Goal: Task Accomplishment & Management: Manage account settings

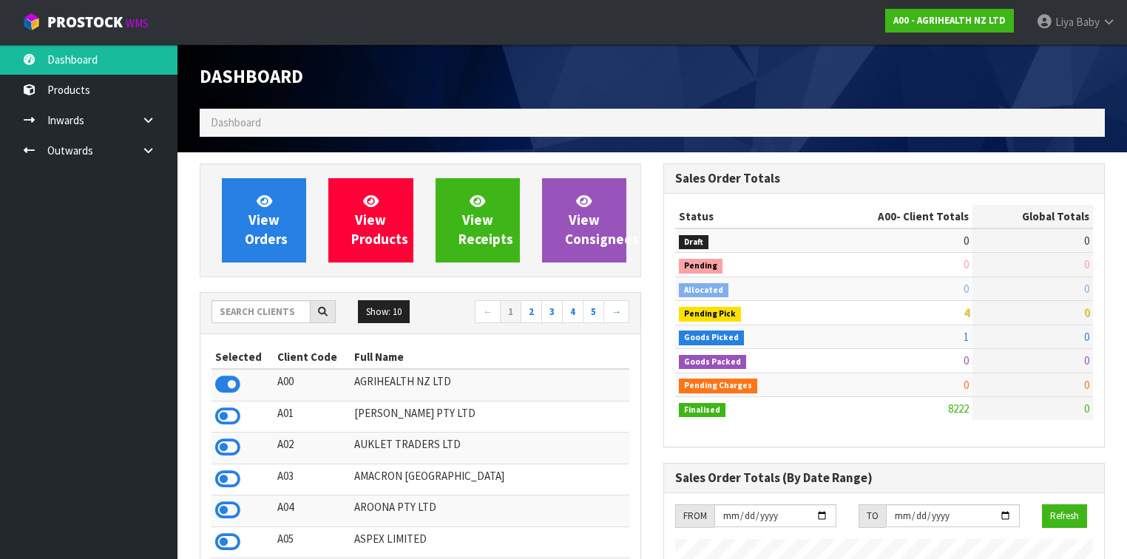
scroll to position [1115, 464]
click at [260, 308] on input "text" at bounding box center [261, 311] width 99 height 23
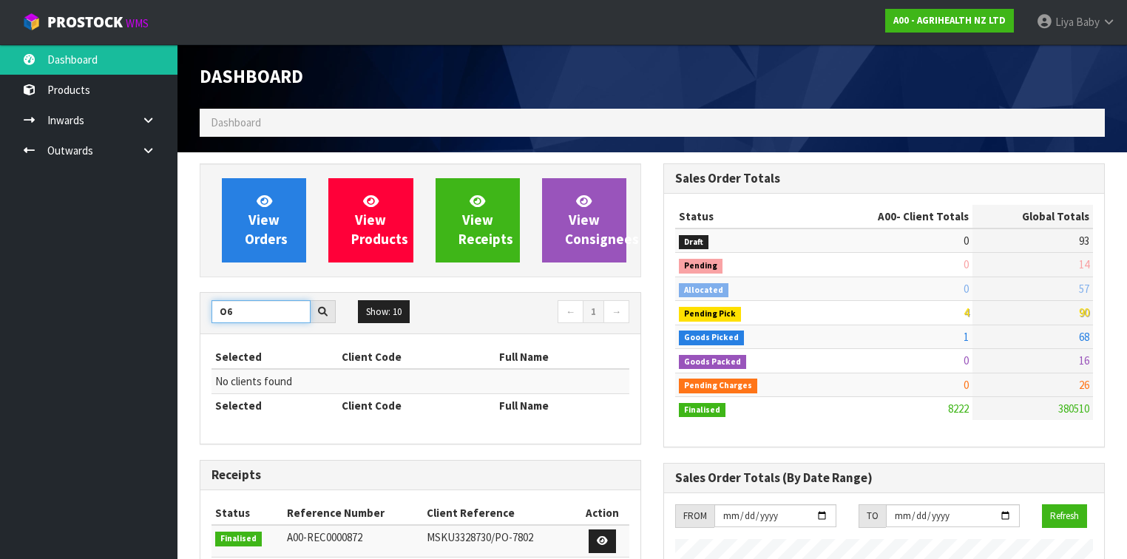
type input "O"
click at [231, 311] on input "SO6" at bounding box center [261, 311] width 99 height 23
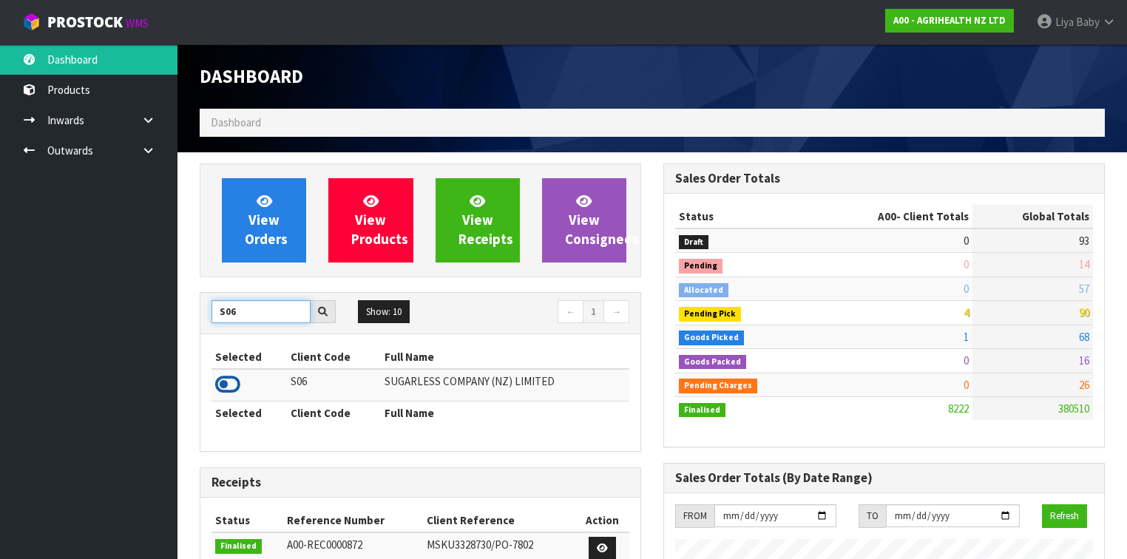
type input "S06"
click at [232, 382] on icon at bounding box center [227, 385] width 25 height 22
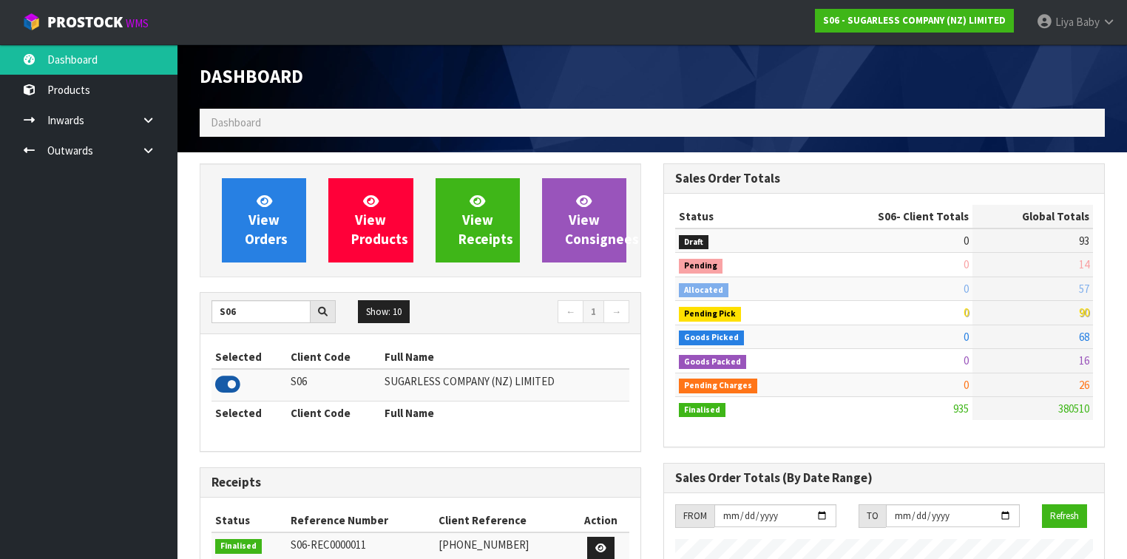
scroll to position [901, 464]
click at [240, 396] on td at bounding box center [249, 385] width 75 height 32
click at [138, 53] on link "Dashboard" at bounding box center [89, 59] width 178 height 30
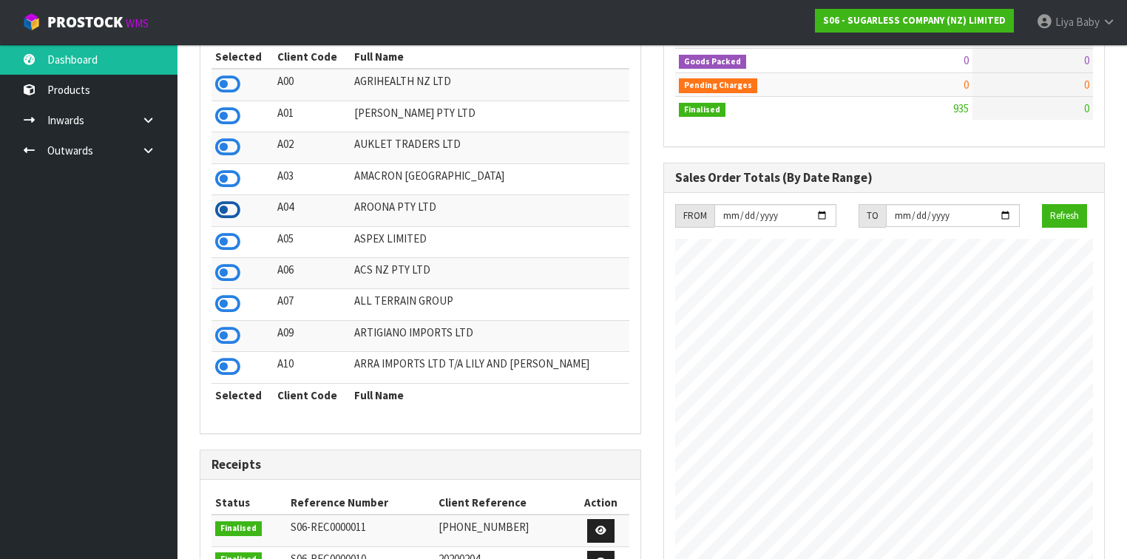
scroll to position [118, 0]
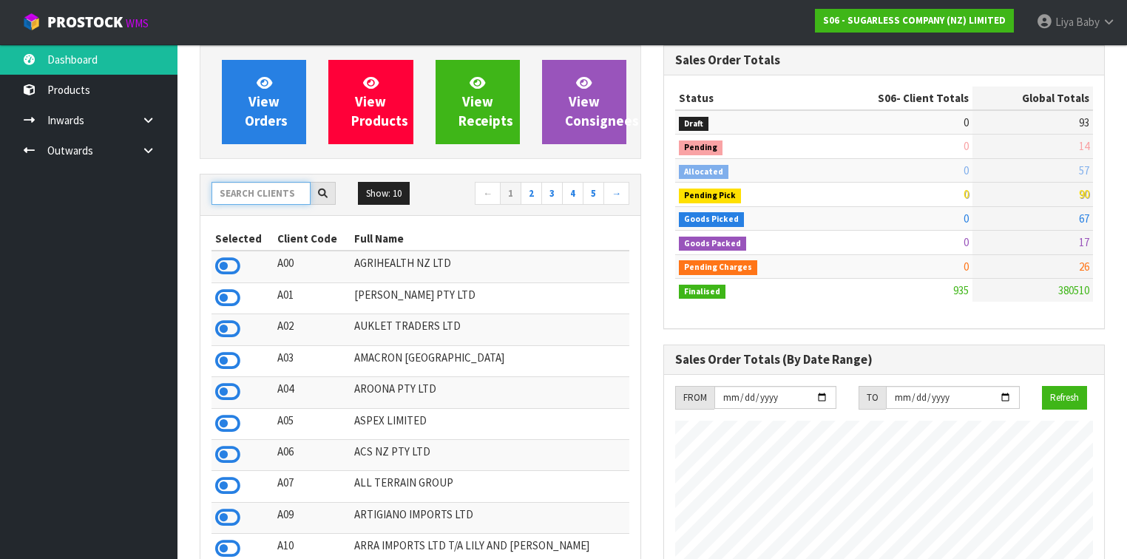
click at [263, 189] on input "text" at bounding box center [261, 193] width 99 height 23
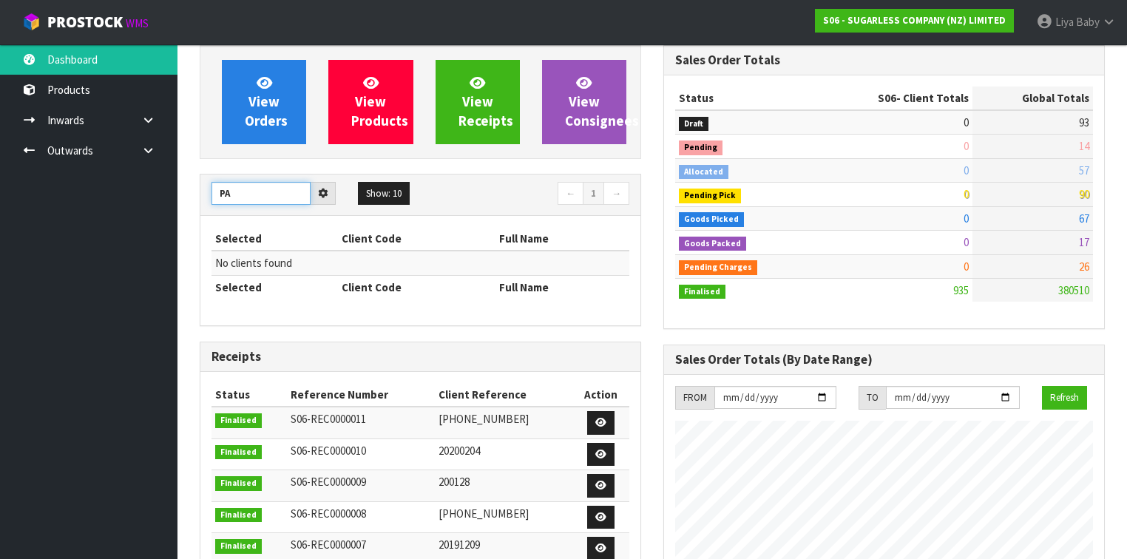
type input "P"
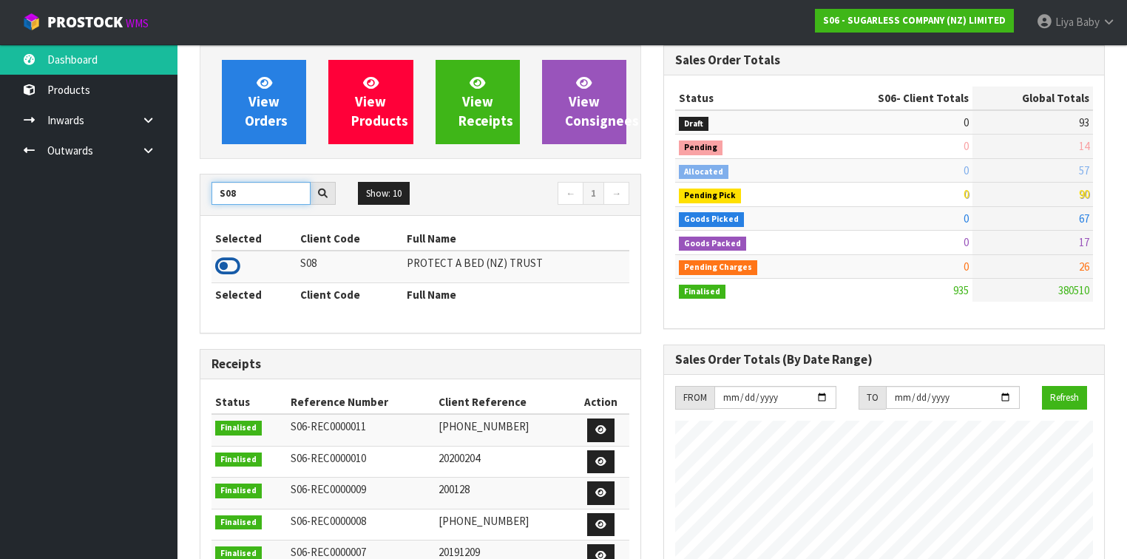
type input "S08"
click at [233, 266] on icon at bounding box center [227, 266] width 25 height 22
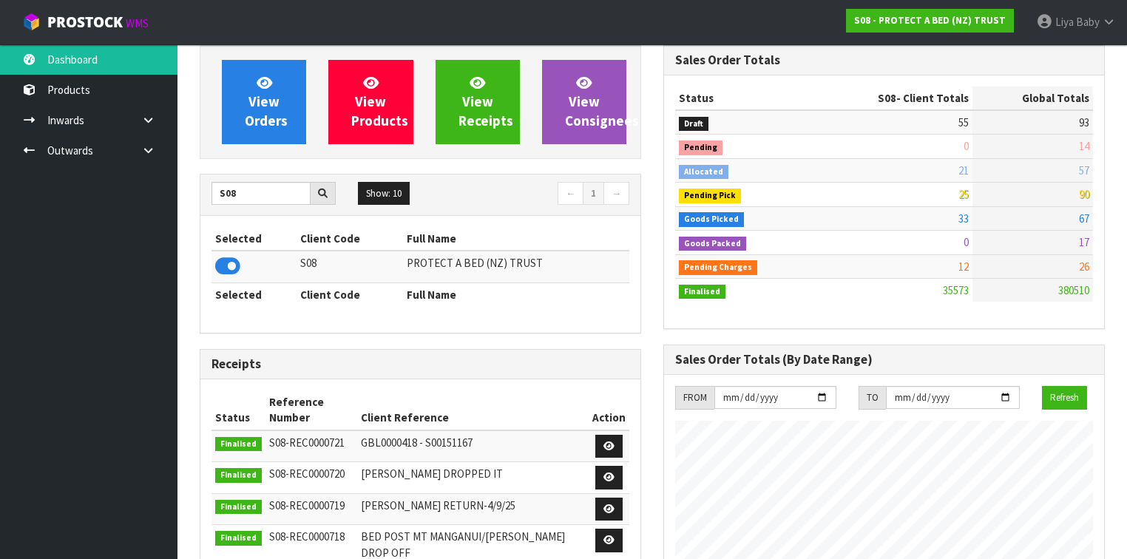
scroll to position [1211, 464]
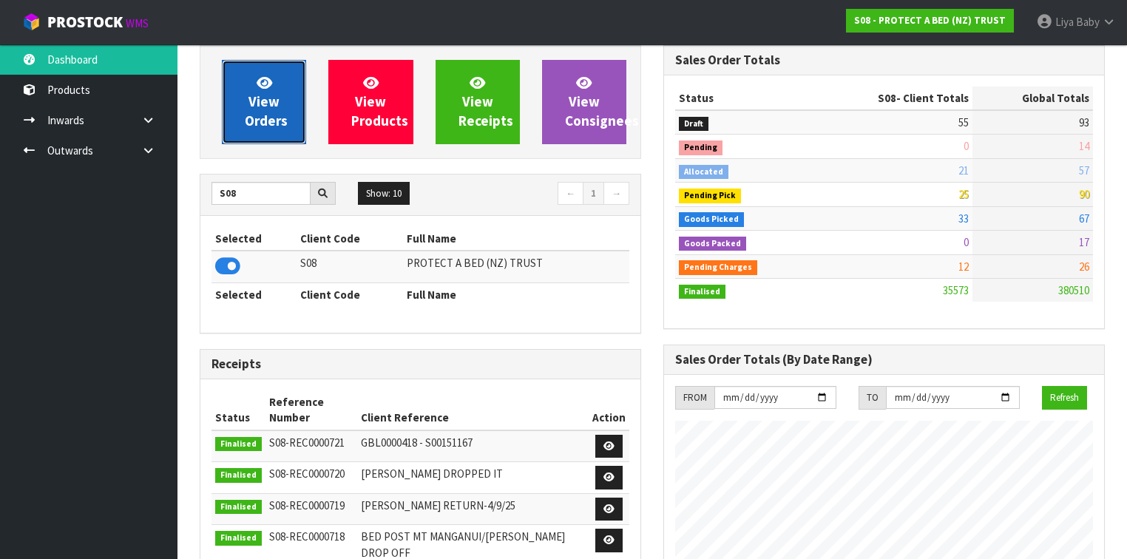
click at [266, 102] on span "View Orders" at bounding box center [266, 101] width 43 height 55
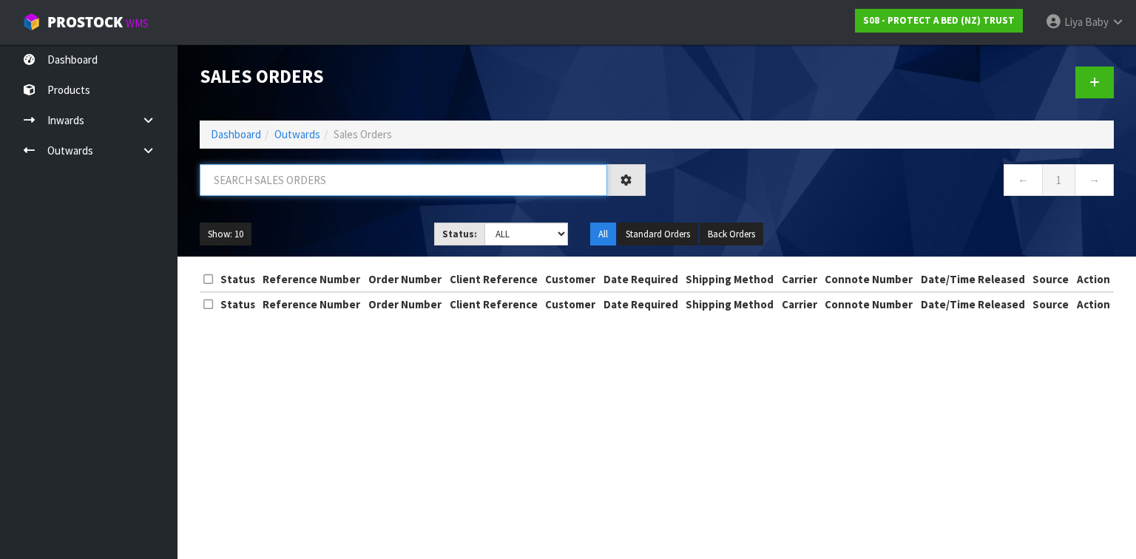
click at [283, 183] on input "text" at bounding box center [404, 180] width 408 height 32
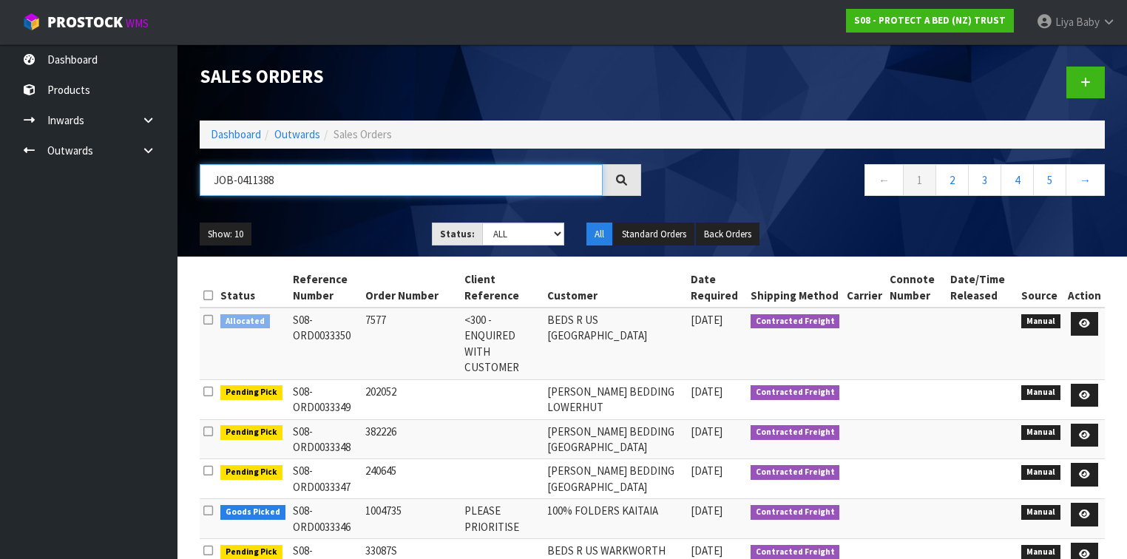
type input "JOB-0411388"
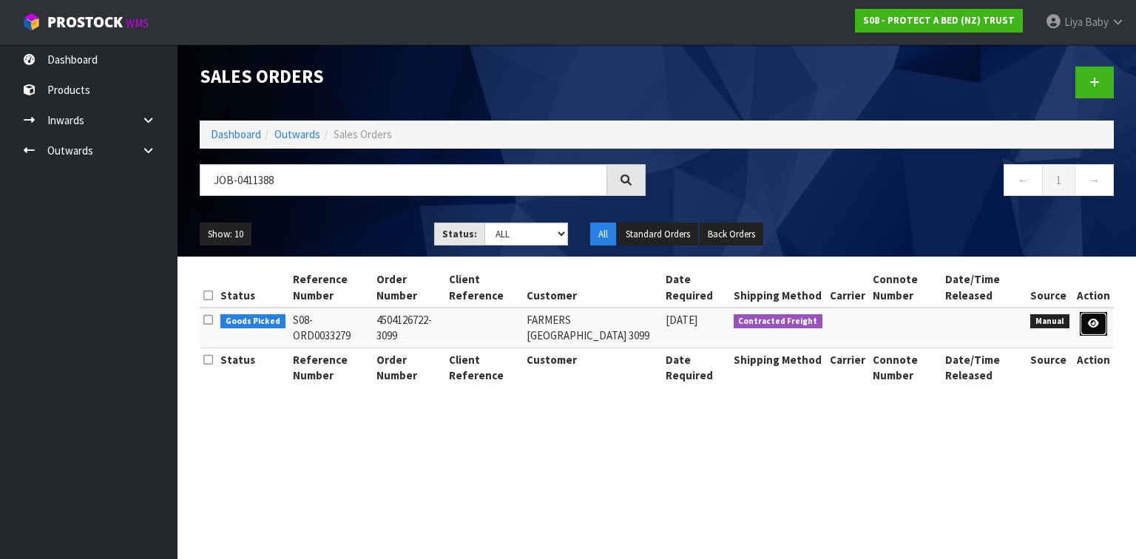
click at [1104, 325] on link at bounding box center [1093, 324] width 27 height 24
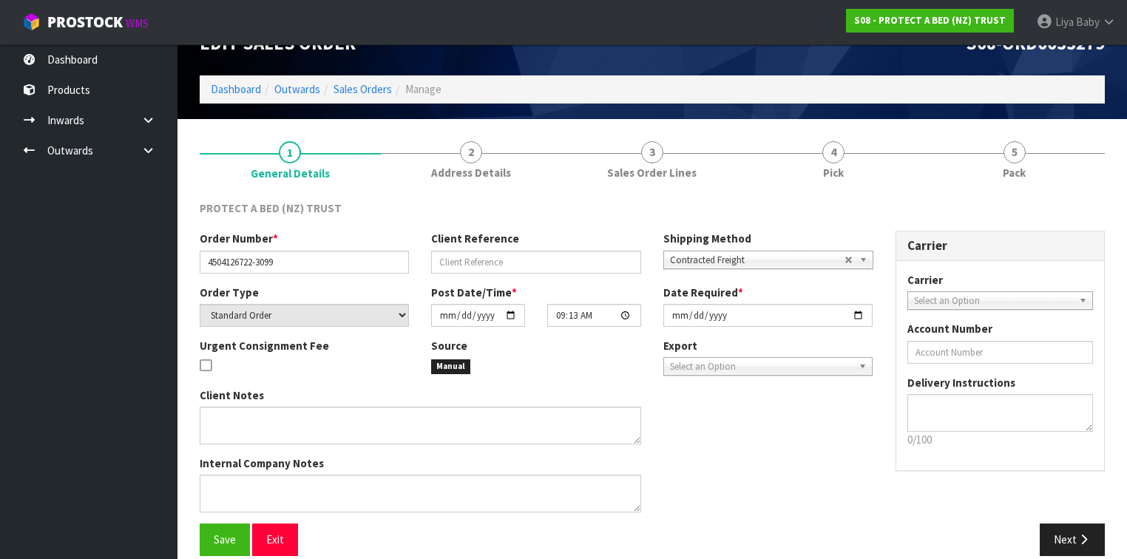
scroll to position [50, 0]
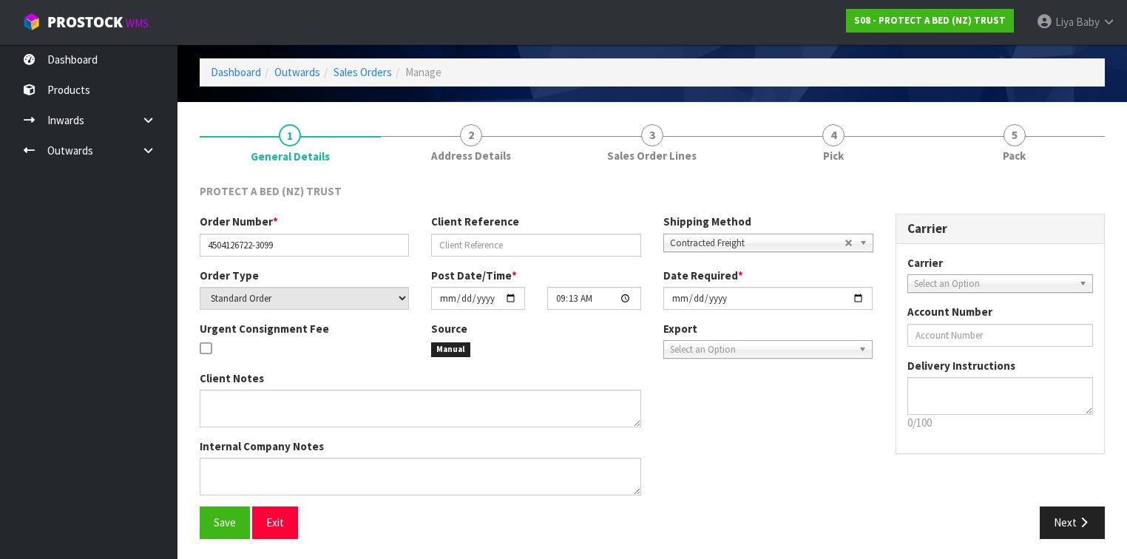
click at [225, 538] on div "Save Exit Next" at bounding box center [653, 528] width 928 height 43
click at [223, 529] on button "Save" at bounding box center [225, 523] width 50 height 32
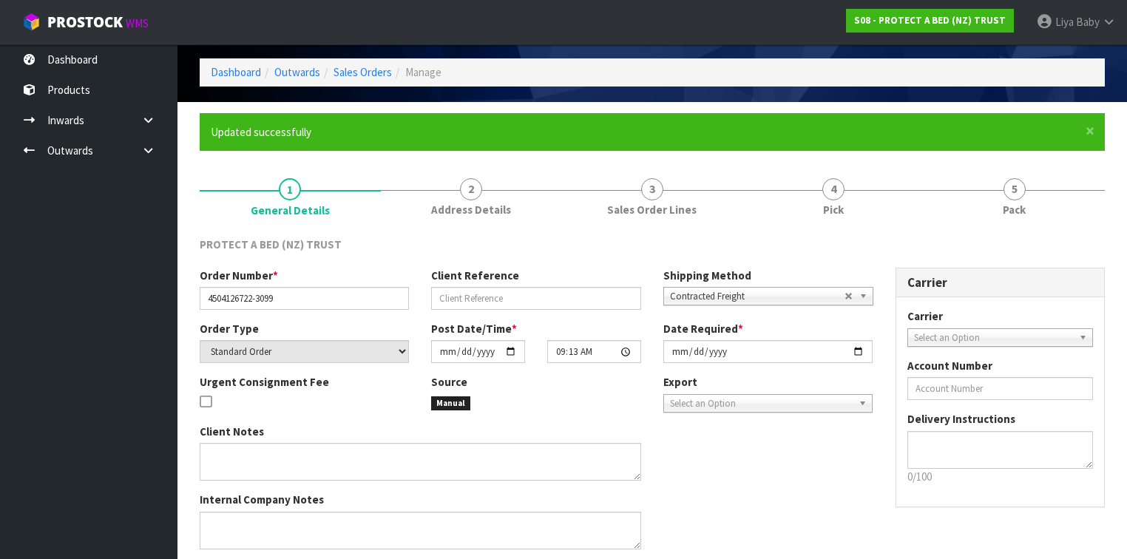
scroll to position [0, 0]
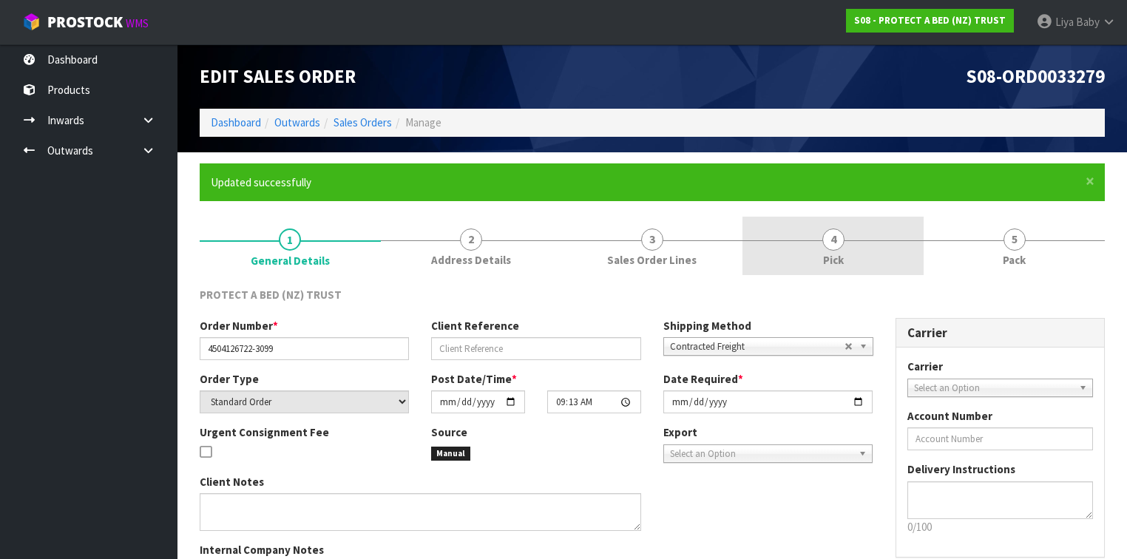
click at [799, 238] on link "4 Pick" at bounding box center [833, 246] width 181 height 58
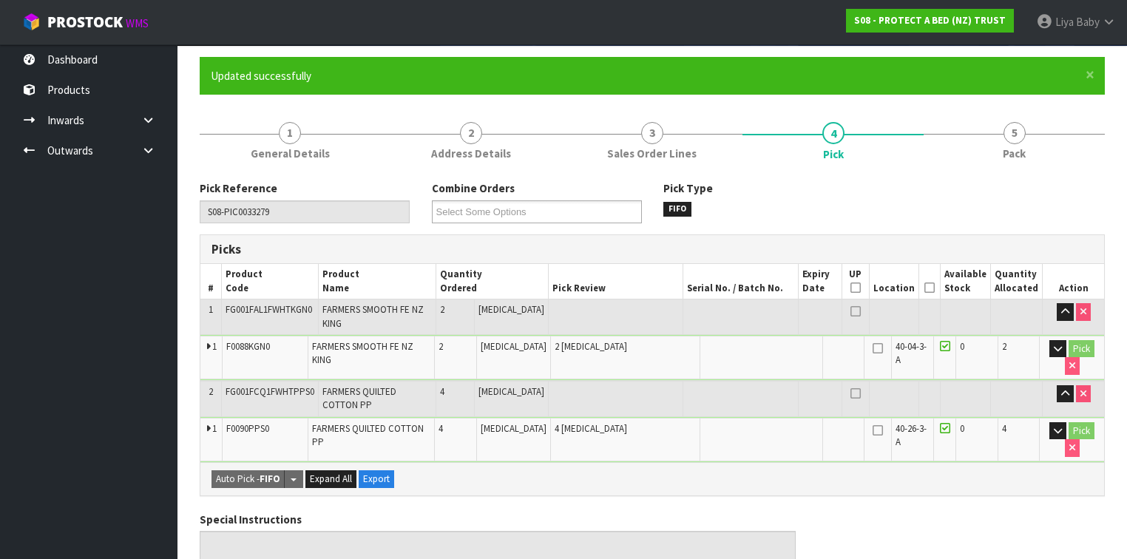
scroll to position [118, 0]
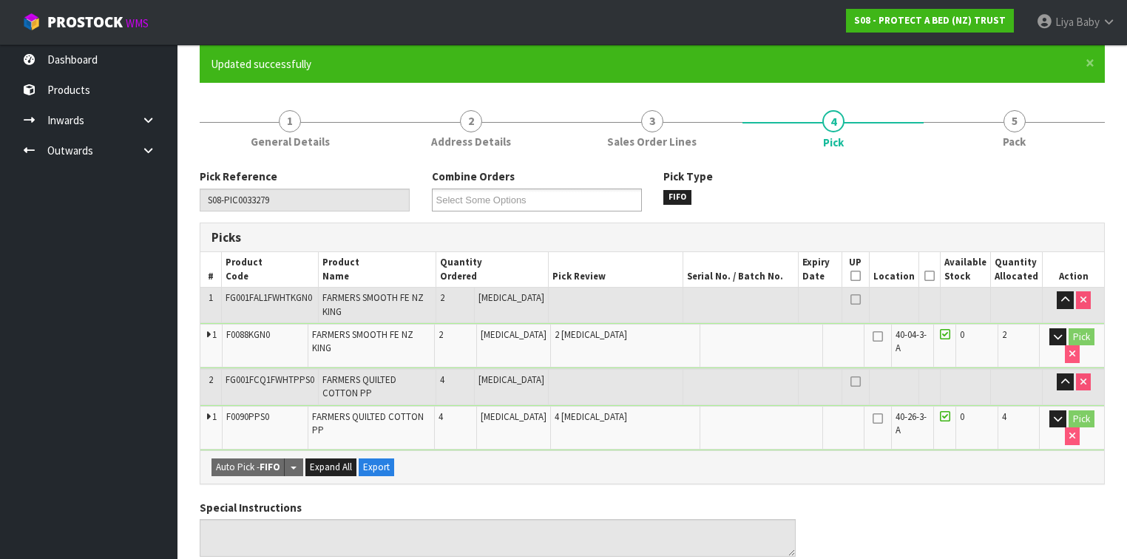
click at [934, 277] on icon at bounding box center [930, 276] width 10 height 1
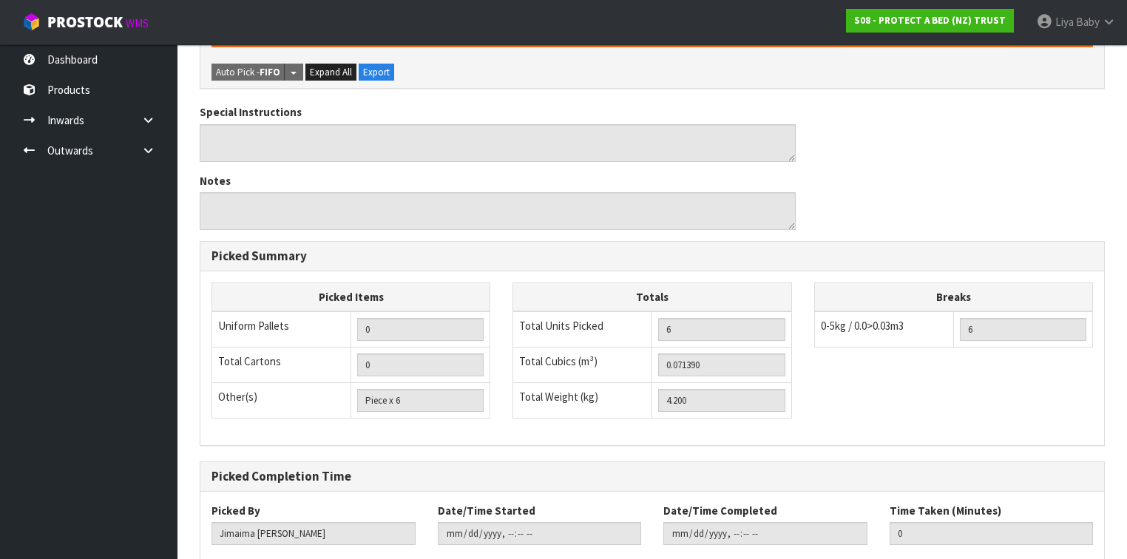
scroll to position [629, 0]
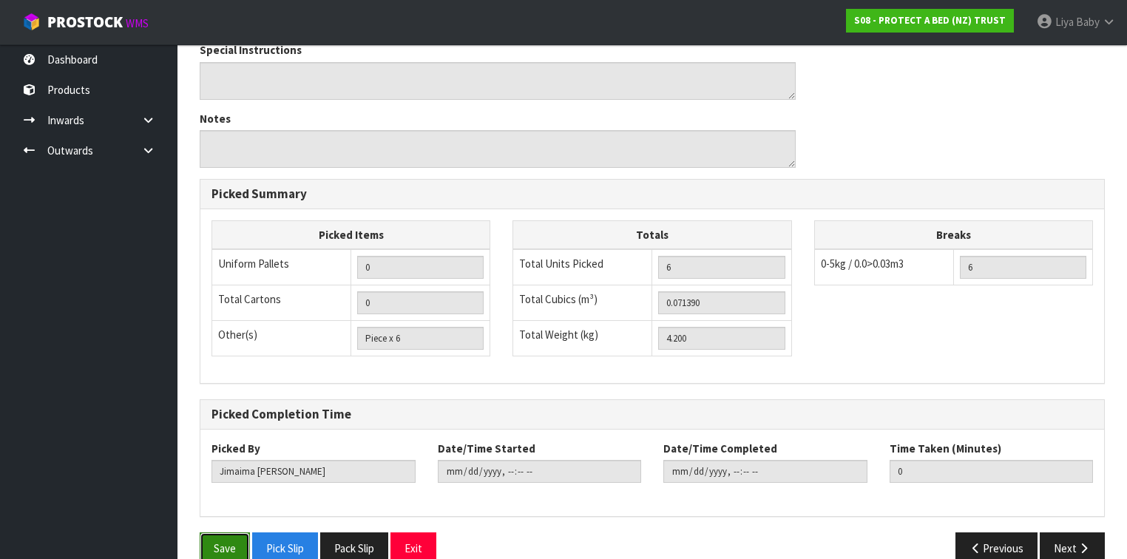
click at [219, 533] on button "Save" at bounding box center [225, 549] width 50 height 32
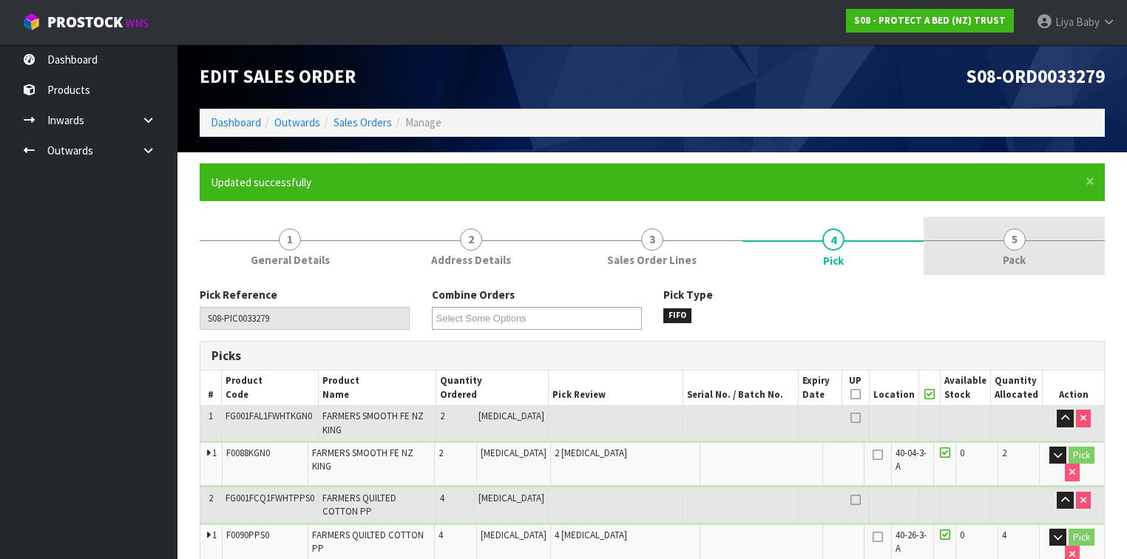
click at [1036, 240] on link "5 Pack" at bounding box center [1014, 246] width 181 height 58
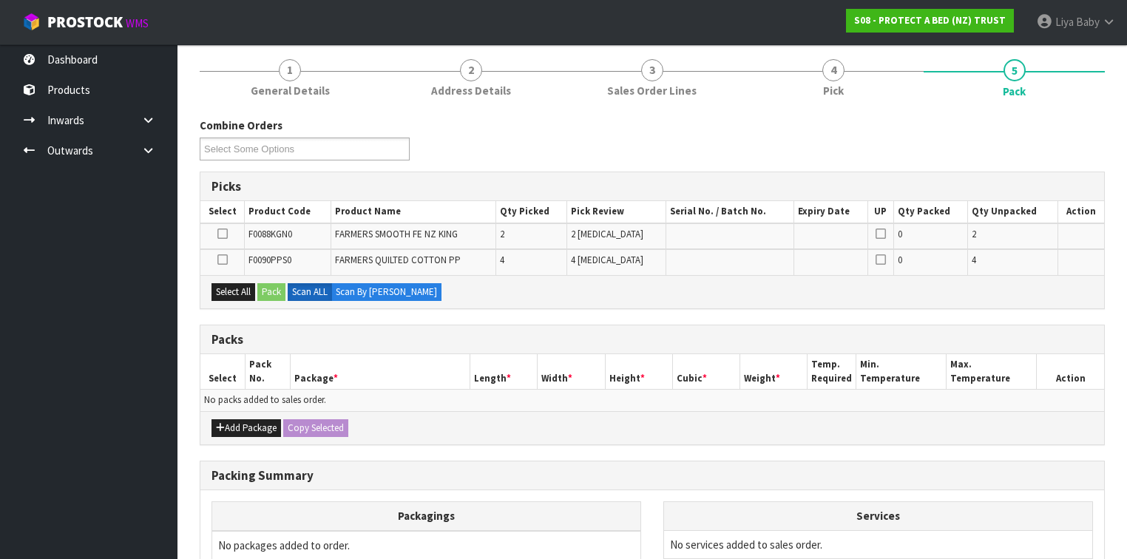
scroll to position [178, 0]
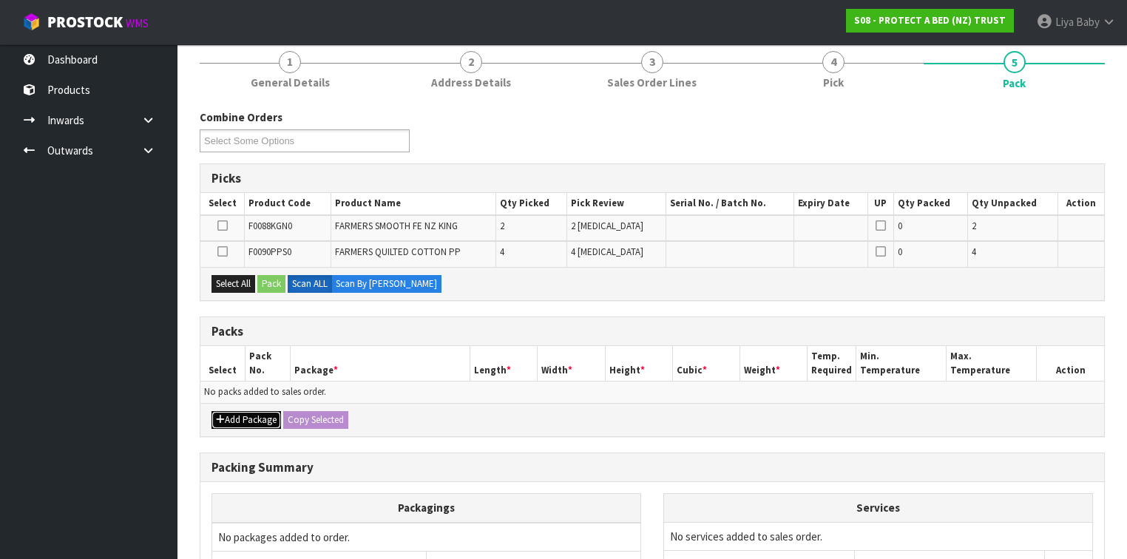
drag, startPoint x: 247, startPoint y: 413, endPoint x: 243, endPoint y: 404, distance: 10.6
click at [244, 411] on button "Add Package" at bounding box center [247, 420] width 70 height 18
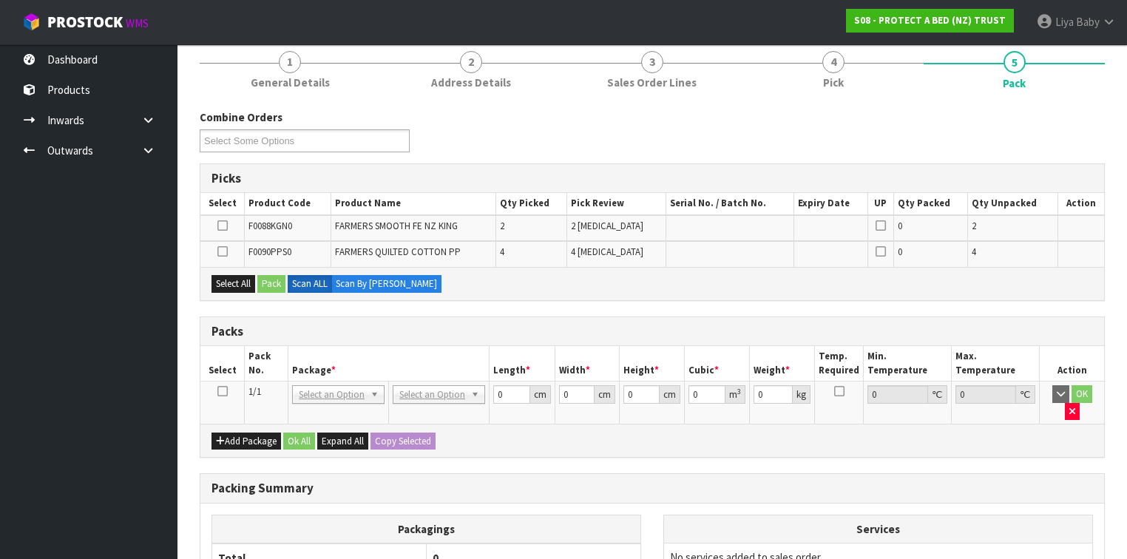
click at [218, 391] on icon at bounding box center [222, 391] width 10 height 1
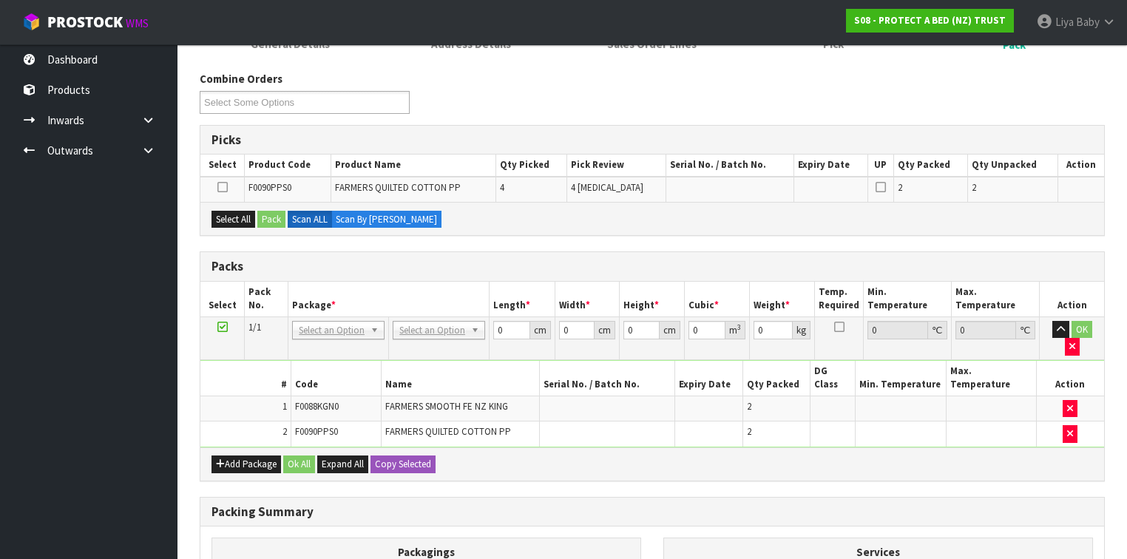
scroll to position [237, 0]
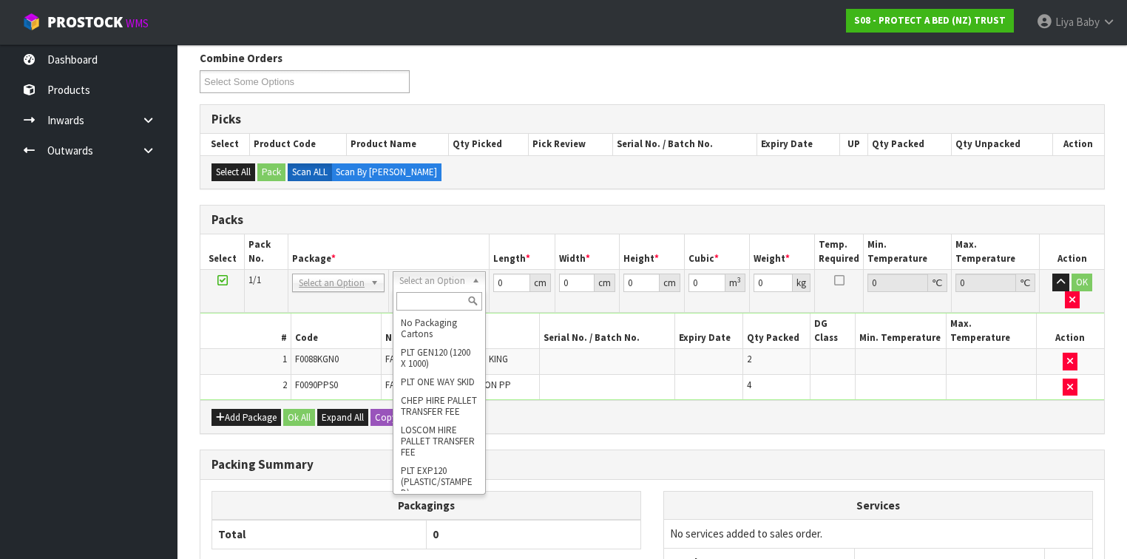
click at [421, 299] on input "text" at bounding box center [438, 301] width 85 height 18
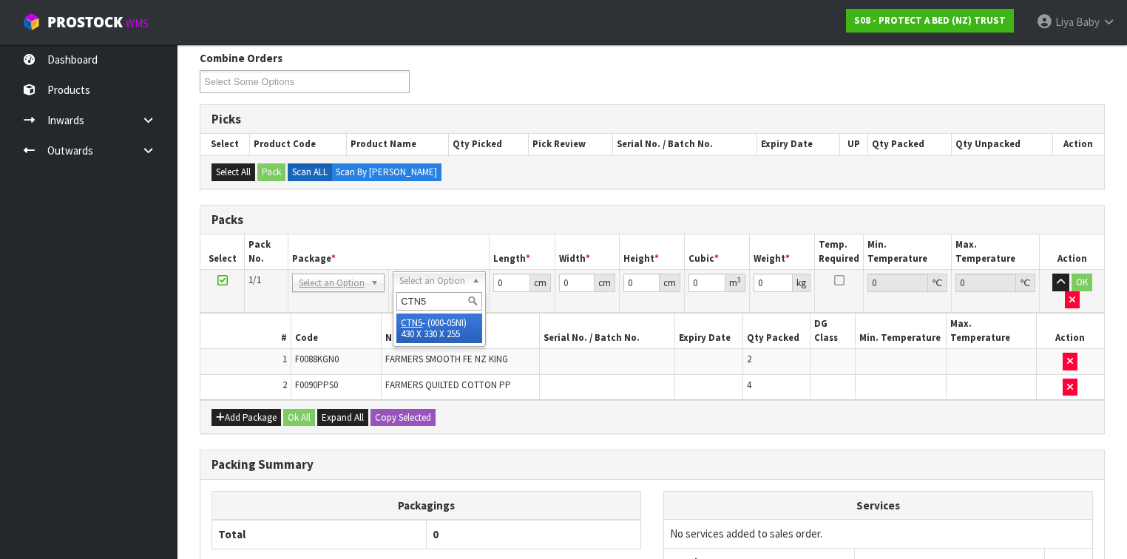
type input "CTN5"
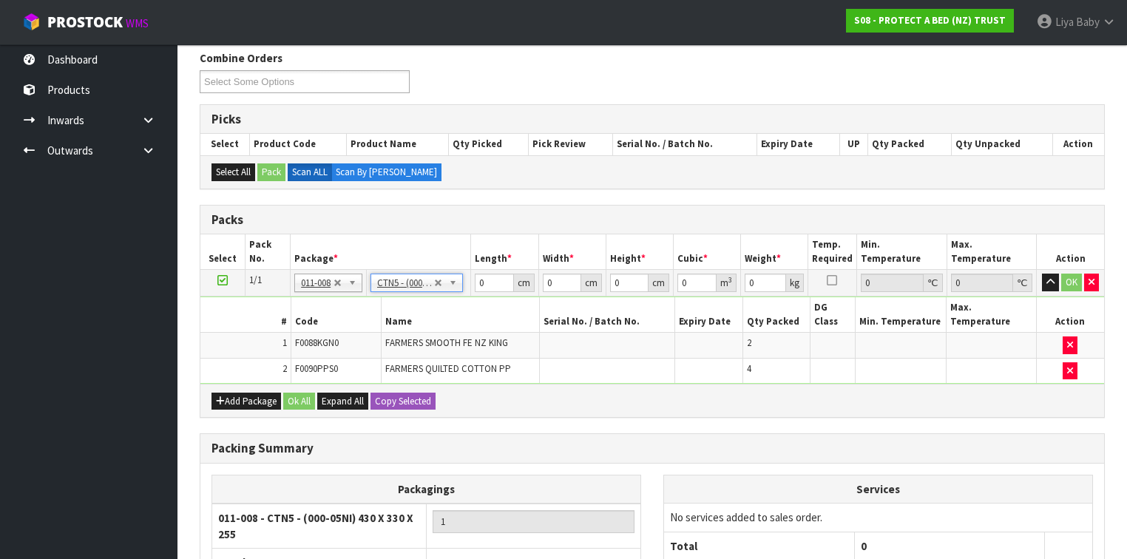
type input "43"
type input "33"
type input "25.5"
type input "0.036185"
type input "4.4"
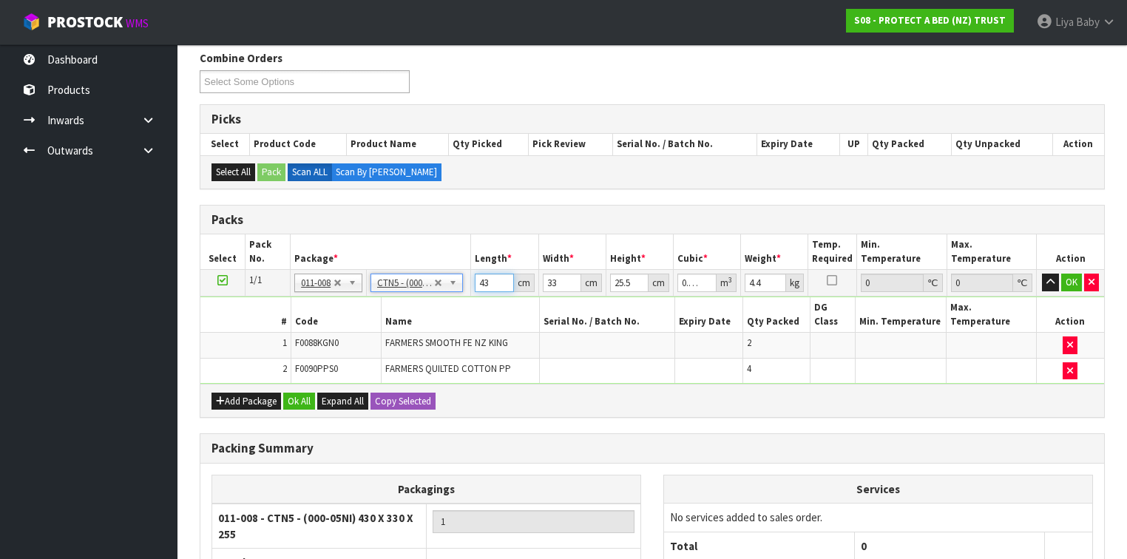
click at [493, 283] on input "43" at bounding box center [494, 283] width 38 height 18
type input "4"
type input "0.003366"
type input "0"
type input "4"
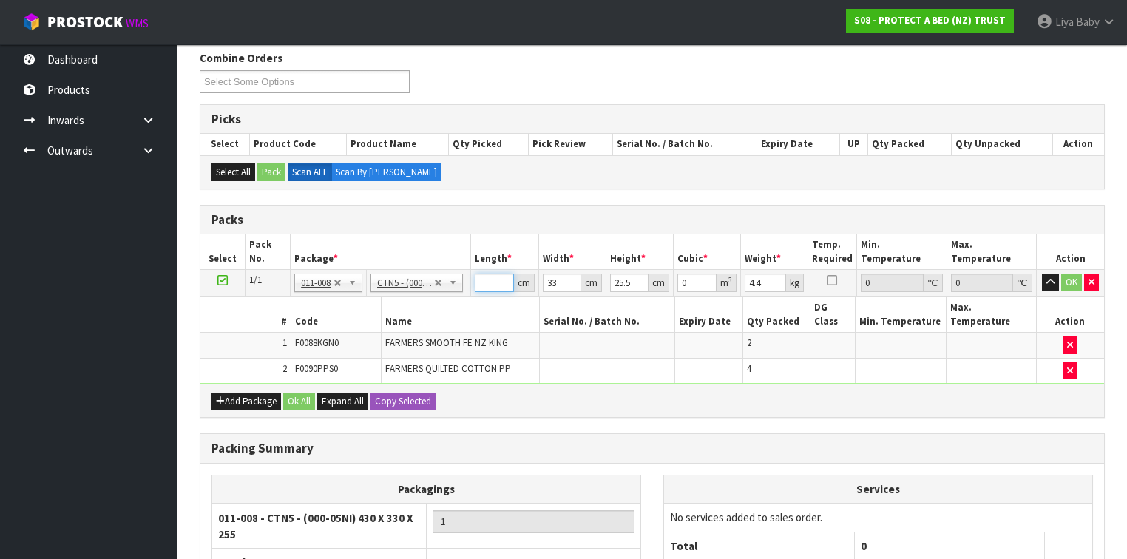
type input "0.003366"
type input "44"
type input "0.037026"
type input "44"
click at [559, 277] on input "33" at bounding box center [562, 283] width 38 height 18
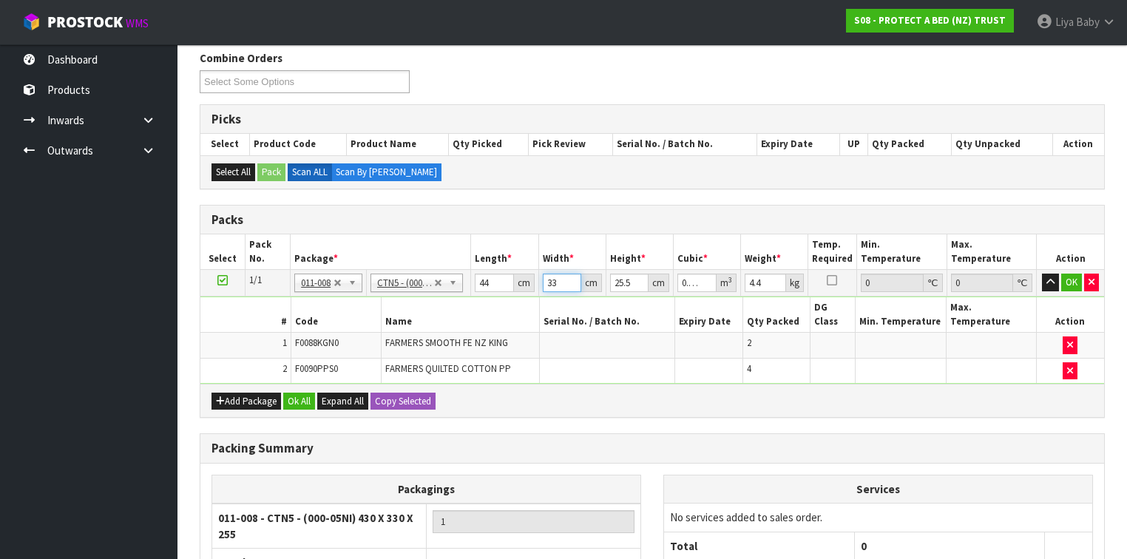
type input "3"
type input "0.003366"
type input "0"
type input "3"
type input "0.003366"
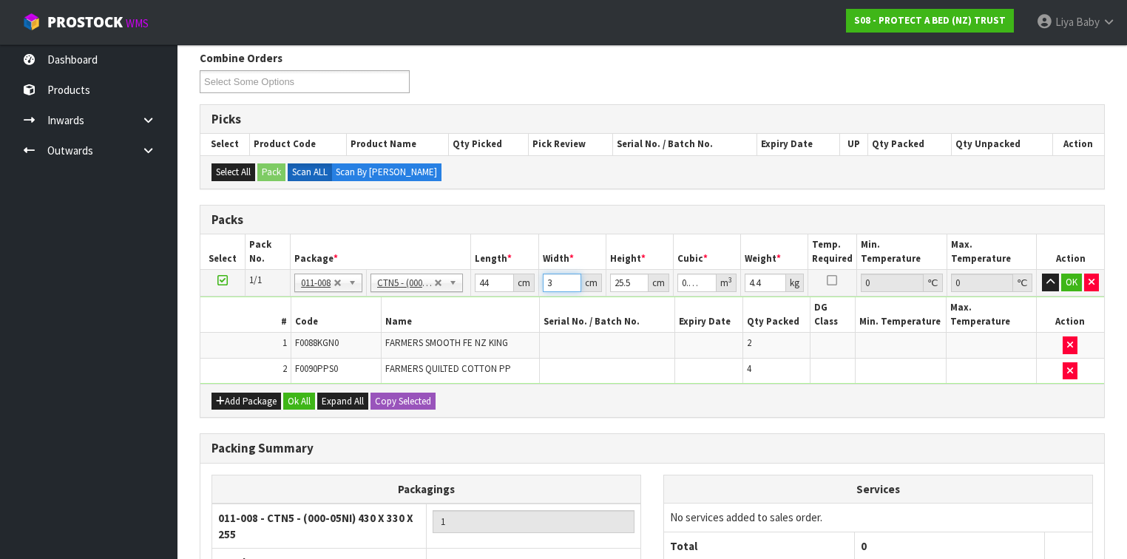
type input "34"
type input "0.038148"
type input "34"
click at [632, 278] on input "25.5" at bounding box center [629, 283] width 38 height 18
type input "25"
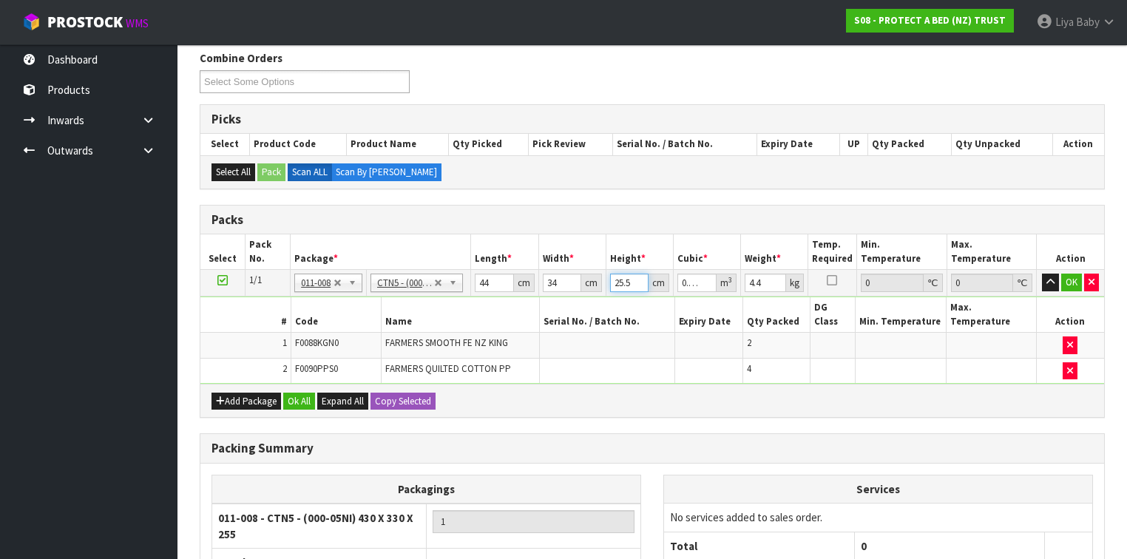
type input "0.0374"
type input "2"
type input "0.002992"
type input "0"
type input "2"
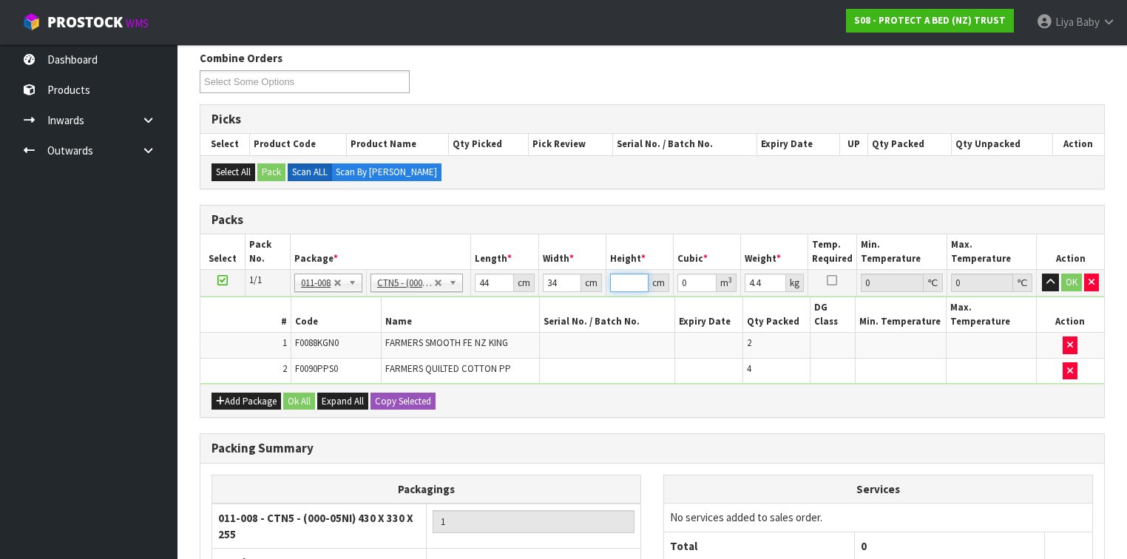
type input "0.002992"
type input "27"
type input "0.040392"
type input "27"
click at [763, 279] on input "4.4" at bounding box center [765, 283] width 41 height 18
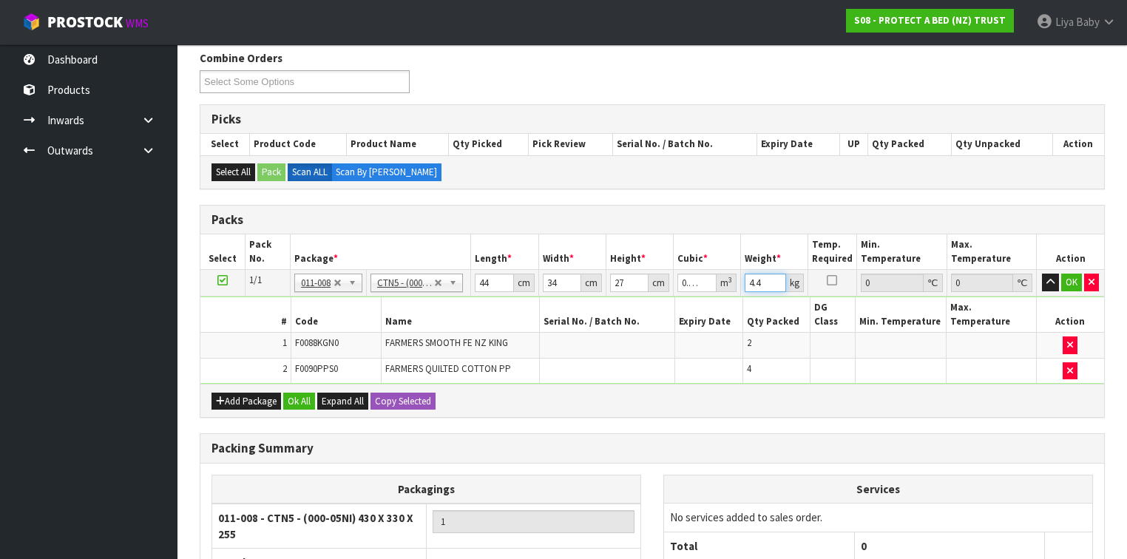
type input "4"
type input "5"
click at [294, 393] on button "Ok All" at bounding box center [299, 402] width 32 height 18
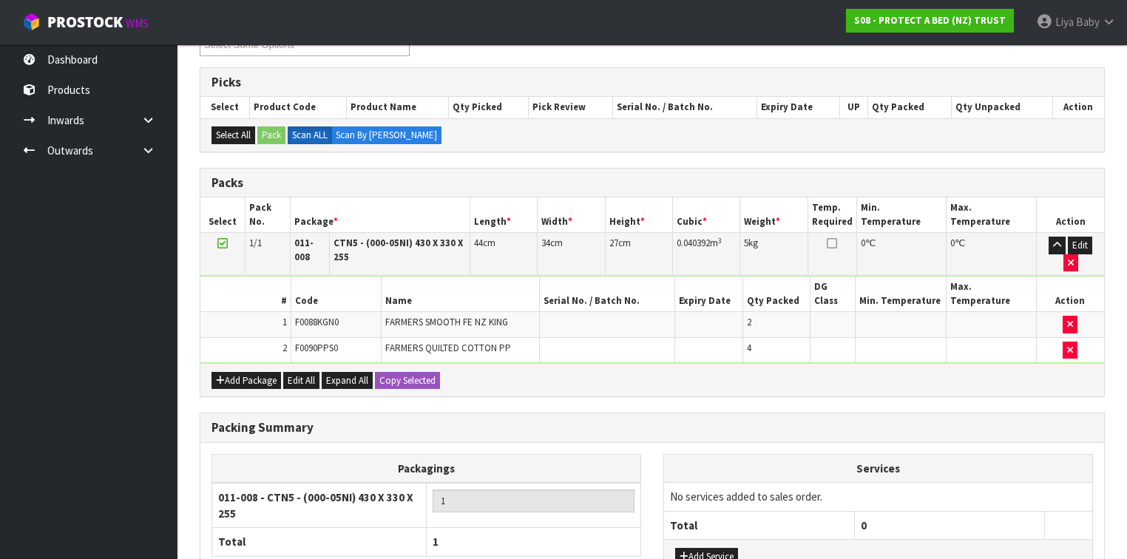
scroll to position [373, 0]
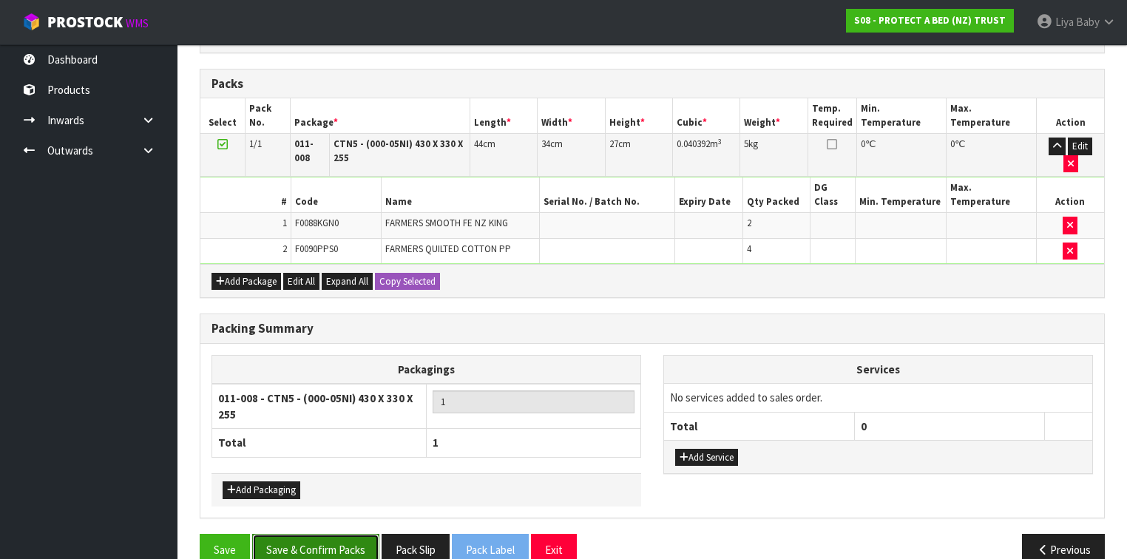
click at [340, 534] on button "Save & Confirm Packs" at bounding box center [315, 550] width 127 height 32
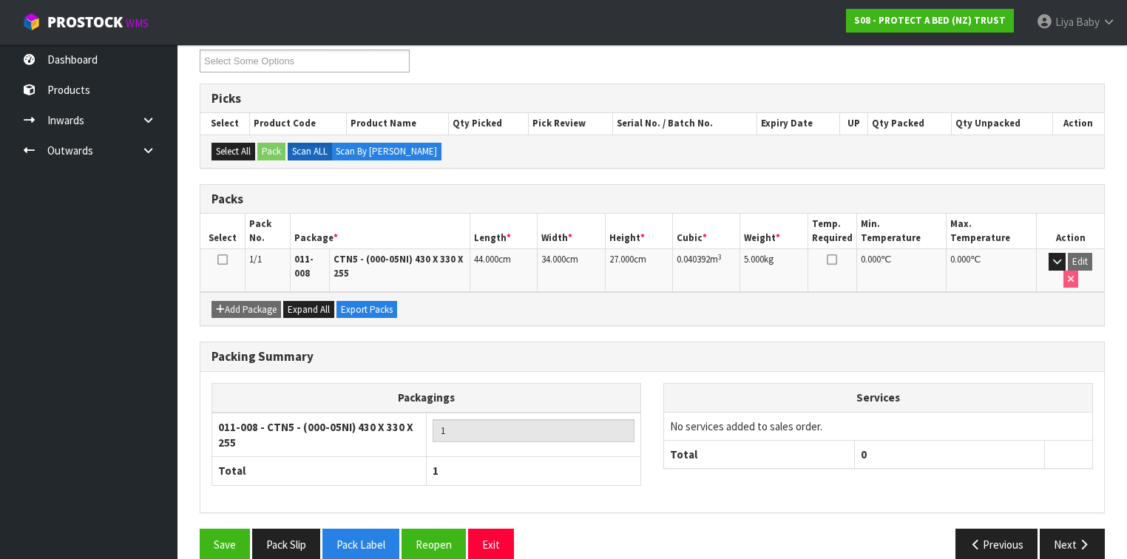
scroll to position [269, 0]
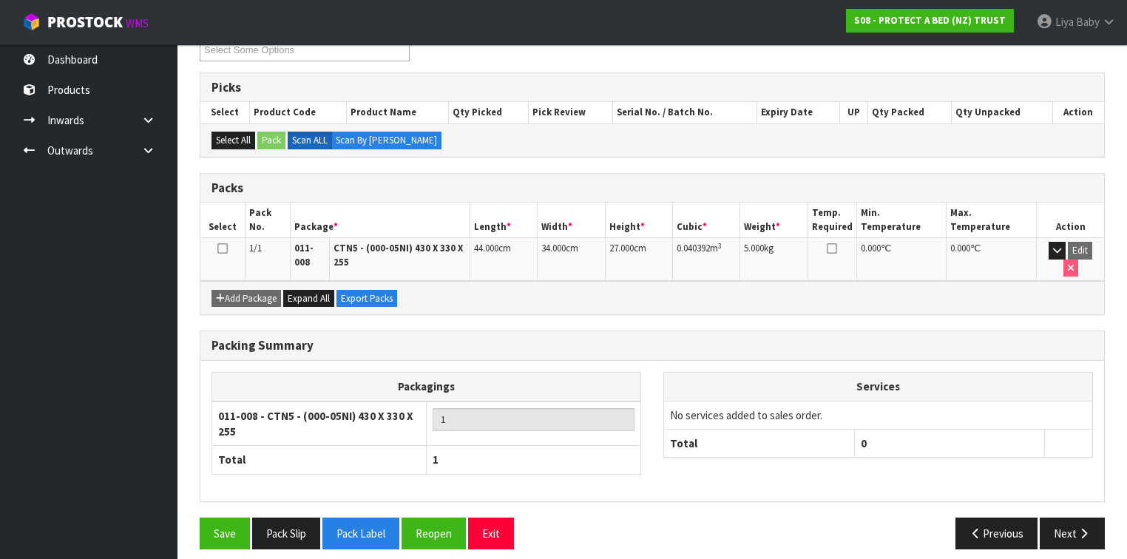
drag, startPoint x: 216, startPoint y: 243, endPoint x: 225, endPoint y: 243, distance: 8.9
click at [216, 243] on td at bounding box center [222, 259] width 45 height 43
click at [226, 249] on icon at bounding box center [222, 249] width 10 height 1
click at [1074, 520] on button "Next" at bounding box center [1072, 534] width 65 height 32
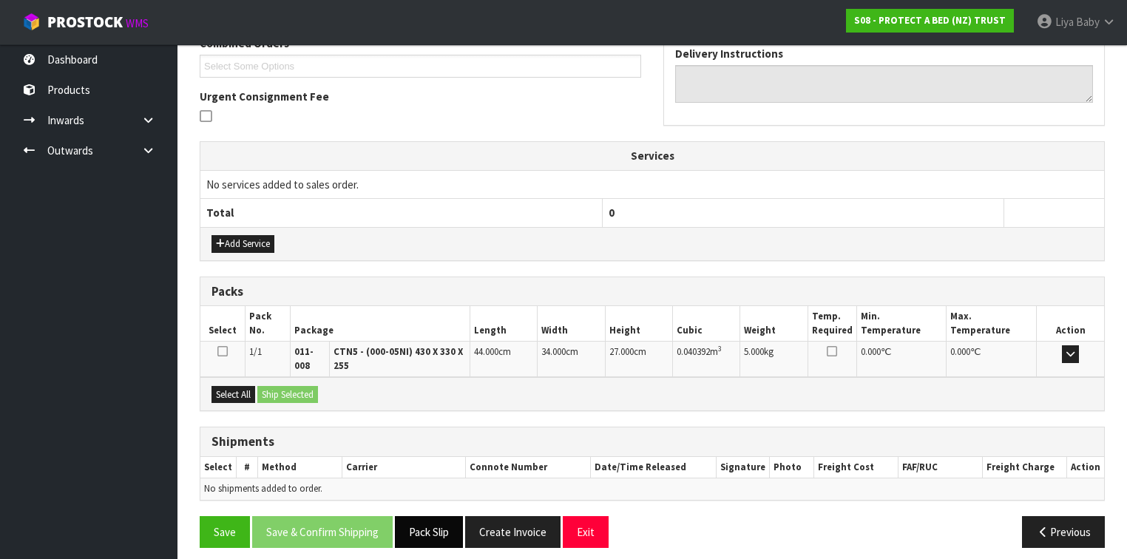
scroll to position [405, 0]
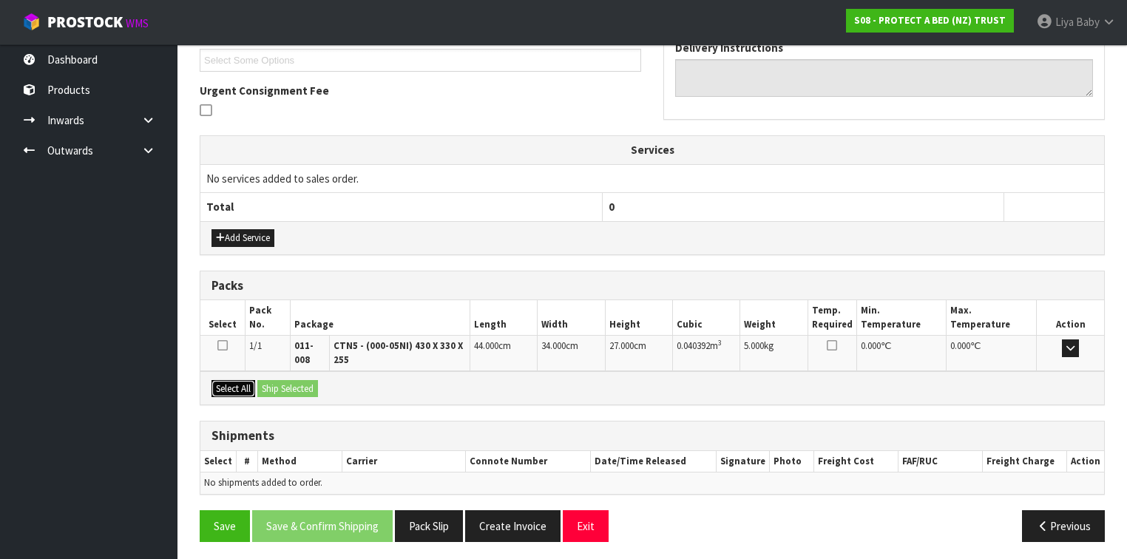
click at [226, 380] on button "Select All" at bounding box center [234, 389] width 44 height 18
click at [298, 383] on button "Ship Selected" at bounding box center [287, 389] width 61 height 18
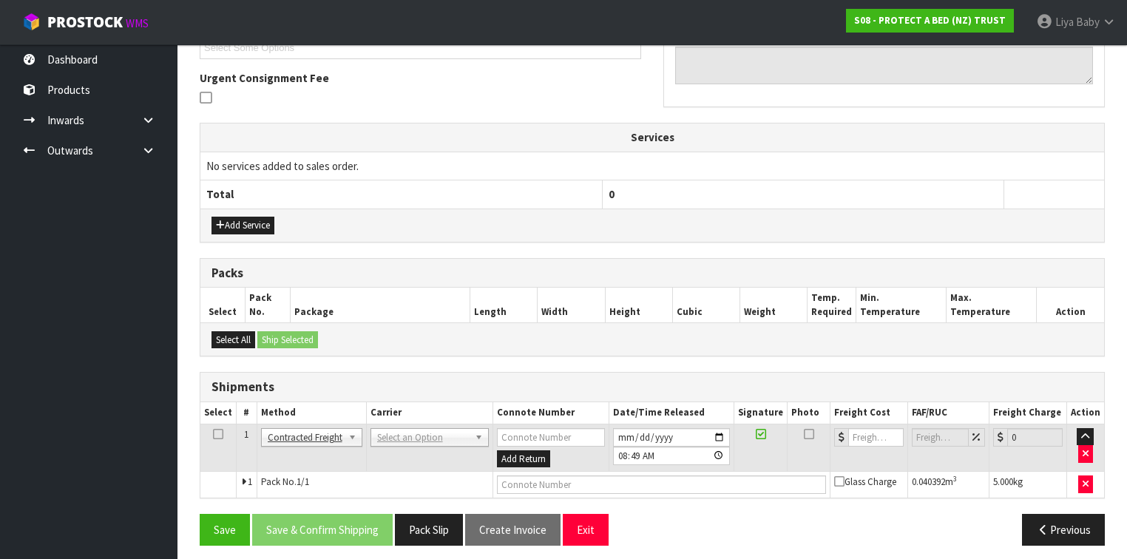
scroll to position [422, 0]
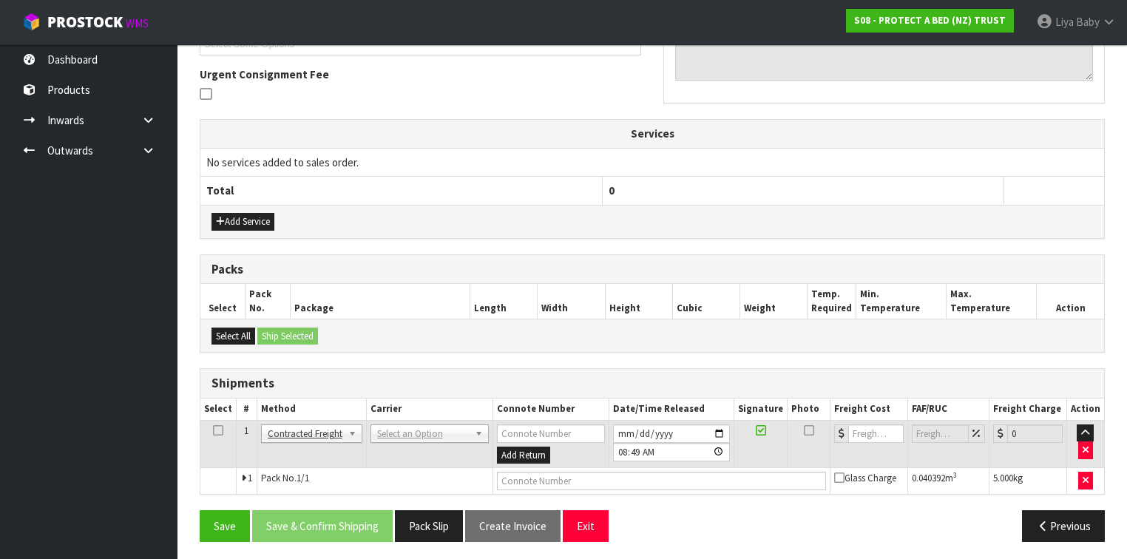
click at [213, 431] on icon at bounding box center [218, 431] width 10 height 1
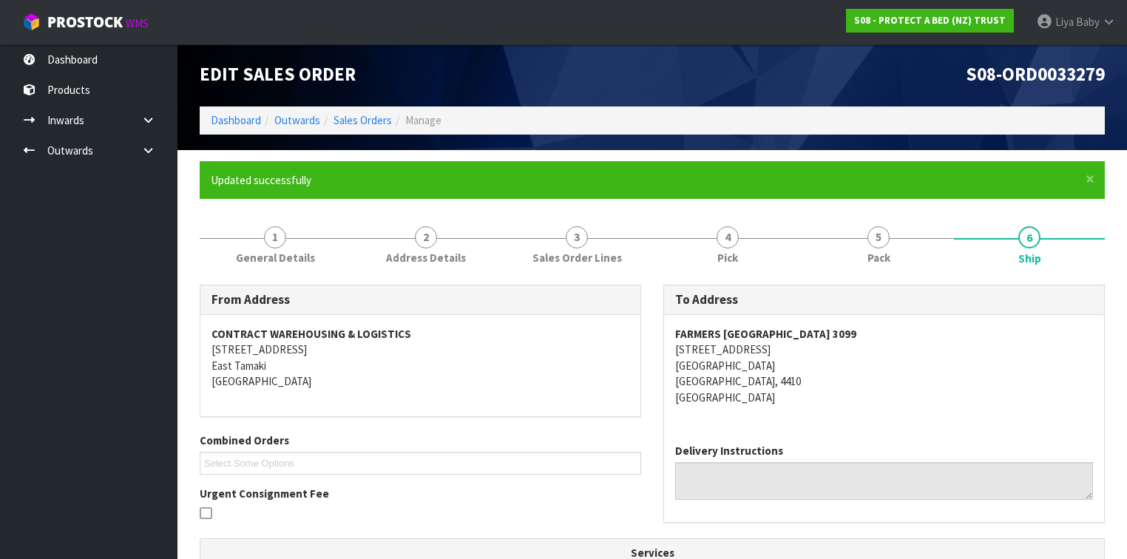
scroll to position [0, 0]
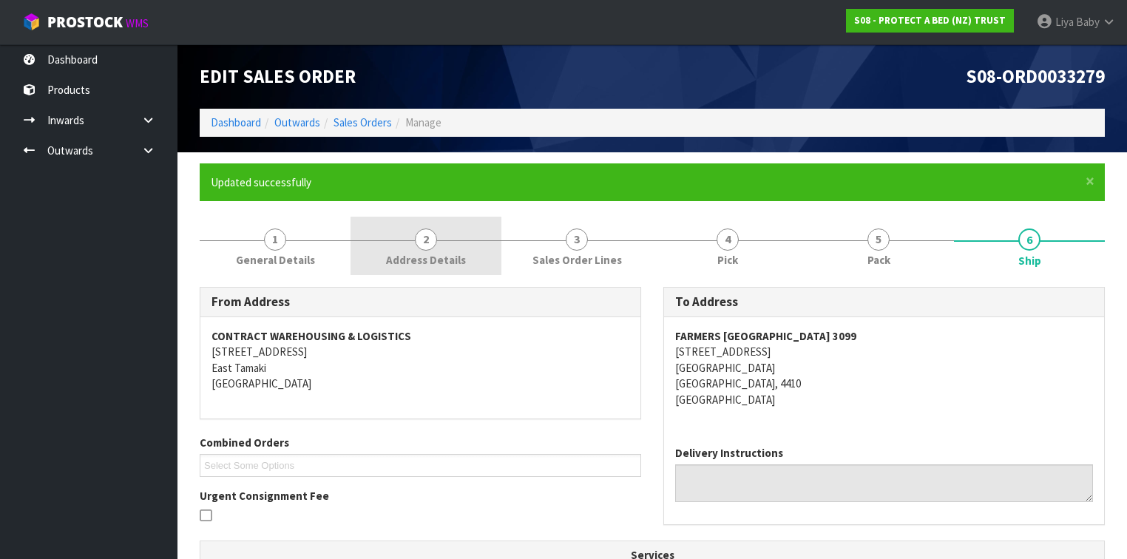
click at [422, 255] on span "Address Details" at bounding box center [426, 260] width 80 height 16
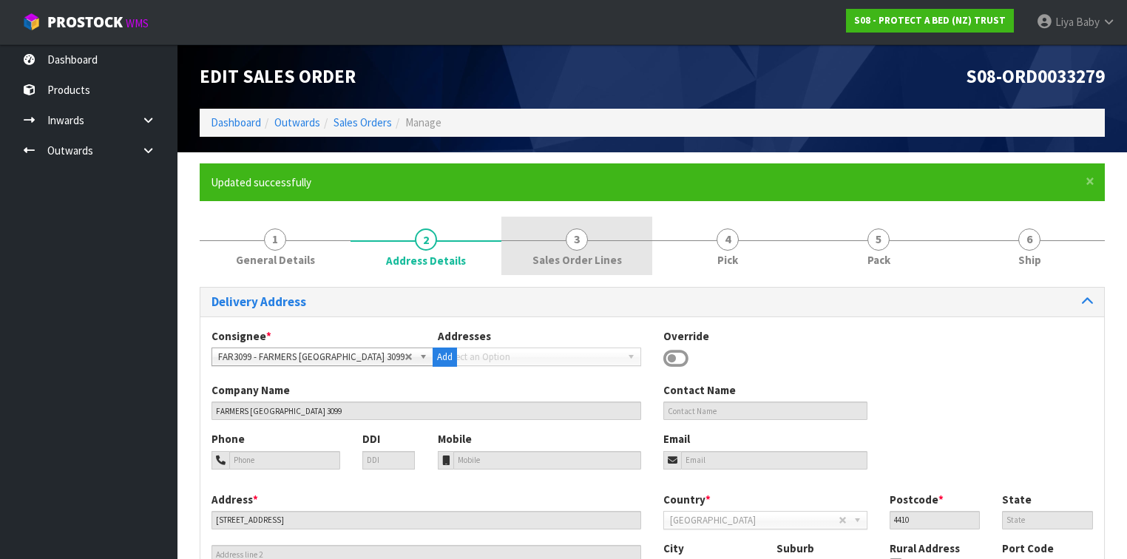
click at [601, 254] on span "Sales Order Lines" at bounding box center [578, 260] width 90 height 16
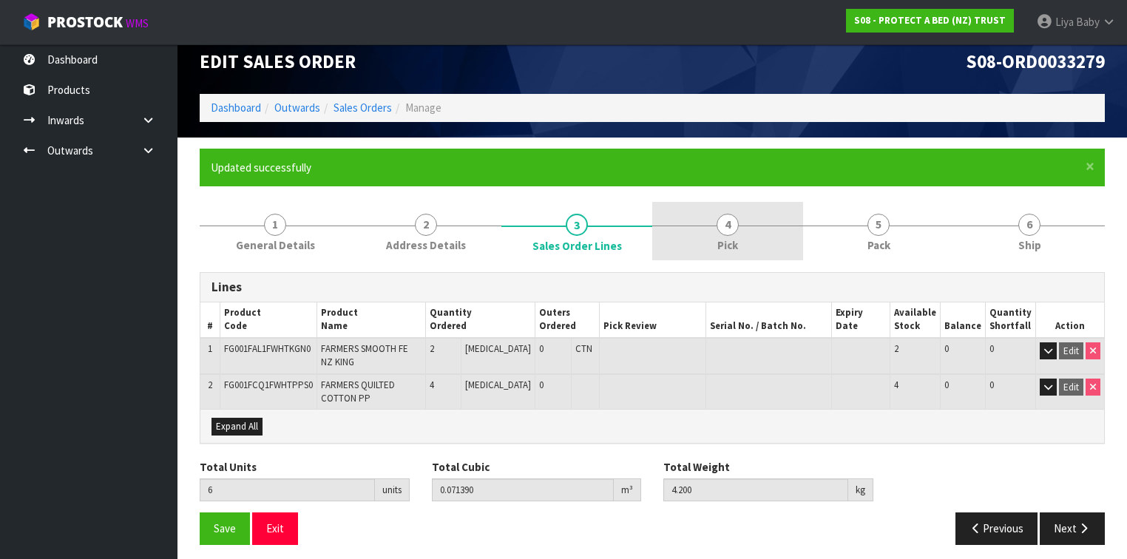
scroll to position [20, 0]
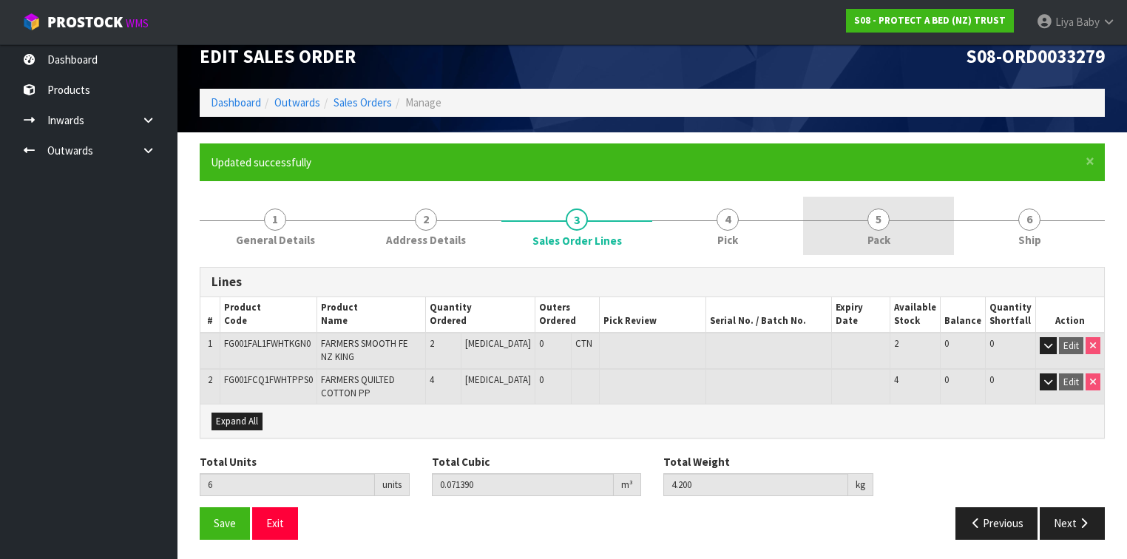
click at [847, 222] on link "5 Pack" at bounding box center [878, 226] width 151 height 58
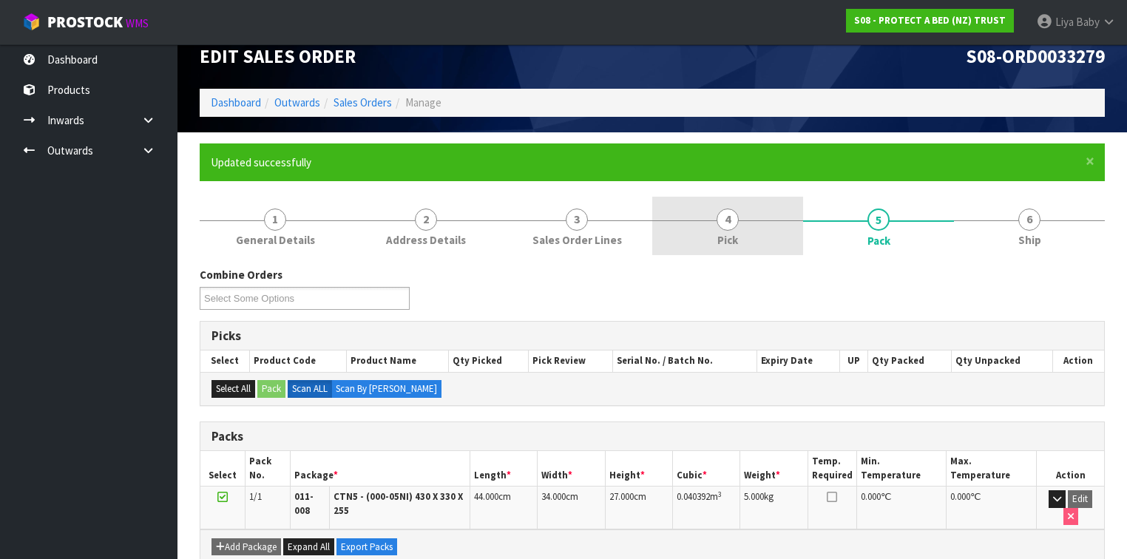
click at [743, 241] on link "4 Pick" at bounding box center [727, 226] width 151 height 58
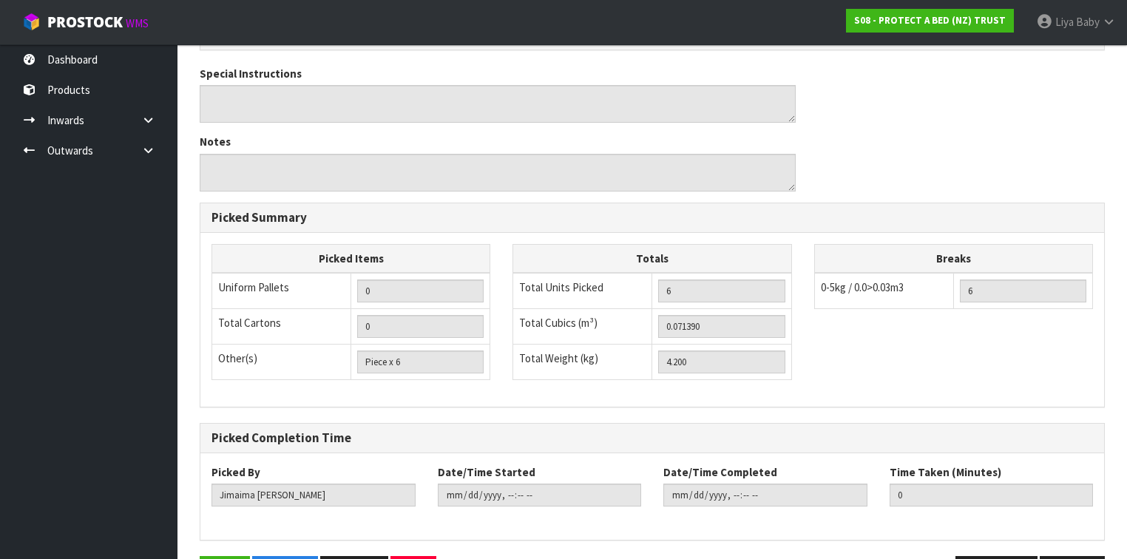
scroll to position [576, 0]
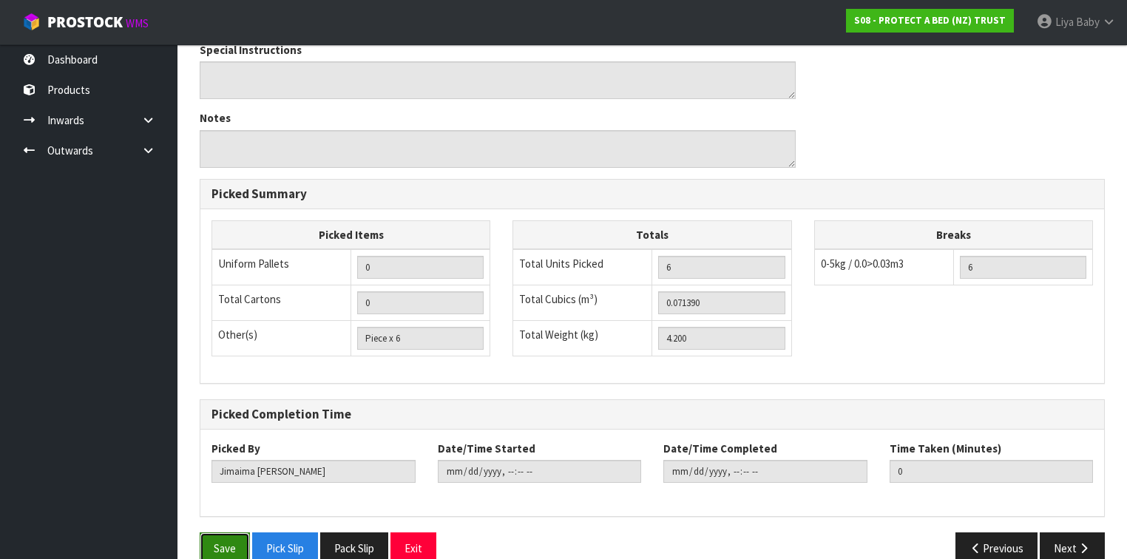
click at [221, 533] on button "Save" at bounding box center [225, 549] width 50 height 32
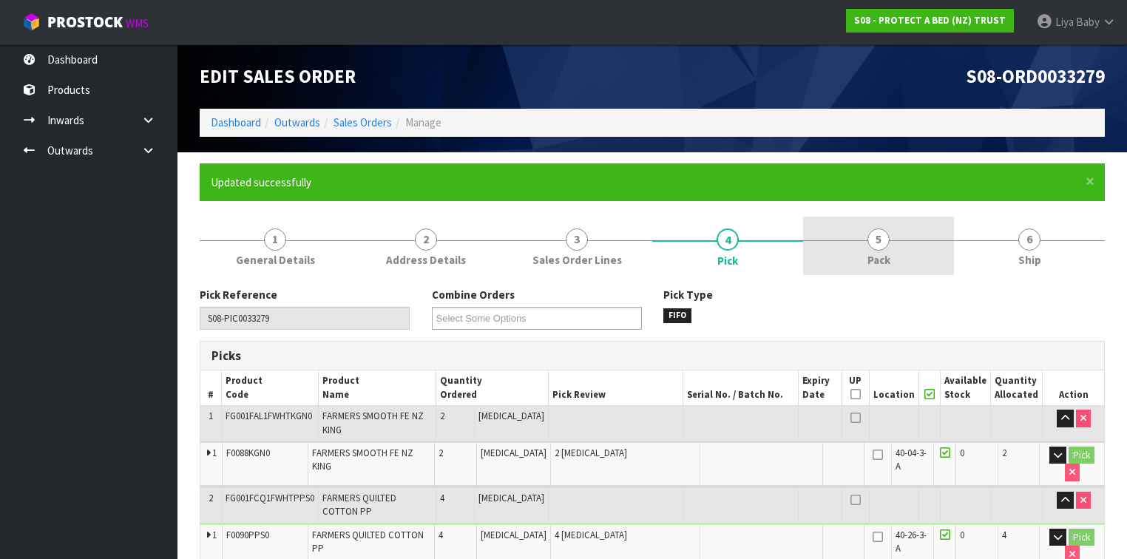
click at [890, 240] on div at bounding box center [878, 240] width 151 height 1
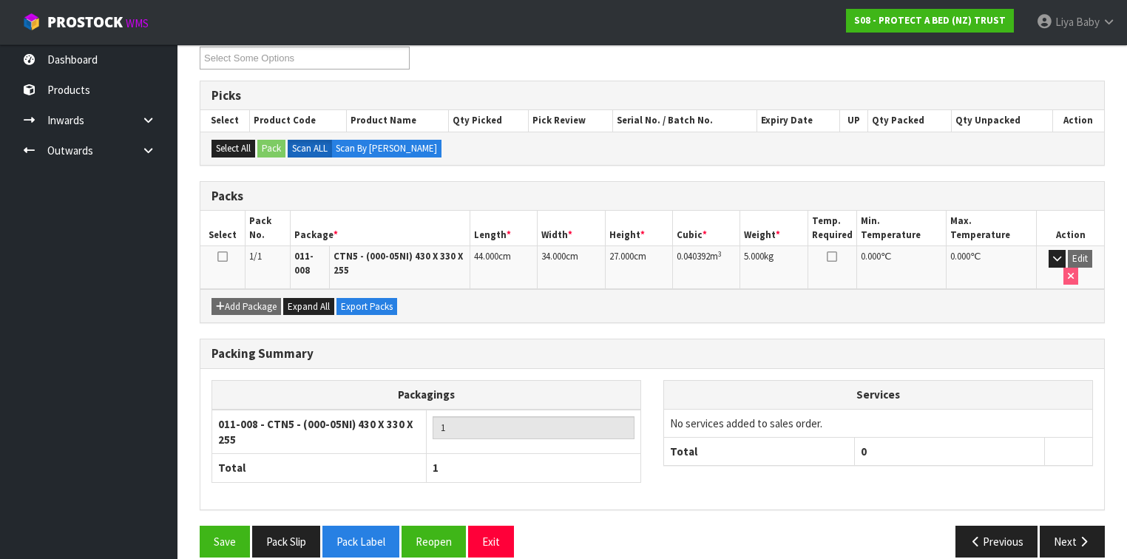
scroll to position [269, 0]
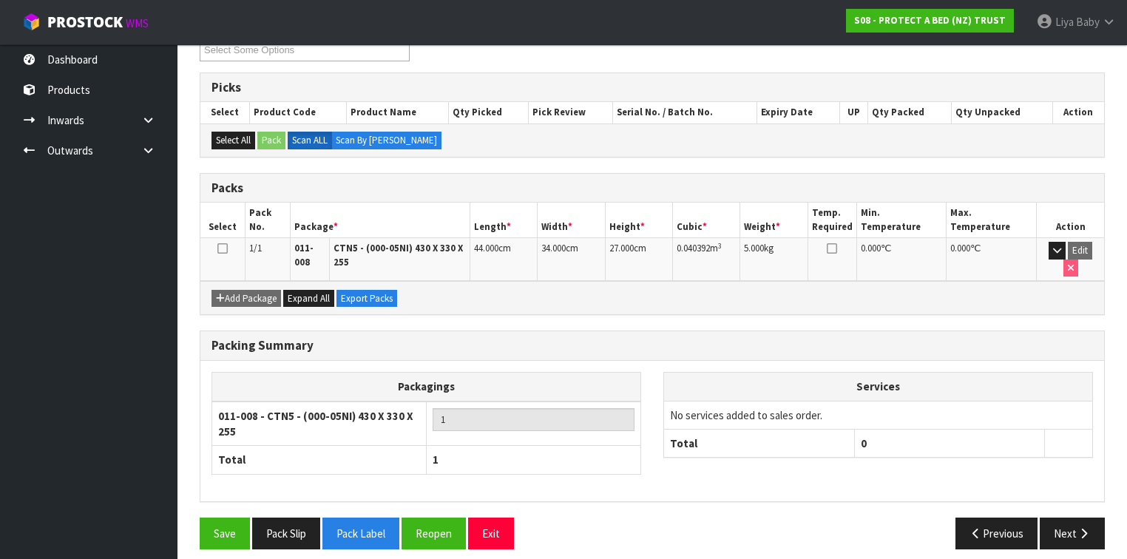
click at [222, 249] on icon at bounding box center [222, 249] width 10 height 1
click at [1065, 521] on button "Next" at bounding box center [1072, 534] width 65 height 32
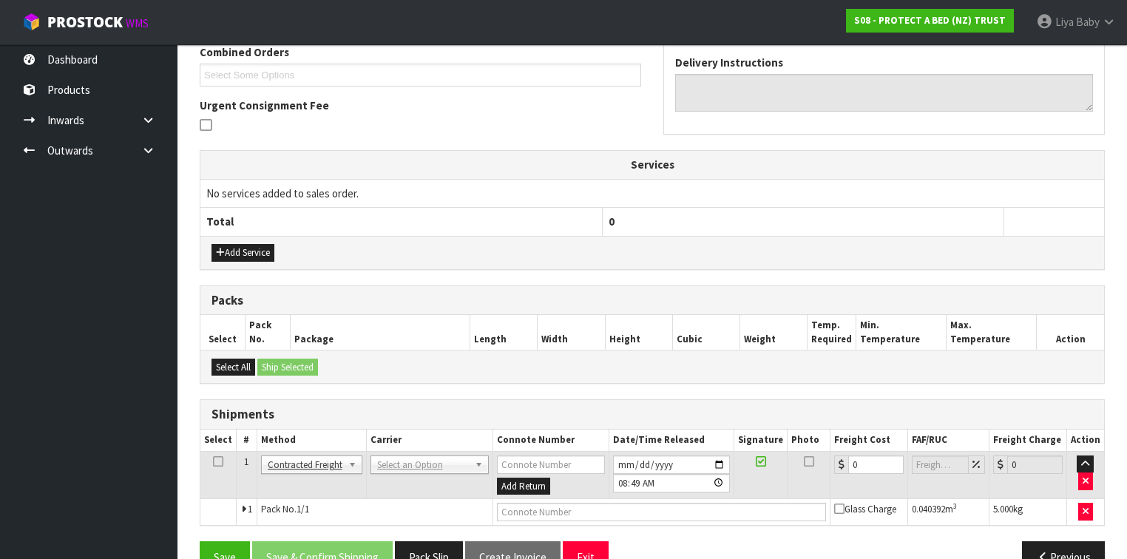
scroll to position [422, 0]
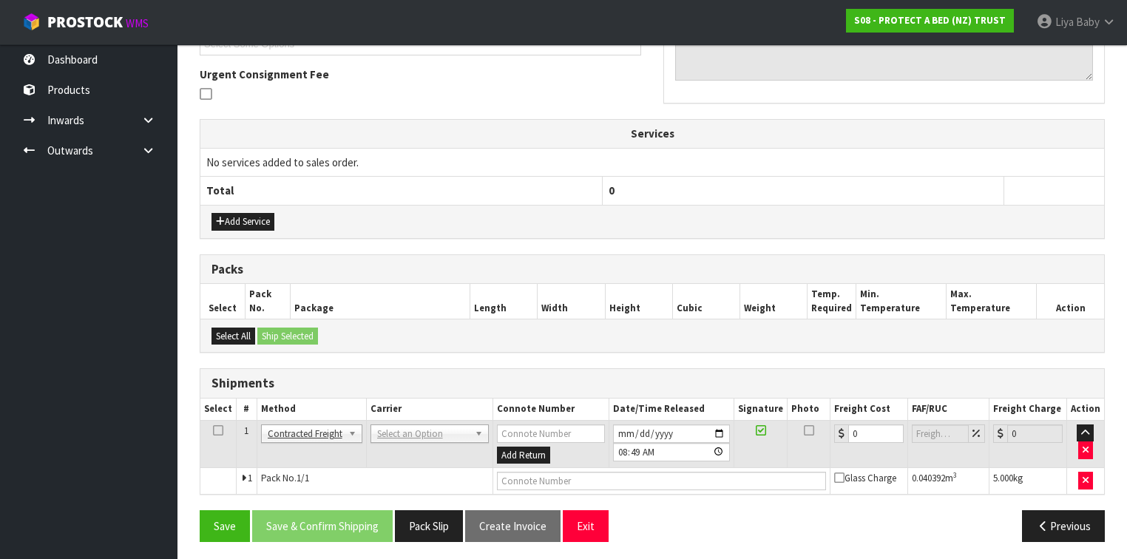
click at [215, 431] on icon at bounding box center [218, 431] width 10 height 1
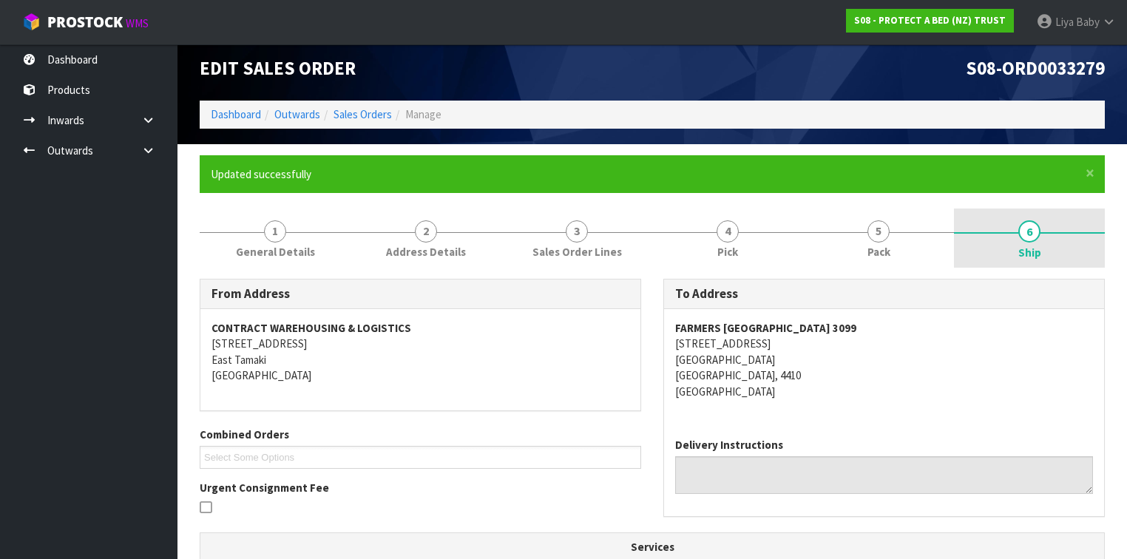
scroll to position [0, 0]
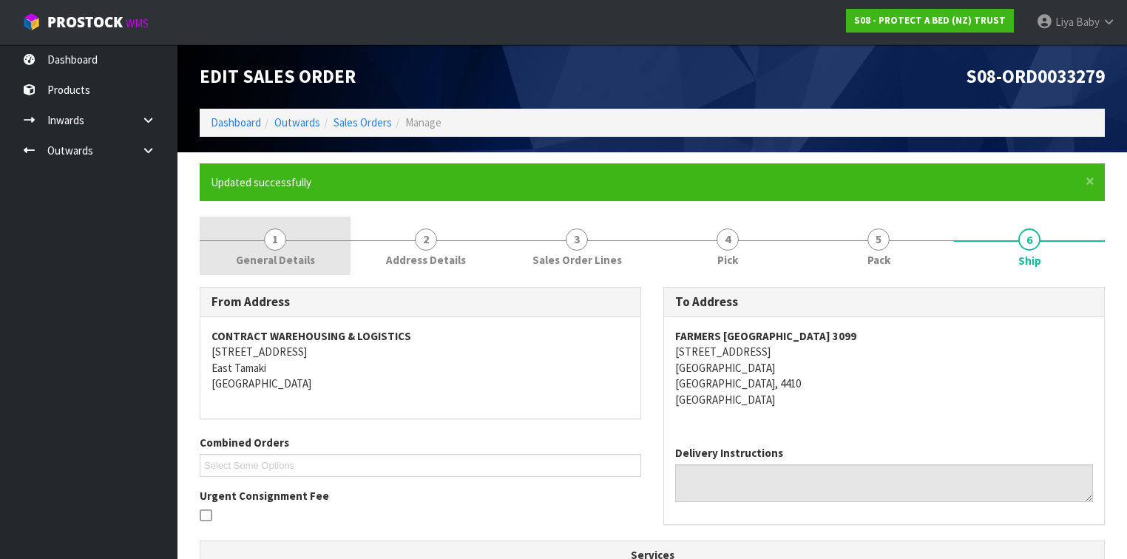
click at [251, 260] on span "General Details" at bounding box center [275, 260] width 79 height 16
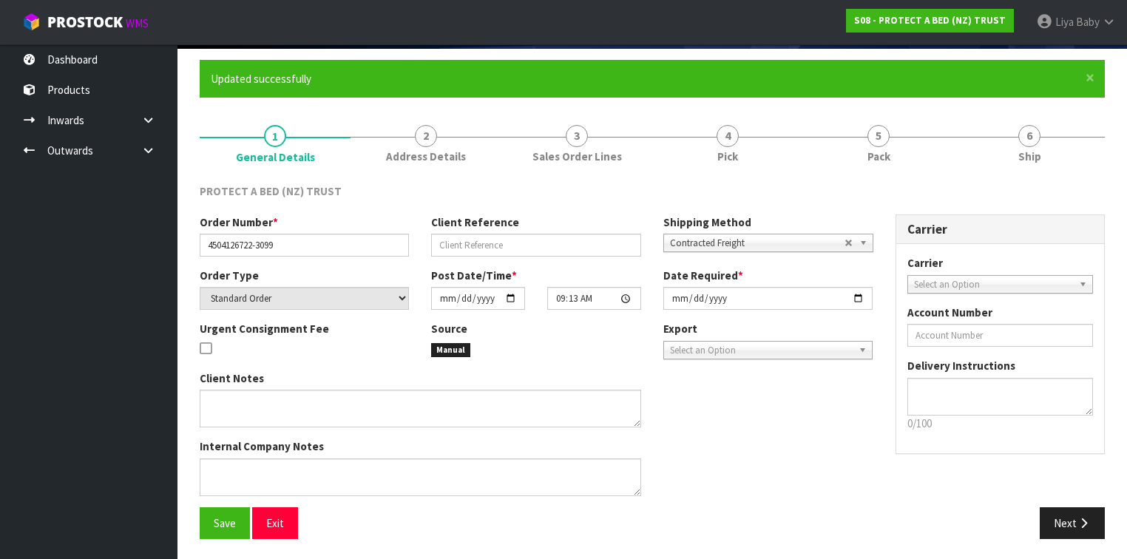
scroll to position [104, 0]
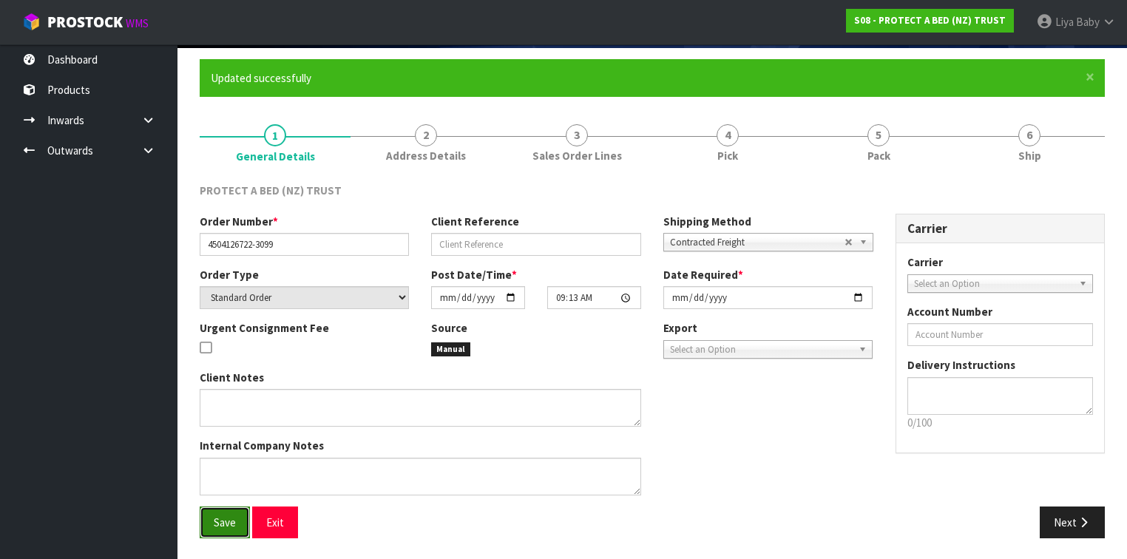
click at [228, 519] on span "Save" at bounding box center [225, 523] width 22 height 14
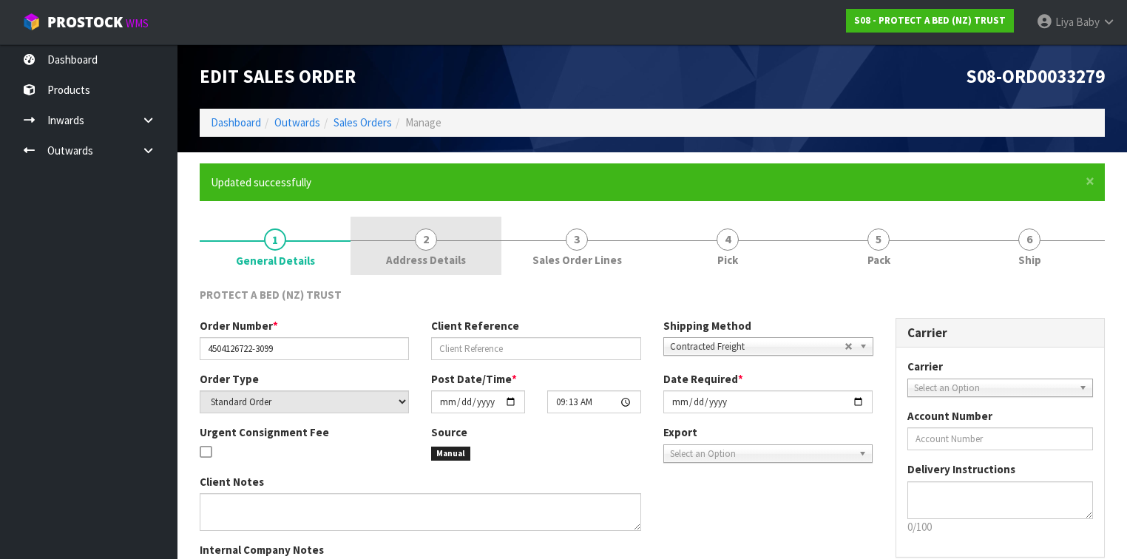
click at [428, 237] on span "2" at bounding box center [426, 240] width 22 height 22
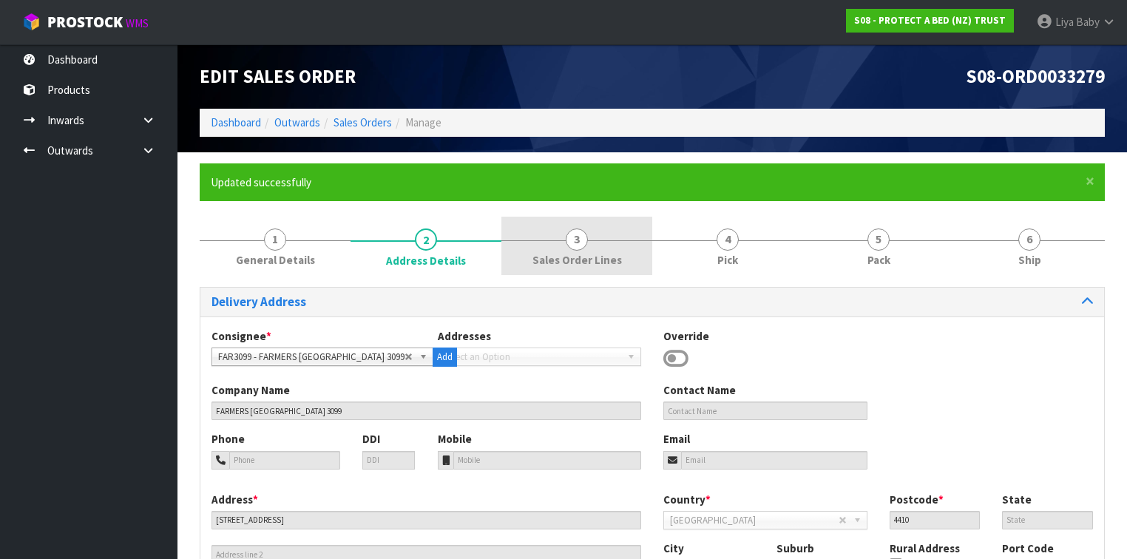
click at [568, 241] on span "3" at bounding box center [577, 240] width 22 height 22
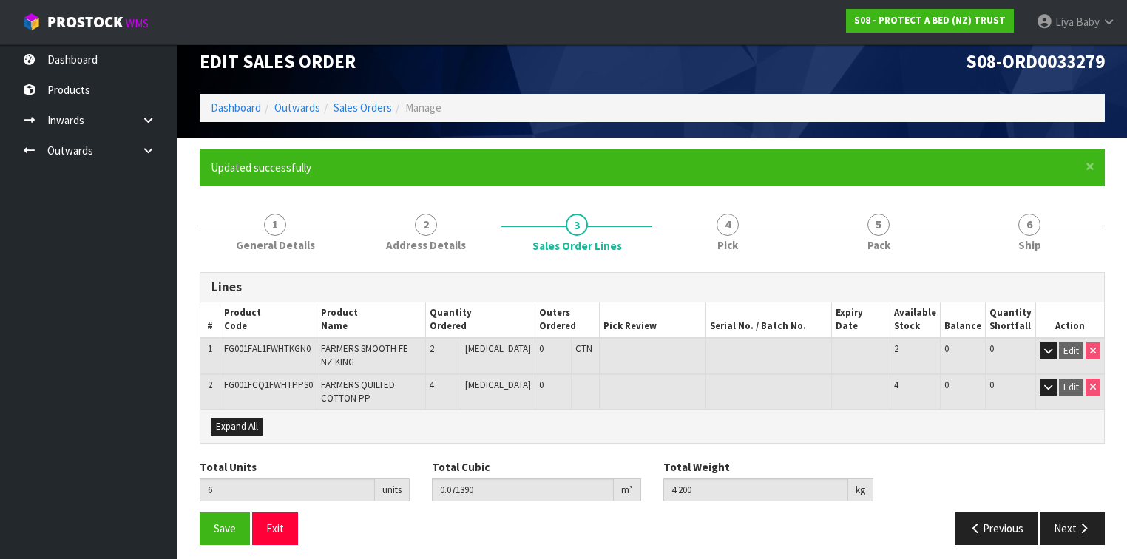
scroll to position [20, 0]
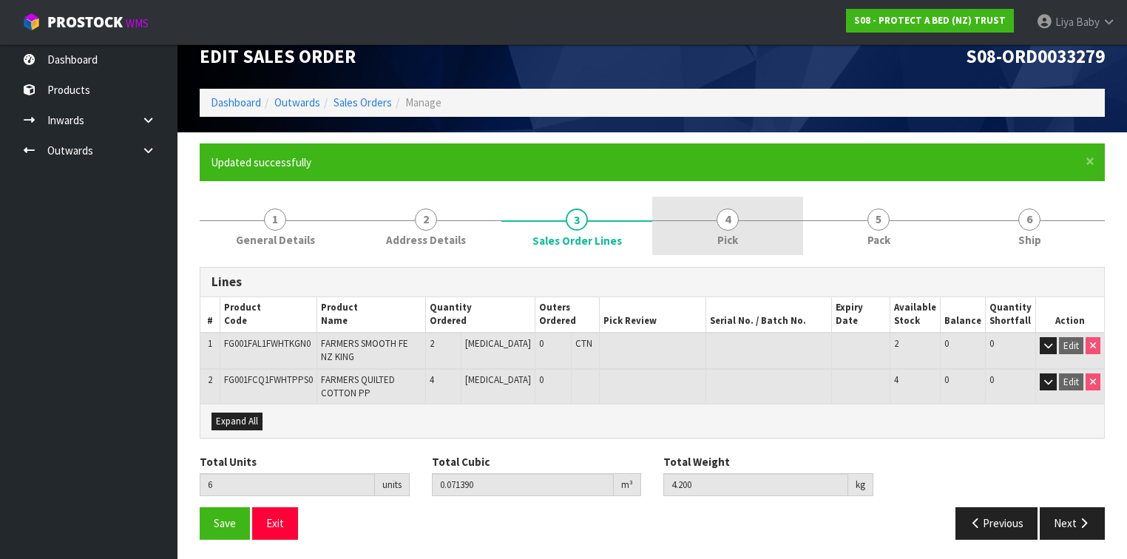
click at [743, 225] on link "4 Pick" at bounding box center [727, 226] width 151 height 58
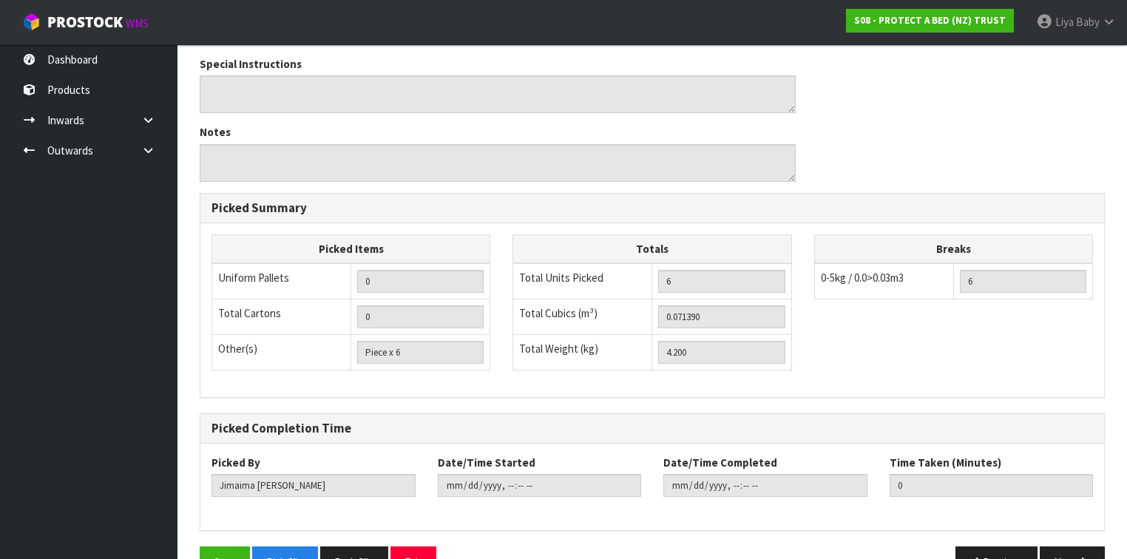
scroll to position [576, 0]
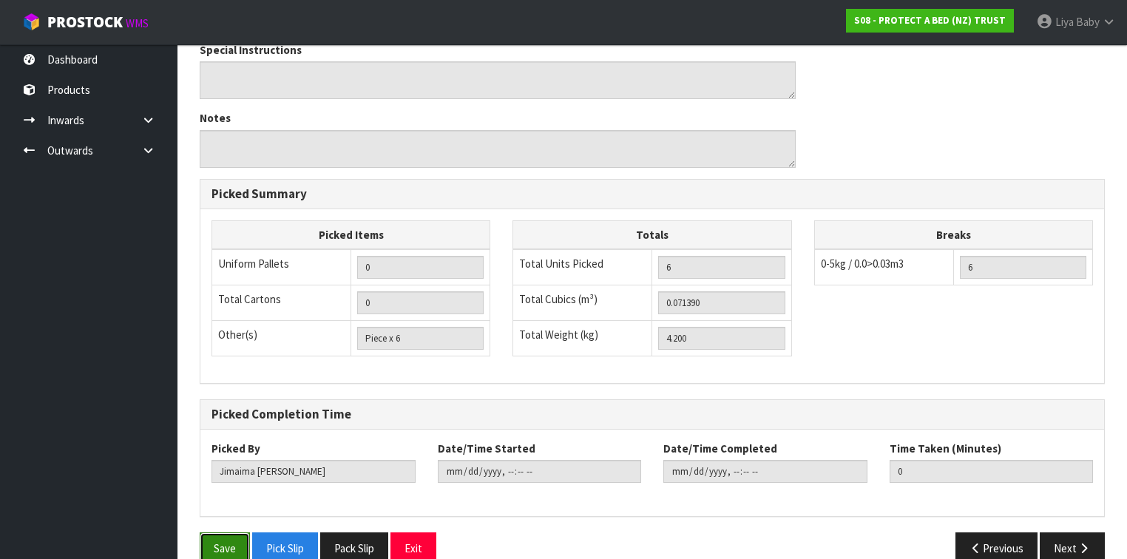
click at [220, 533] on button "Save" at bounding box center [225, 549] width 50 height 32
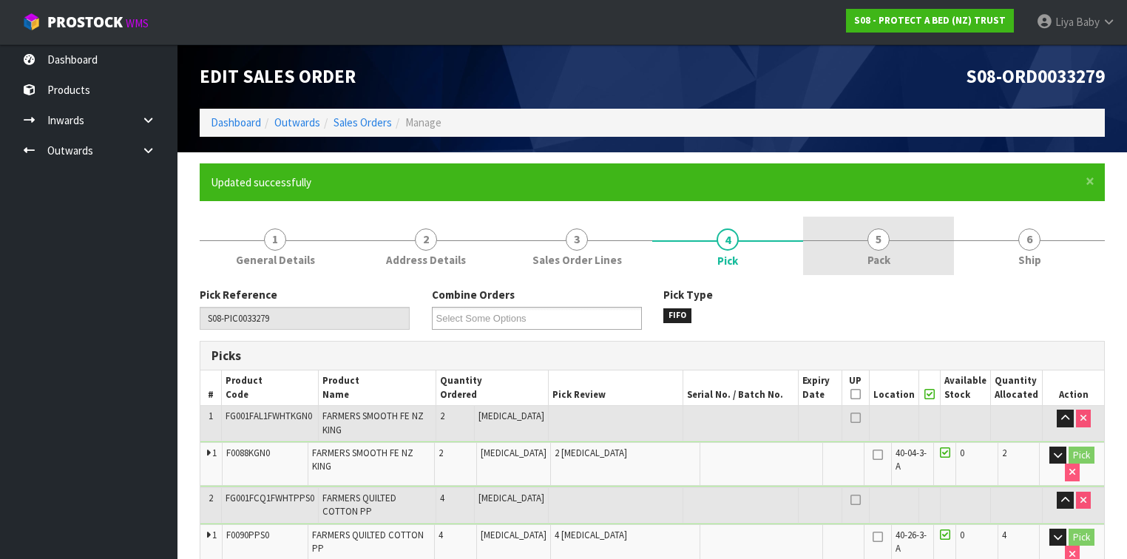
click at [884, 228] on link "5 Pack" at bounding box center [878, 246] width 151 height 58
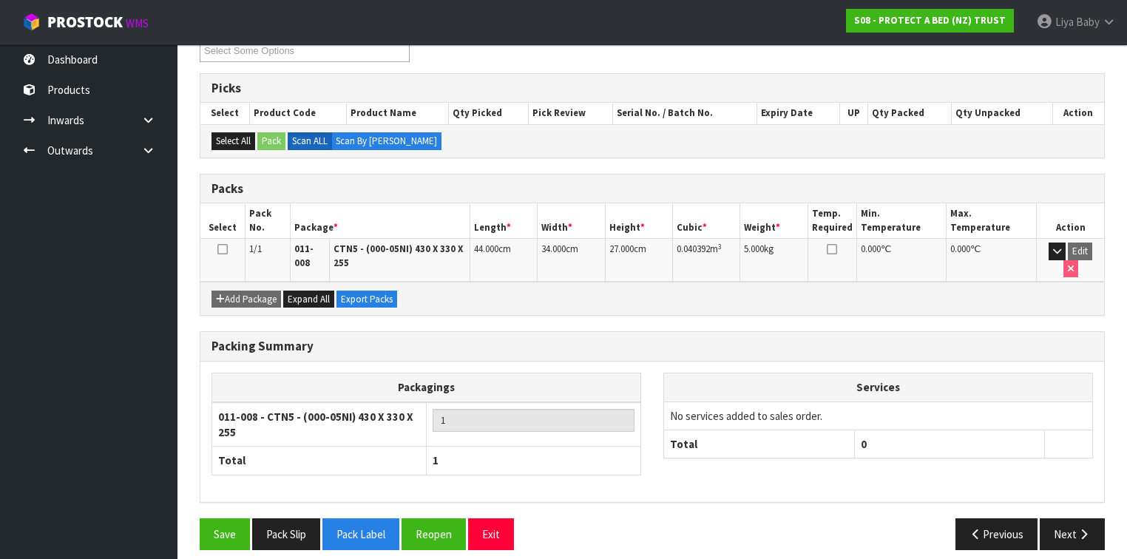
scroll to position [269, 0]
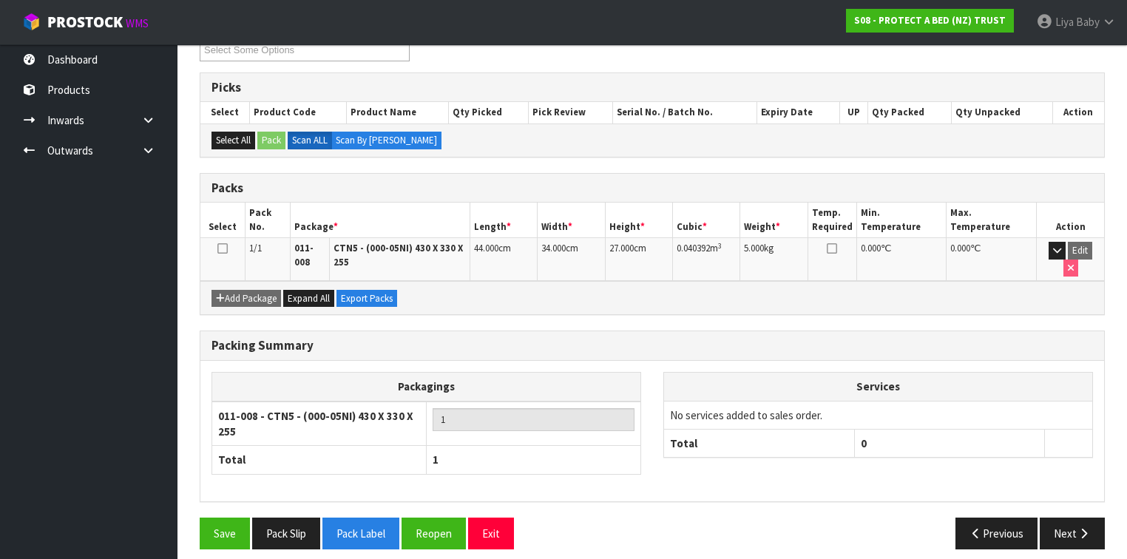
click at [219, 249] on icon at bounding box center [222, 249] width 10 height 1
click at [234, 522] on button "Save" at bounding box center [225, 534] width 50 height 32
click at [1085, 528] on icon "button" at bounding box center [1084, 533] width 14 height 11
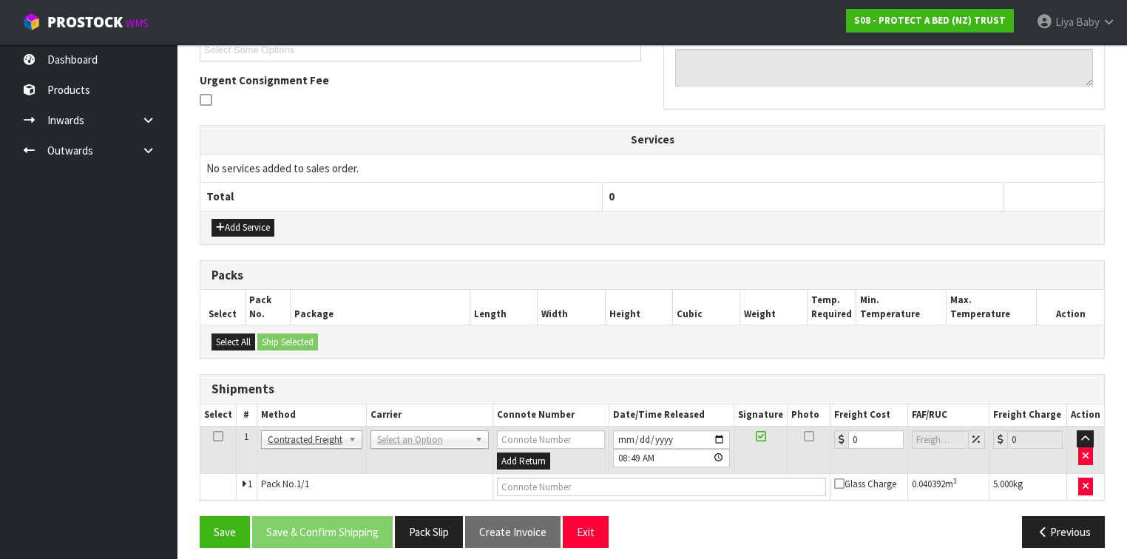
scroll to position [422, 0]
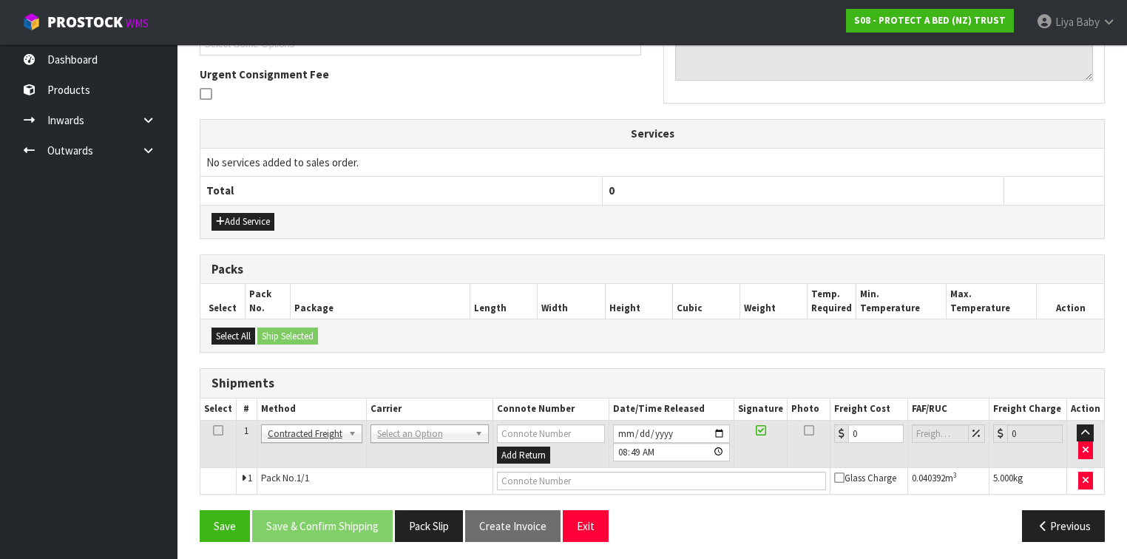
click at [220, 431] on icon at bounding box center [218, 431] width 10 height 1
click at [219, 431] on icon at bounding box center [218, 431] width 10 height 1
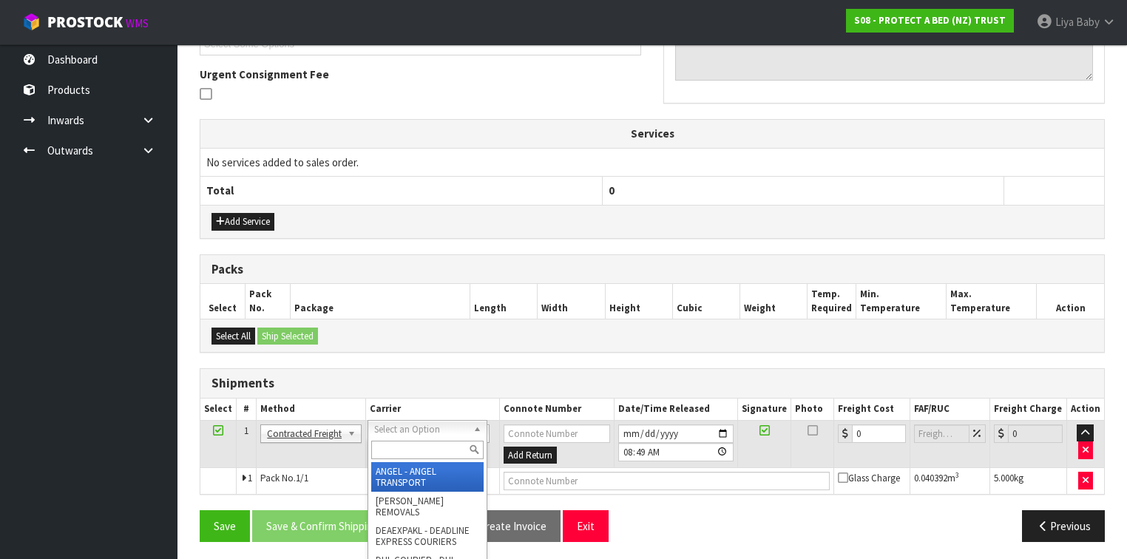
click at [423, 445] on input "text" at bounding box center [427, 450] width 112 height 18
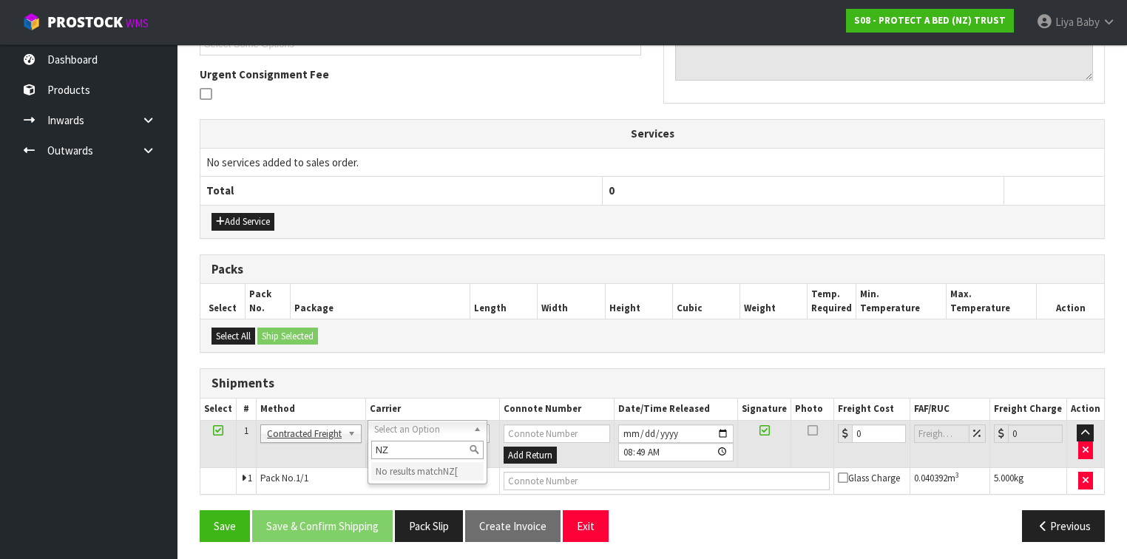
type input "NZP"
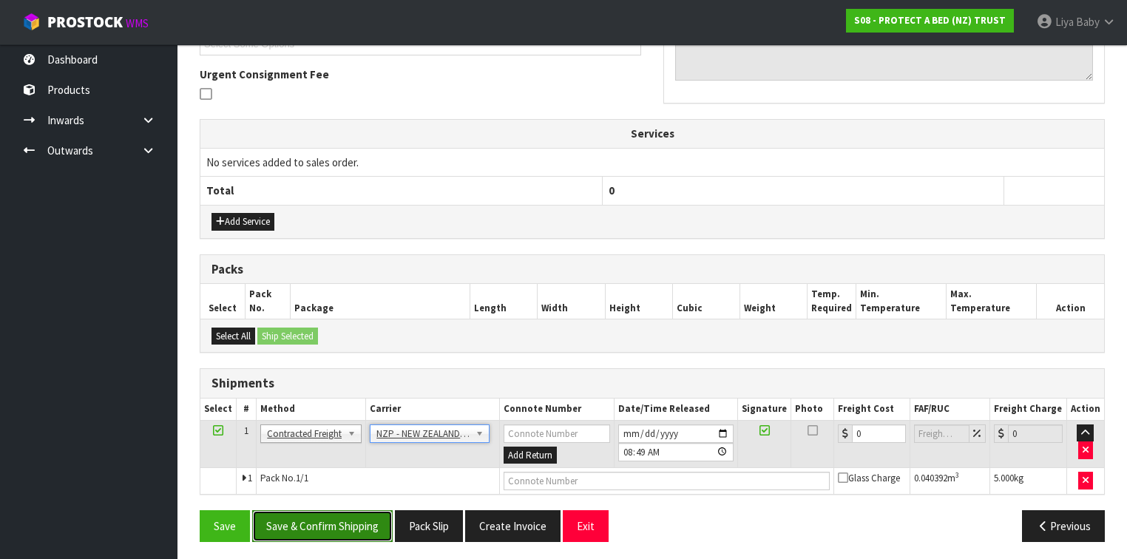
click at [360, 527] on button "Save & Confirm Shipping" at bounding box center [322, 526] width 141 height 32
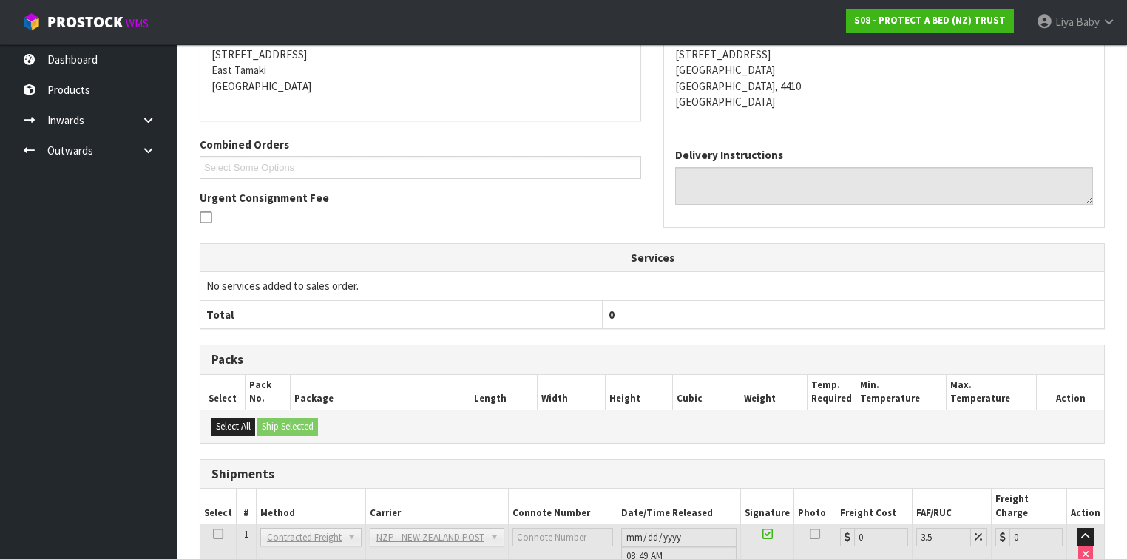
scroll to position [402, 0]
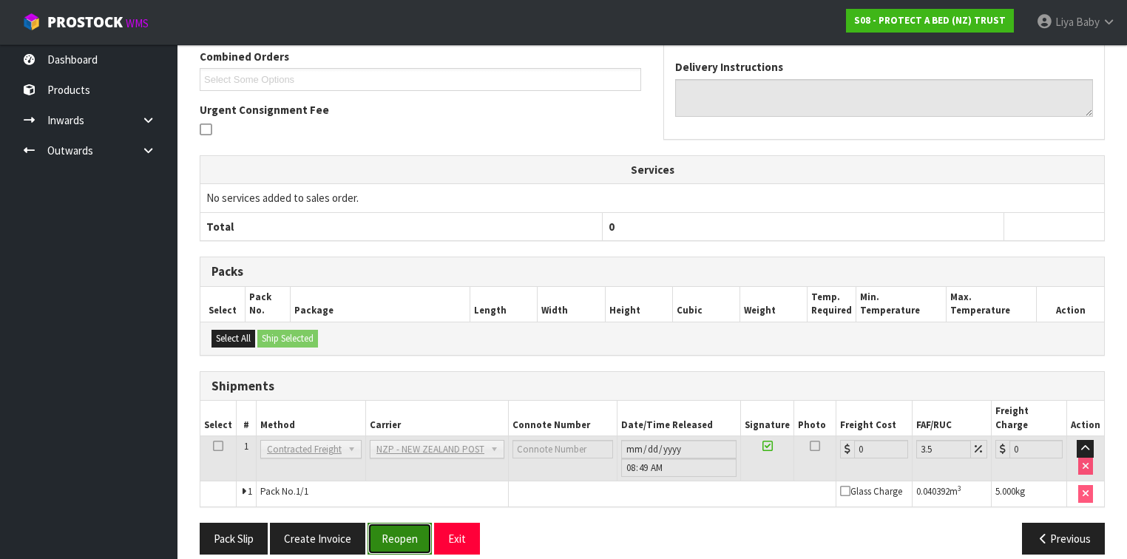
click at [388, 523] on button "Reopen" at bounding box center [400, 539] width 64 height 32
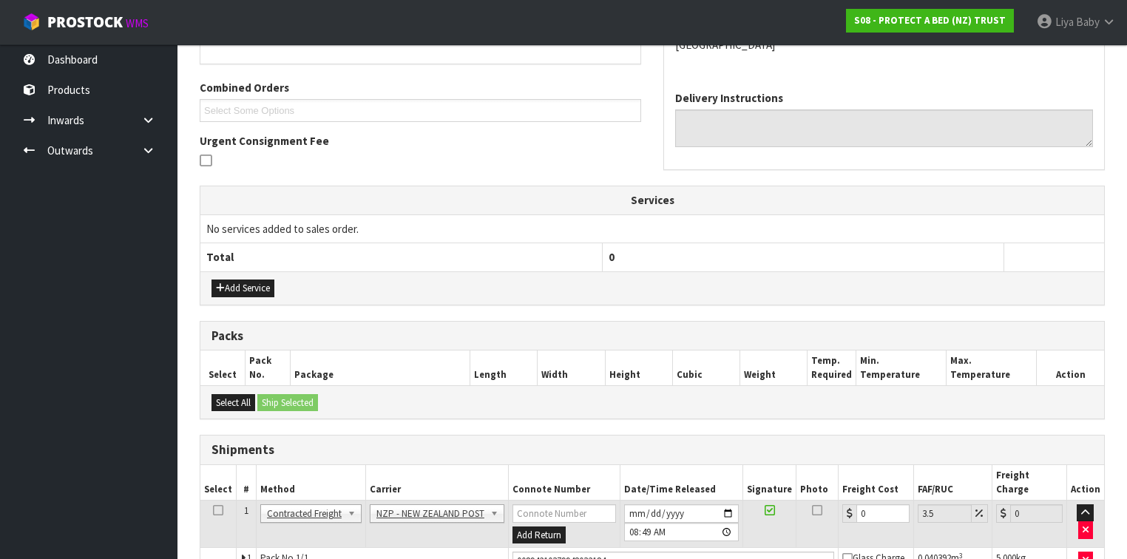
scroll to position [435, 0]
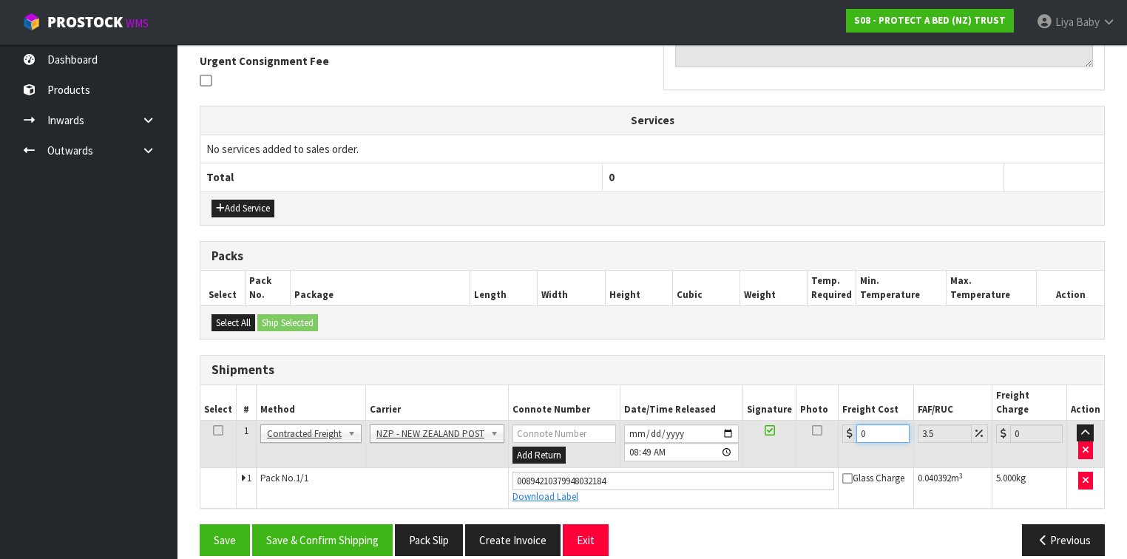
click at [873, 425] on input "0" at bounding box center [883, 434] width 53 height 18
type input "8"
type input "8.28"
type input "8.4"
type input "8.69"
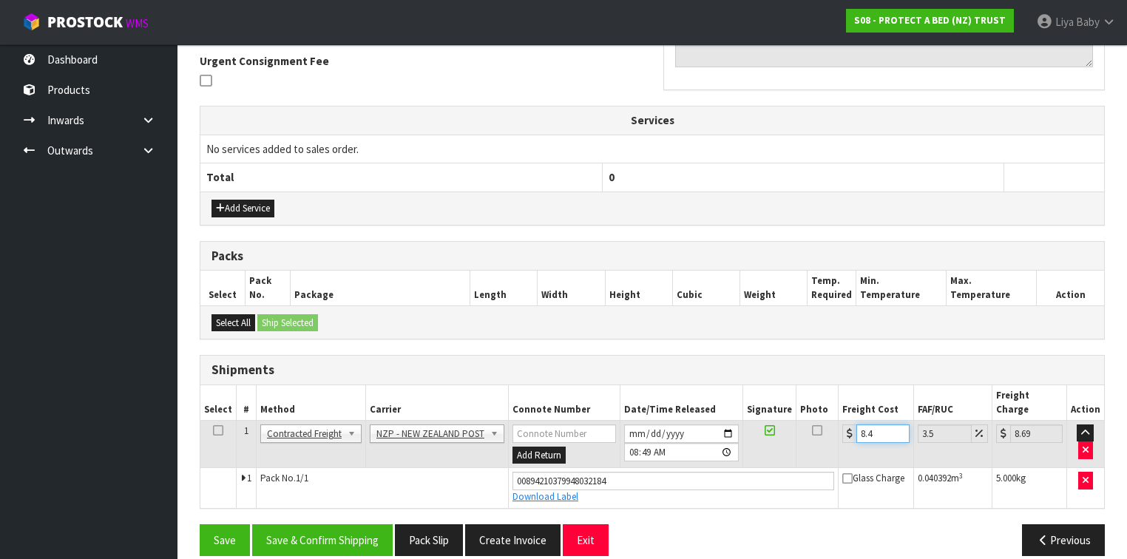
type input "8.45"
type input "8.75"
type input "8.45"
click at [219, 431] on icon at bounding box center [218, 431] width 10 height 1
click at [341, 524] on button "Save & Confirm Shipping" at bounding box center [322, 540] width 141 height 32
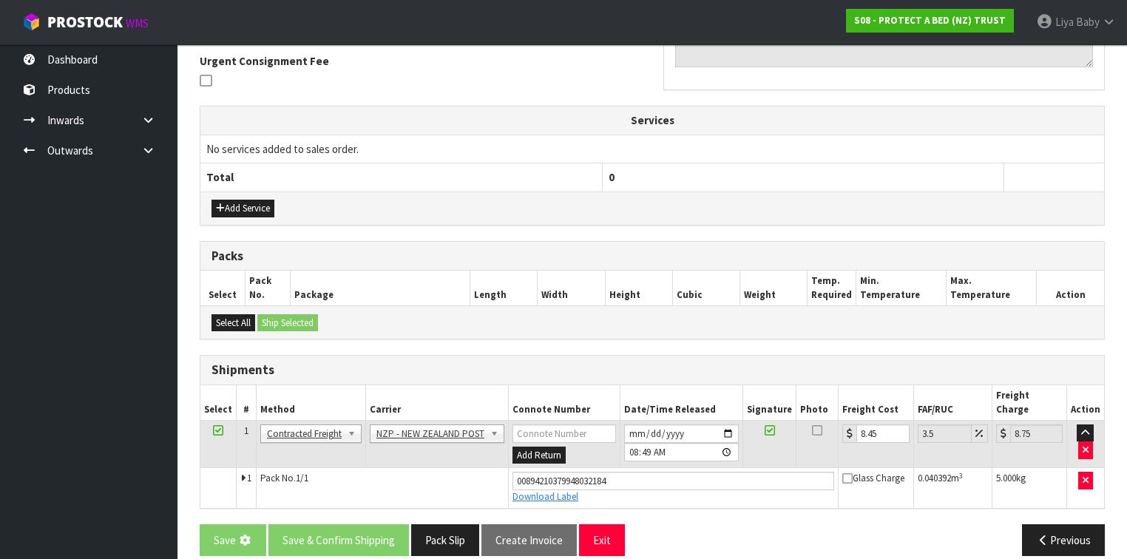
scroll to position [0, 0]
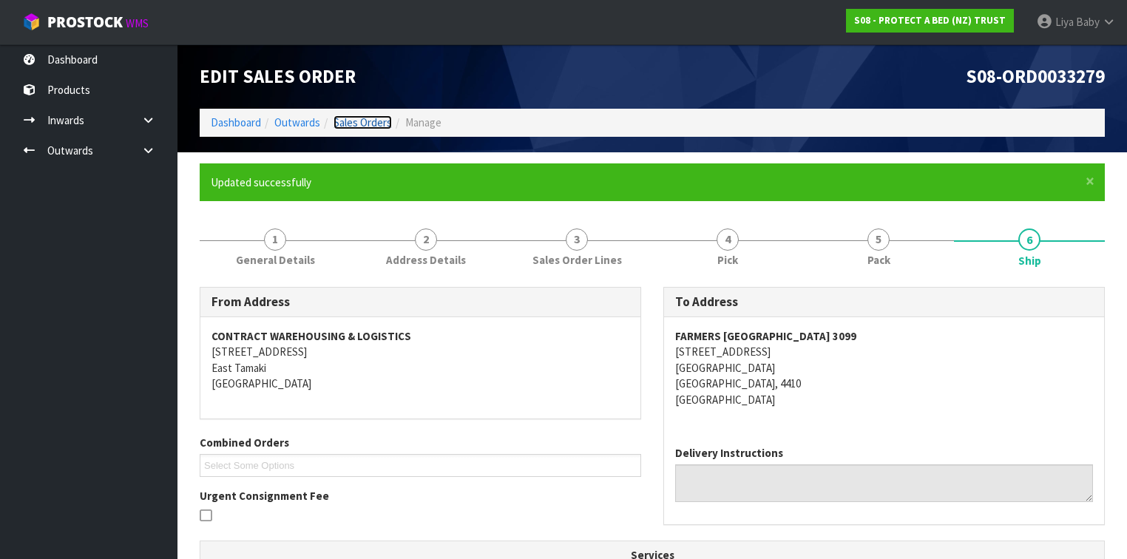
click at [355, 121] on link "Sales Orders" at bounding box center [363, 122] width 58 height 14
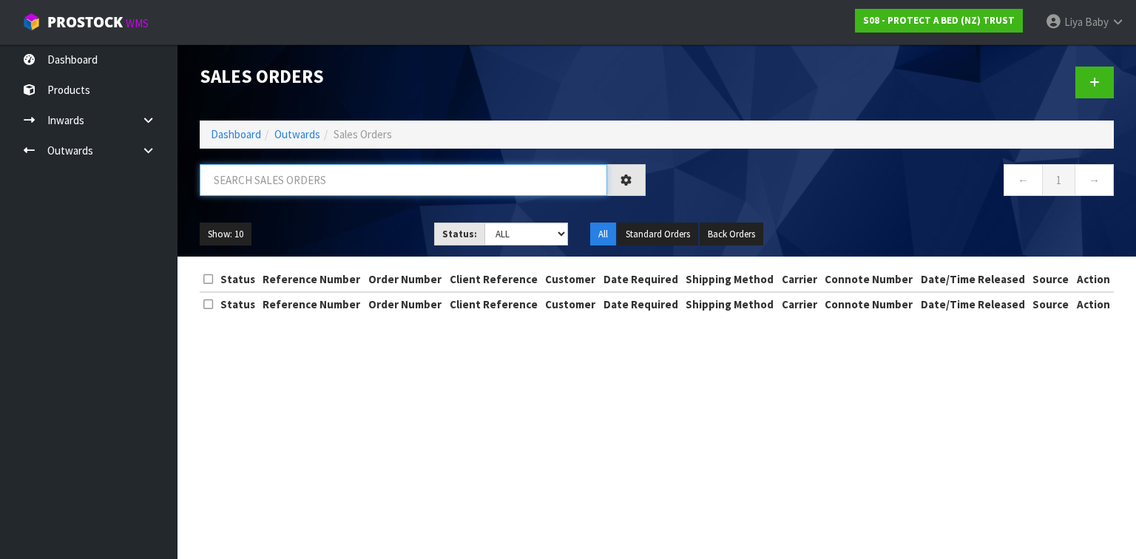
click at [325, 181] on input "text" at bounding box center [404, 180] width 408 height 32
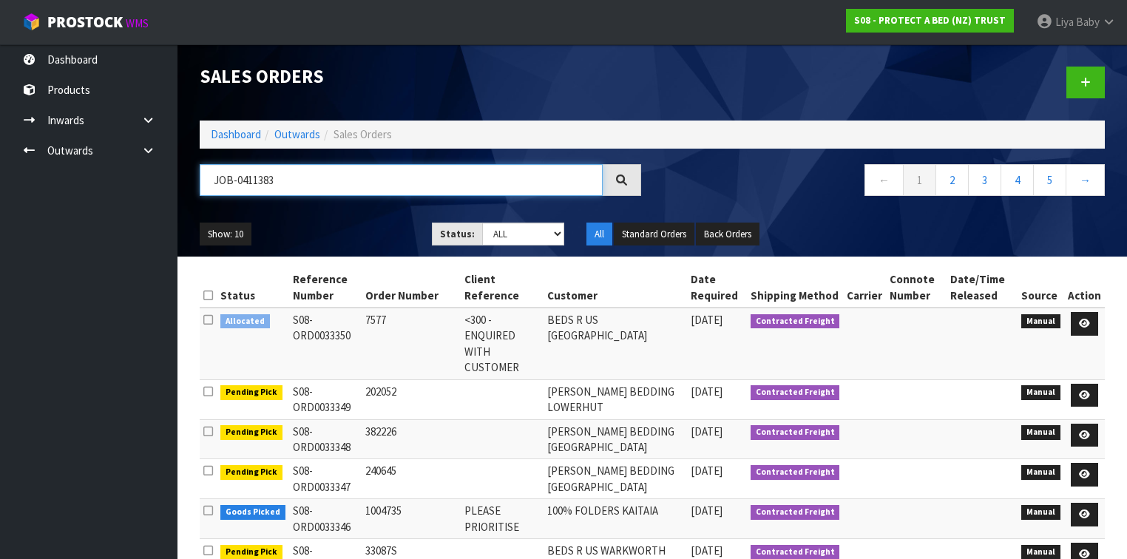
type input "JOB-0411383"
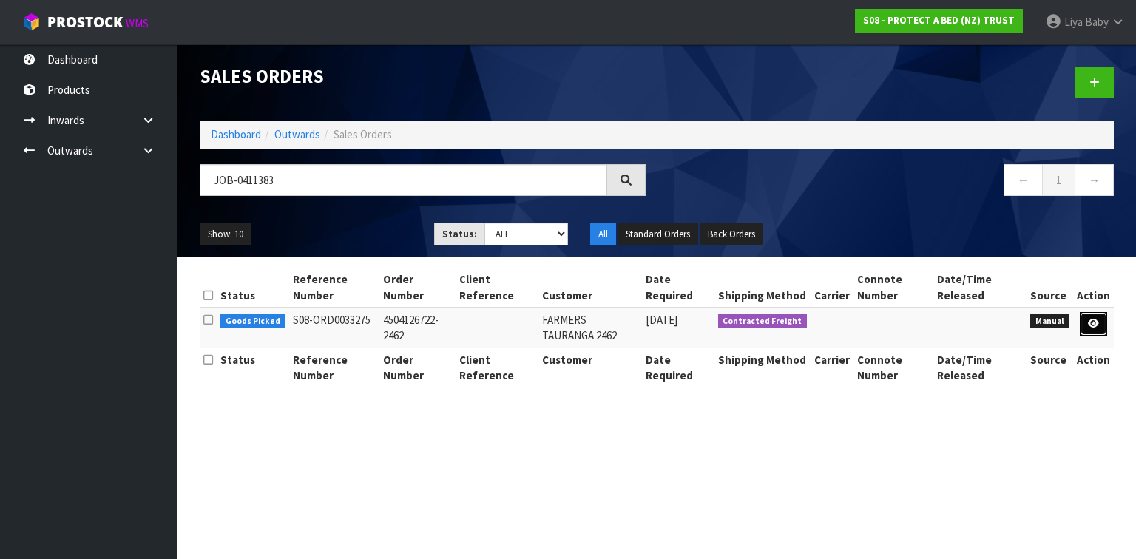
click at [1092, 325] on icon at bounding box center [1093, 324] width 11 height 10
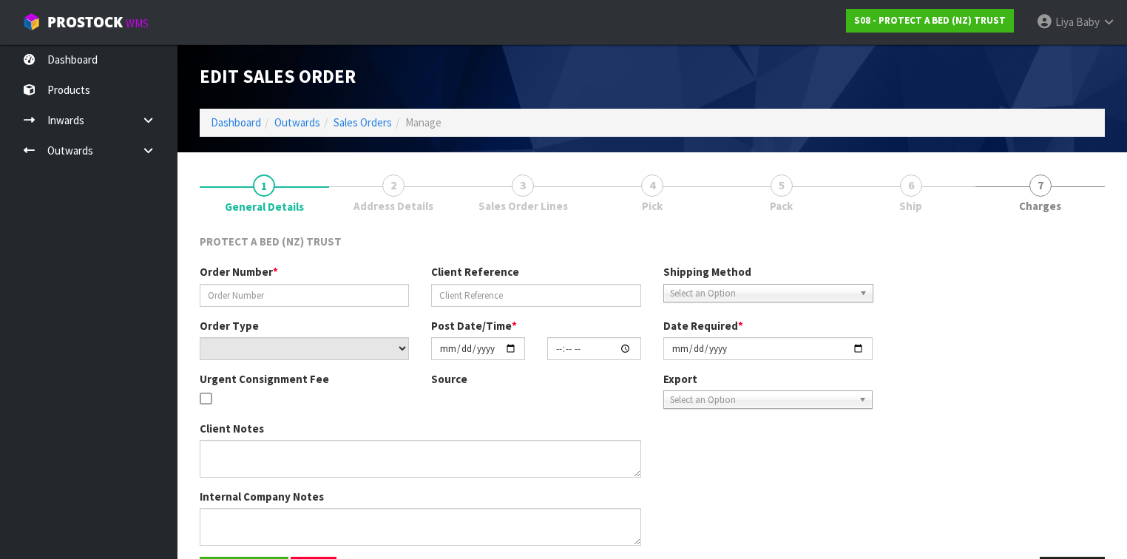
type input "4504126722-2462"
select select "number:0"
type input "[DATE]"
type input "09:10:00.000"
type input "[DATE]"
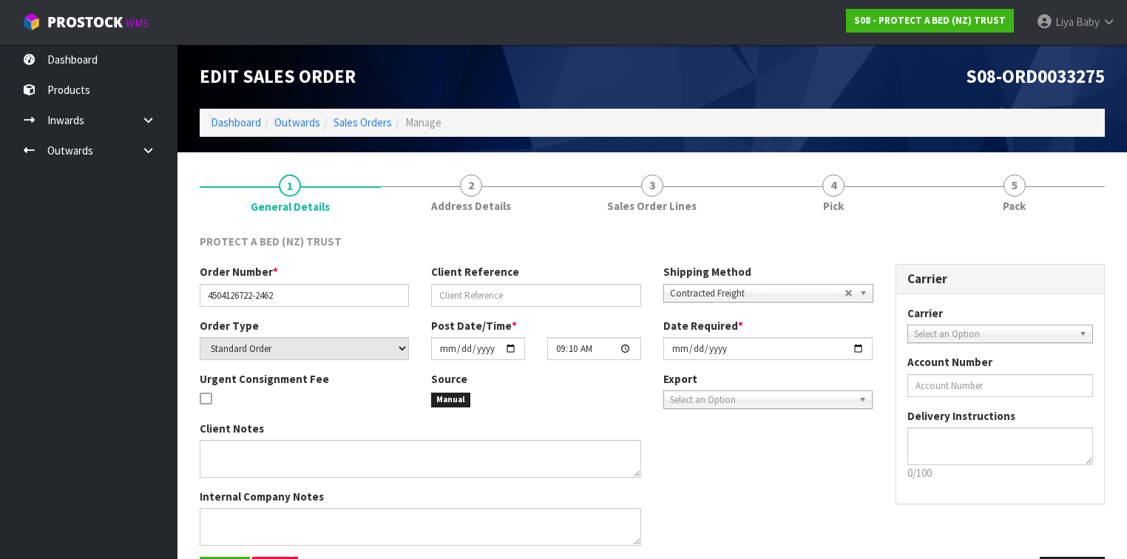
scroll to position [50, 0]
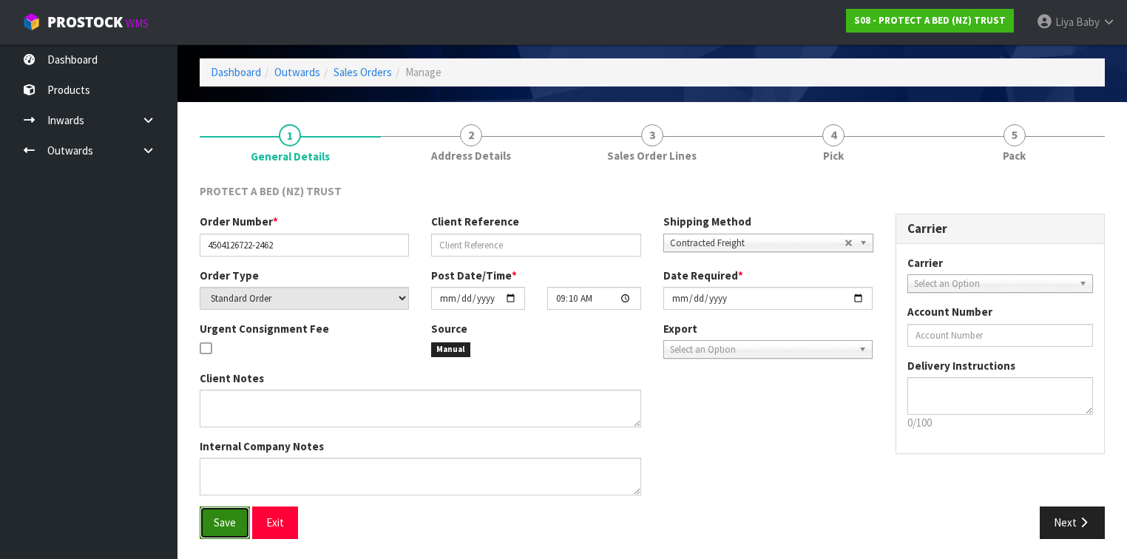
click at [227, 512] on button "Save" at bounding box center [225, 523] width 50 height 32
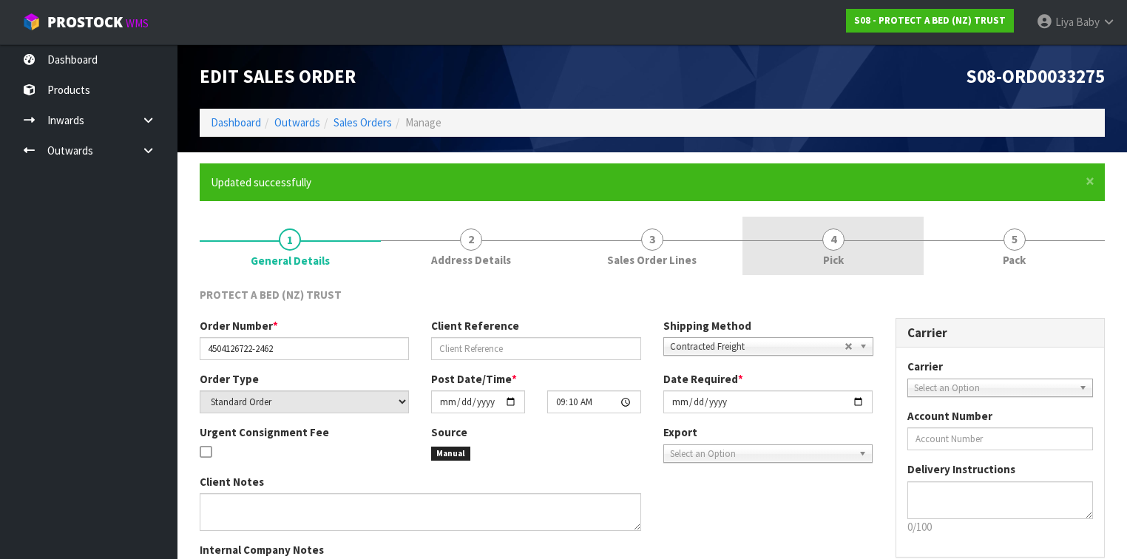
click at [834, 257] on span "Pick" at bounding box center [833, 260] width 21 height 16
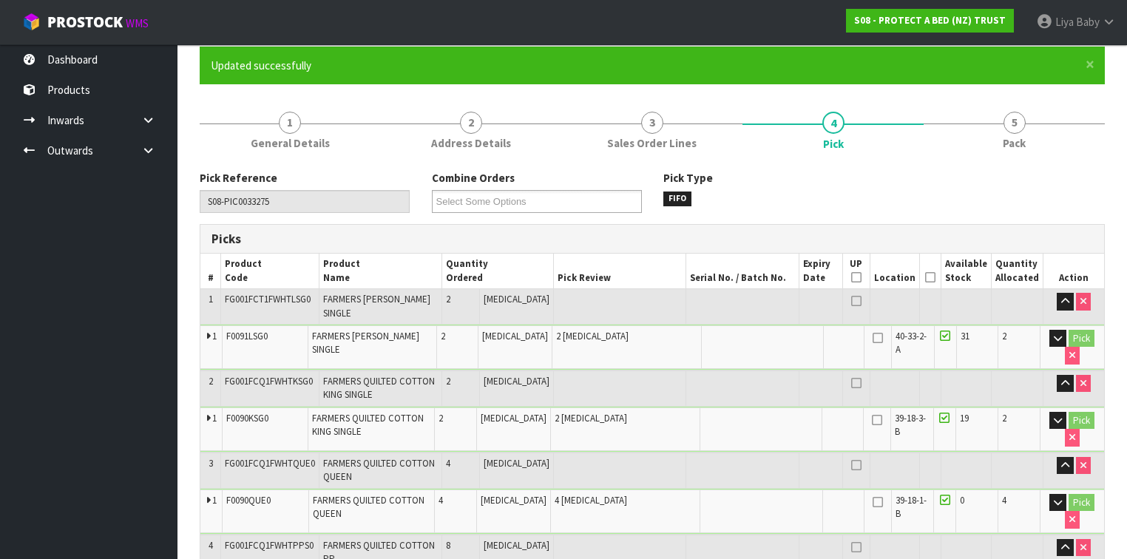
scroll to position [118, 0]
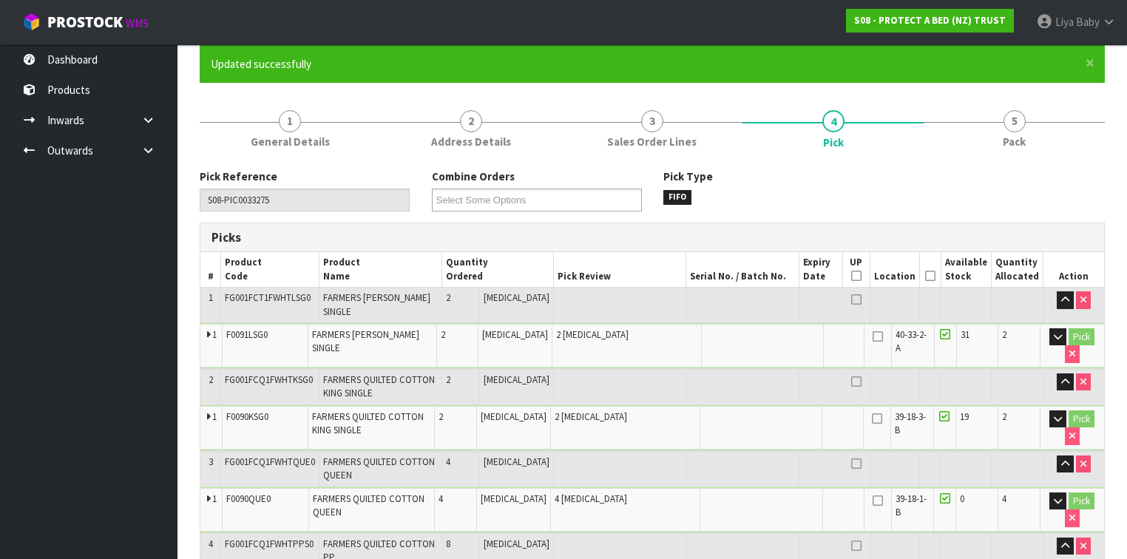
click at [932, 276] on icon at bounding box center [930, 276] width 10 height 1
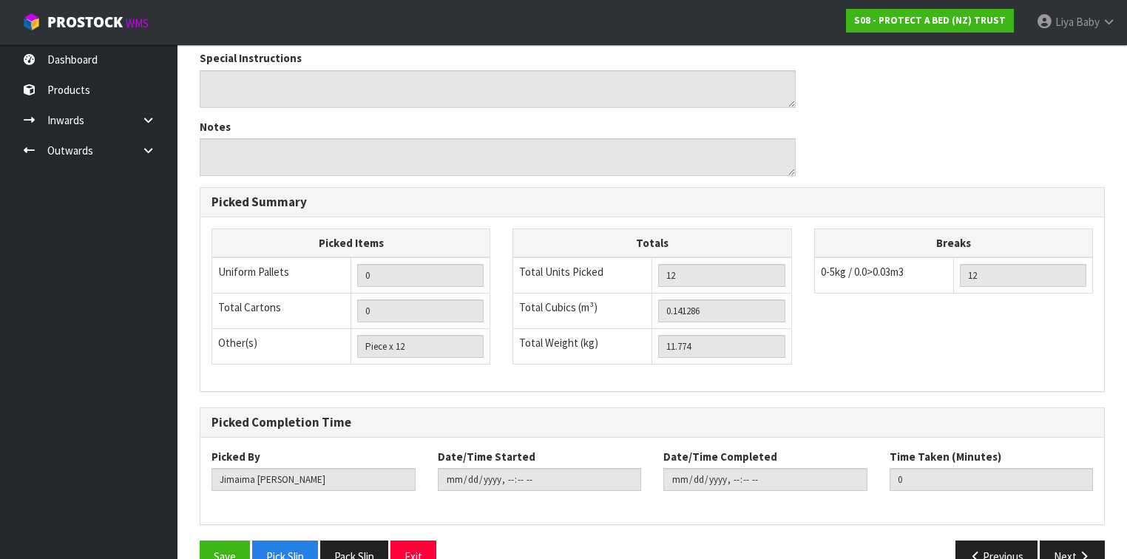
scroll to position [790, 0]
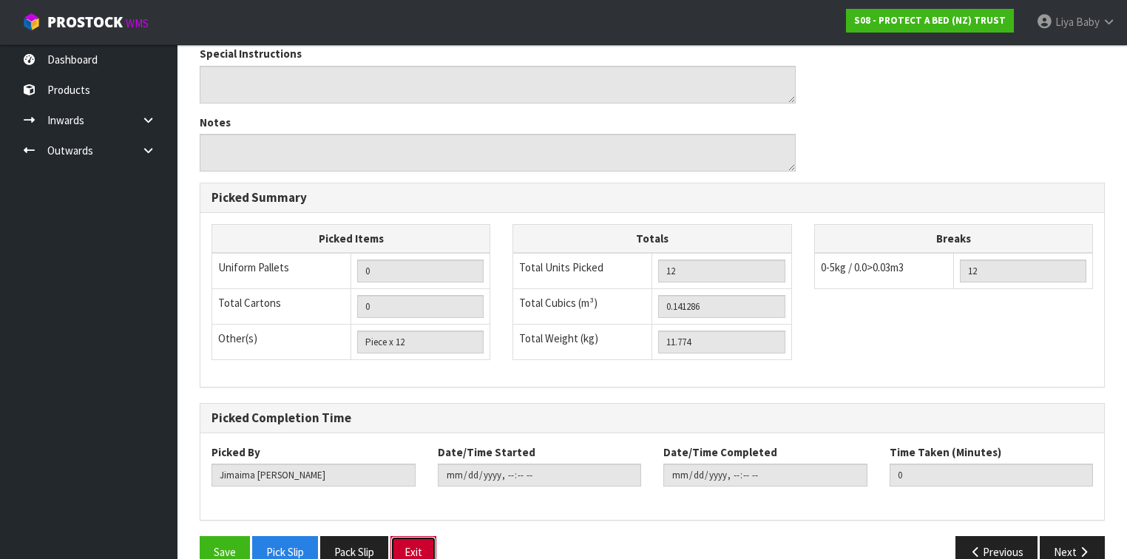
click at [422, 536] on button "Exit" at bounding box center [414, 552] width 46 height 32
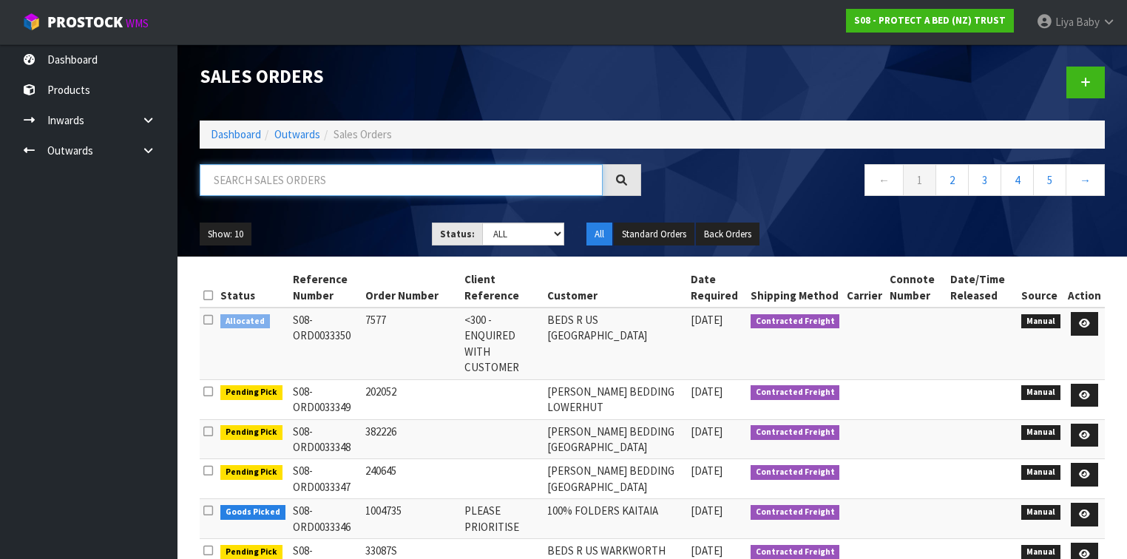
click at [277, 185] on input "text" at bounding box center [401, 180] width 403 height 32
type input "JOB-0411383"
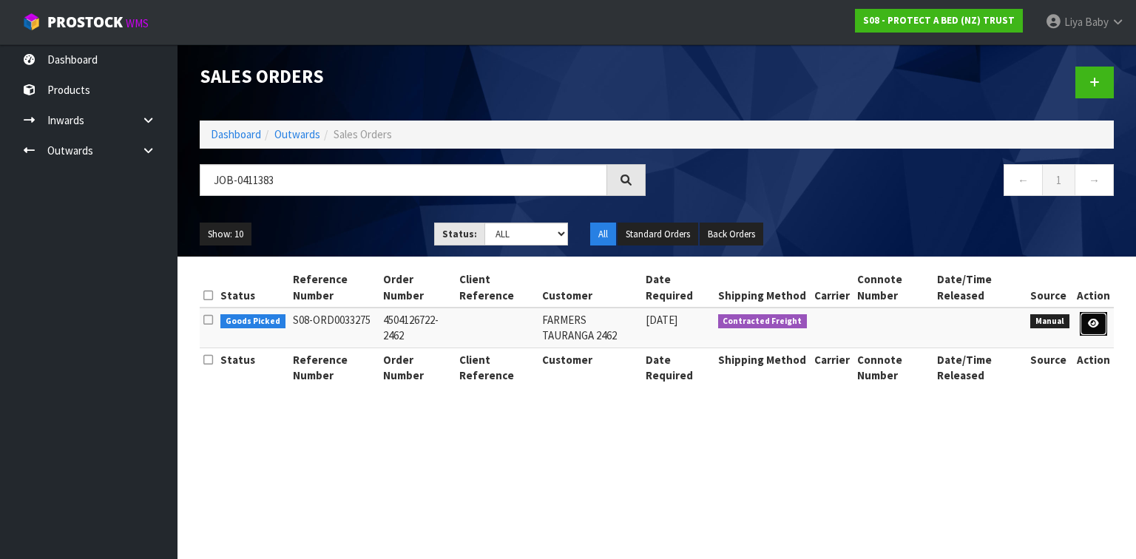
click at [1089, 317] on link at bounding box center [1093, 324] width 27 height 24
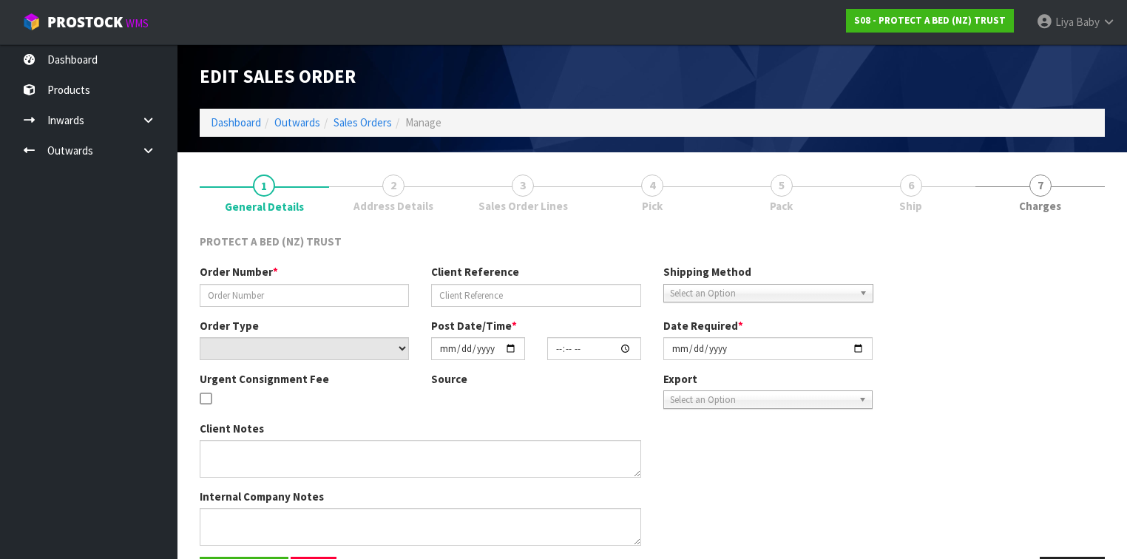
type input "4504126722-2462"
select select "number:0"
type input "[DATE]"
type input "09:10:00.000"
type input "[DATE]"
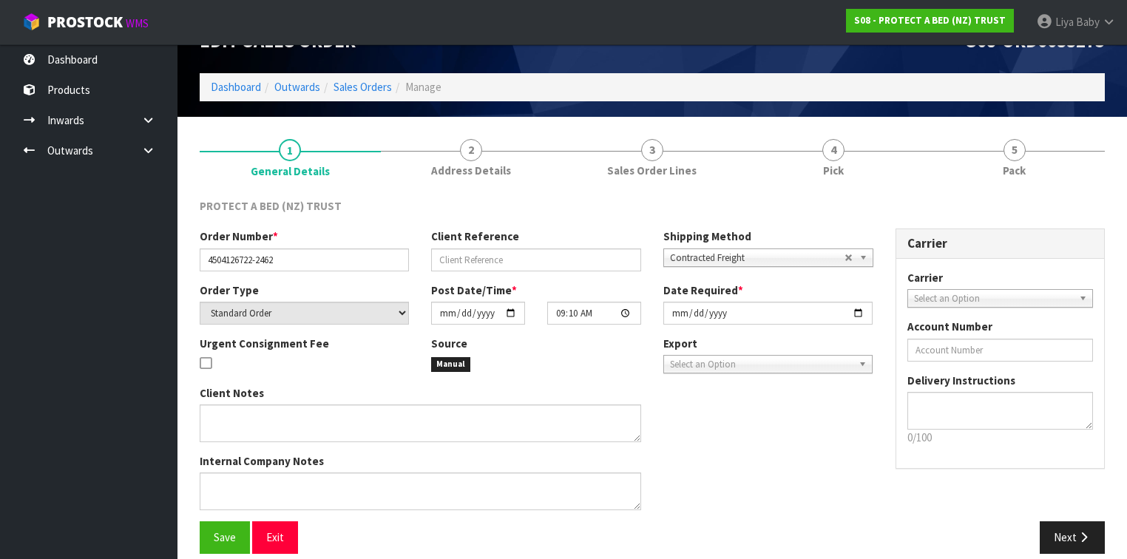
scroll to position [50, 0]
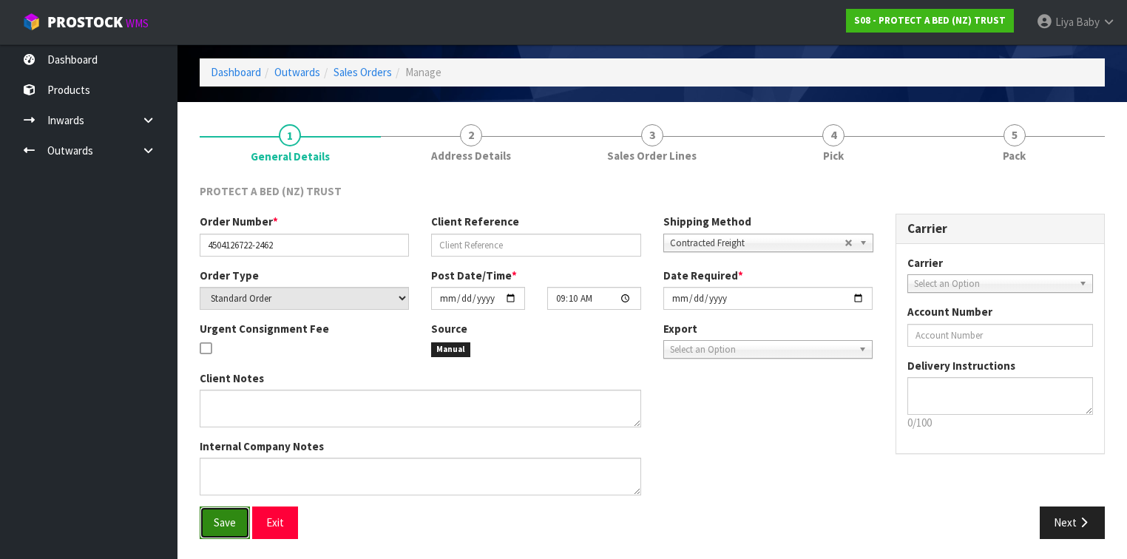
click at [218, 526] on span "Save" at bounding box center [225, 523] width 22 height 14
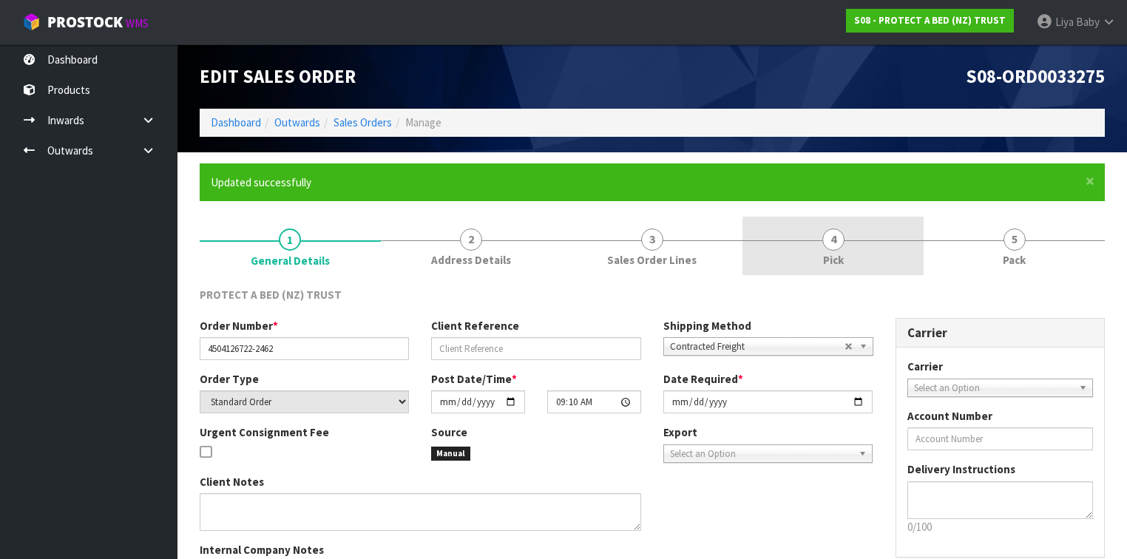
click at [806, 259] on link "4 Pick" at bounding box center [833, 246] width 181 height 58
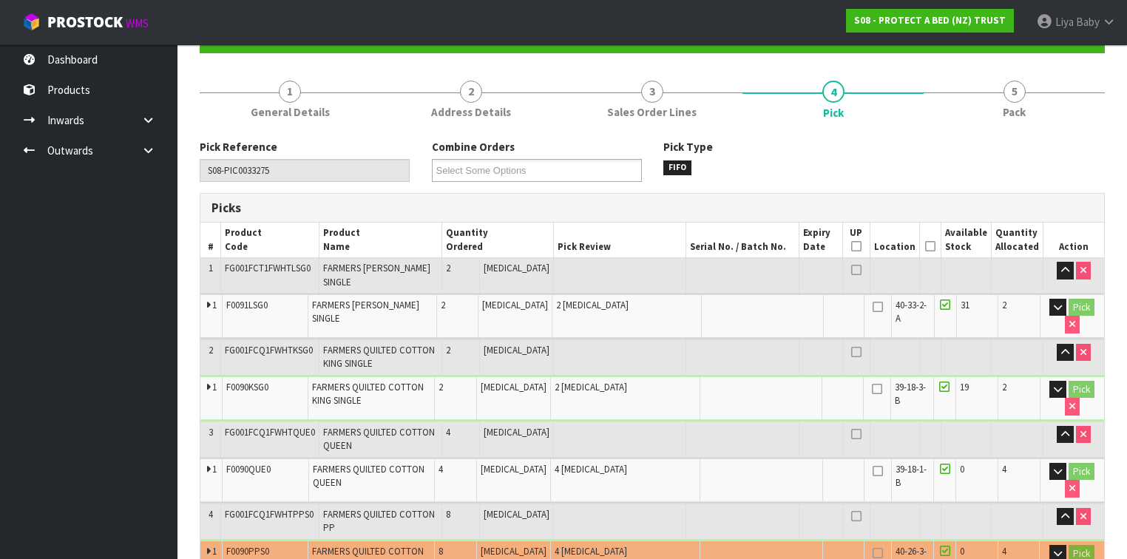
scroll to position [178, 0]
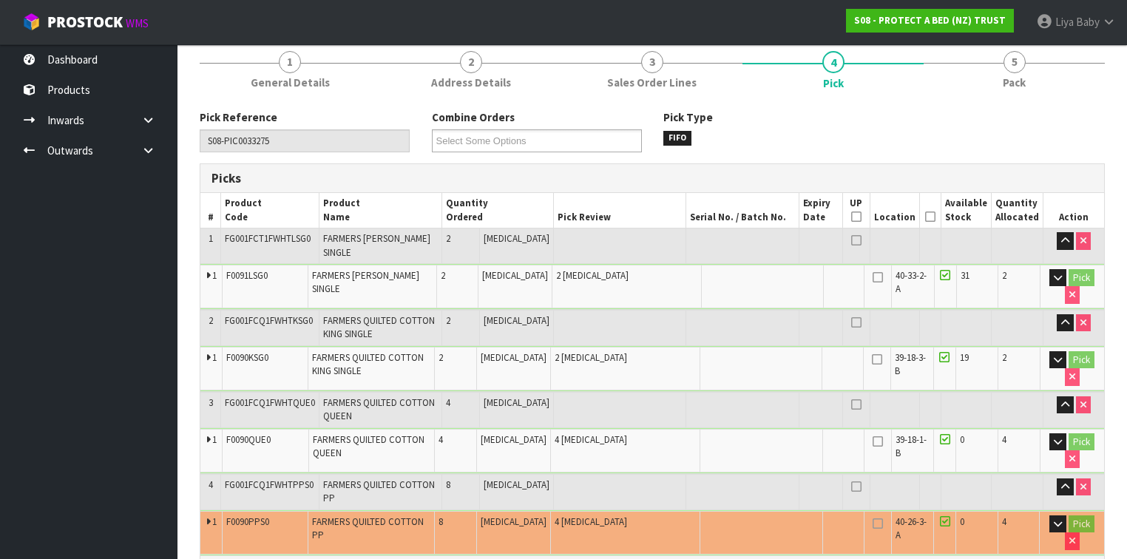
click at [935, 217] on icon at bounding box center [930, 217] width 10 height 1
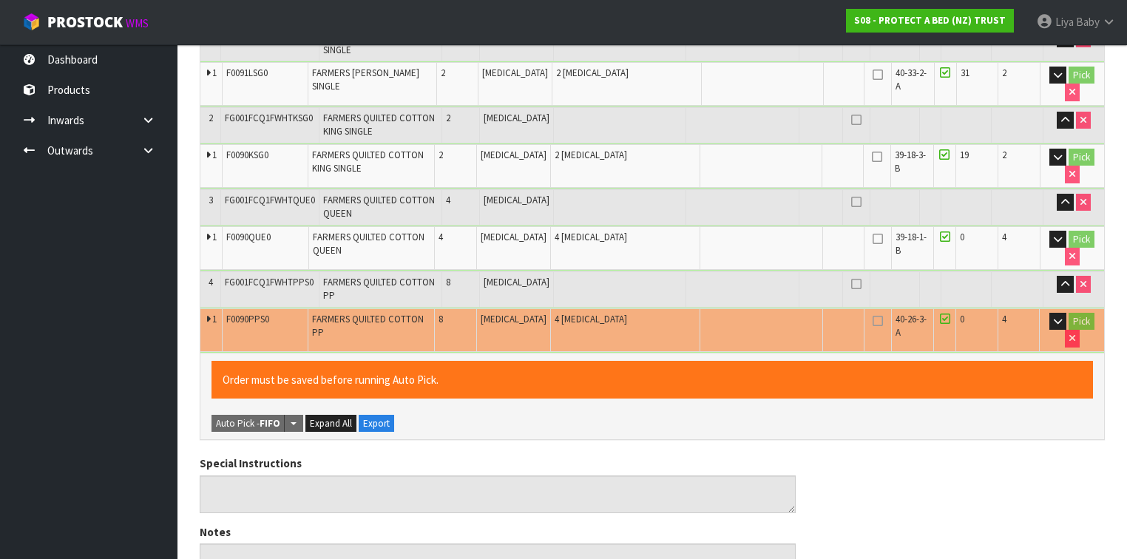
scroll to position [473, 0]
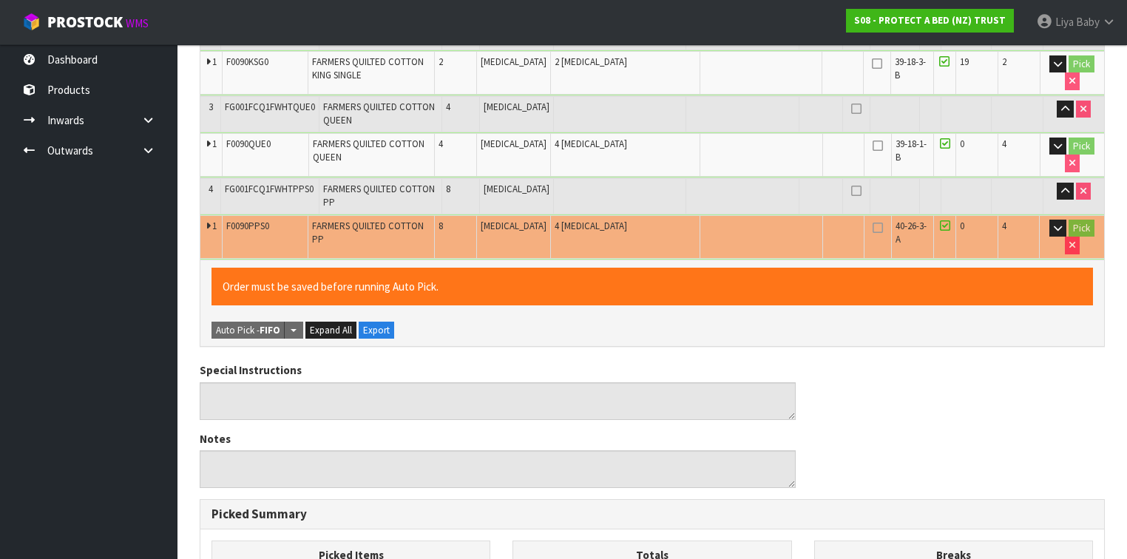
click at [207, 222] on icon at bounding box center [208, 227] width 4 height 10
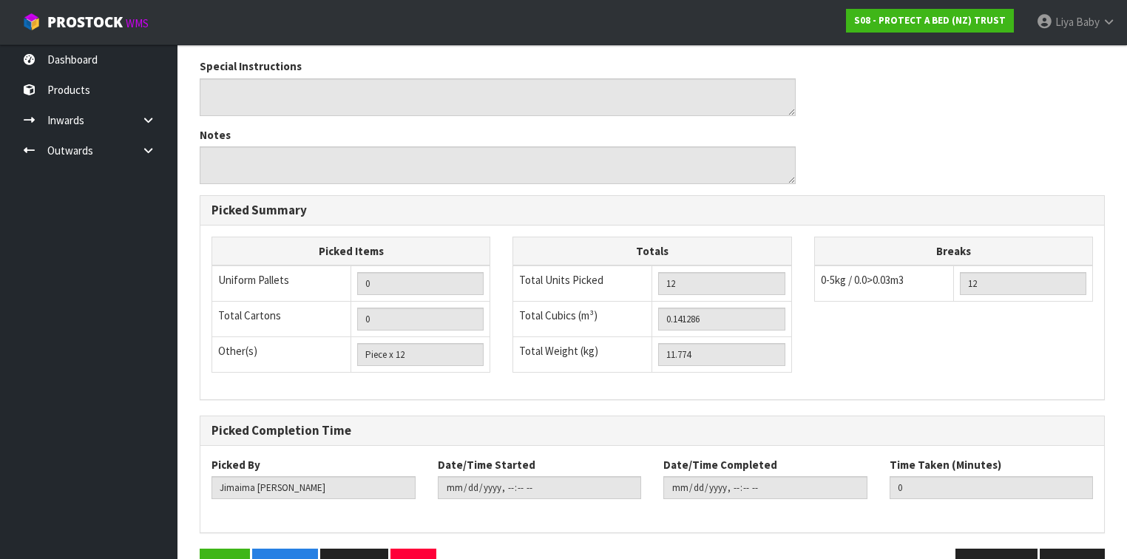
scroll to position [790, 0]
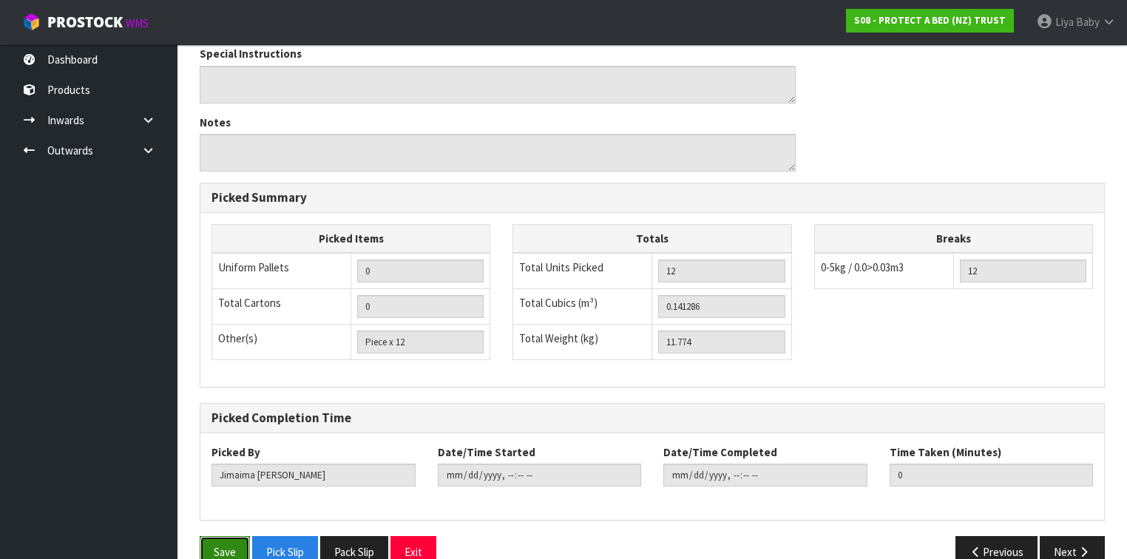
click at [219, 536] on button "Save" at bounding box center [225, 552] width 50 height 32
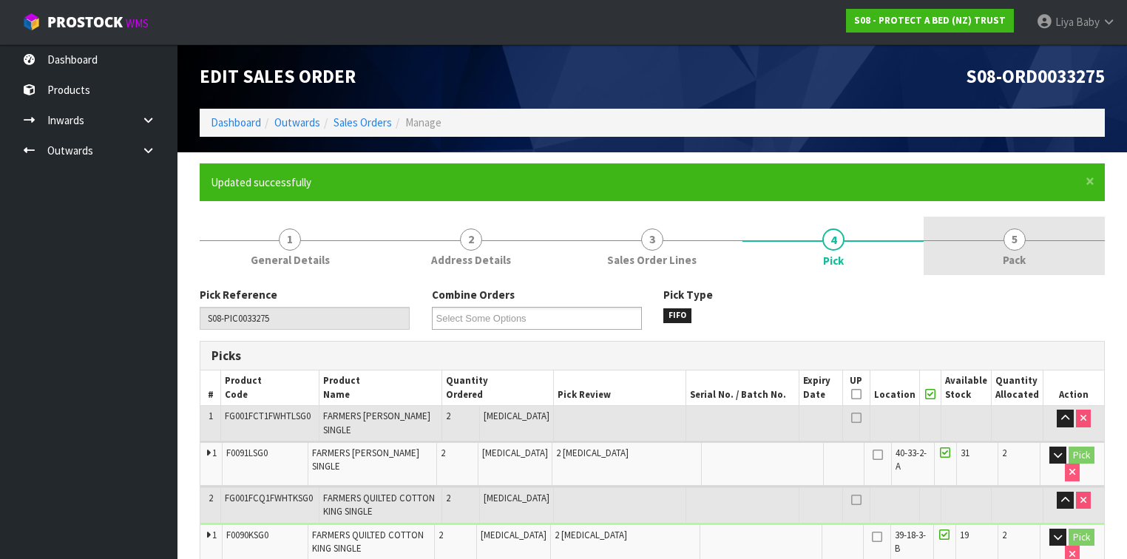
click at [1007, 228] on link "5 Pack" at bounding box center [1014, 246] width 181 height 58
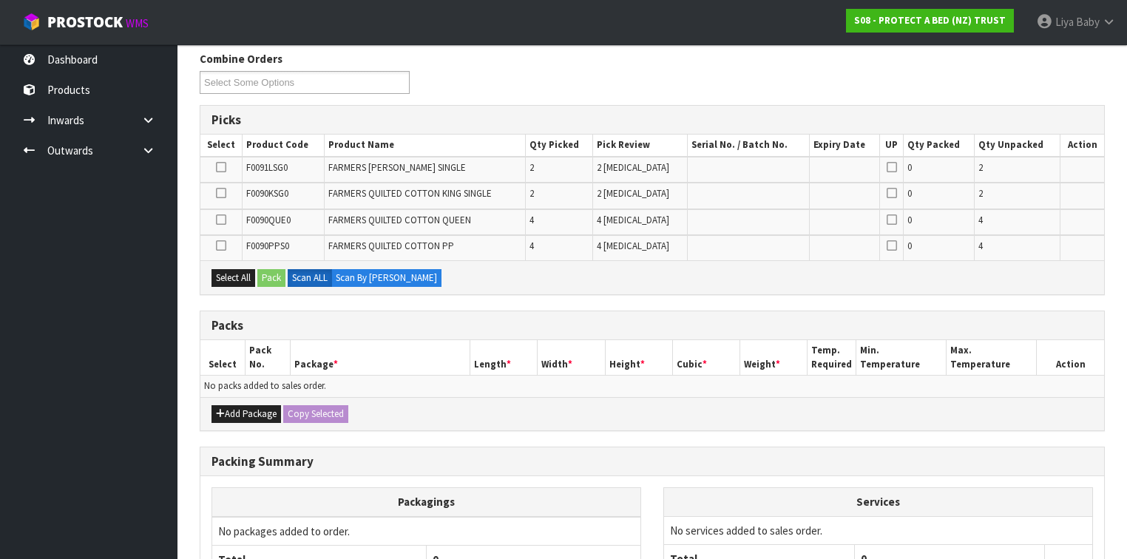
scroll to position [237, 0]
click at [243, 412] on button "Add Package" at bounding box center [247, 414] width 70 height 18
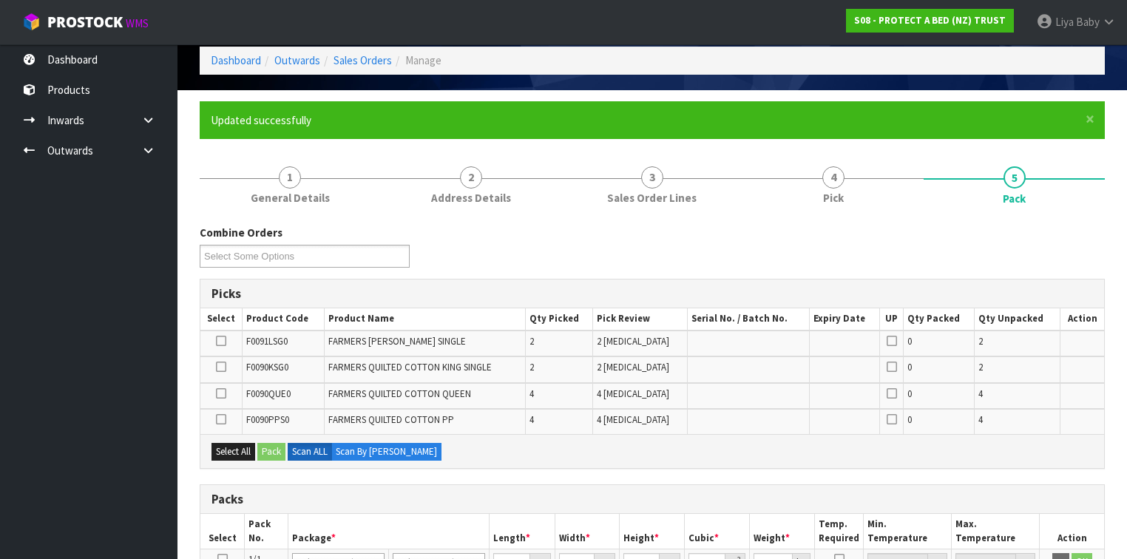
scroll to position [0, 0]
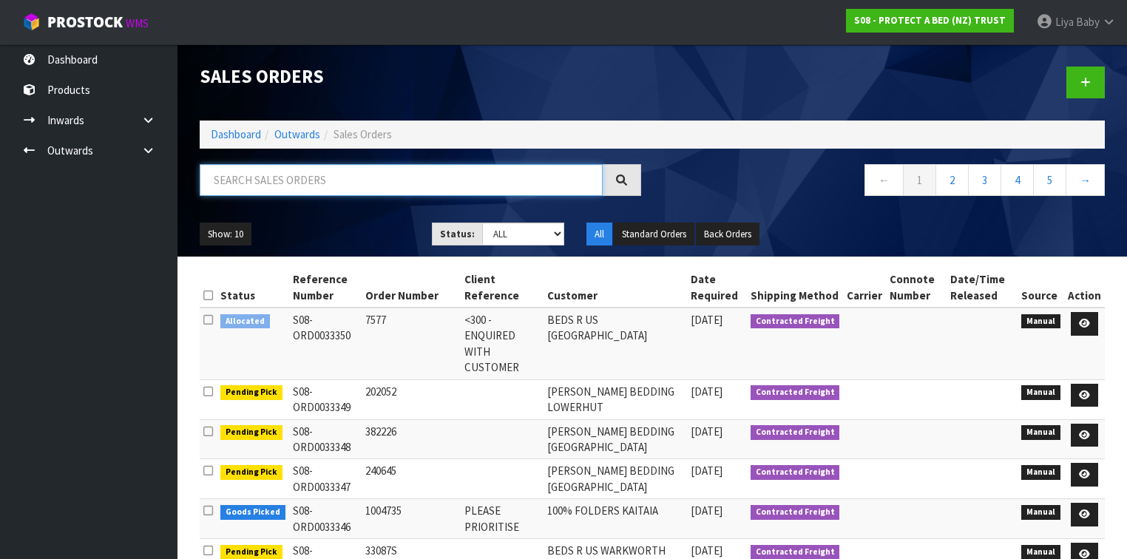
click at [305, 180] on input "text" at bounding box center [401, 180] width 403 height 32
type input "JOB-0411368"
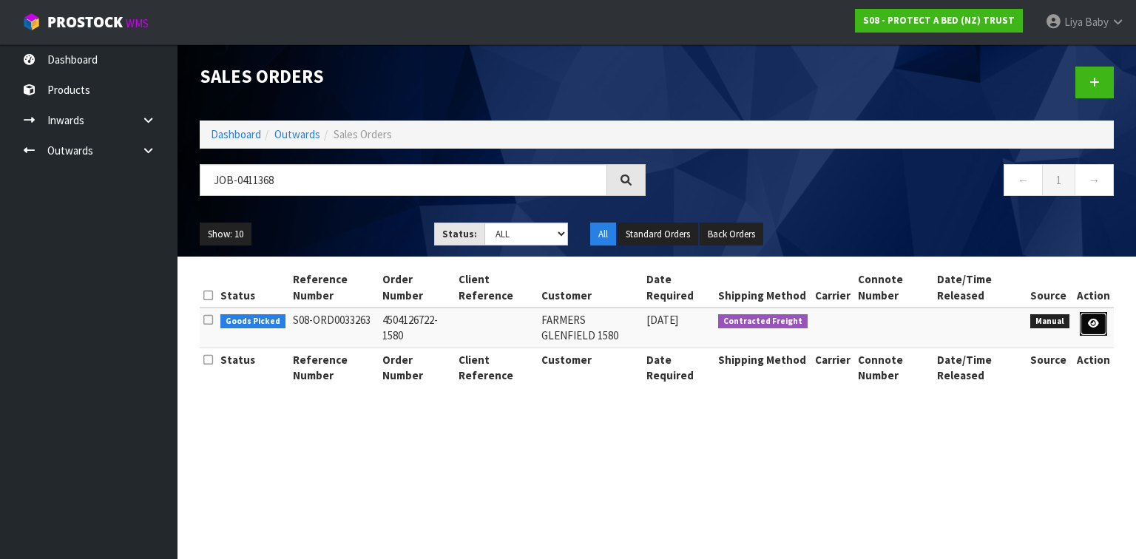
click at [1086, 323] on link at bounding box center [1093, 324] width 27 height 24
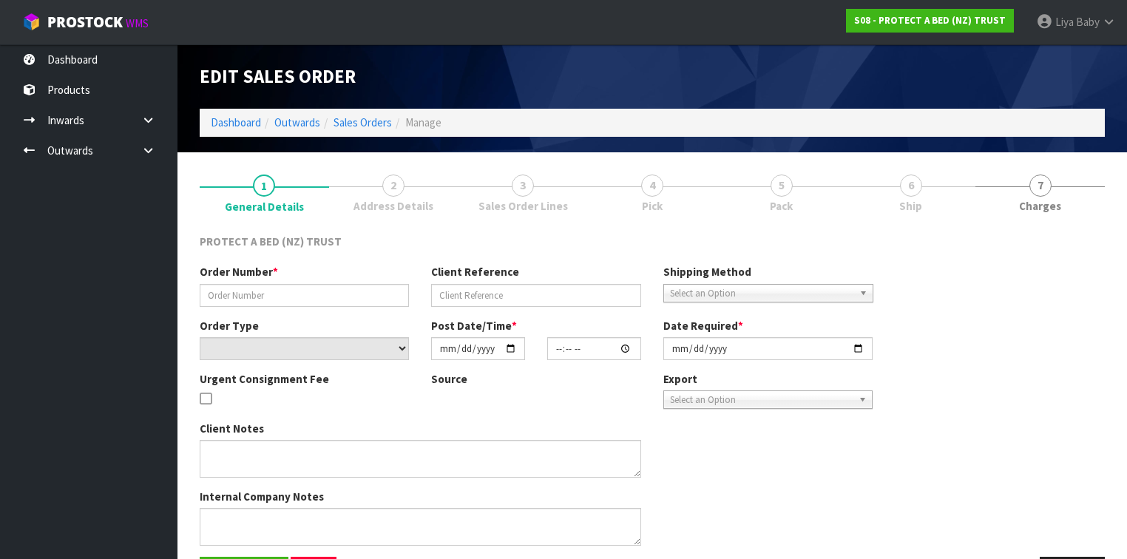
type input "4504126722-1580"
select select "number:0"
type input "[DATE]"
type input "08:58:00.000"
type input "[DATE]"
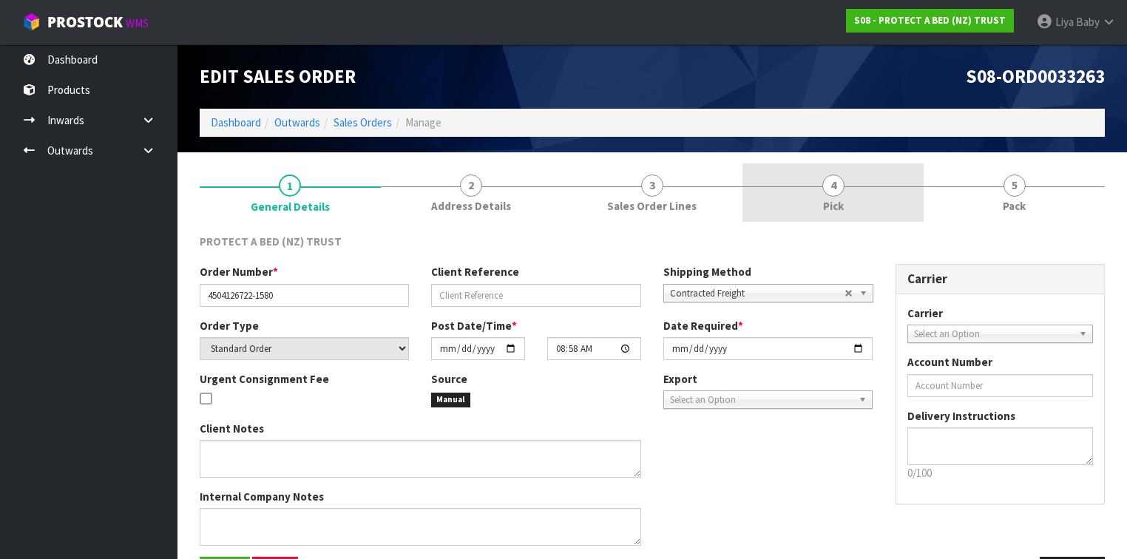
drag, startPoint x: 834, startPoint y: 198, endPoint x: 845, endPoint y: 208, distance: 14.1
click at [835, 197] on link "4 Pick" at bounding box center [833, 192] width 181 height 58
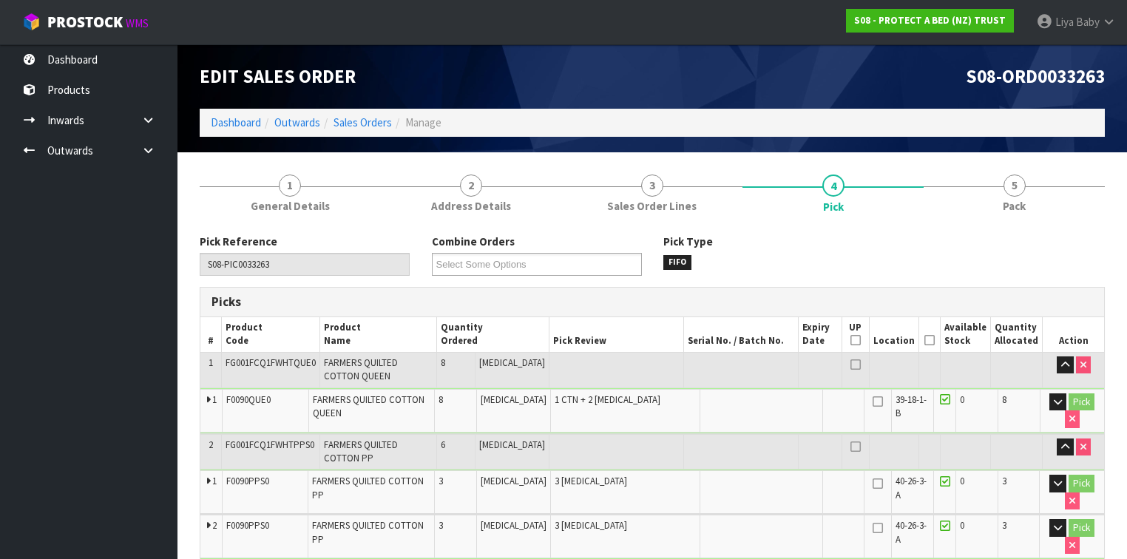
click at [934, 340] on icon at bounding box center [930, 340] width 10 height 1
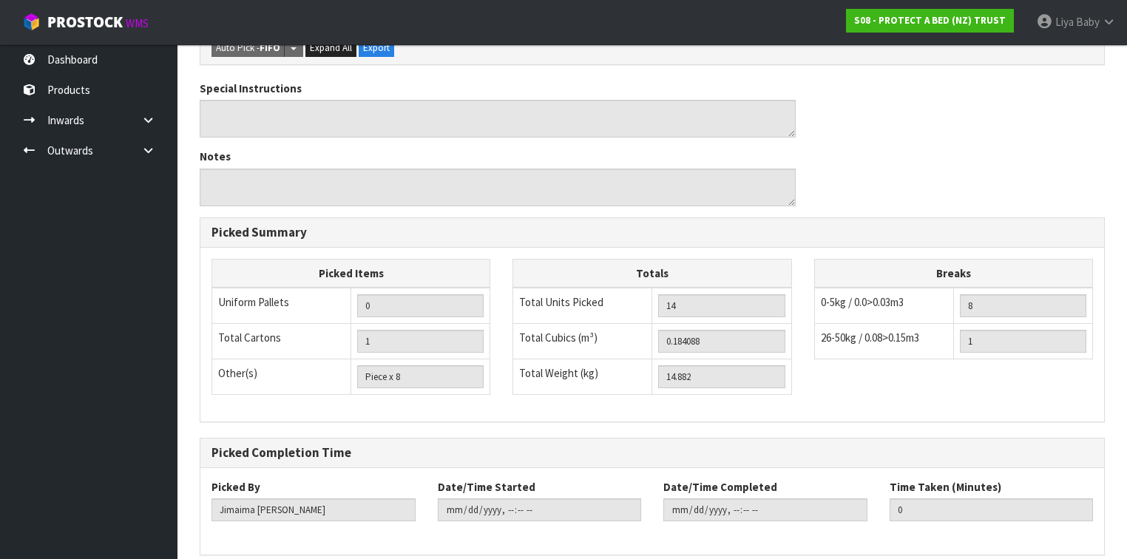
scroll to position [629, 0]
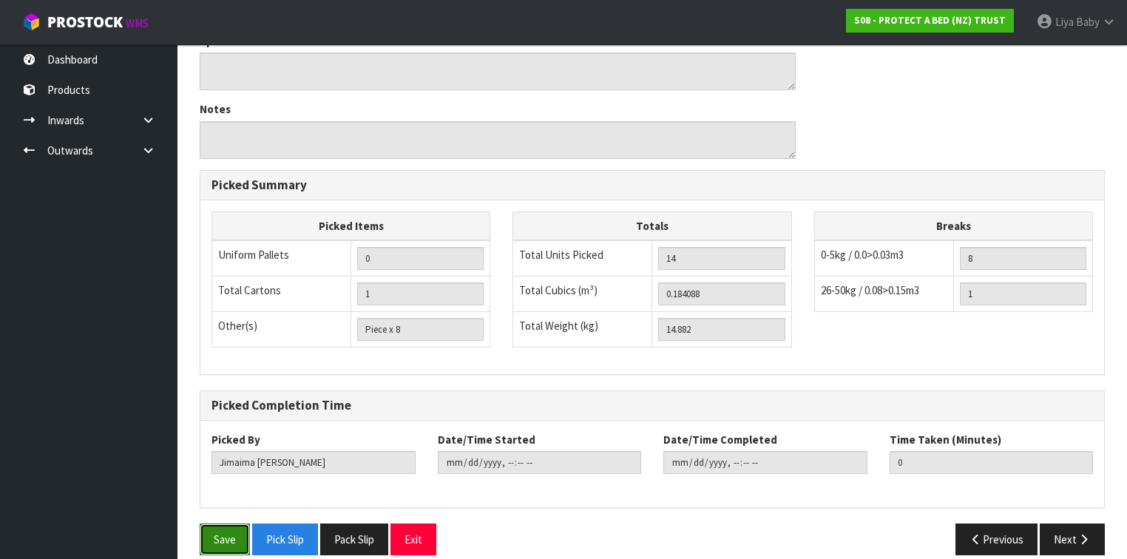
click at [221, 524] on button "Save" at bounding box center [225, 540] width 50 height 32
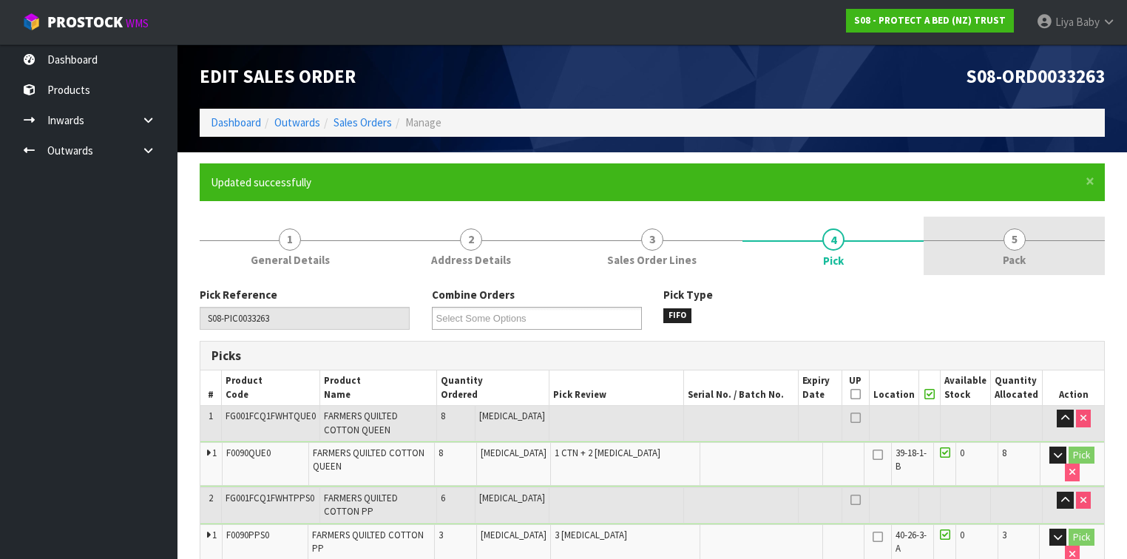
click at [1024, 239] on span "5" at bounding box center [1015, 240] width 22 height 22
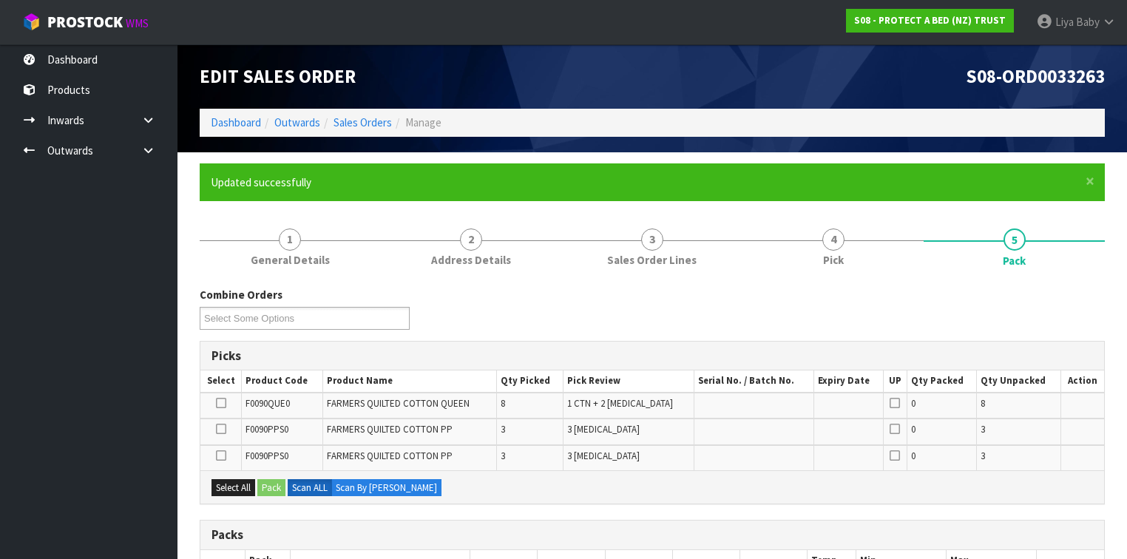
scroll to position [349, 0]
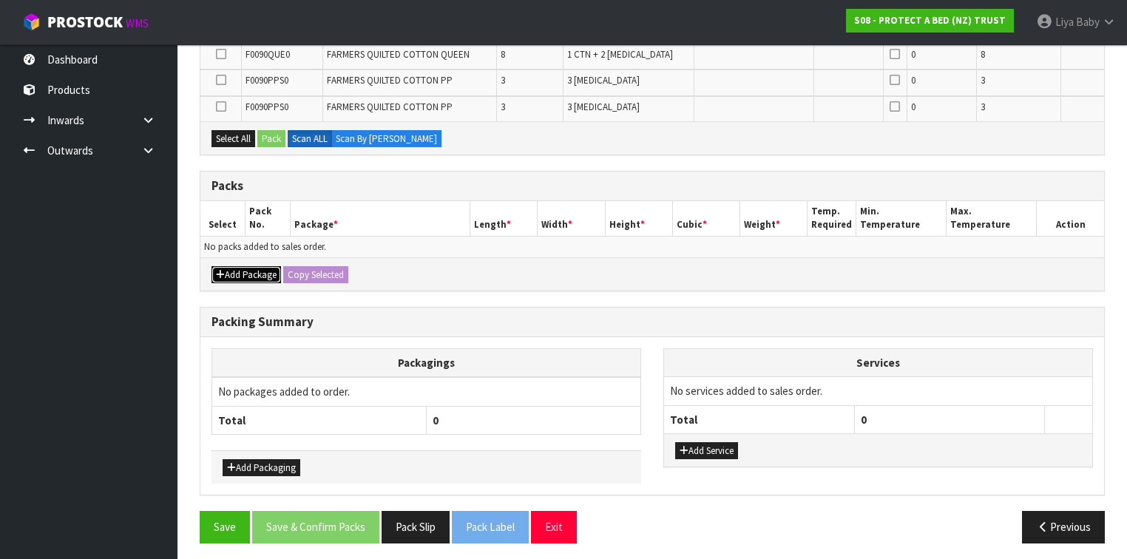
click at [241, 275] on button "Add Package" at bounding box center [247, 275] width 70 height 18
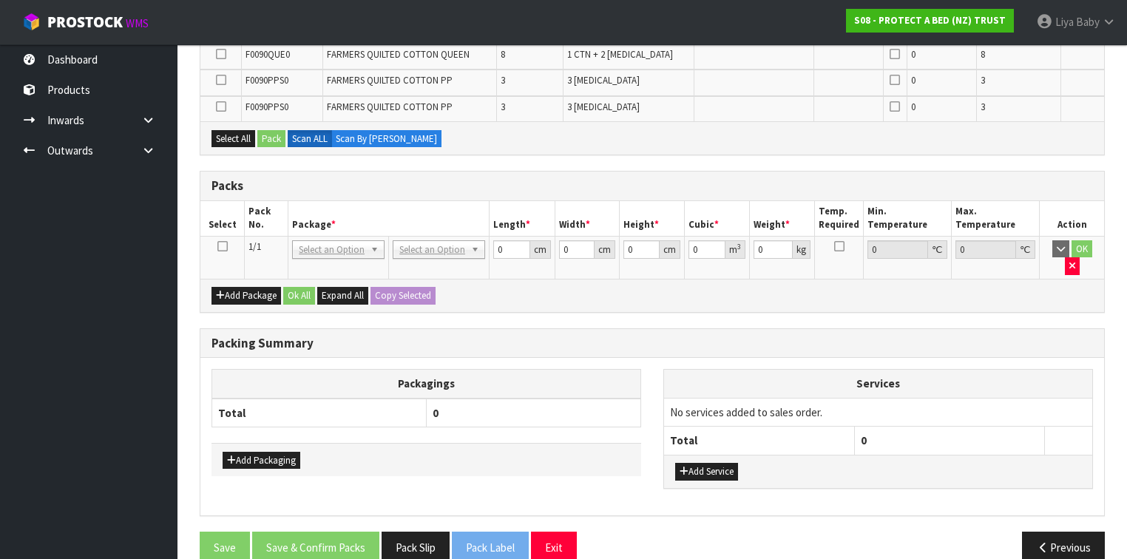
click at [222, 246] on icon at bounding box center [222, 246] width 10 height 1
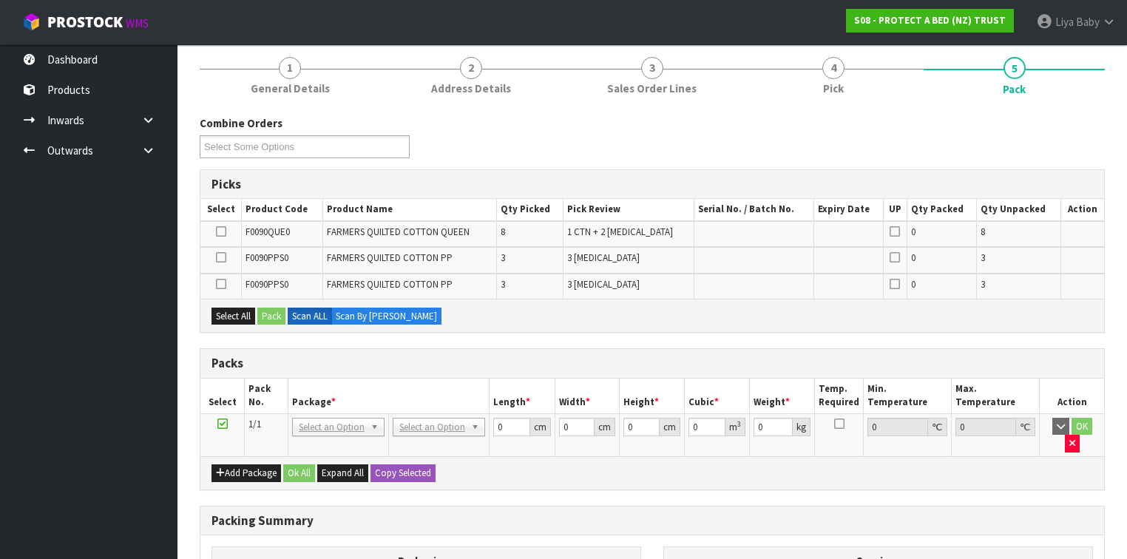
scroll to position [172, 0]
drag, startPoint x: 222, startPoint y: 228, endPoint x: 223, endPoint y: 249, distance: 20.7
click at [222, 232] on icon at bounding box center [221, 232] width 10 height 1
click at [0, 0] on input "checkbox" at bounding box center [0, 0] width 0 height 0
click at [265, 314] on button "Pack" at bounding box center [271, 317] width 28 height 18
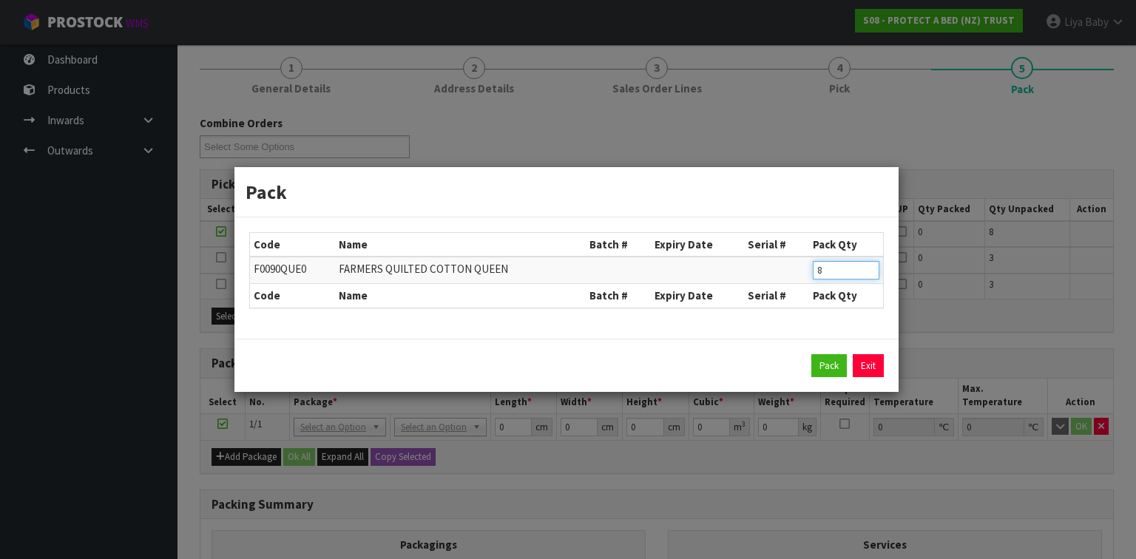
drag, startPoint x: 836, startPoint y: 275, endPoint x: 728, endPoint y: 246, distance: 111.8
click at [746, 257] on tr "F0090QUE0 FARMERS QUILTED COTTON QUEEN 8" at bounding box center [566, 270] width 633 height 27
type input "6"
click button "Pack" at bounding box center [829, 366] width 36 height 24
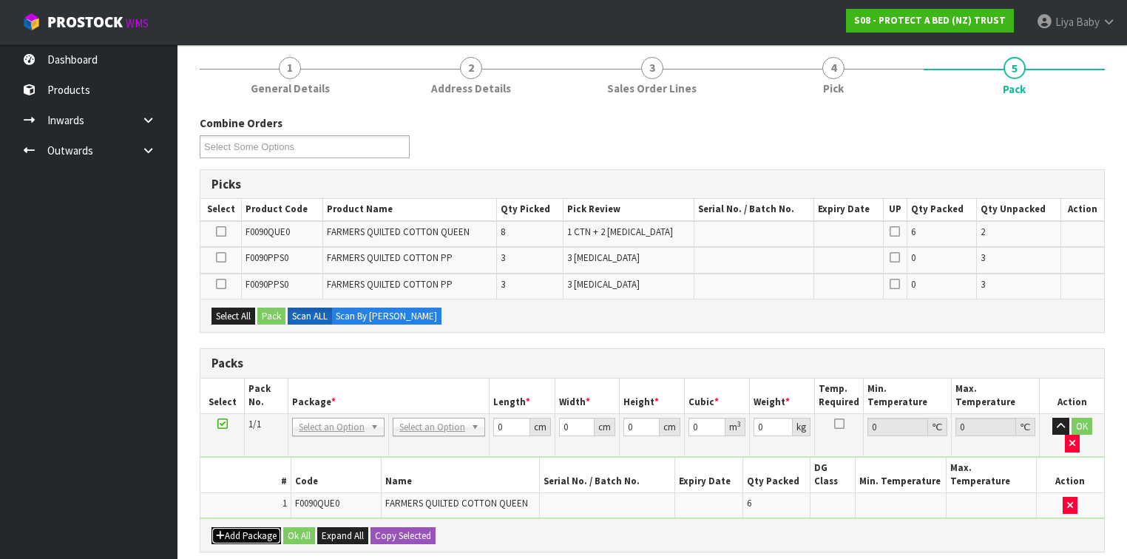
click at [259, 527] on button "Add Package" at bounding box center [247, 536] width 70 height 18
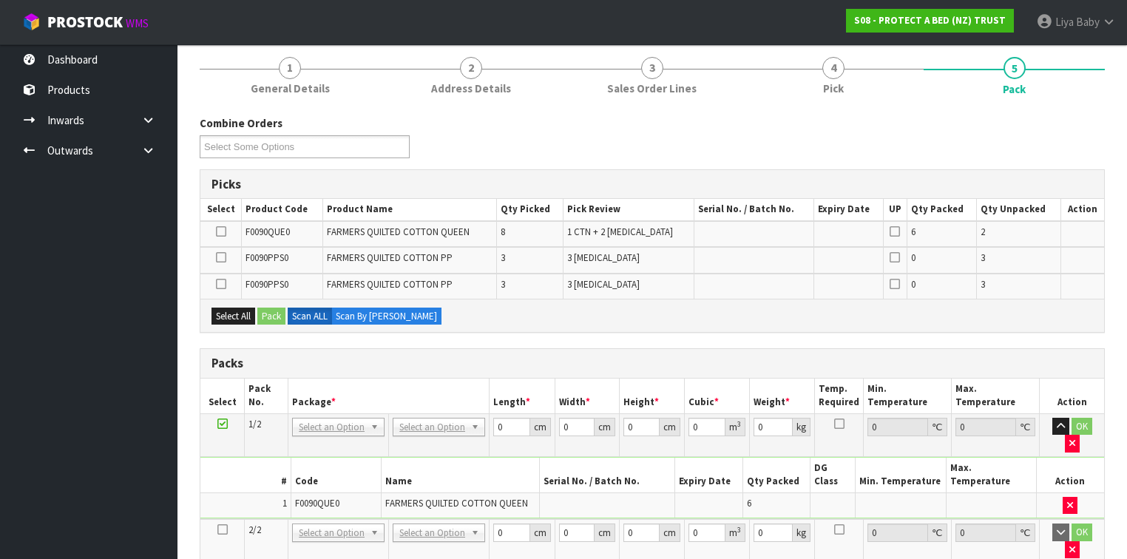
click at [226, 530] on icon at bounding box center [222, 530] width 10 height 1
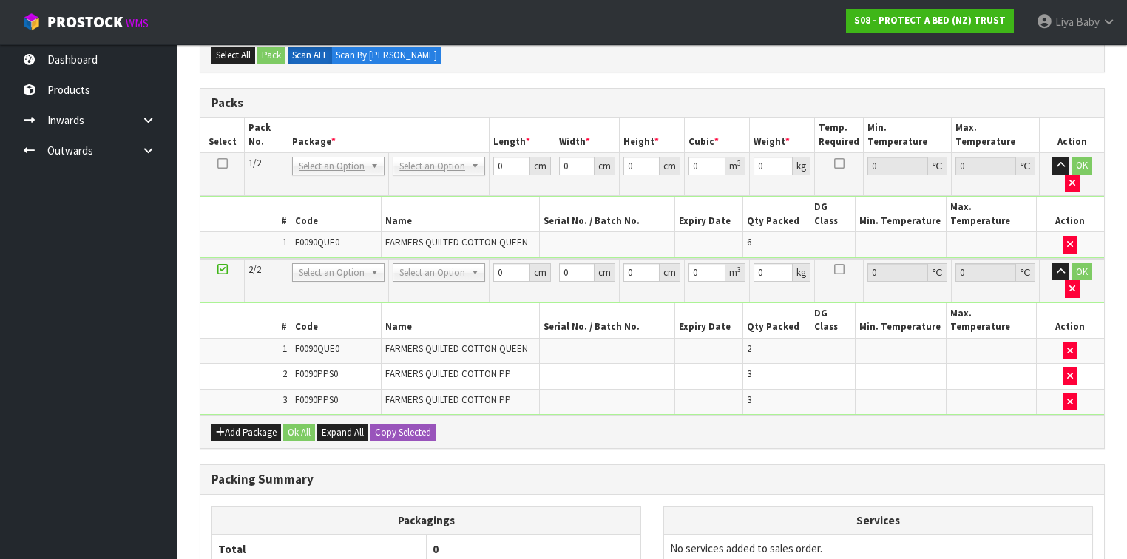
scroll to position [355, 0]
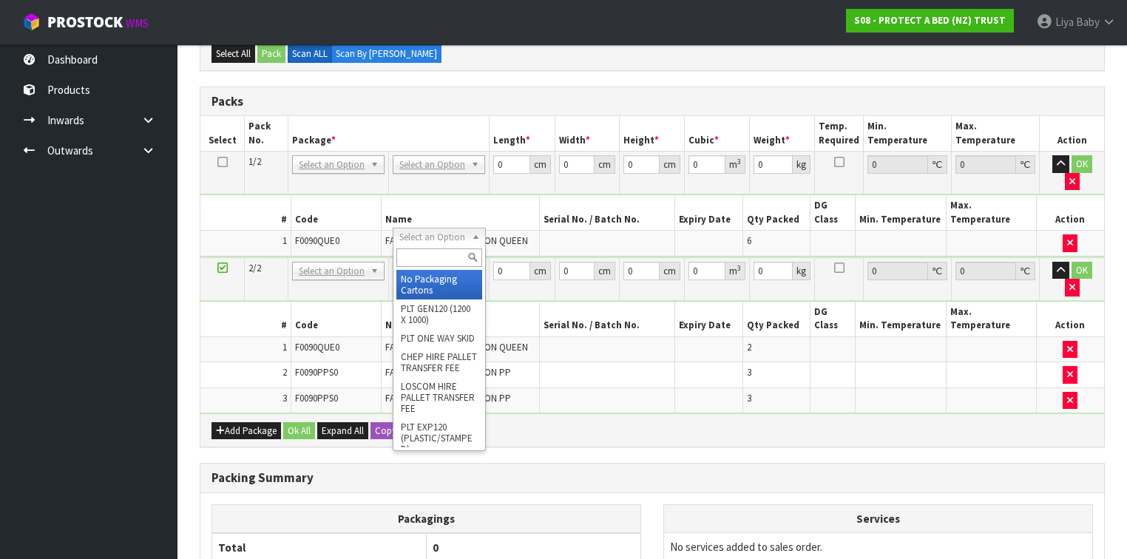
click at [447, 254] on input "text" at bounding box center [438, 258] width 85 height 18
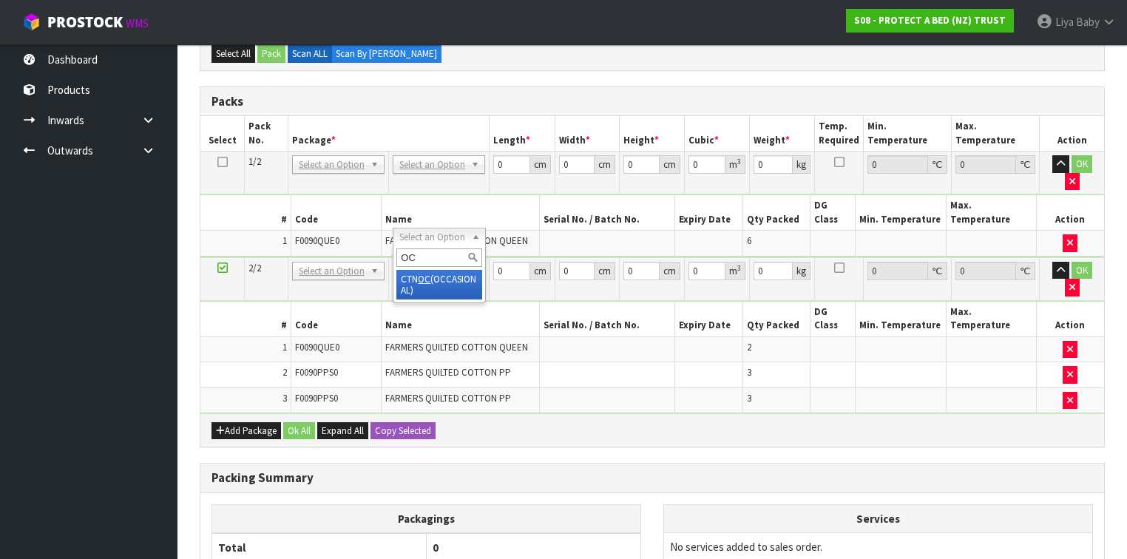
type input "OC"
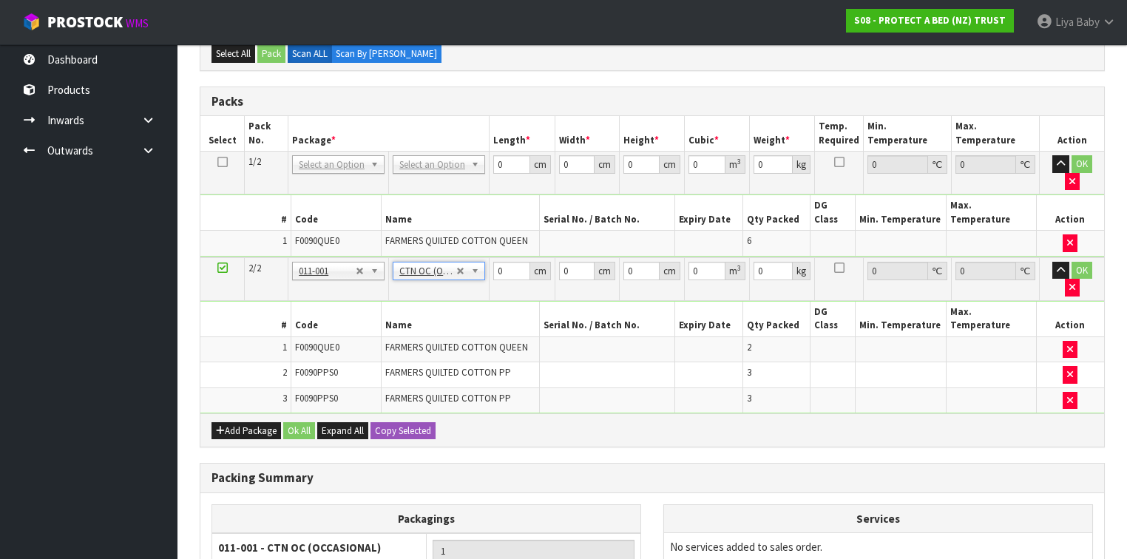
type input "4.582"
click at [513, 262] on input "0" at bounding box center [511, 271] width 36 height 18
type input "51"
click at [565, 262] on input "0" at bounding box center [577, 271] width 36 height 18
click at [571, 262] on input "0" at bounding box center [577, 271] width 36 height 18
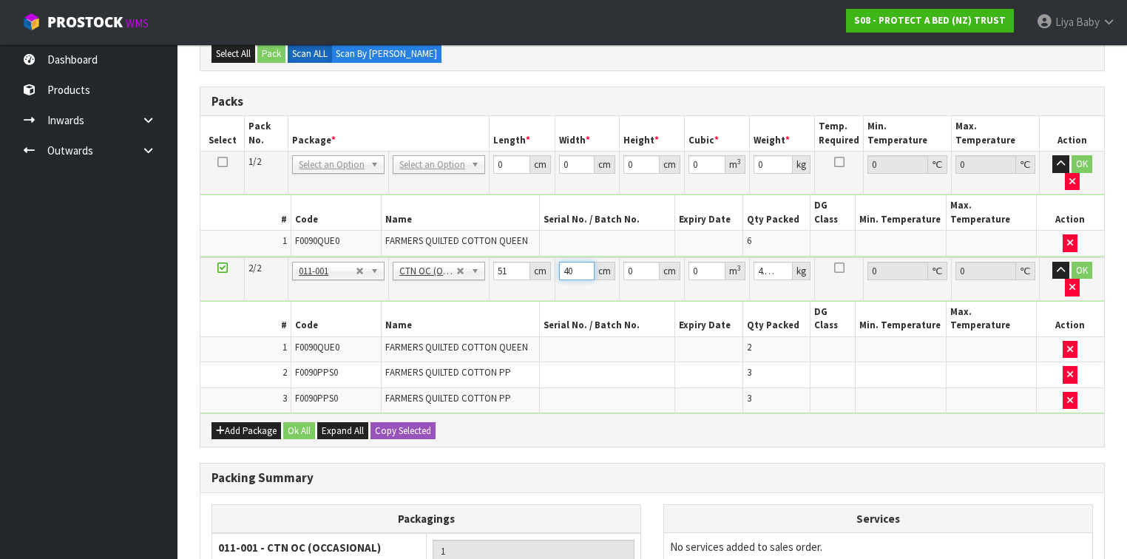
type input "40"
click at [635, 262] on input "0" at bounding box center [642, 271] width 36 height 18
type input "3"
type input "0.00612"
type input "30"
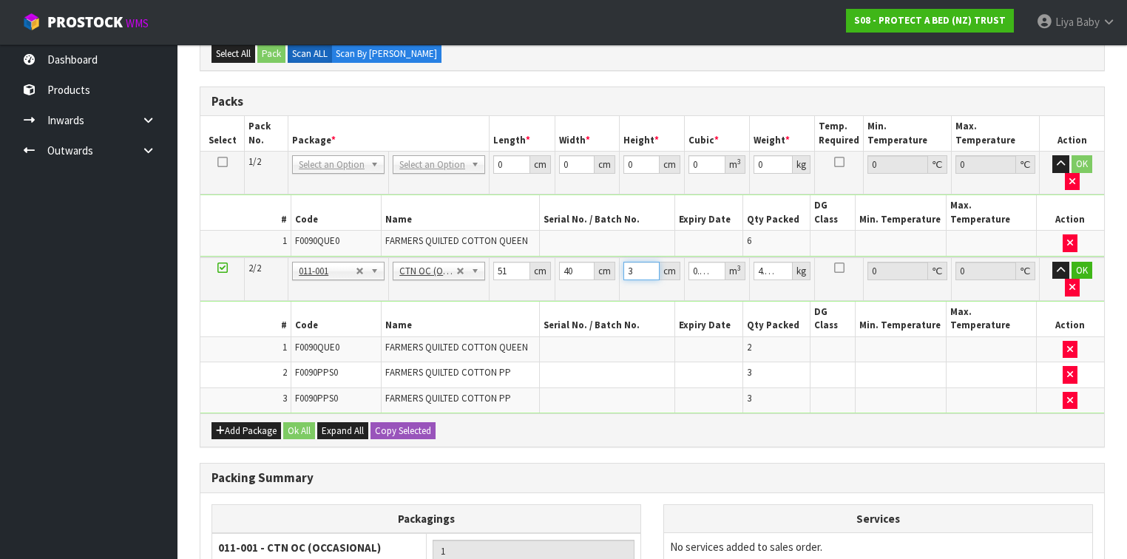
type input "0.0612"
type input "30"
click at [766, 262] on input "4.582" at bounding box center [773, 271] width 39 height 18
click at [778, 262] on input "4.582" at bounding box center [773, 271] width 39 height 18
click at [780, 262] on input "4.583" at bounding box center [773, 271] width 39 height 18
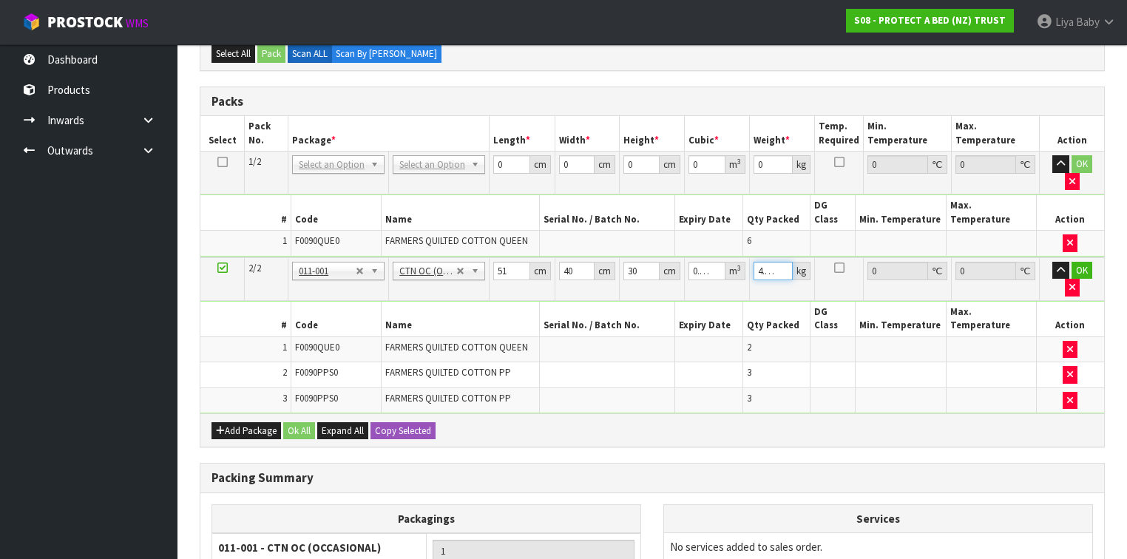
click at [780, 262] on input "4.584" at bounding box center [773, 271] width 39 height 18
click at [779, 262] on input "4.585" at bounding box center [773, 271] width 39 height 18
click at [775, 262] on input "4.585" at bounding box center [773, 271] width 39 height 18
type input "5"
click at [771, 262] on input "5" at bounding box center [773, 271] width 39 height 18
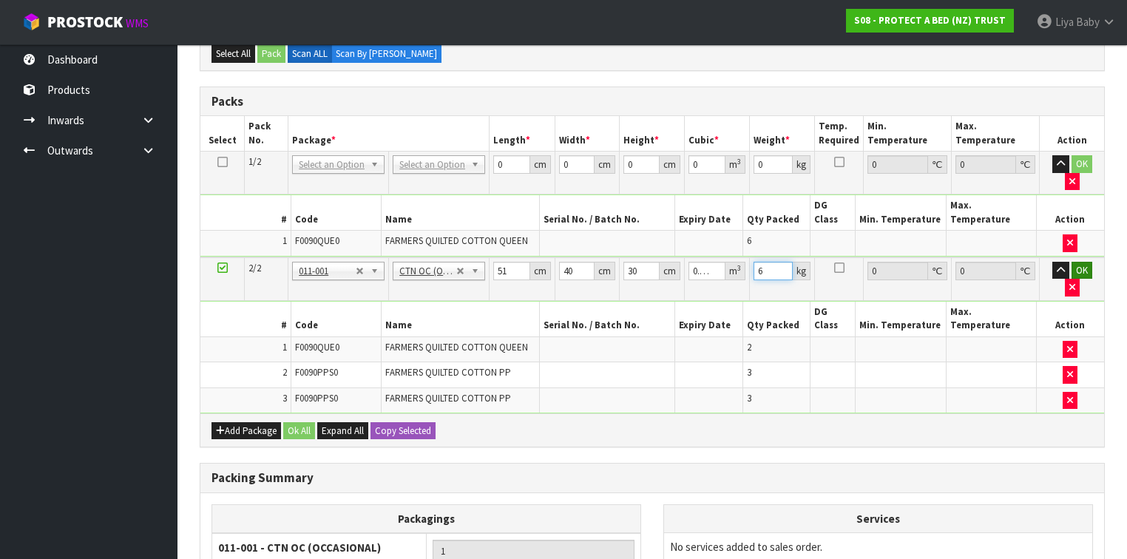
type input "6"
click at [1076, 262] on button "OK" at bounding box center [1082, 271] width 21 height 18
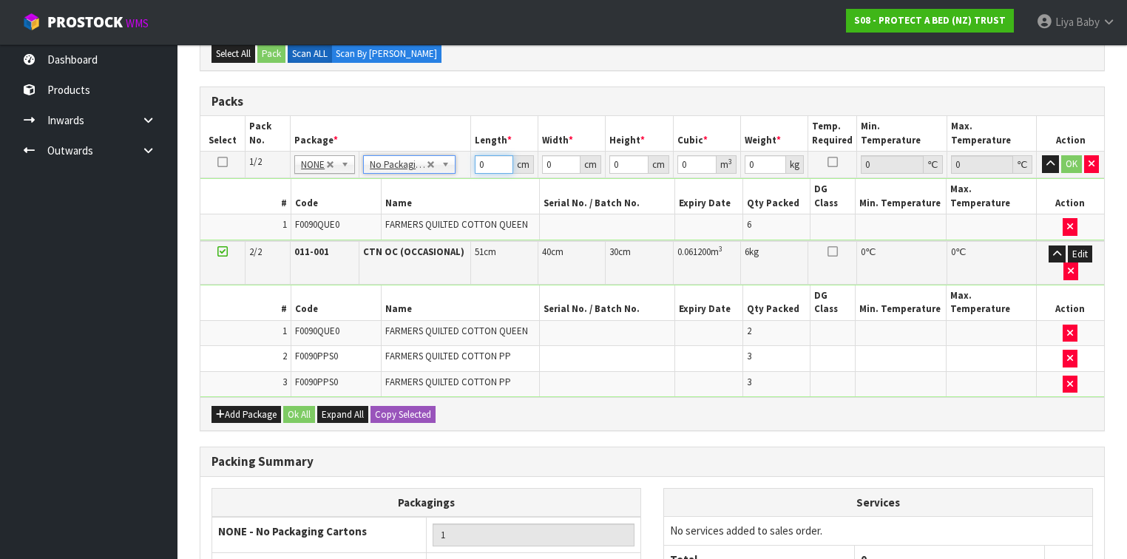
click at [490, 164] on input "0" at bounding box center [494, 164] width 38 height 18
type input "57"
click at [556, 163] on input "0" at bounding box center [561, 164] width 38 height 18
type input "31"
click at [621, 159] on input "0" at bounding box center [629, 164] width 38 height 18
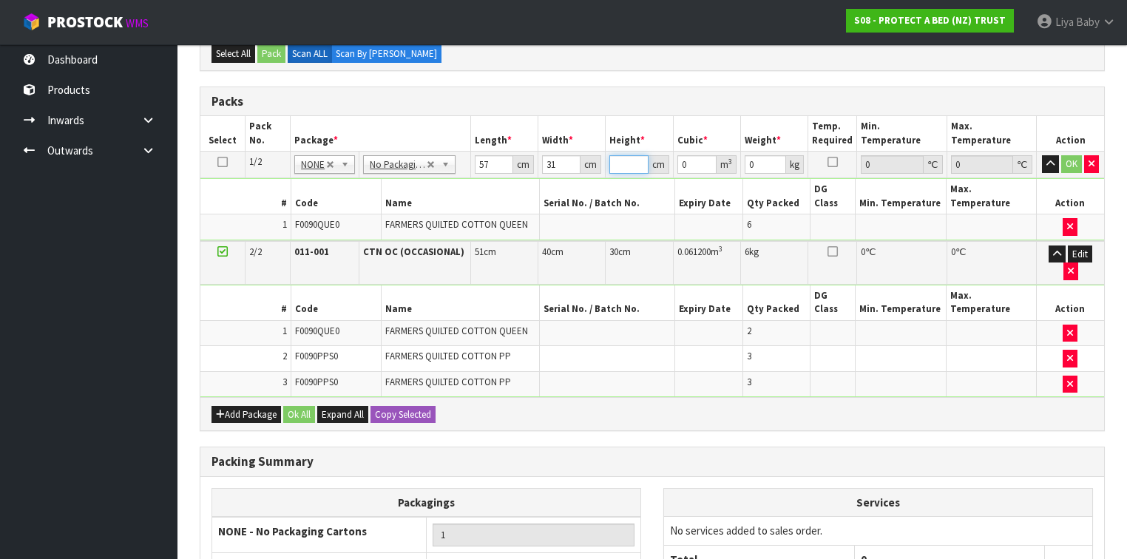
type input "4"
type input "0.007068"
type input "41"
type input "0.072447"
type input "41"
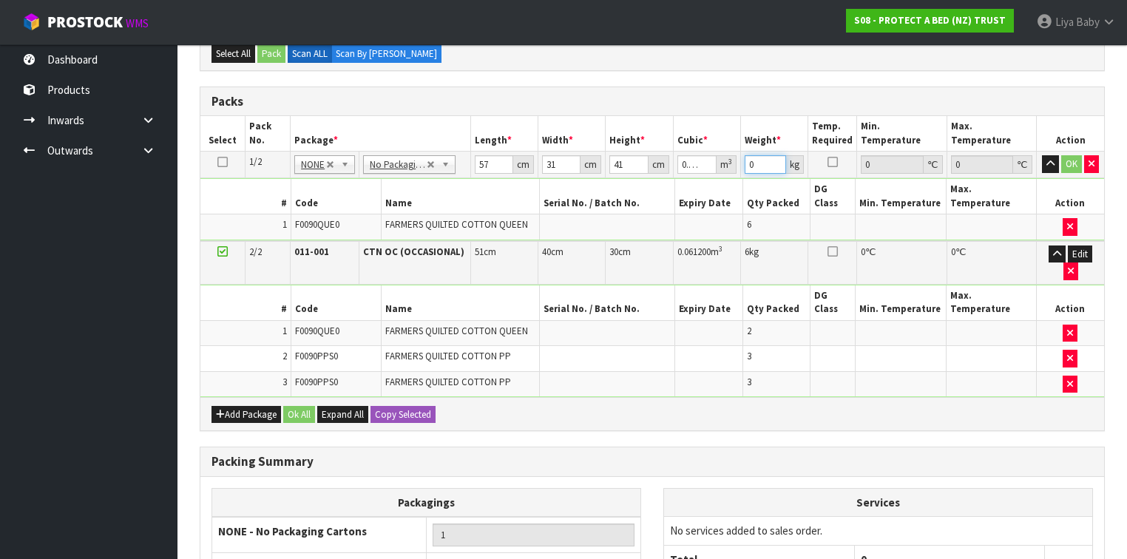
click at [757, 162] on input "0" at bounding box center [765, 164] width 41 height 18
type input "11"
click at [1067, 162] on button "OK" at bounding box center [1071, 164] width 21 height 18
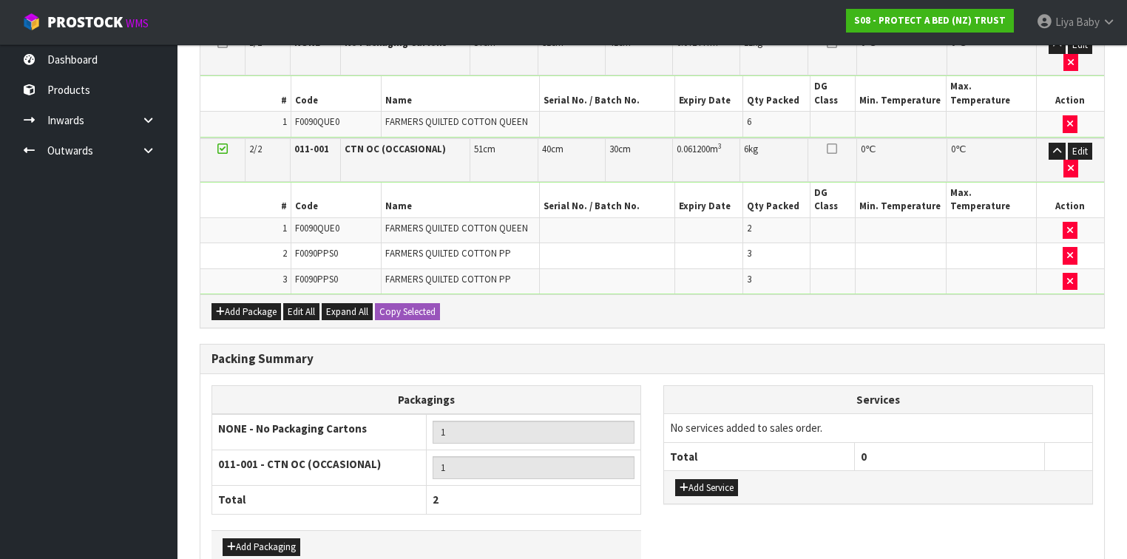
scroll to position [489, 0]
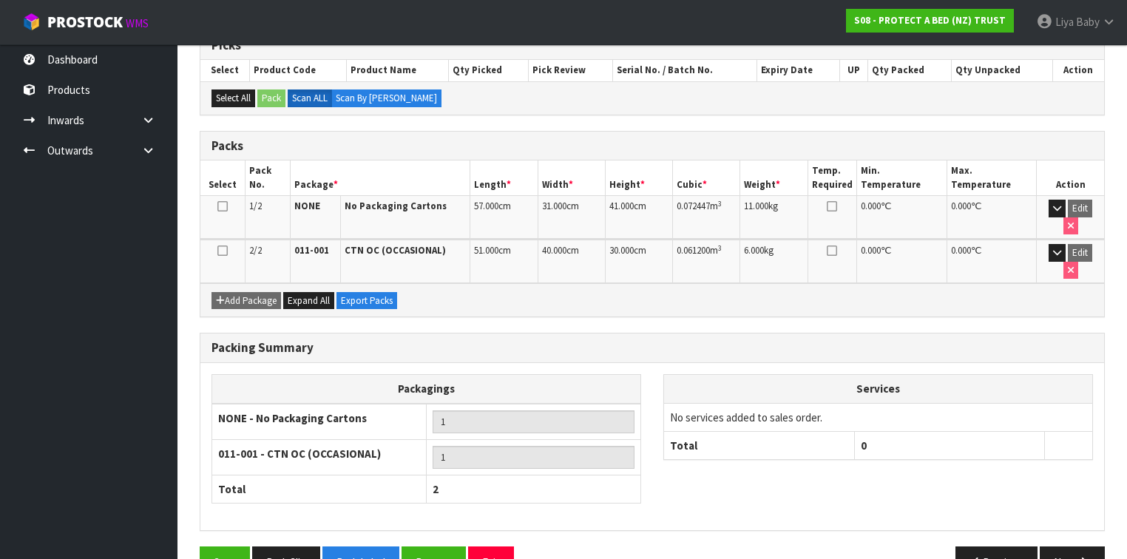
scroll to position [311, 0]
click at [1067, 546] on button "Next" at bounding box center [1072, 562] width 65 height 32
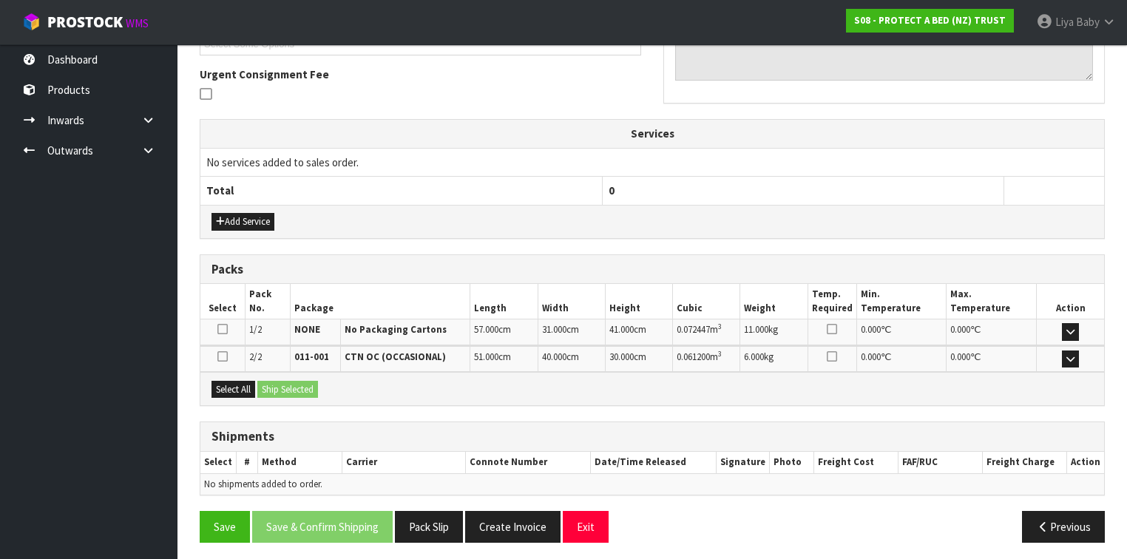
scroll to position [422, 0]
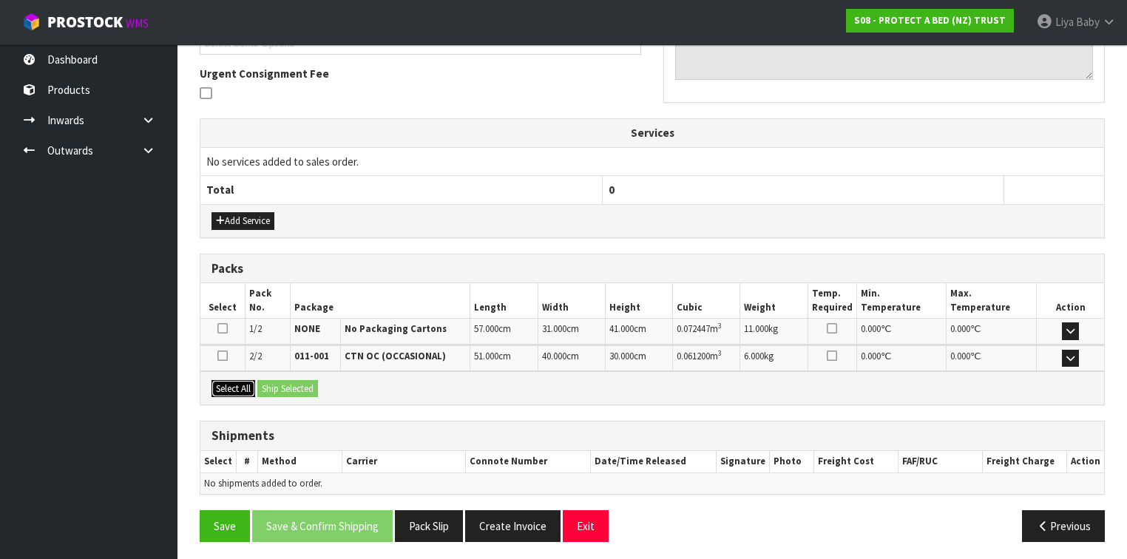
click at [232, 380] on button "Select All" at bounding box center [234, 389] width 44 height 18
click at [278, 380] on button "Ship Selected" at bounding box center [287, 389] width 61 height 18
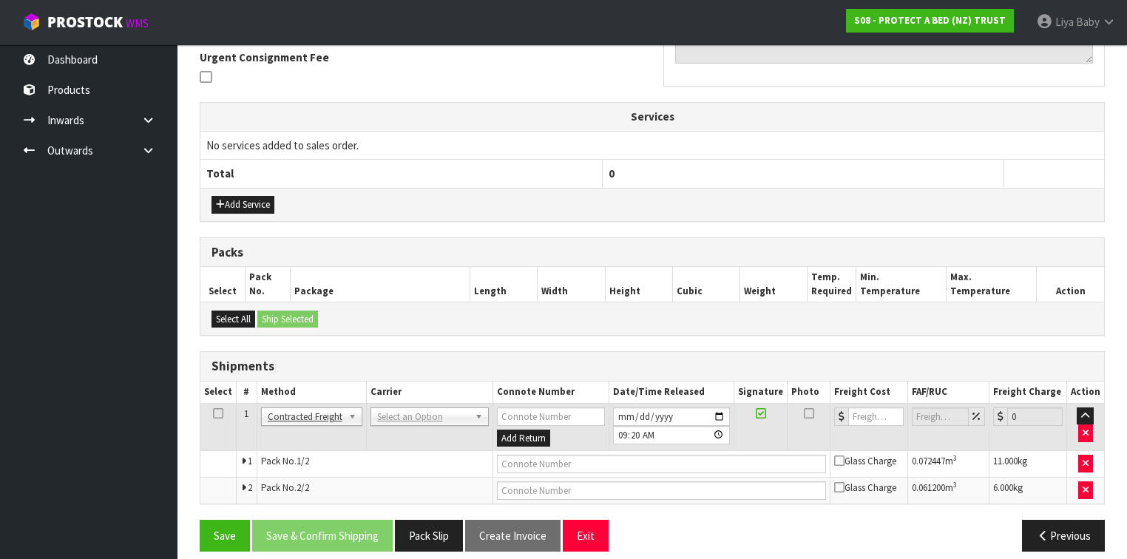
scroll to position [448, 0]
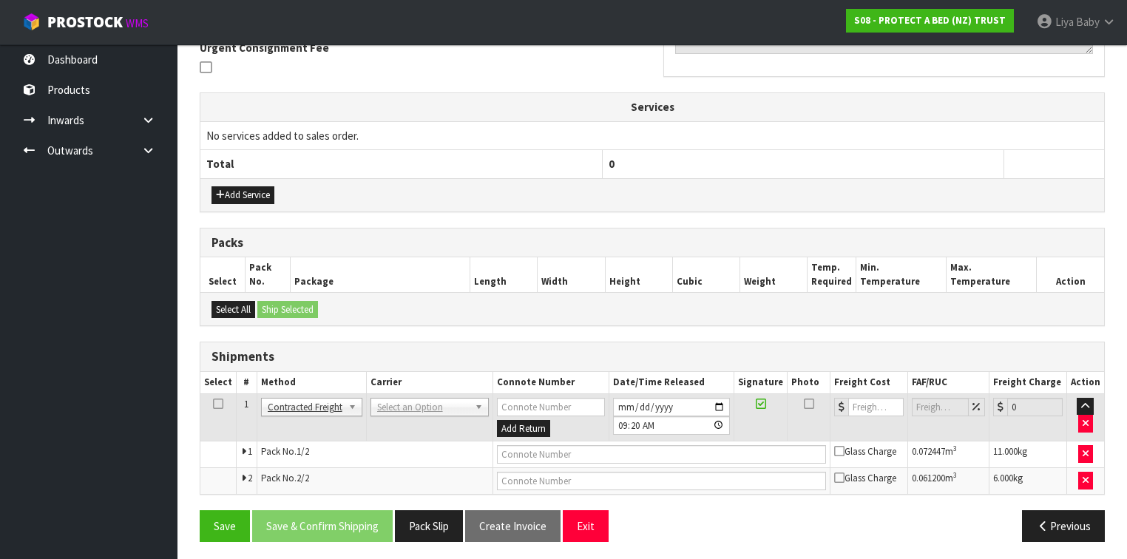
click at [216, 404] on icon at bounding box center [218, 404] width 10 height 1
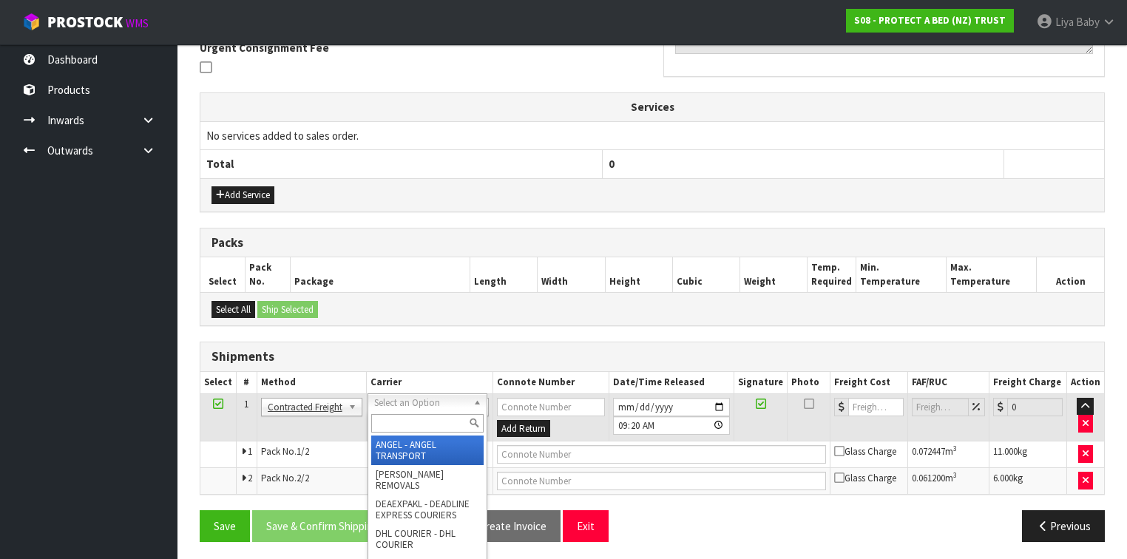
click at [391, 420] on input "text" at bounding box center [427, 423] width 112 height 18
type input "NZP"
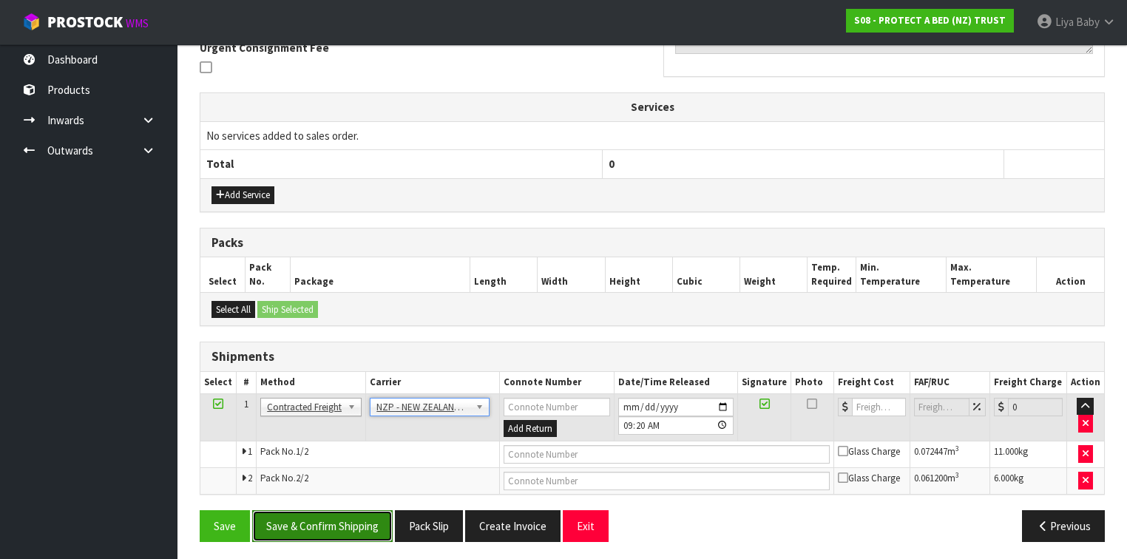
click at [326, 517] on button "Save & Confirm Shipping" at bounding box center [322, 526] width 141 height 32
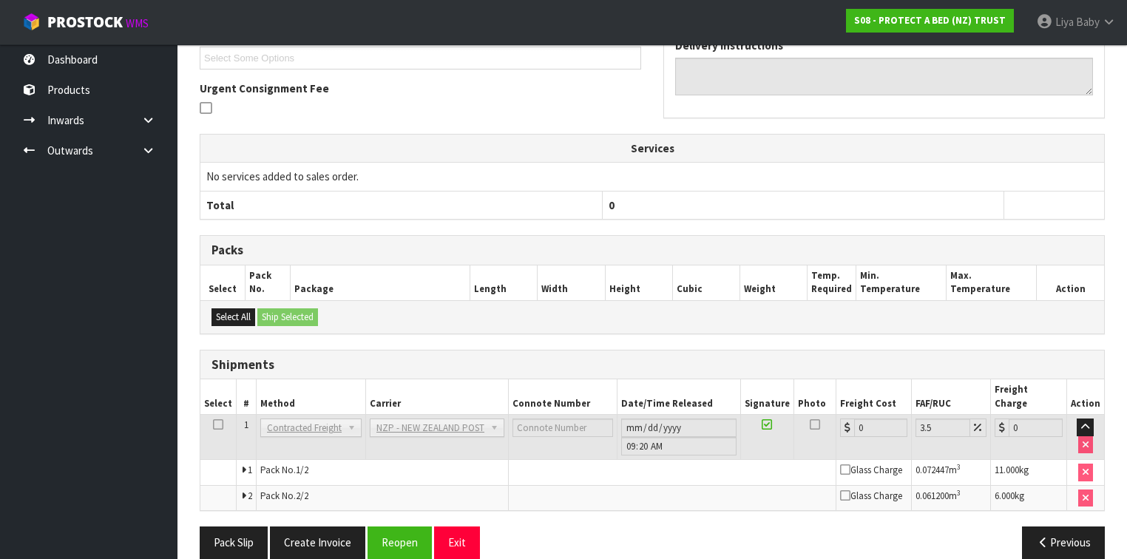
scroll to position [426, 0]
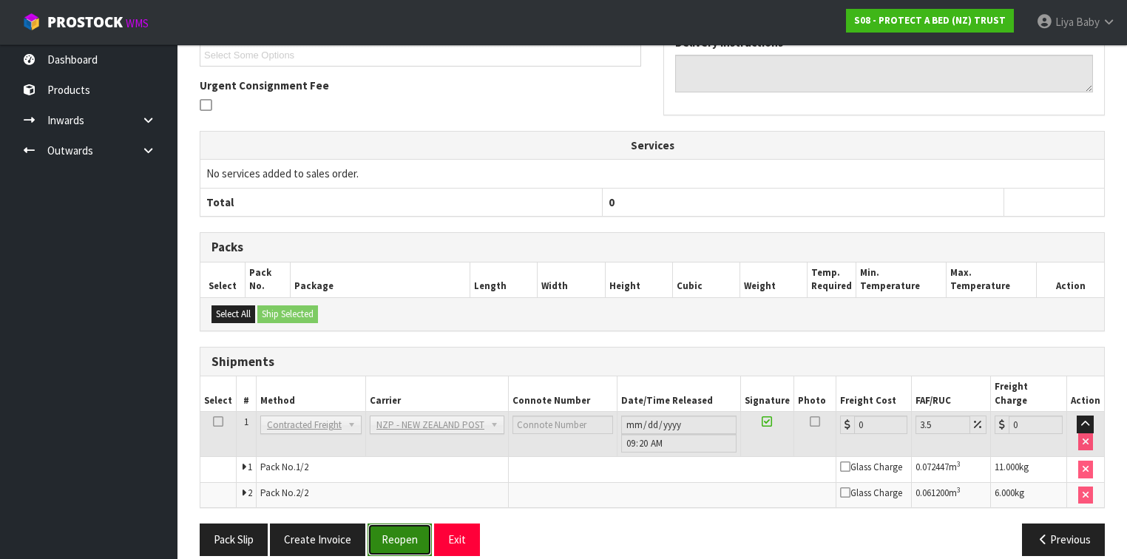
click at [396, 524] on button "Reopen" at bounding box center [400, 540] width 64 height 32
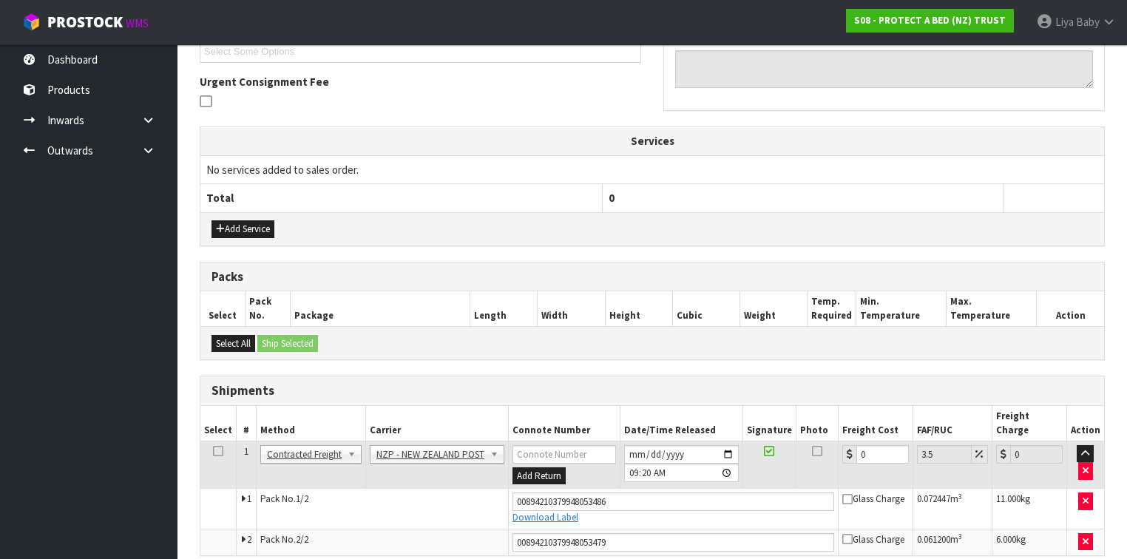
scroll to position [462, 0]
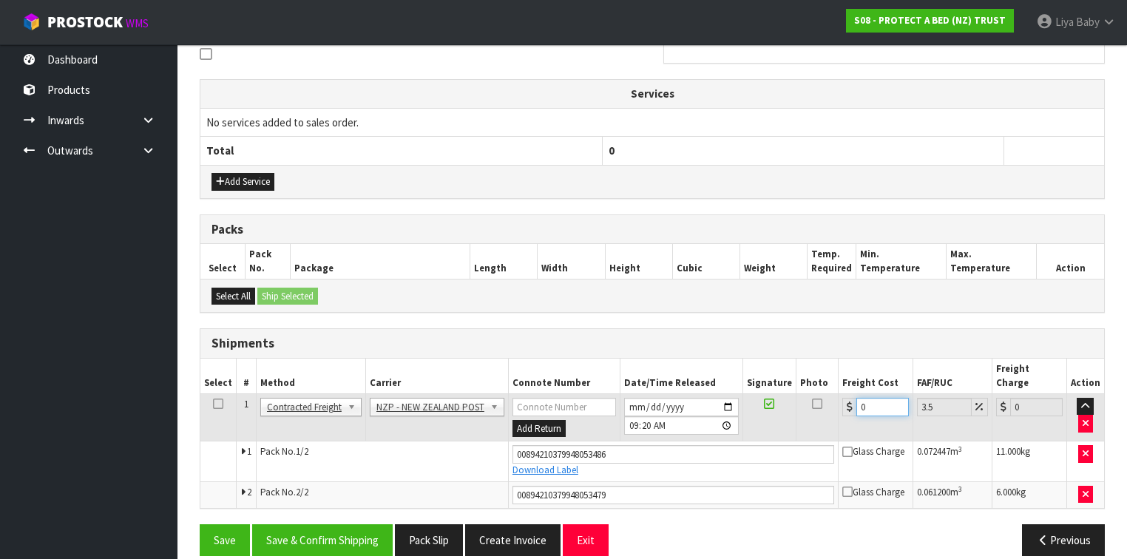
click at [867, 398] on input "0" at bounding box center [883, 407] width 53 height 18
type input "8"
type input "8.28"
type input "8.6"
type input "8.9"
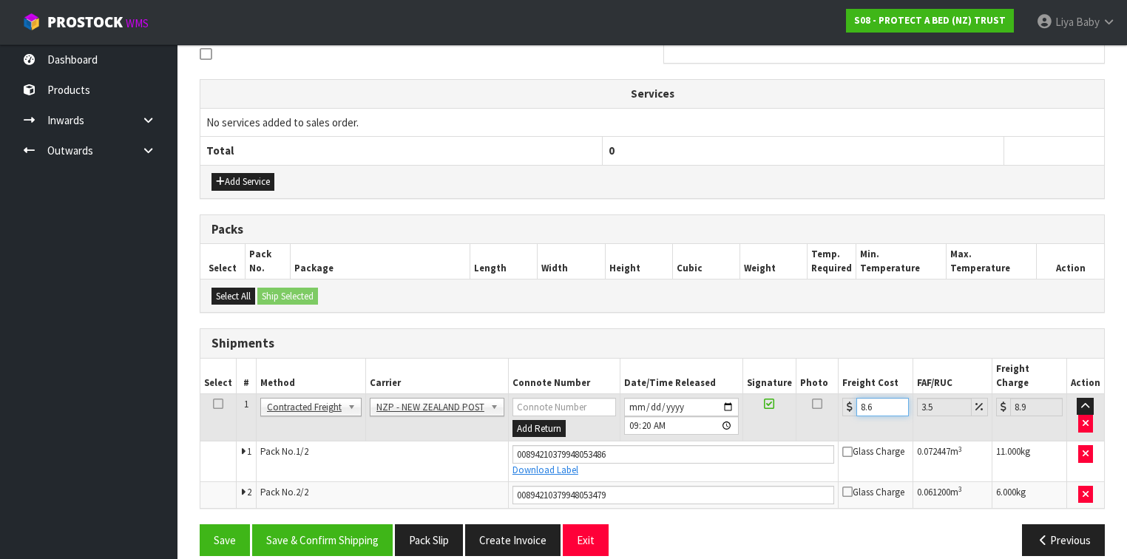
type input "8.66"
type input "8.96"
type input "8.66"
click at [215, 404] on icon at bounding box center [218, 404] width 10 height 1
click at [330, 524] on button "Save & Confirm Shipping" at bounding box center [322, 540] width 141 height 32
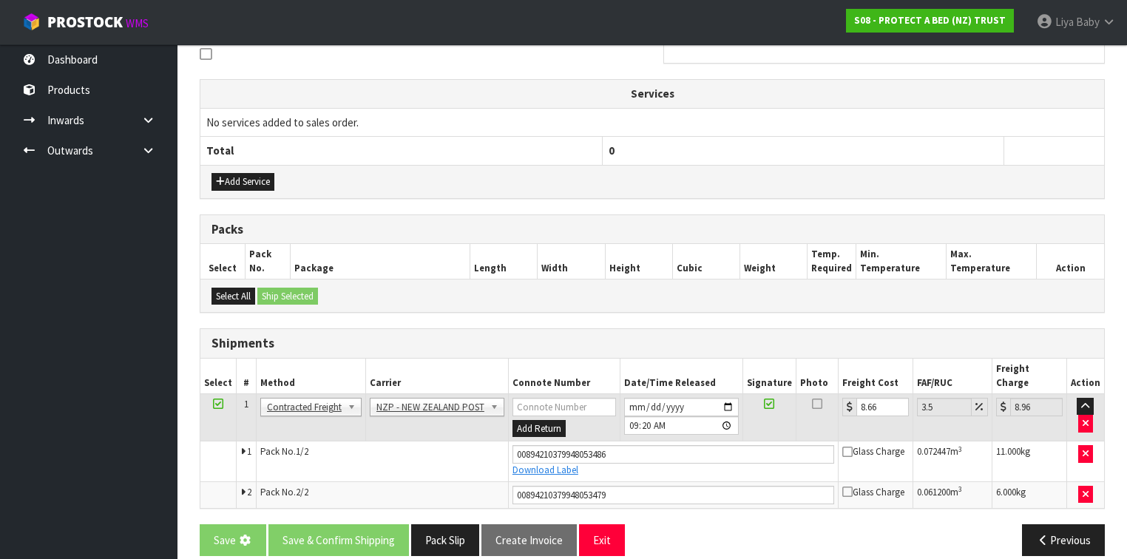
scroll to position [0, 0]
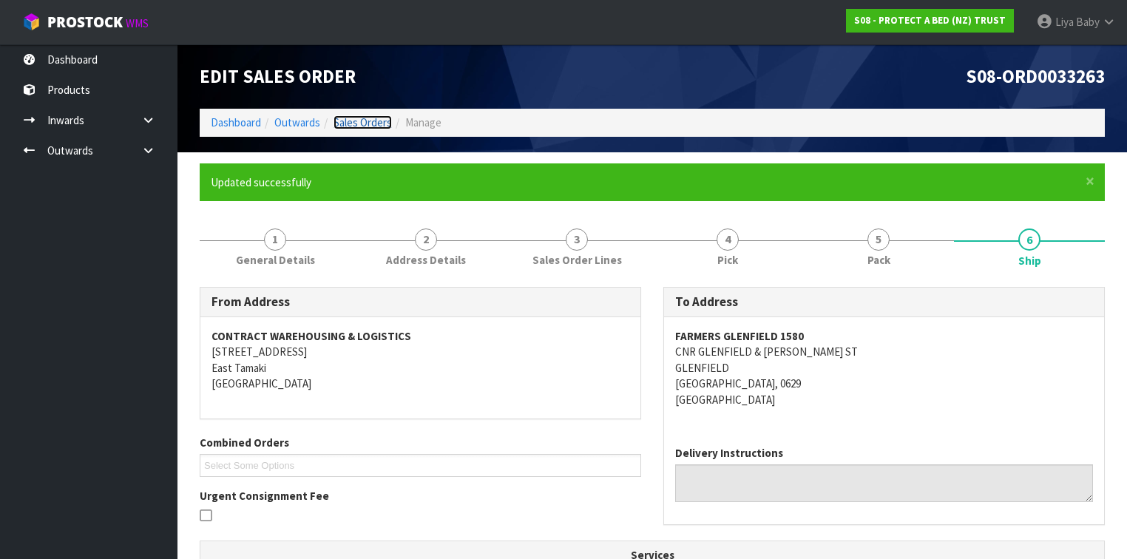
click at [371, 124] on link "Sales Orders" at bounding box center [363, 122] width 58 height 14
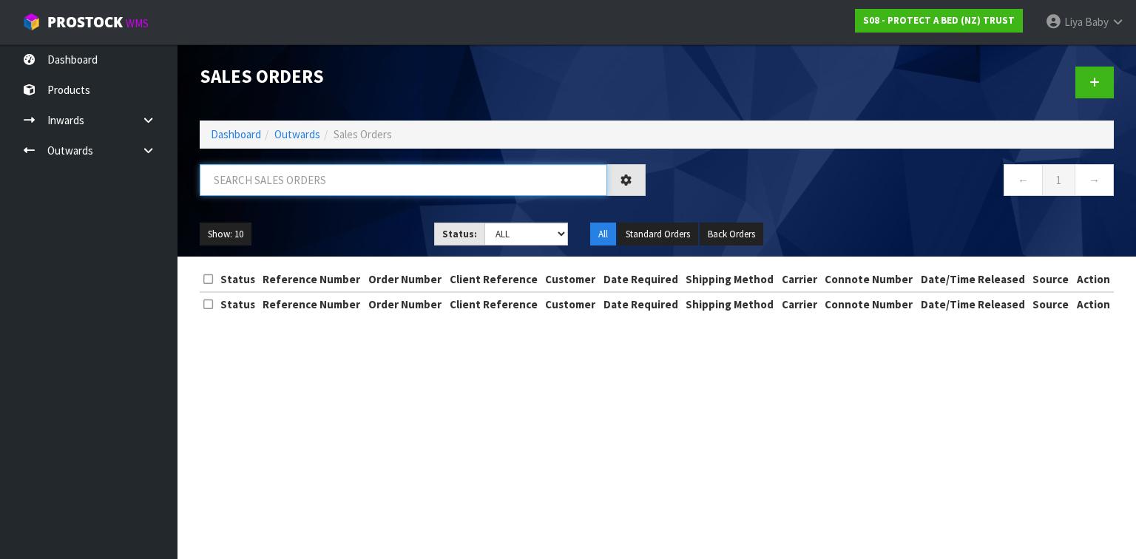
click at [345, 186] on input "text" at bounding box center [404, 180] width 408 height 32
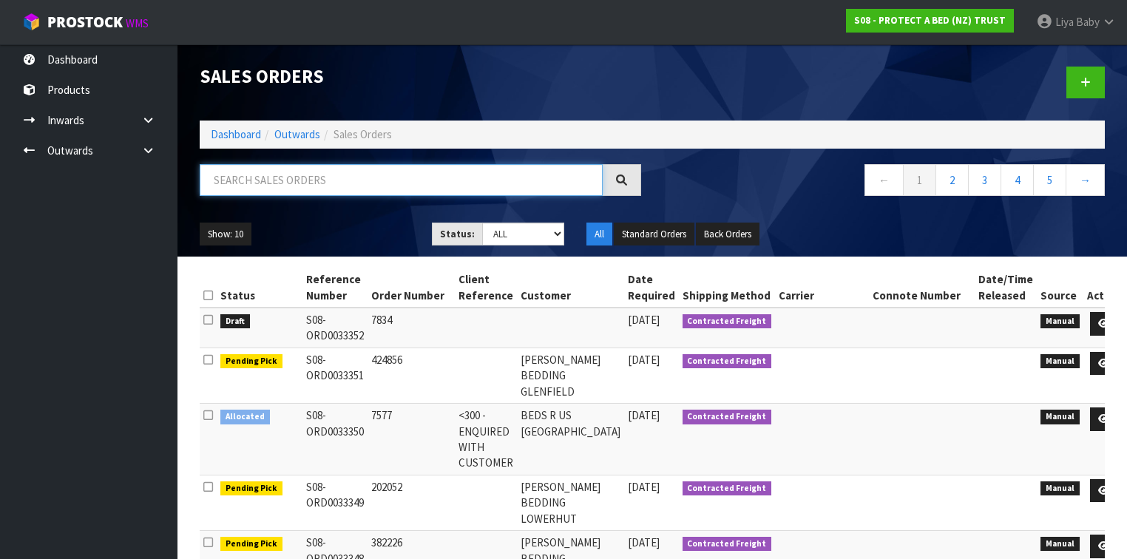
click at [317, 183] on input "text" at bounding box center [401, 180] width 403 height 32
type input "JOB-0411383"
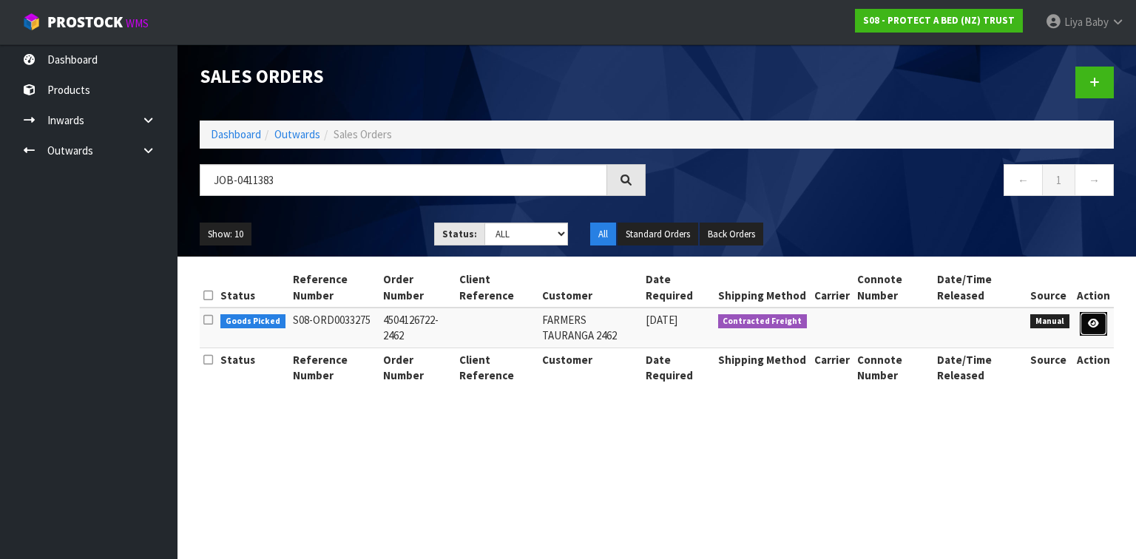
click at [1090, 325] on icon at bounding box center [1093, 324] width 11 height 10
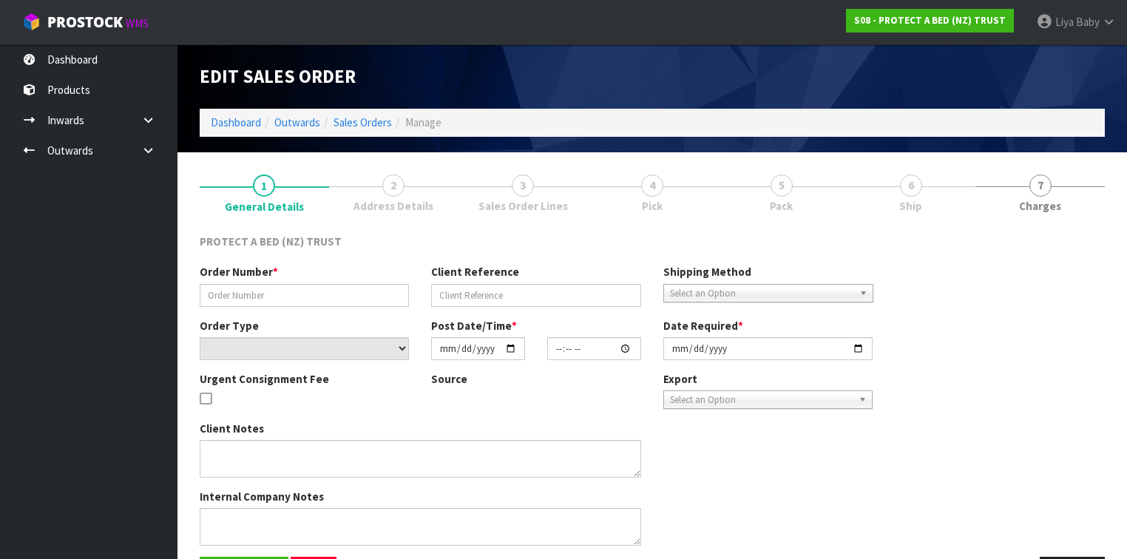
type input "4504126722-2462"
select select "number:0"
type input "[DATE]"
type input "09:10:00.000"
type input "[DATE]"
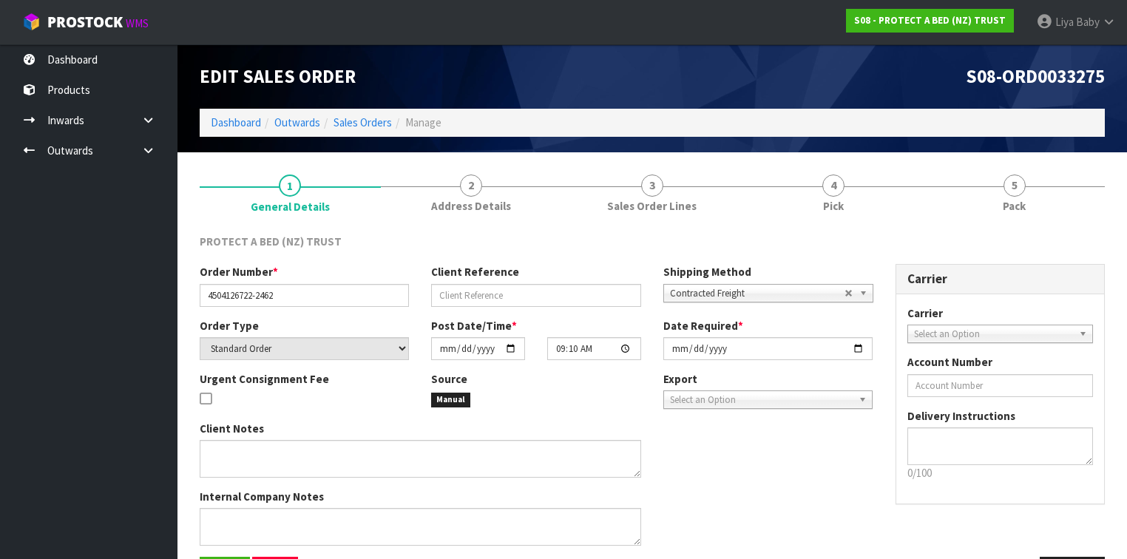
scroll to position [50, 0]
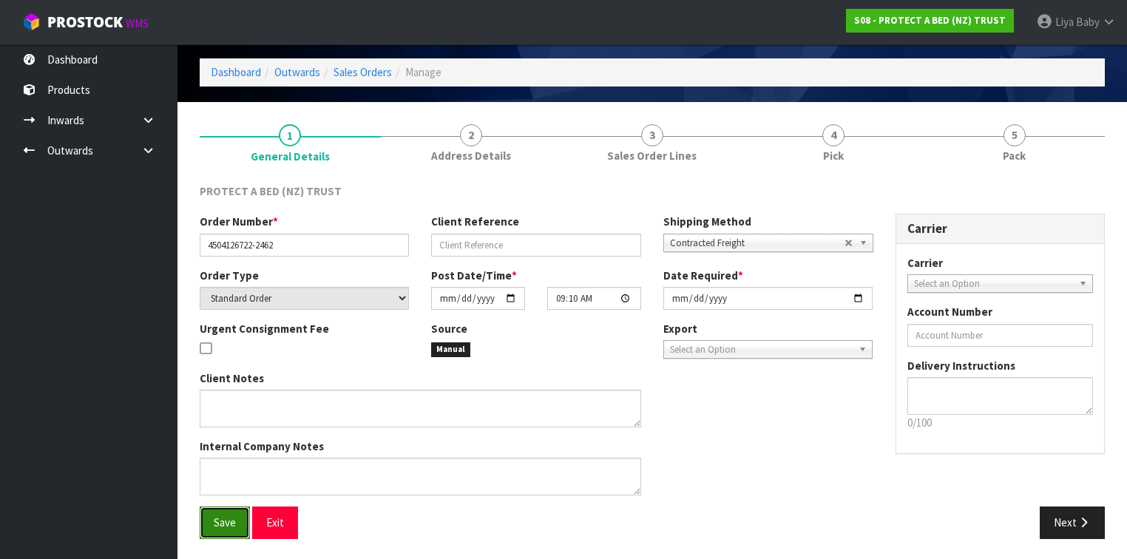
click at [234, 523] on span "Save" at bounding box center [225, 523] width 22 height 14
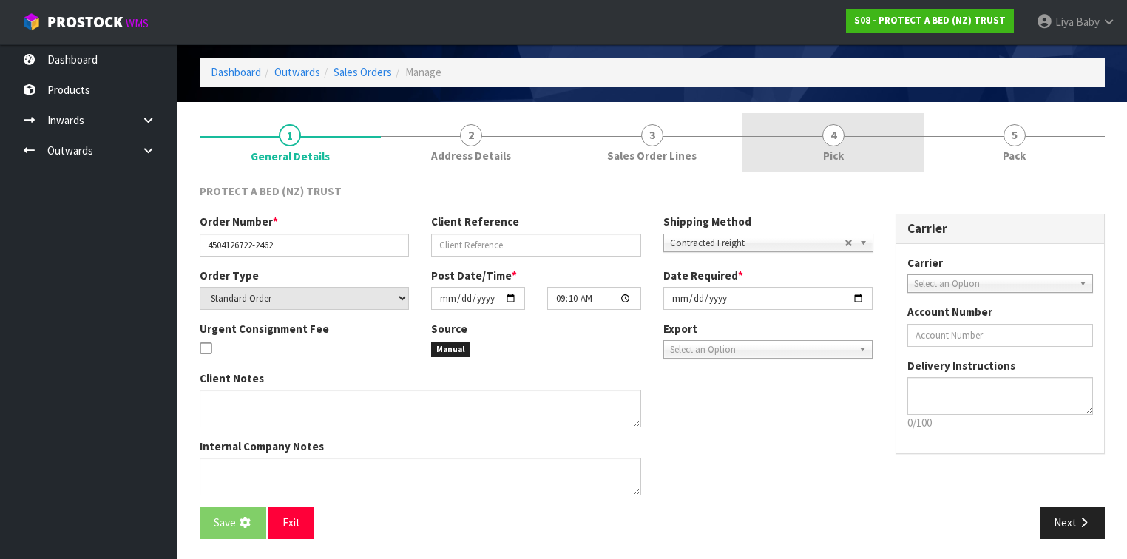
scroll to position [0, 0]
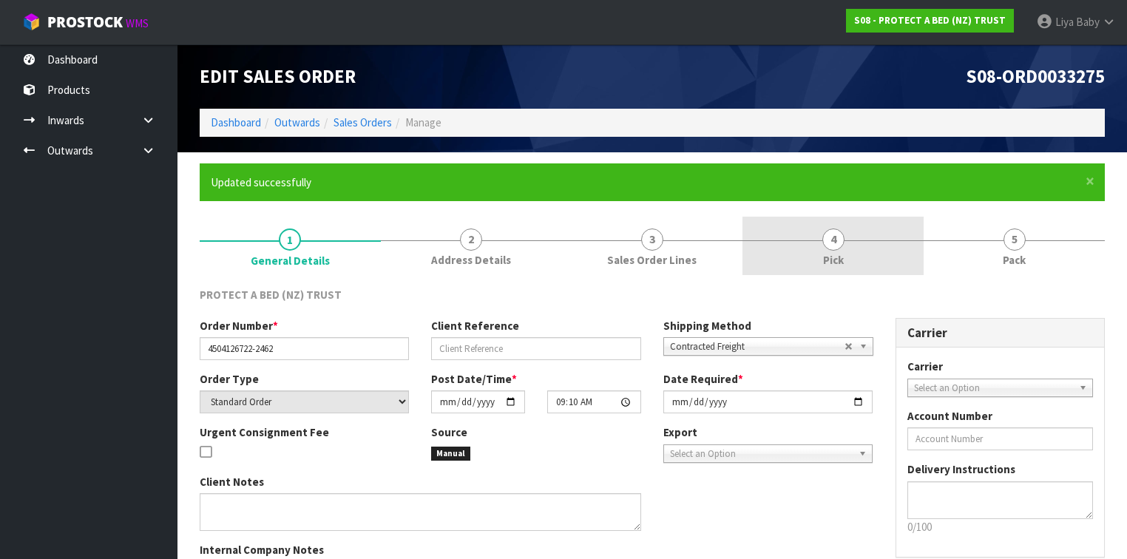
click at [821, 237] on link "4 Pick" at bounding box center [833, 246] width 181 height 58
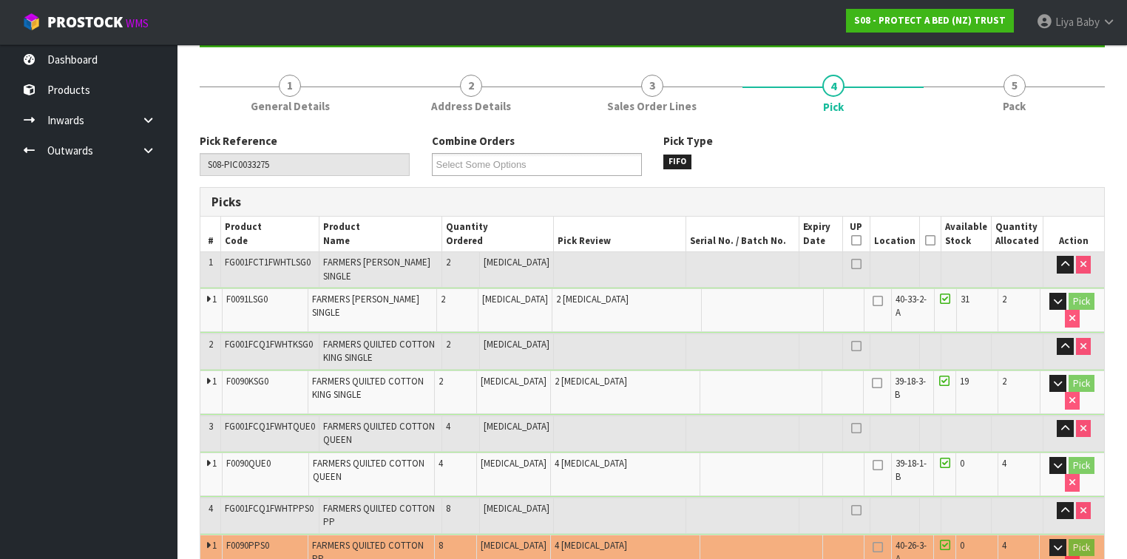
scroll to position [178, 0]
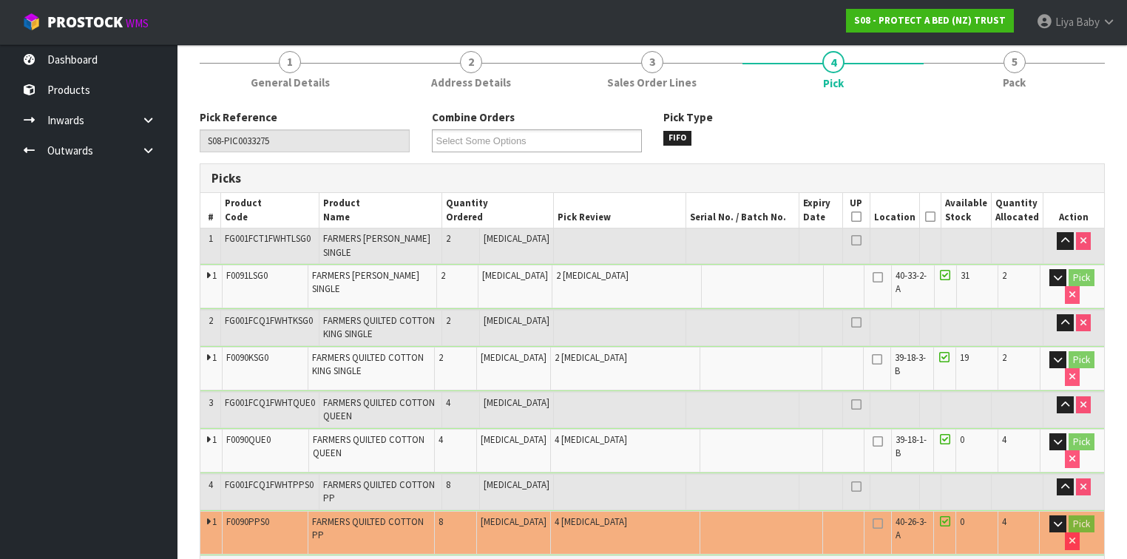
click at [929, 217] on icon at bounding box center [930, 217] width 10 height 1
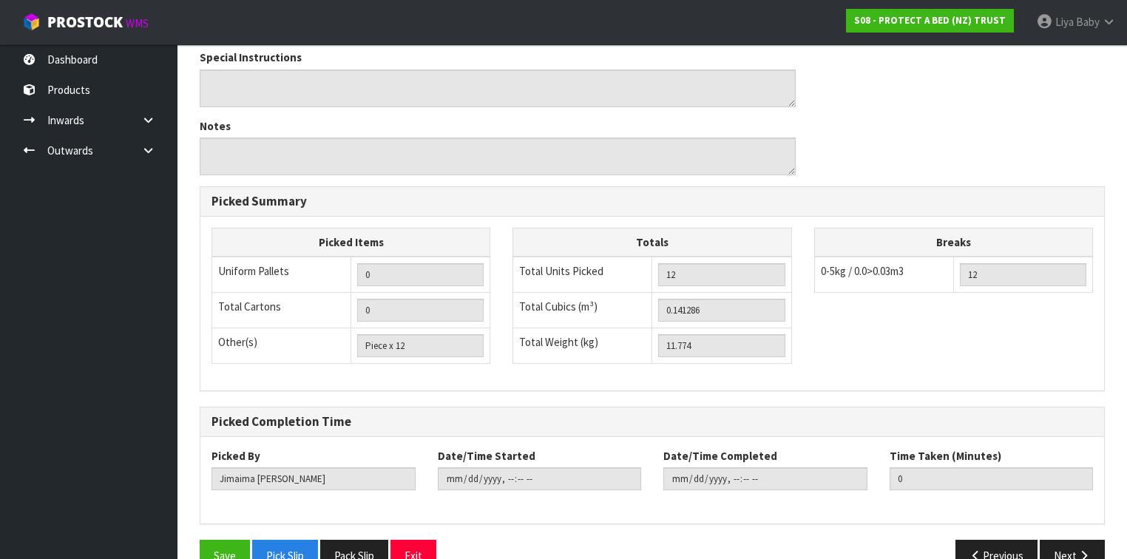
scroll to position [790, 0]
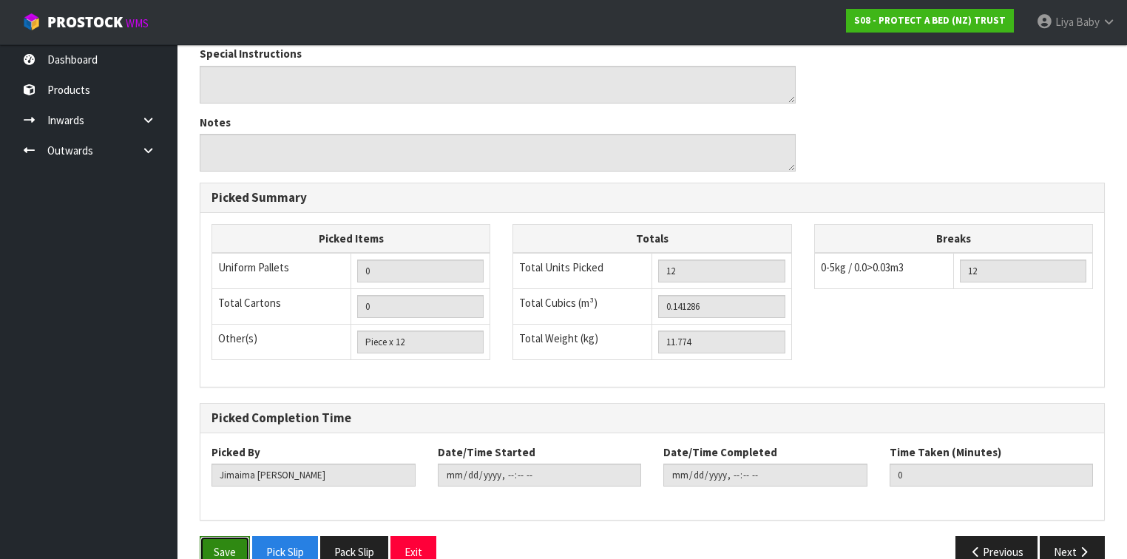
click at [229, 536] on button "Save" at bounding box center [225, 552] width 50 height 32
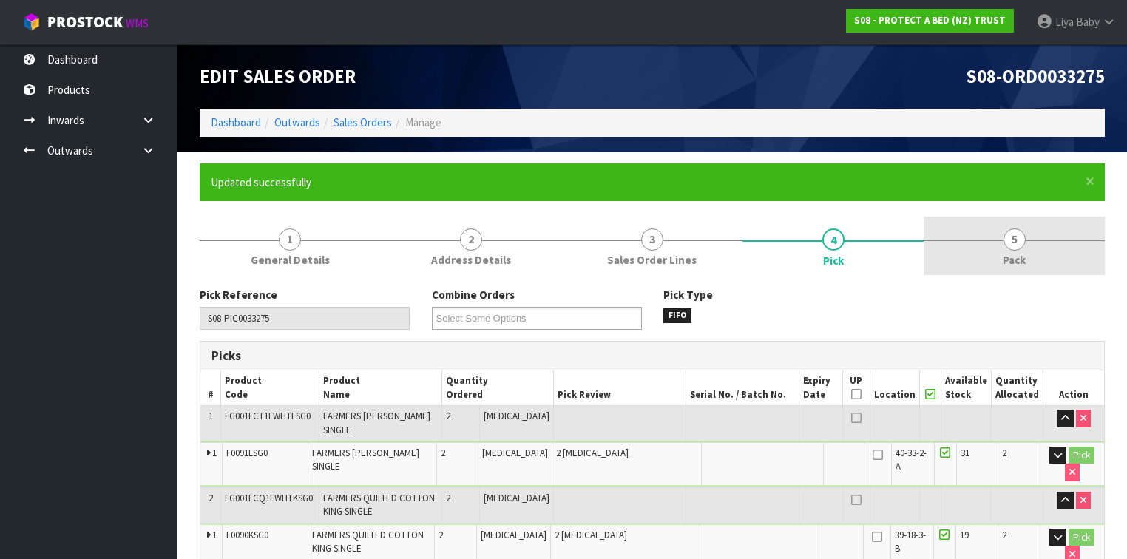
click at [1041, 251] on link "5 Pack" at bounding box center [1014, 246] width 181 height 58
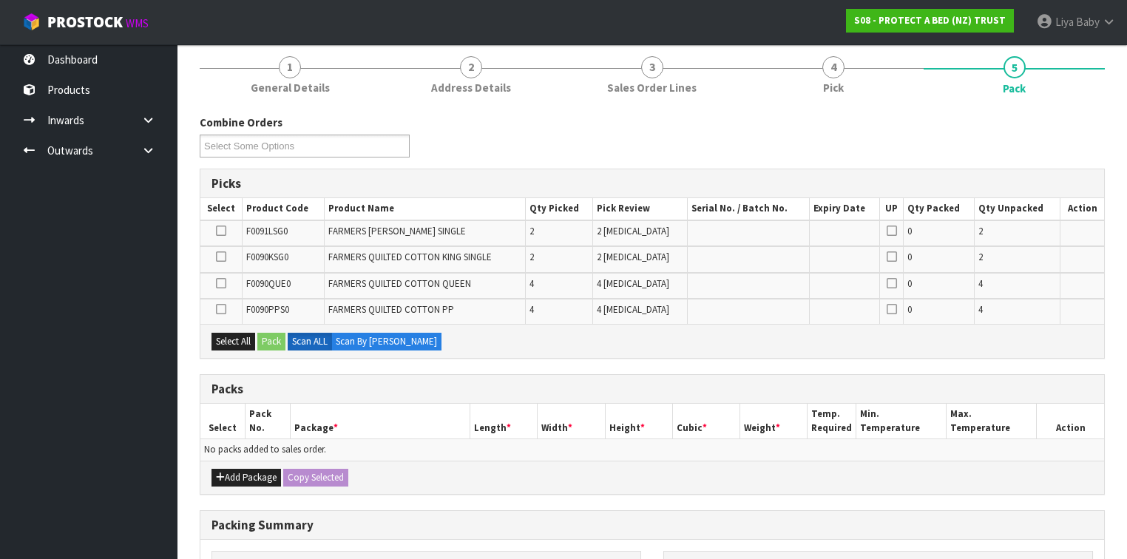
scroll to position [237, 0]
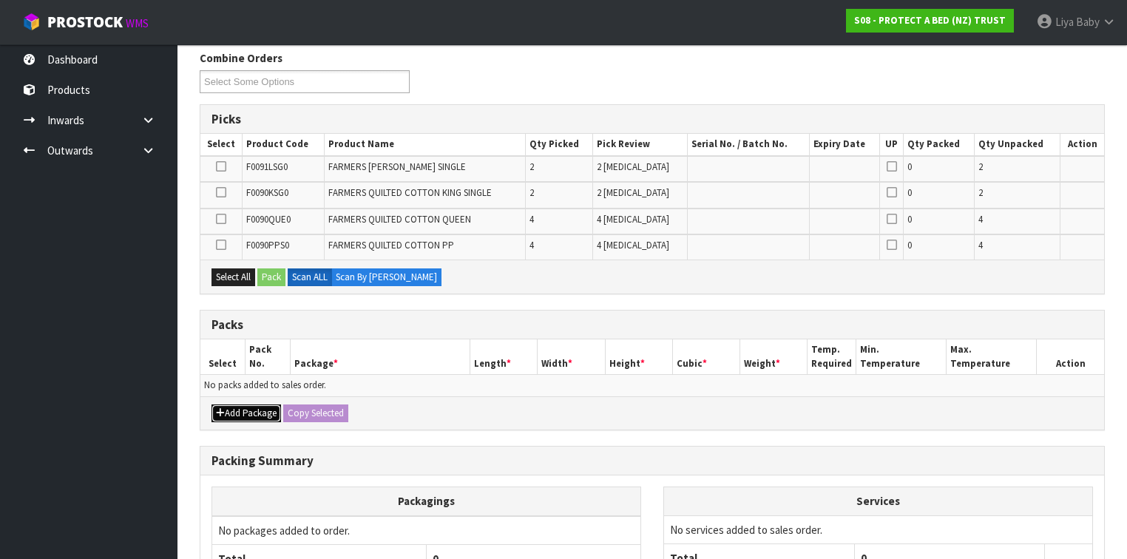
click at [255, 405] on button "Add Package" at bounding box center [247, 414] width 70 height 18
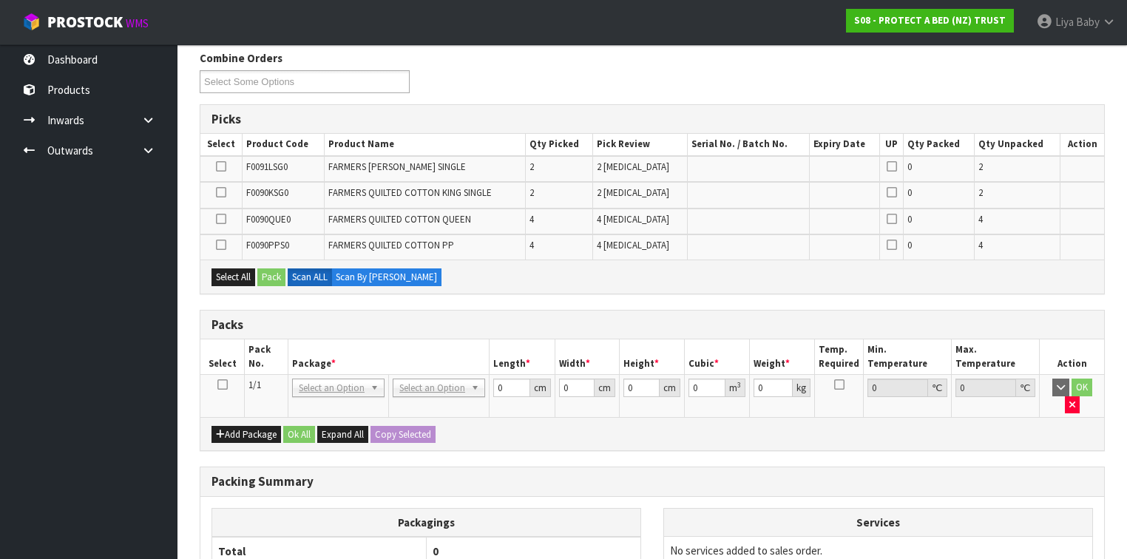
click at [220, 385] on icon at bounding box center [222, 385] width 10 height 1
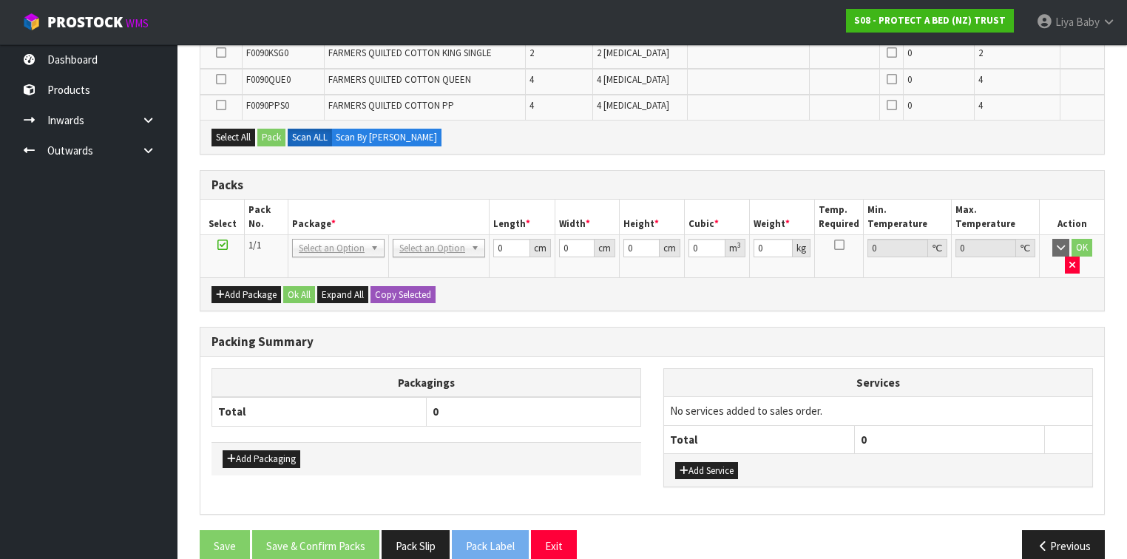
scroll to position [379, 0]
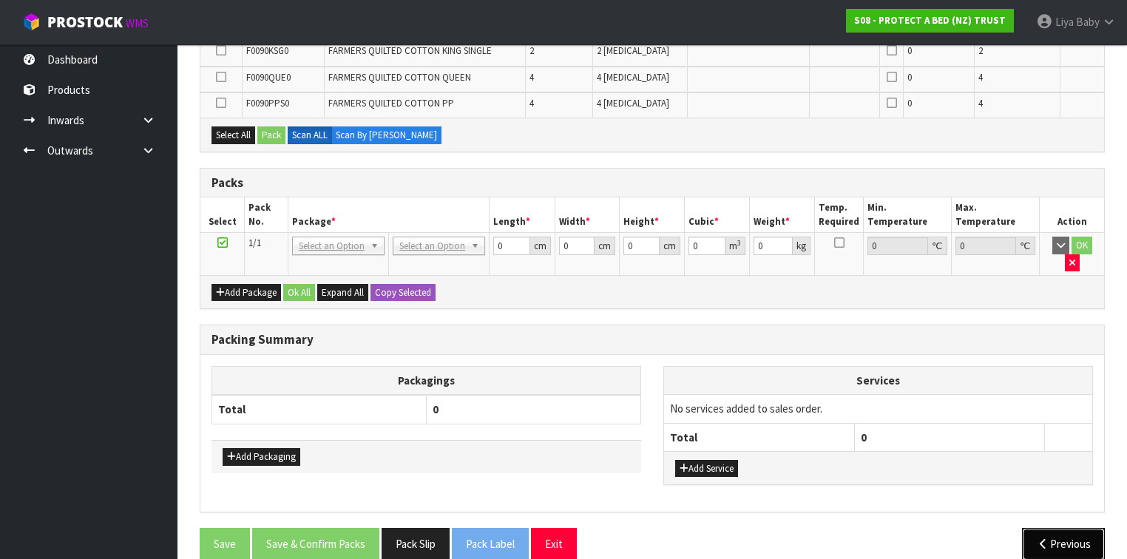
click at [1030, 528] on button "Previous" at bounding box center [1063, 544] width 83 height 32
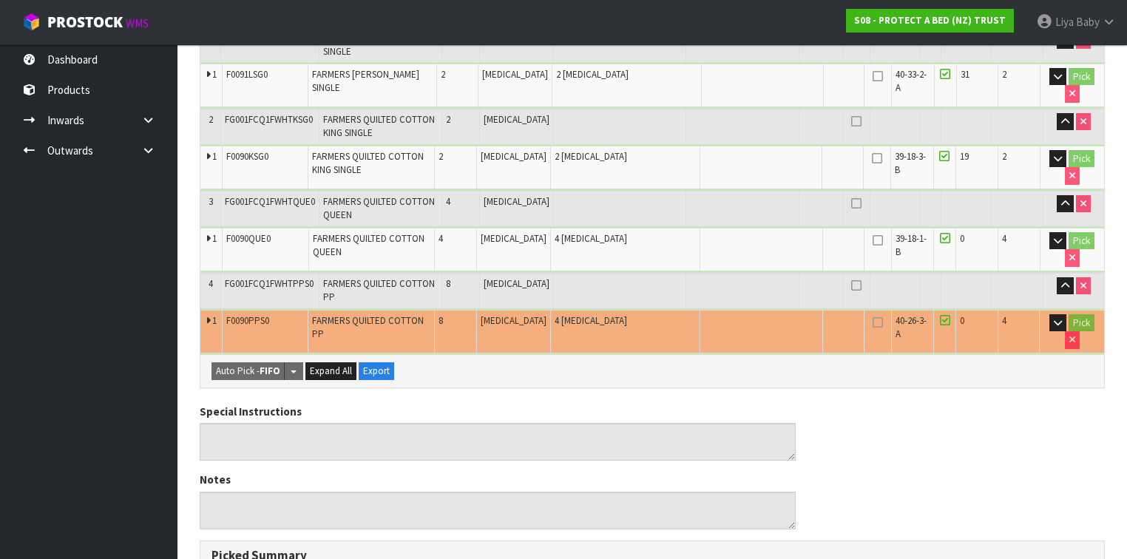
scroll to position [737, 0]
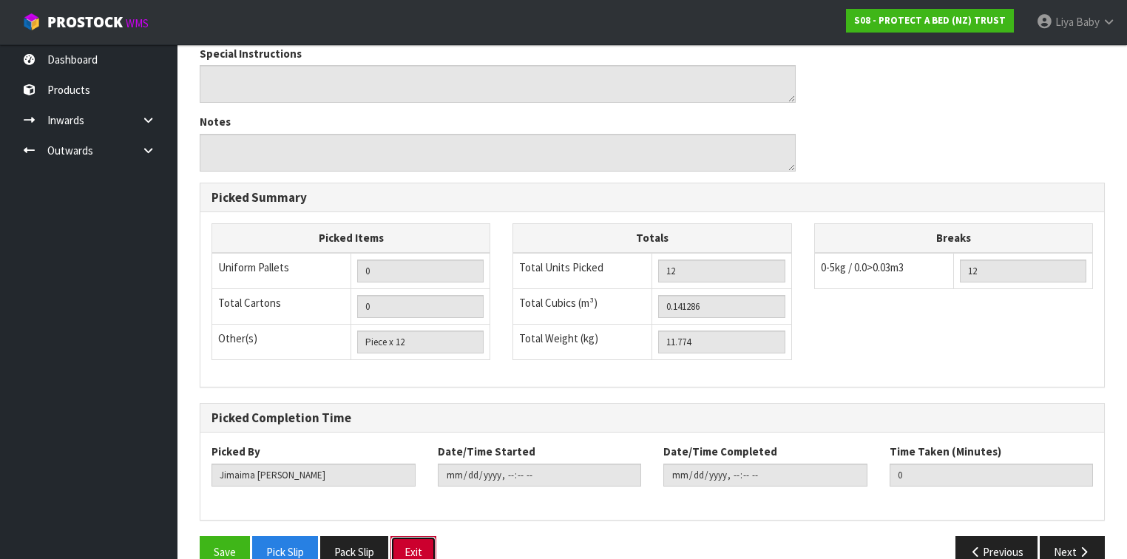
click at [422, 536] on button "Exit" at bounding box center [414, 552] width 46 height 32
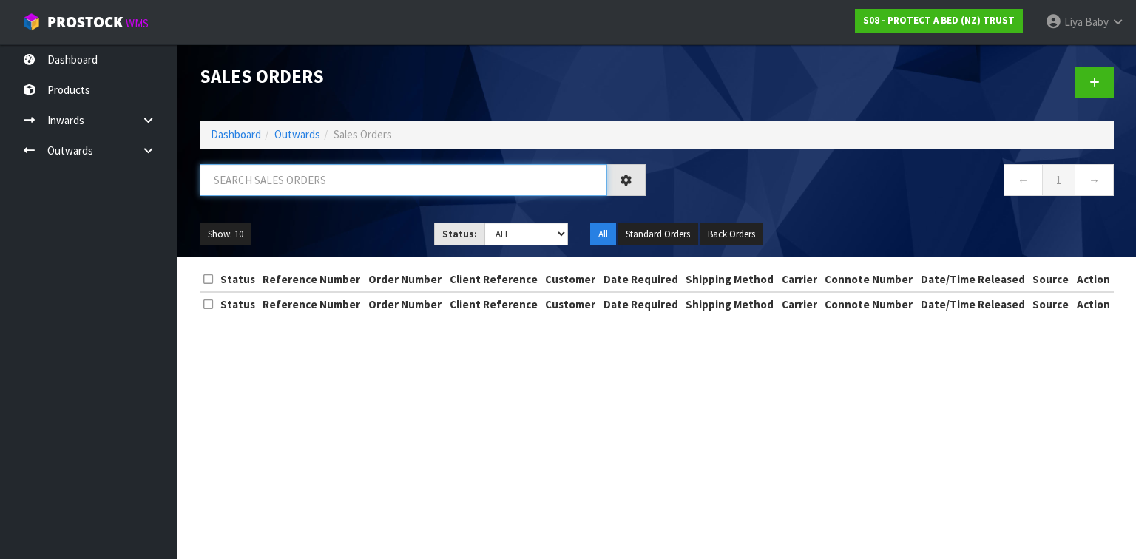
click at [349, 177] on input "text" at bounding box center [404, 180] width 408 height 32
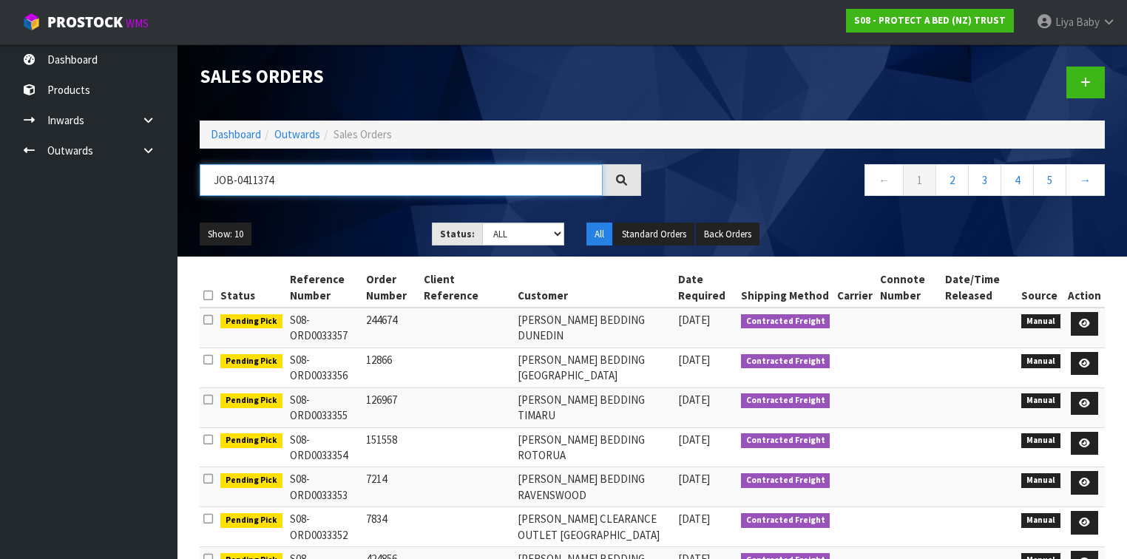
type input "JOB-0411374"
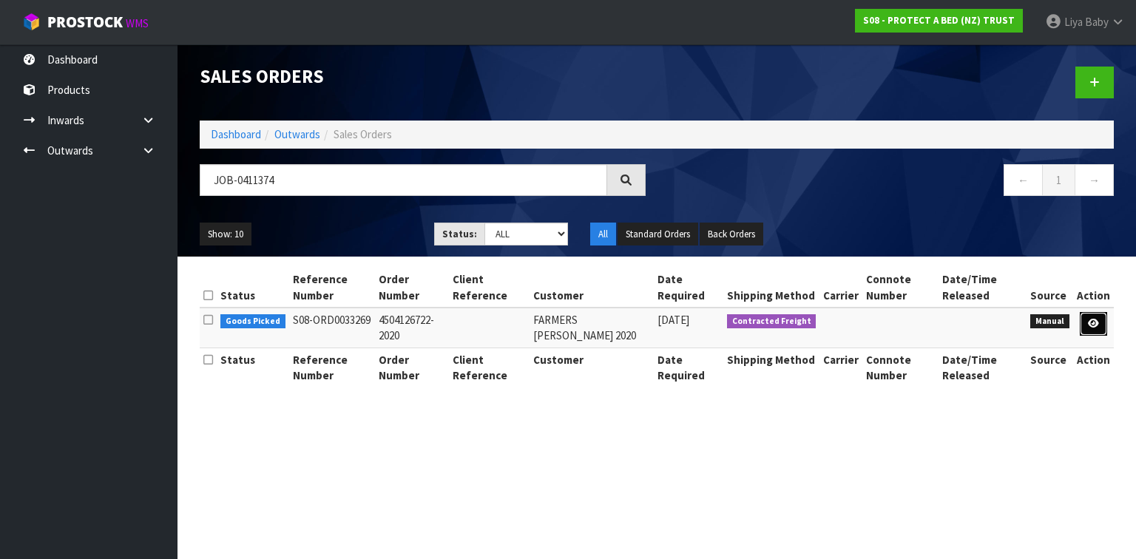
click at [1092, 327] on icon at bounding box center [1093, 324] width 11 height 10
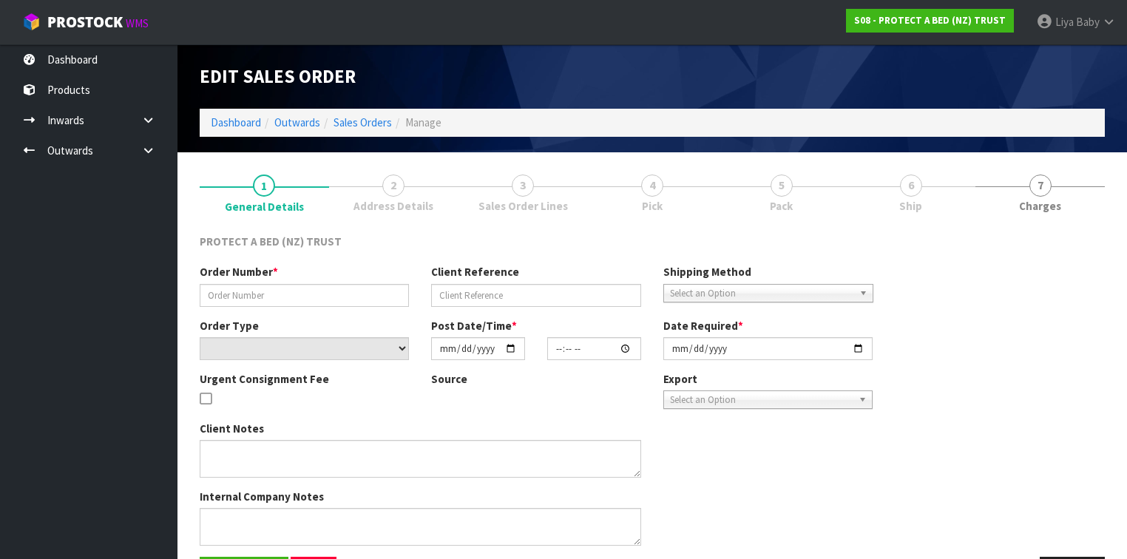
type input "4504126722-2020"
select select "number:0"
type input "[DATE]"
type input "09:05:00.000"
type input "[DATE]"
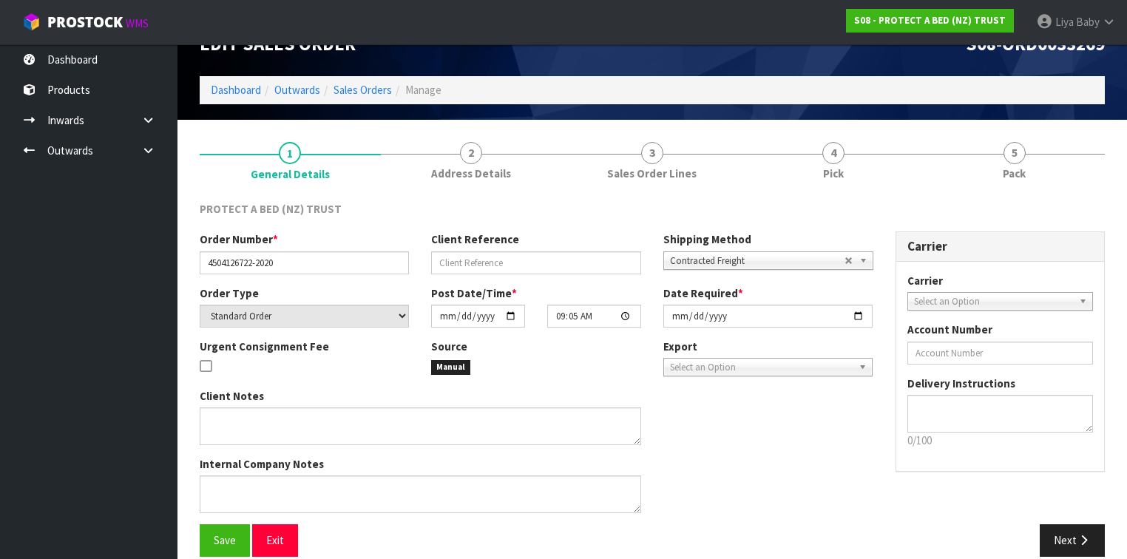
scroll to position [50, 0]
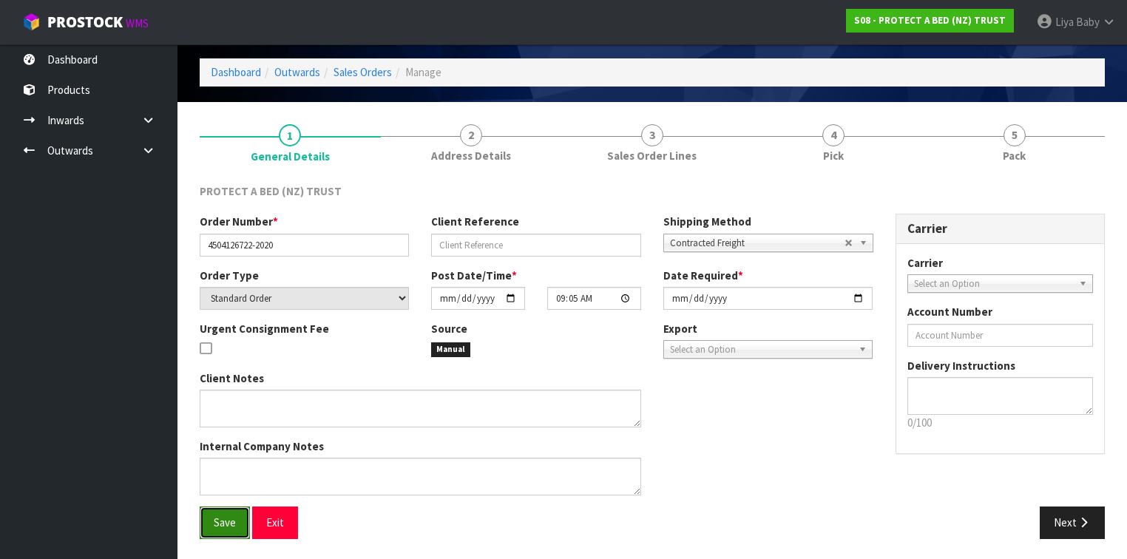
click at [214, 529] on button "Save" at bounding box center [225, 523] width 50 height 32
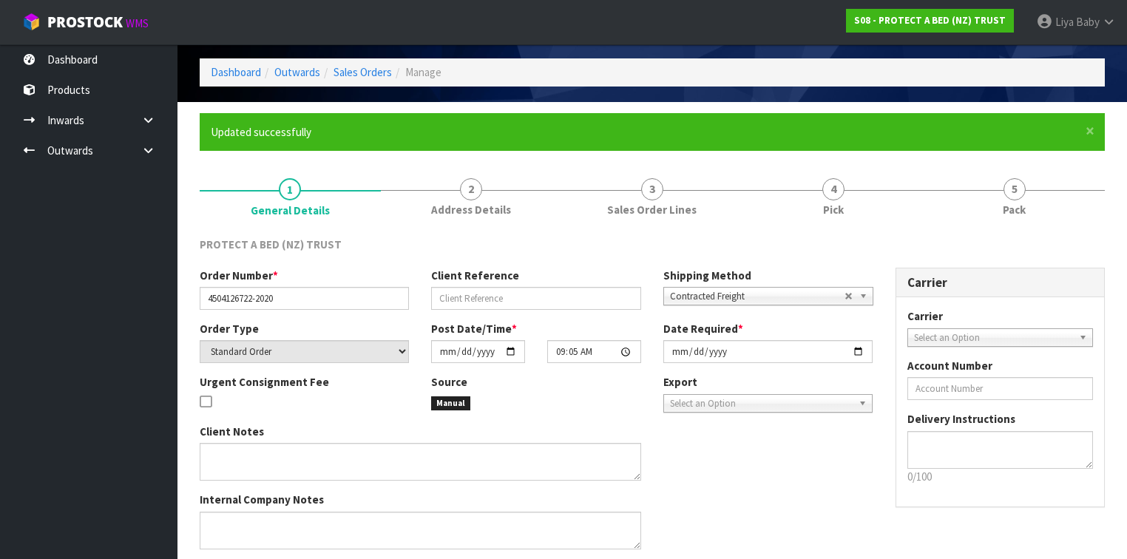
scroll to position [0, 0]
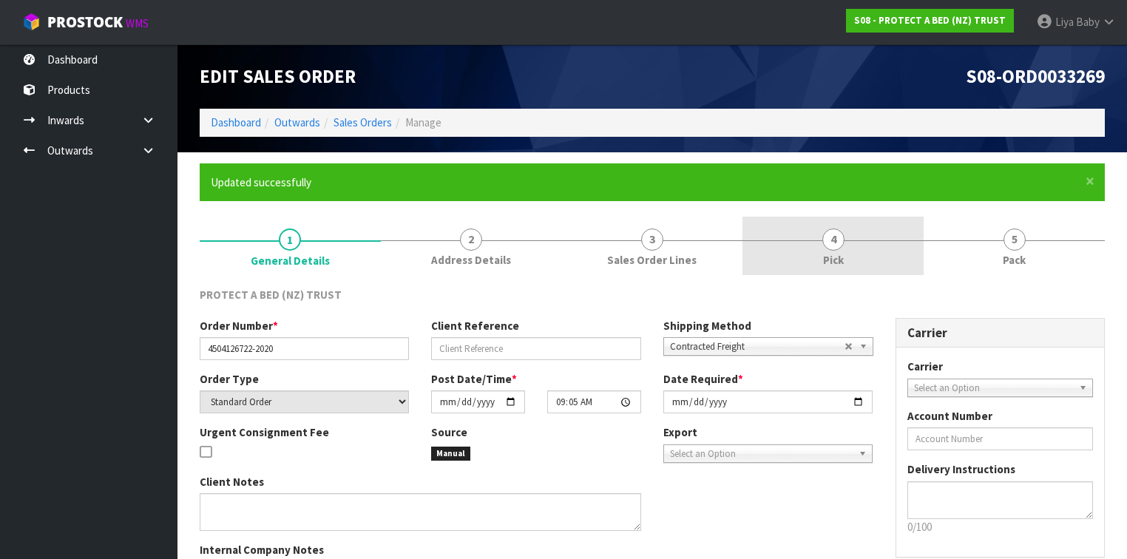
click at [858, 254] on link "4 Pick" at bounding box center [833, 246] width 181 height 58
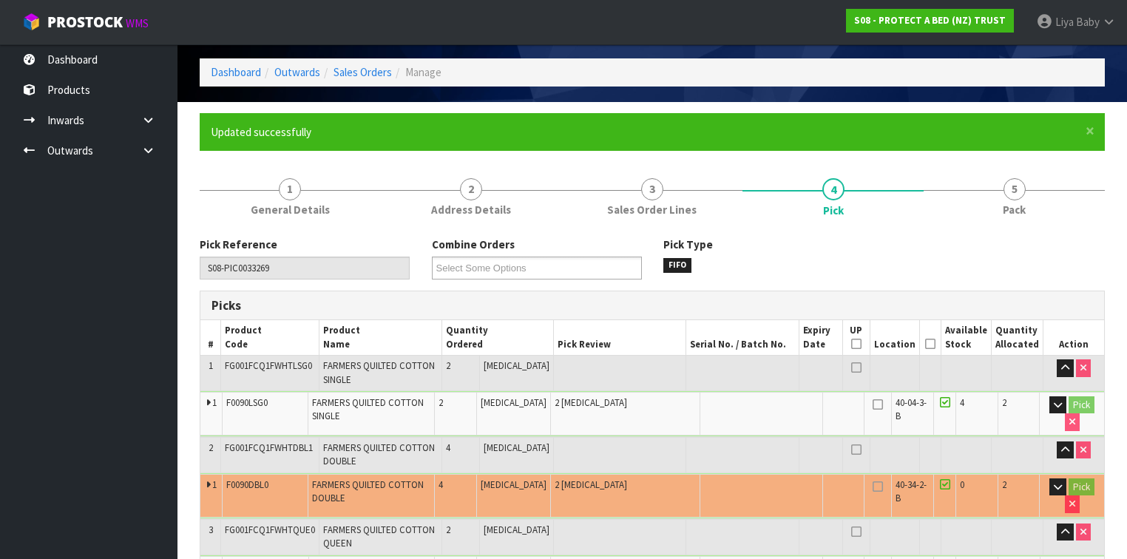
scroll to position [237, 0]
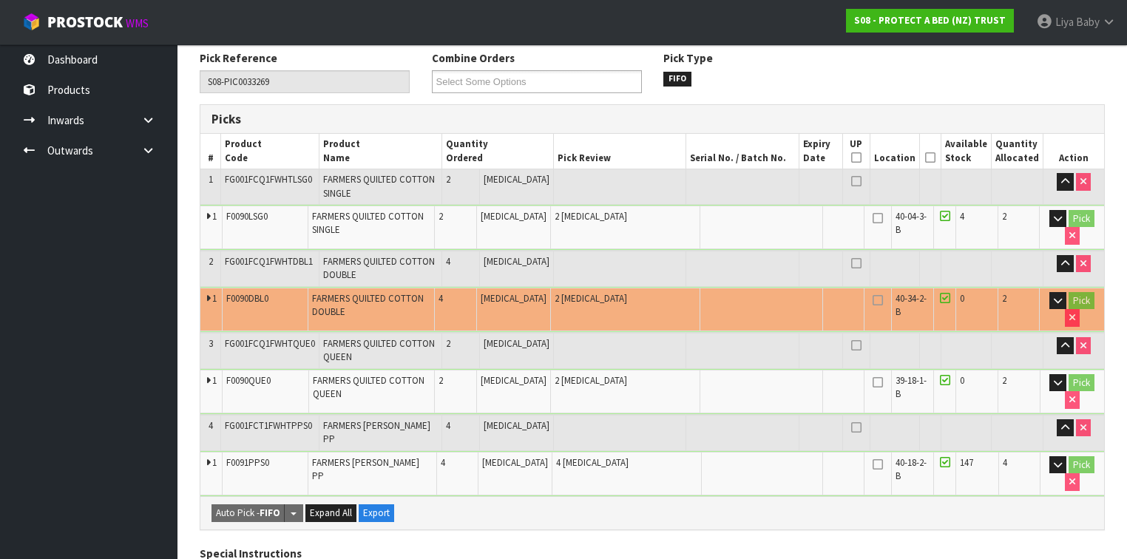
click at [933, 158] on icon at bounding box center [930, 158] width 10 height 1
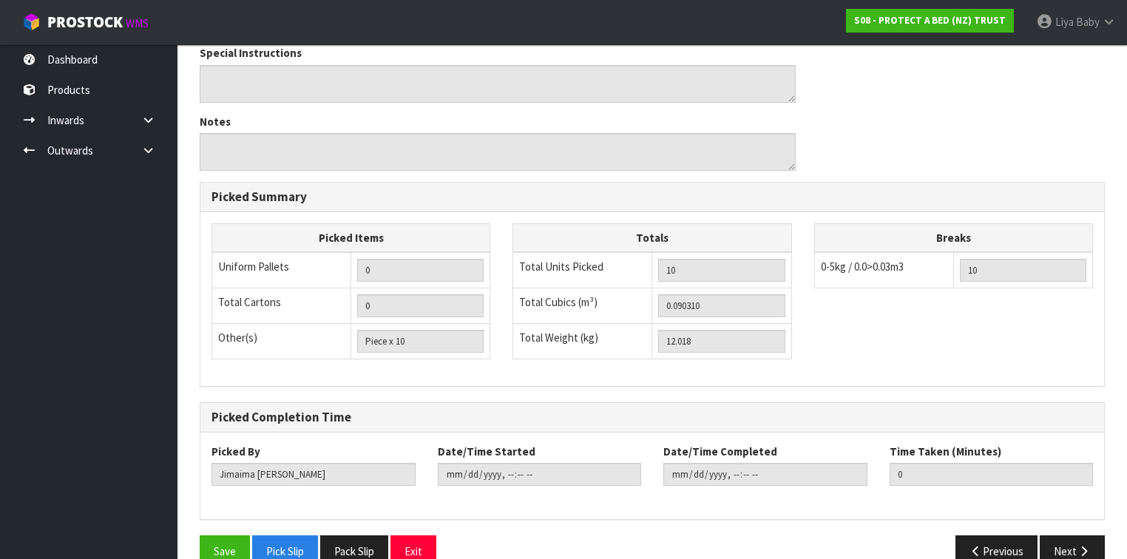
scroll to position [800, 0]
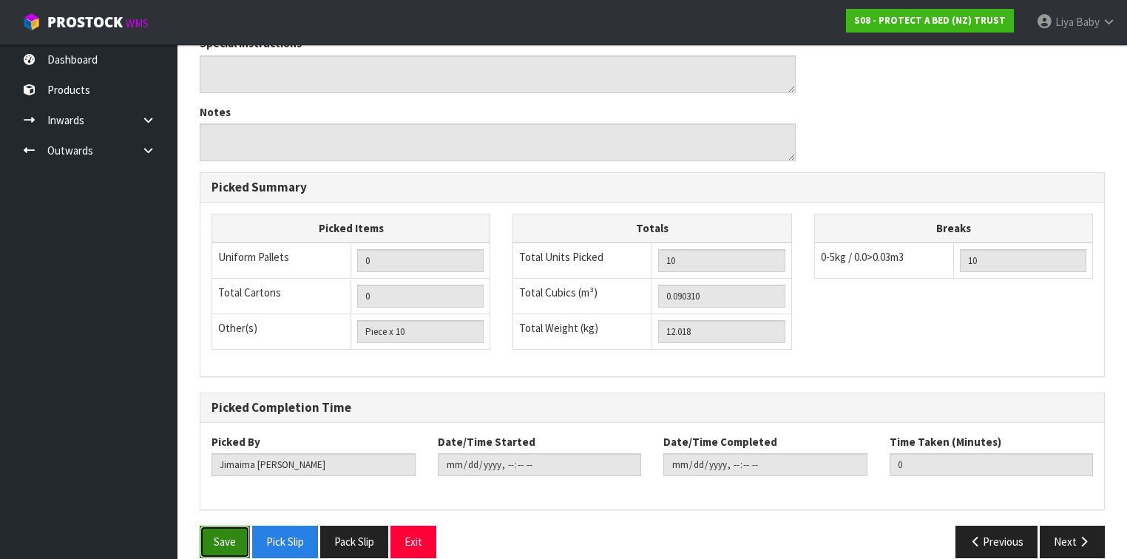
click at [240, 530] on button "Save" at bounding box center [225, 542] width 50 height 32
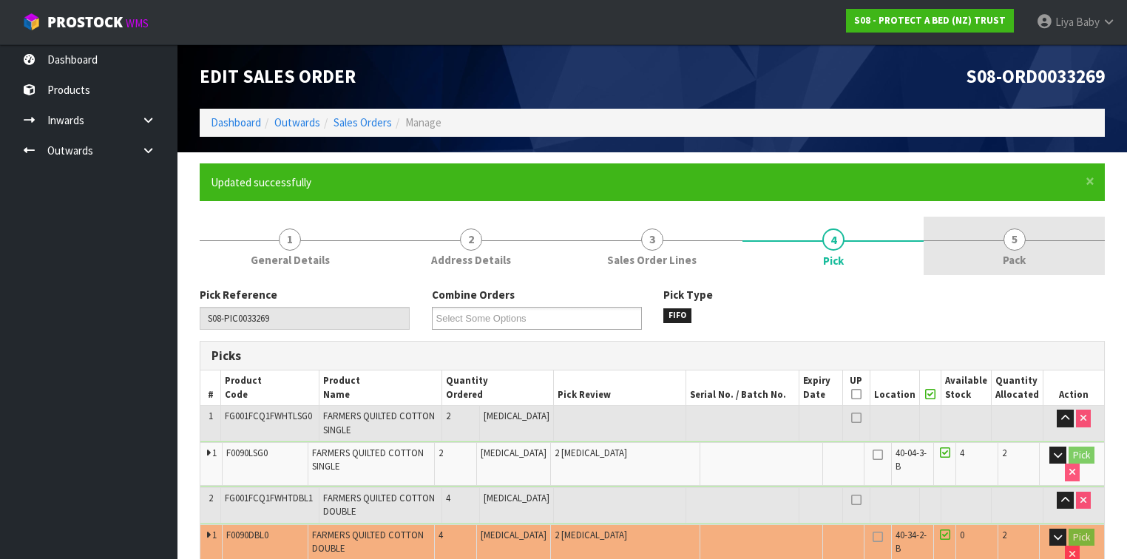
click at [1048, 270] on link "5 Pack" at bounding box center [1014, 246] width 181 height 58
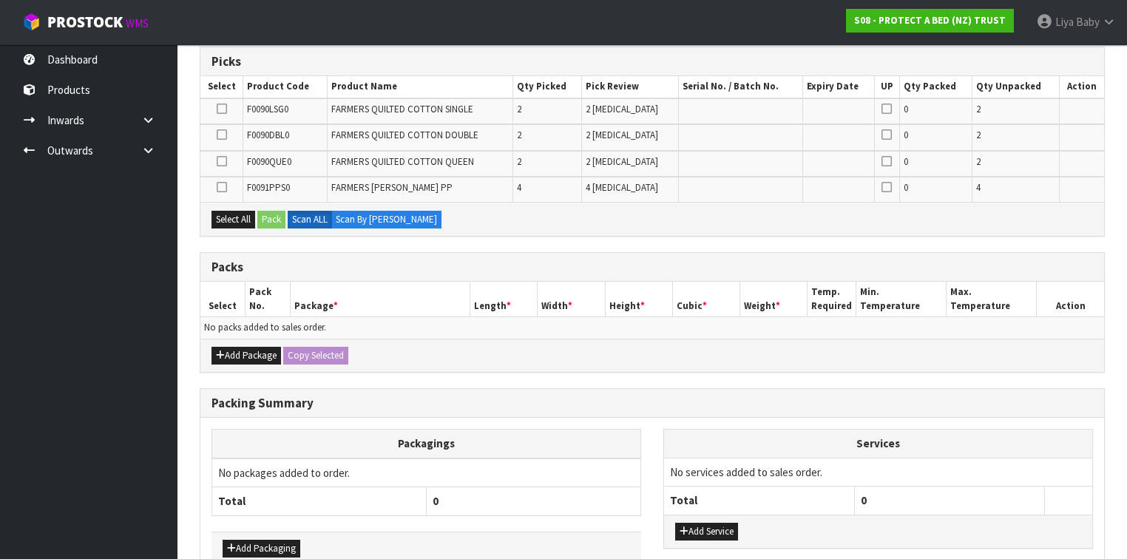
scroll to position [296, 0]
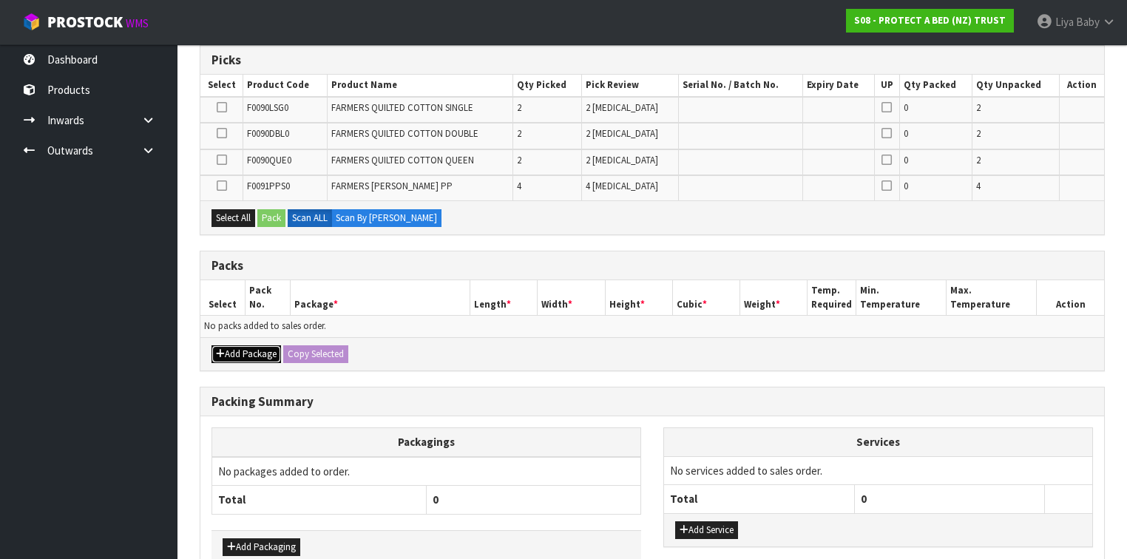
click at [239, 348] on button "Add Package" at bounding box center [247, 354] width 70 height 18
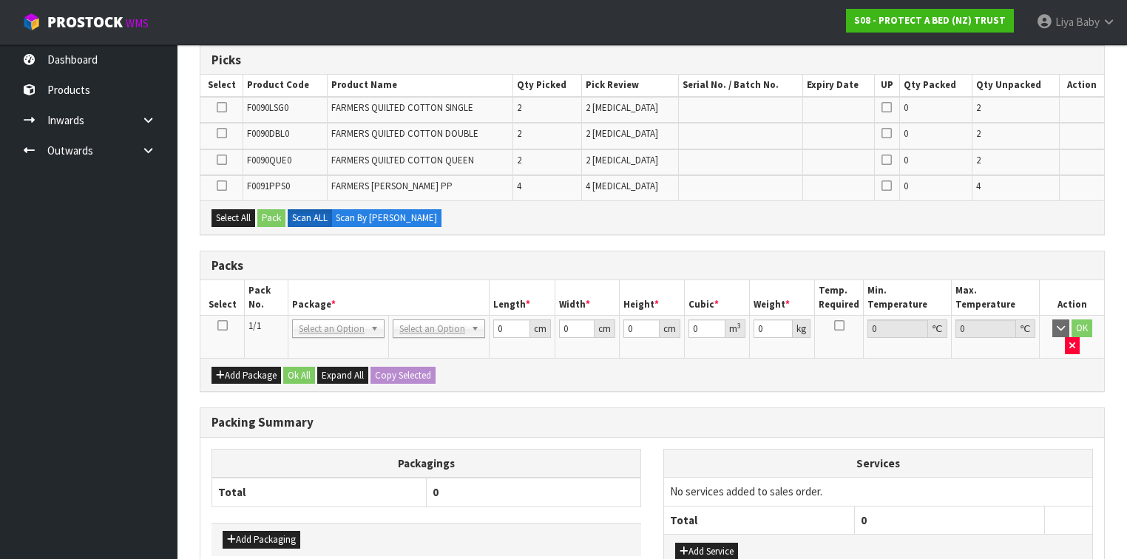
click at [225, 325] on icon at bounding box center [222, 325] width 10 height 1
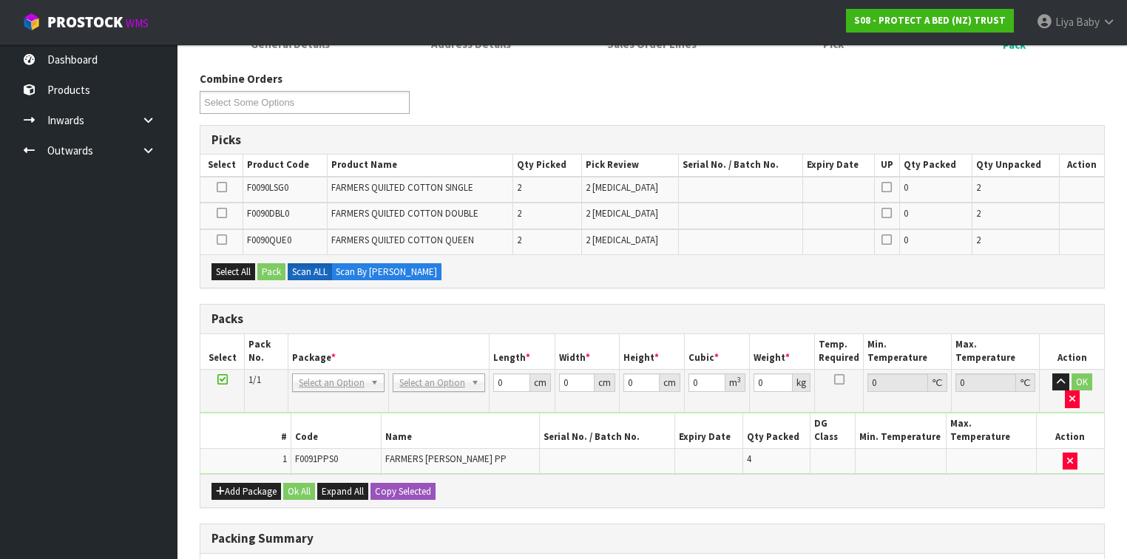
scroll to position [237, 0]
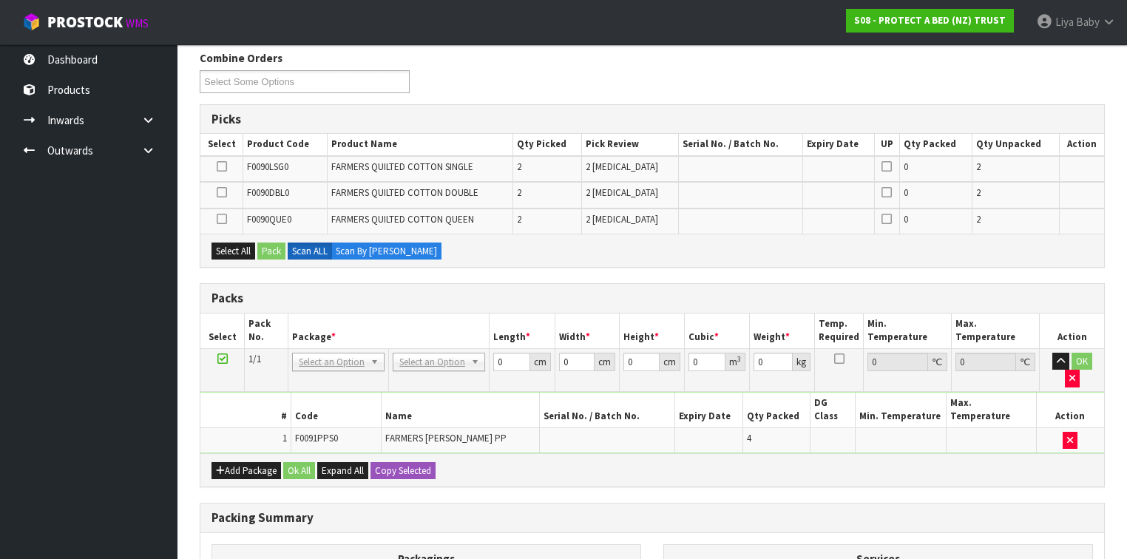
click at [222, 166] on icon at bounding box center [222, 166] width 10 height 1
click at [0, 0] on input "checkbox" at bounding box center [0, 0] width 0 height 0
click at [225, 192] on icon at bounding box center [222, 192] width 10 height 1
click at [0, 0] on input "checkbox" at bounding box center [0, 0] width 0 height 0
click at [221, 219] on icon at bounding box center [222, 219] width 10 height 1
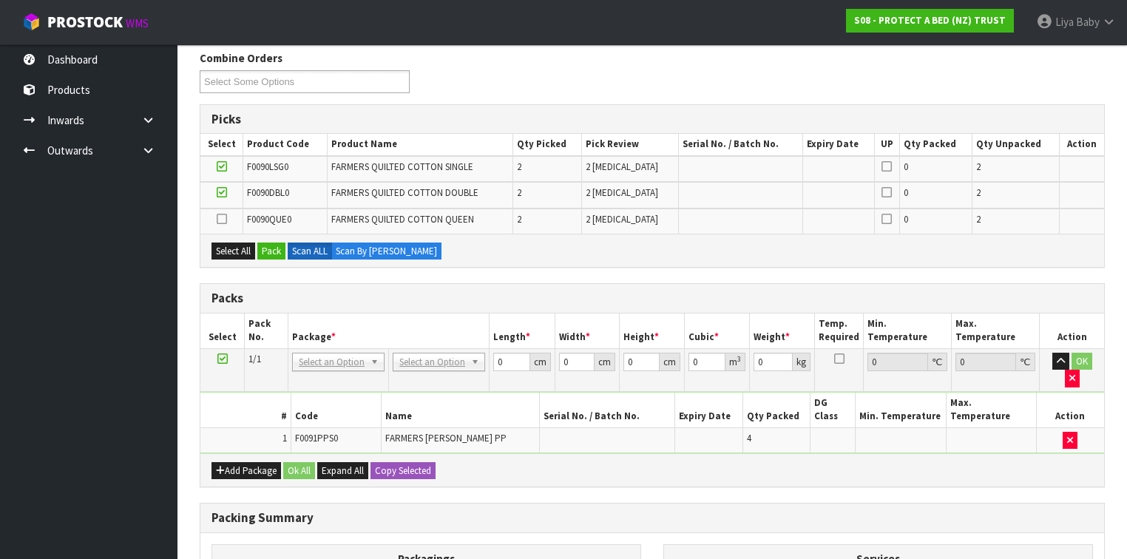
click at [0, 0] on input "checkbox" at bounding box center [0, 0] width 0 height 0
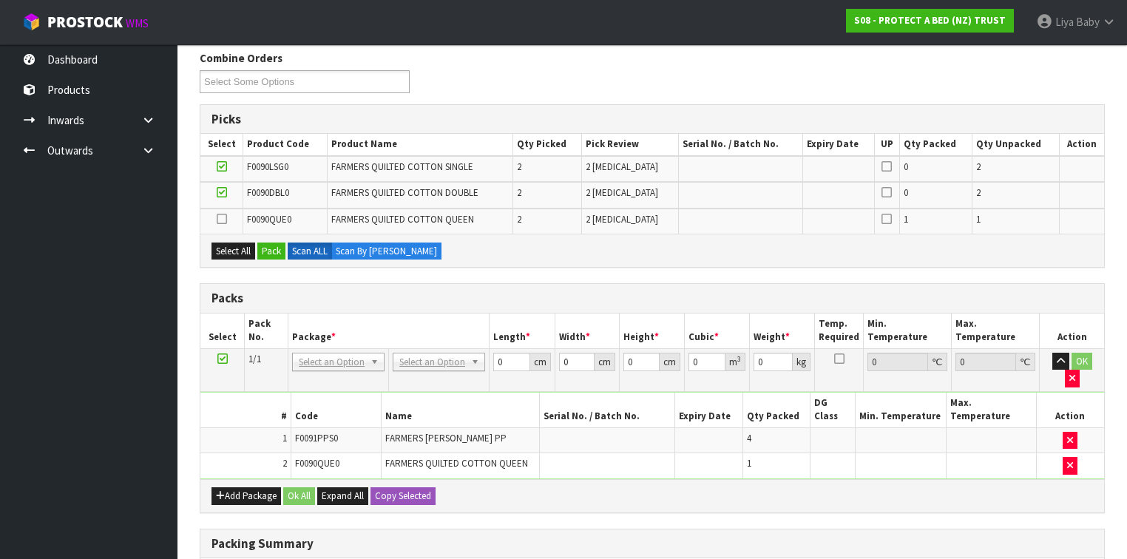
click at [219, 219] on icon at bounding box center [222, 219] width 10 height 1
click at [0, 0] on input "checkbox" at bounding box center [0, 0] width 0 height 0
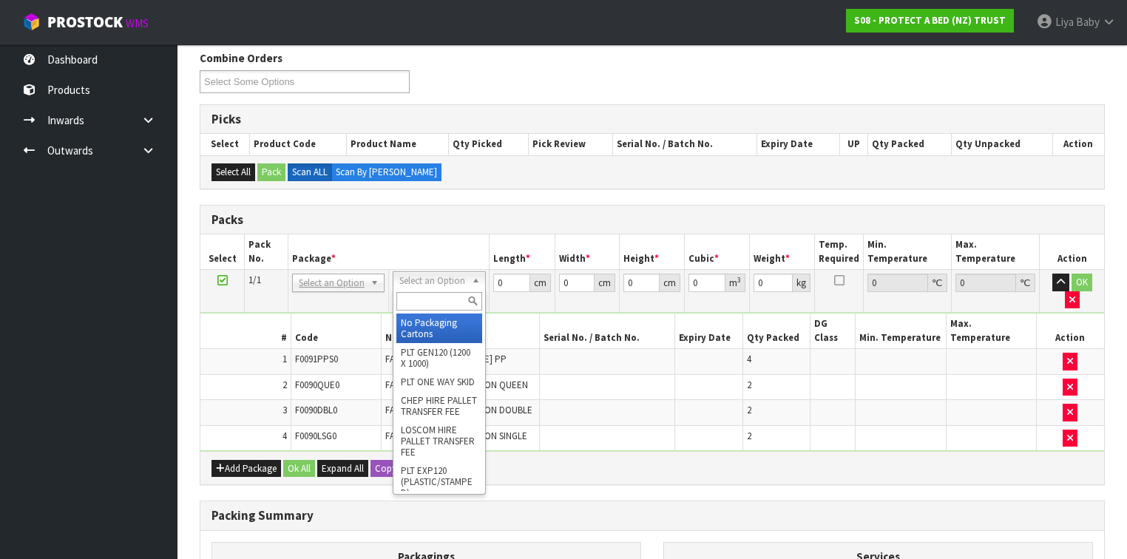
click at [422, 300] on input "text" at bounding box center [438, 301] width 85 height 18
type input "OC"
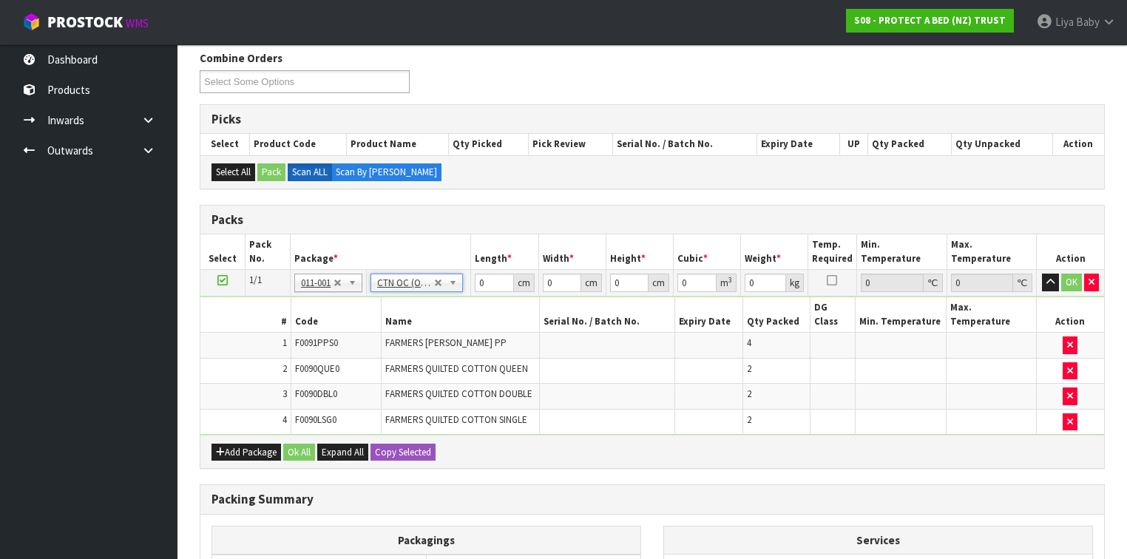
type input "12.018"
click at [486, 280] on input "0" at bounding box center [494, 283] width 38 height 18
type input "57"
click at [558, 280] on input "0" at bounding box center [562, 283] width 38 height 18
type input "48"
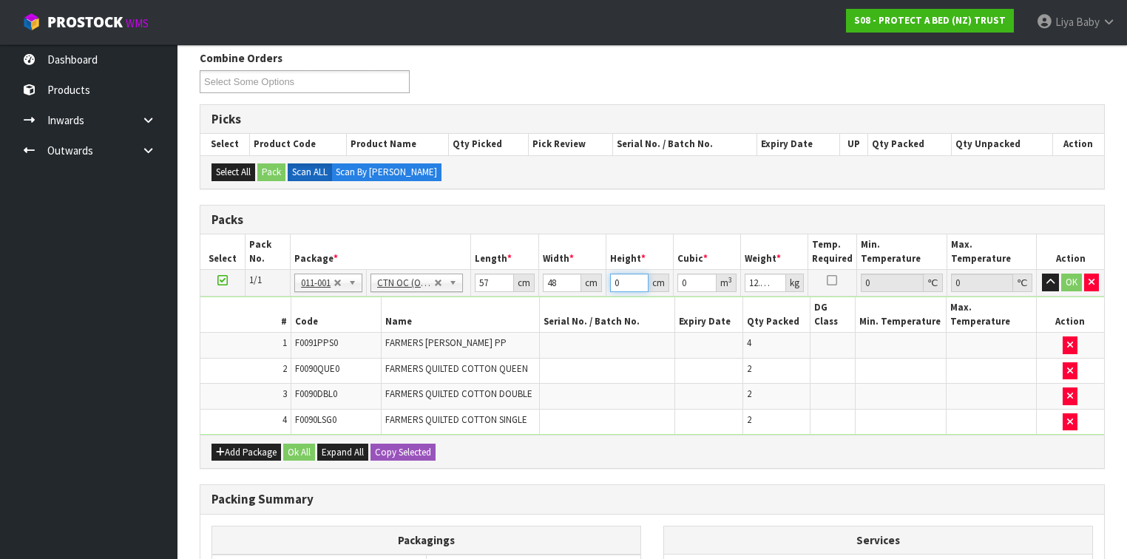
click at [624, 282] on input "0" at bounding box center [629, 283] width 38 height 18
type input "3"
type input "0.008208"
type input "32"
type input "0.087552"
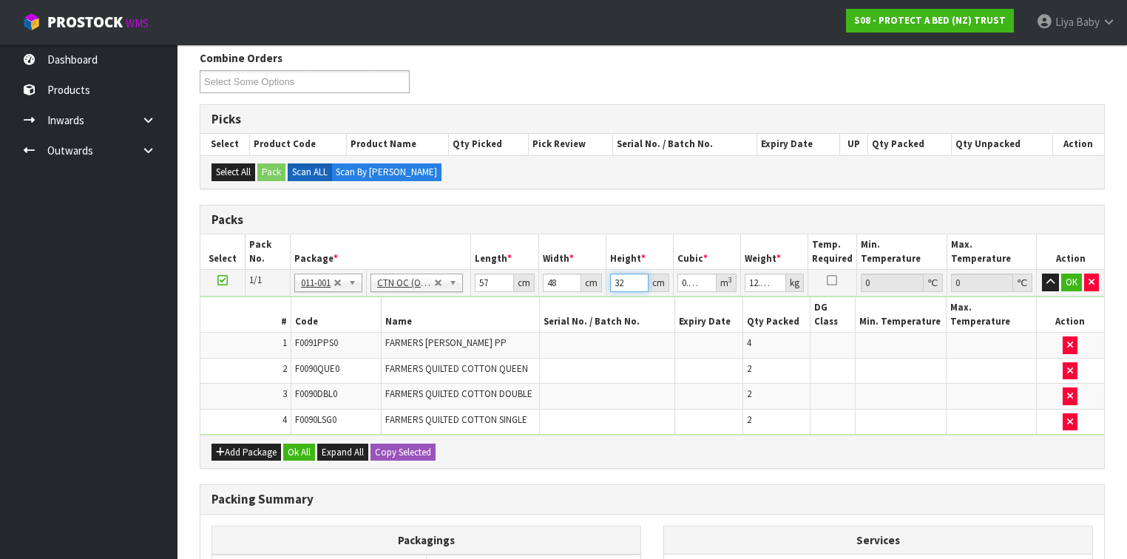
type input "32"
click at [761, 279] on input "12.018" at bounding box center [765, 283] width 41 height 18
click at [766, 278] on input "018" at bounding box center [765, 283] width 41 height 18
type input "0"
type input "10"
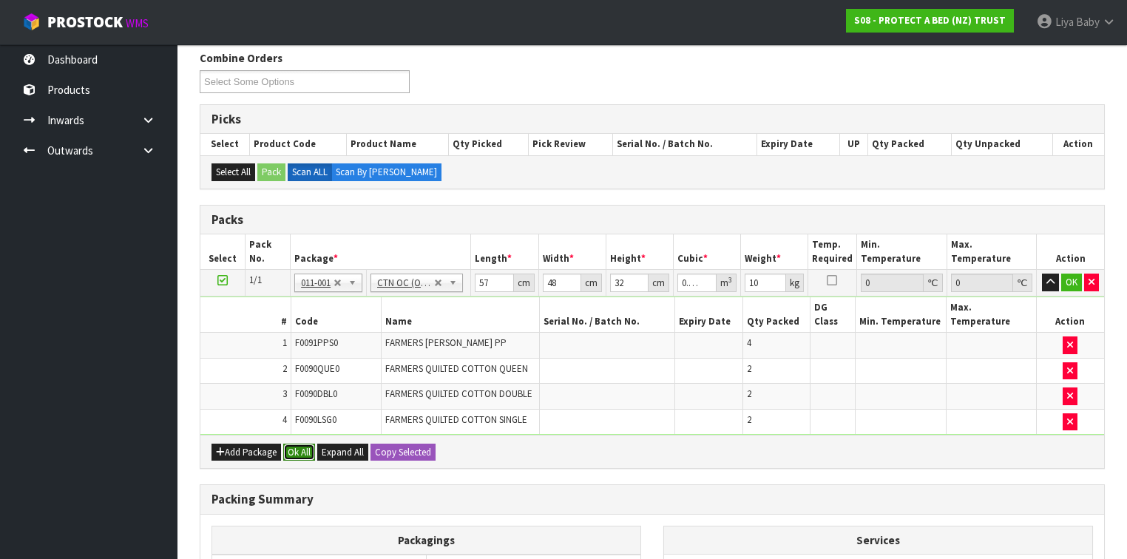
click at [302, 444] on button "Ok All" at bounding box center [299, 453] width 32 height 18
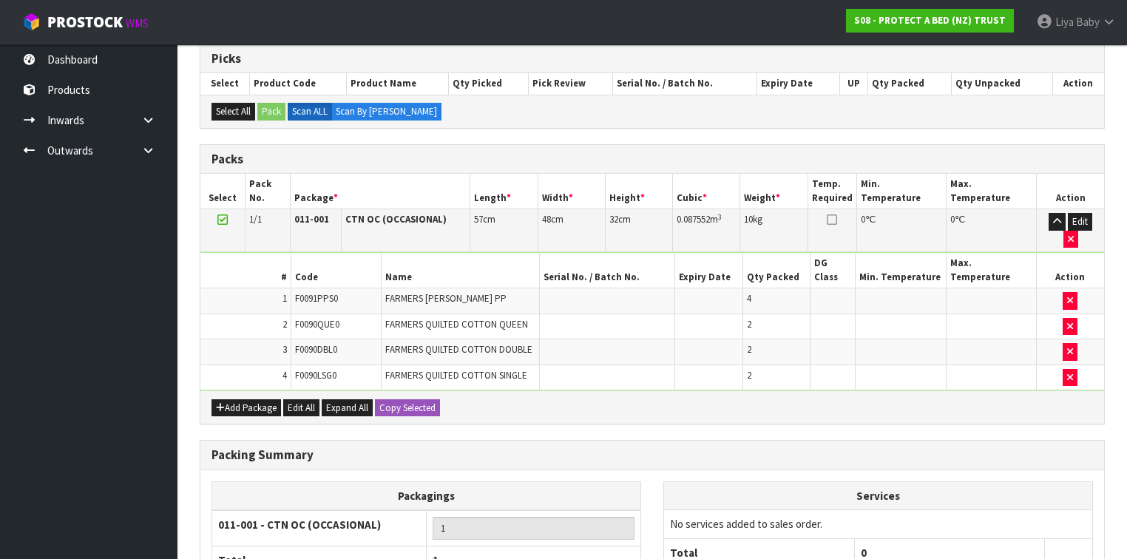
scroll to position [405, 0]
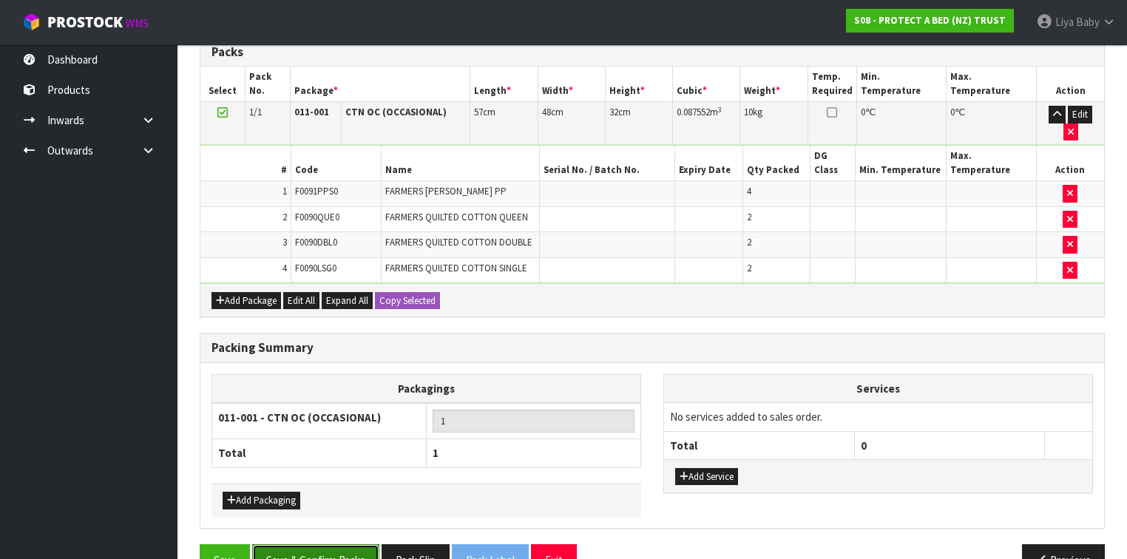
click at [286, 544] on button "Save & Confirm Packs" at bounding box center [315, 560] width 127 height 32
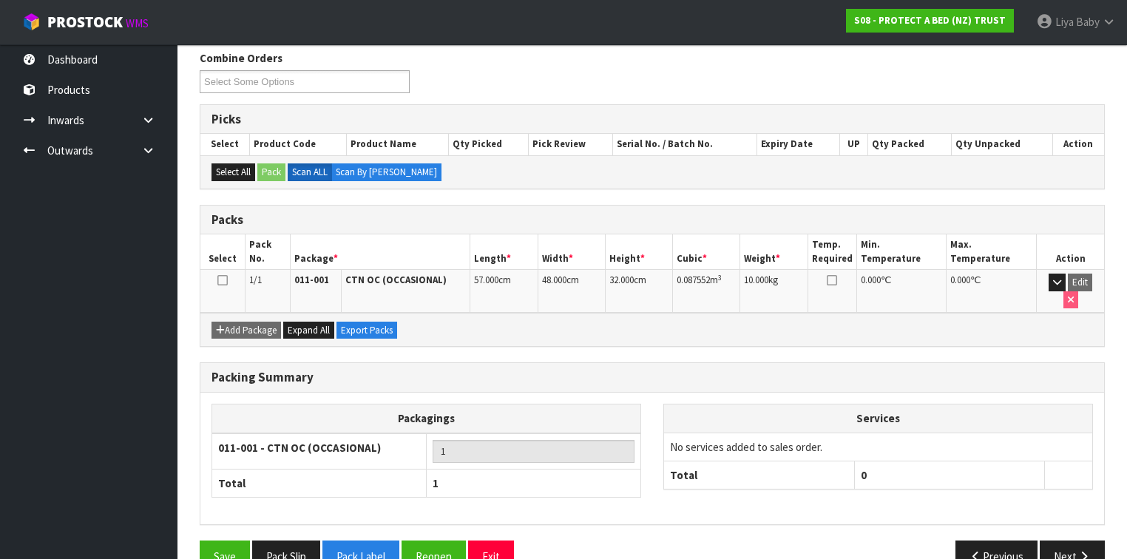
scroll to position [250, 0]
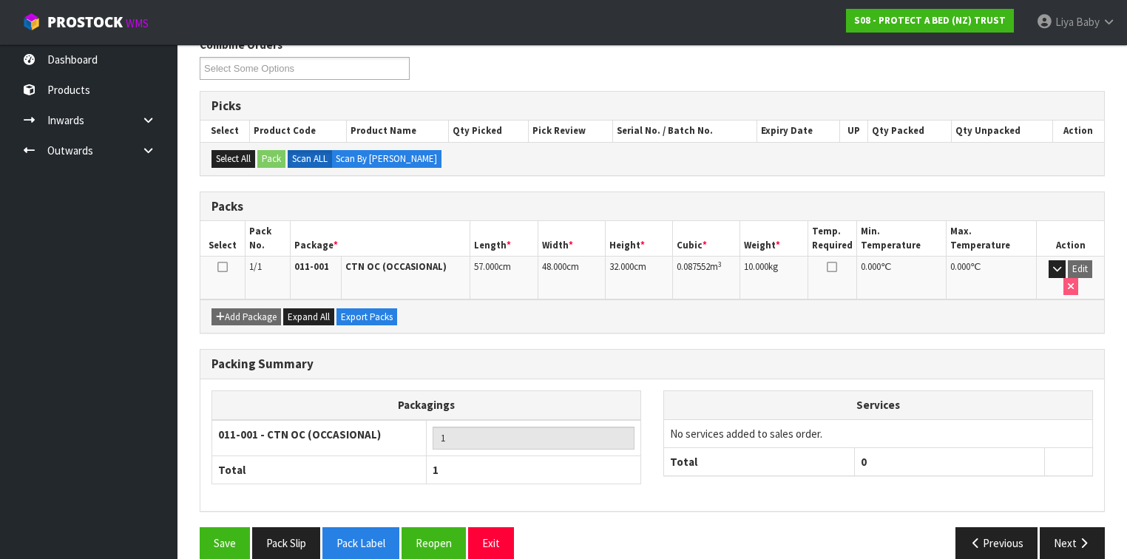
click at [225, 267] on icon at bounding box center [222, 267] width 10 height 1
click at [1064, 527] on button "Next" at bounding box center [1072, 543] width 65 height 32
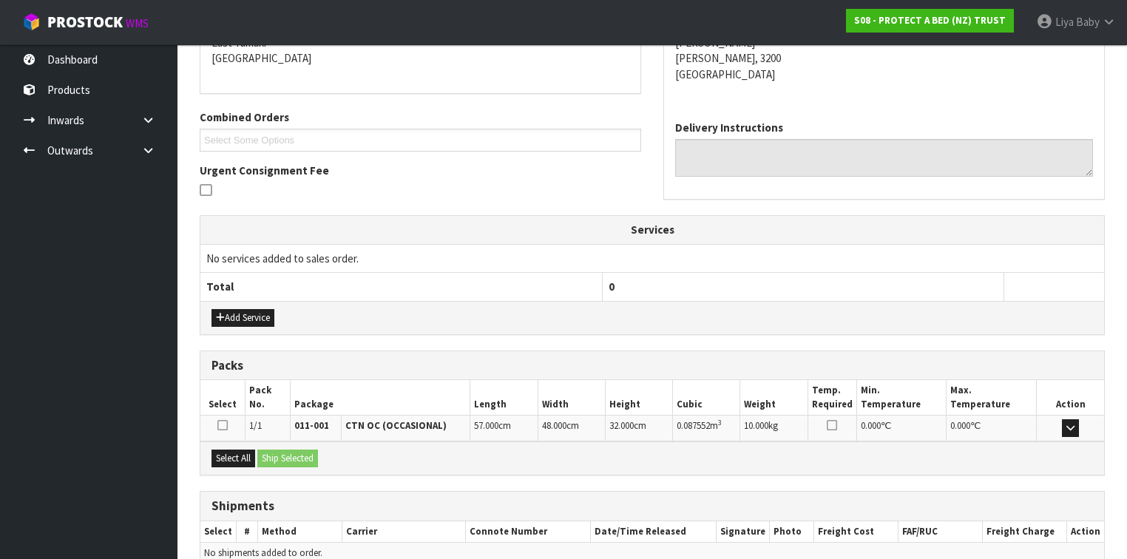
scroll to position [396, 0]
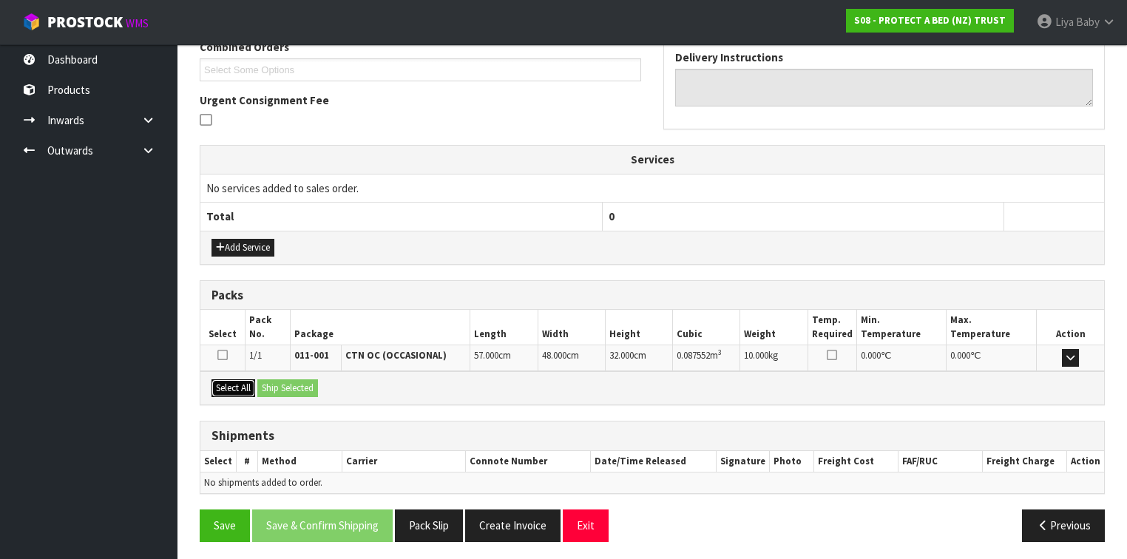
click at [234, 387] on button "Select All" at bounding box center [234, 388] width 44 height 18
click at [306, 382] on button "Ship Selected" at bounding box center [287, 388] width 61 height 18
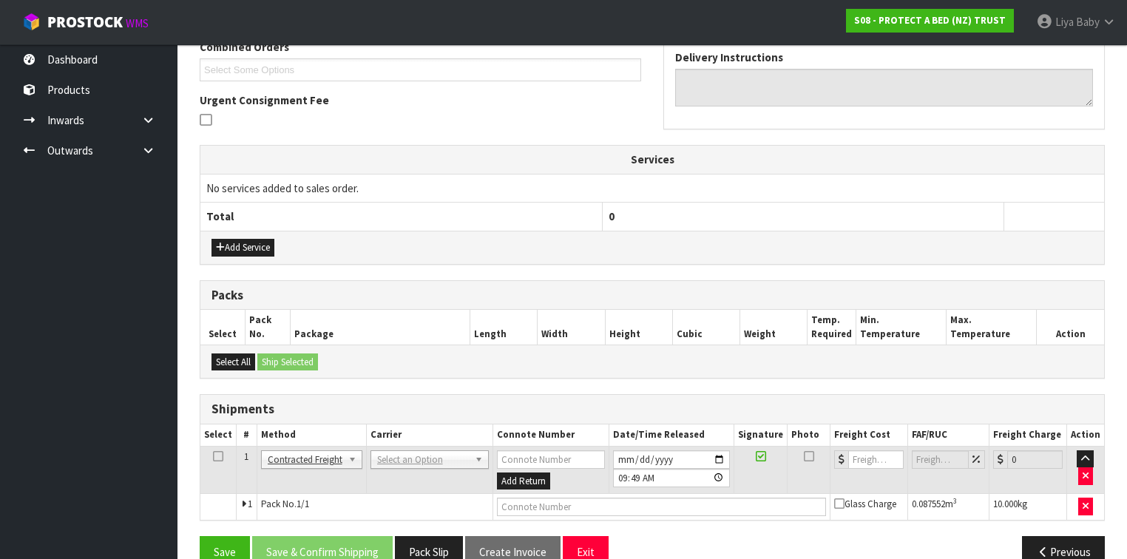
click at [215, 456] on icon at bounding box center [218, 456] width 10 height 1
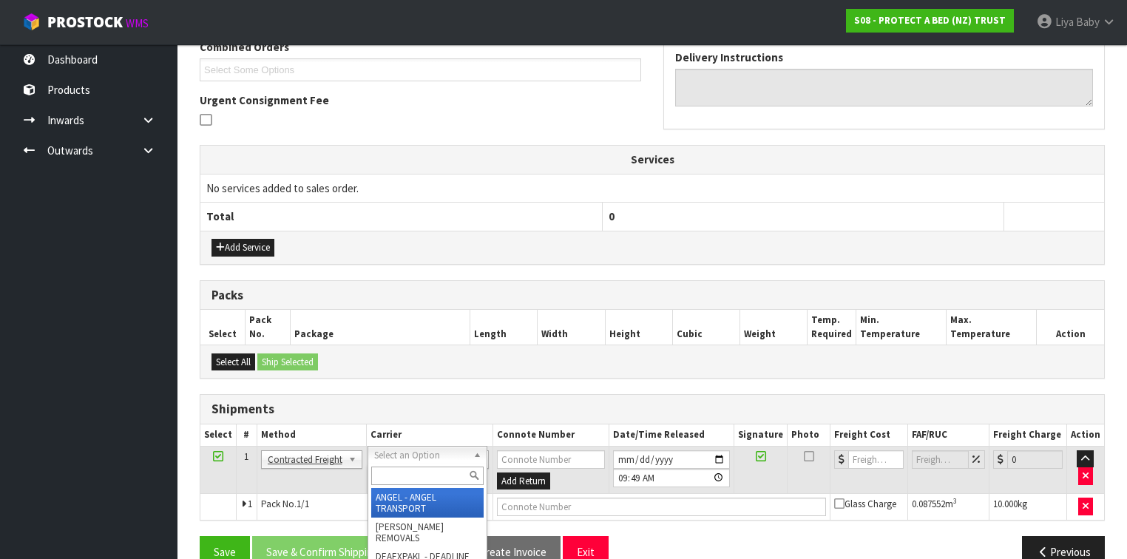
click at [422, 473] on input "text" at bounding box center [427, 476] width 112 height 18
type input "NZP"
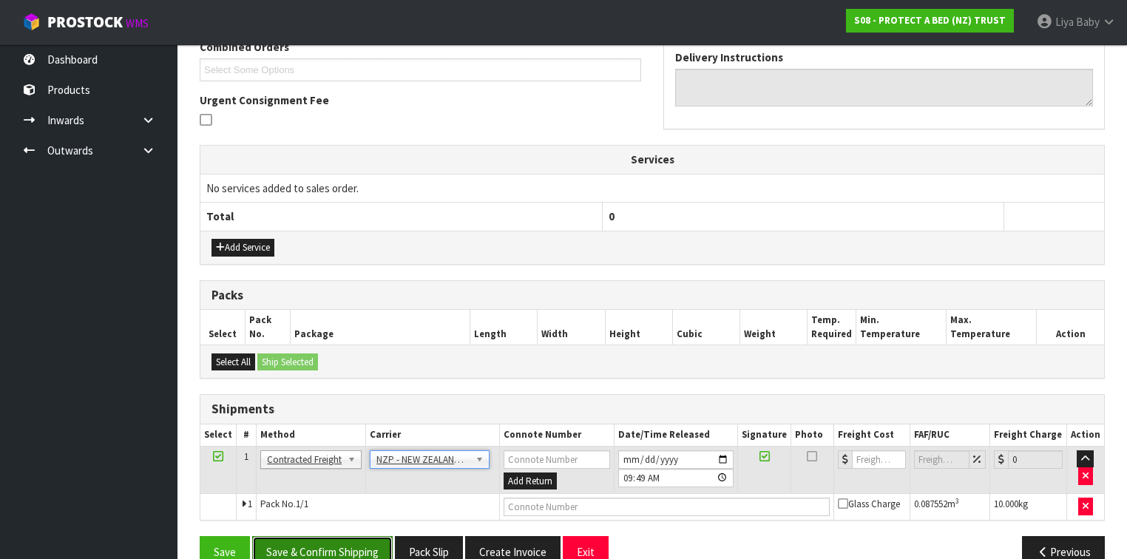
click at [331, 550] on button "Save & Confirm Shipping" at bounding box center [322, 552] width 141 height 32
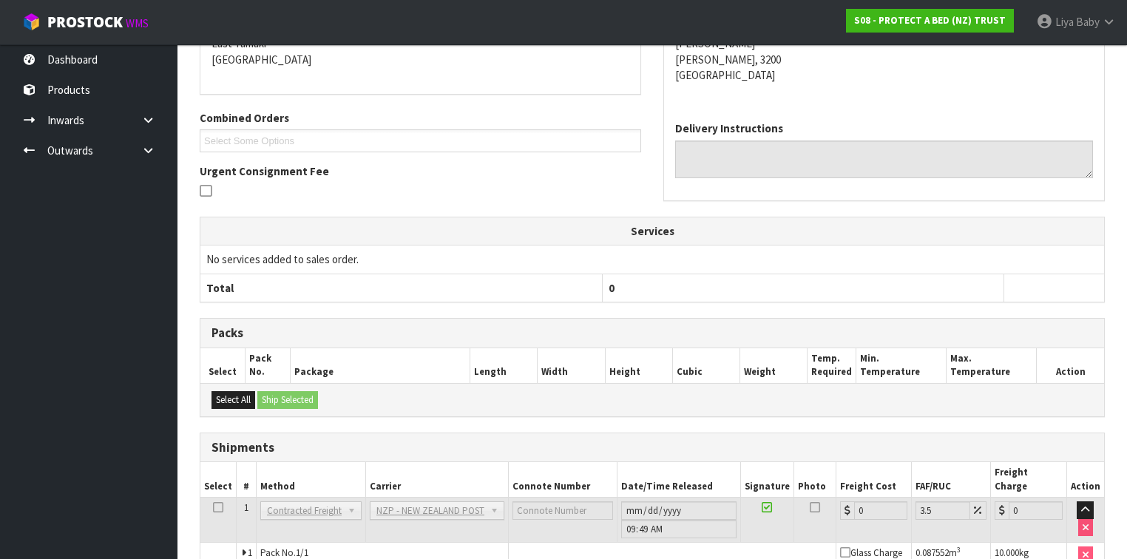
scroll to position [402, 0]
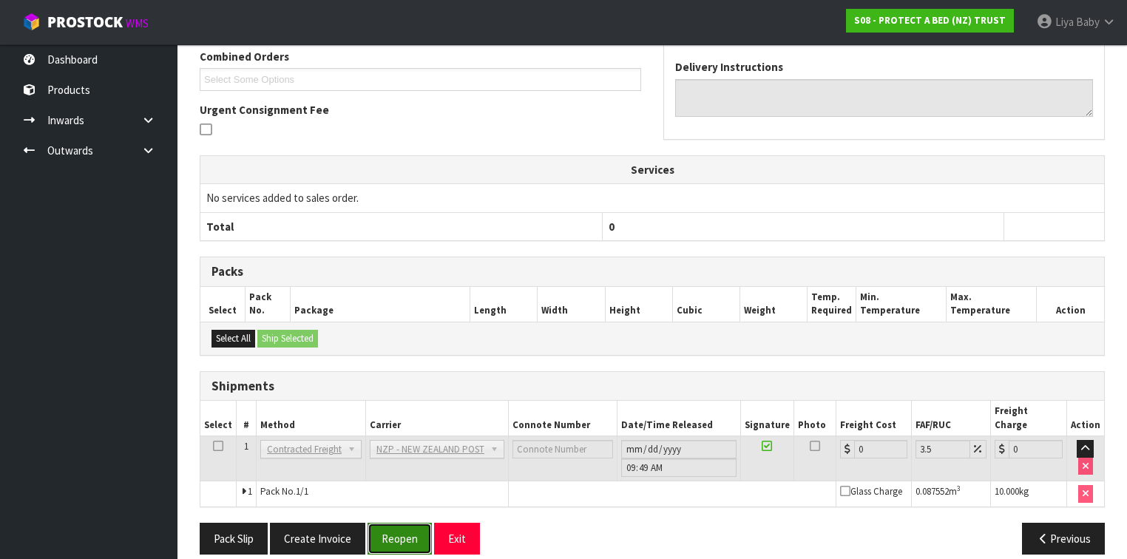
click at [417, 523] on button "Reopen" at bounding box center [400, 539] width 64 height 32
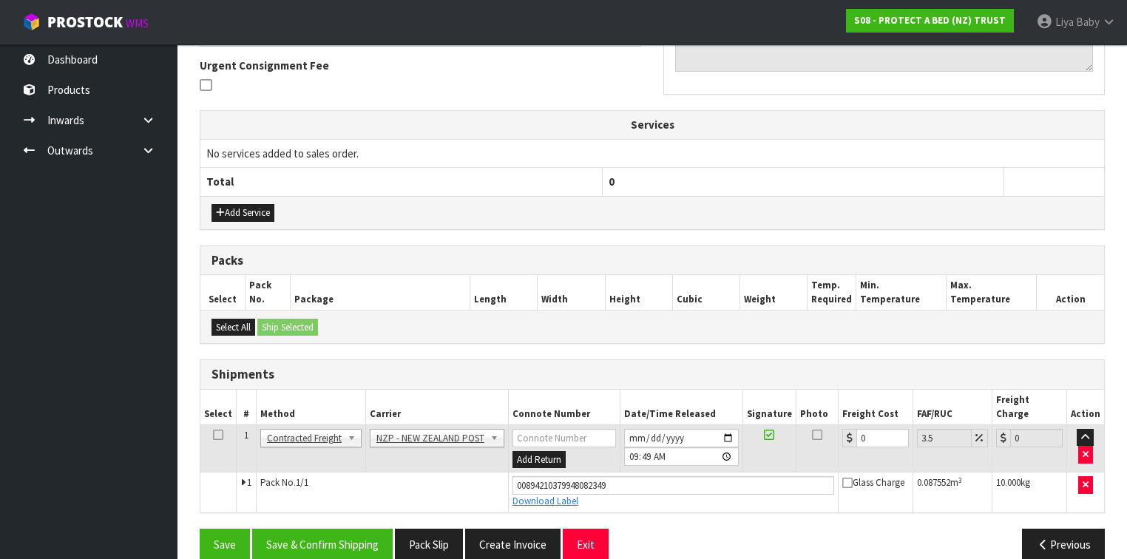
scroll to position [435, 0]
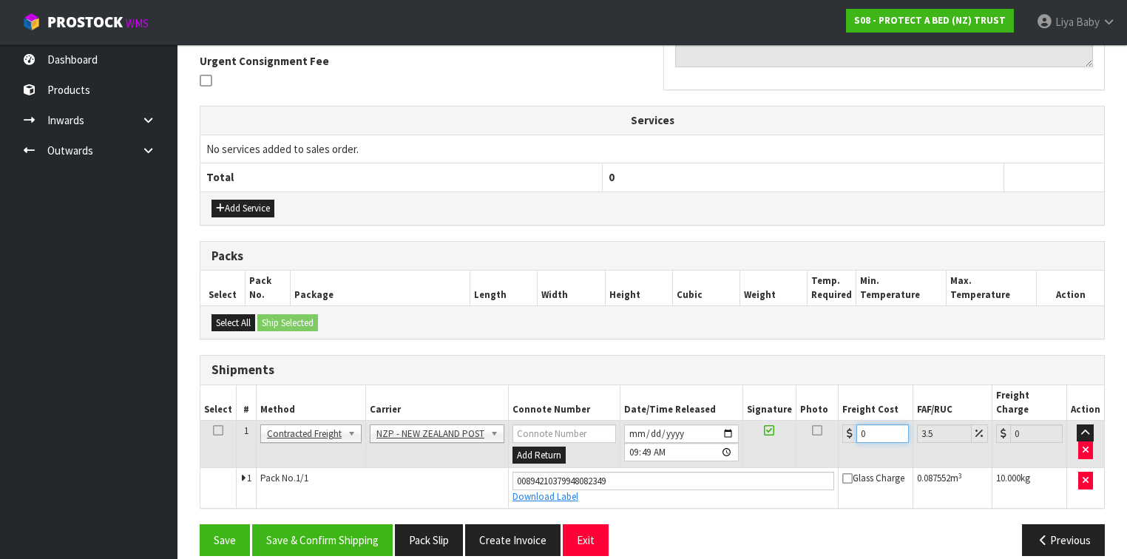
click at [862, 425] on input "0" at bounding box center [883, 434] width 53 height 18
type input "8"
type input "8.28"
type input "8.5"
type input "8.8"
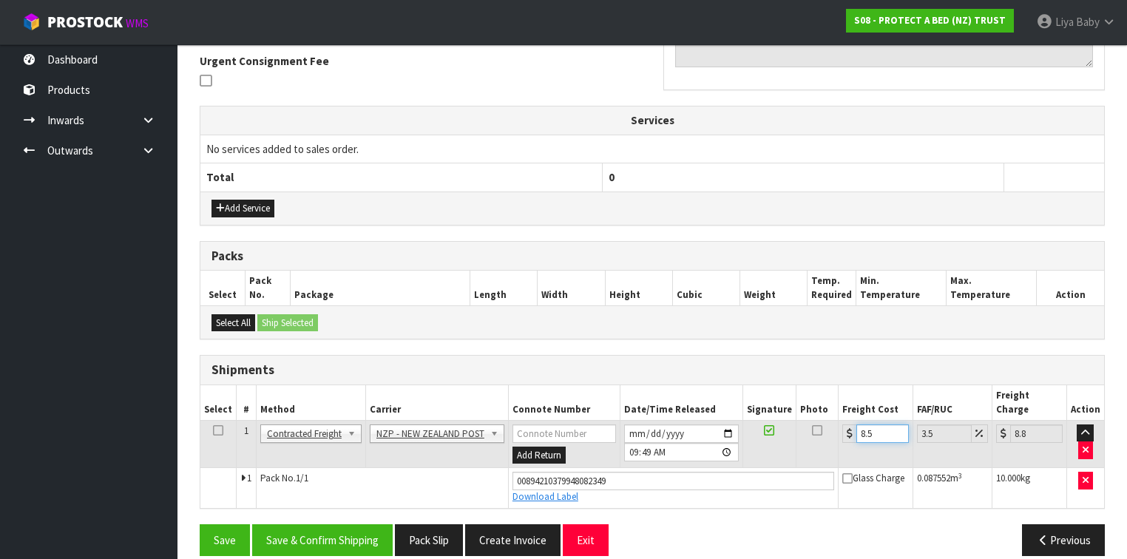
type input "8.52"
type input "8.82"
type input "8.52"
click at [296, 524] on button "Save & Confirm Shipping" at bounding box center [322, 540] width 141 height 32
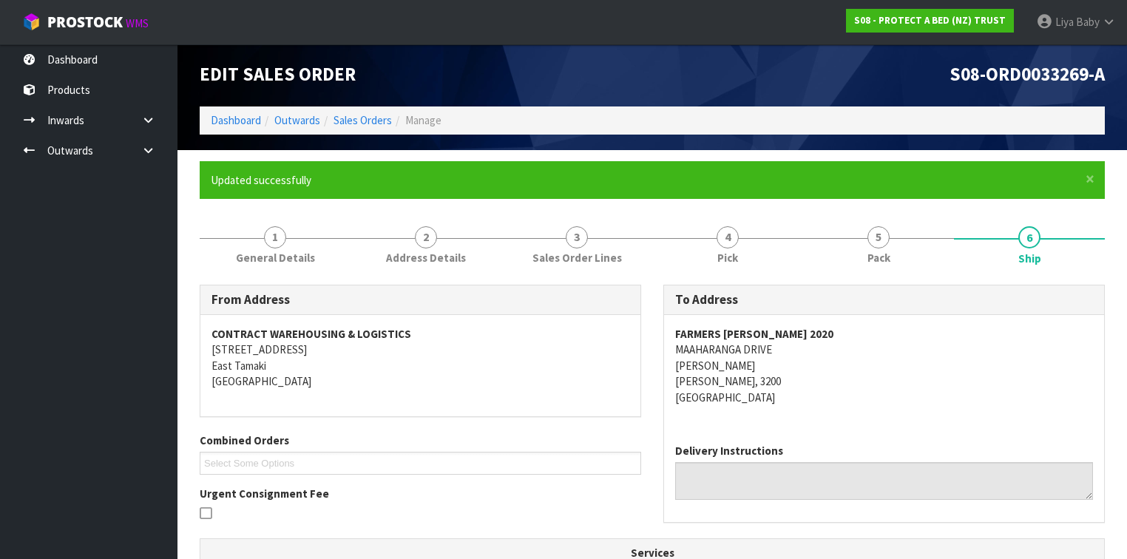
scroll to position [0, 0]
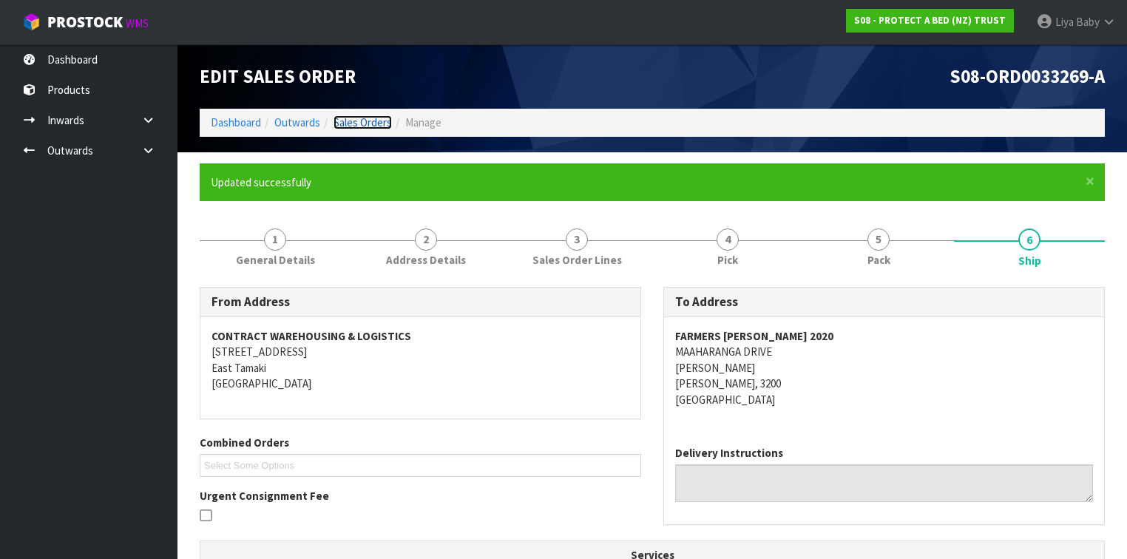
click at [346, 120] on link "Sales Orders" at bounding box center [363, 122] width 58 height 14
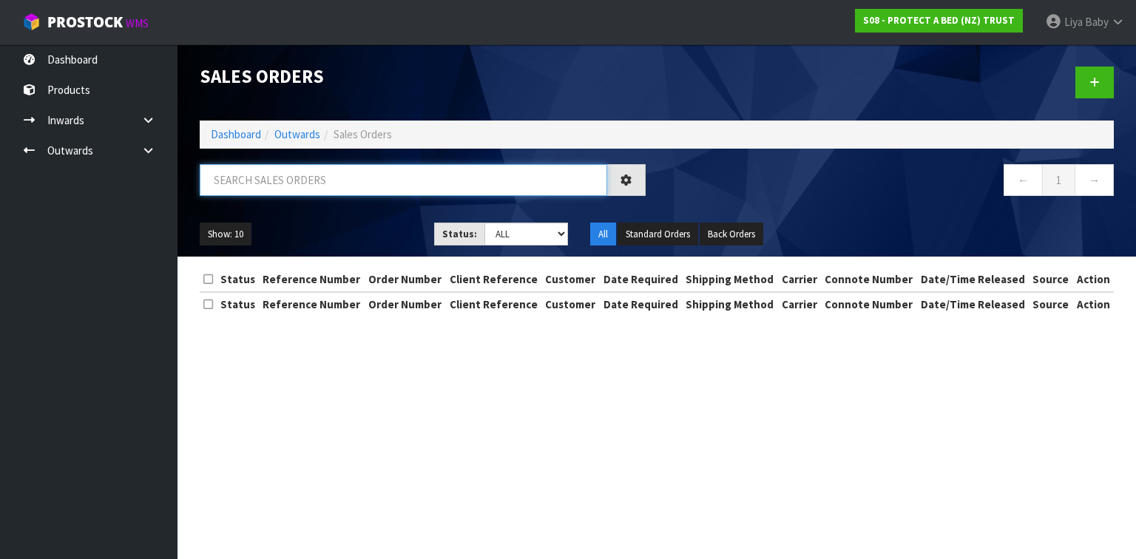
click at [280, 183] on input "text" at bounding box center [404, 180] width 408 height 32
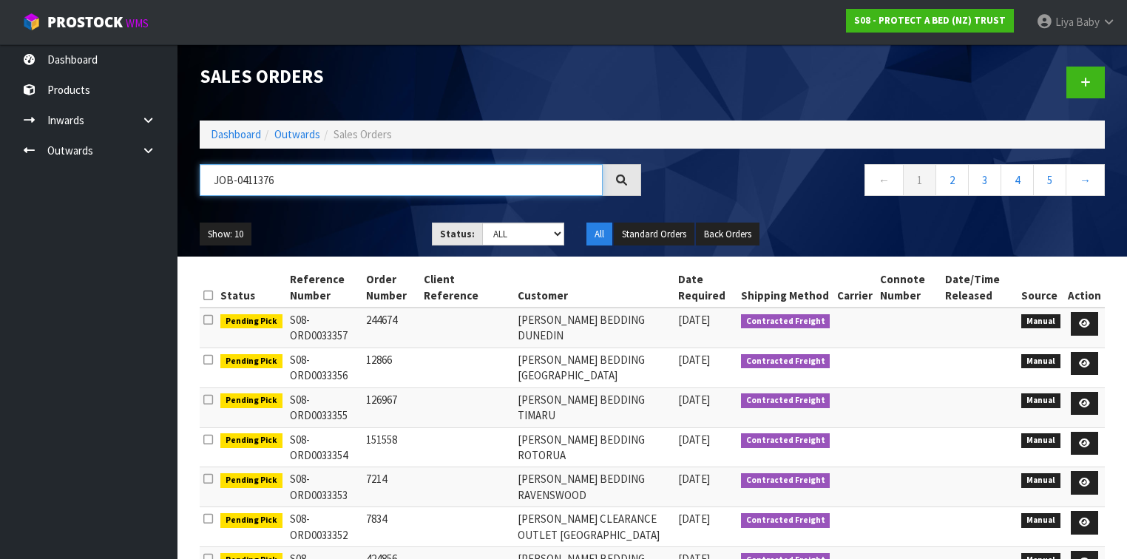
type input "JOB-0411376"
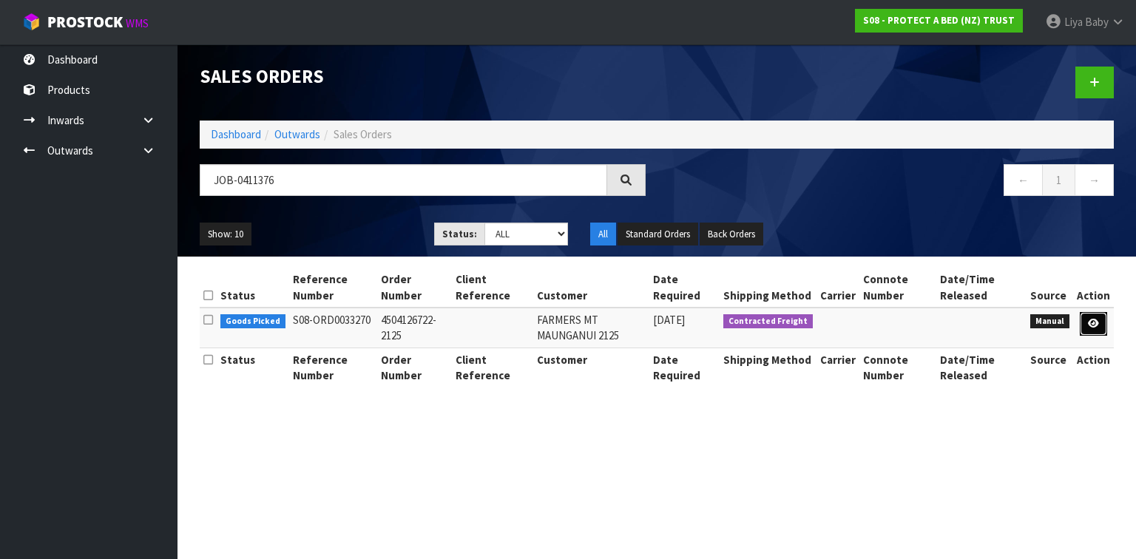
click at [1096, 323] on icon at bounding box center [1093, 324] width 11 height 10
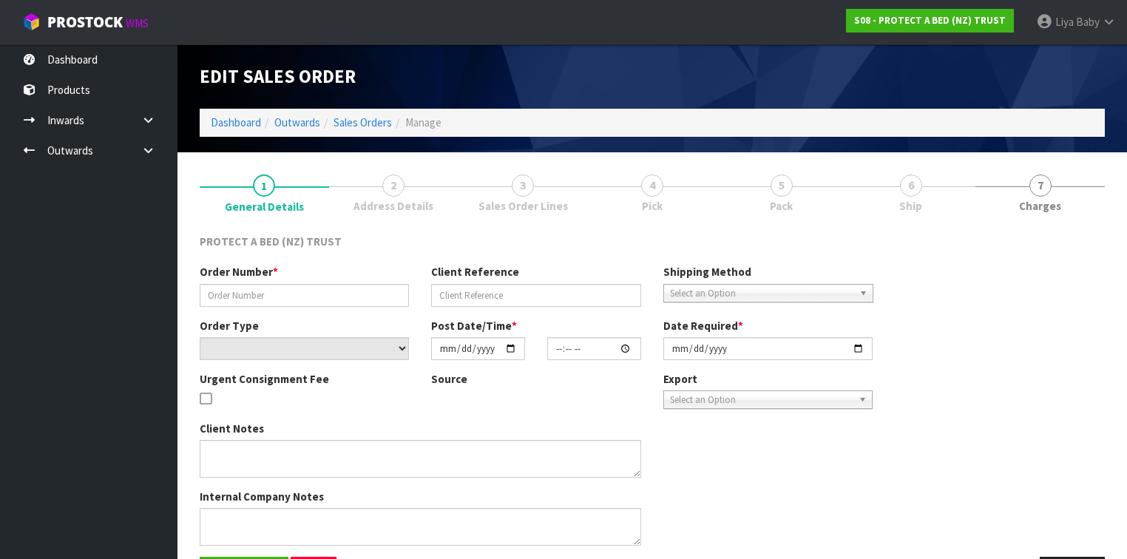
type input "4504126722-2125"
select select "number:0"
type input "[DATE]"
type input "09:06:00.000"
type input "[DATE]"
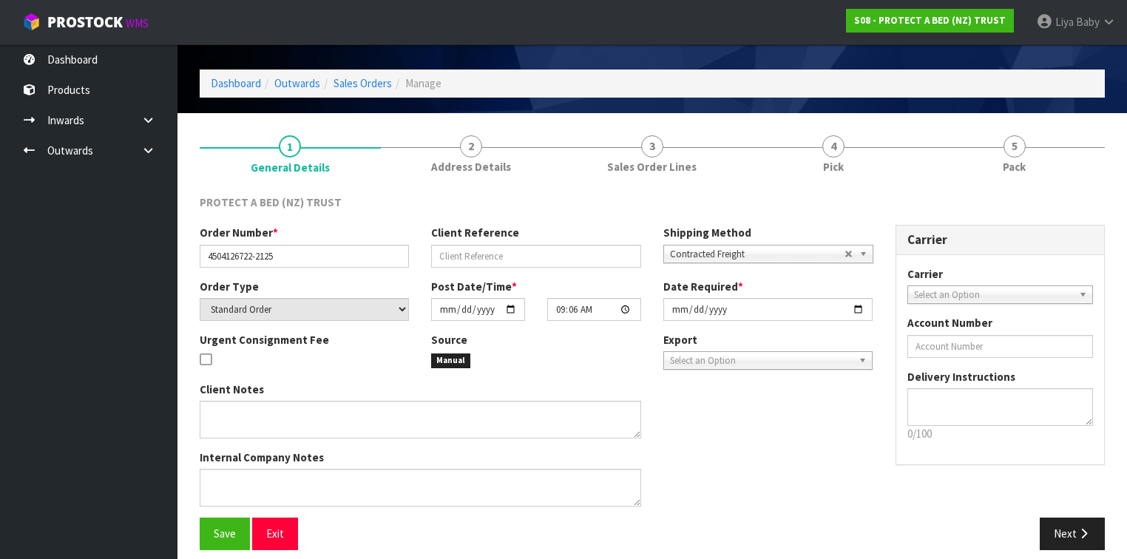
scroll to position [50, 0]
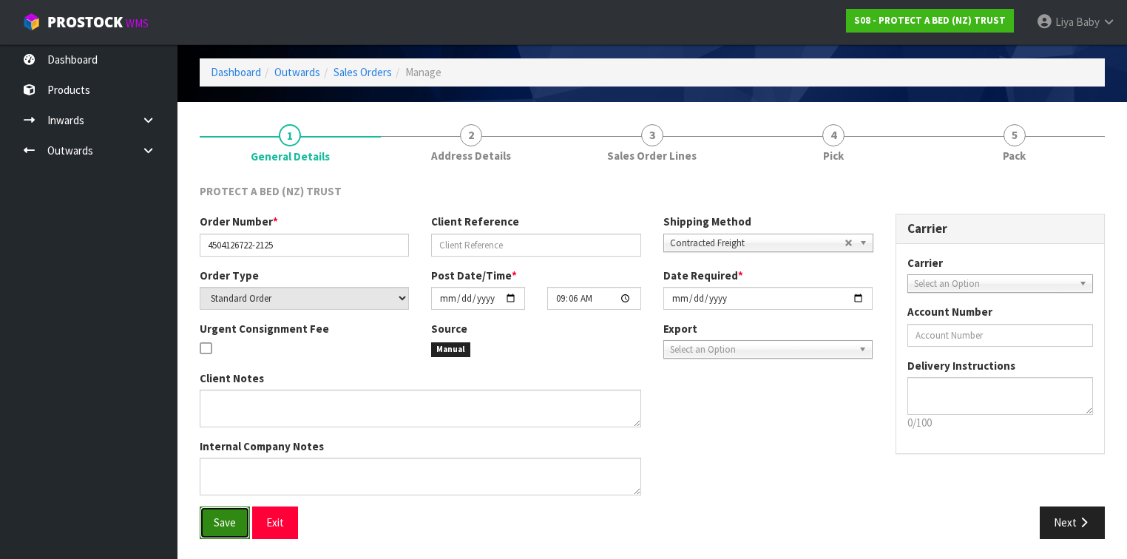
click at [211, 520] on button "Save" at bounding box center [225, 523] width 50 height 32
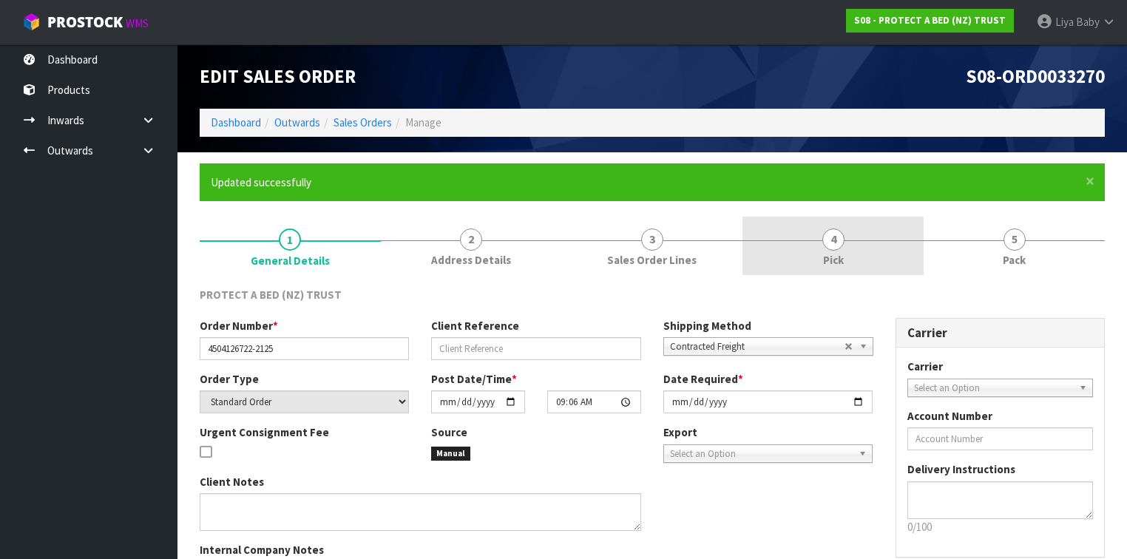
click at [826, 231] on span "4" at bounding box center [834, 240] width 22 height 22
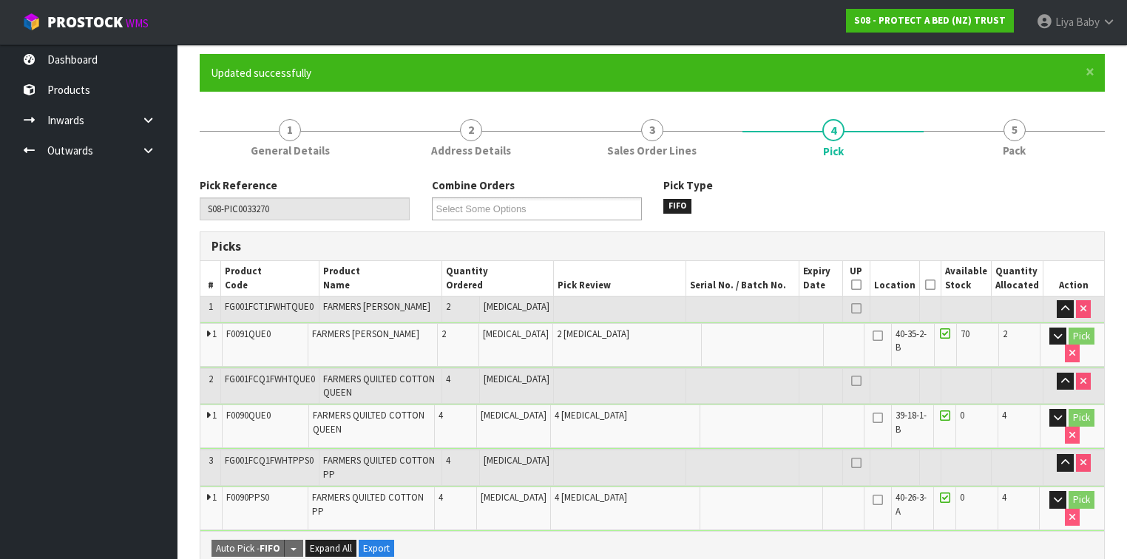
scroll to position [118, 0]
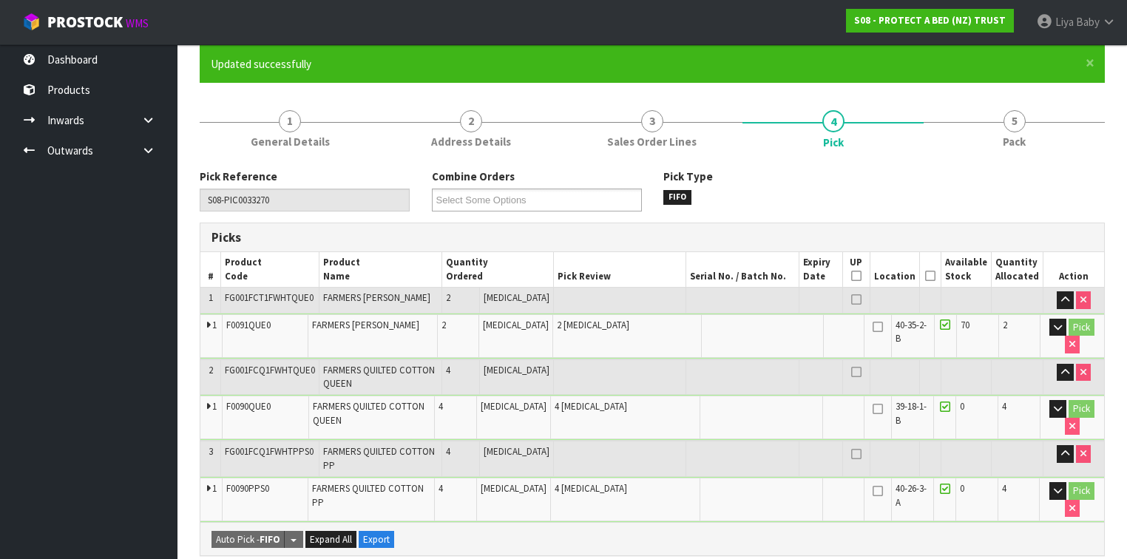
click at [931, 276] on icon at bounding box center [930, 276] width 10 height 1
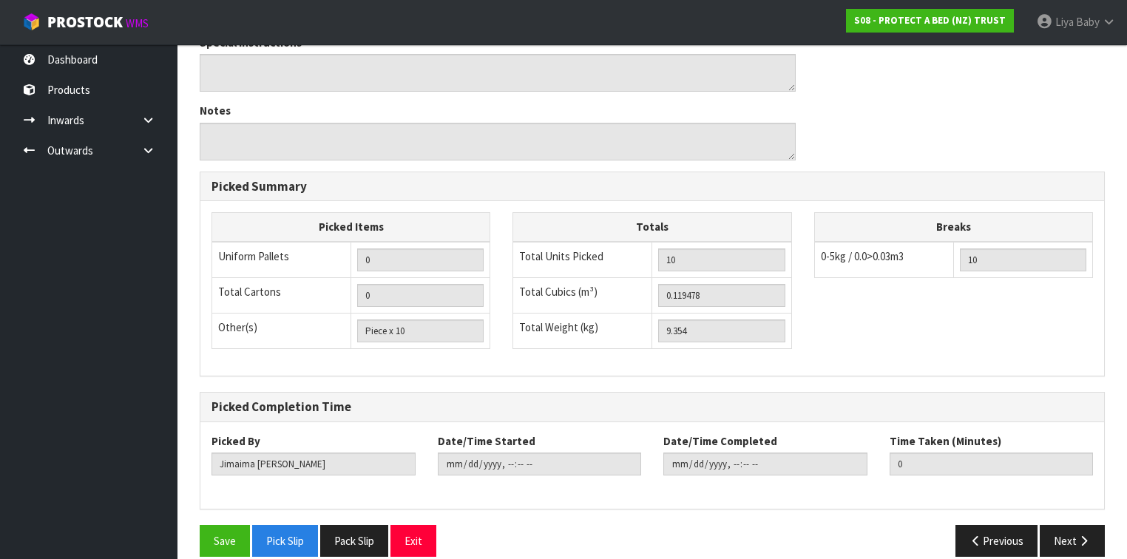
scroll to position [710, 0]
click at [216, 524] on button "Save" at bounding box center [225, 540] width 50 height 32
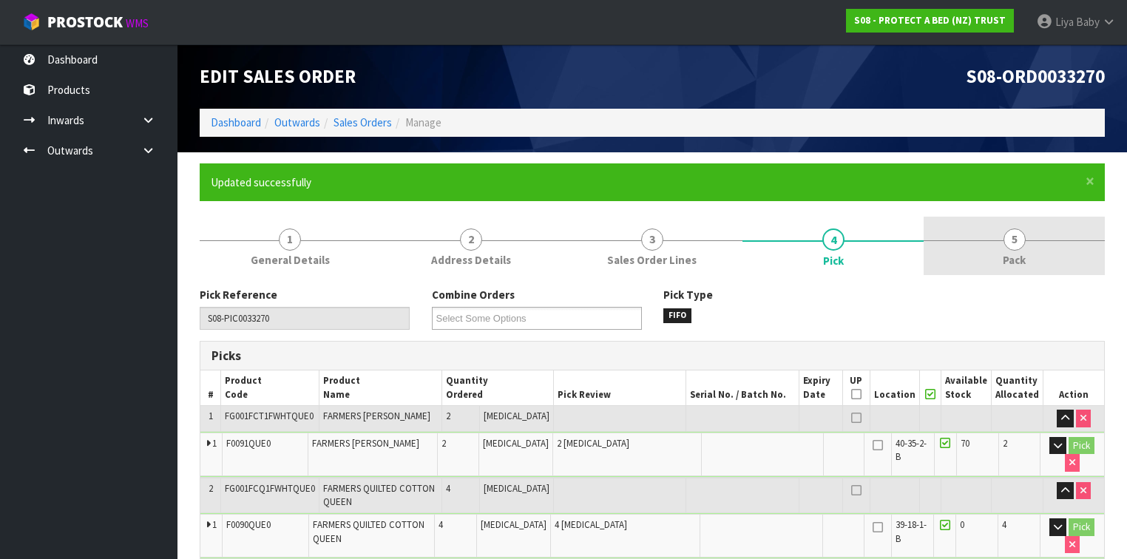
click at [1027, 254] on link "5 Pack" at bounding box center [1014, 246] width 181 height 58
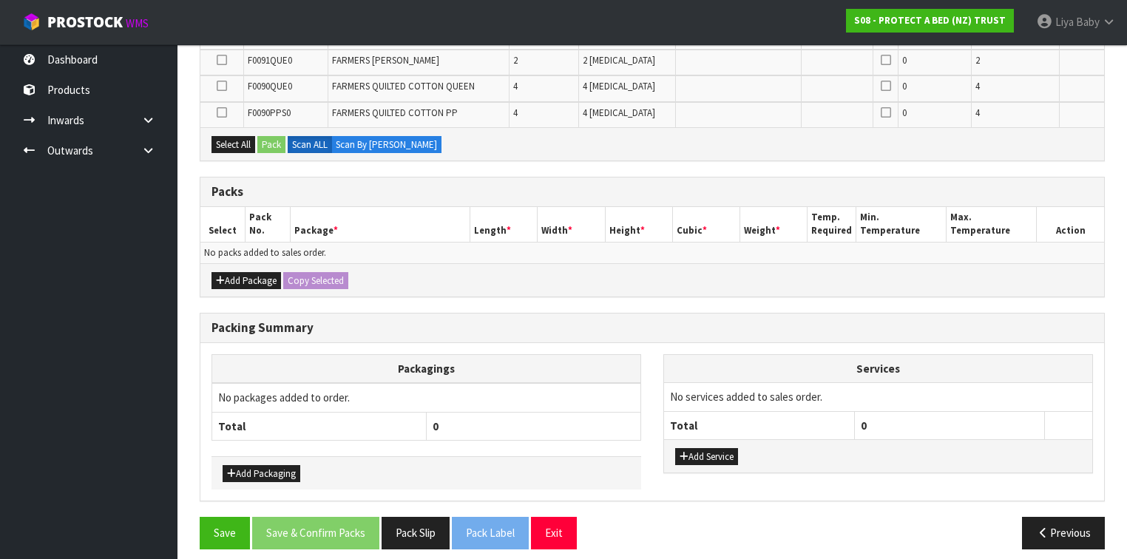
scroll to position [349, 0]
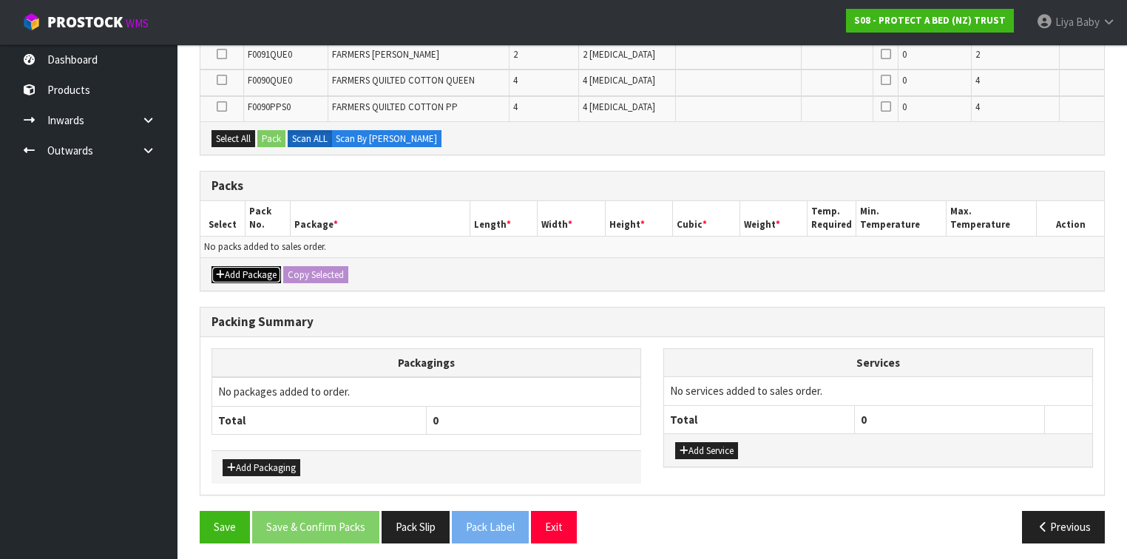
click at [254, 271] on button "Add Package" at bounding box center [247, 275] width 70 height 18
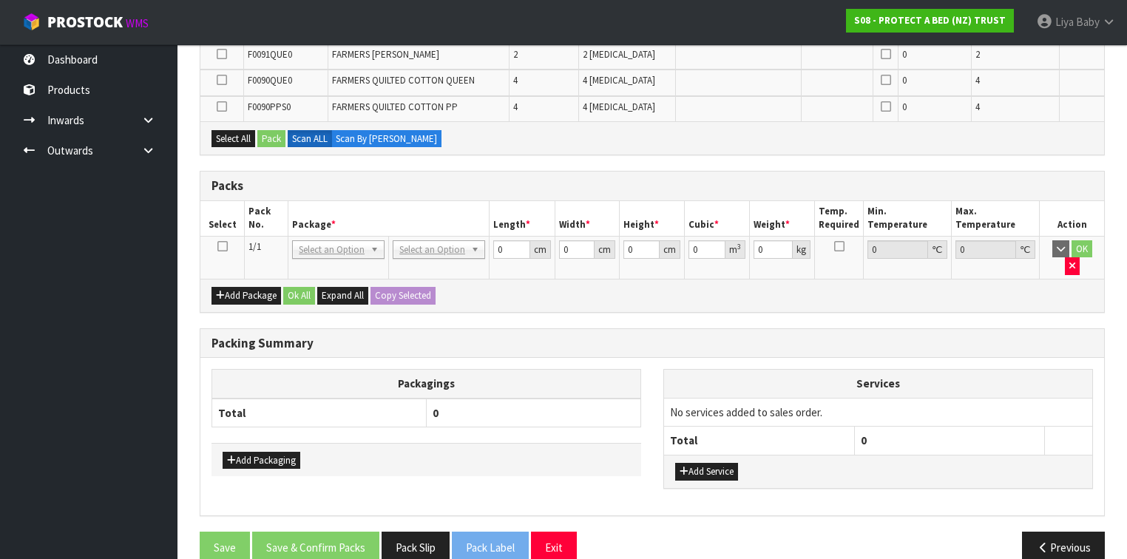
click at [225, 246] on icon at bounding box center [222, 246] width 10 height 1
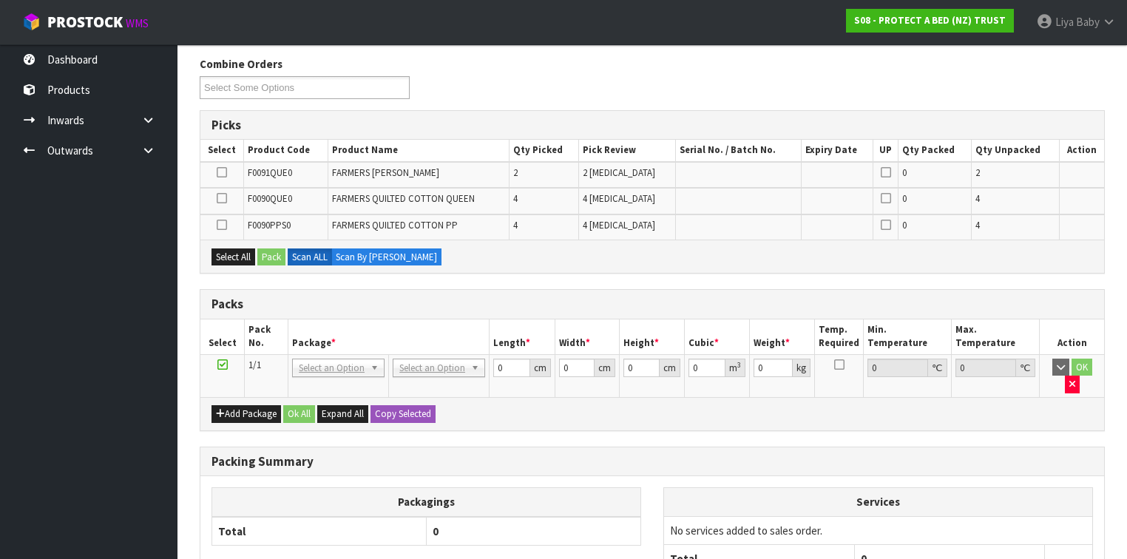
scroll to position [231, 0]
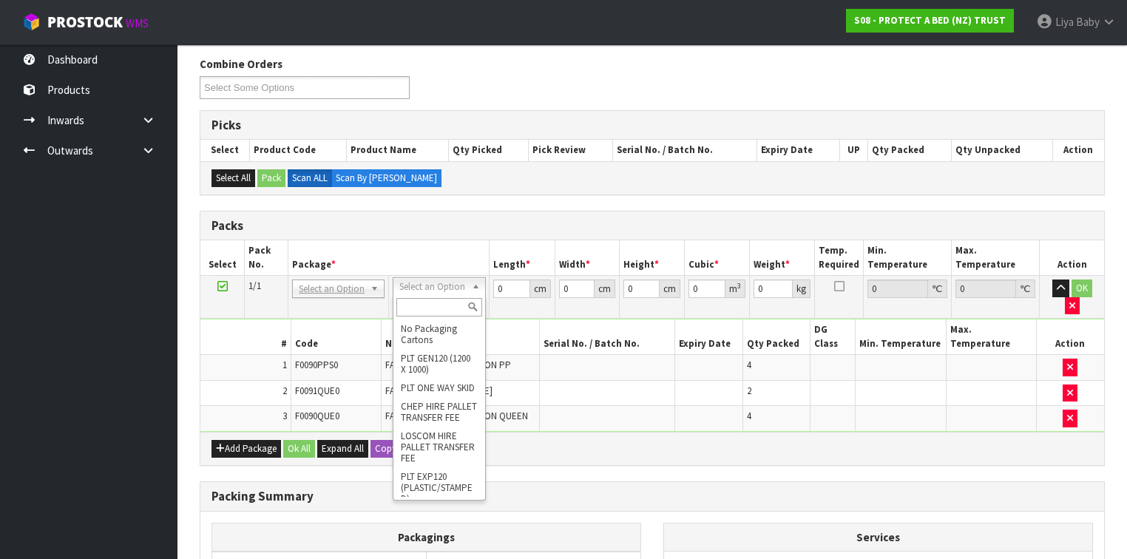
click at [435, 305] on input "text" at bounding box center [438, 307] width 85 height 18
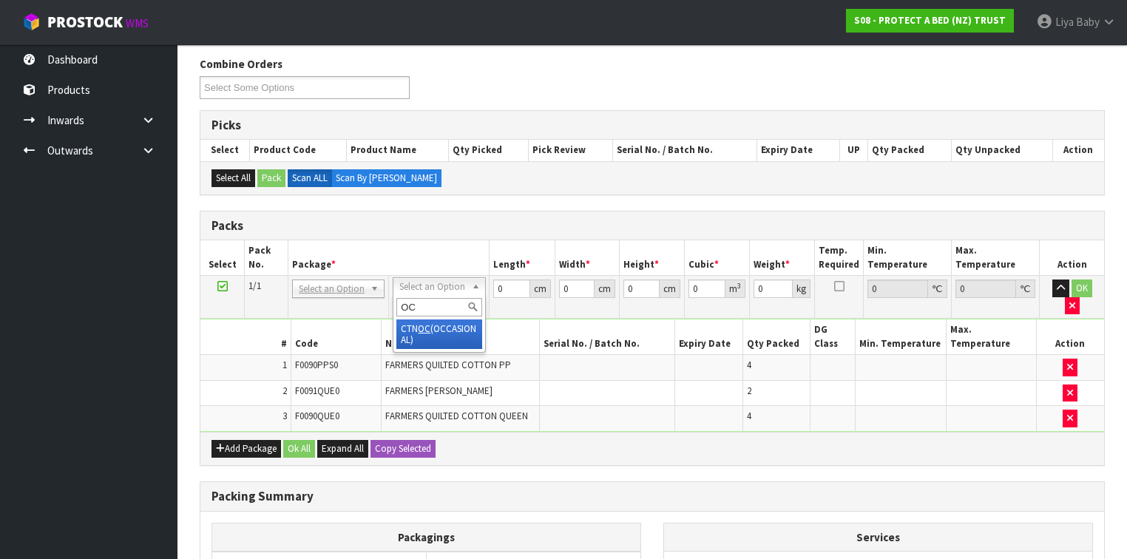
type input "OC"
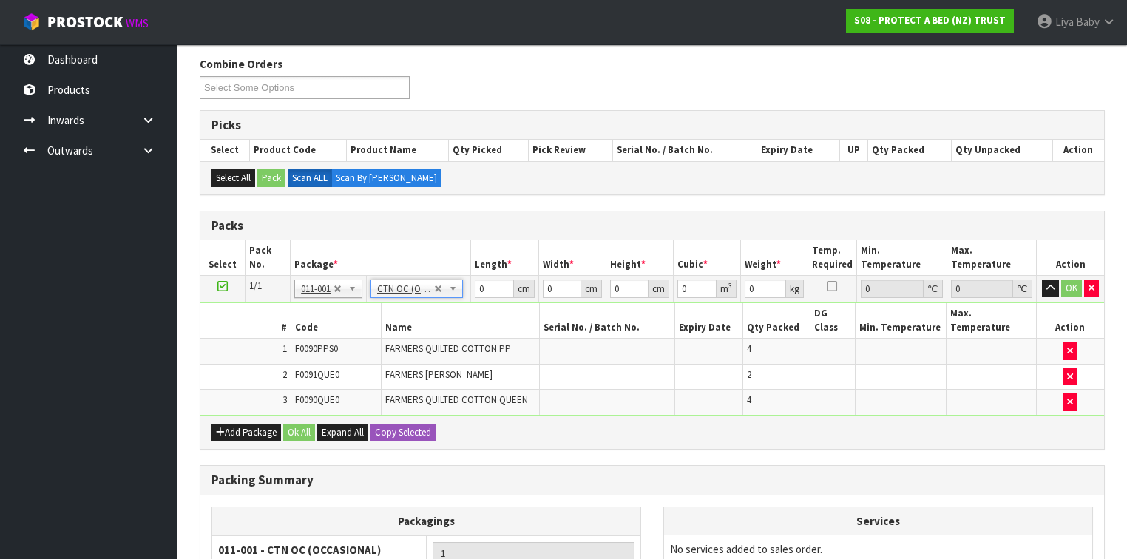
type input "9.354"
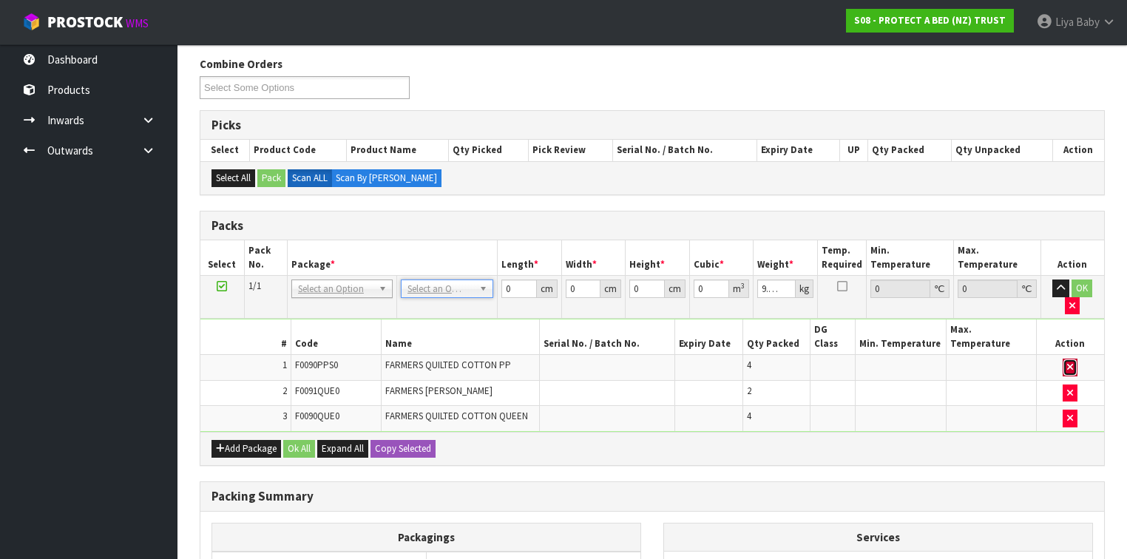
click at [1070, 362] on icon "button" at bounding box center [1070, 367] width 6 height 10
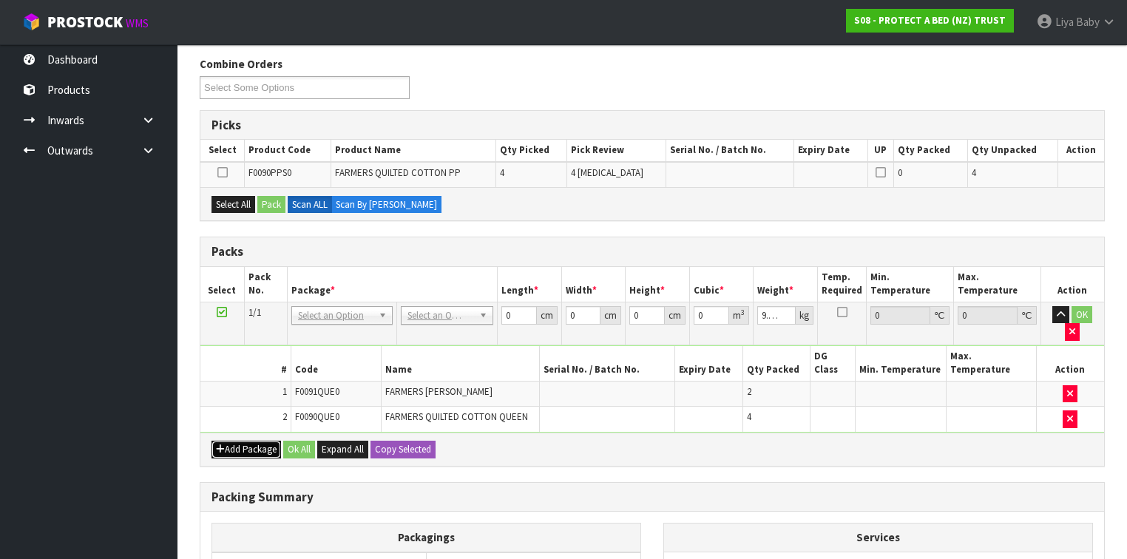
click at [244, 441] on button "Add Package" at bounding box center [247, 450] width 70 height 18
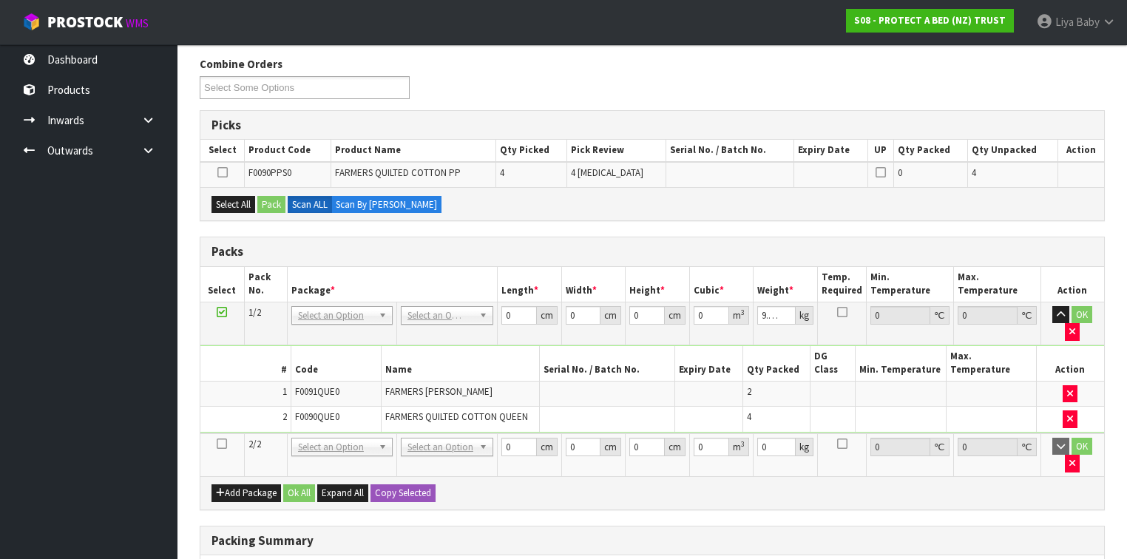
click at [222, 444] on icon at bounding box center [222, 444] width 10 height 1
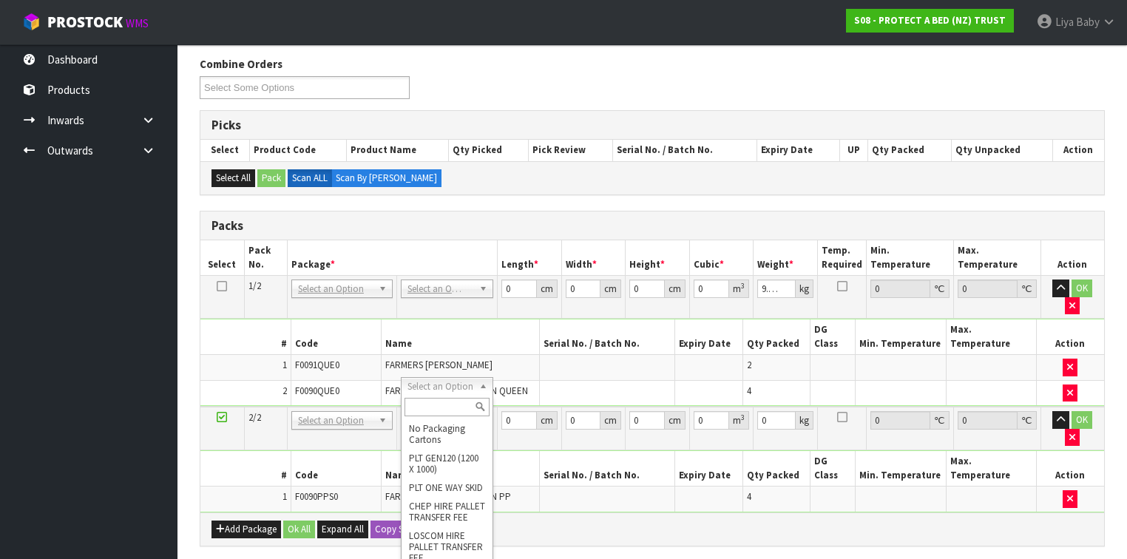
drag, startPoint x: 442, startPoint y: 407, endPoint x: 402, endPoint y: 359, distance: 61.5
click at [442, 407] on input "text" at bounding box center [447, 407] width 85 height 18
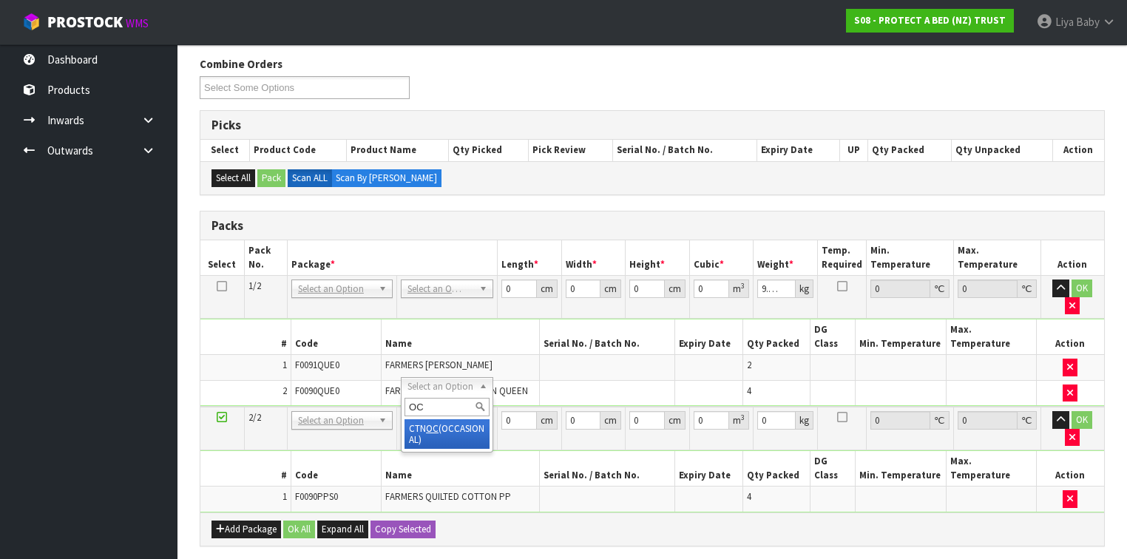
type input "OC"
type input "0.8"
click at [511, 411] on input "0" at bounding box center [520, 420] width 36 height 18
type input "41"
click at [582, 411] on input "0" at bounding box center [583, 420] width 35 height 18
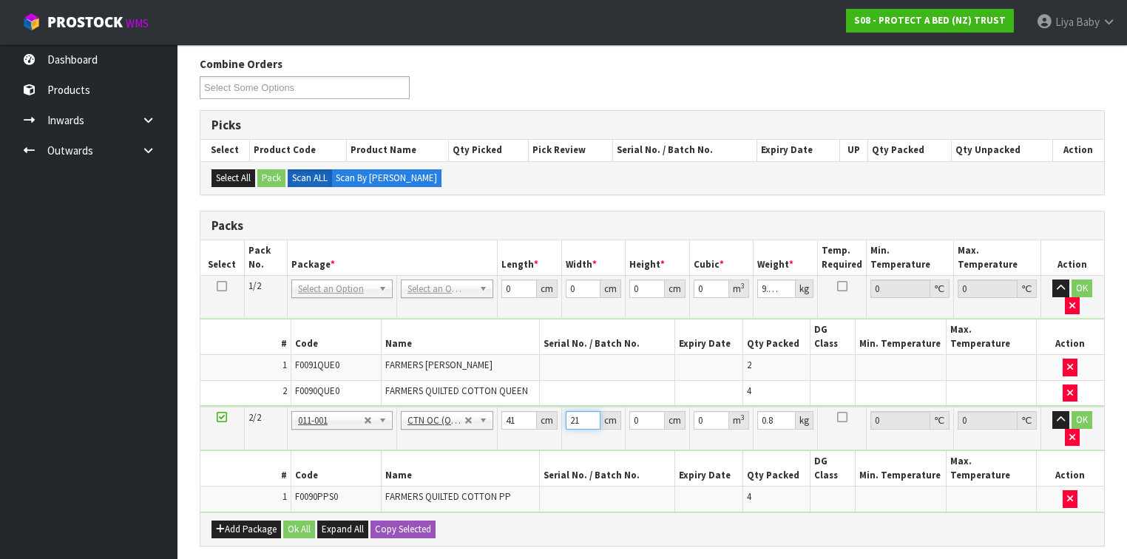
type input "21"
click at [639, 411] on input "0" at bounding box center [647, 420] width 36 height 18
type input "2"
type input "0.001722"
type input "22"
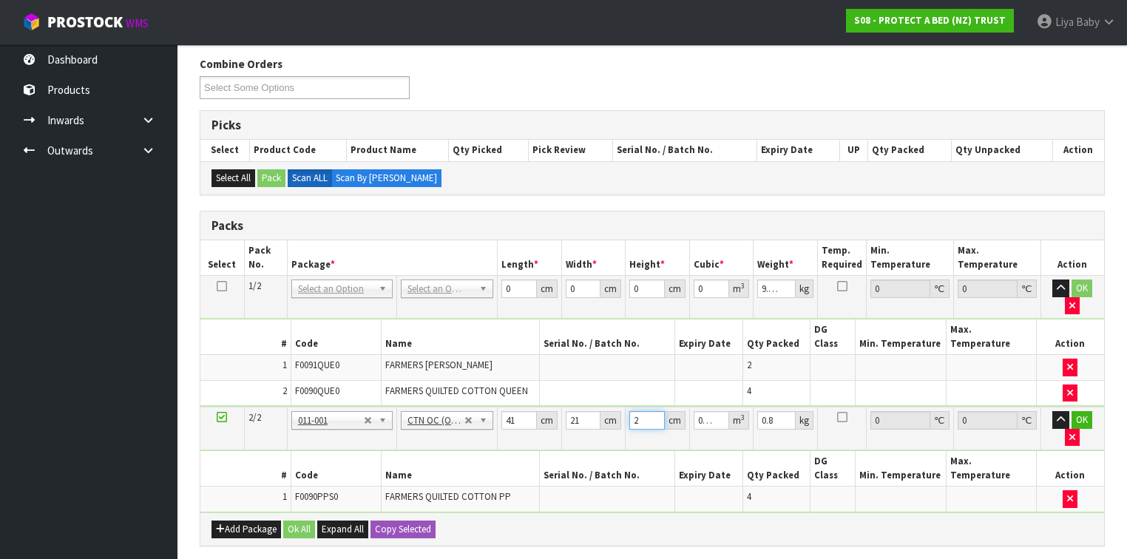
type input "0.018942"
type input "22"
click at [780, 411] on input "0.8" at bounding box center [776, 420] width 38 height 18
type input "0"
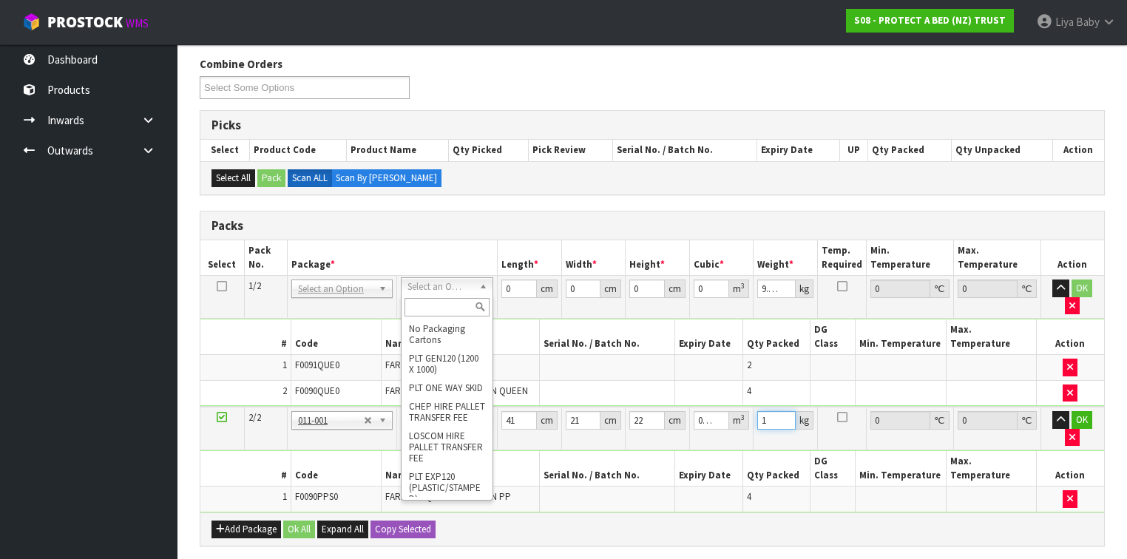
type input "1"
click at [447, 308] on input "text" at bounding box center [447, 307] width 85 height 18
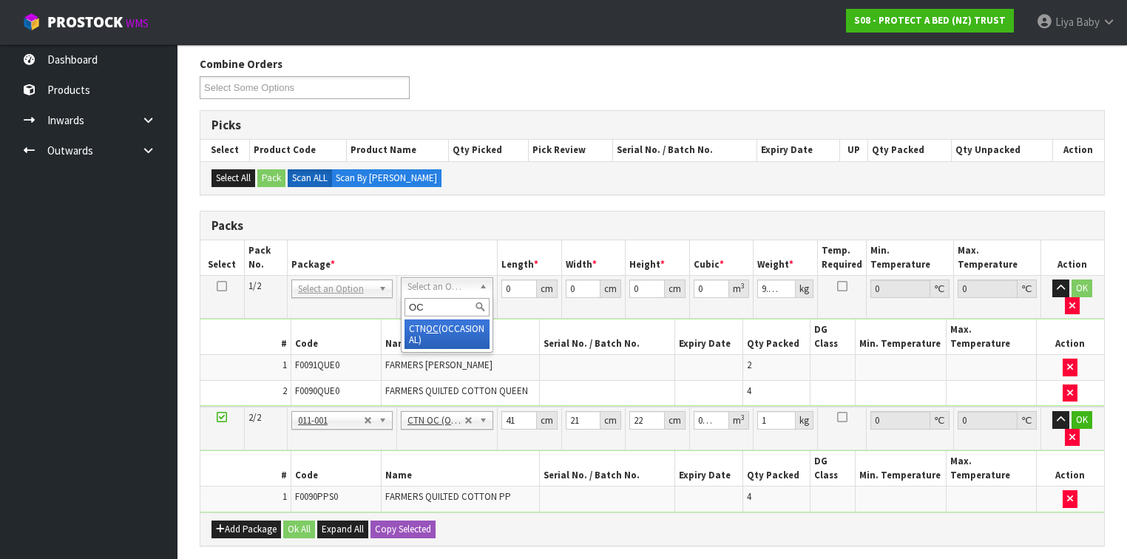
type input "OC"
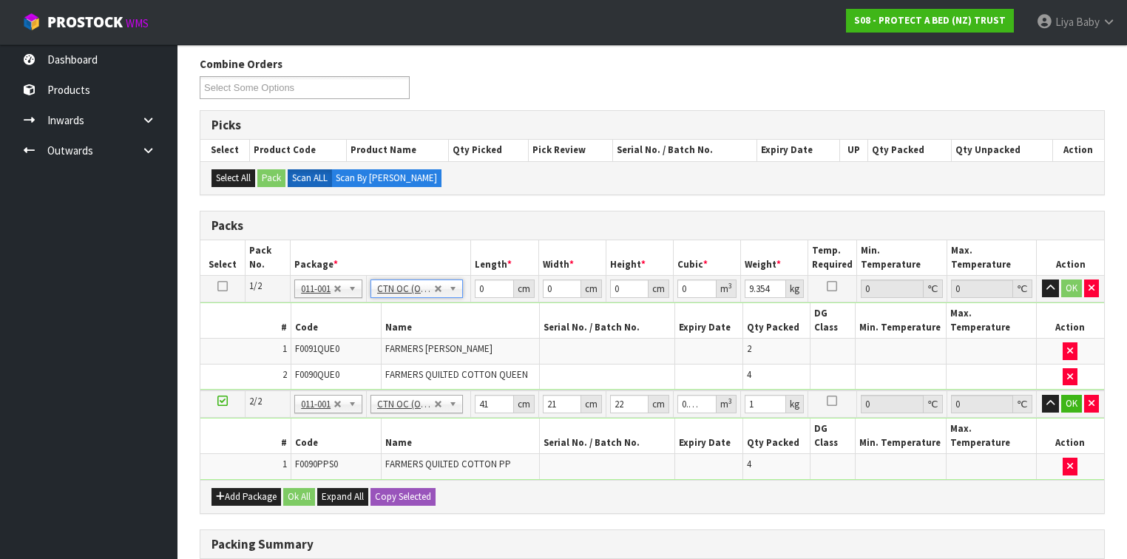
type input "8.554"
click at [488, 285] on input "0" at bounding box center [494, 289] width 38 height 18
type input "57"
click at [563, 290] on input "0" at bounding box center [562, 289] width 38 height 18
type input "40"
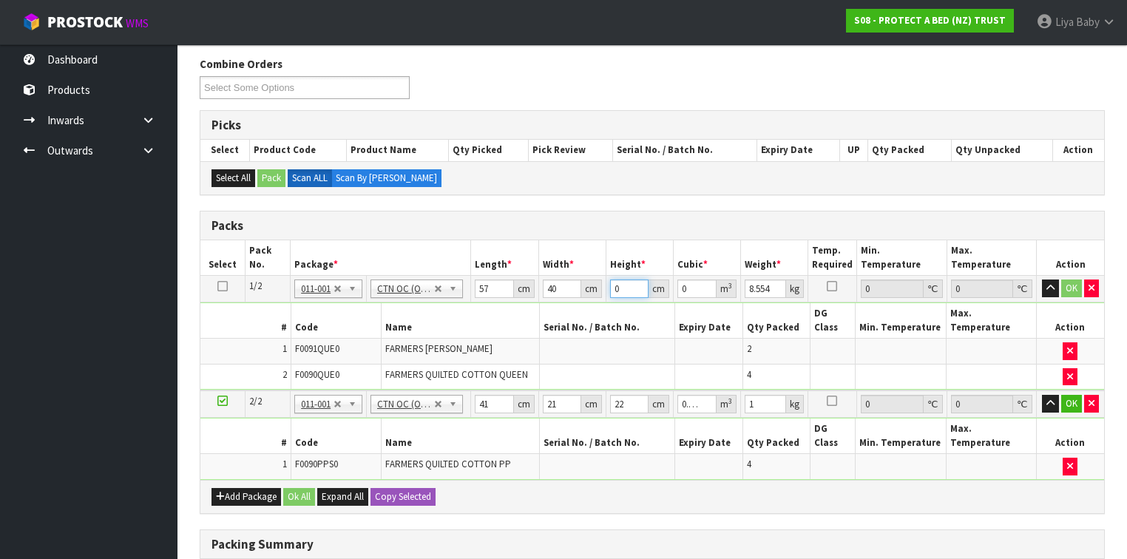
click at [630, 284] on input "0" at bounding box center [629, 289] width 38 height 18
type input "3"
type input "0.00684"
type input "31"
type input "0.07068"
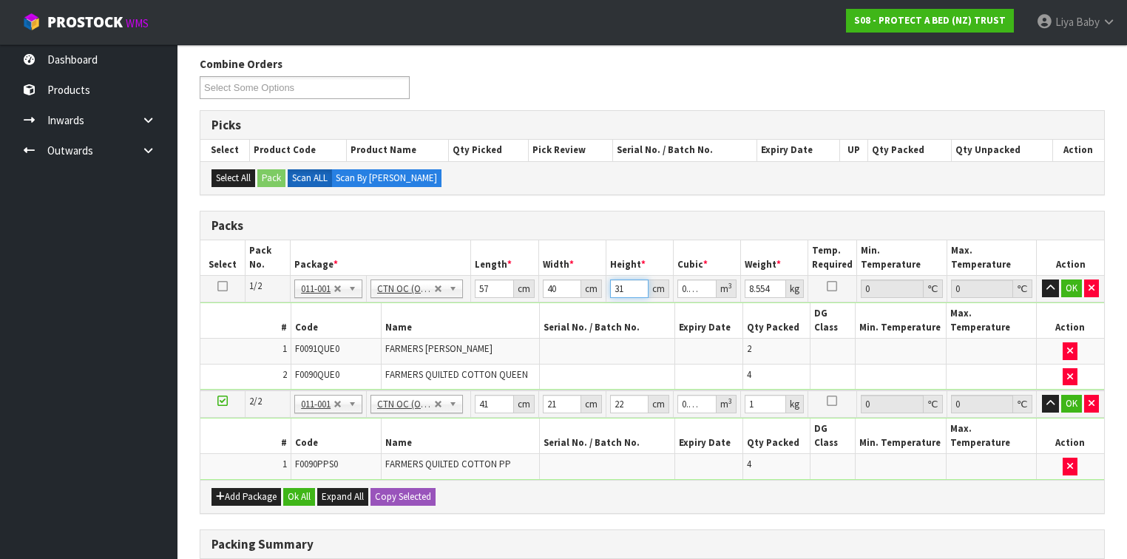
type input "31"
click at [769, 284] on input "8.554" at bounding box center [765, 289] width 41 height 18
click at [770, 284] on input "8.554" at bounding box center [765, 289] width 41 height 18
type input "8"
type input "9"
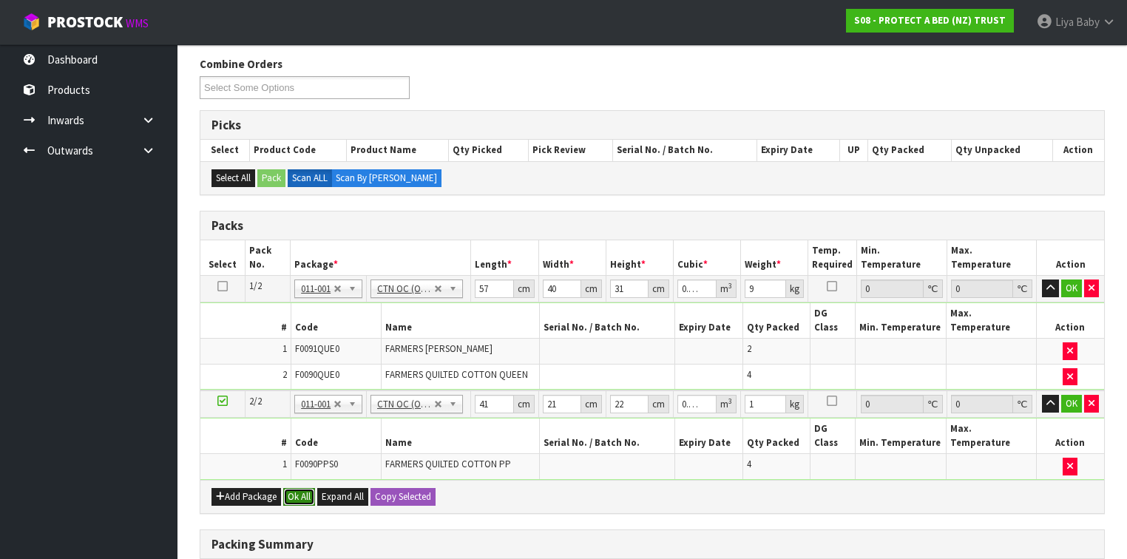
click at [307, 488] on button "Ok All" at bounding box center [299, 497] width 32 height 18
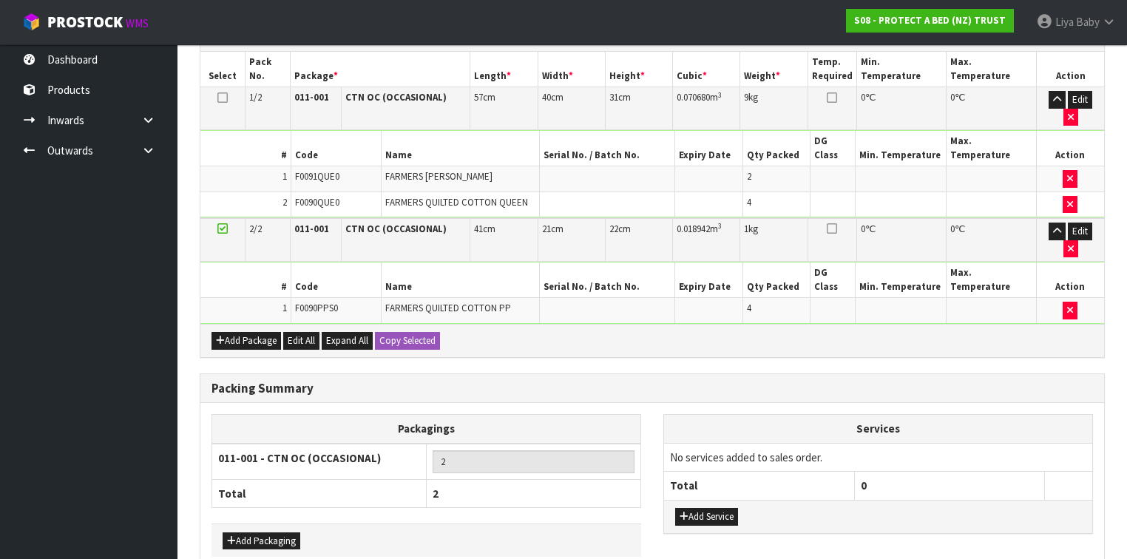
scroll to position [428, 0]
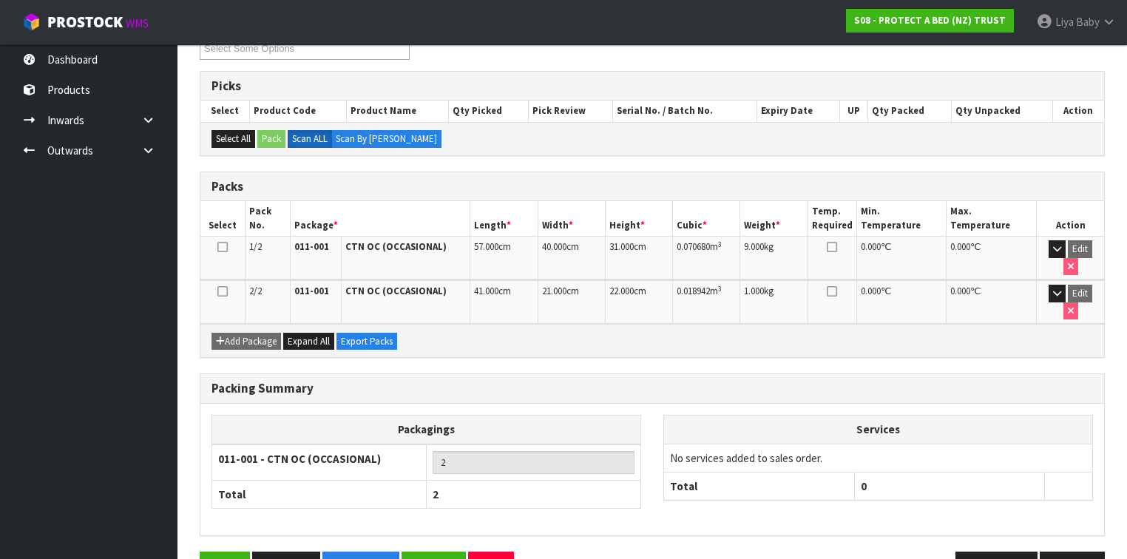
scroll to position [276, 0]
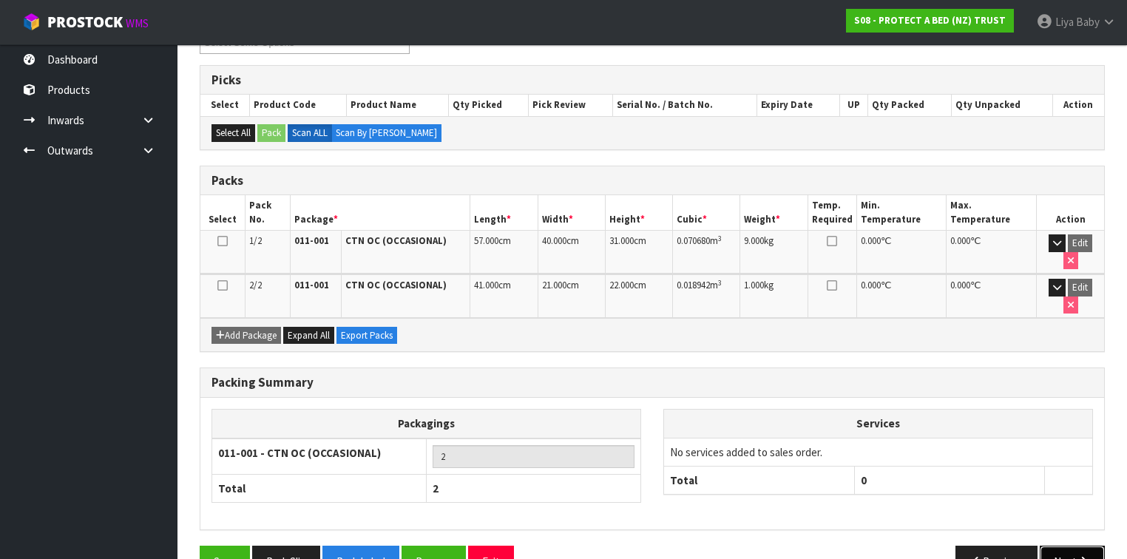
click at [1094, 546] on button "Next" at bounding box center [1072, 562] width 65 height 32
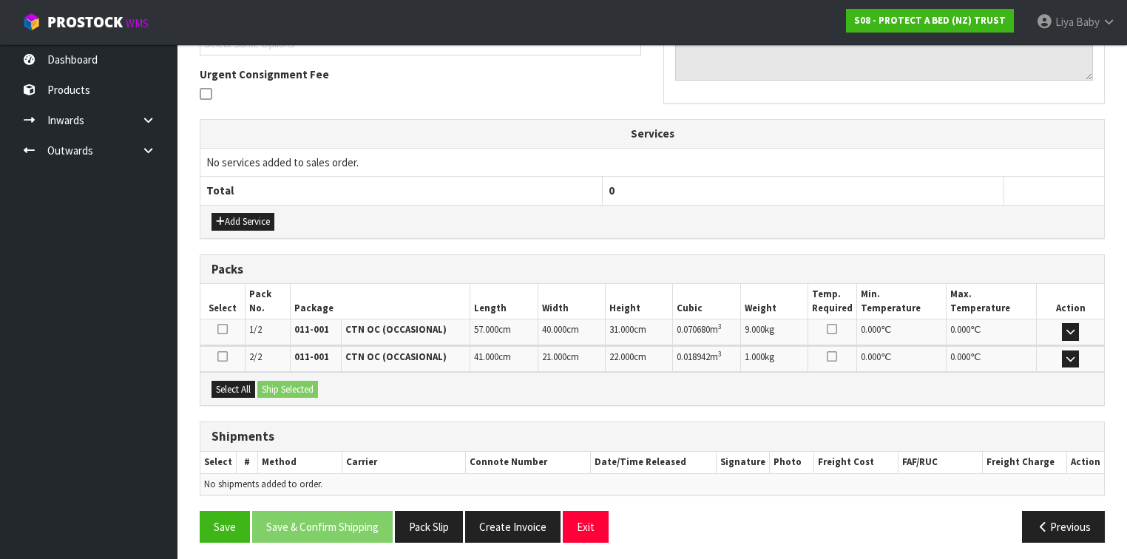
scroll to position [422, 0]
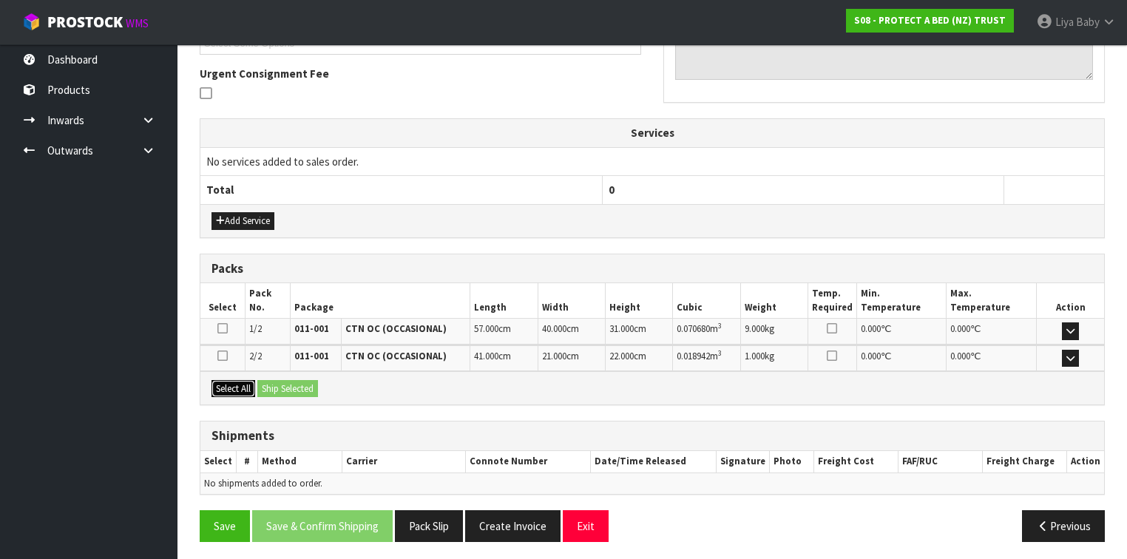
click at [231, 380] on button "Select All" at bounding box center [234, 389] width 44 height 18
click at [272, 382] on button "Ship Selected" at bounding box center [287, 389] width 61 height 18
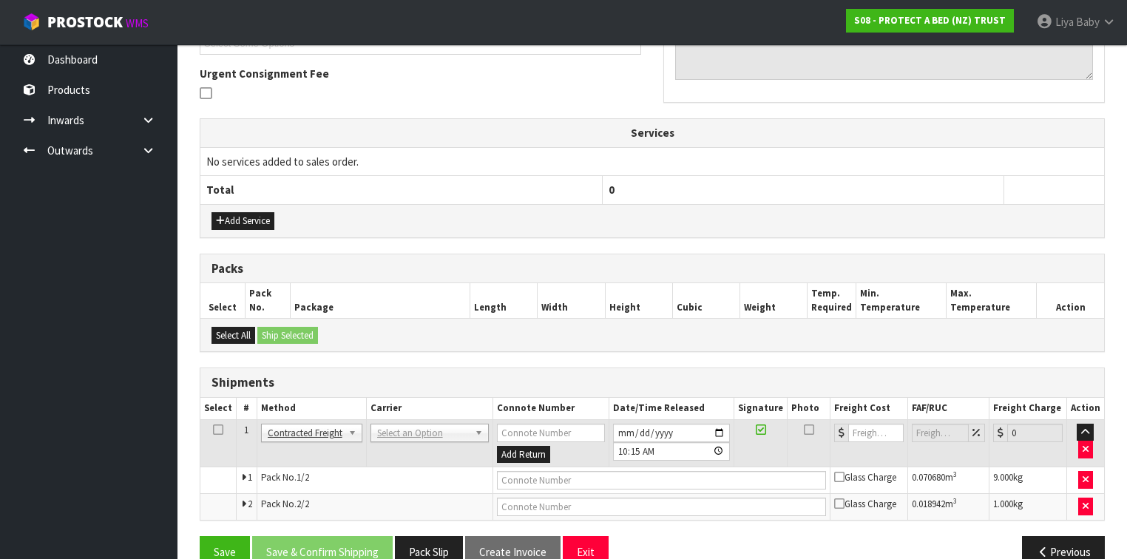
scroll to position [448, 0]
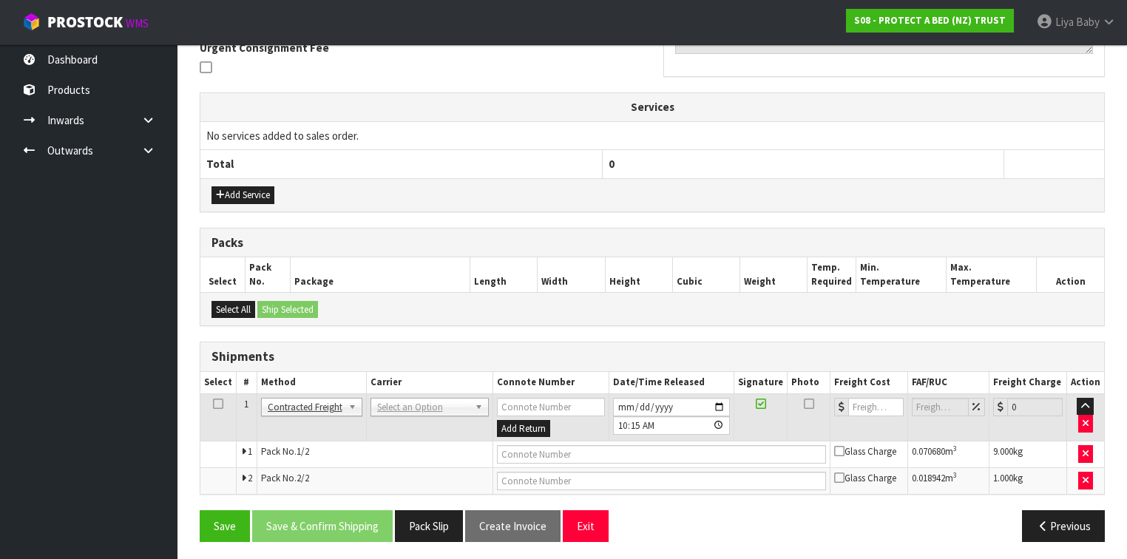
click at [220, 404] on icon at bounding box center [218, 404] width 10 height 1
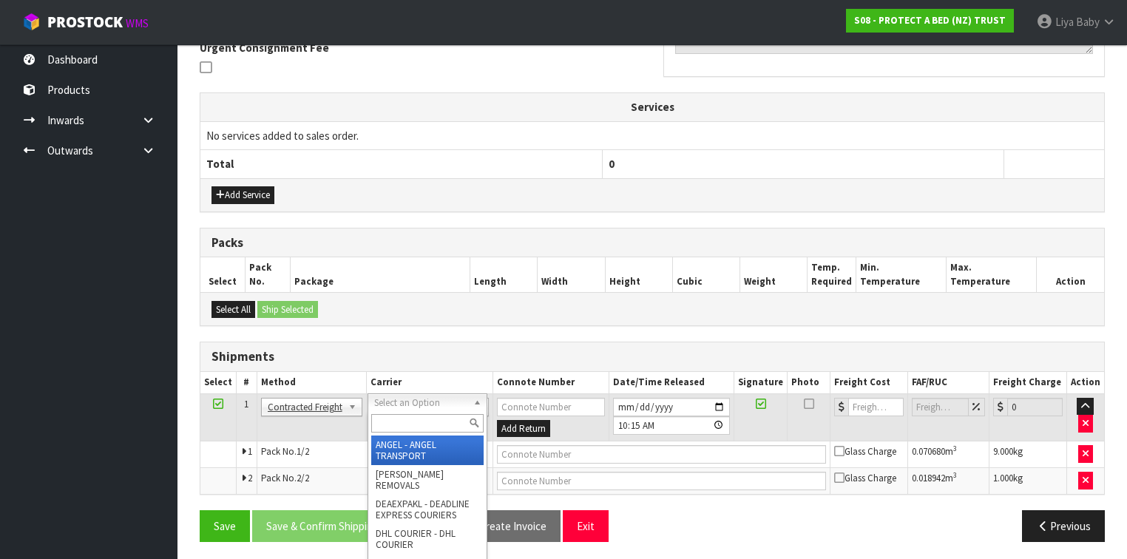
click at [423, 417] on input "text" at bounding box center [427, 423] width 112 height 18
type input "NZP"
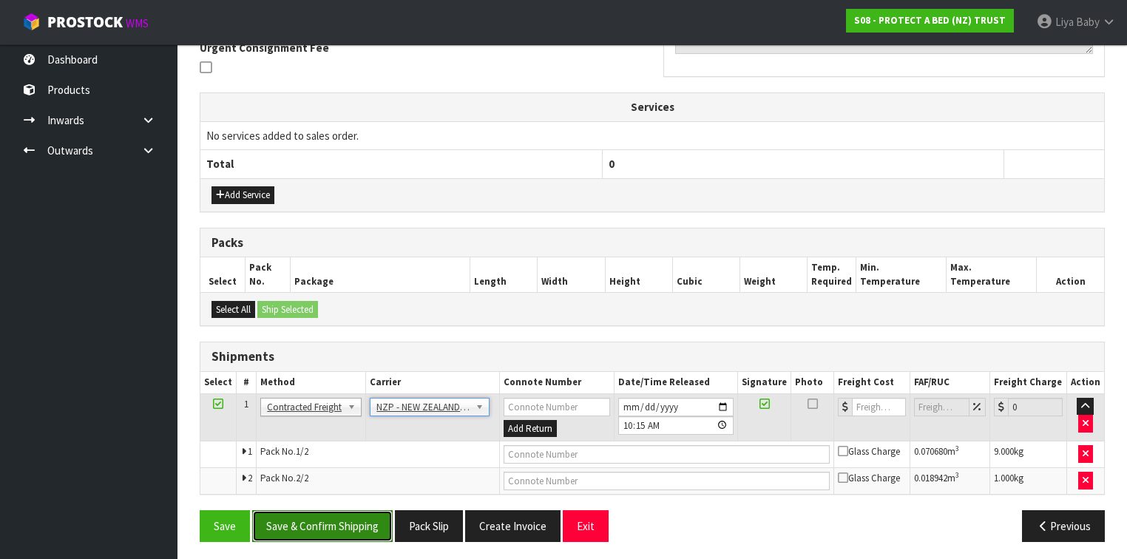
click at [333, 519] on button "Save & Confirm Shipping" at bounding box center [322, 526] width 141 height 32
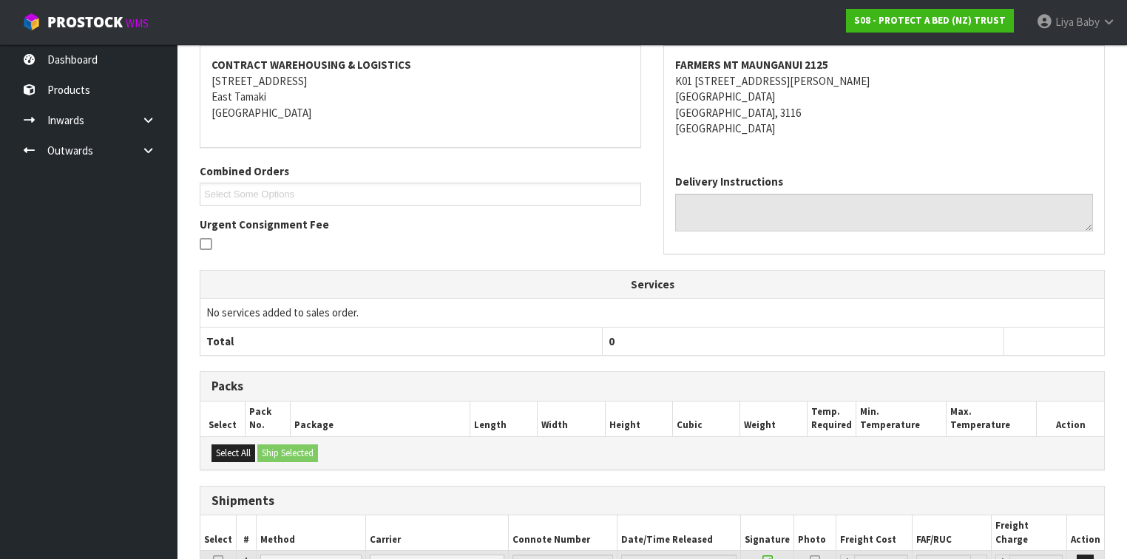
scroll to position [426, 0]
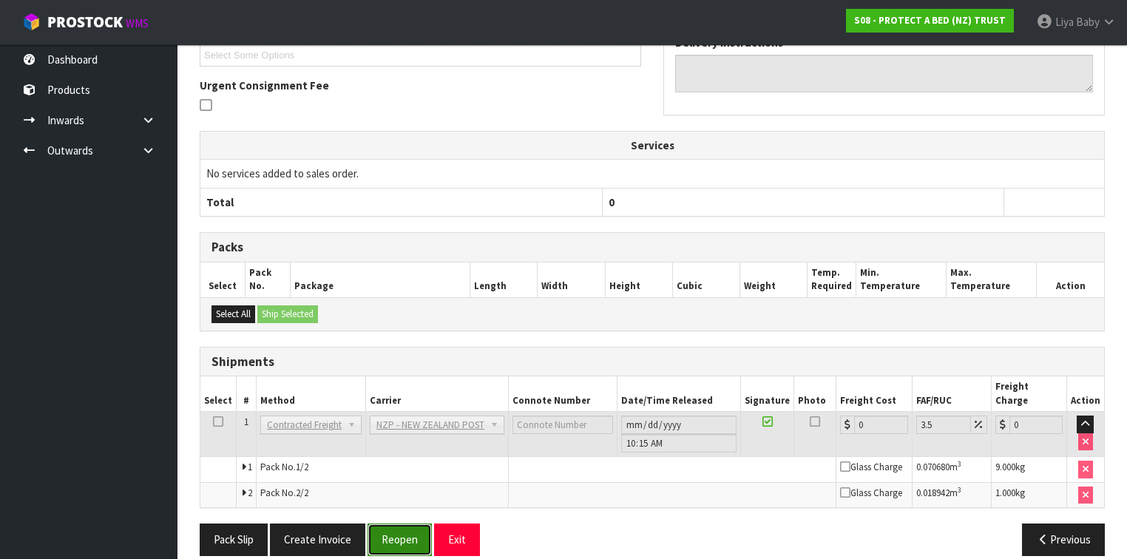
click at [394, 527] on button "Reopen" at bounding box center [400, 540] width 64 height 32
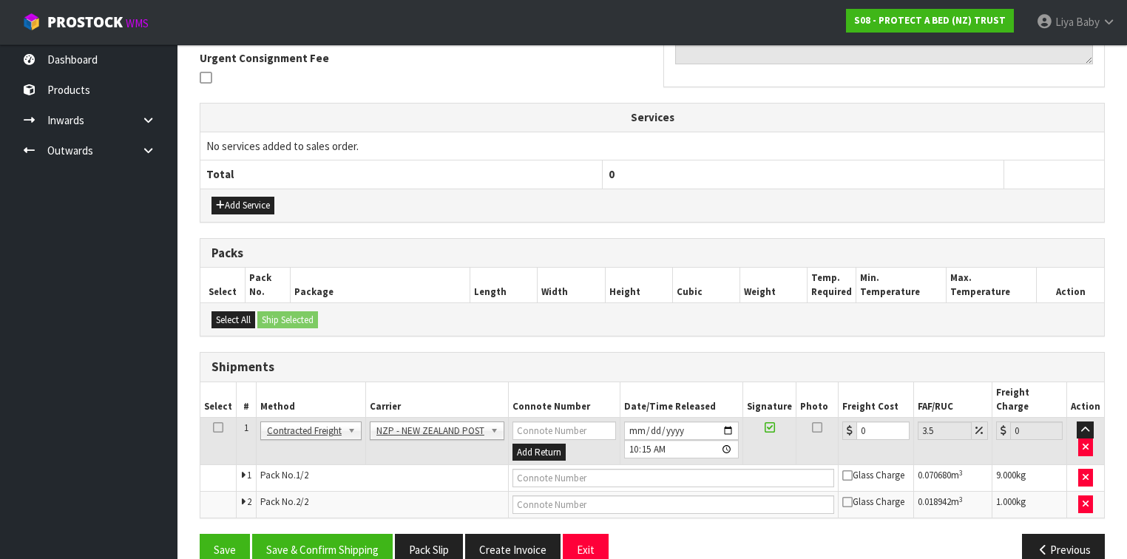
scroll to position [448, 0]
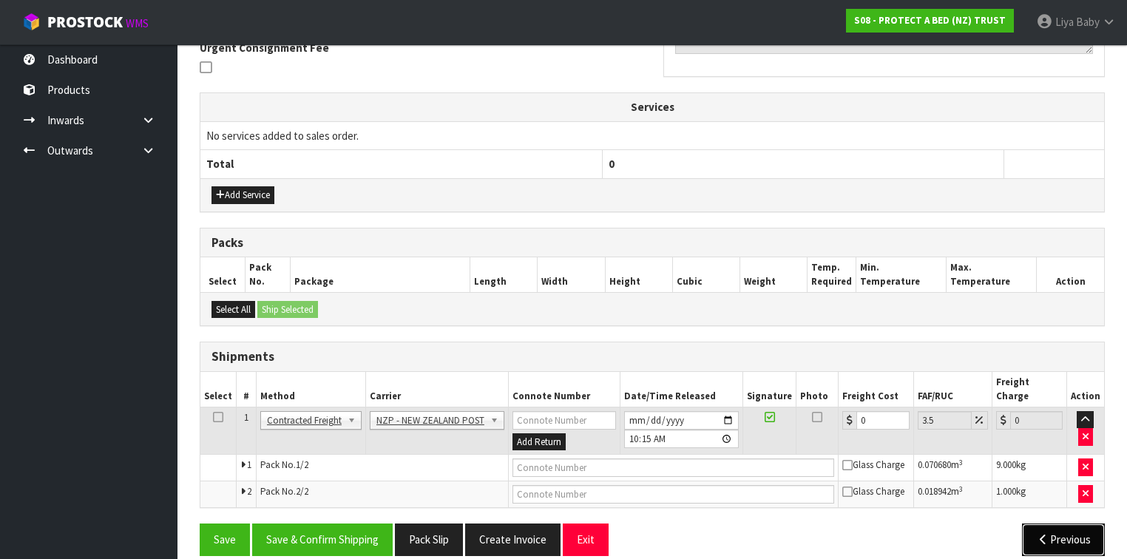
click at [1050, 524] on button "Previous" at bounding box center [1063, 540] width 83 height 32
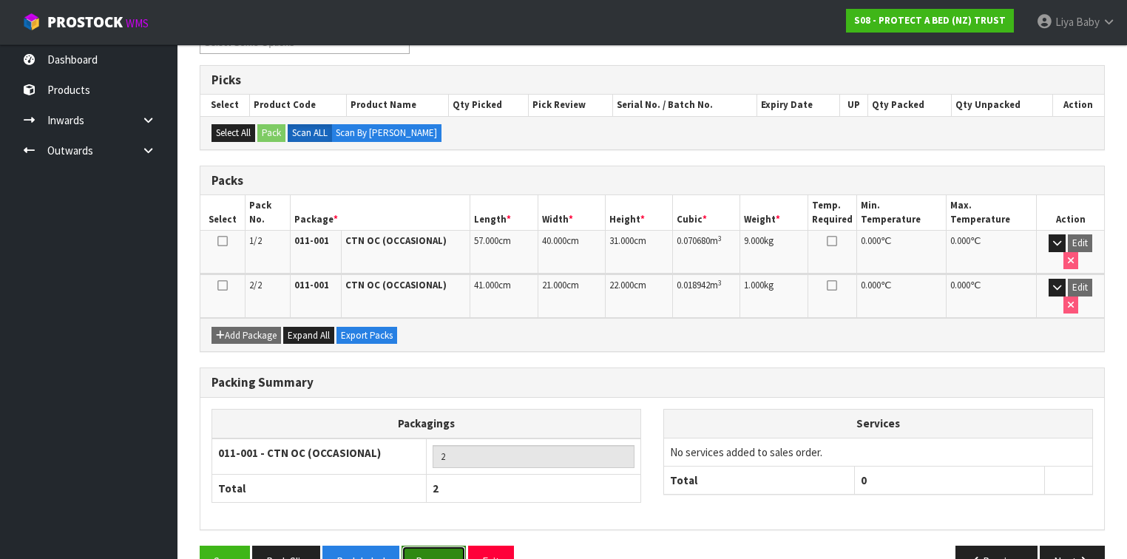
click at [435, 546] on button "Reopen" at bounding box center [434, 562] width 64 height 32
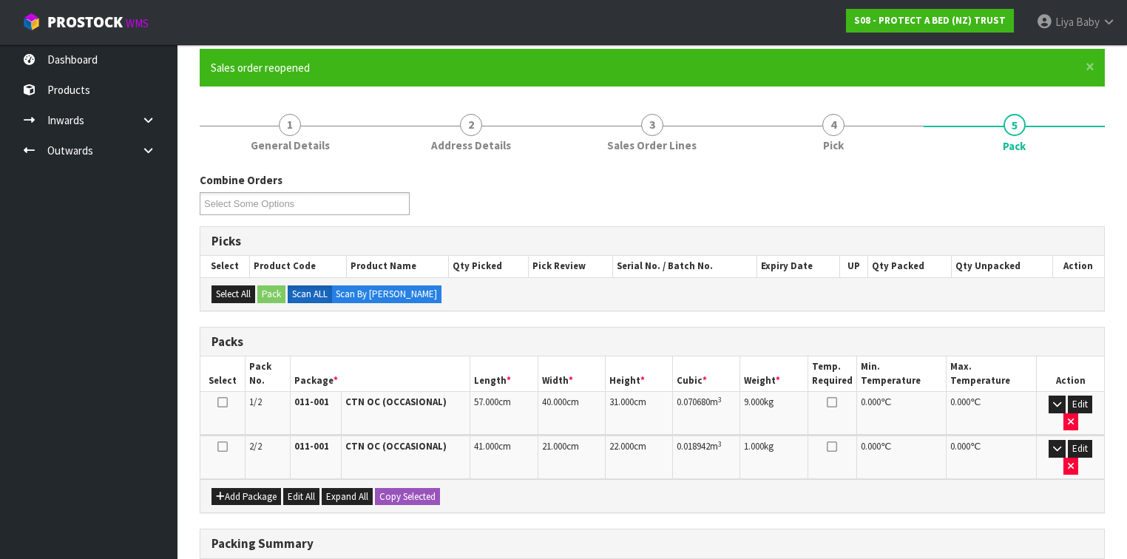
scroll to position [118, 0]
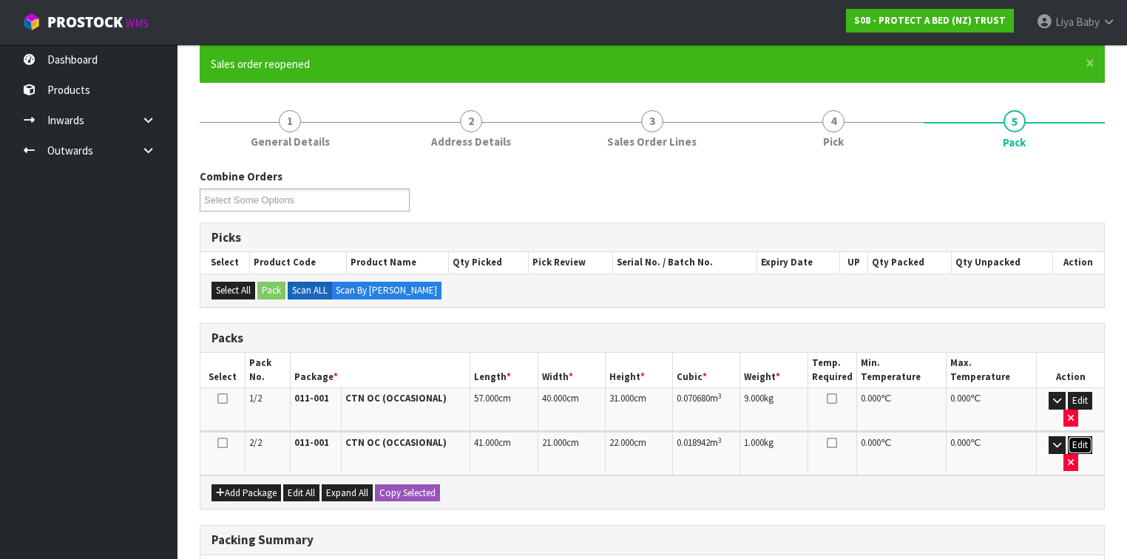
click at [1072, 436] on button "Edit" at bounding box center [1080, 445] width 24 height 18
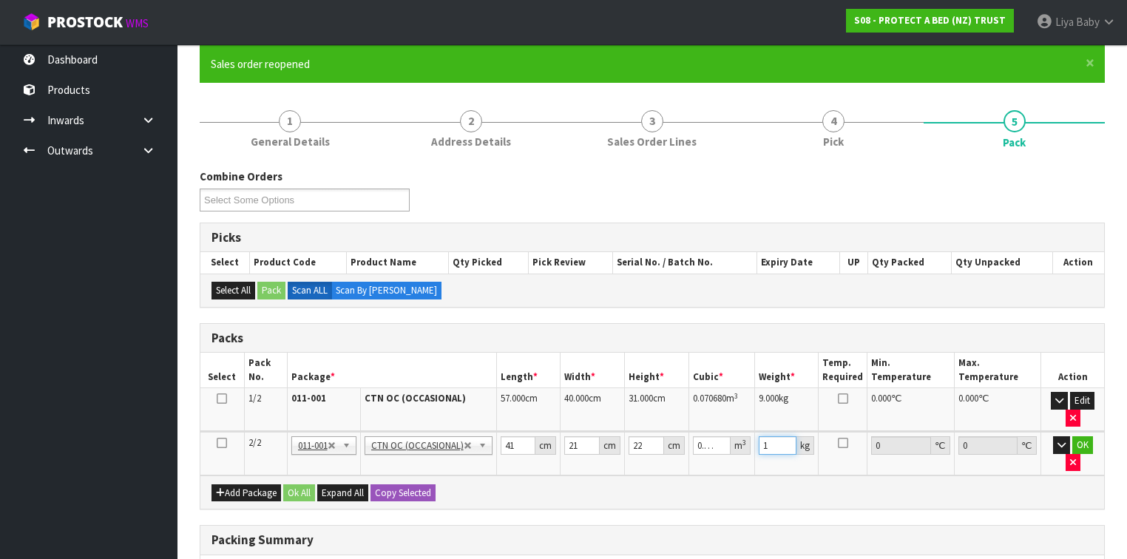
drag, startPoint x: 772, startPoint y: 438, endPoint x: 793, endPoint y: 428, distance: 22.8
click at [772, 438] on input "1" at bounding box center [778, 445] width 38 height 18
type input "2"
click at [1084, 441] on button "OK" at bounding box center [1083, 445] width 21 height 18
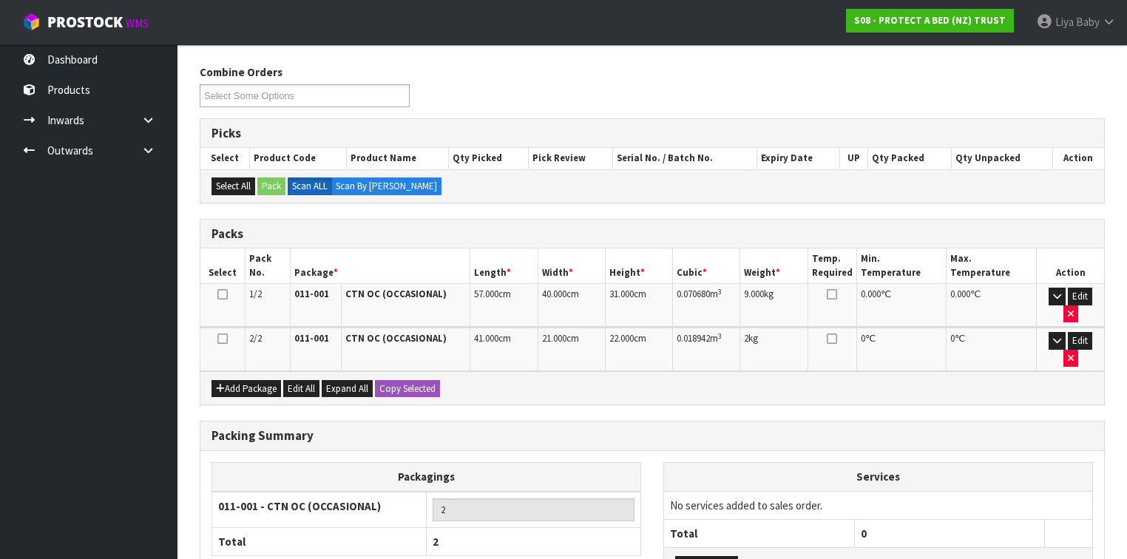
scroll to position [308, 0]
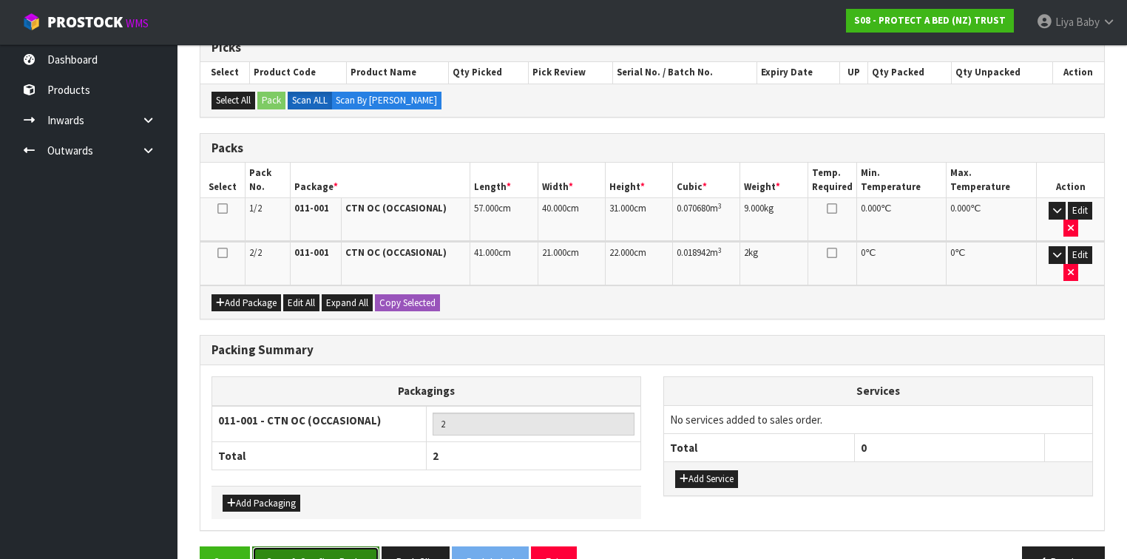
click at [330, 547] on button "Save & Confirm Packs" at bounding box center [315, 563] width 127 height 32
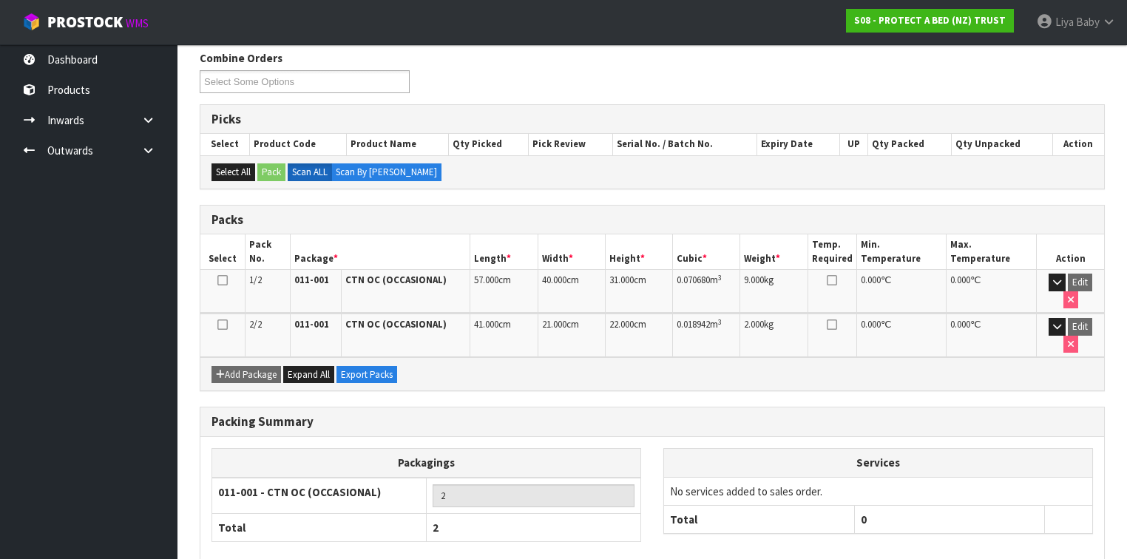
scroll to position [276, 0]
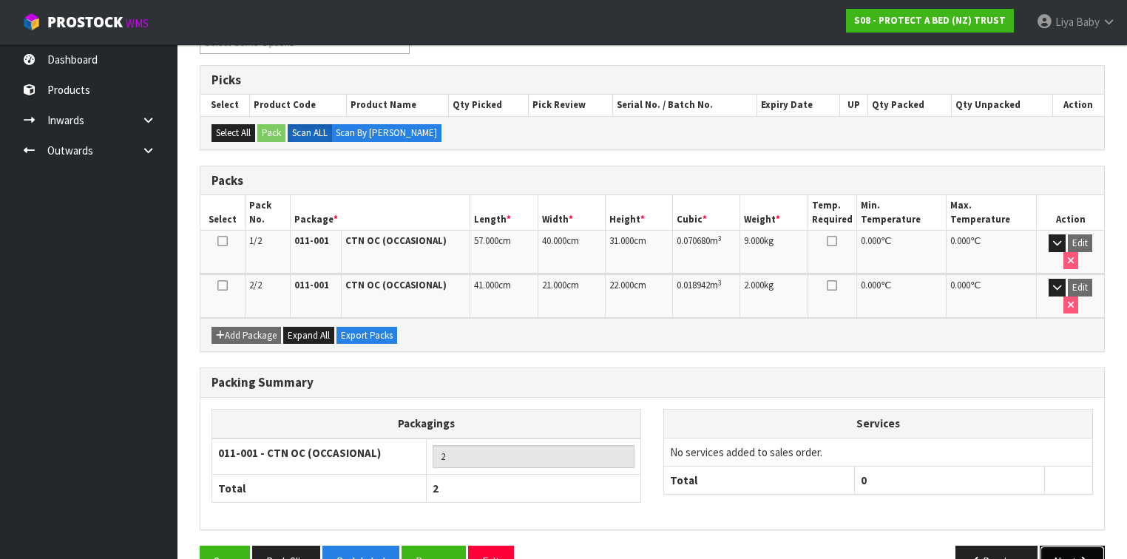
click at [1075, 546] on button "Next" at bounding box center [1072, 562] width 65 height 32
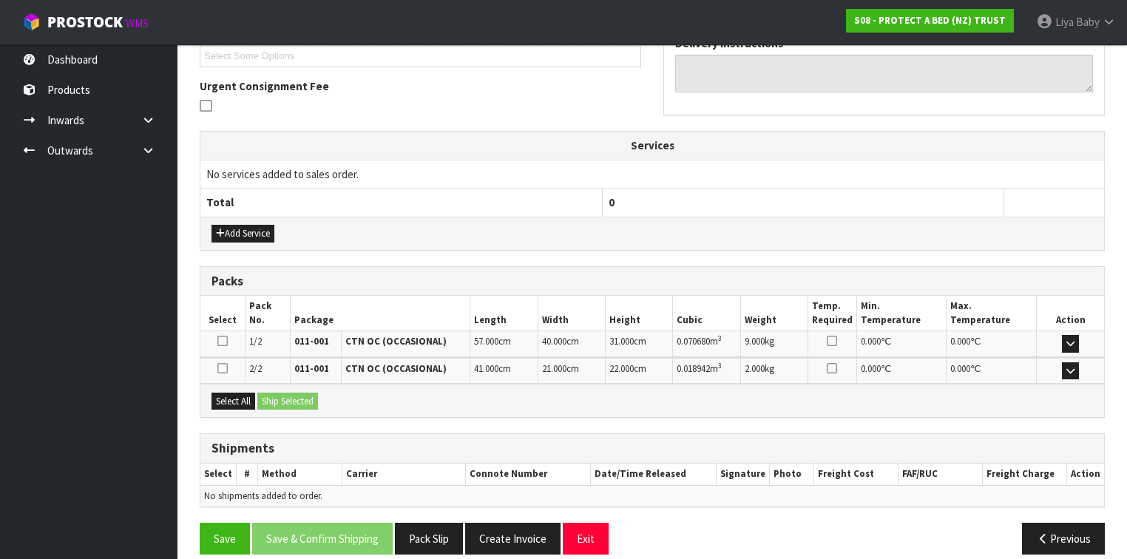
scroll to position [422, 0]
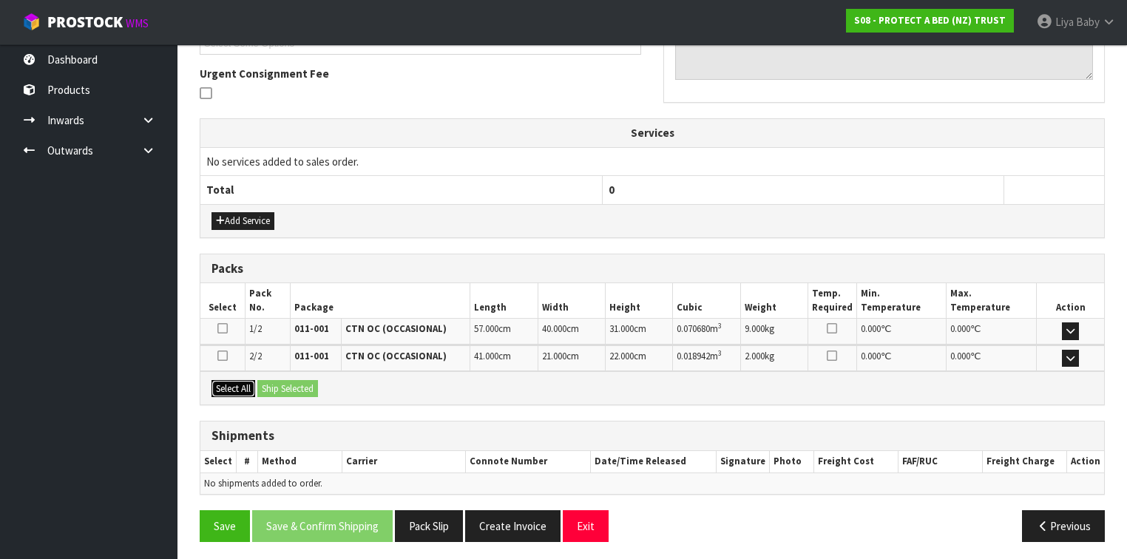
click at [229, 386] on button "Select All" at bounding box center [234, 389] width 44 height 18
click at [294, 385] on button "Ship Selected" at bounding box center [287, 389] width 61 height 18
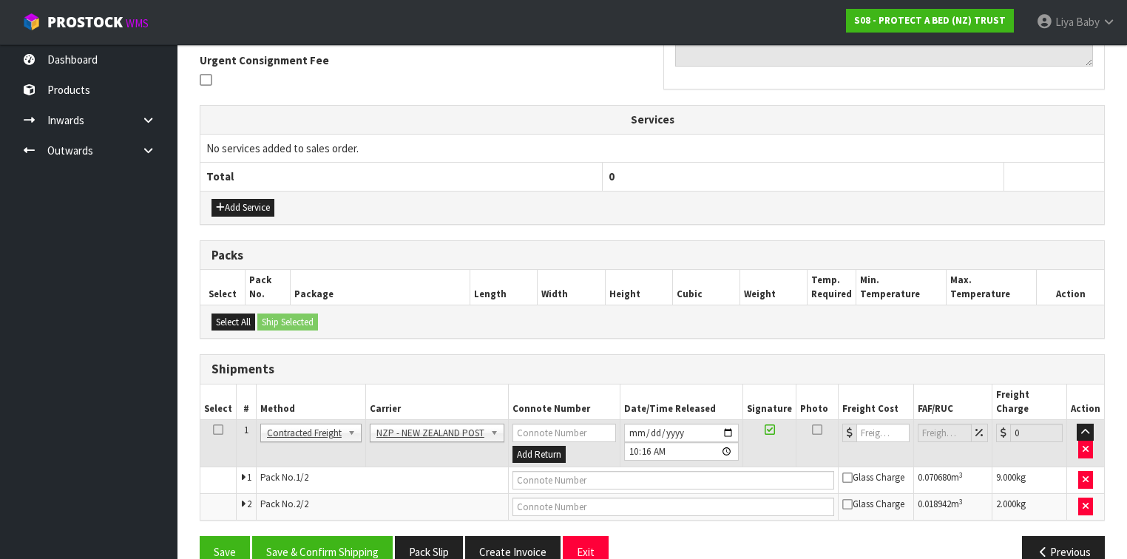
scroll to position [448, 0]
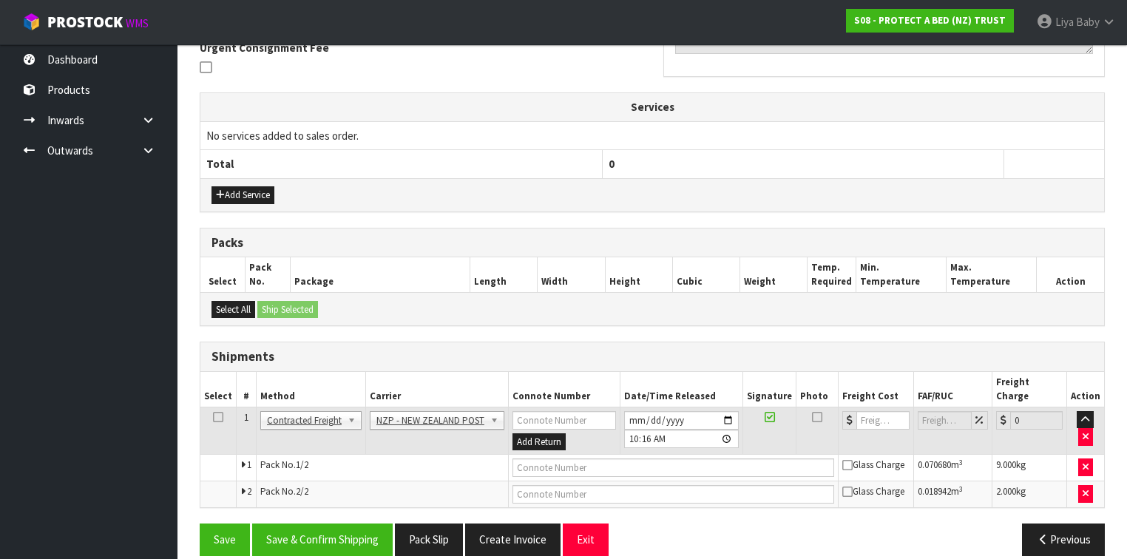
click at [215, 417] on icon at bounding box center [218, 417] width 10 height 1
click at [325, 524] on button "Save & Confirm Shipping" at bounding box center [322, 540] width 141 height 32
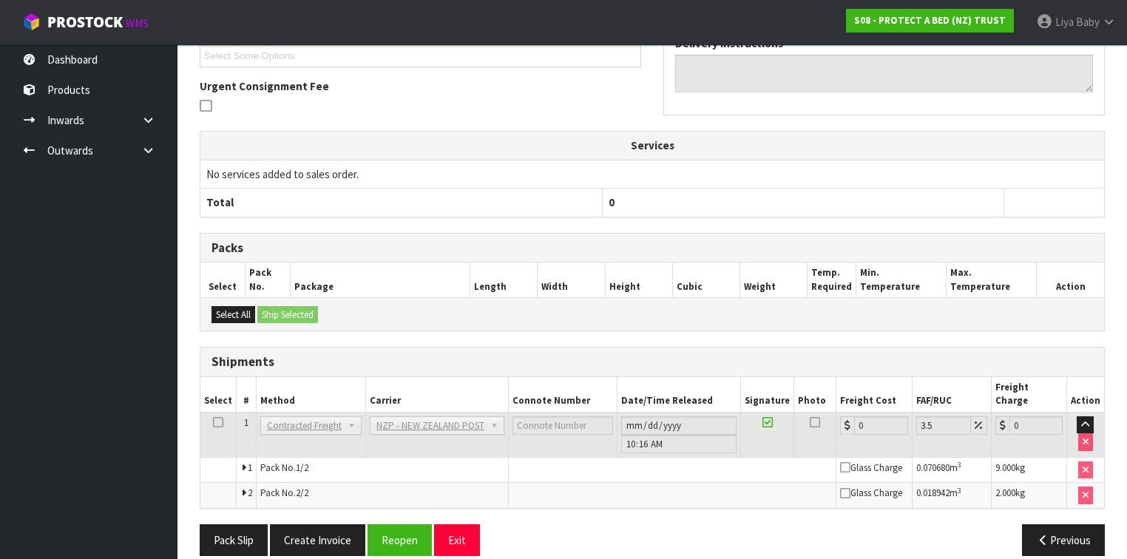
scroll to position [411, 0]
click at [396, 524] on button "Reopen" at bounding box center [400, 540] width 64 height 32
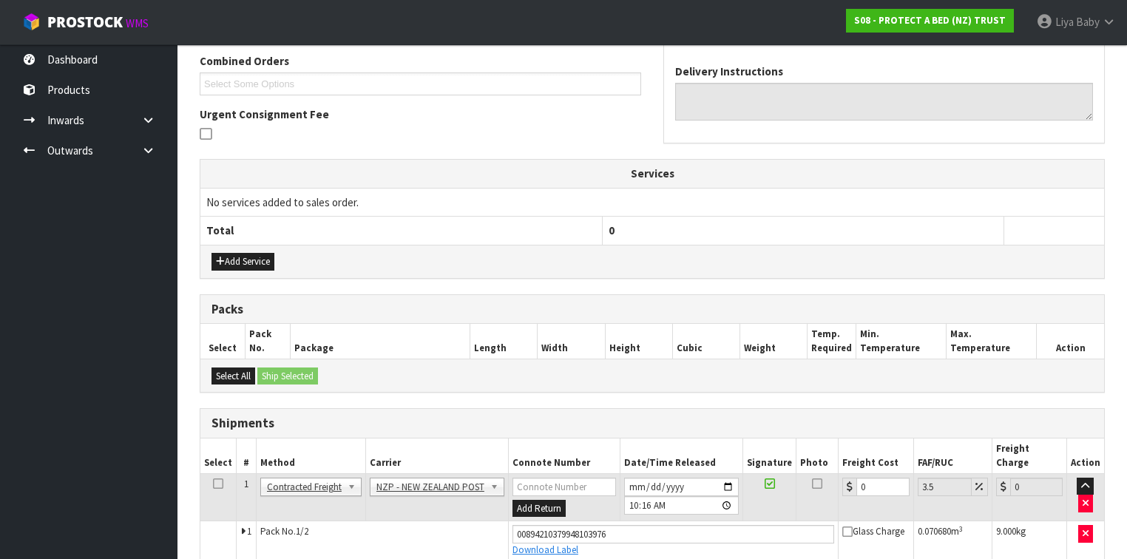
scroll to position [462, 0]
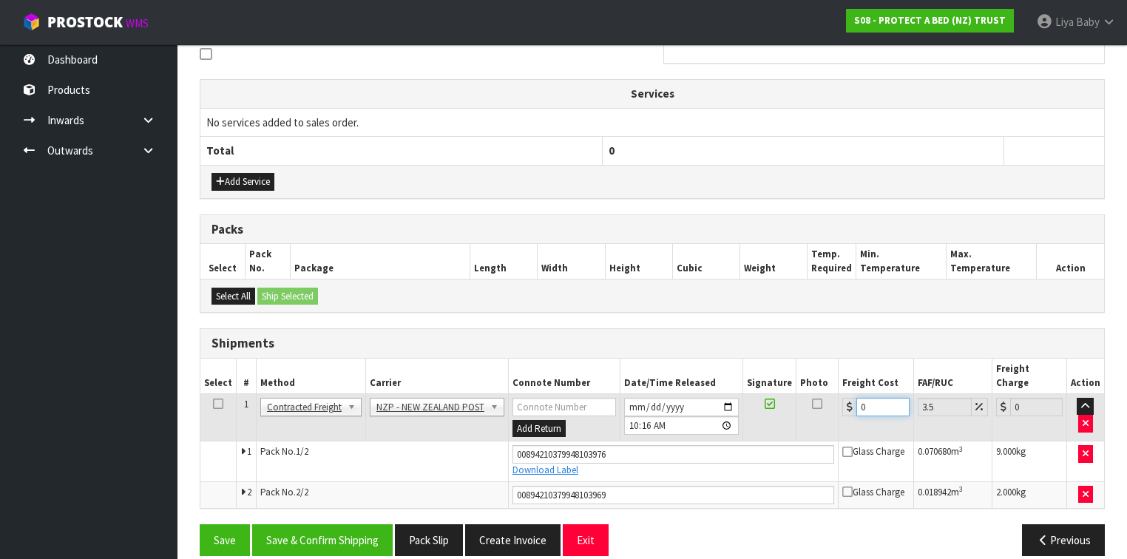
click at [866, 398] on input "0" at bounding box center [883, 407] width 53 height 18
type input "2"
type input "2.07"
type input "20"
type input "20.7"
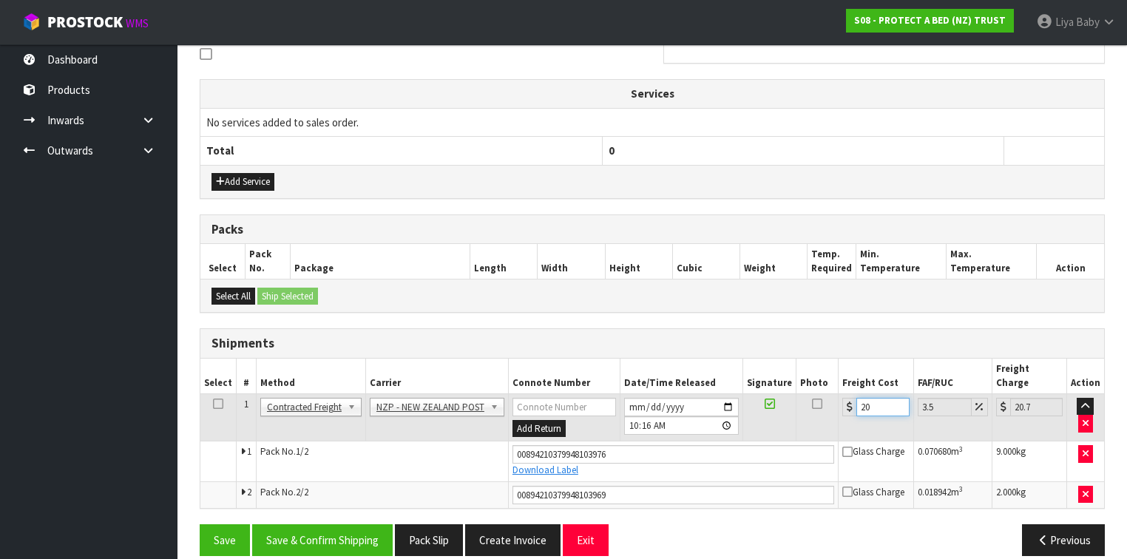
type input "20.9"
type input "21.63"
type input "20.96"
type input "21.69"
type input "20.96"
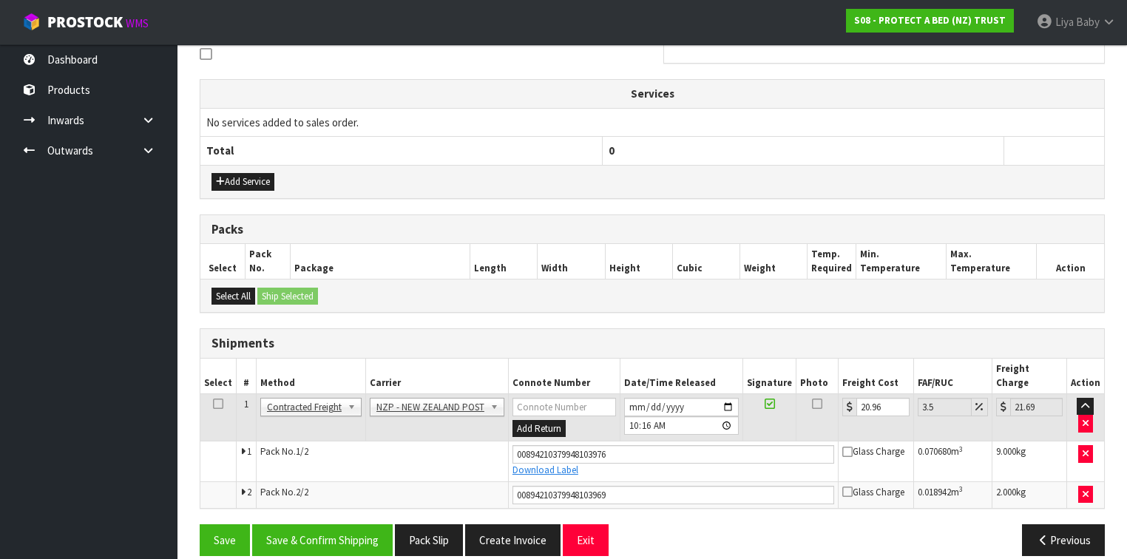
drag, startPoint x: 216, startPoint y: 387, endPoint x: 228, endPoint y: 393, distance: 13.2
click at [216, 404] on icon at bounding box center [218, 404] width 10 height 1
click at [331, 524] on button "Save & Confirm Shipping" at bounding box center [322, 540] width 141 height 32
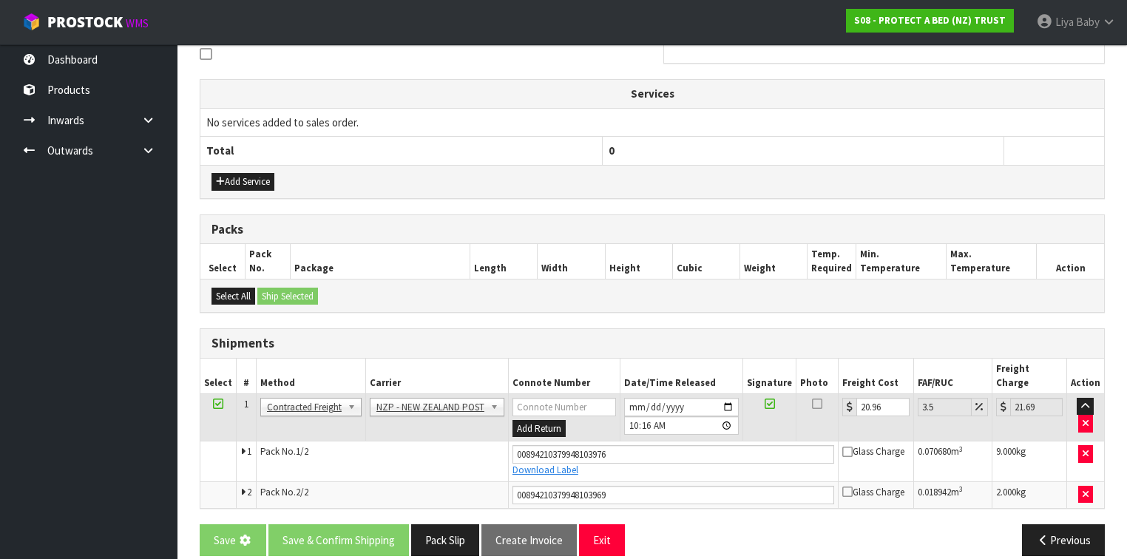
scroll to position [0, 0]
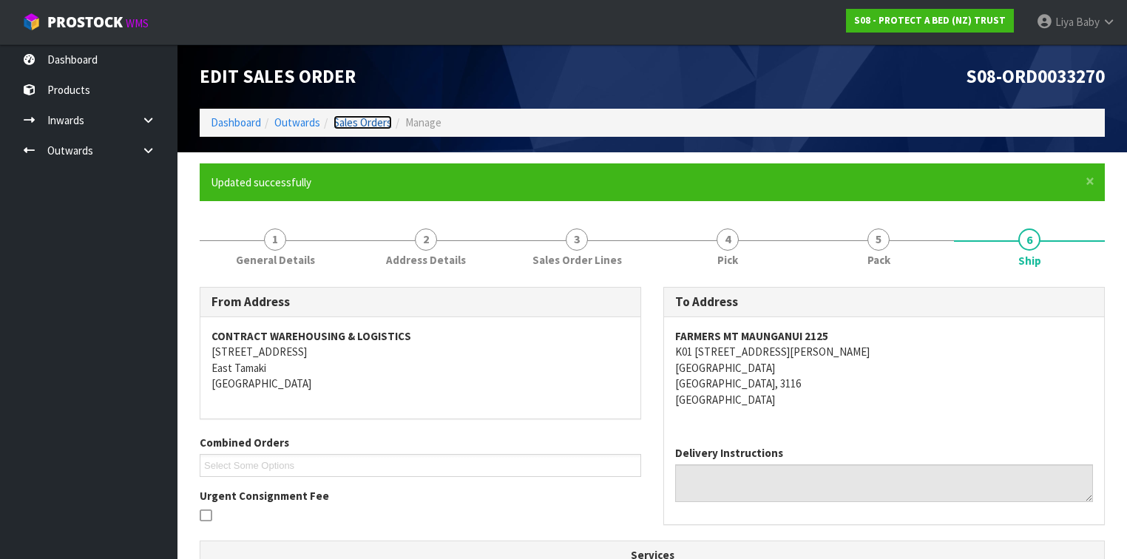
click at [364, 122] on link "Sales Orders" at bounding box center [363, 122] width 58 height 14
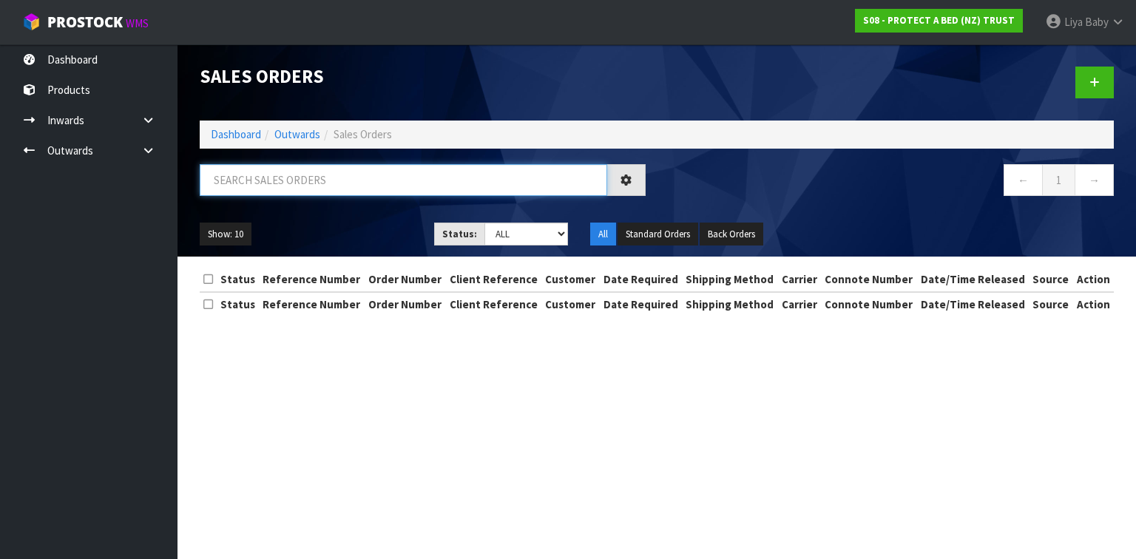
click at [320, 178] on input "text" at bounding box center [404, 180] width 408 height 32
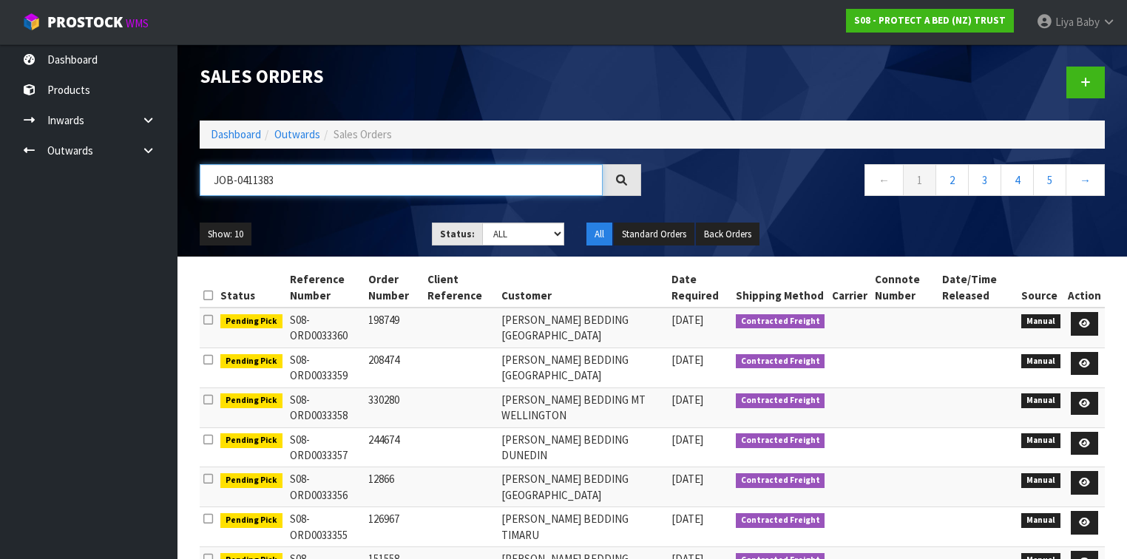
type input "JOB-0411383"
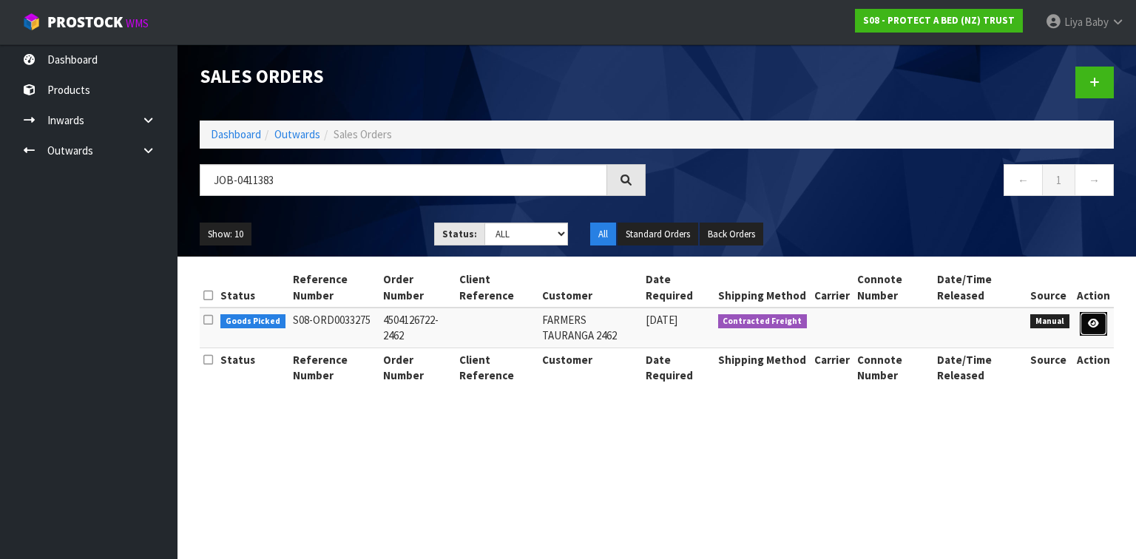
click at [1101, 320] on link at bounding box center [1093, 324] width 27 height 24
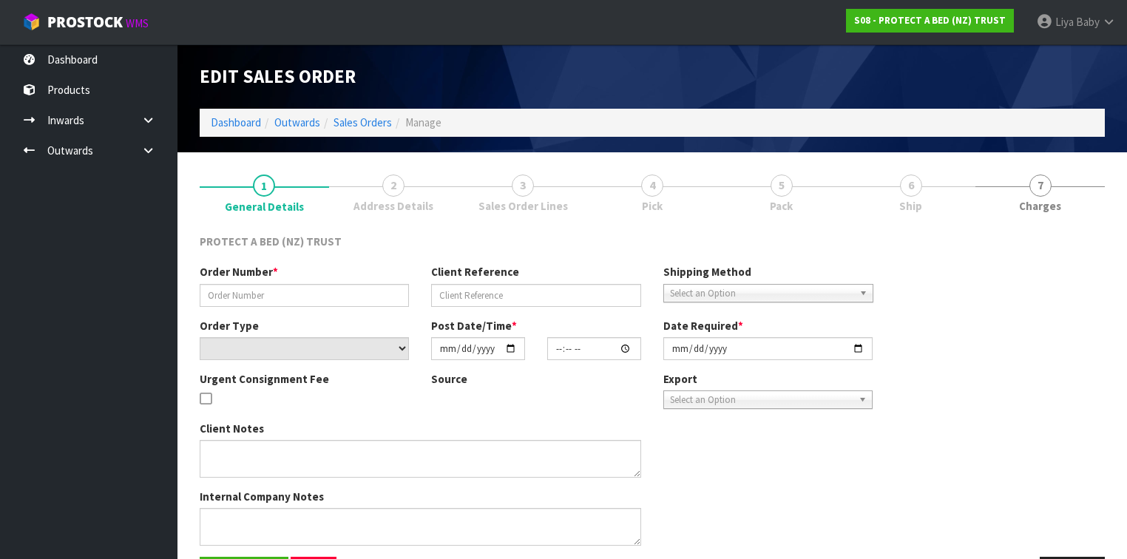
type input "4504126722-2462"
select select "number:0"
type input "[DATE]"
type input "09:10:00.000"
type input "[DATE]"
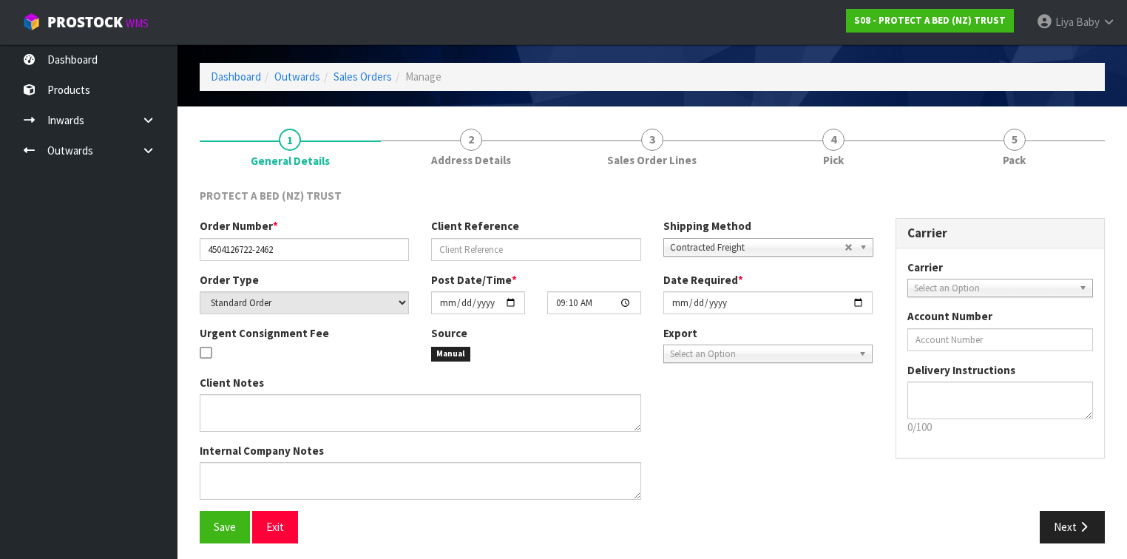
scroll to position [50, 0]
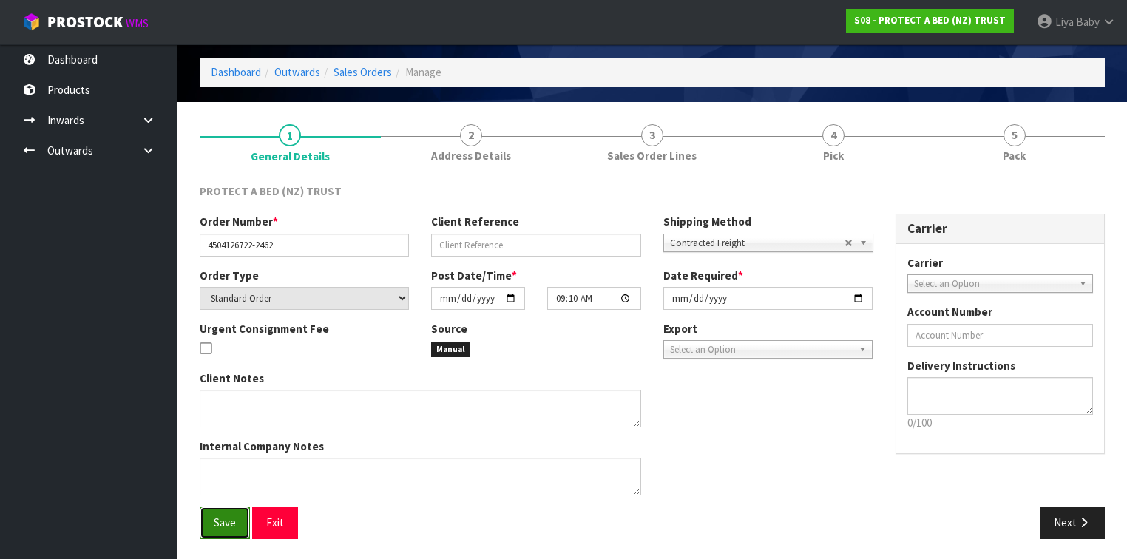
click at [230, 530] on button "Save" at bounding box center [225, 523] width 50 height 32
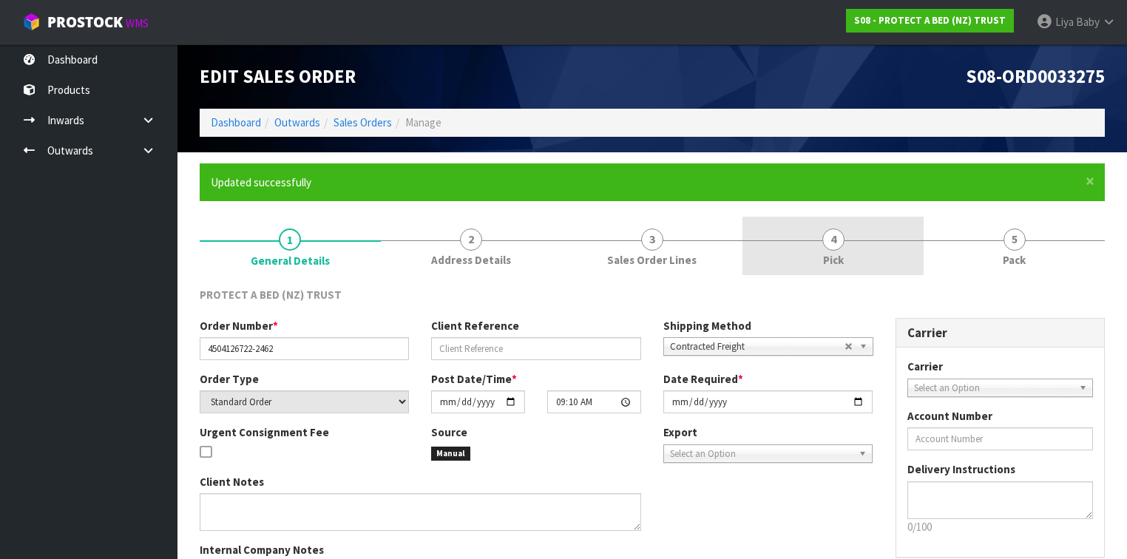
click at [840, 231] on span "4" at bounding box center [834, 240] width 22 height 22
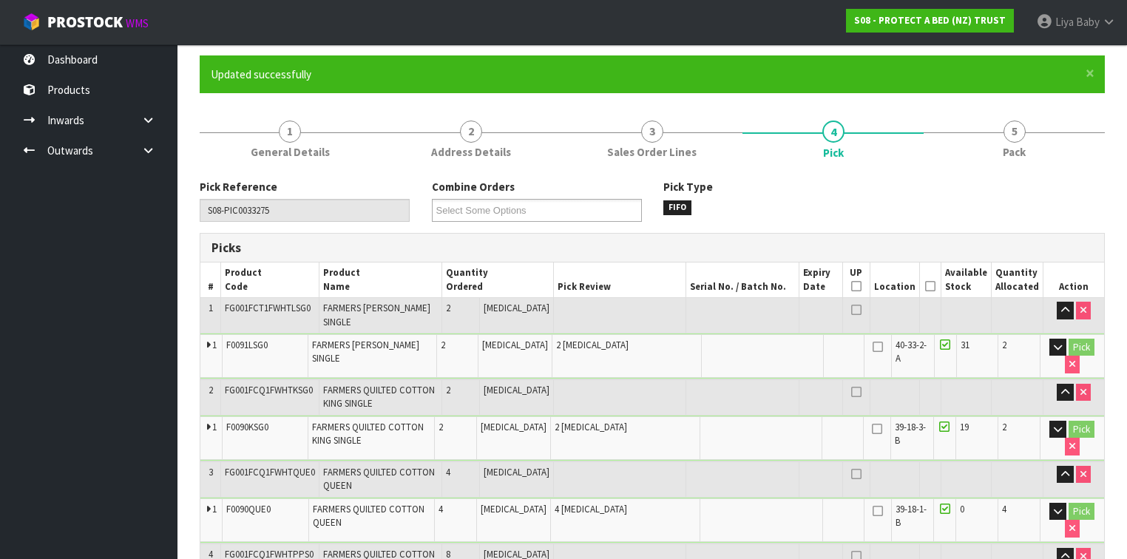
scroll to position [118, 0]
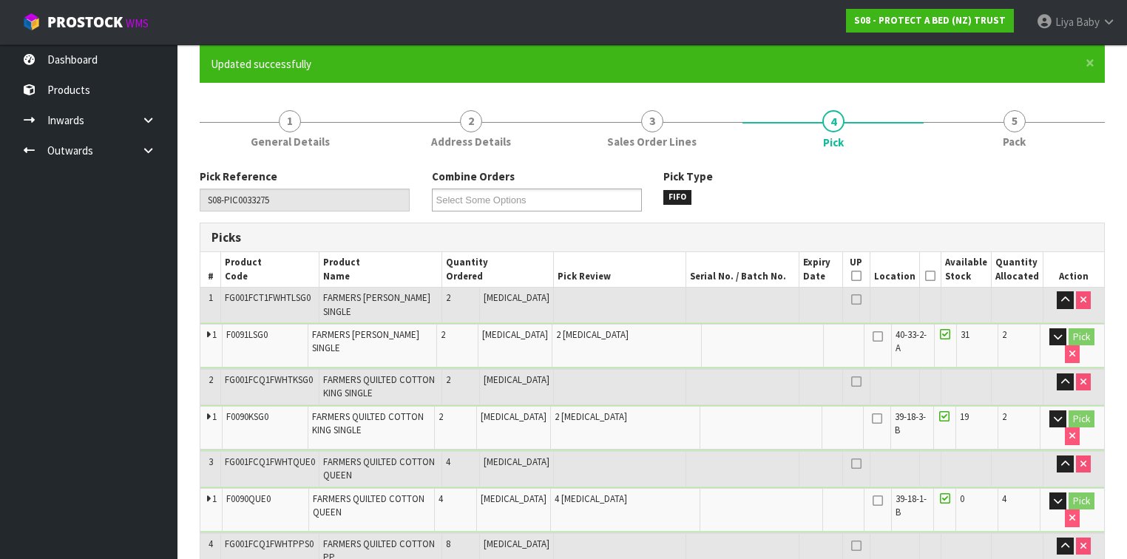
click at [932, 277] on icon at bounding box center [930, 276] width 10 height 1
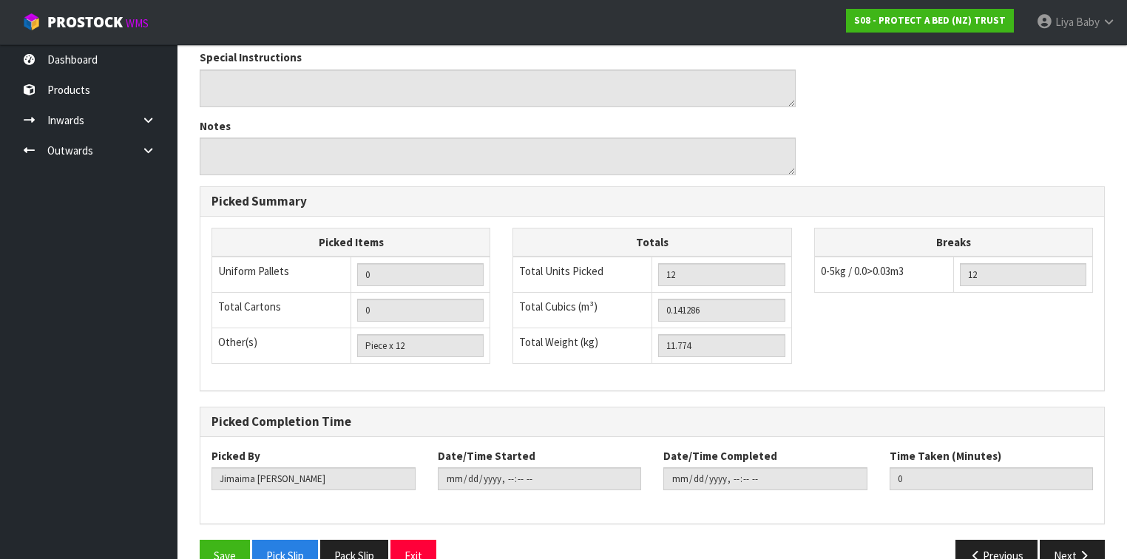
scroll to position [790, 0]
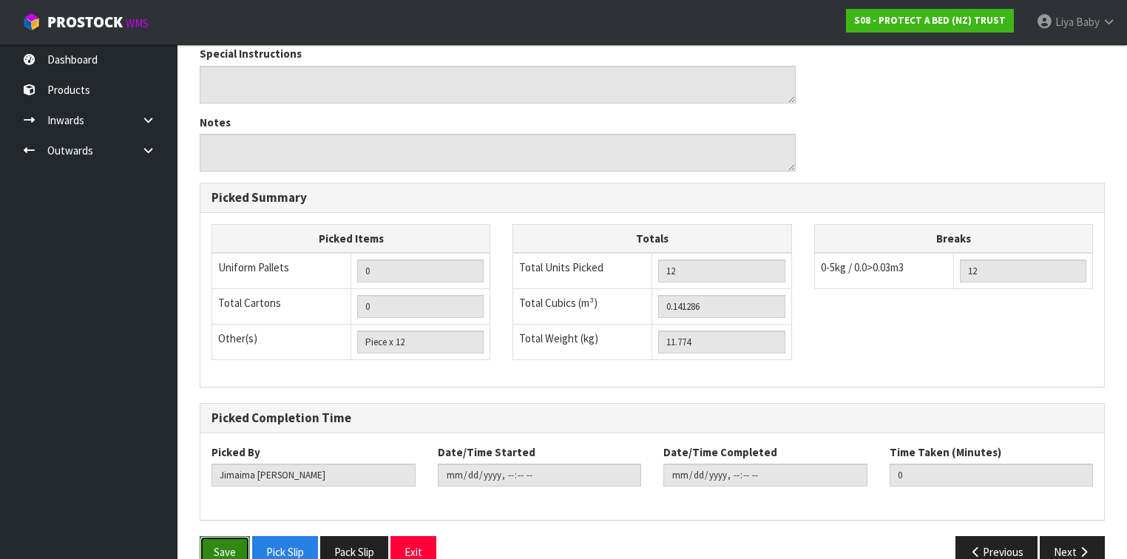
click at [231, 536] on button "Save" at bounding box center [225, 552] width 50 height 32
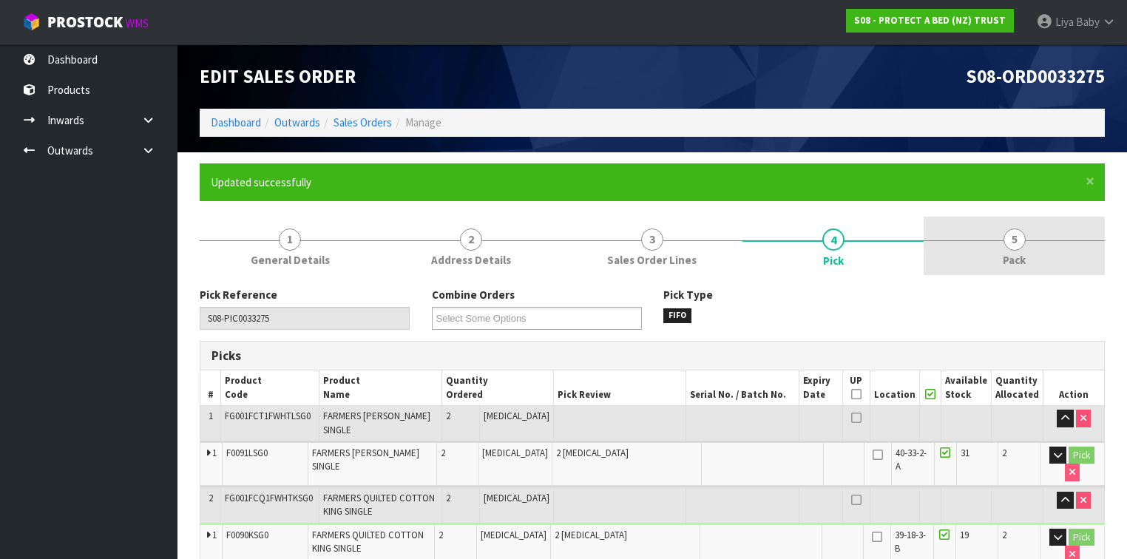
click at [987, 231] on link "5 Pack" at bounding box center [1014, 246] width 181 height 58
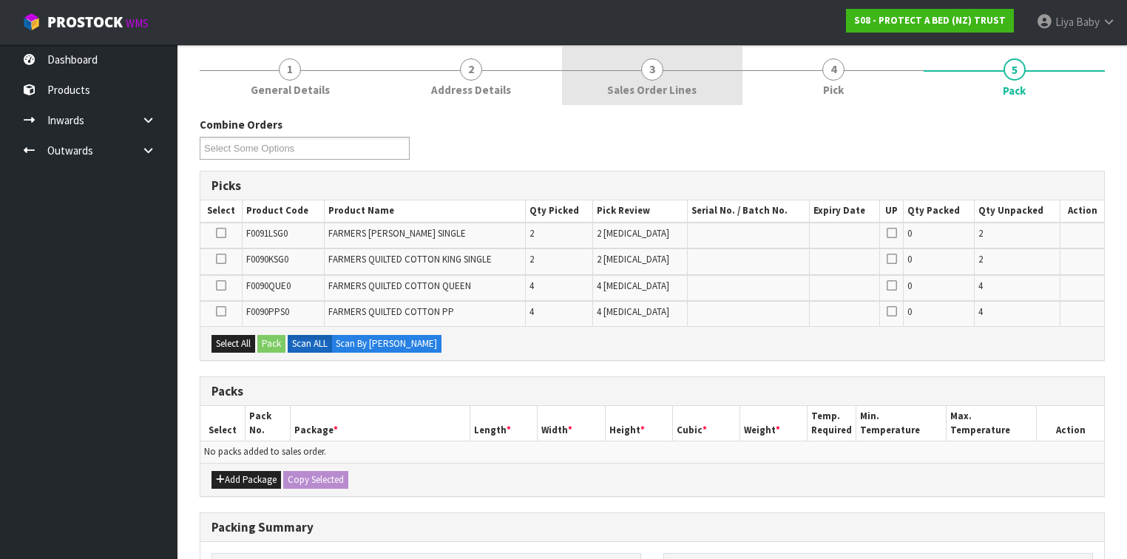
scroll to position [178, 0]
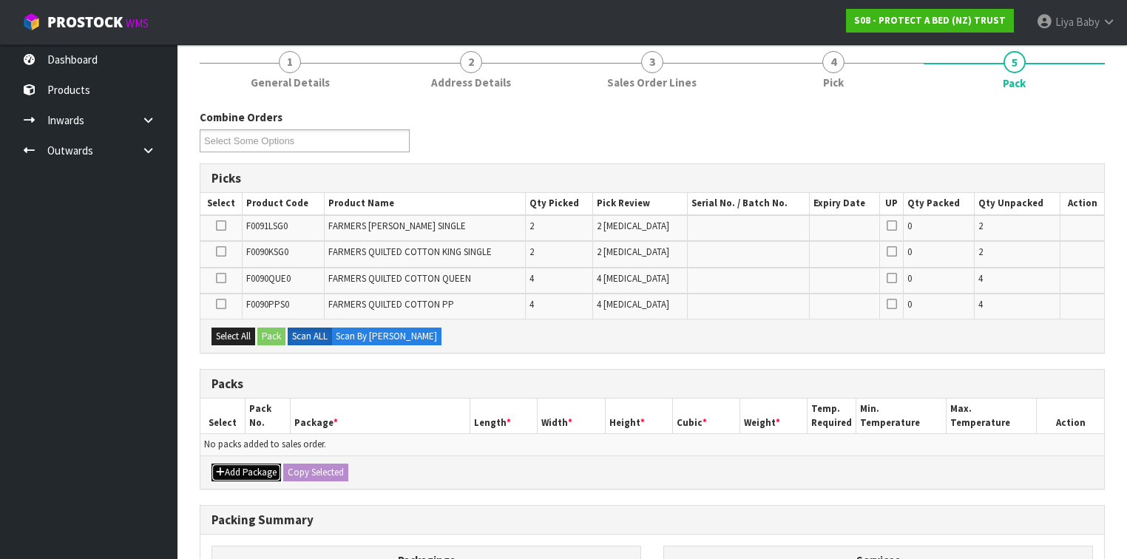
click at [227, 465] on button "Add Package" at bounding box center [247, 473] width 70 height 18
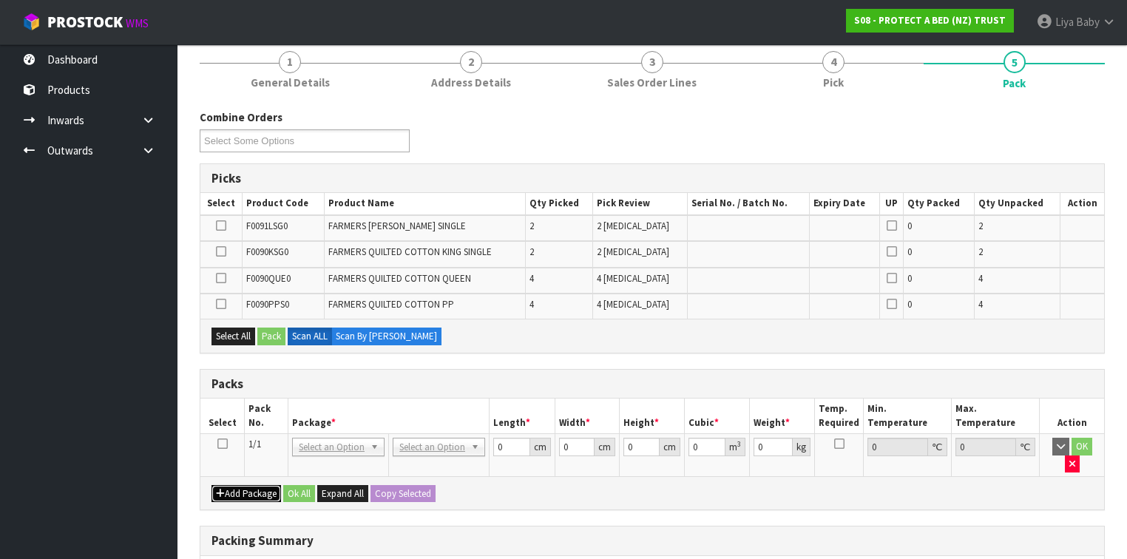
click at [212, 485] on button "Add Package" at bounding box center [247, 494] width 70 height 18
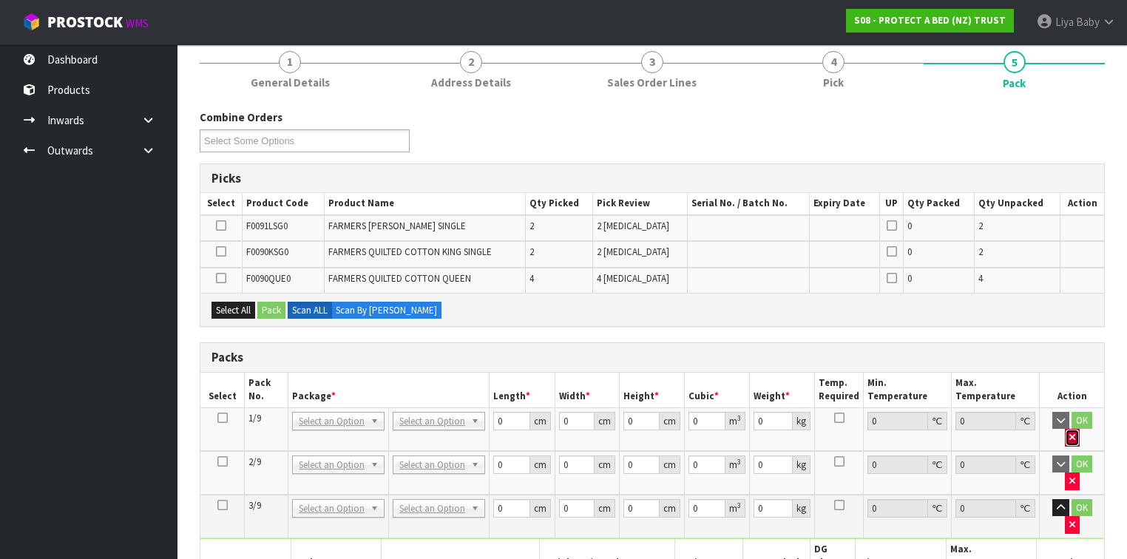
click at [1080, 429] on button "button" at bounding box center [1072, 438] width 15 height 18
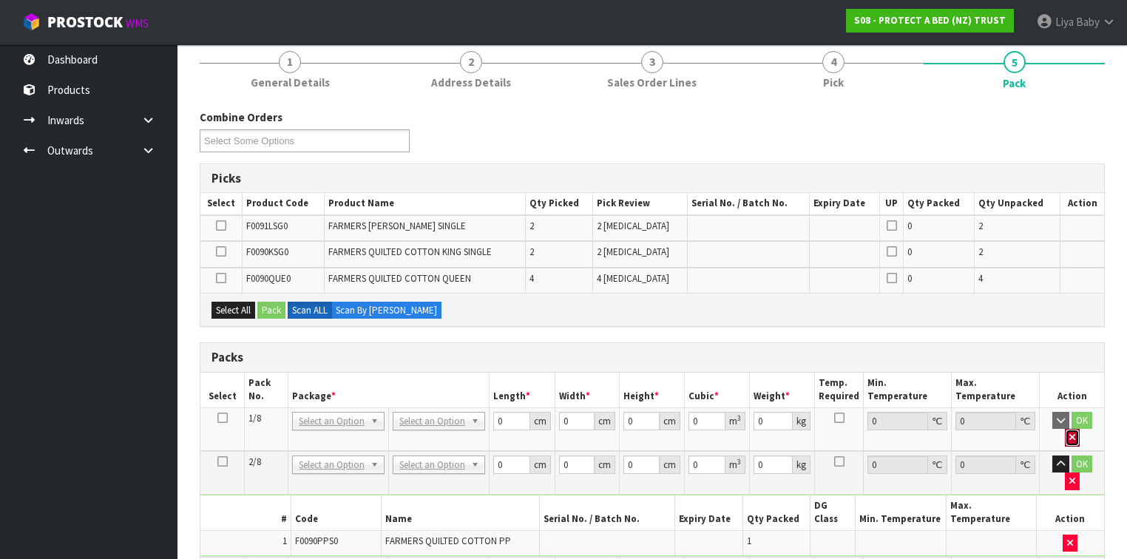
click at [1080, 429] on button "button" at bounding box center [1072, 438] width 15 height 18
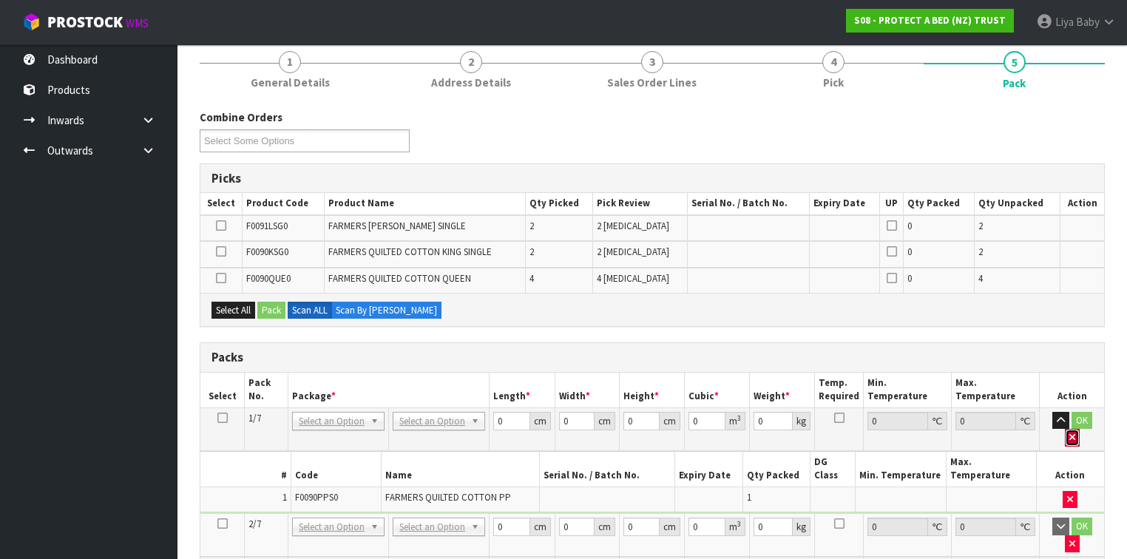
click at [1076, 433] on icon "button" at bounding box center [1073, 438] width 6 height 10
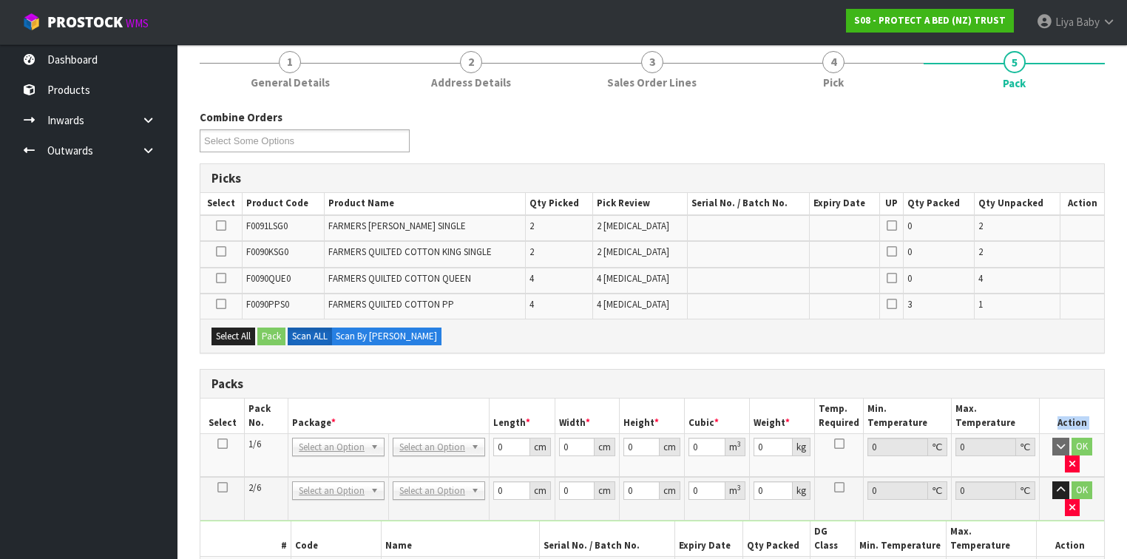
click at [1089, 413] on th "Action" at bounding box center [1072, 416] width 64 height 35
click at [1080, 456] on button "button" at bounding box center [1072, 465] width 15 height 18
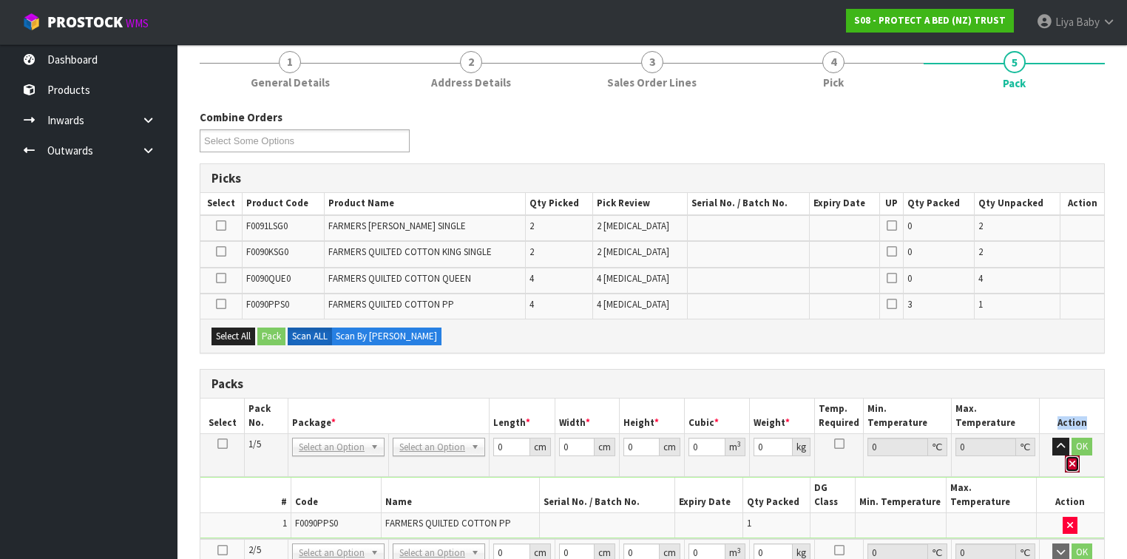
click at [1080, 456] on button "button" at bounding box center [1072, 465] width 15 height 18
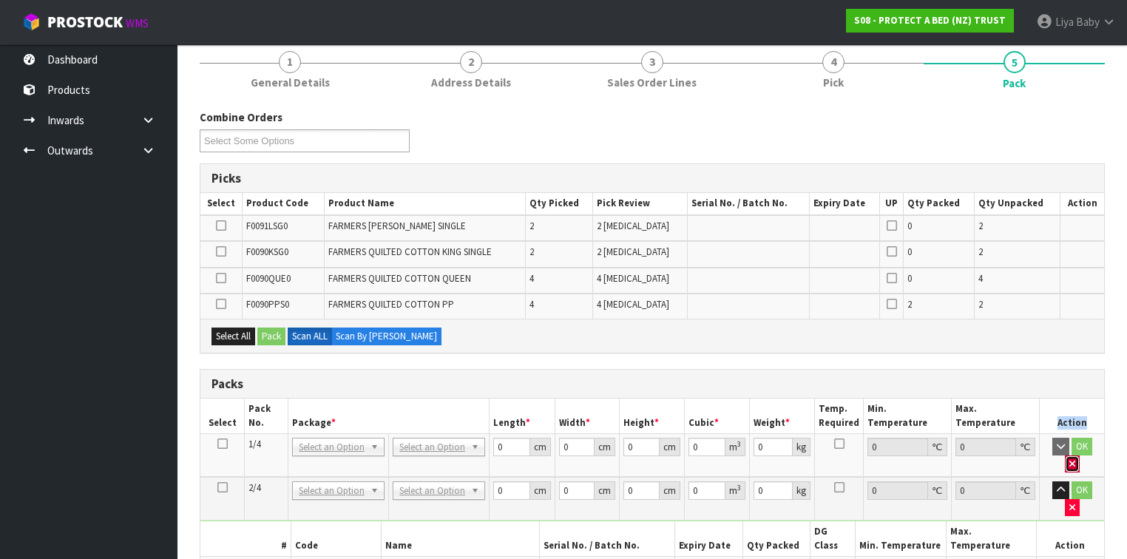
click at [1076, 459] on icon "button" at bounding box center [1073, 464] width 6 height 10
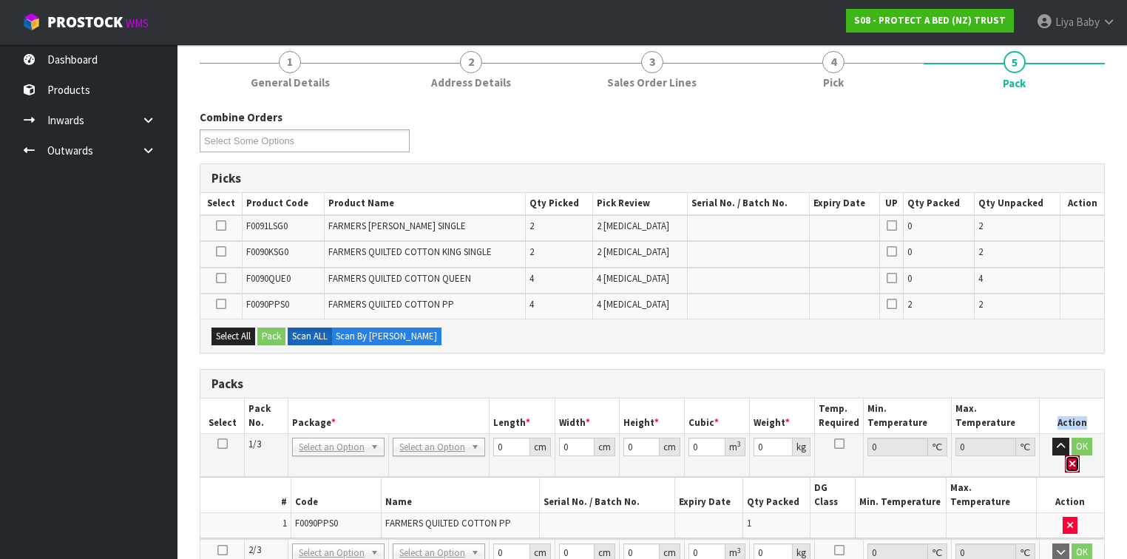
click at [1076, 459] on icon "button" at bounding box center [1073, 464] width 6 height 10
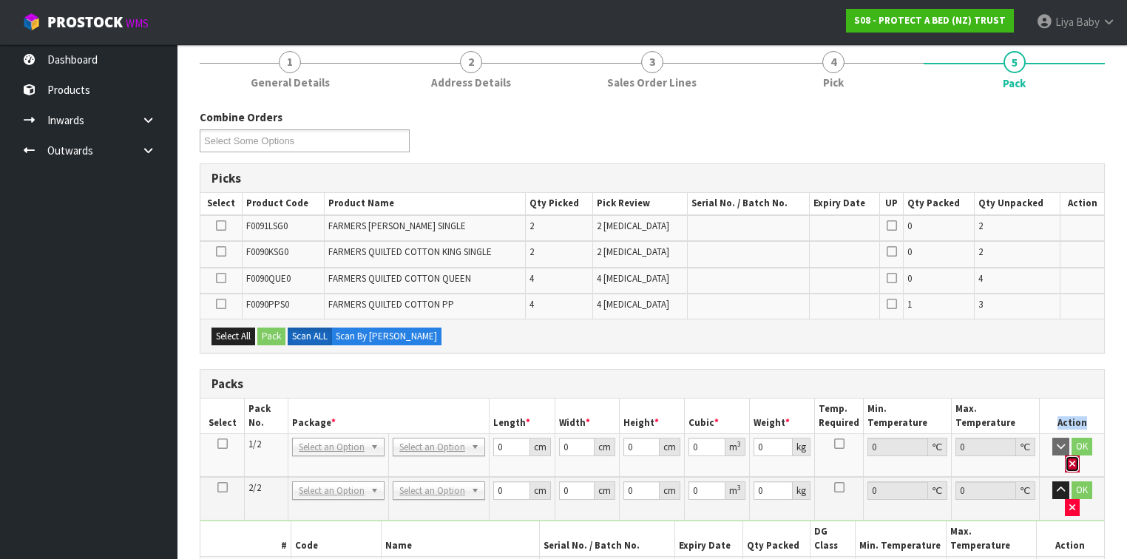
click at [1076, 459] on icon "button" at bounding box center [1073, 464] width 6 height 10
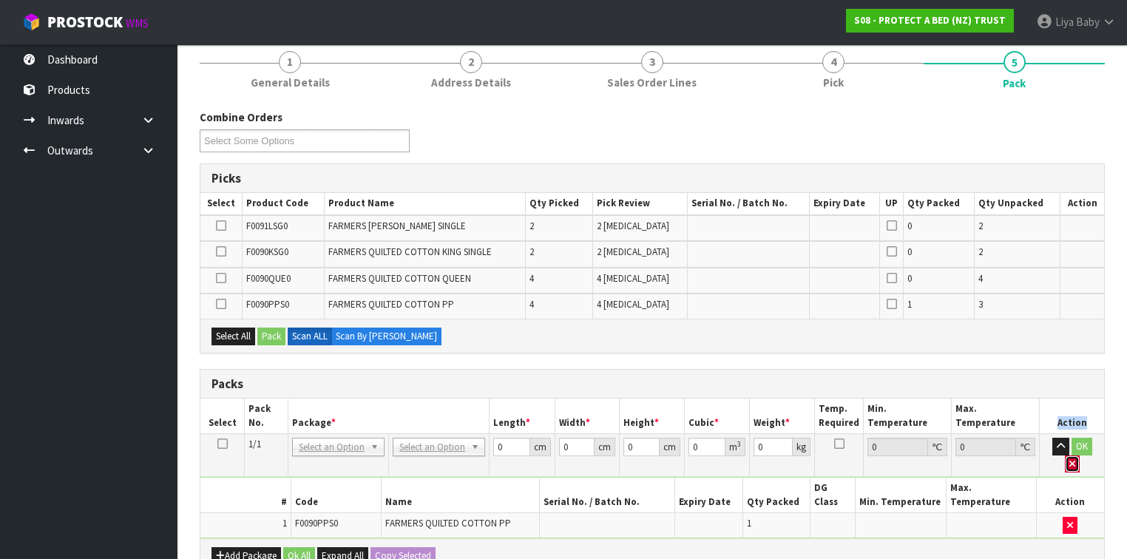
click at [1076, 459] on icon "button" at bounding box center [1073, 464] width 6 height 10
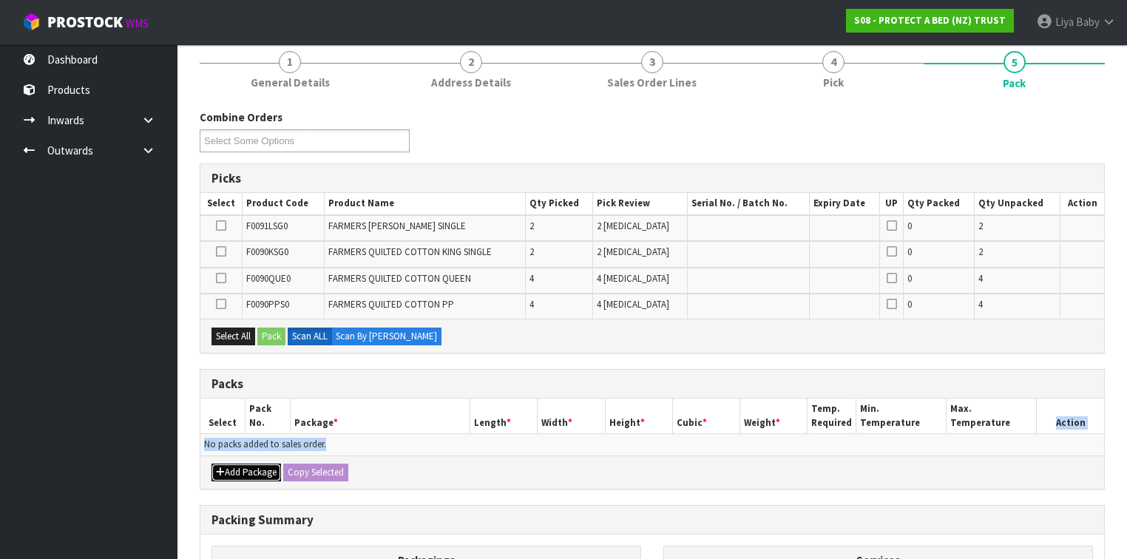
click at [259, 469] on button "Add Package" at bounding box center [247, 473] width 70 height 18
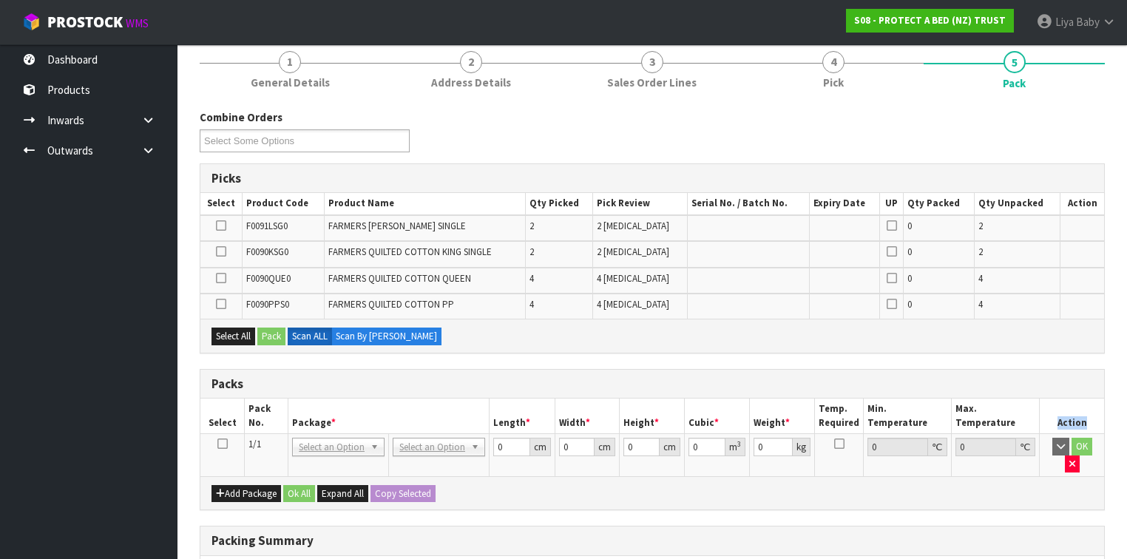
click at [223, 444] on icon at bounding box center [222, 444] width 10 height 1
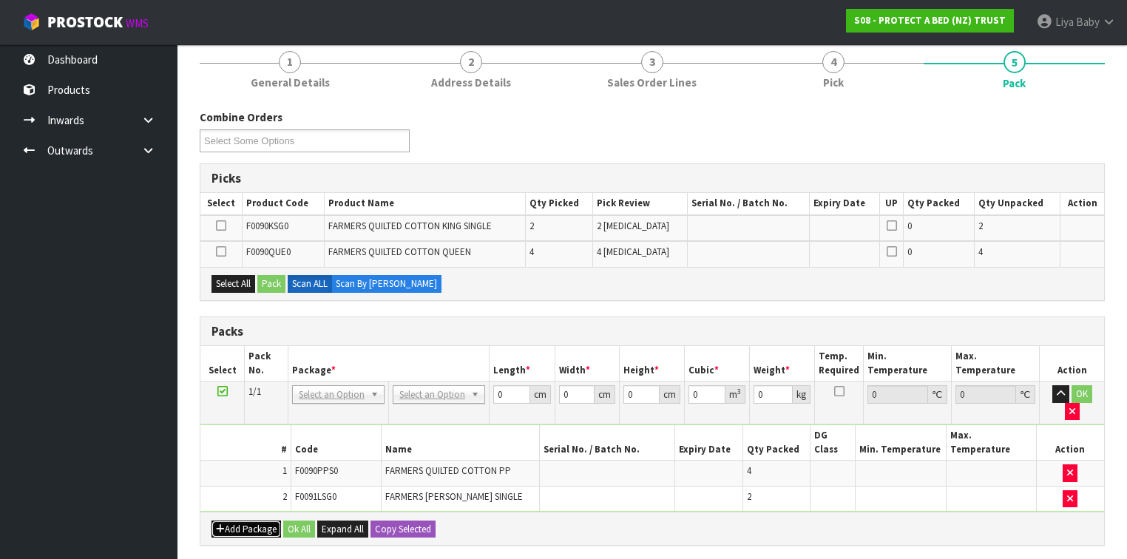
click at [243, 521] on button "Add Package" at bounding box center [247, 530] width 70 height 18
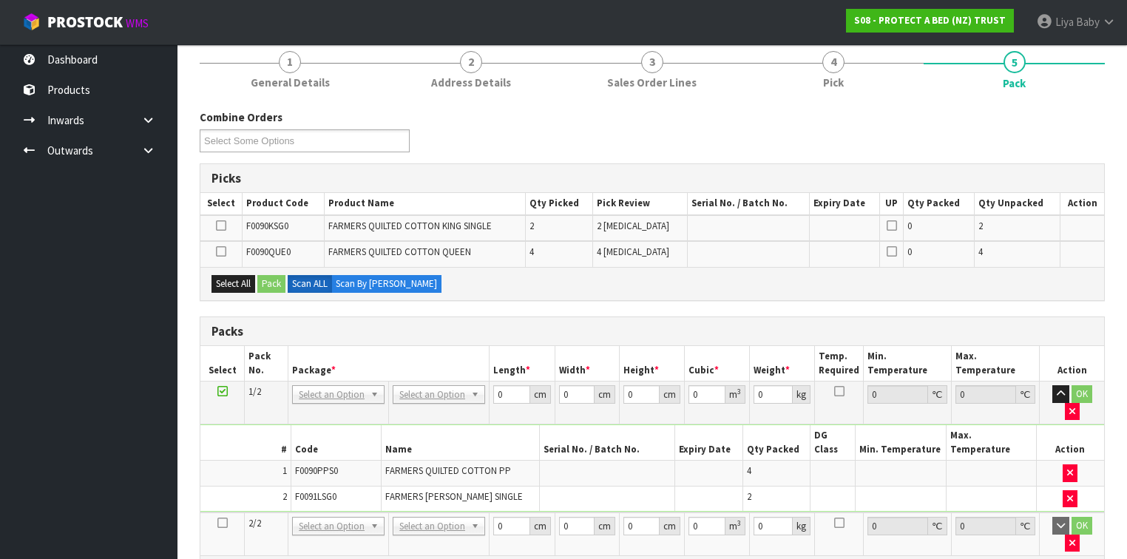
click at [222, 523] on icon at bounding box center [222, 523] width 10 height 1
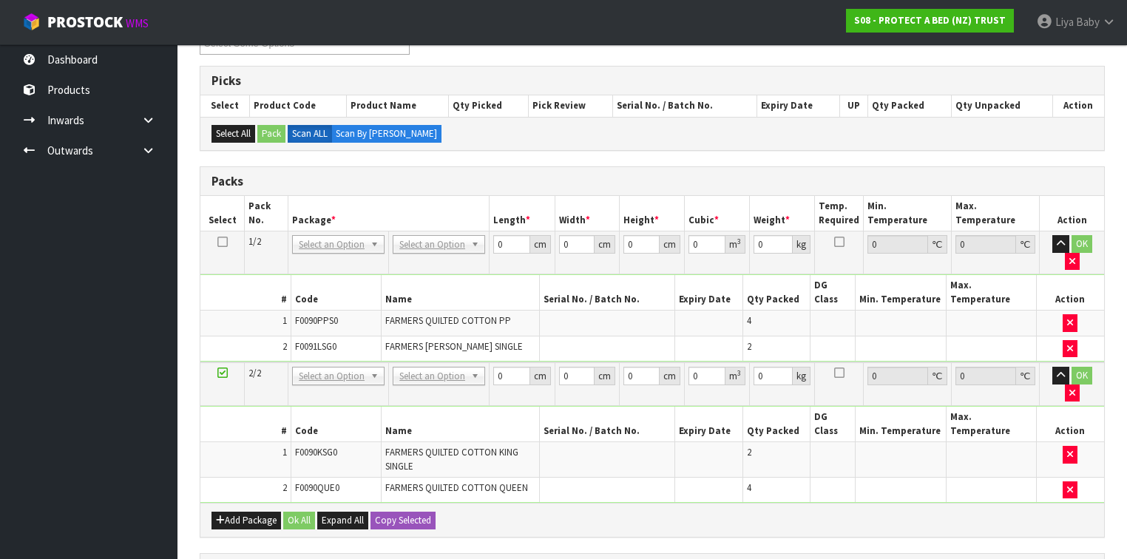
scroll to position [355, 0]
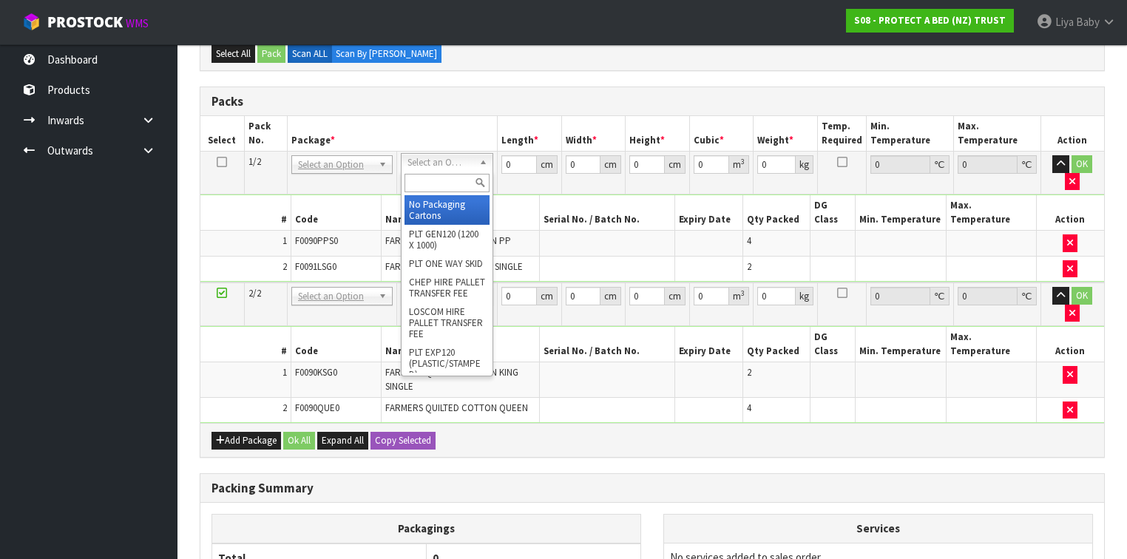
click at [440, 185] on input "text" at bounding box center [447, 183] width 85 height 18
type input "OC"
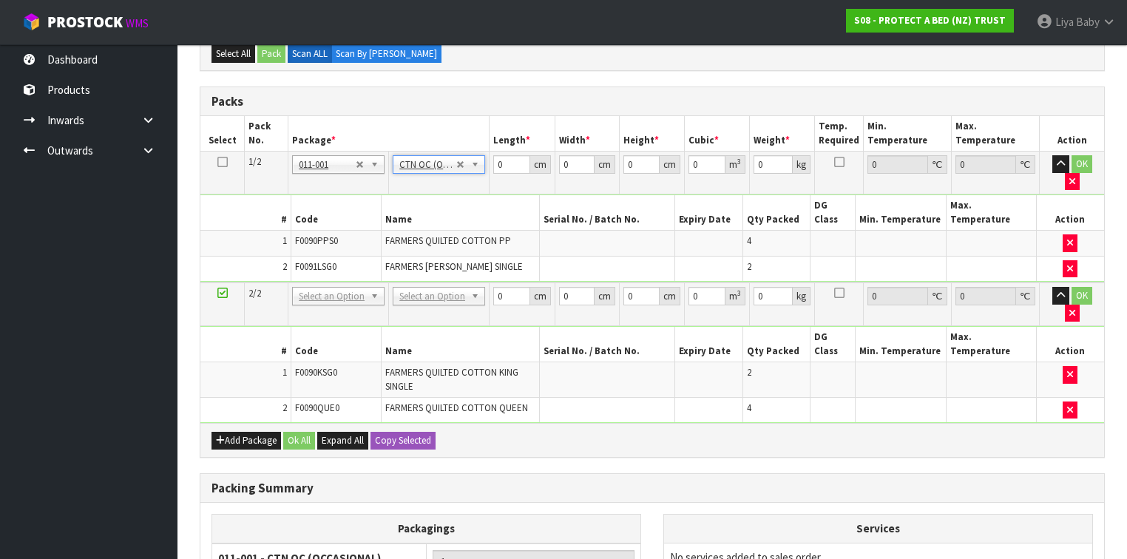
type input "1.96"
click at [510, 163] on input "0" at bounding box center [511, 164] width 36 height 18
type input "44"
click at [571, 168] on input "0" at bounding box center [577, 164] width 36 height 18
type input "24"
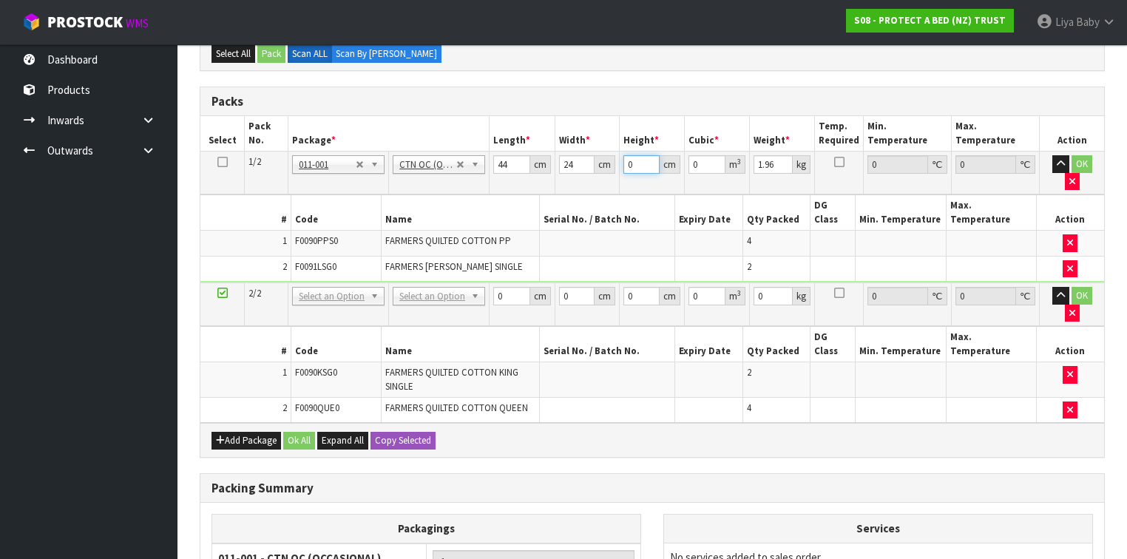
click at [635, 160] on input "0" at bounding box center [642, 164] width 36 height 18
type input "3"
type input "0.003168"
type input "35"
type input "0.03696"
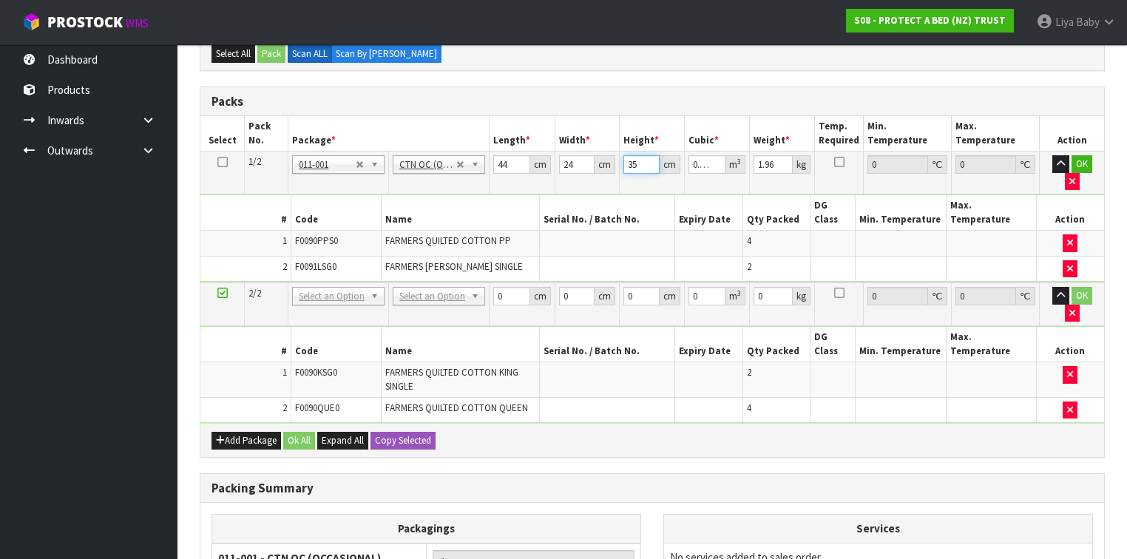
type input "35"
click at [775, 163] on input "1.96" at bounding box center [773, 164] width 39 height 18
type input "1"
type input "3"
click at [1072, 163] on button "OK" at bounding box center [1082, 164] width 21 height 18
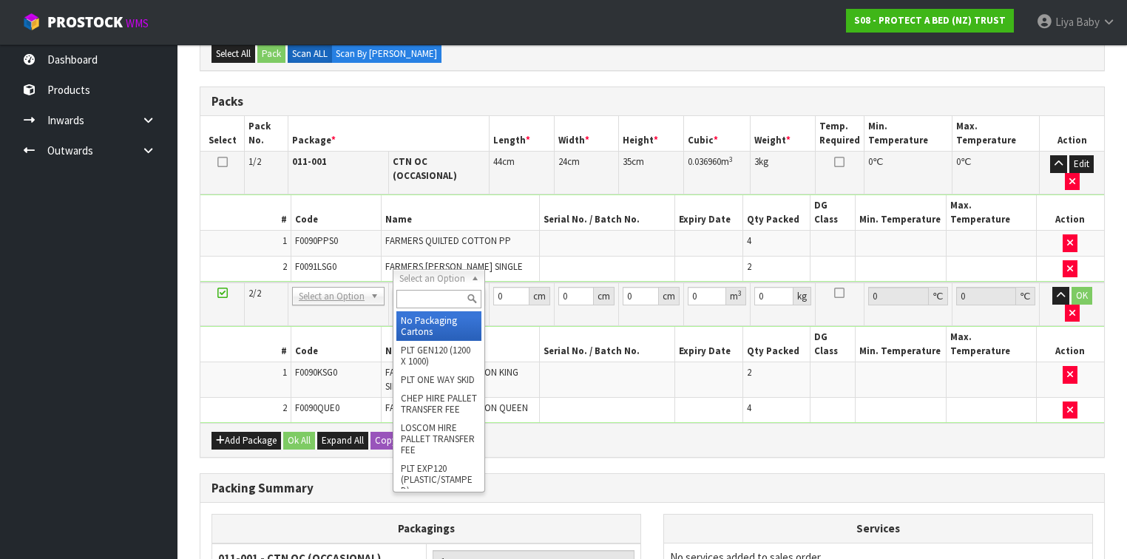
click at [438, 300] on input "text" at bounding box center [438, 299] width 85 height 18
type input "OC"
type input "2"
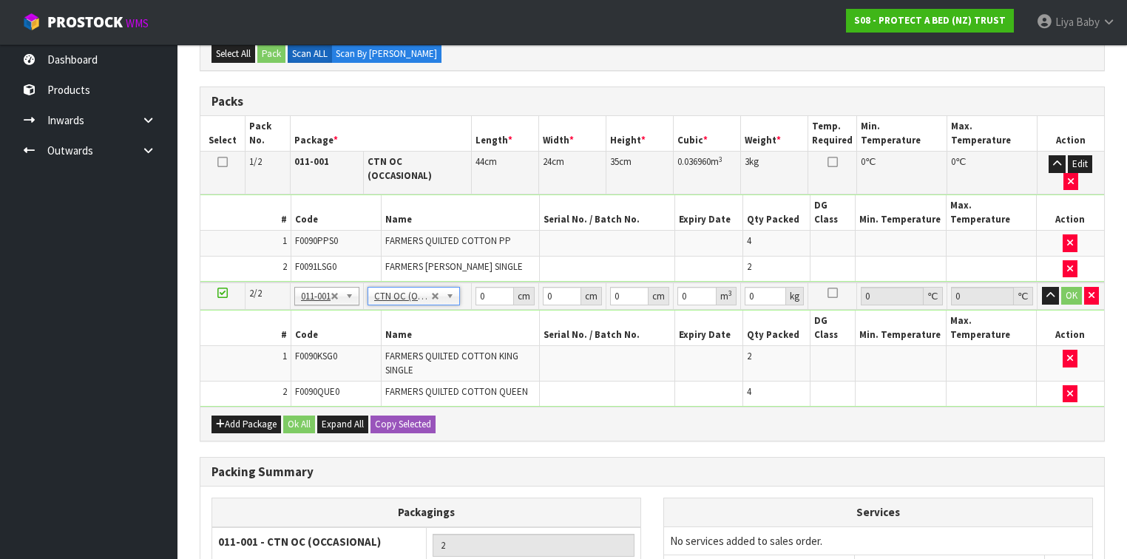
type input "9.814"
click at [495, 287] on input "0" at bounding box center [495, 296] width 38 height 18
type input "58"
click at [558, 287] on input "0" at bounding box center [562, 296] width 38 height 18
type input "48"
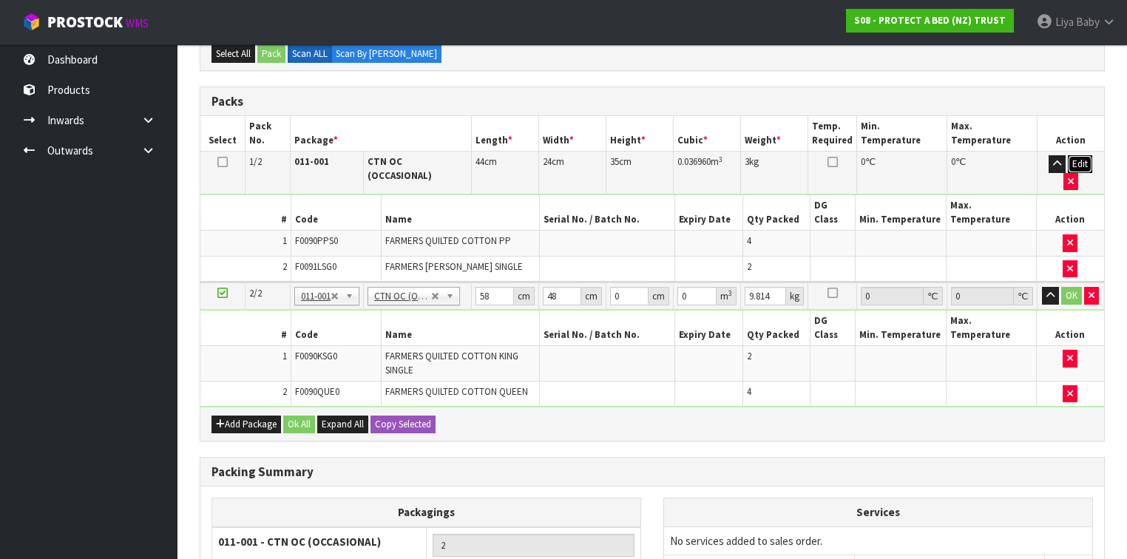
click at [1068, 158] on button "Edit" at bounding box center [1080, 164] width 24 height 18
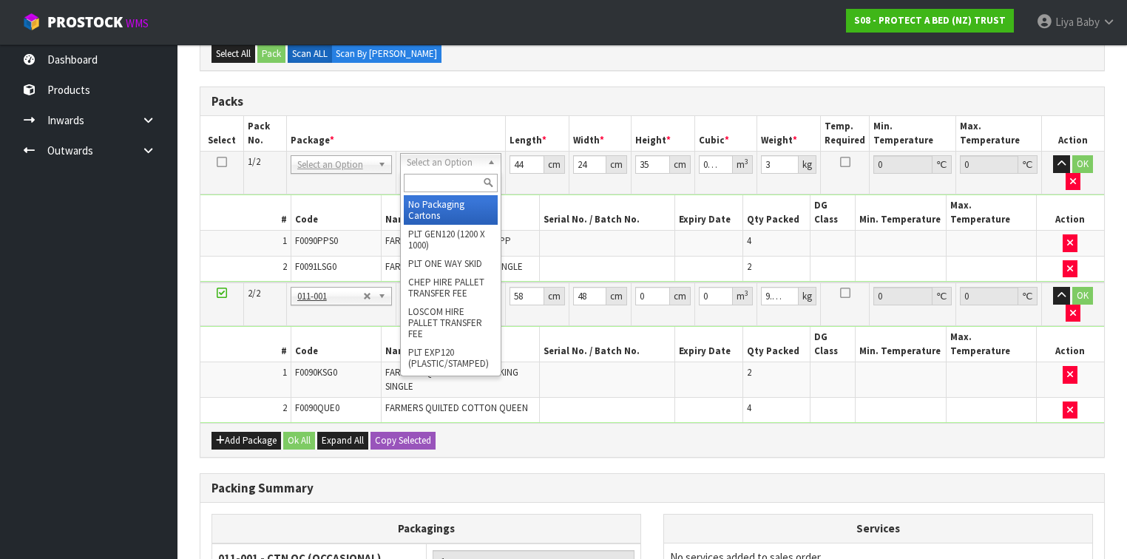
click at [445, 178] on input "text" at bounding box center [451, 183] width 94 height 18
type input "CTN5"
type input "43"
type input "33"
type input "25.5"
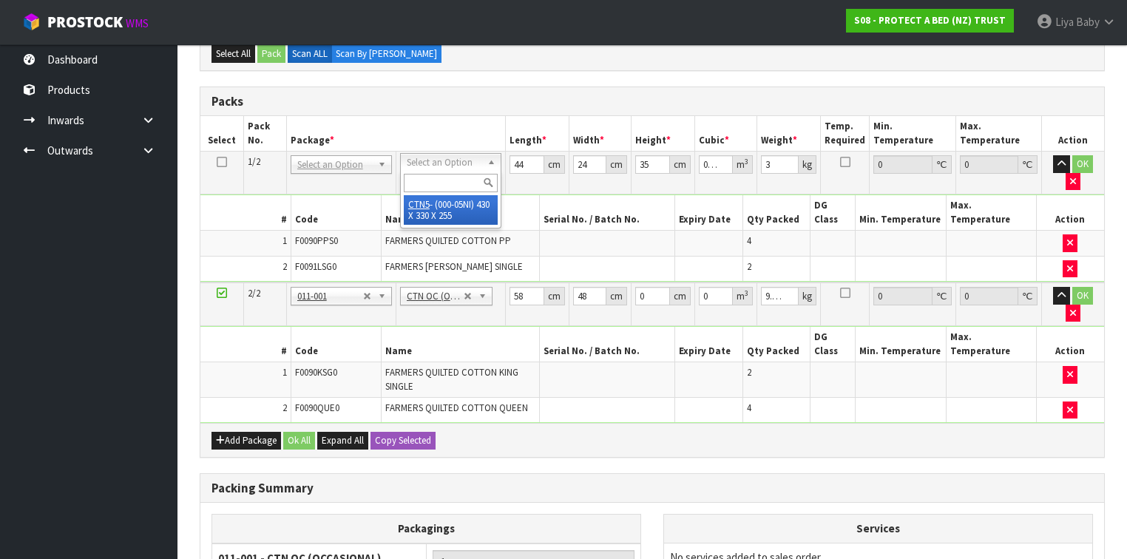
type input "0.036185"
type input "2.16"
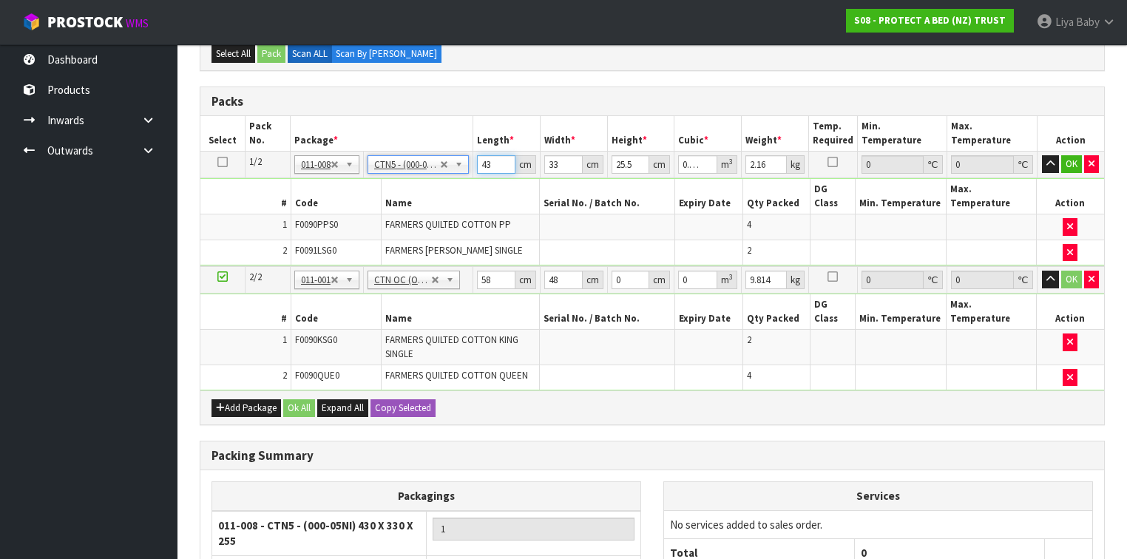
click at [494, 163] on input "43" at bounding box center [496, 164] width 38 height 18
type input "4"
type input "0.003366"
type input "0"
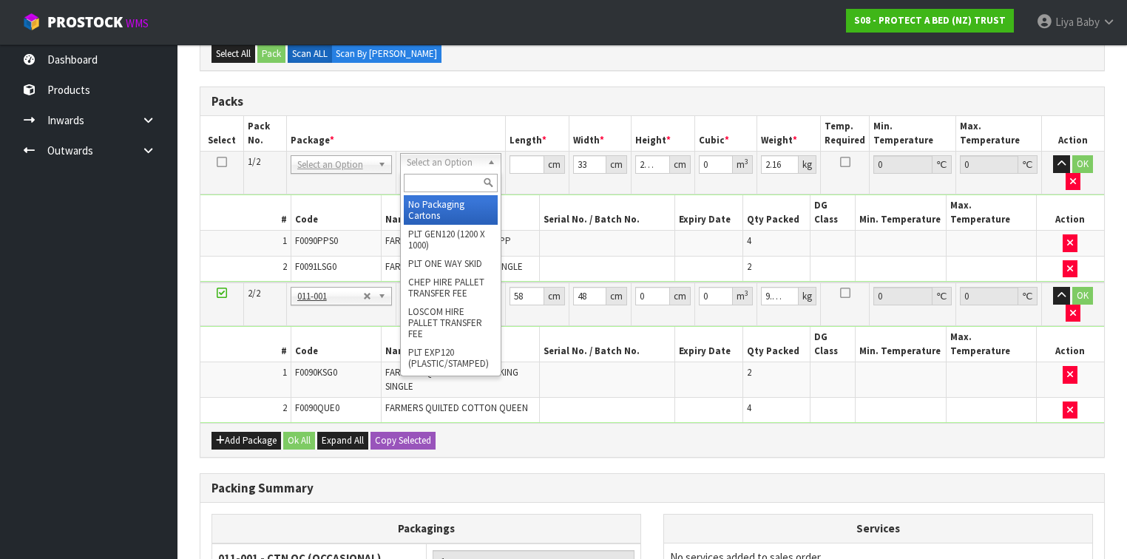
click at [441, 184] on input "text" at bounding box center [451, 183] width 94 height 18
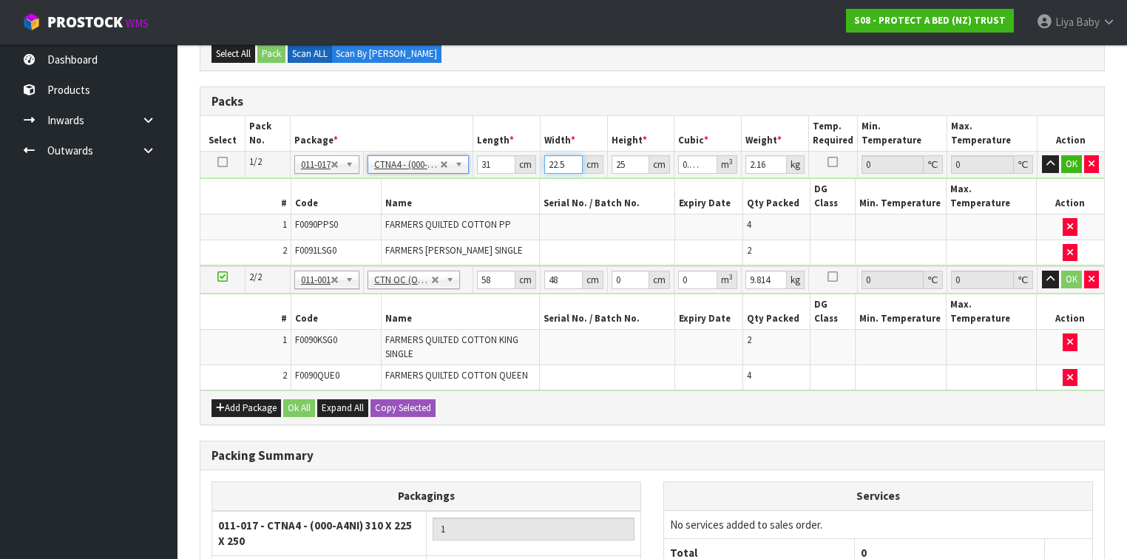
click at [567, 163] on input "22.5" at bounding box center [563, 164] width 38 height 18
click at [632, 159] on input "25" at bounding box center [631, 164] width 38 height 18
click at [767, 163] on input "2.16" at bounding box center [766, 164] width 41 height 18
click at [1076, 159] on button "OK" at bounding box center [1071, 164] width 21 height 18
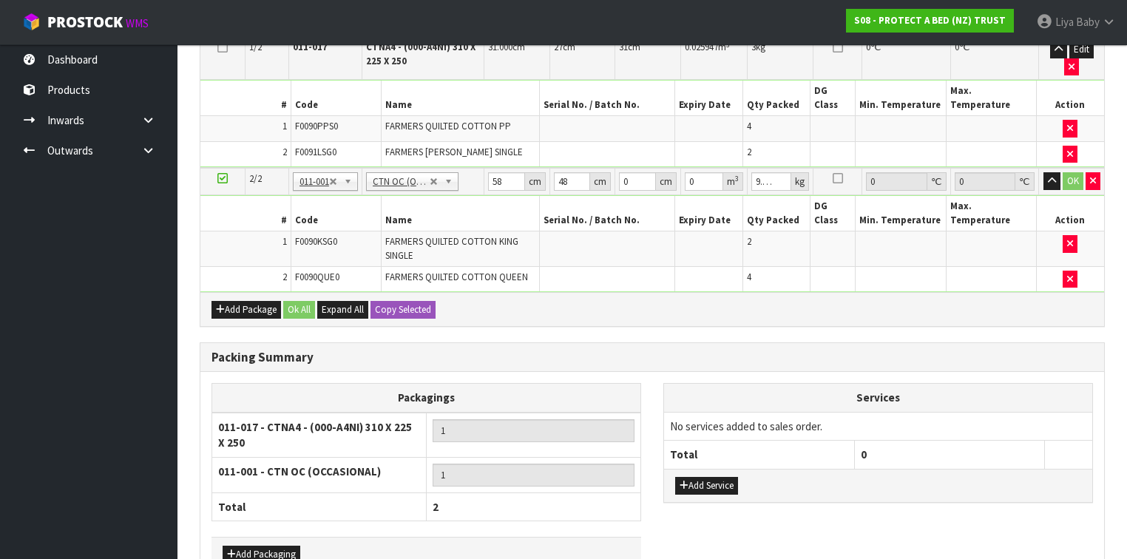
scroll to position [467, 0]
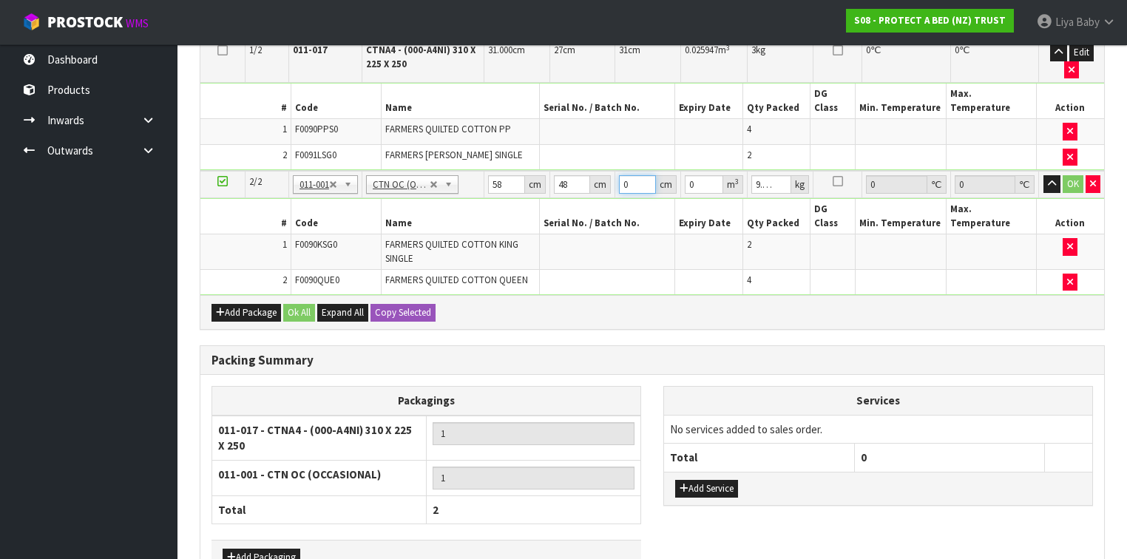
click at [631, 175] on input "0" at bounding box center [637, 184] width 37 height 18
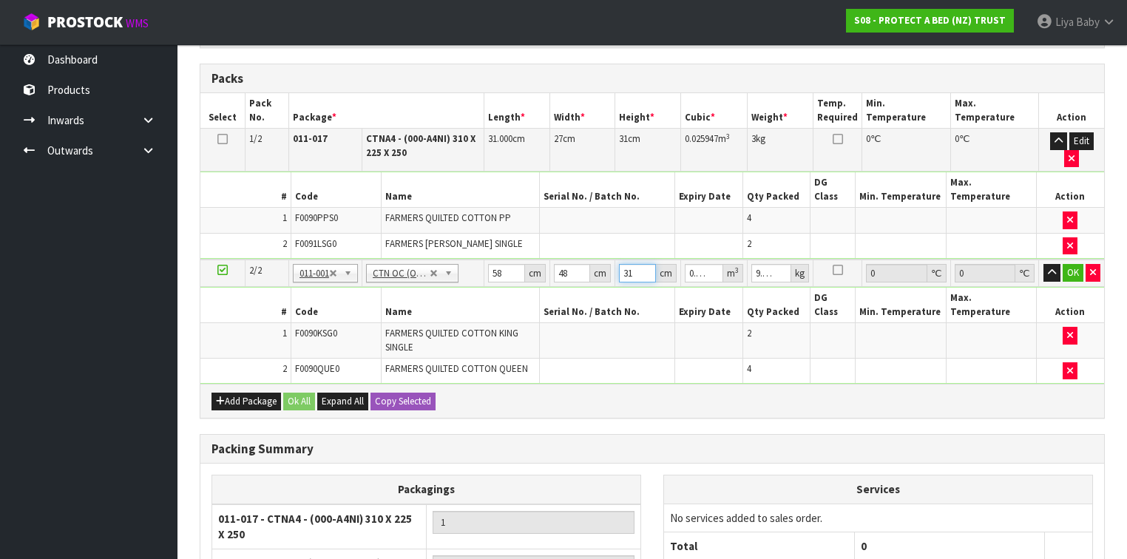
scroll to position [348, 0]
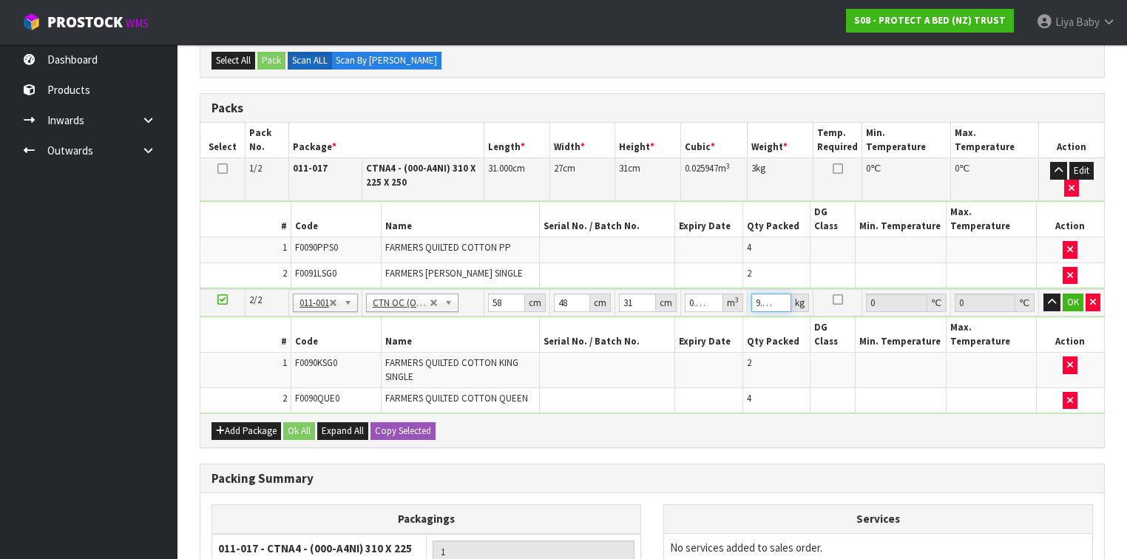
click at [769, 294] on input "9.814" at bounding box center [772, 303] width 40 height 18
click at [774, 294] on input "14" at bounding box center [772, 303] width 40 height 18
click at [1077, 294] on button "OK" at bounding box center [1073, 303] width 21 height 18
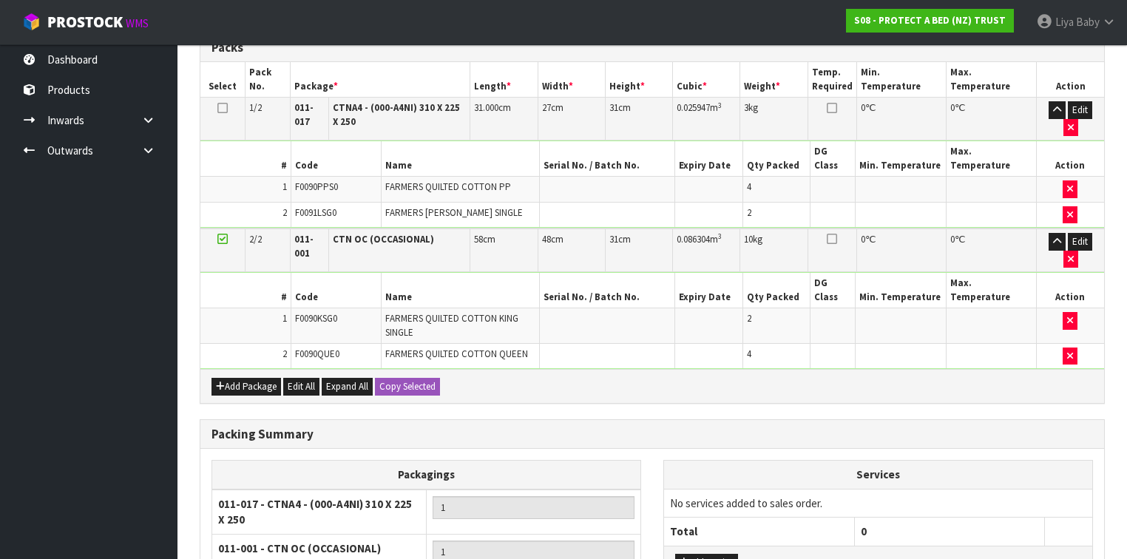
scroll to position [527, 0]
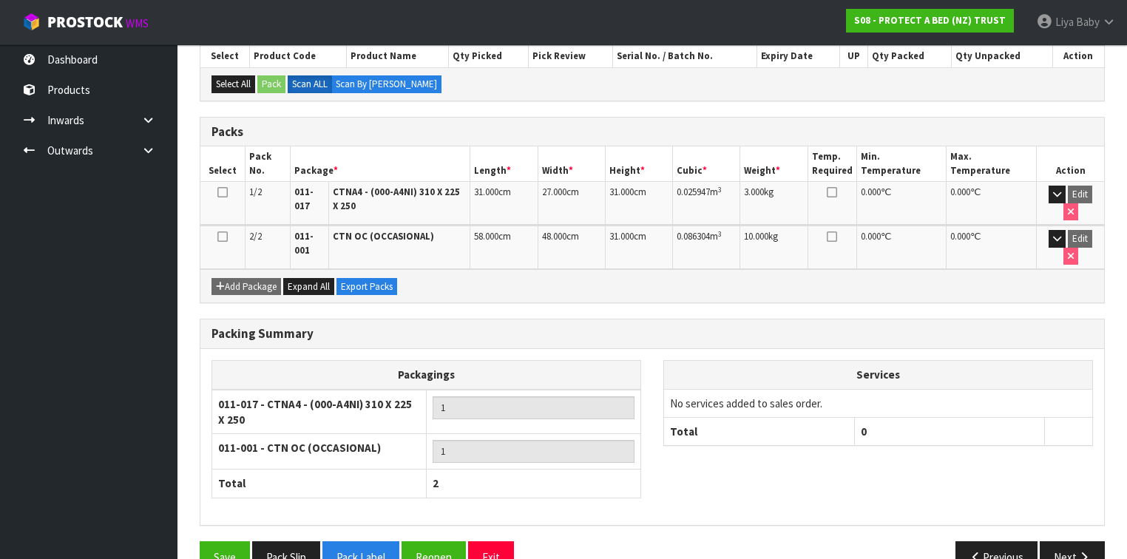
scroll to position [340, 0]
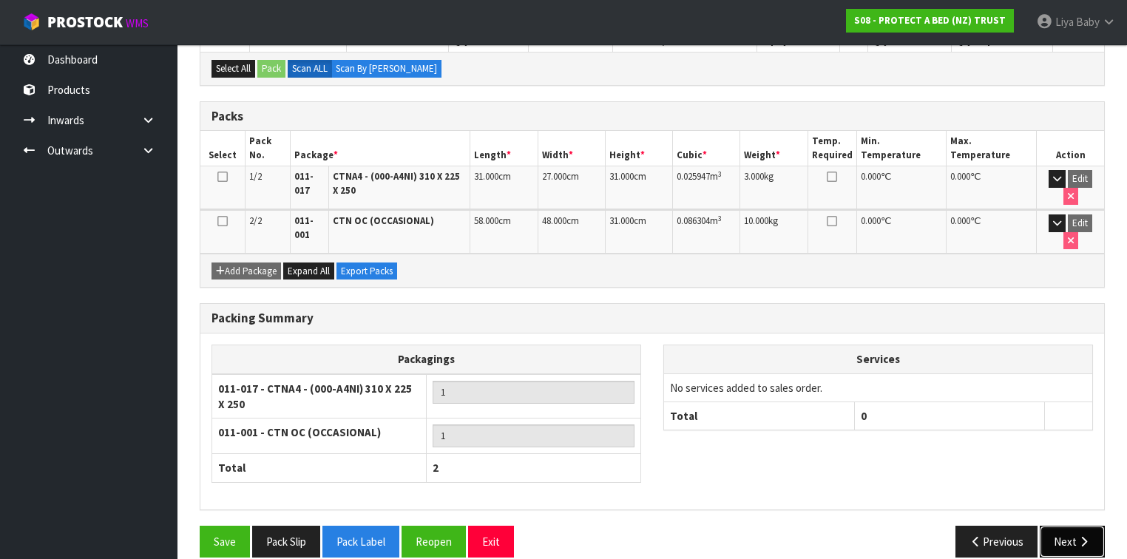
click at [1080, 536] on icon "button" at bounding box center [1084, 541] width 14 height 11
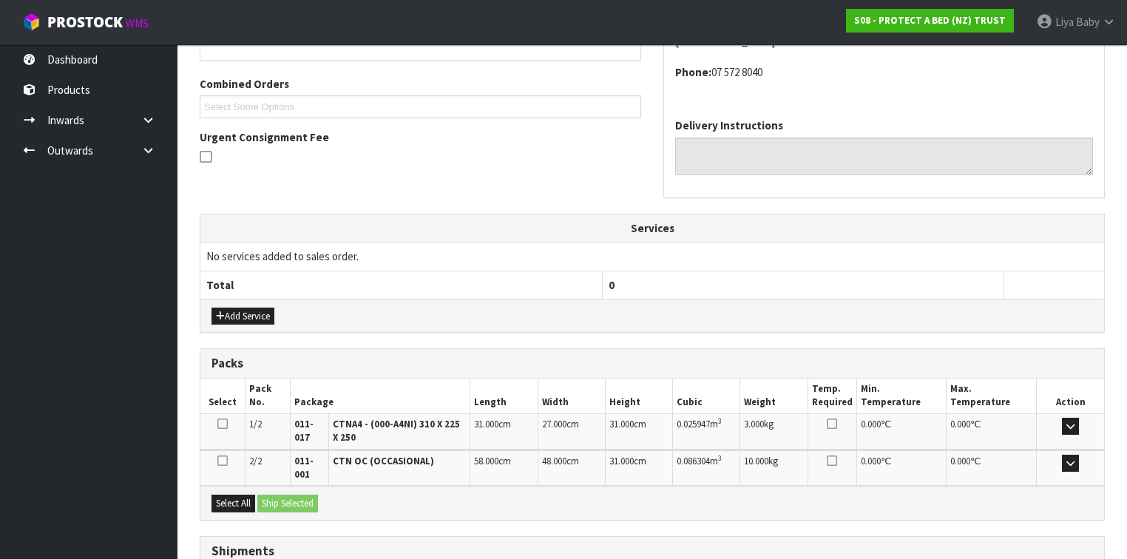
scroll to position [473, 0]
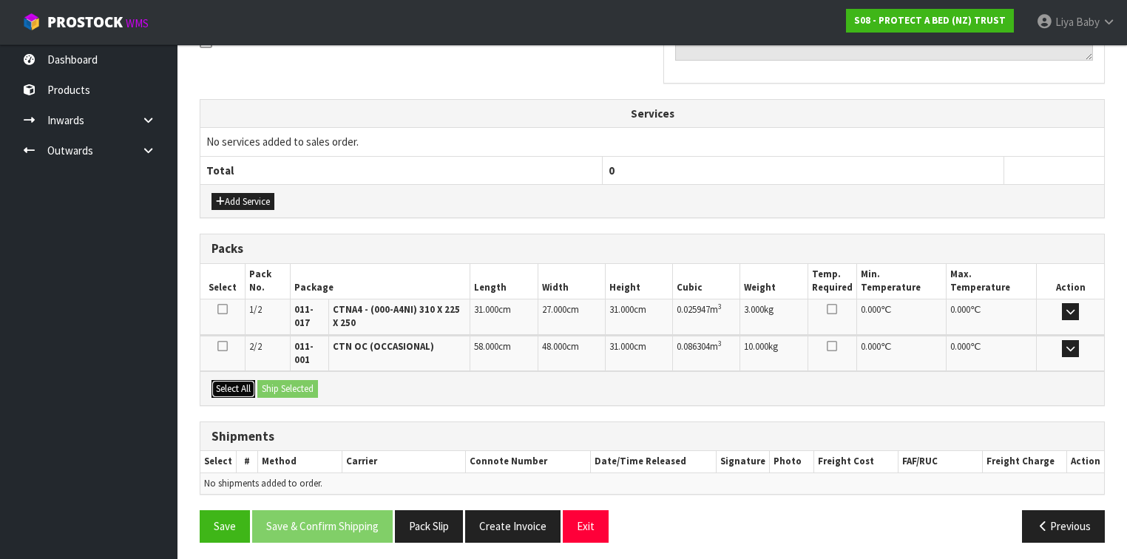
click at [232, 390] on button "Select All" at bounding box center [234, 389] width 44 height 18
click at [278, 380] on button "Ship Selected" at bounding box center [287, 389] width 61 height 18
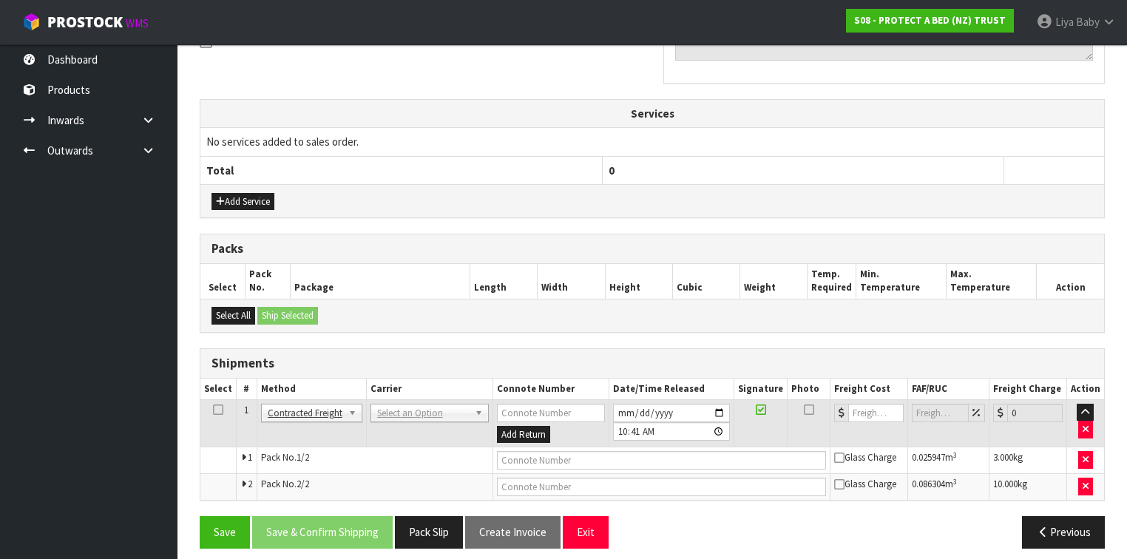
click at [213, 410] on icon at bounding box center [218, 410] width 10 height 1
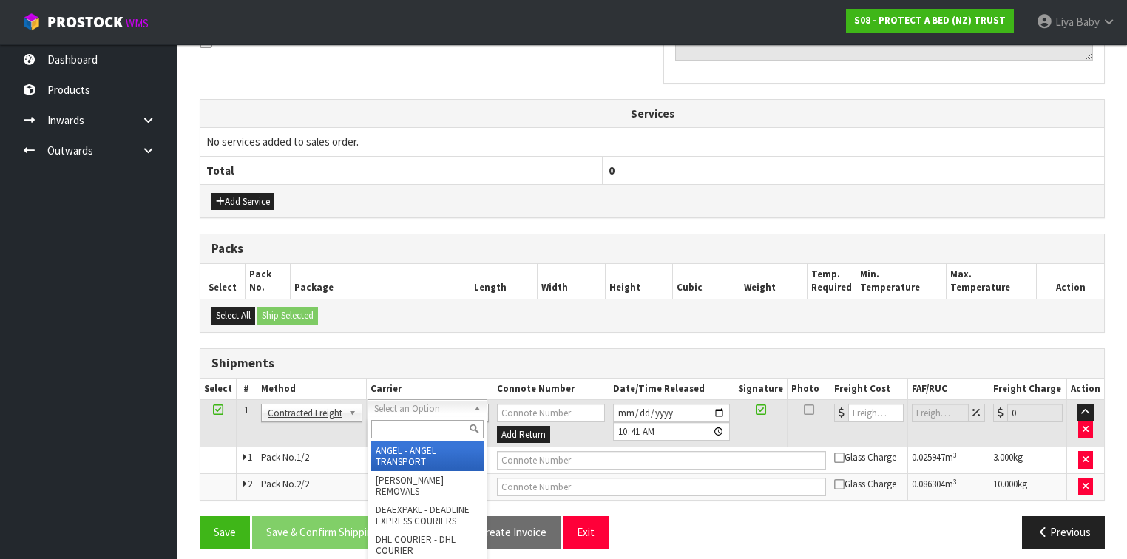
click at [420, 424] on input "text" at bounding box center [427, 429] width 112 height 18
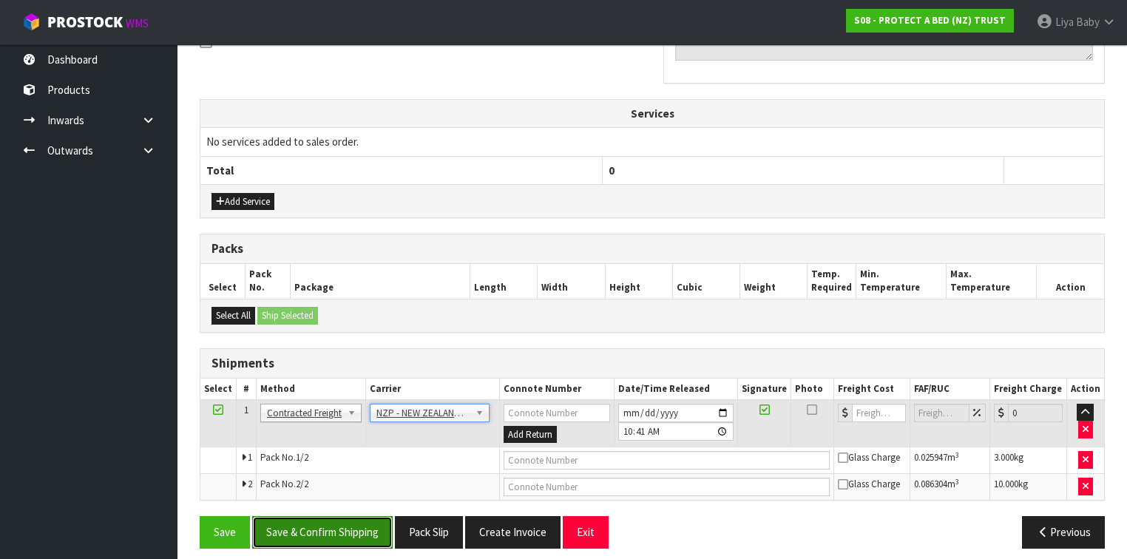
click at [334, 516] on button "Save & Confirm Shipping" at bounding box center [322, 532] width 141 height 32
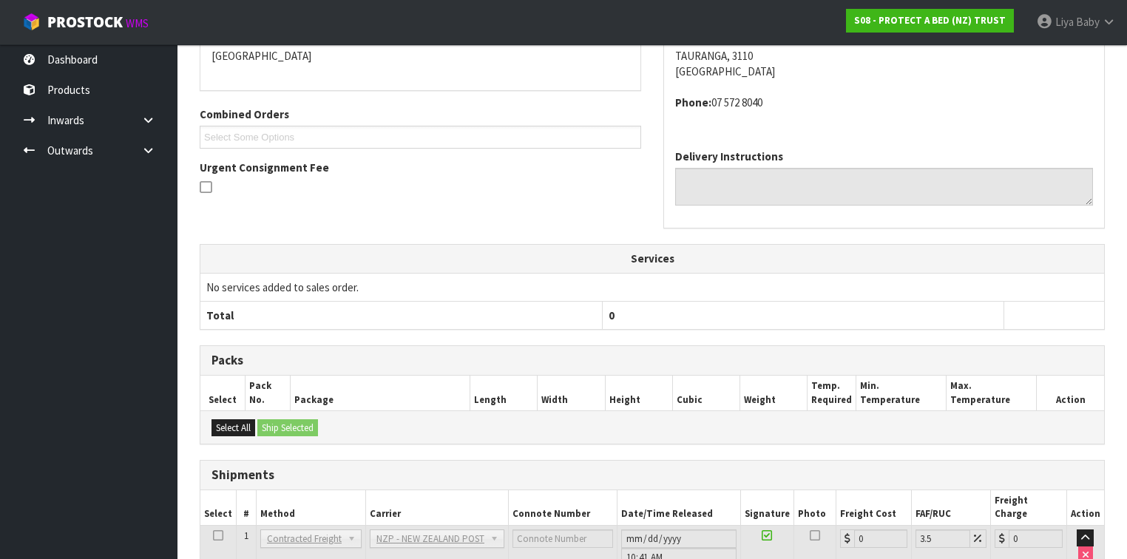
scroll to position [458, 0]
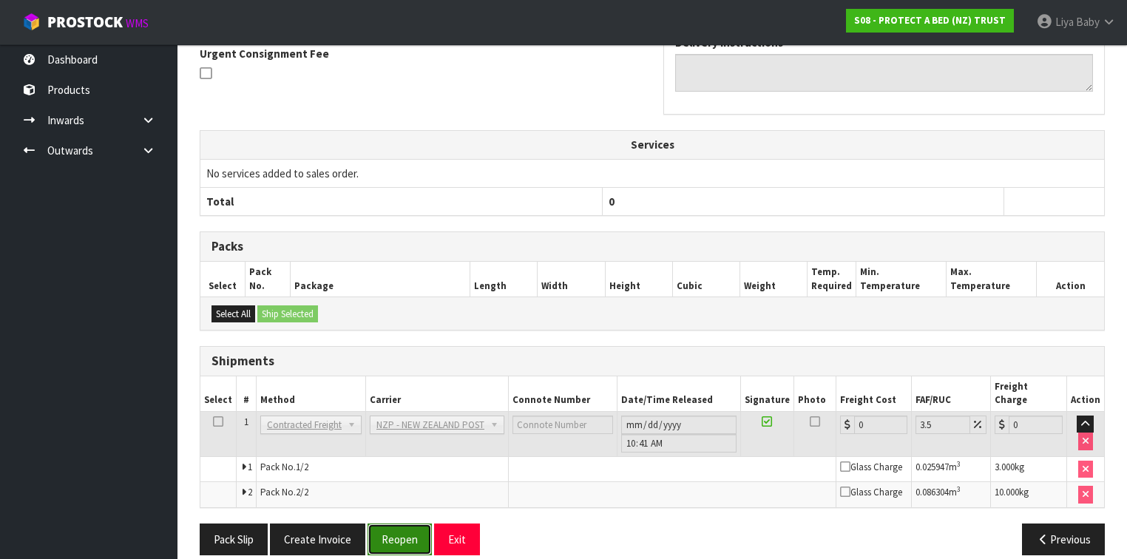
click at [379, 524] on button "Reopen" at bounding box center [400, 540] width 64 height 32
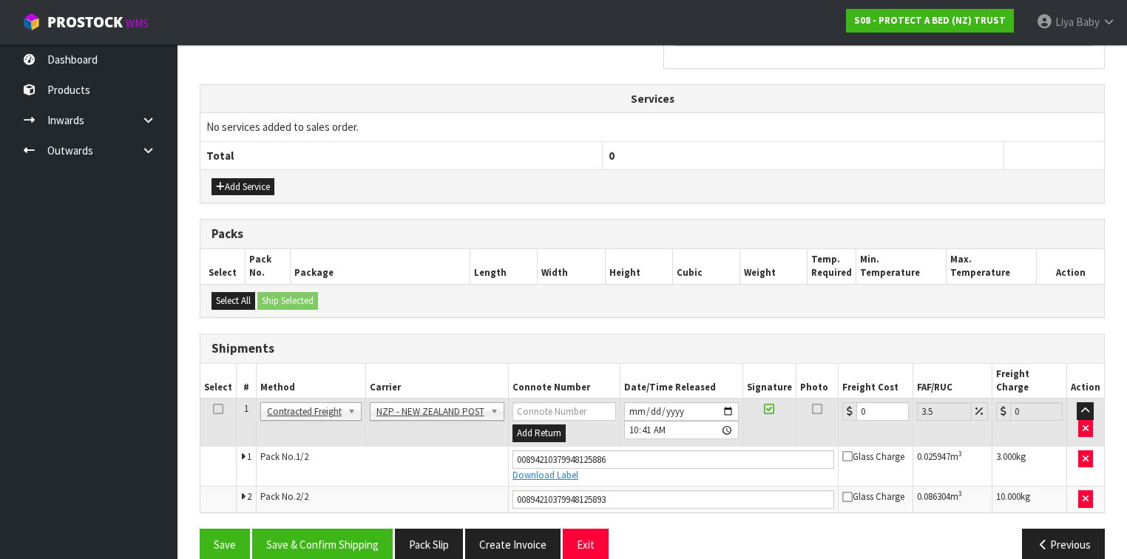
scroll to position [493, 0]
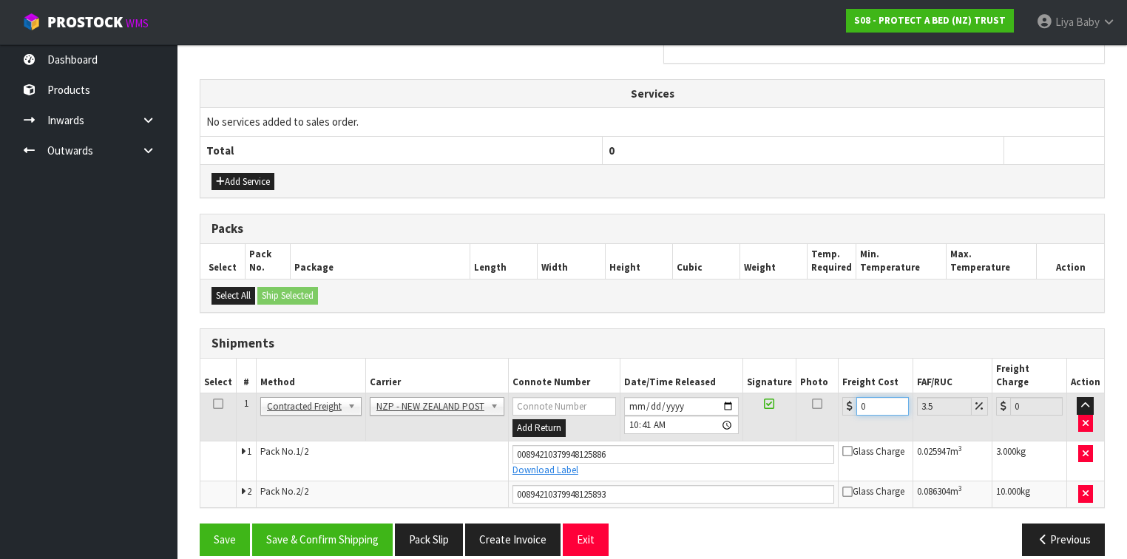
click at [876, 397] on input "0" at bounding box center [883, 406] width 53 height 18
click at [218, 404] on icon at bounding box center [218, 404] width 10 height 1
click at [328, 524] on button "Save & Confirm Shipping" at bounding box center [322, 540] width 141 height 32
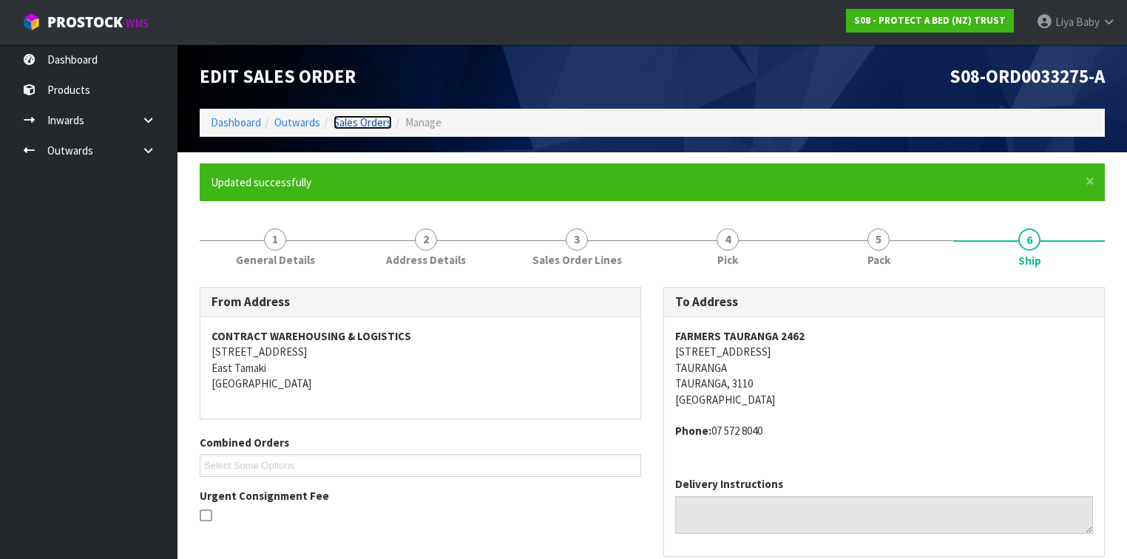
click at [355, 118] on link "Sales Orders" at bounding box center [363, 122] width 58 height 14
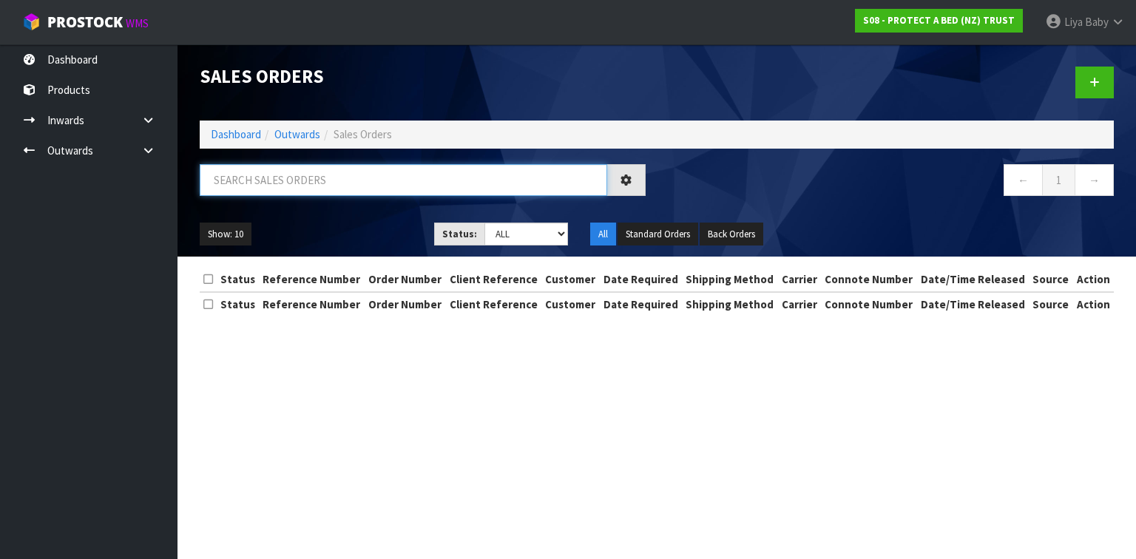
click at [305, 180] on input "text" at bounding box center [404, 180] width 408 height 32
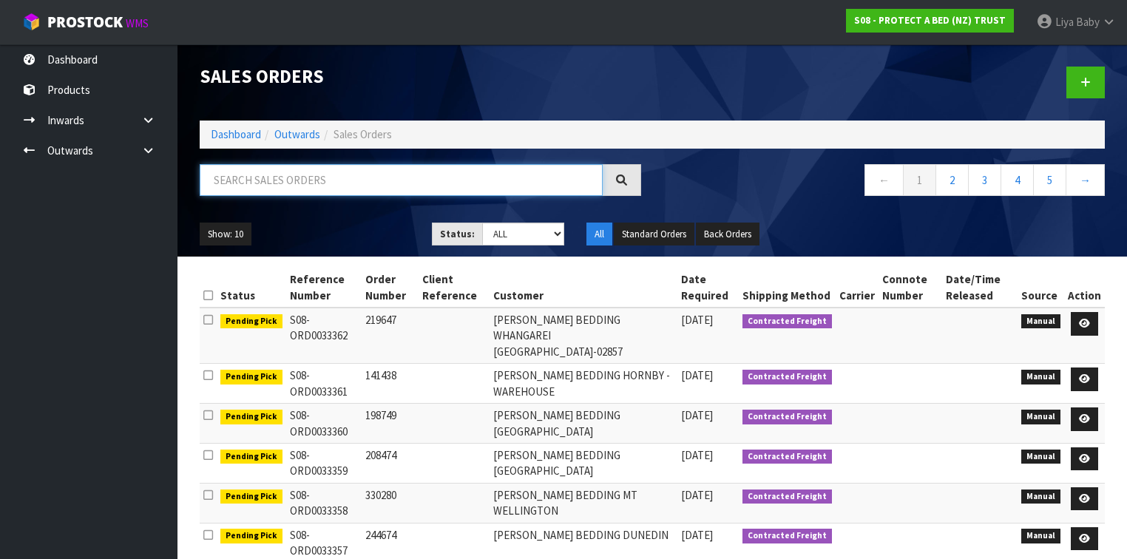
click at [257, 181] on input "text" at bounding box center [401, 180] width 403 height 32
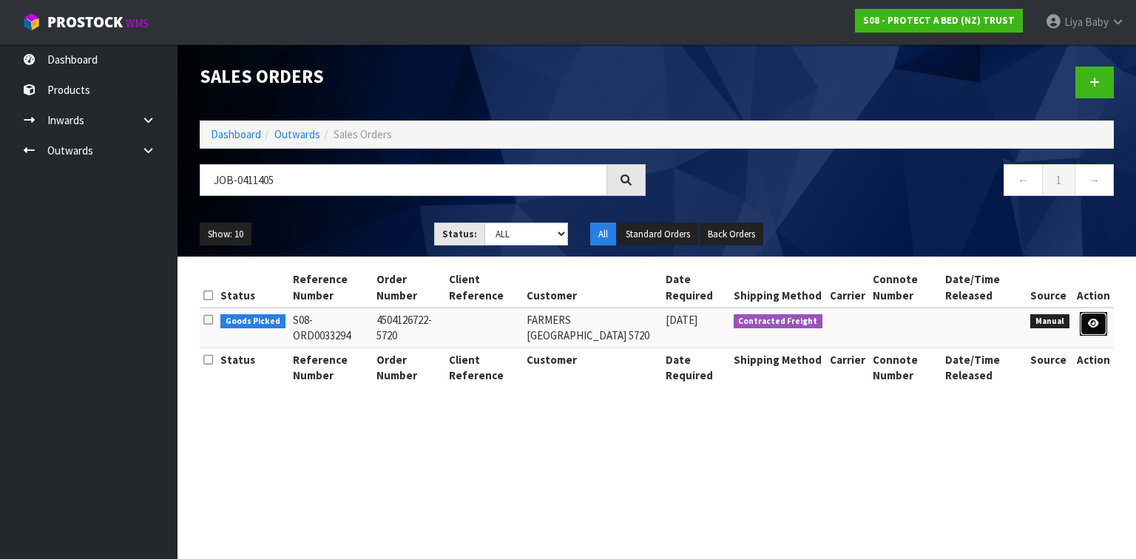
click at [1101, 317] on link at bounding box center [1093, 324] width 27 height 24
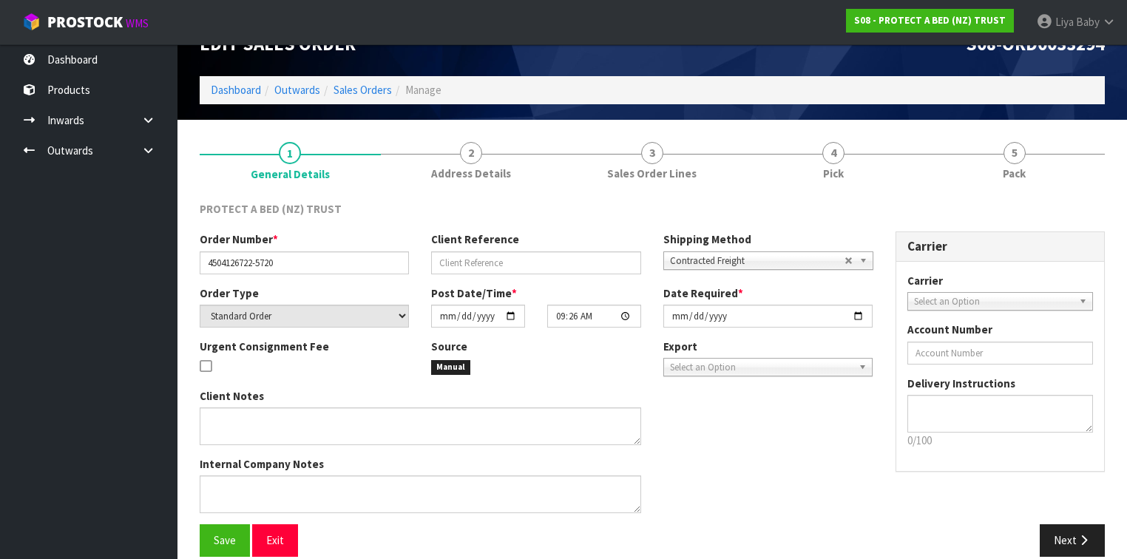
scroll to position [50, 0]
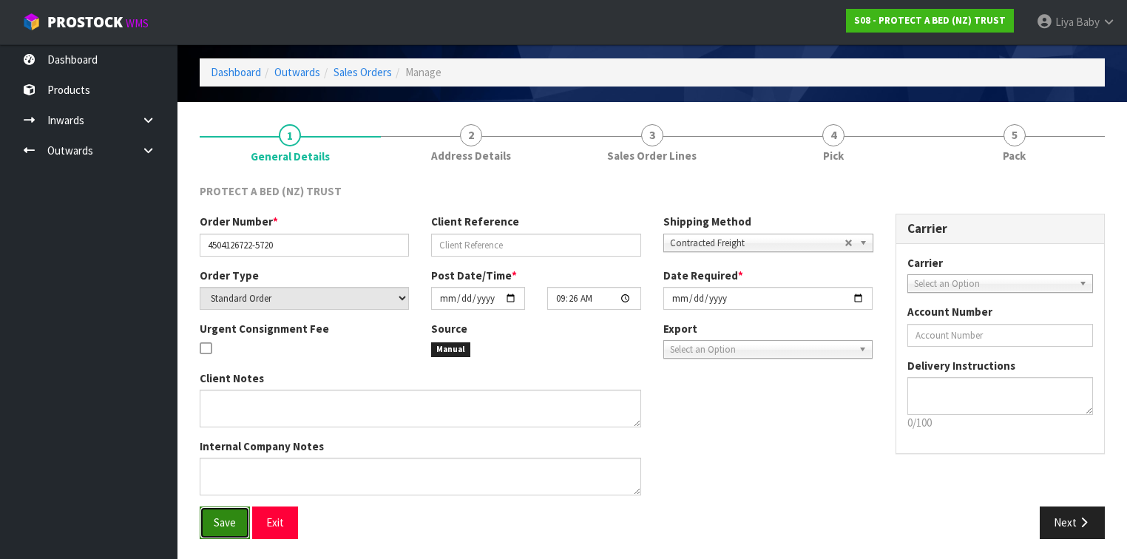
click at [220, 523] on span "Save" at bounding box center [225, 523] width 22 height 14
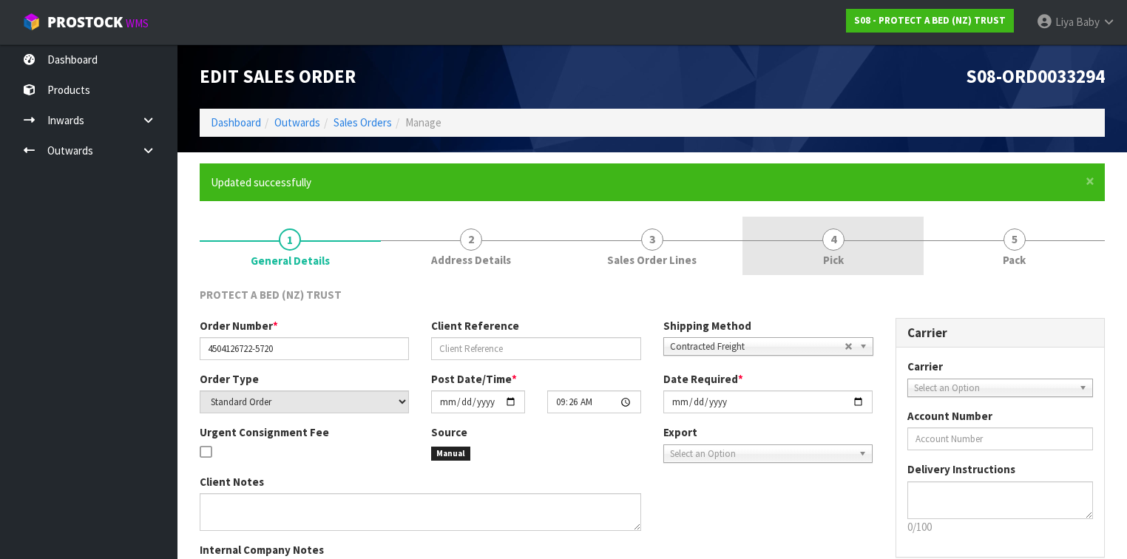
click at [843, 234] on span "4" at bounding box center [834, 240] width 22 height 22
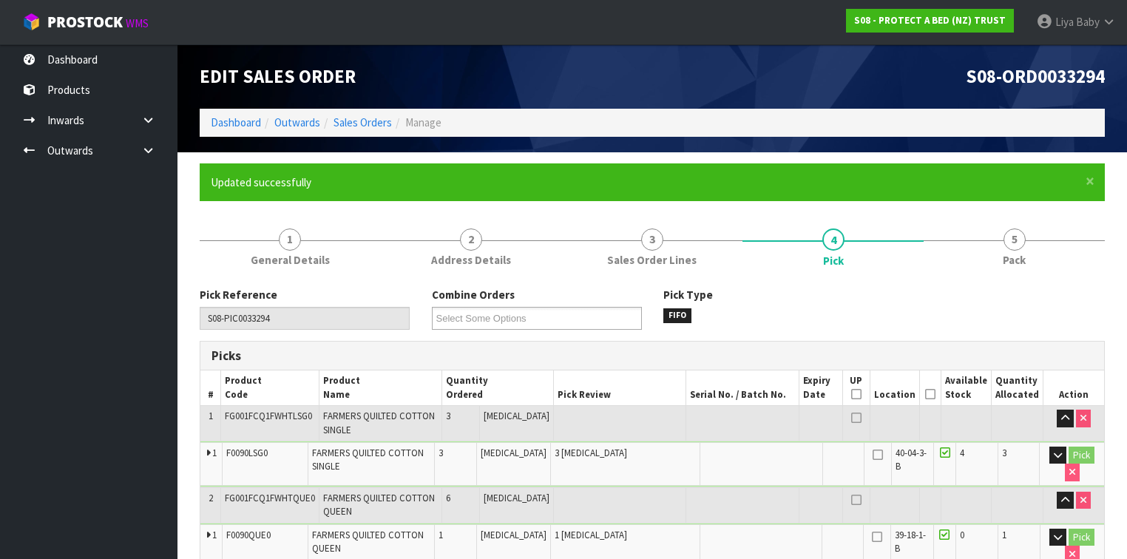
click at [931, 394] on icon at bounding box center [930, 394] width 10 height 1
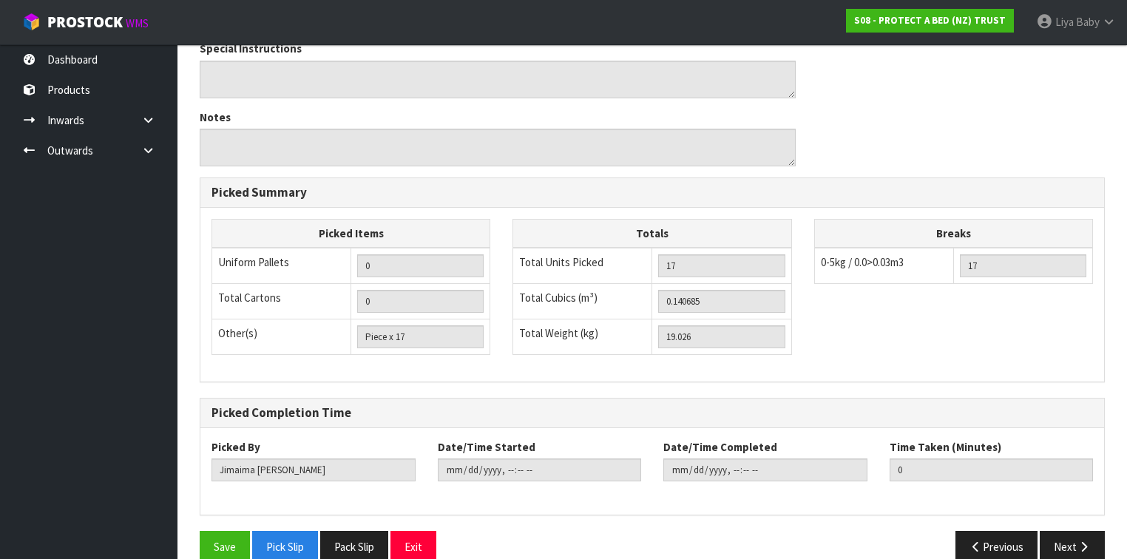
scroll to position [763, 0]
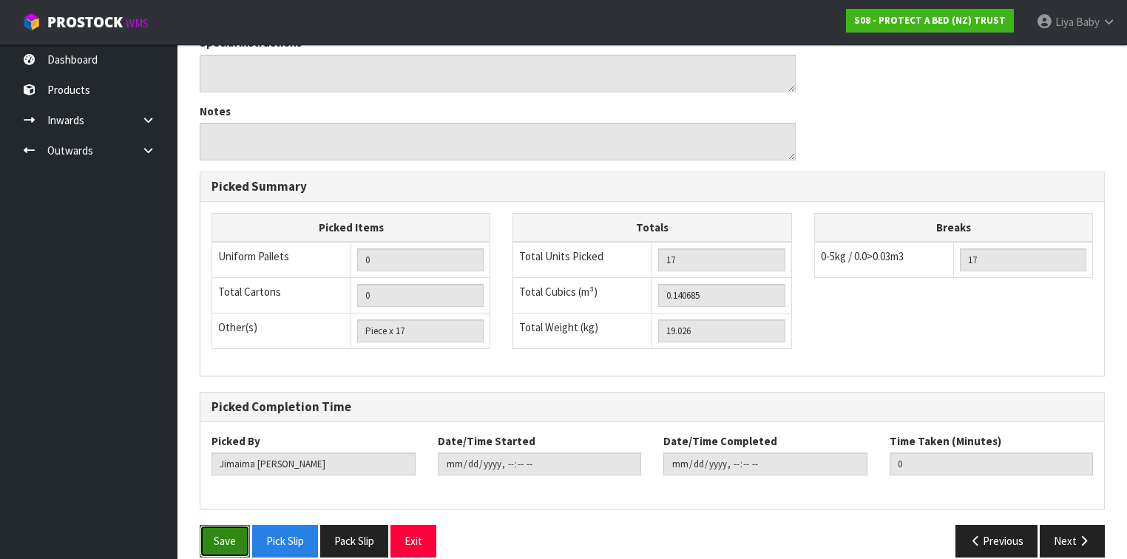
click at [238, 525] on button "Save" at bounding box center [225, 541] width 50 height 32
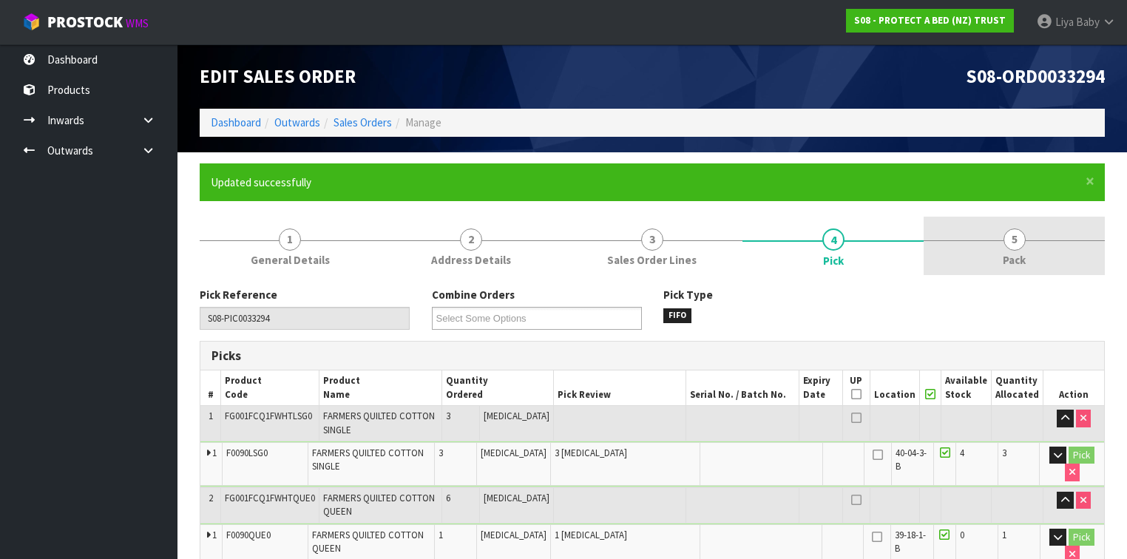
click at [1027, 234] on link "5 Pack" at bounding box center [1014, 246] width 181 height 58
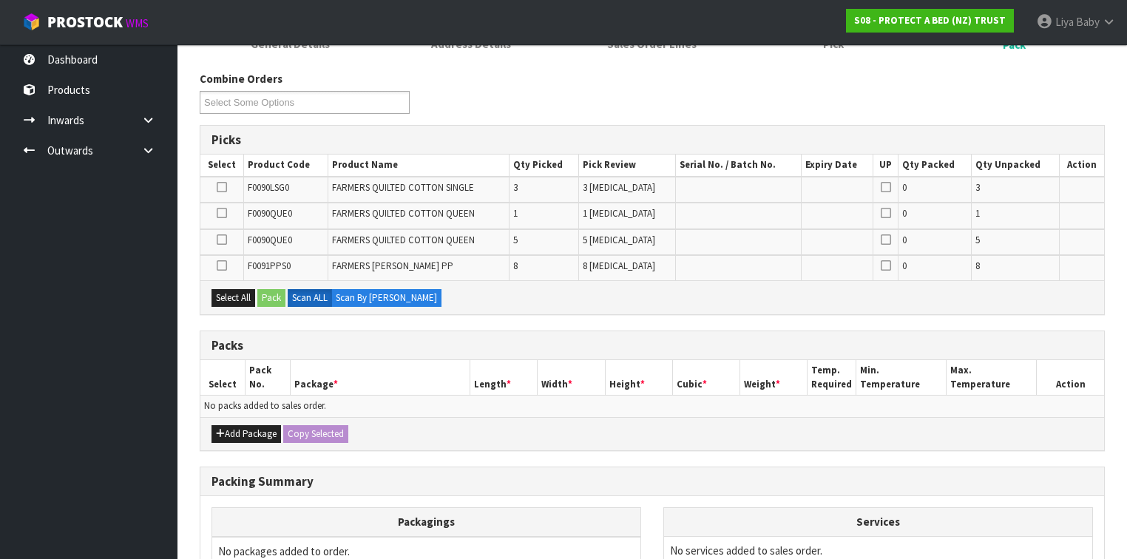
scroll to position [237, 0]
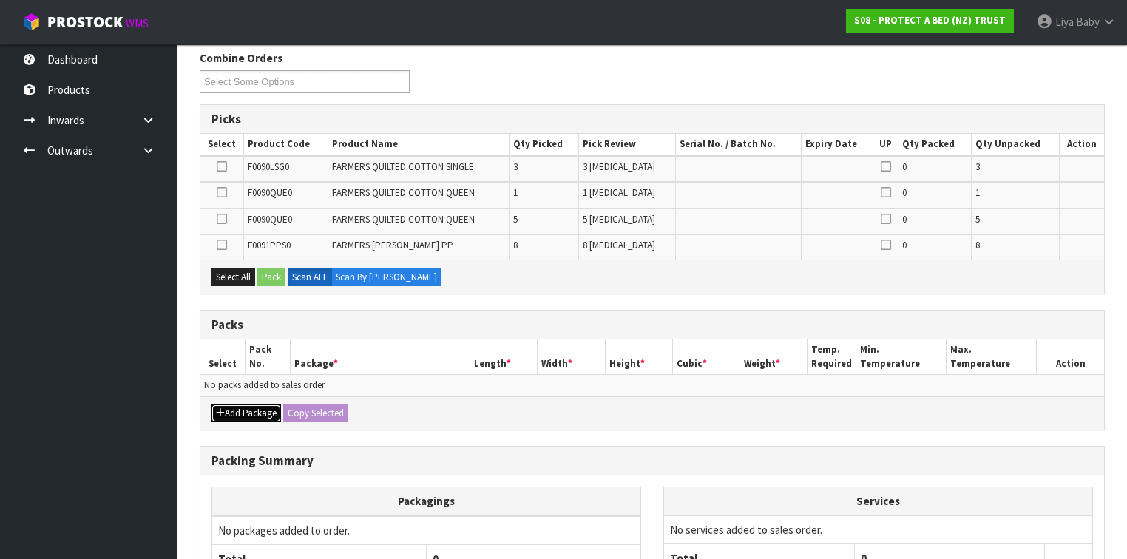
click at [235, 406] on button "Add Package" at bounding box center [247, 414] width 70 height 18
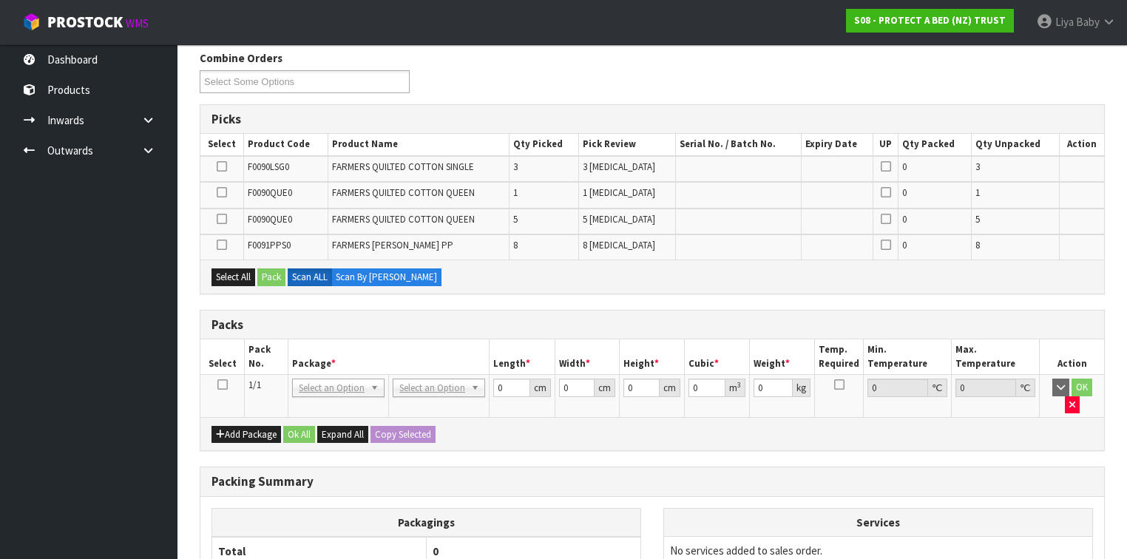
click at [221, 385] on icon at bounding box center [222, 385] width 10 height 1
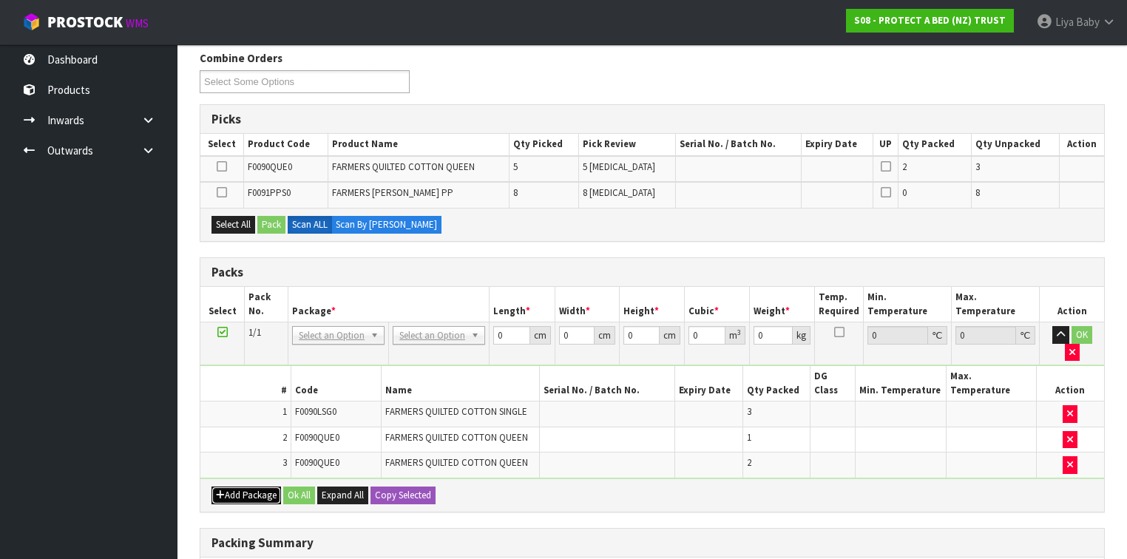
click at [237, 487] on button "Add Package" at bounding box center [247, 496] width 70 height 18
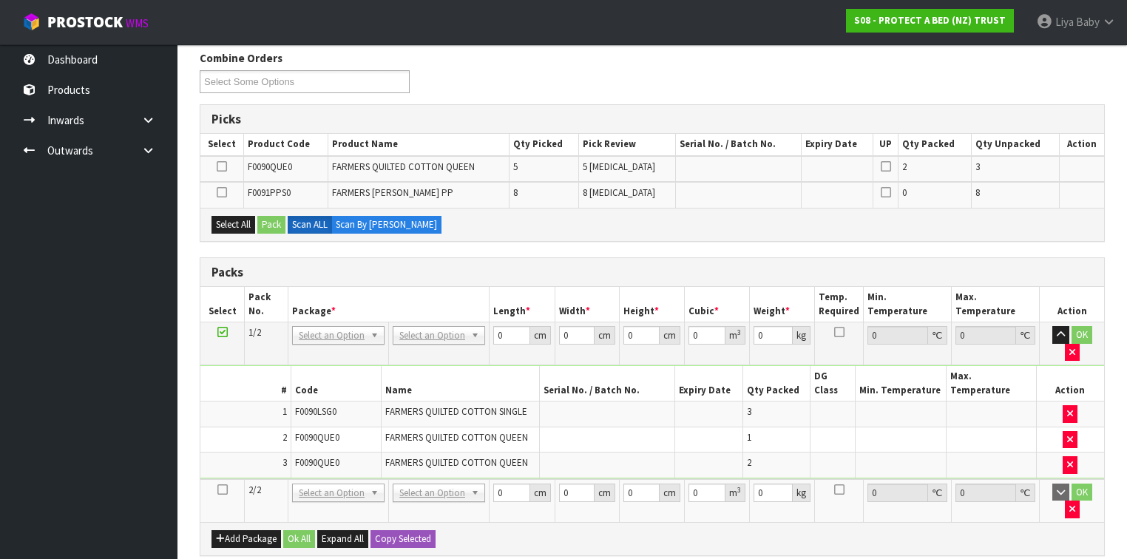
click at [225, 490] on icon at bounding box center [222, 490] width 10 height 1
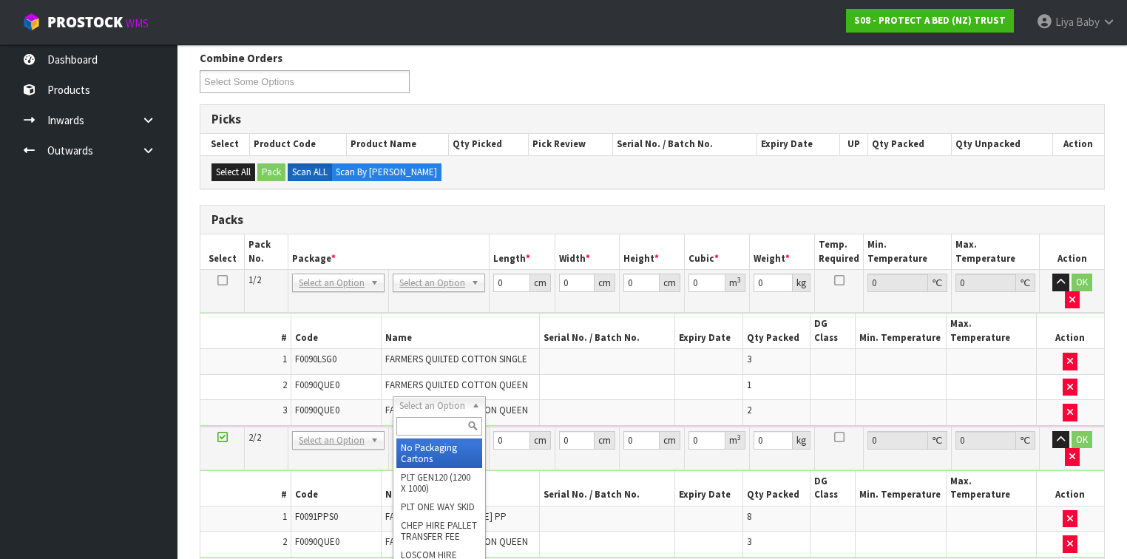
click at [441, 419] on input "text" at bounding box center [438, 426] width 85 height 18
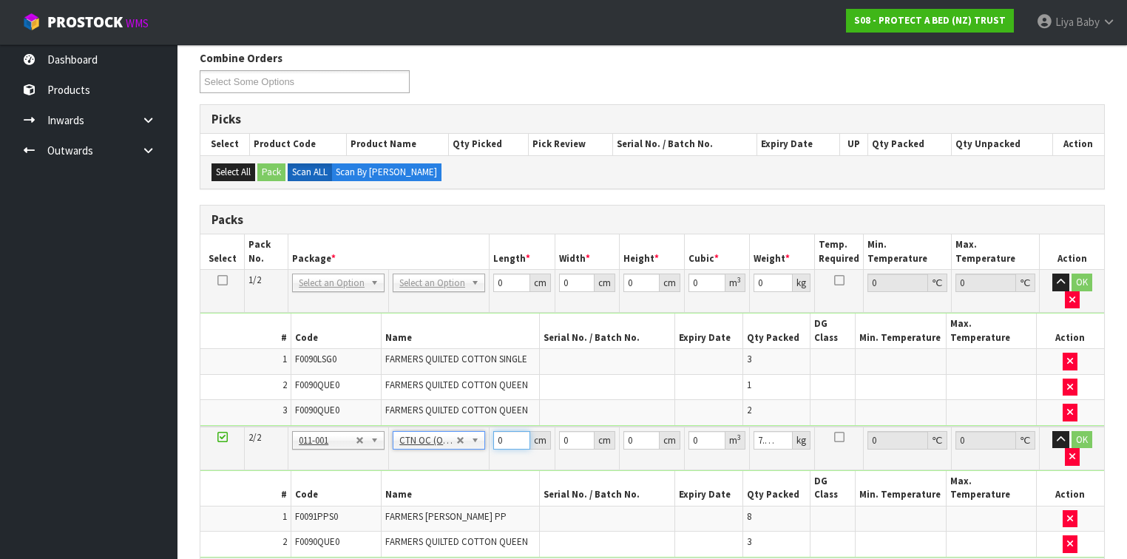
click at [507, 431] on input "0" at bounding box center [511, 440] width 36 height 18
click at [571, 431] on input "0" at bounding box center [577, 440] width 36 height 18
click at [638, 431] on input "0" at bounding box center [642, 440] width 36 height 18
click at [769, 431] on input "7.977" at bounding box center [773, 440] width 39 height 18
click at [778, 431] on input "7.977" at bounding box center [773, 440] width 39 height 18
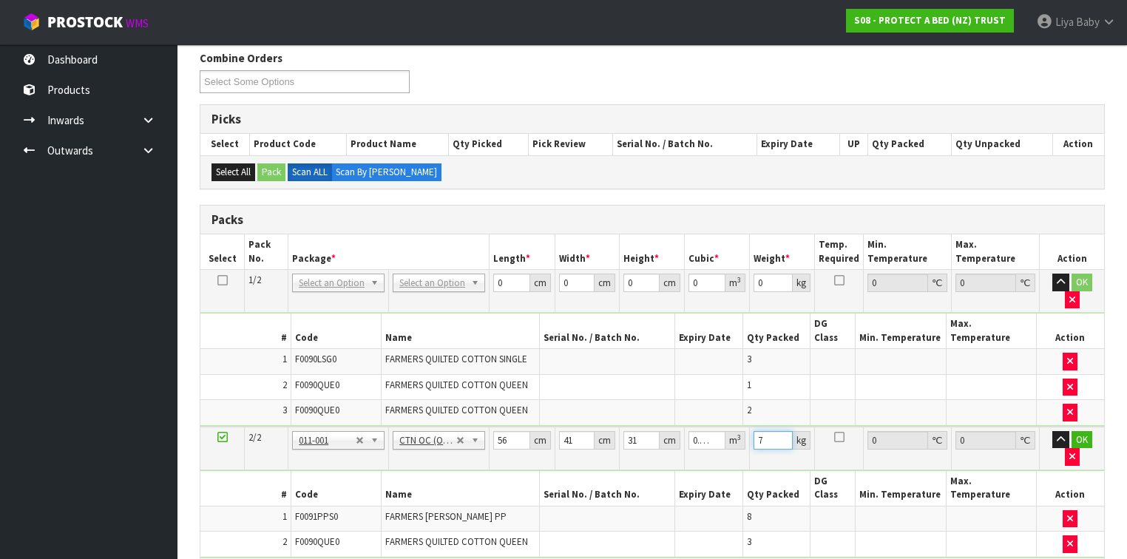
click at [766, 431] on input "7" at bounding box center [773, 440] width 39 height 18
drag, startPoint x: 439, startPoint y: 287, endPoint x: 443, endPoint y: 305, distance: 18.1
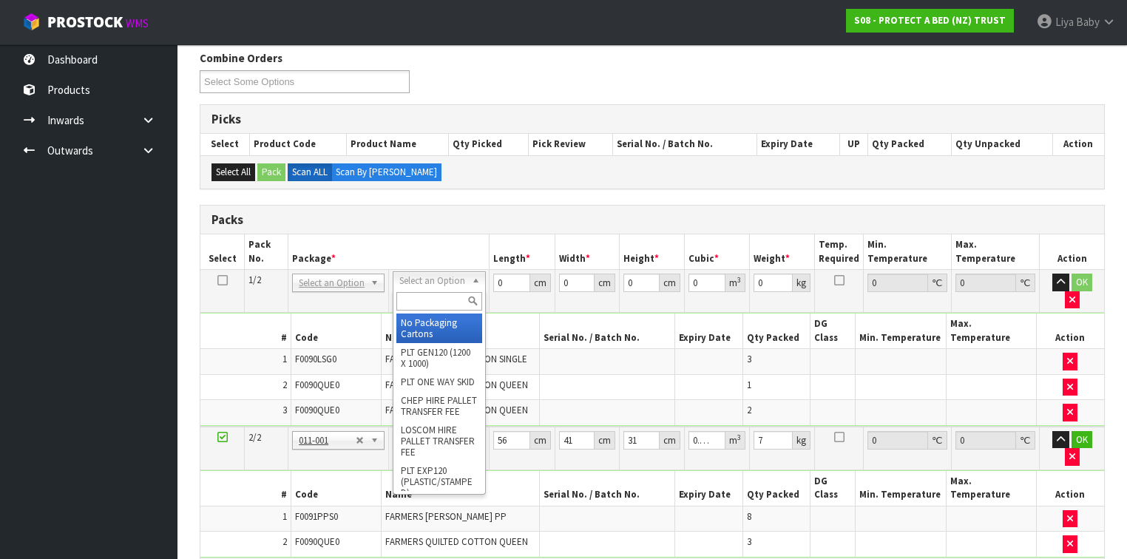
click at [433, 303] on input "text" at bounding box center [438, 301] width 85 height 18
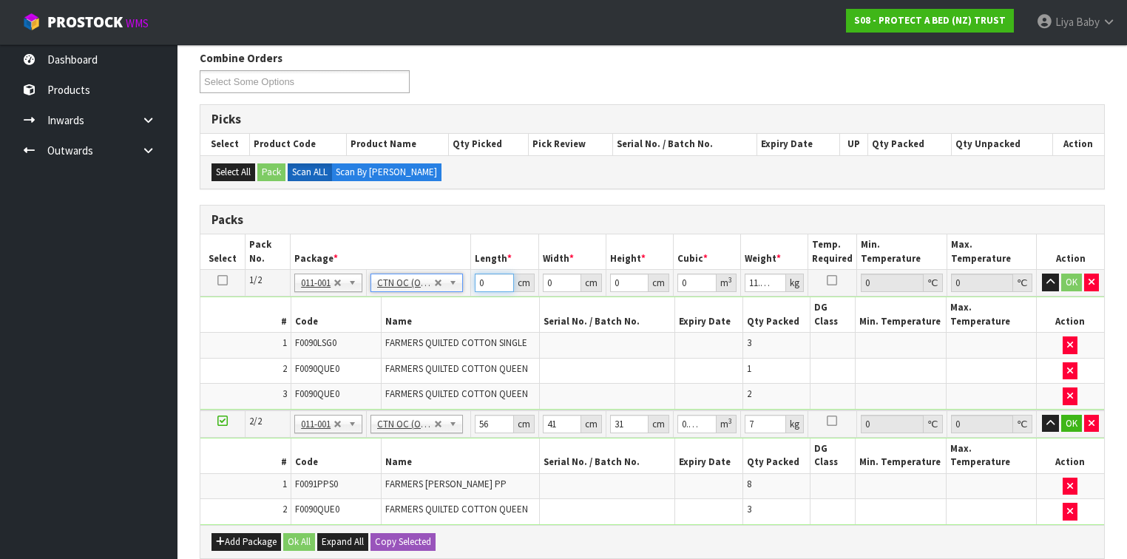
click at [493, 283] on input "0" at bounding box center [494, 283] width 38 height 18
click at [558, 284] on input "0" at bounding box center [562, 283] width 38 height 18
click at [624, 281] on input "0" at bounding box center [629, 283] width 38 height 18
click at [766, 280] on input "11.049" at bounding box center [765, 283] width 41 height 18
click at [760, 281] on input "49" at bounding box center [765, 283] width 41 height 18
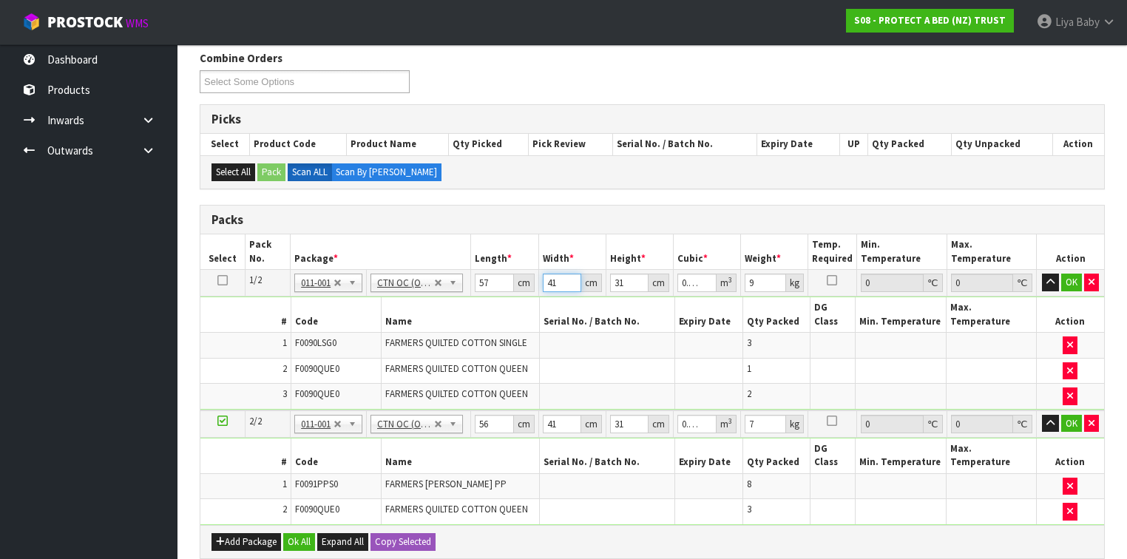
click at [562, 283] on input "41" at bounding box center [562, 283] width 38 height 18
click at [629, 280] on input "31" at bounding box center [629, 283] width 38 height 18
click at [295, 533] on button "Ok All" at bounding box center [299, 542] width 32 height 18
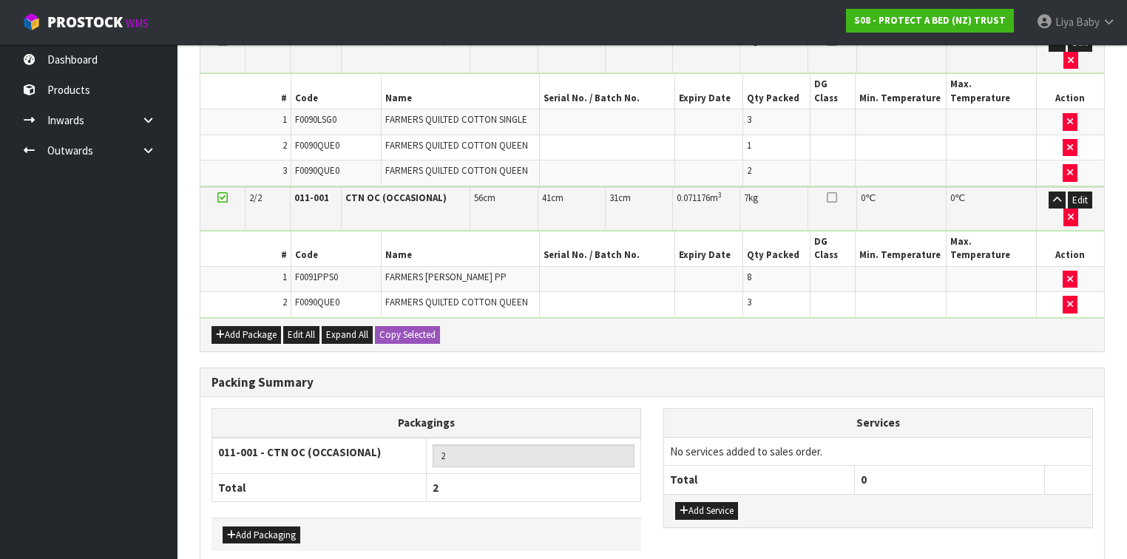
scroll to position [479, 0]
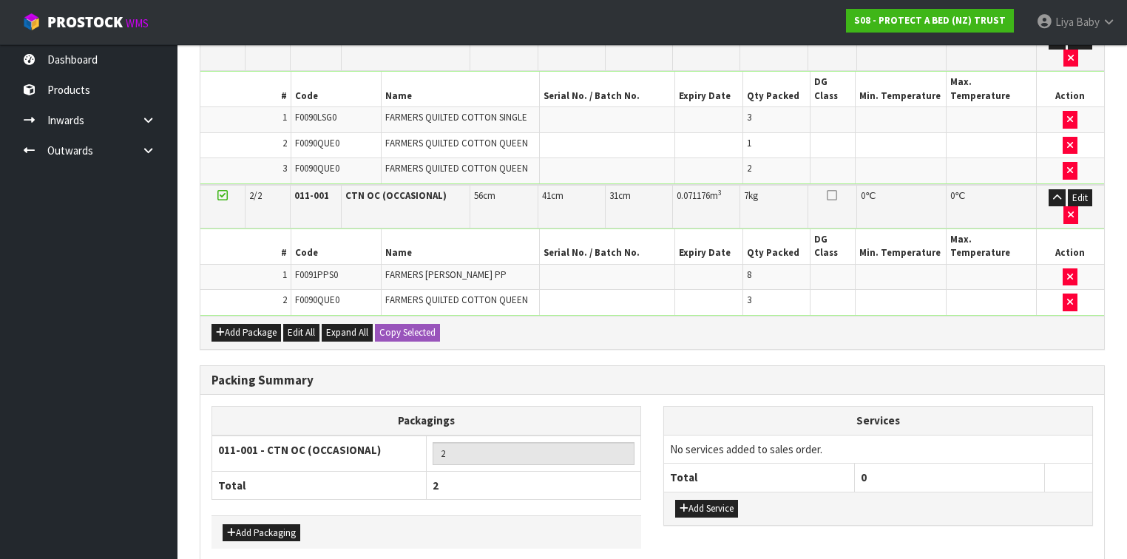
drag, startPoint x: 318, startPoint y: 515, endPoint x: 311, endPoint y: 514, distance: 7.4
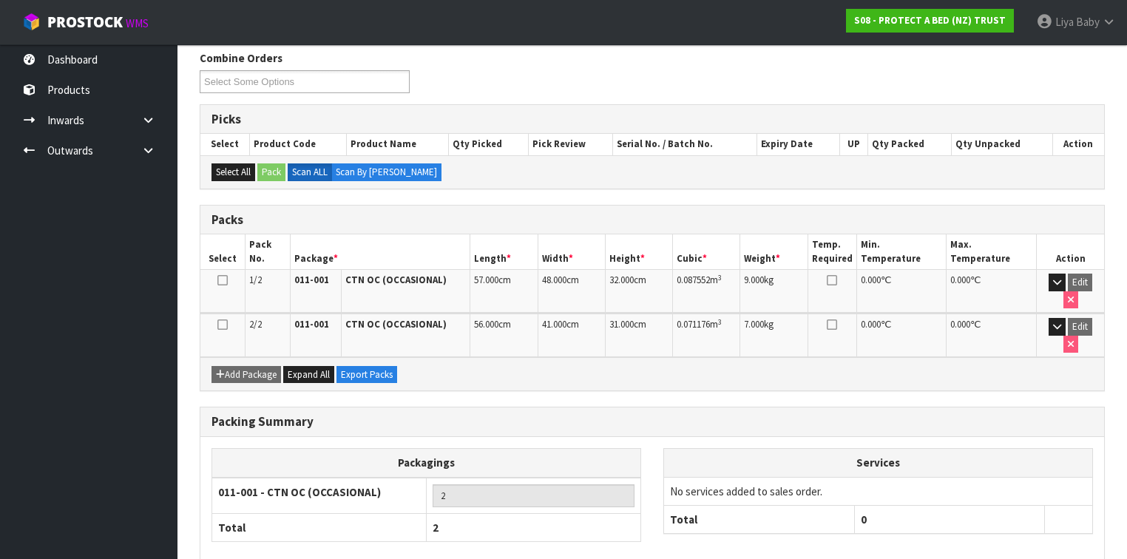
scroll to position [276, 0]
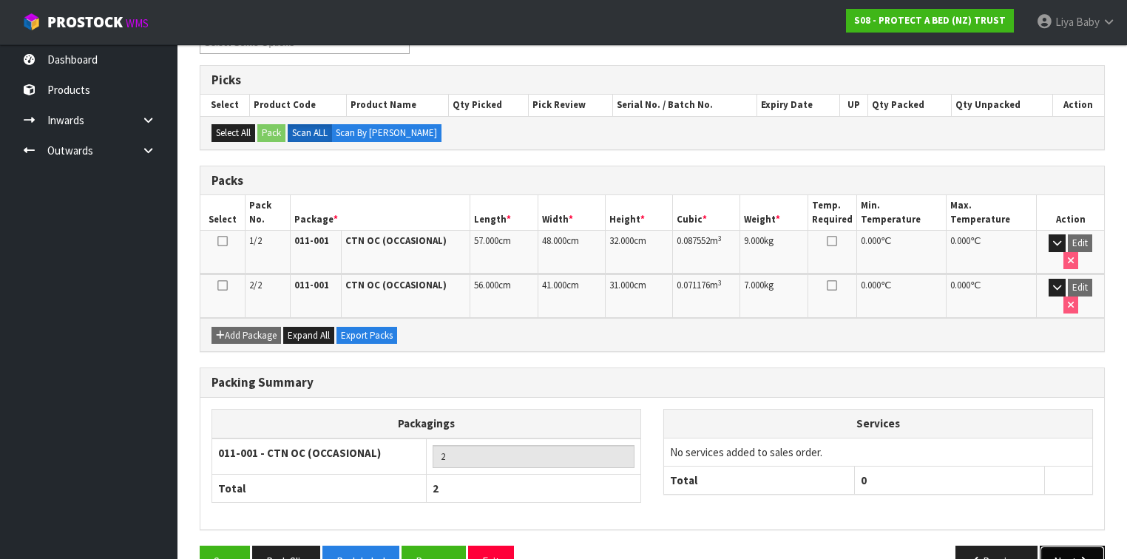
click at [1082, 556] on icon "button" at bounding box center [1084, 561] width 14 height 11
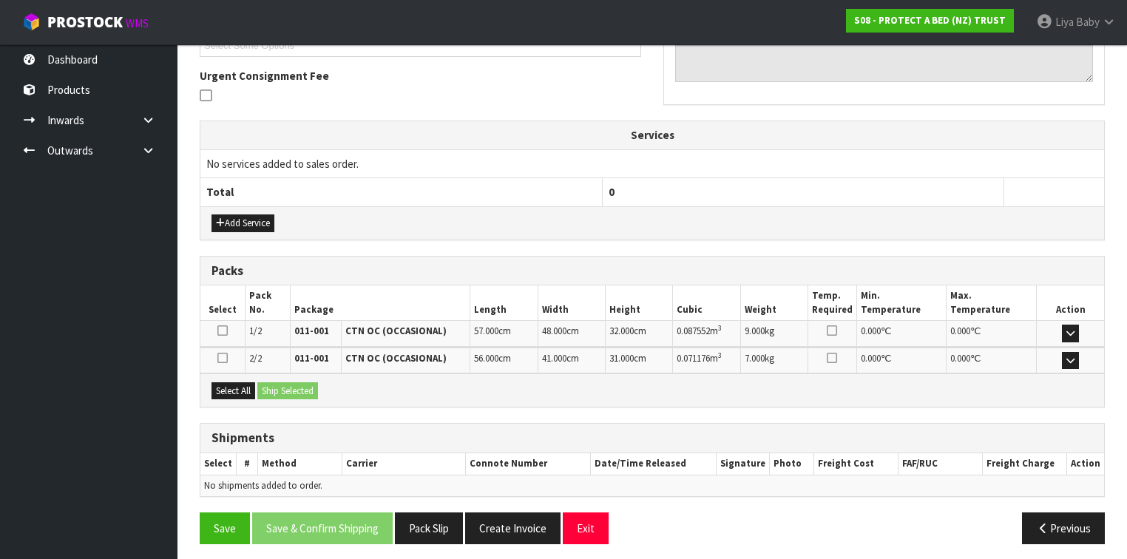
scroll to position [422, 0]
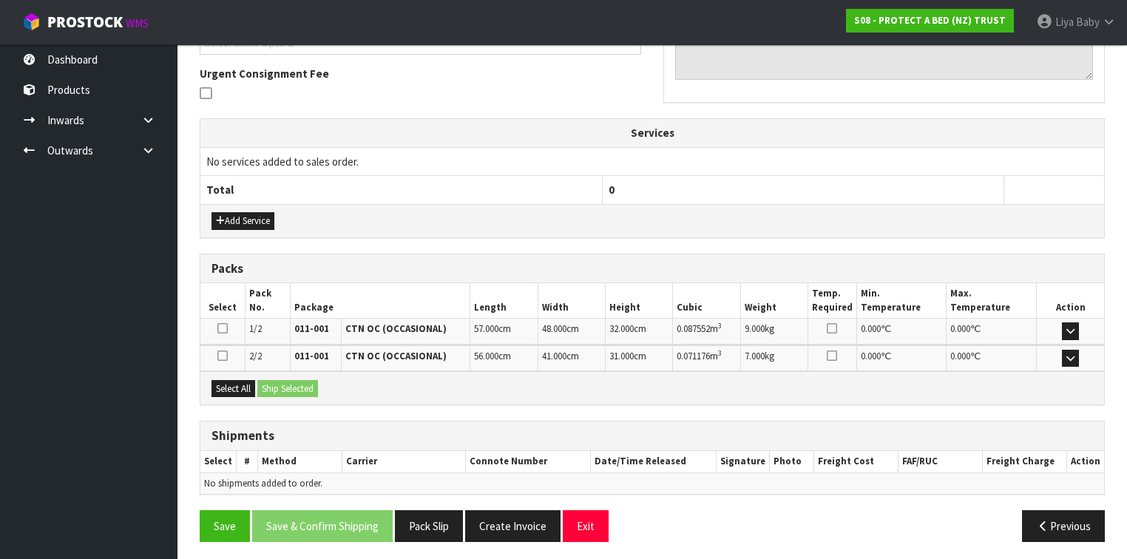
click at [234, 393] on div "Select All Ship Selected" at bounding box center [652, 387] width 904 height 33
click at [228, 382] on button "Select All" at bounding box center [234, 389] width 44 height 18
click at [281, 382] on button "Ship Selected" at bounding box center [287, 389] width 61 height 18
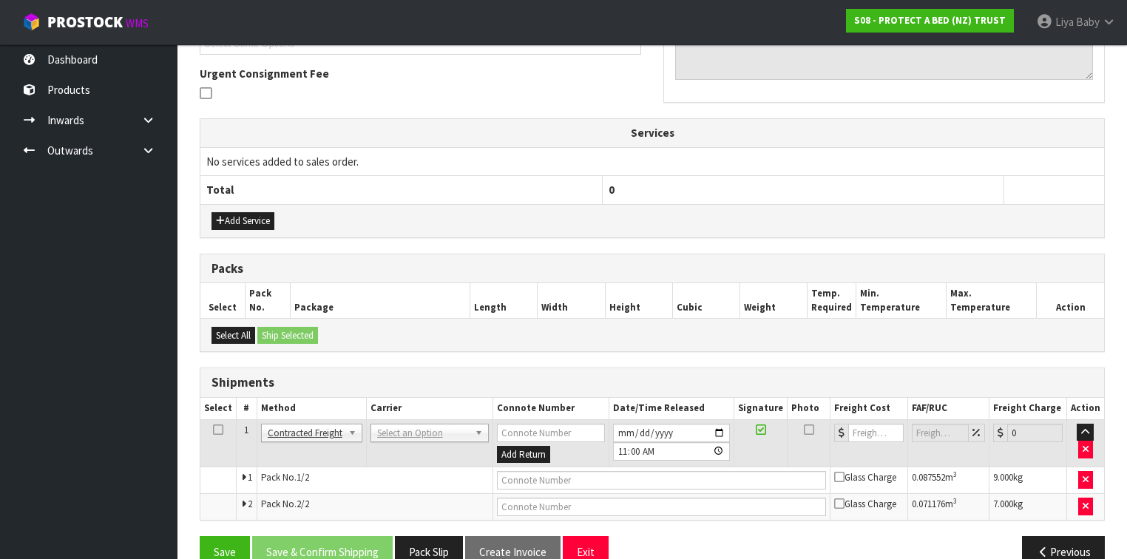
scroll to position [448, 0]
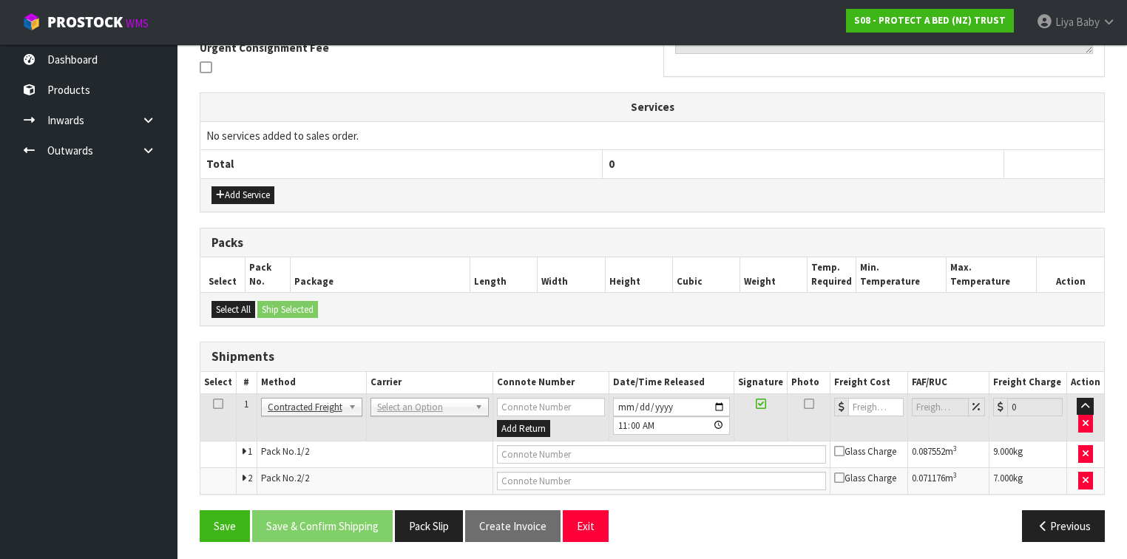
click at [211, 400] on td at bounding box center [218, 418] width 36 height 48
click at [213, 404] on icon at bounding box center [218, 404] width 10 height 1
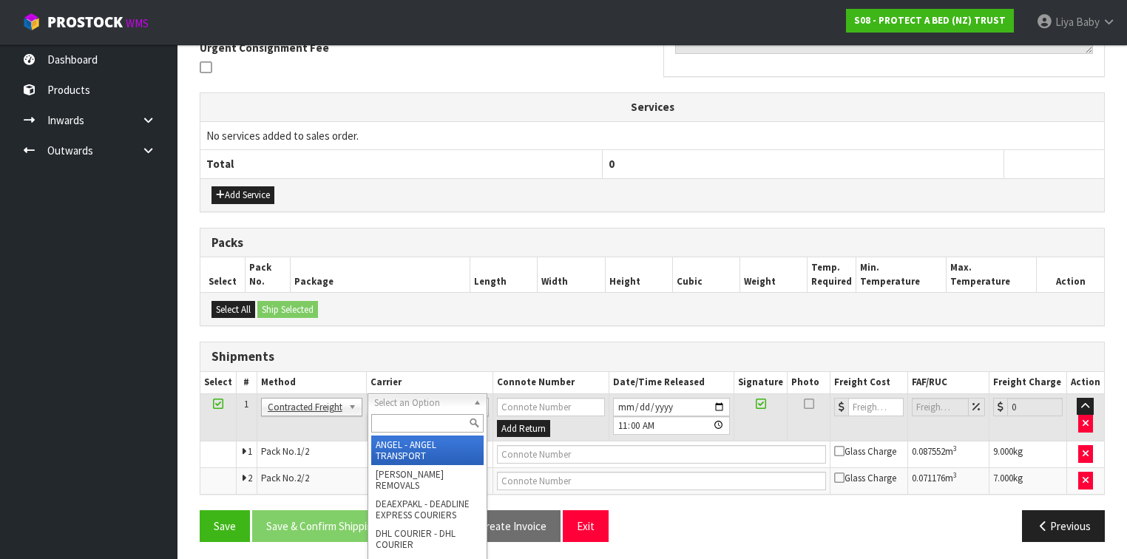
click at [408, 418] on input "text" at bounding box center [427, 423] width 112 height 18
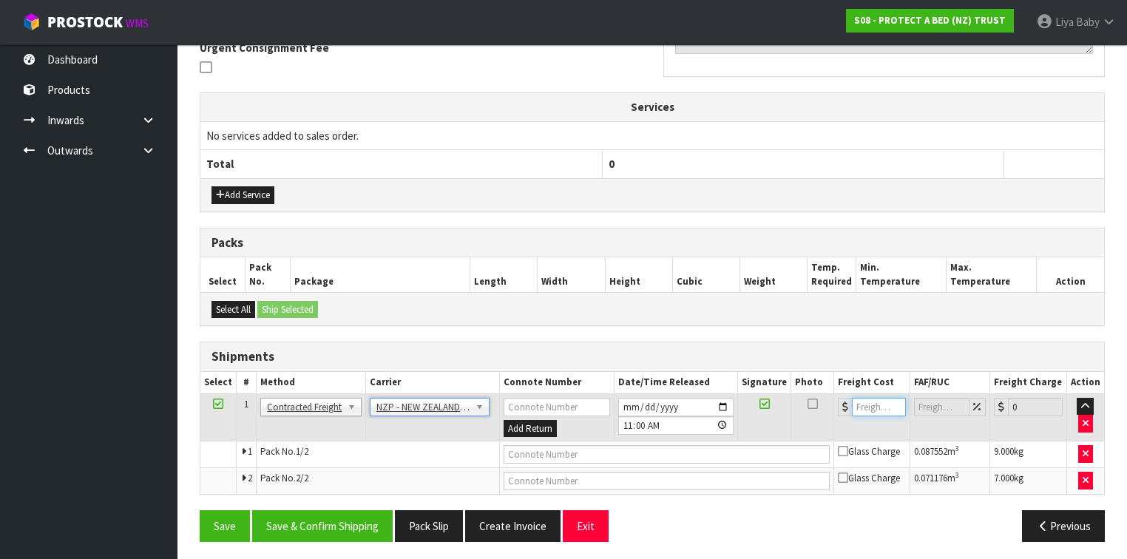
click at [870, 399] on input "number" at bounding box center [879, 407] width 54 height 18
click at [343, 517] on button "Save & Confirm Shipping" at bounding box center [322, 526] width 141 height 32
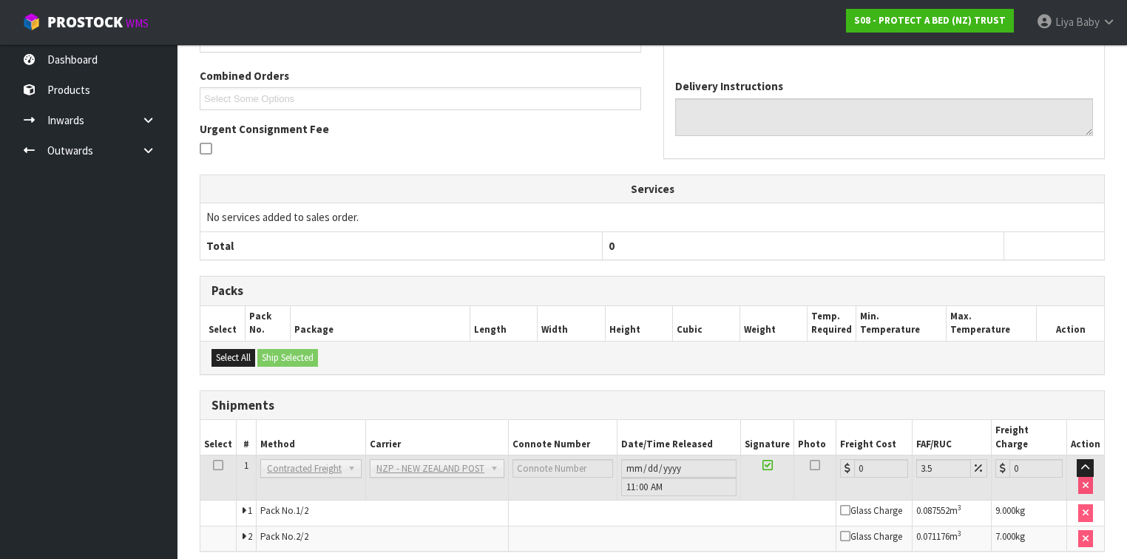
scroll to position [426, 0]
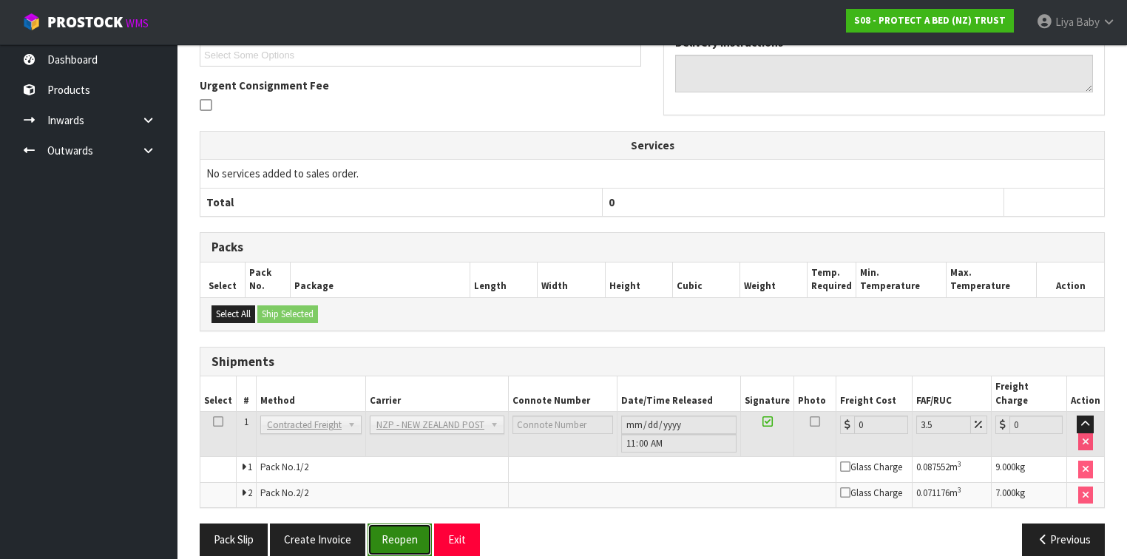
click at [396, 524] on button "Reopen" at bounding box center [400, 540] width 64 height 32
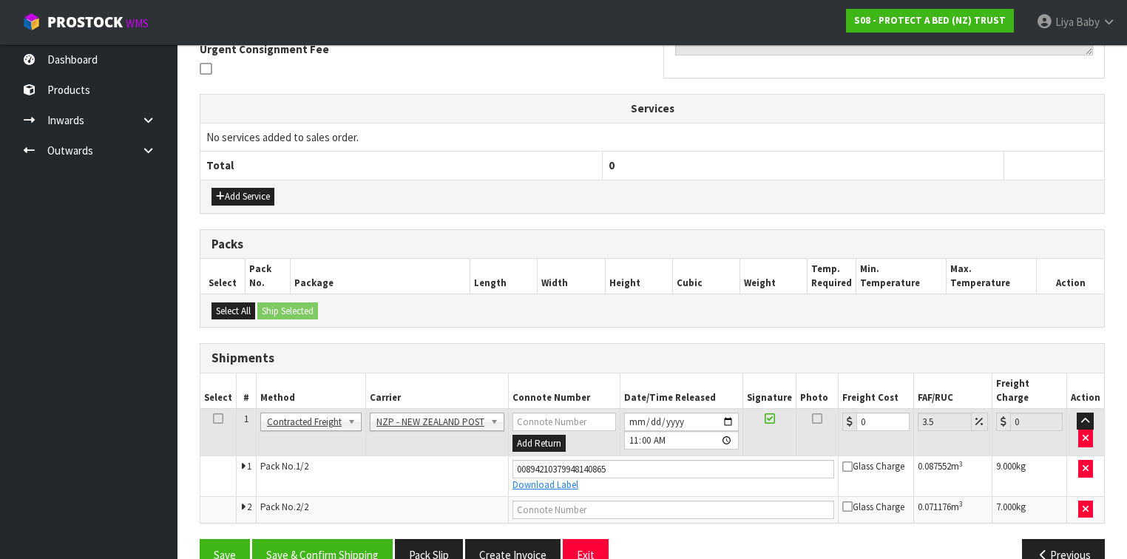
scroll to position [462, 0]
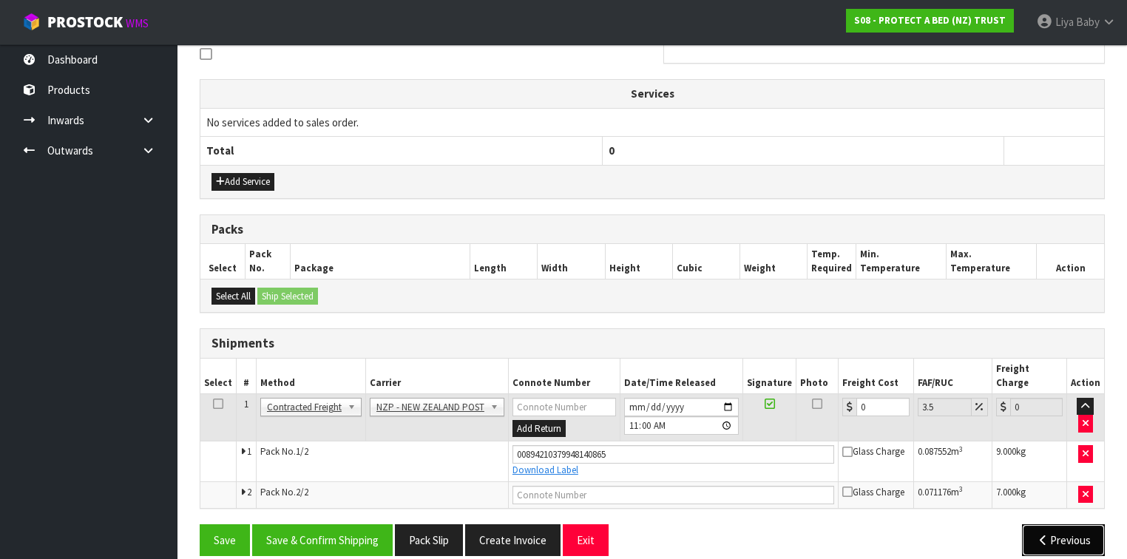
click at [1078, 524] on button "Previous" at bounding box center [1063, 540] width 83 height 32
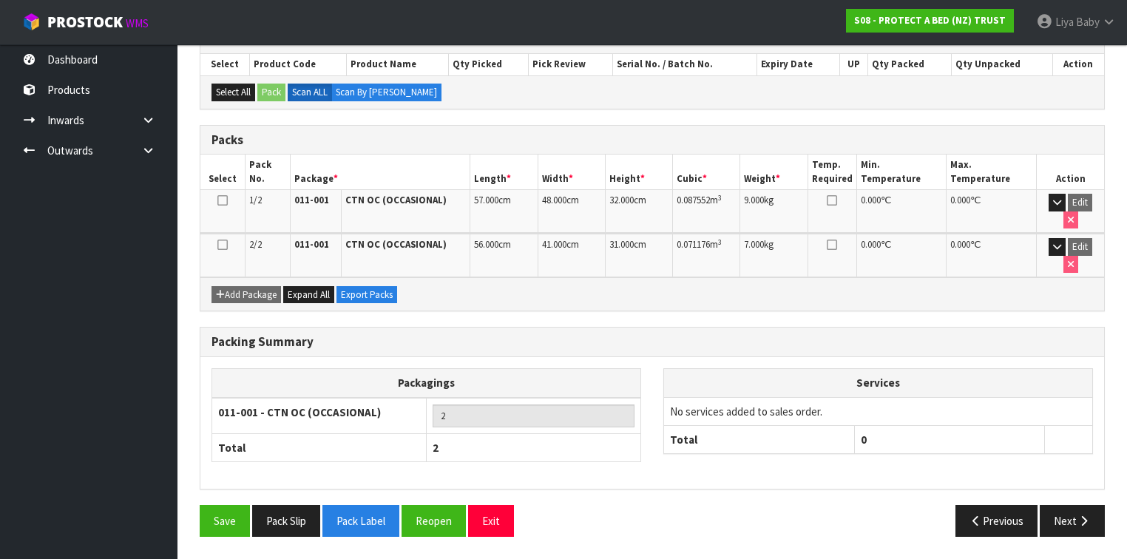
scroll to position [276, 0]
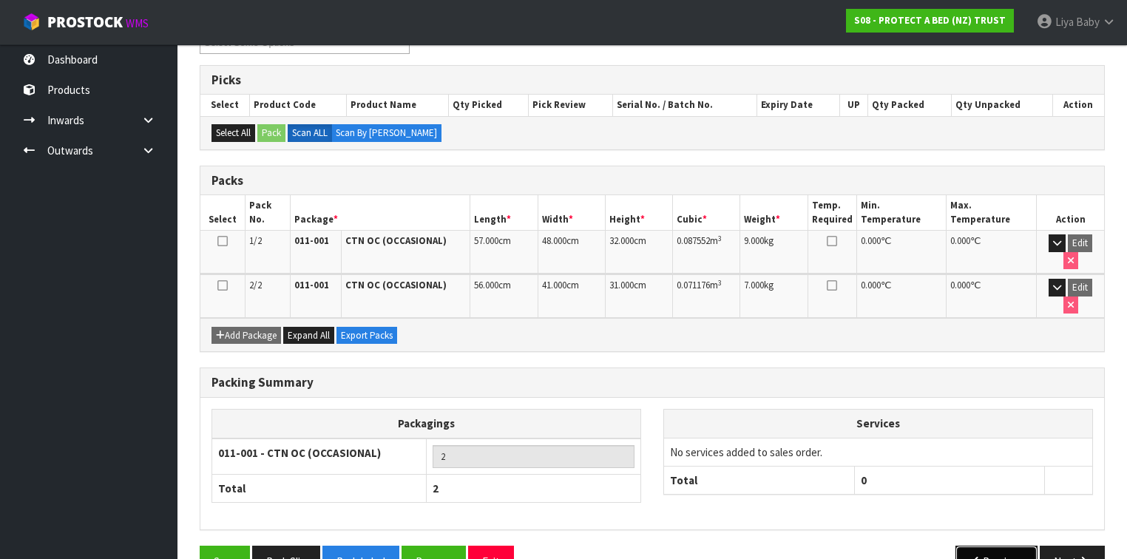
click at [976, 546] on button "Previous" at bounding box center [997, 562] width 83 height 32
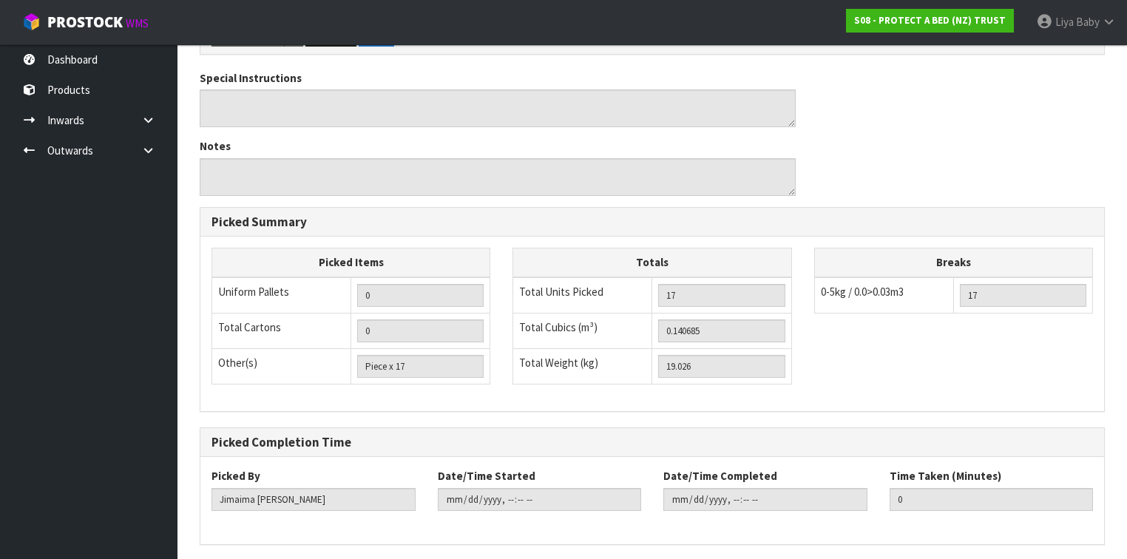
scroll to position [710, 0]
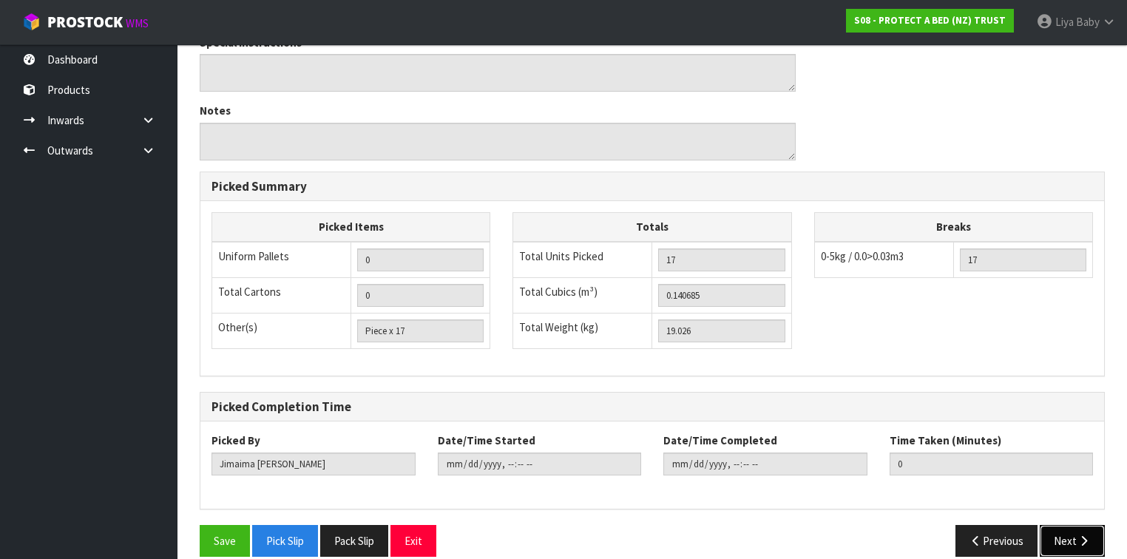
click at [1093, 525] on button "Next" at bounding box center [1072, 541] width 65 height 32
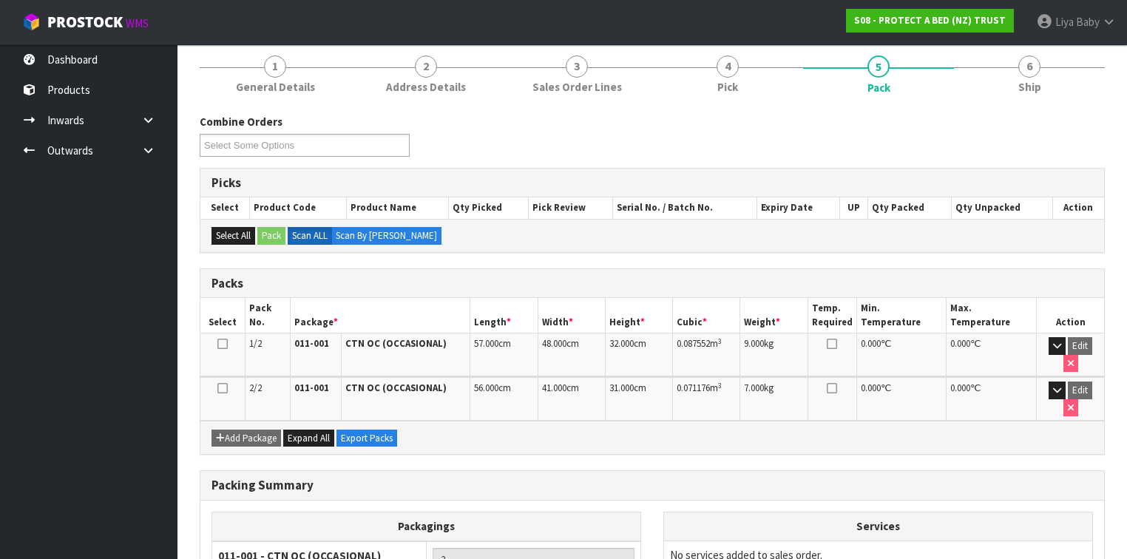
scroll to position [178, 0]
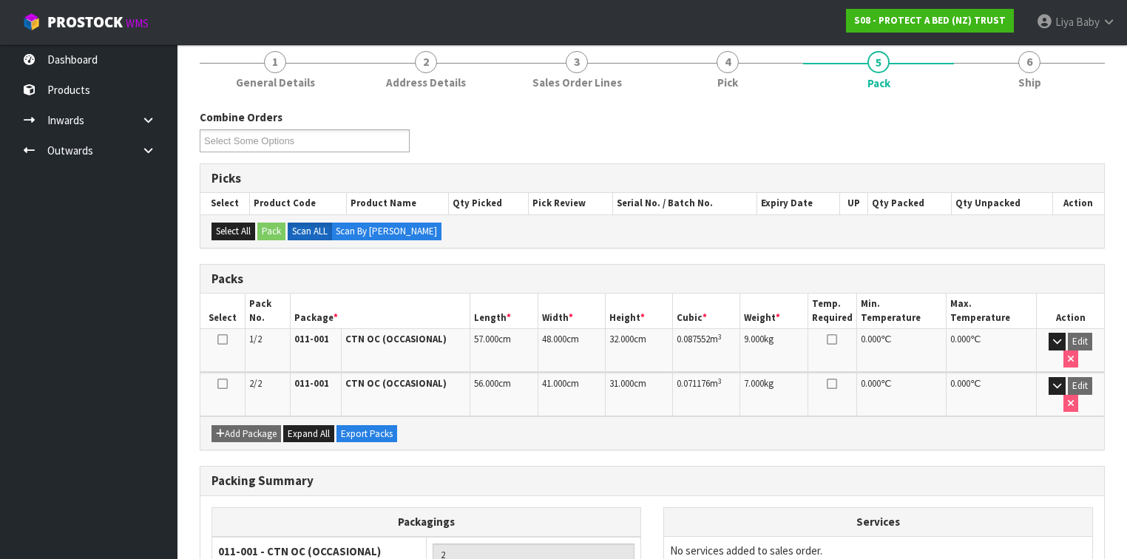
click at [224, 340] on icon at bounding box center [222, 340] width 10 height 1
click at [220, 384] on icon at bounding box center [222, 384] width 10 height 1
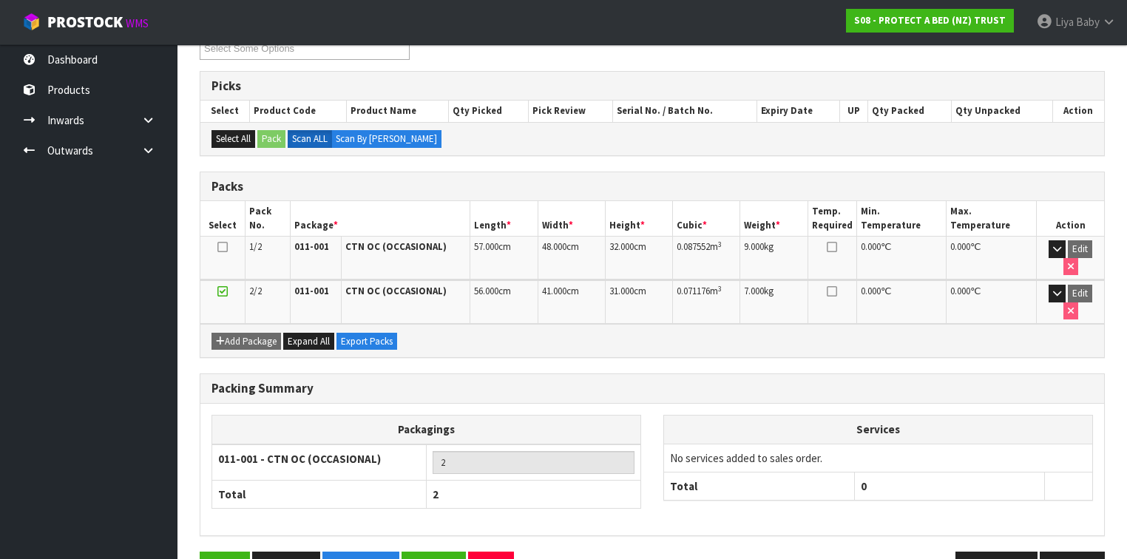
scroll to position [276, 0]
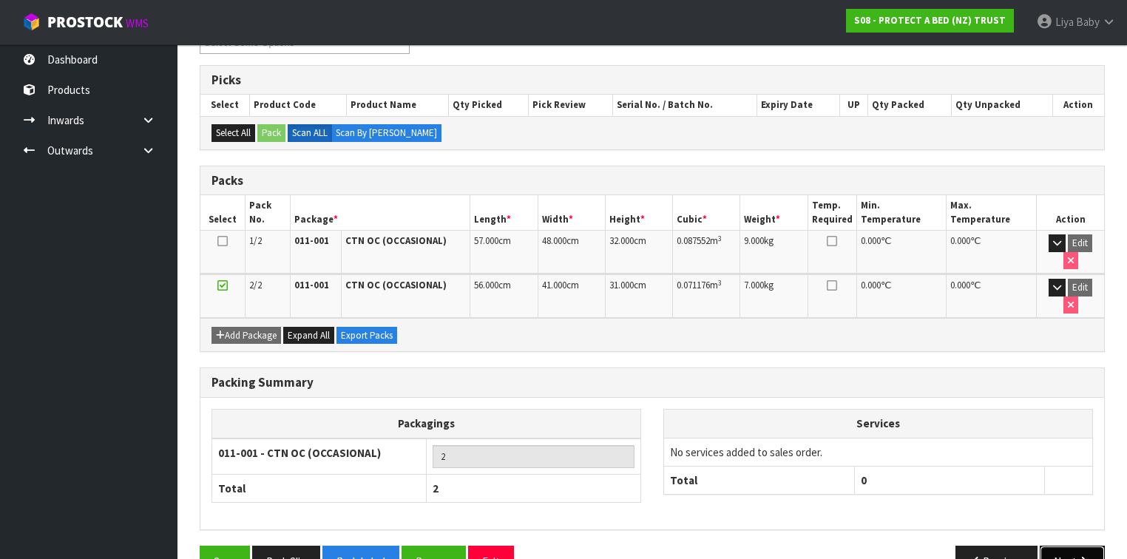
click at [1068, 546] on button "Next" at bounding box center [1072, 562] width 65 height 32
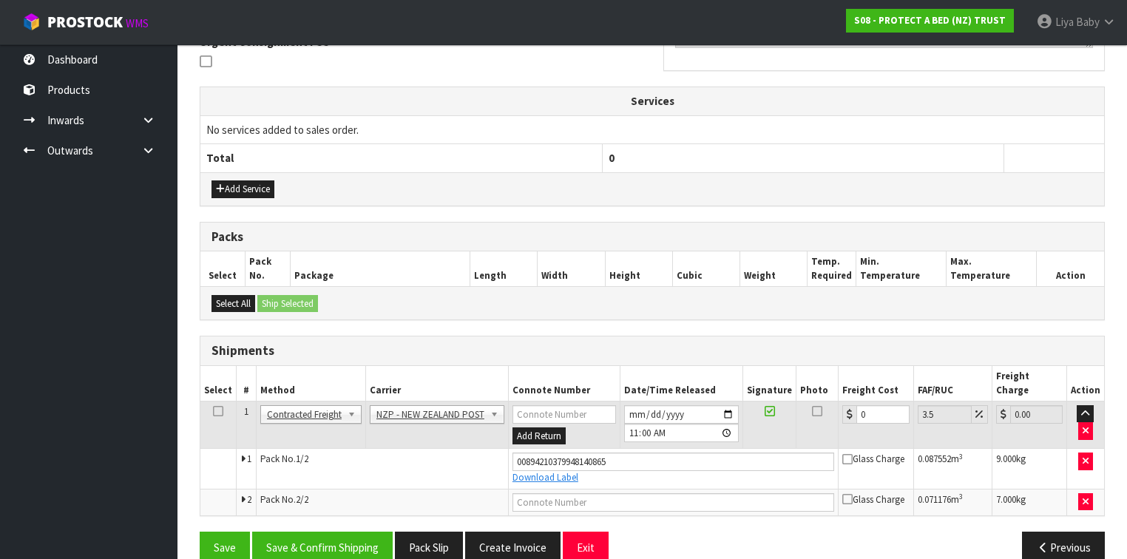
scroll to position [462, 0]
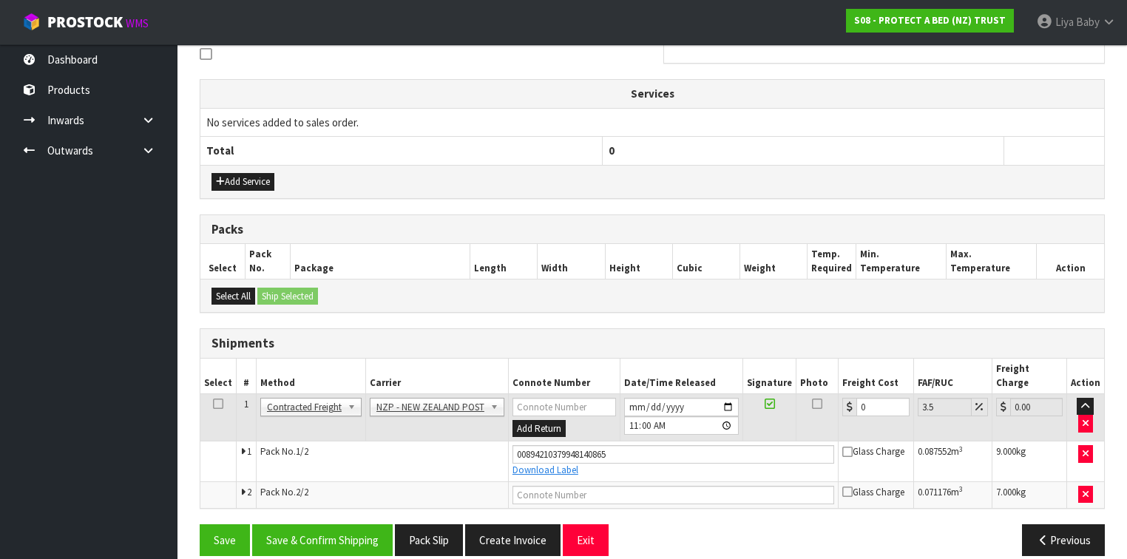
click at [214, 404] on icon at bounding box center [218, 404] width 10 height 1
click at [342, 524] on button "Save & Confirm Shipping" at bounding box center [322, 540] width 141 height 32
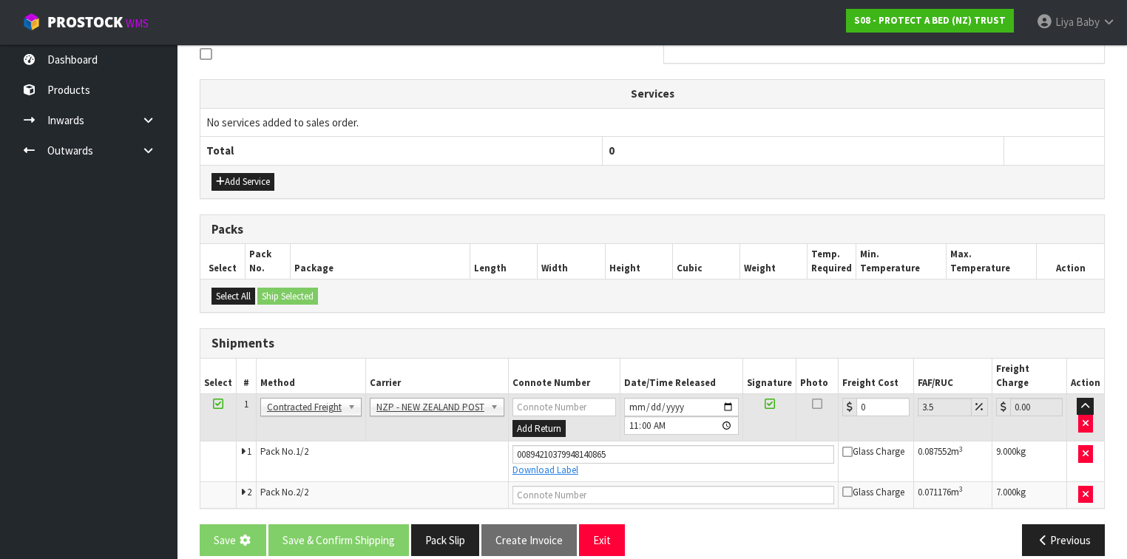
scroll to position [0, 0]
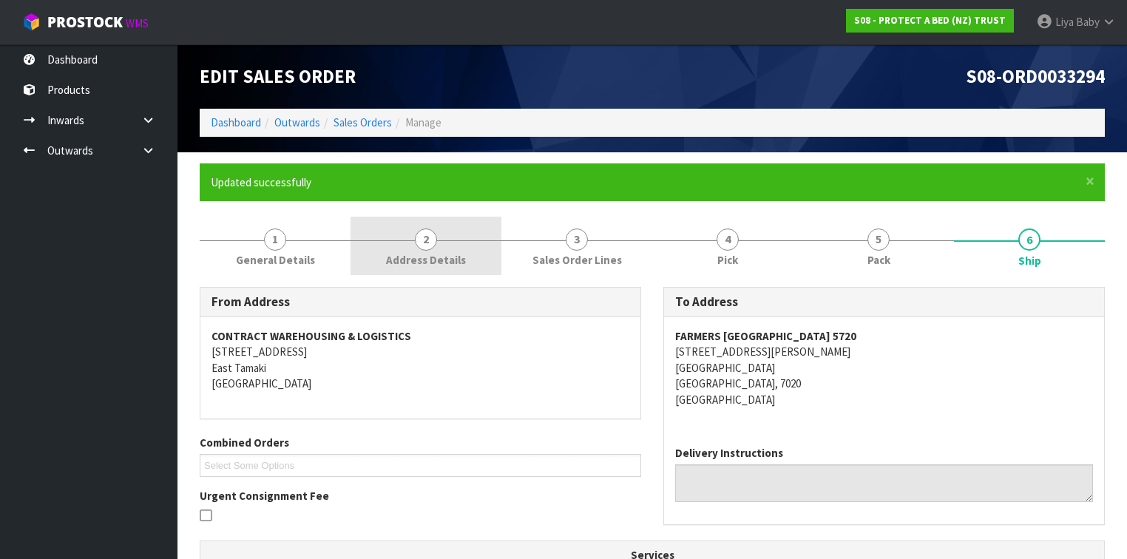
click at [422, 250] on link "2 Address Details" at bounding box center [426, 246] width 151 height 58
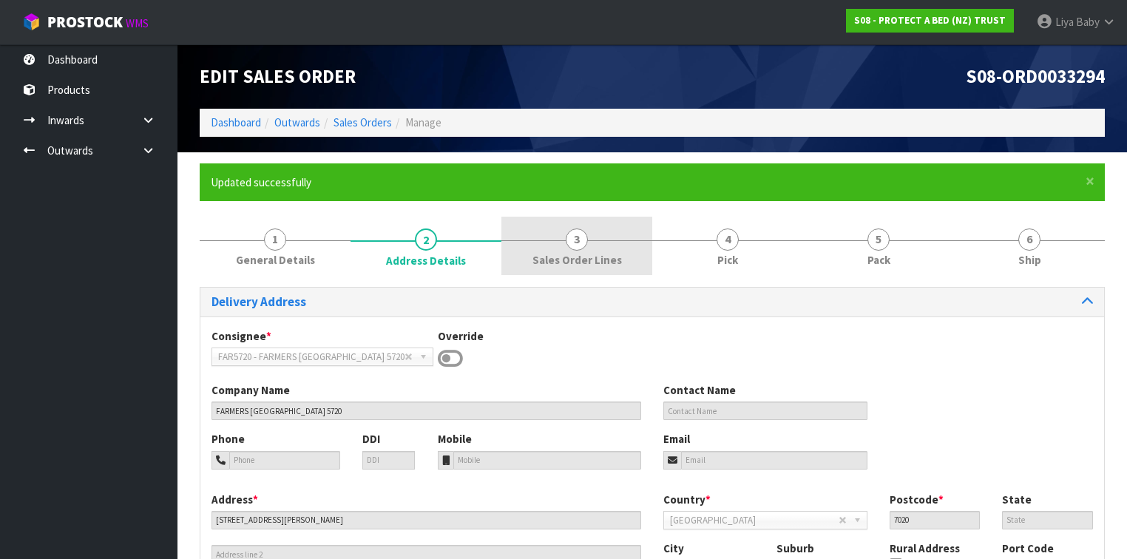
scroll to position [157, 0]
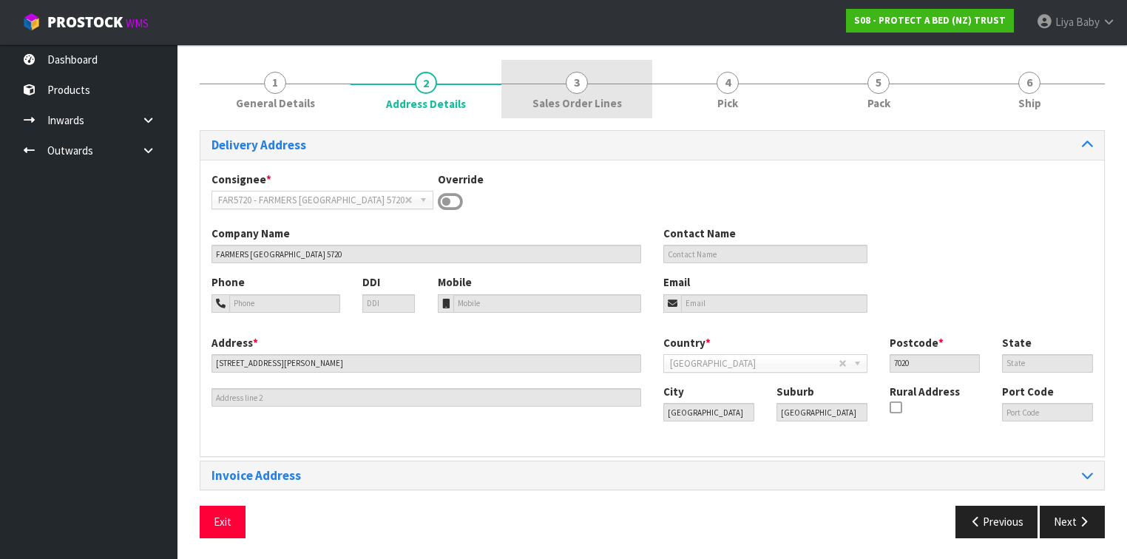
click at [596, 92] on link "3 Sales Order Lines" at bounding box center [577, 89] width 151 height 58
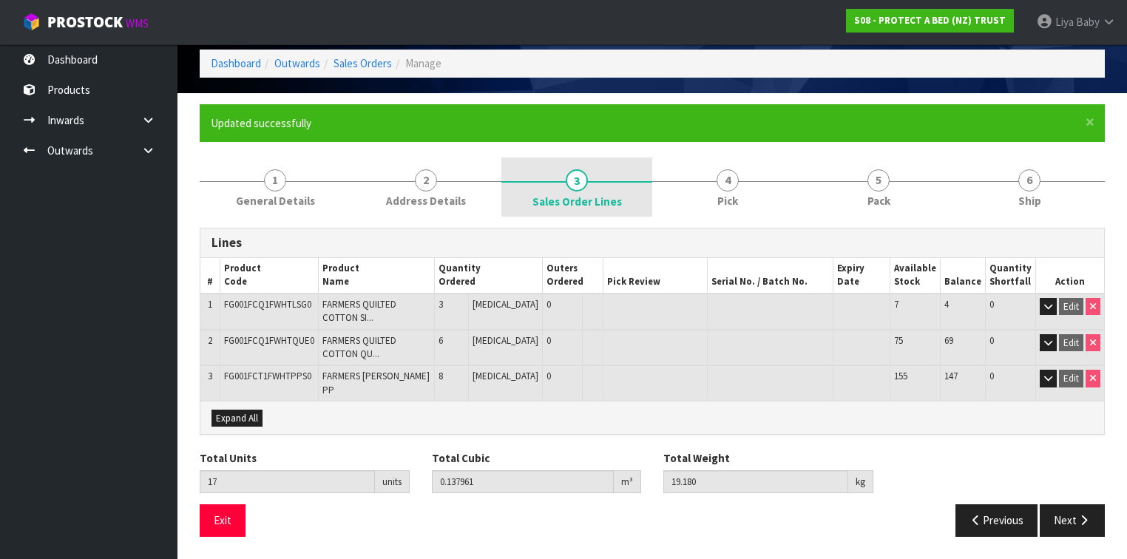
scroll to position [45, 0]
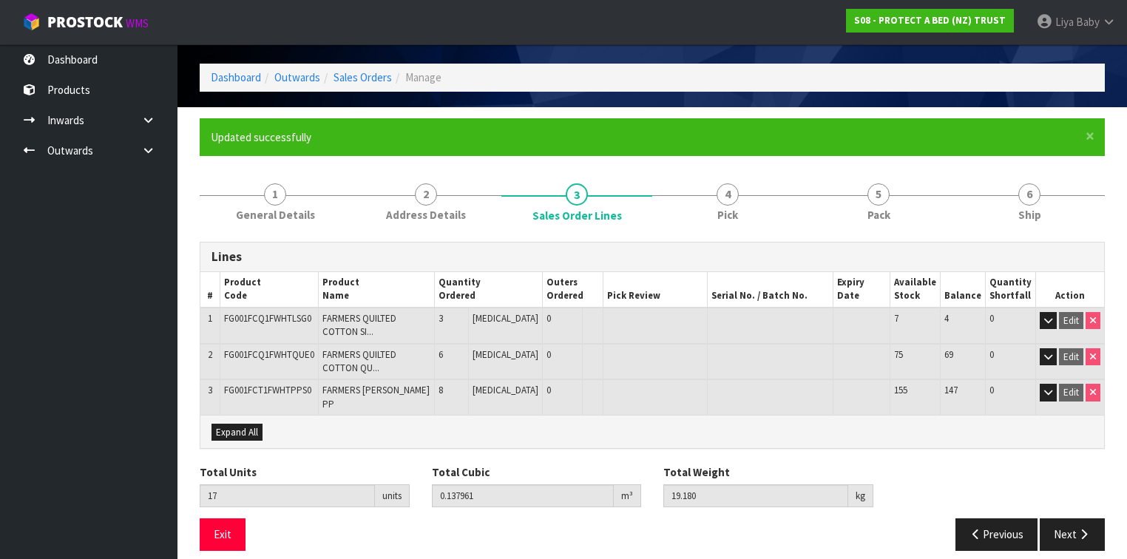
click at [746, 200] on link "4 Pick" at bounding box center [727, 201] width 151 height 58
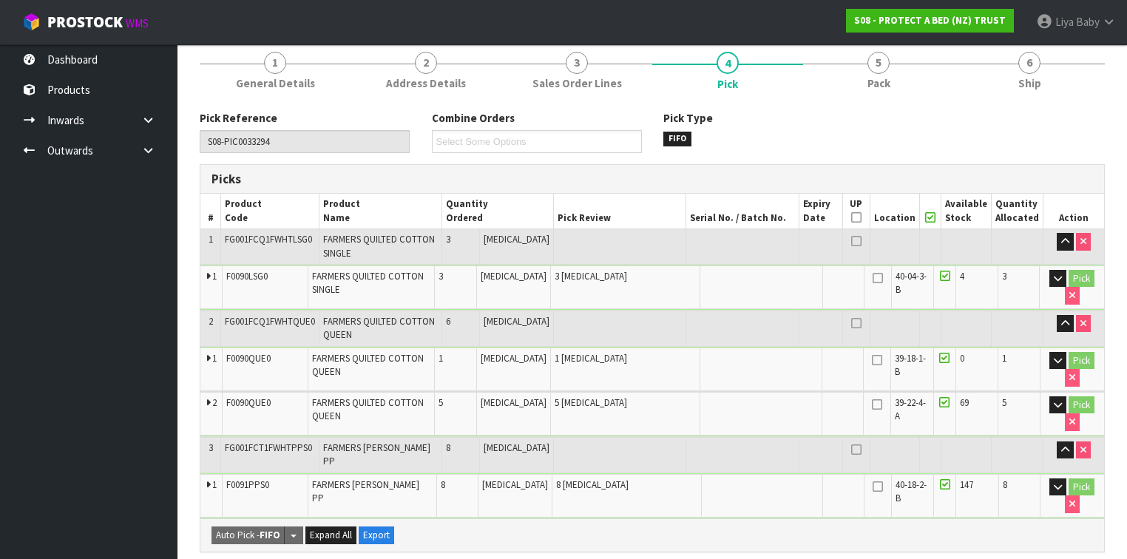
scroll to position [157, 0]
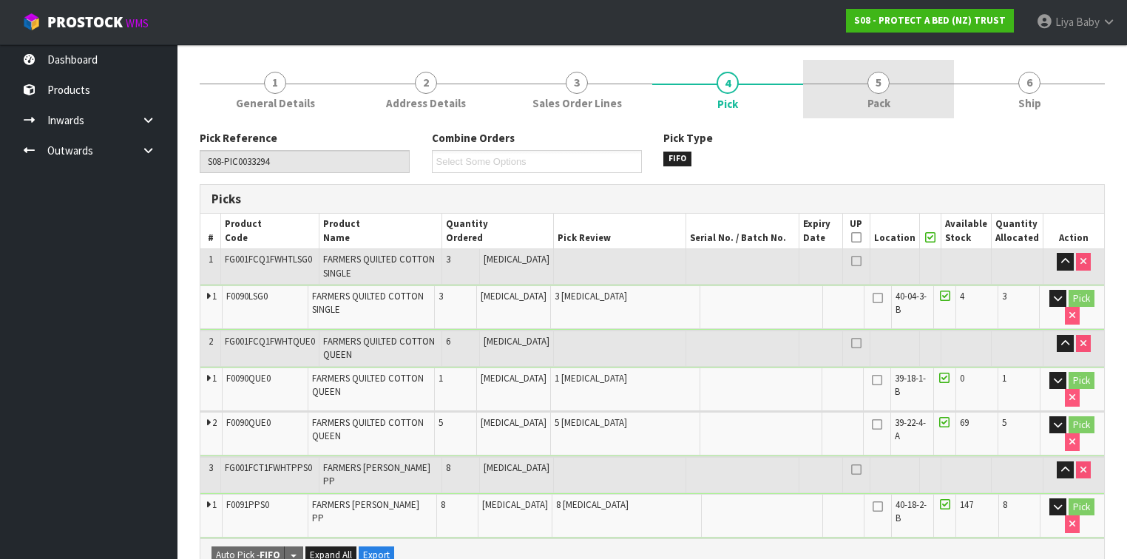
drag, startPoint x: 881, startPoint y: 97, endPoint x: 862, endPoint y: 117, distance: 27.2
click at [881, 98] on span "Pack" at bounding box center [879, 103] width 23 height 16
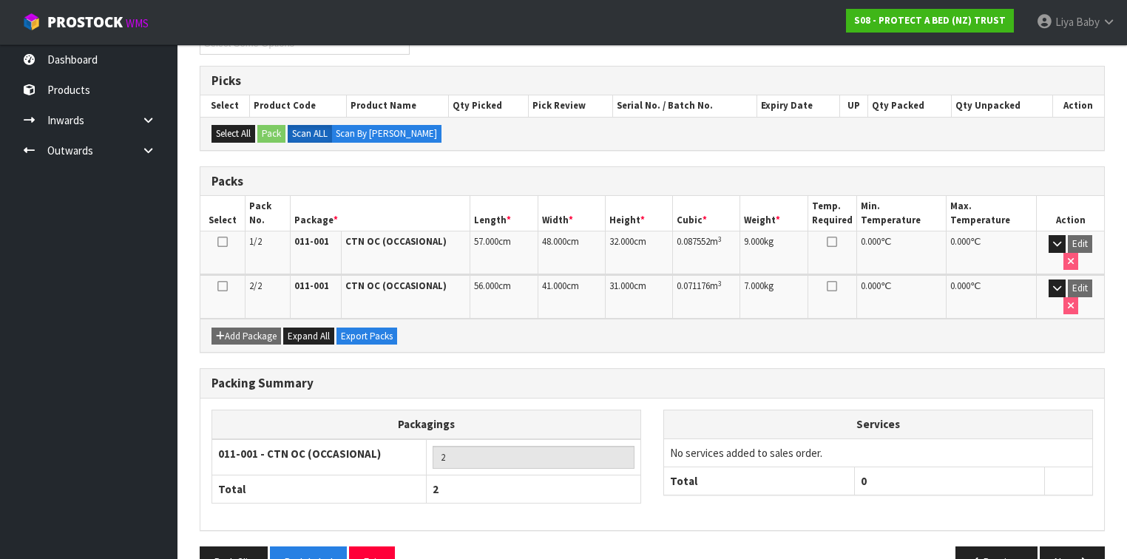
scroll to position [276, 0]
click at [1075, 546] on button "Next" at bounding box center [1072, 562] width 65 height 32
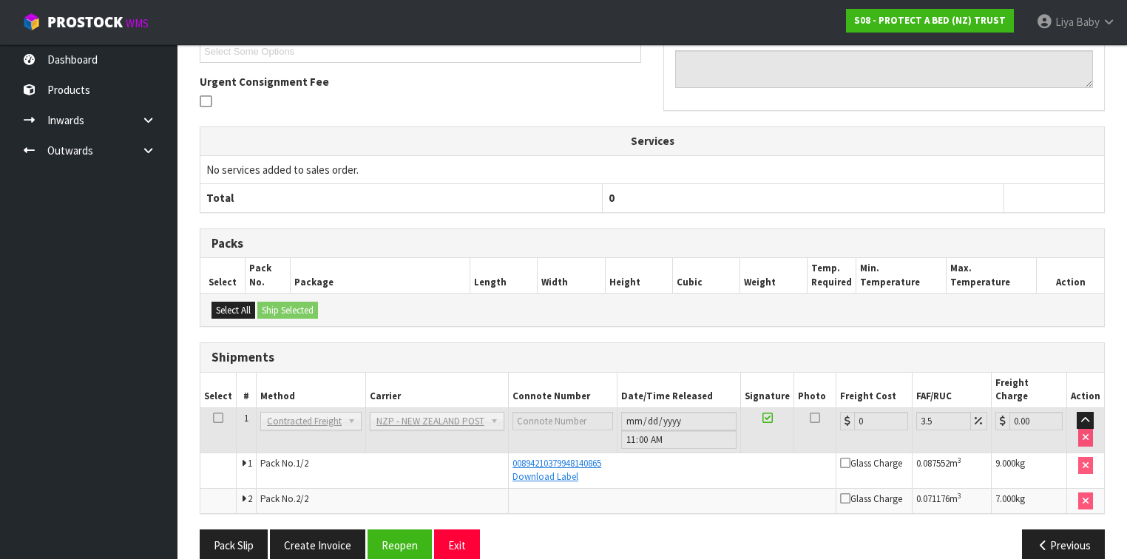
scroll to position [421, 0]
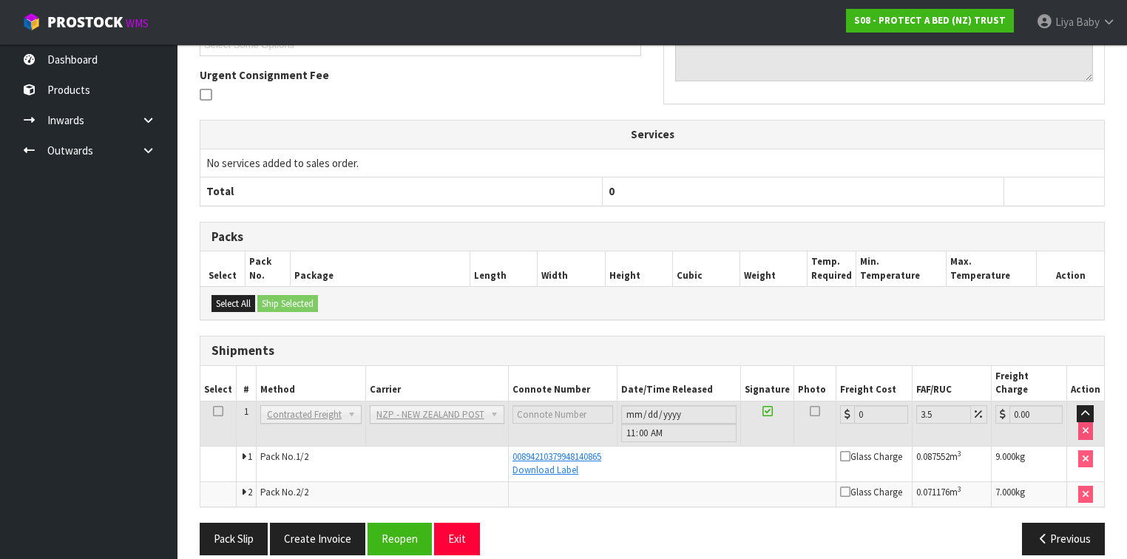
click at [215, 411] on icon at bounding box center [218, 411] width 10 height 1
click at [405, 524] on button "Reopen" at bounding box center [400, 539] width 64 height 32
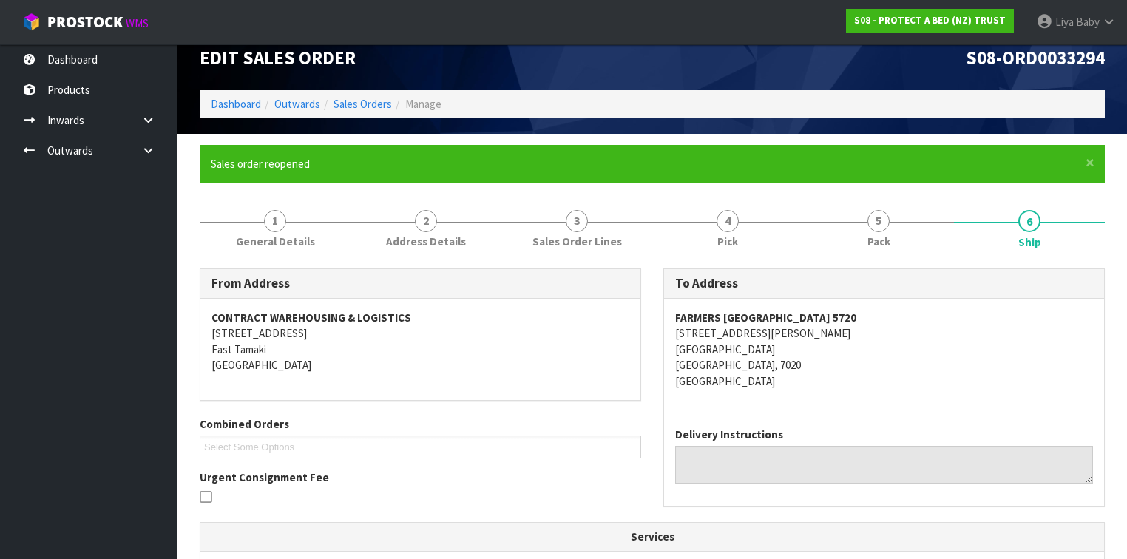
scroll to position [0, 0]
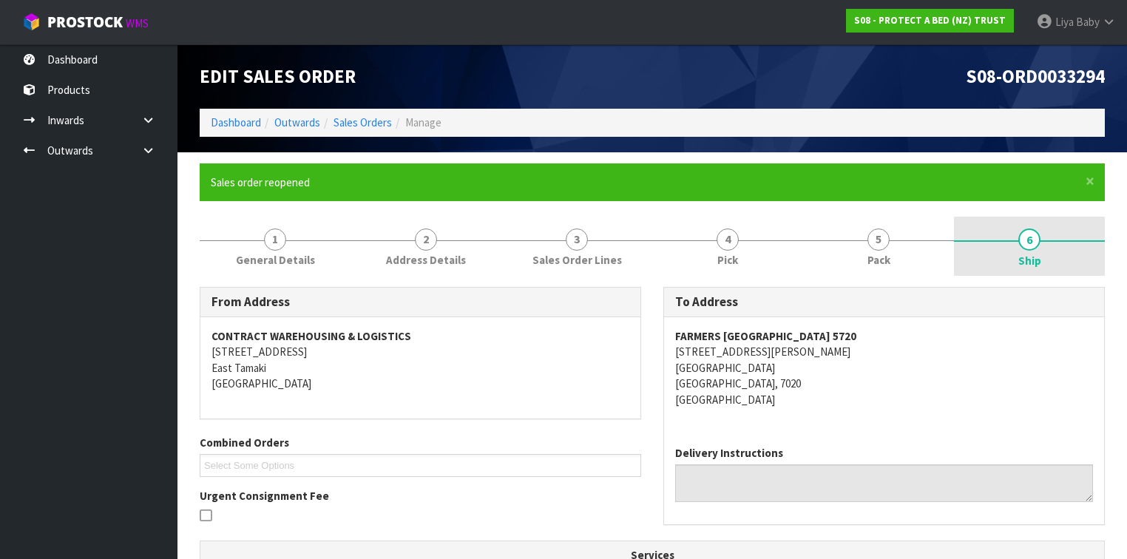
click at [1044, 258] on link "6 Ship" at bounding box center [1029, 246] width 151 height 59
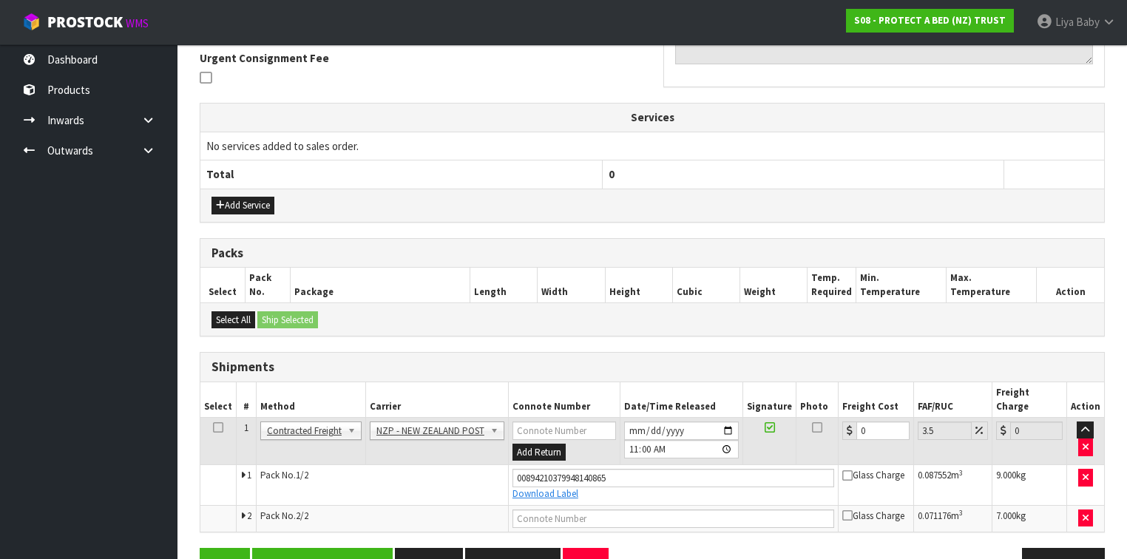
scroll to position [462, 0]
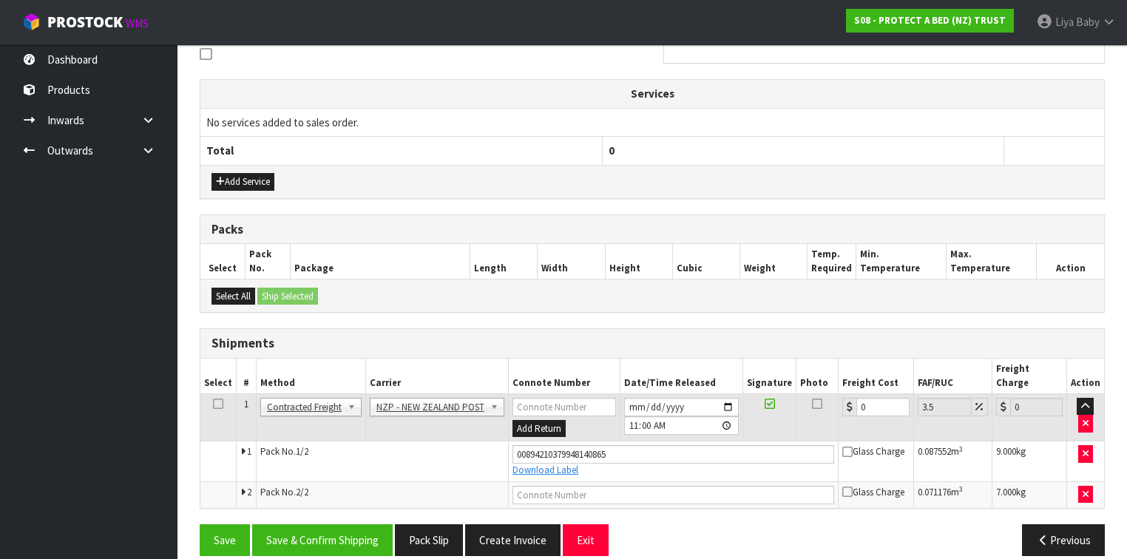
click at [217, 404] on icon at bounding box center [218, 404] width 10 height 1
click at [315, 524] on button "Save & Confirm Shipping" at bounding box center [322, 540] width 141 height 32
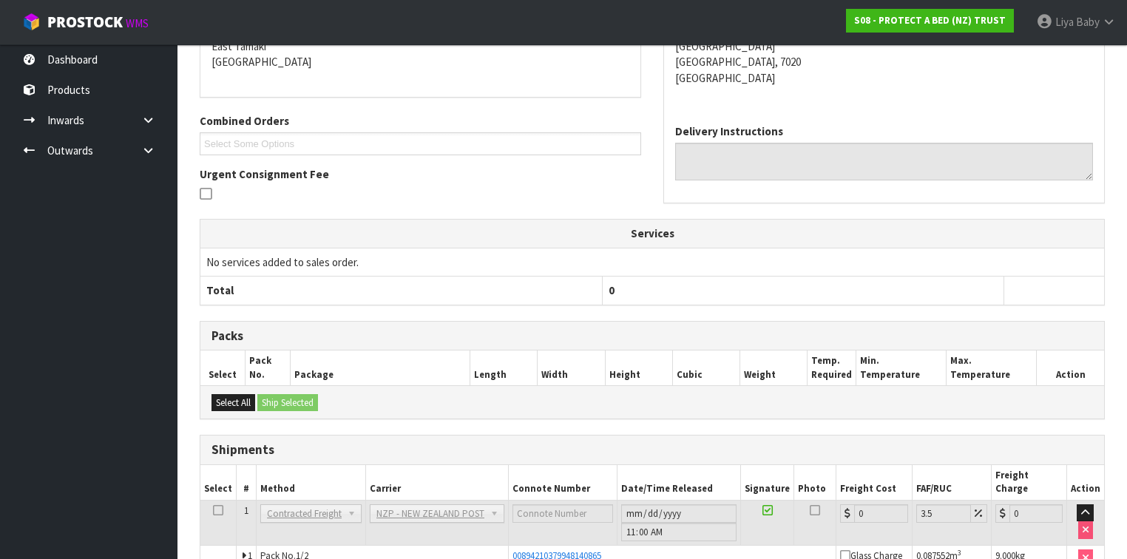
scroll to position [421, 0]
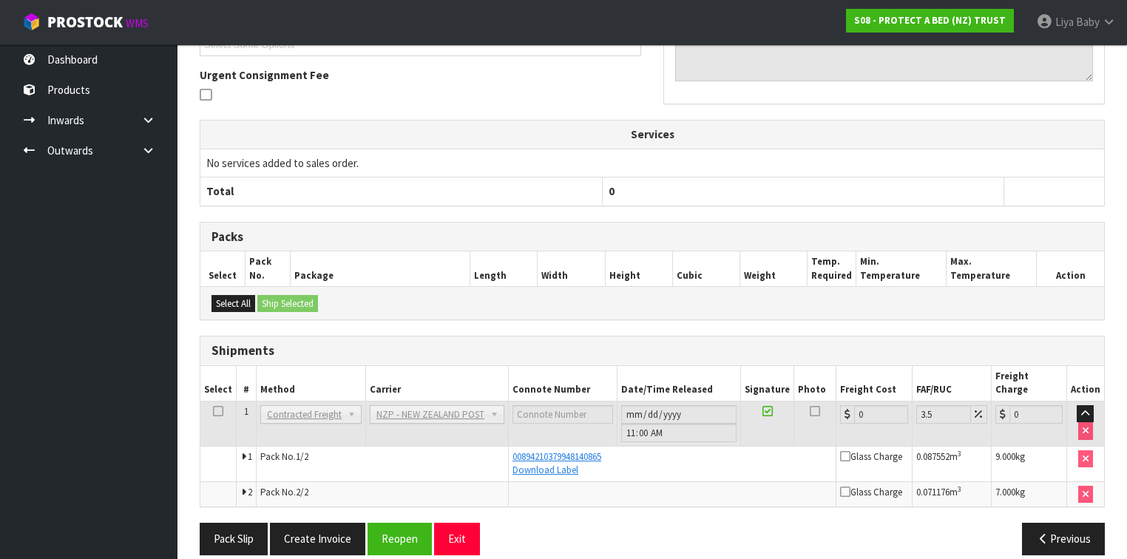
click at [619, 482] on td at bounding box center [673, 494] width 328 height 25
click at [411, 523] on button "Reopen" at bounding box center [400, 539] width 64 height 32
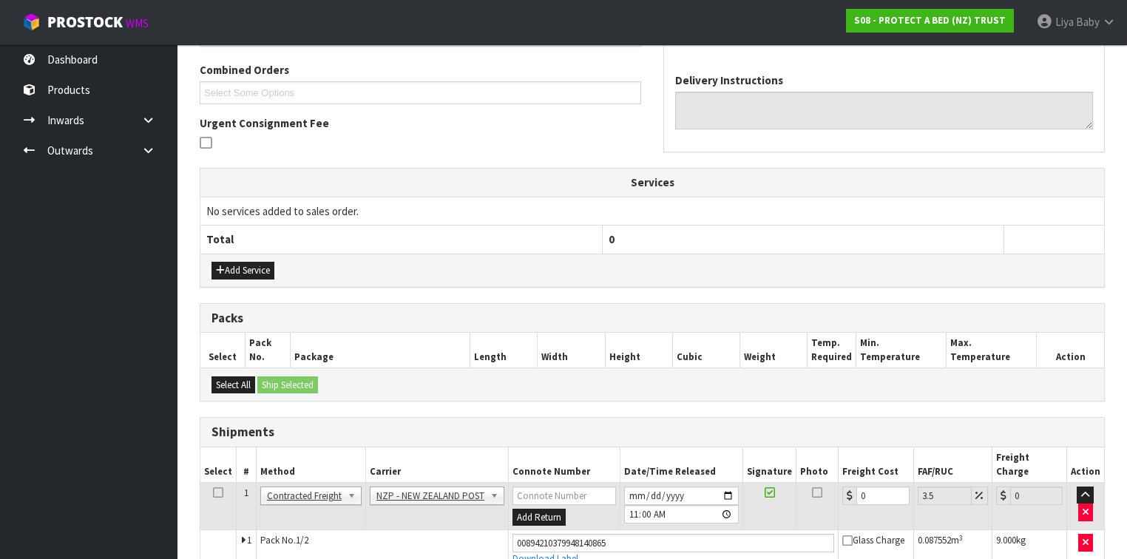
scroll to position [462, 0]
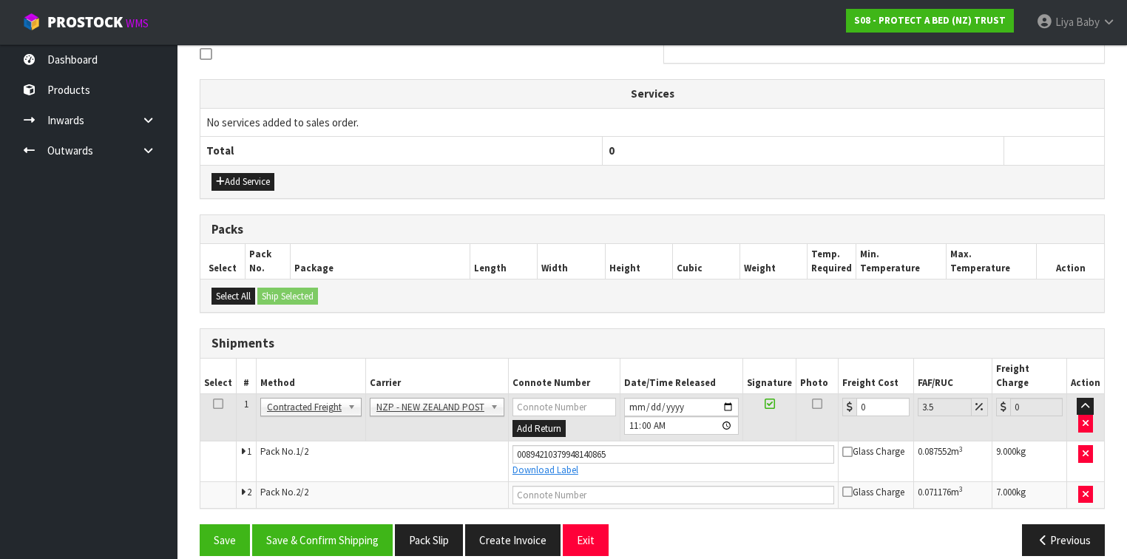
click at [1034, 504] on div "From Address CONTRACT WAREHOUSING & LOGISTICS [STREET_ADDRESS] Combined Orders …" at bounding box center [652, 196] width 905 height 742
click at [1092, 524] on button "Previous" at bounding box center [1063, 540] width 83 height 32
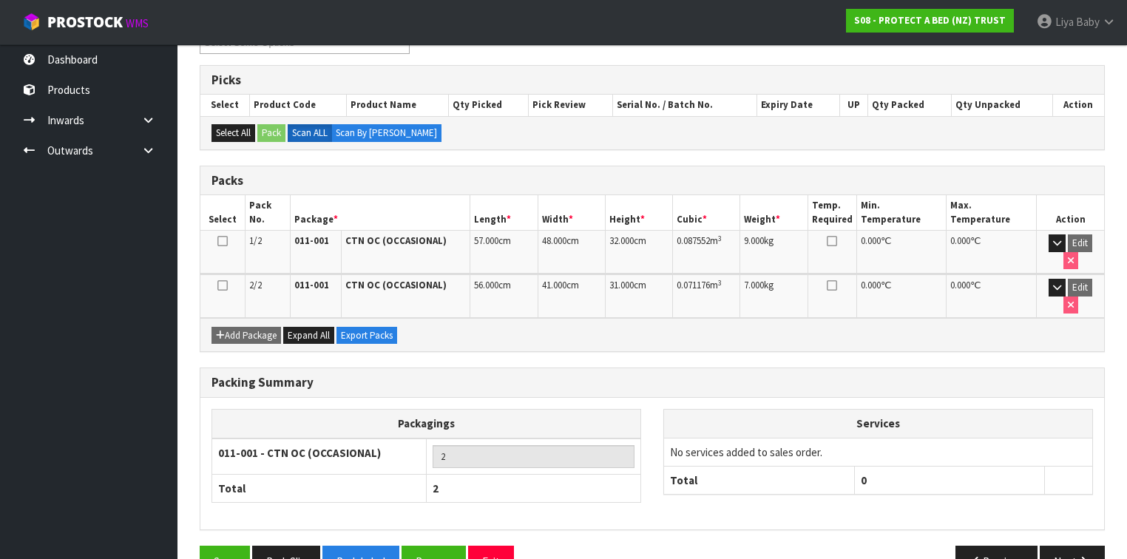
click at [223, 286] on icon at bounding box center [222, 286] width 10 height 1
click at [226, 286] on icon at bounding box center [222, 286] width 10 height 1
click at [1073, 546] on button "Next" at bounding box center [1072, 562] width 65 height 32
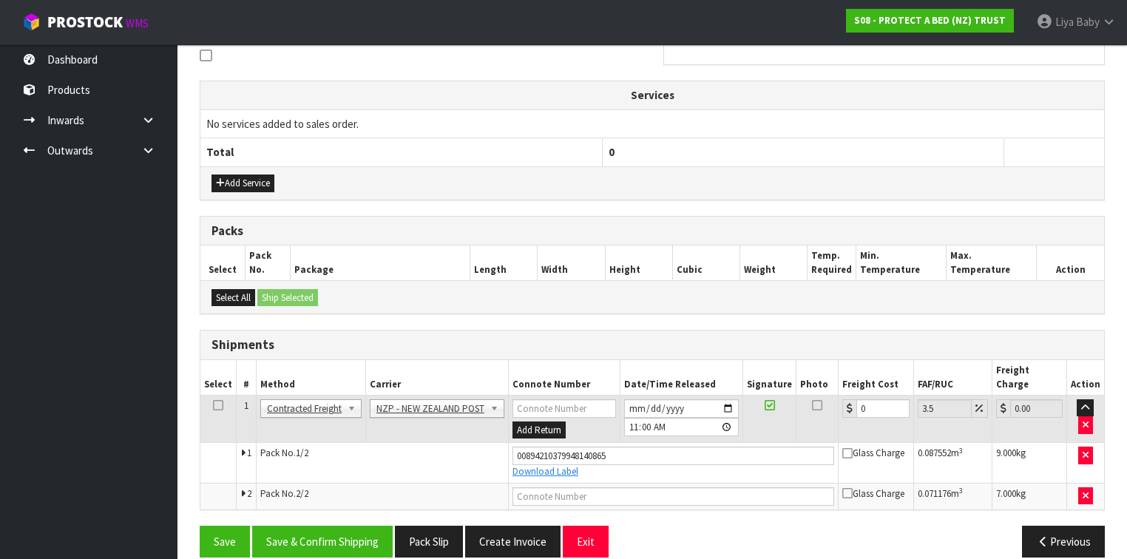
scroll to position [462, 0]
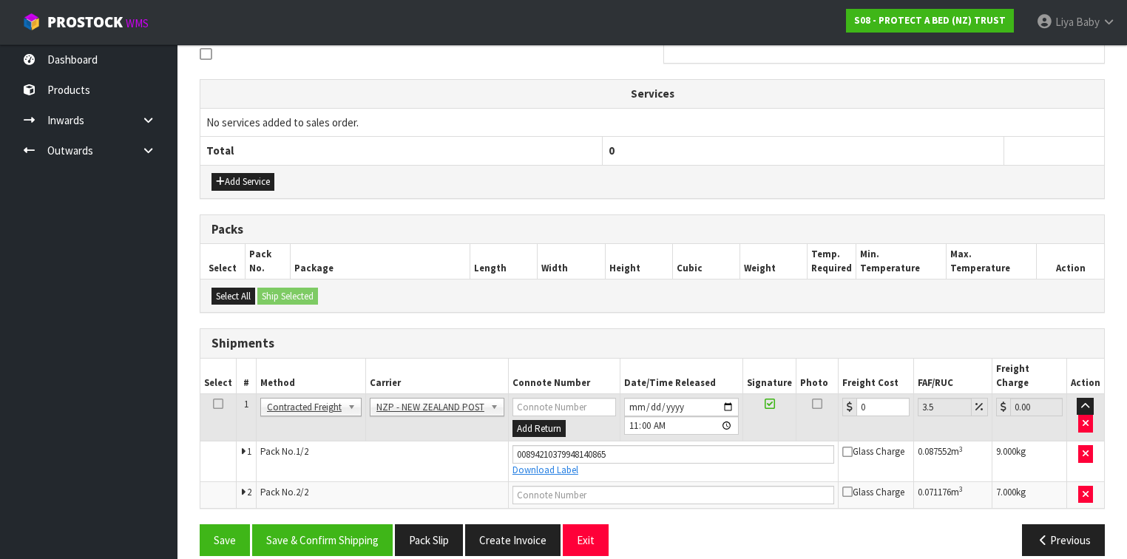
click at [214, 404] on icon at bounding box center [218, 404] width 10 height 1
click at [535, 486] on input "text" at bounding box center [674, 495] width 322 height 18
click at [544, 486] on input "text" at bounding box center [674, 495] width 322 height 18
click at [273, 482] on td "Pack No. 2/2" at bounding box center [382, 495] width 252 height 27
click at [322, 482] on td "Pack No. 2/2" at bounding box center [382, 495] width 252 height 27
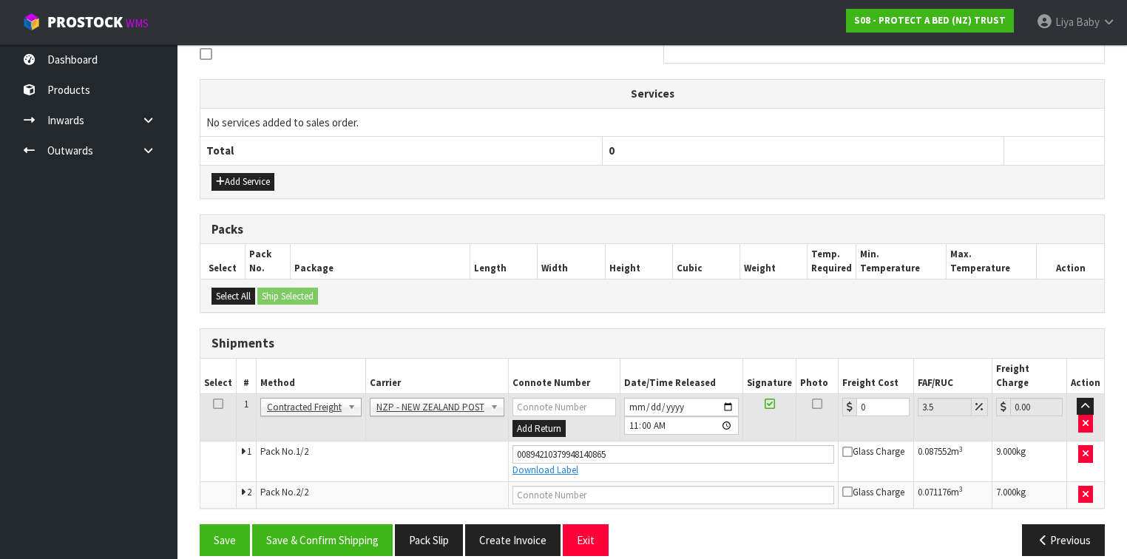
click at [322, 482] on td "Pack No. 2/2" at bounding box center [382, 495] width 252 height 27
click at [572, 486] on input "text" at bounding box center [674, 495] width 322 height 18
click at [574, 486] on input "text" at bounding box center [674, 495] width 322 height 18
click at [669, 445] on input "00894210379948140865" at bounding box center [674, 454] width 322 height 18
click at [649, 486] on input "text" at bounding box center [674, 495] width 322 height 18
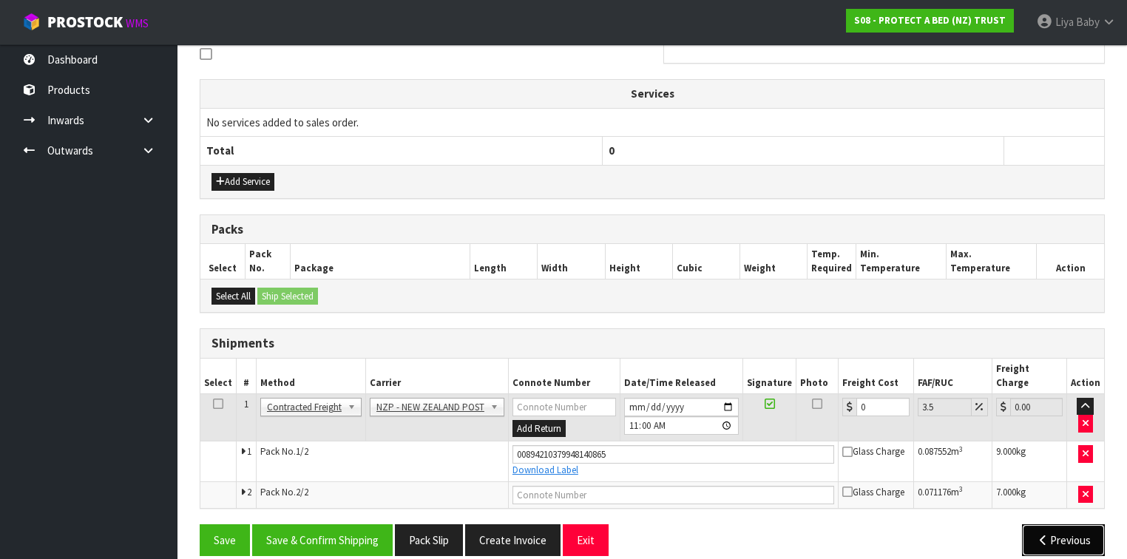
click at [1060, 524] on button "Previous" at bounding box center [1063, 540] width 83 height 32
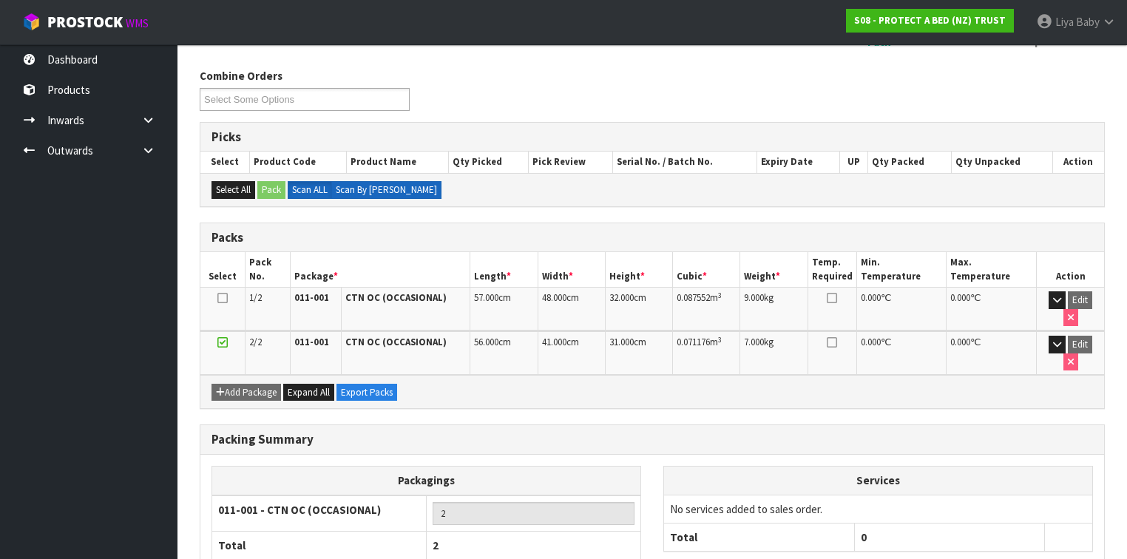
scroll to position [276, 0]
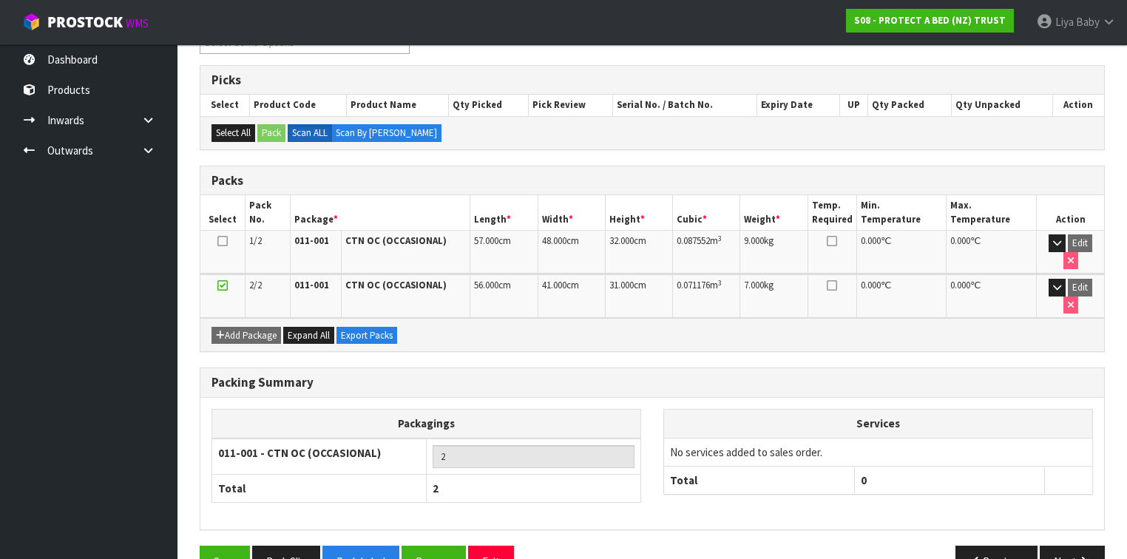
click at [221, 286] on icon at bounding box center [222, 286] width 10 height 1
click at [222, 286] on icon at bounding box center [222, 286] width 10 height 1
click at [1021, 546] on button "Previous" at bounding box center [997, 562] width 83 height 32
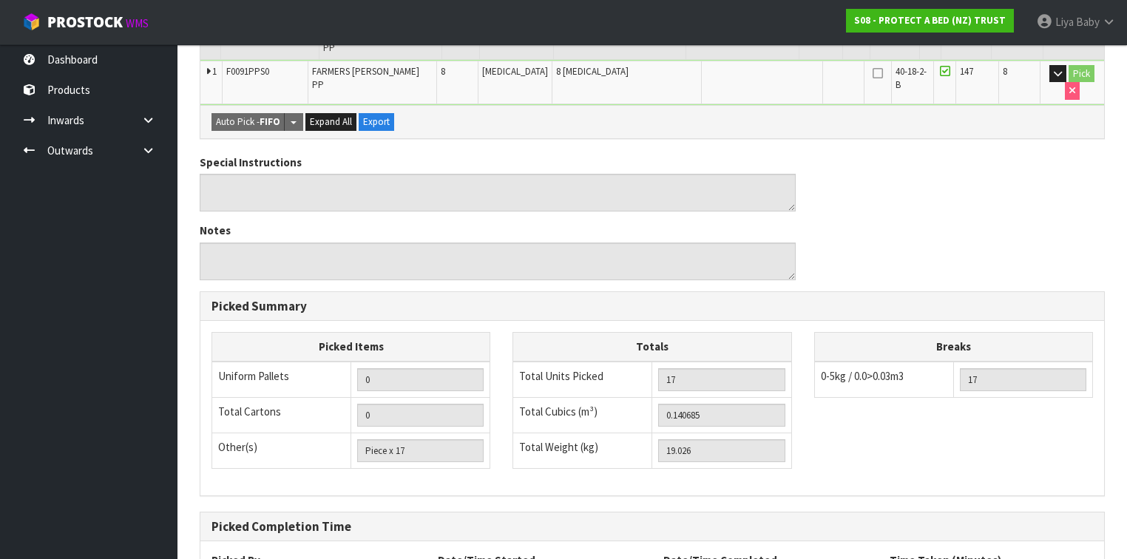
scroll to position [710, 0]
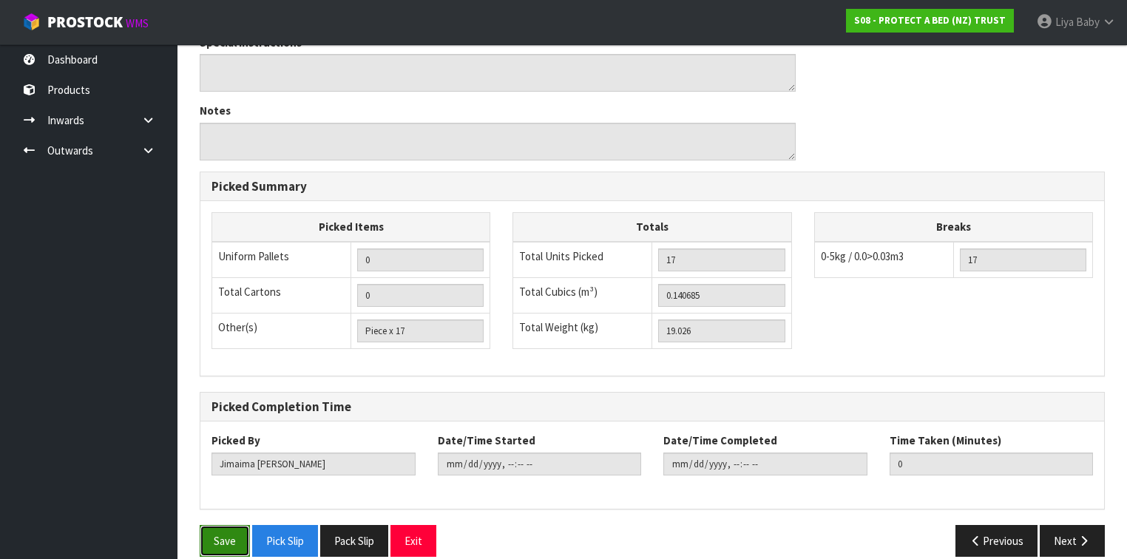
click at [232, 527] on button "Save" at bounding box center [225, 541] width 50 height 32
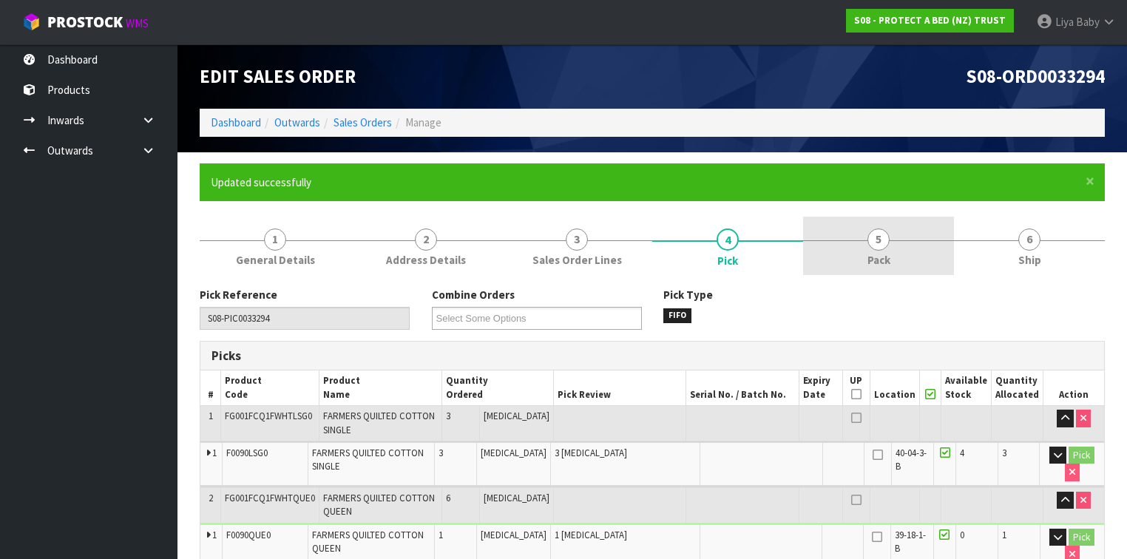
click at [891, 236] on link "5 Pack" at bounding box center [878, 246] width 151 height 58
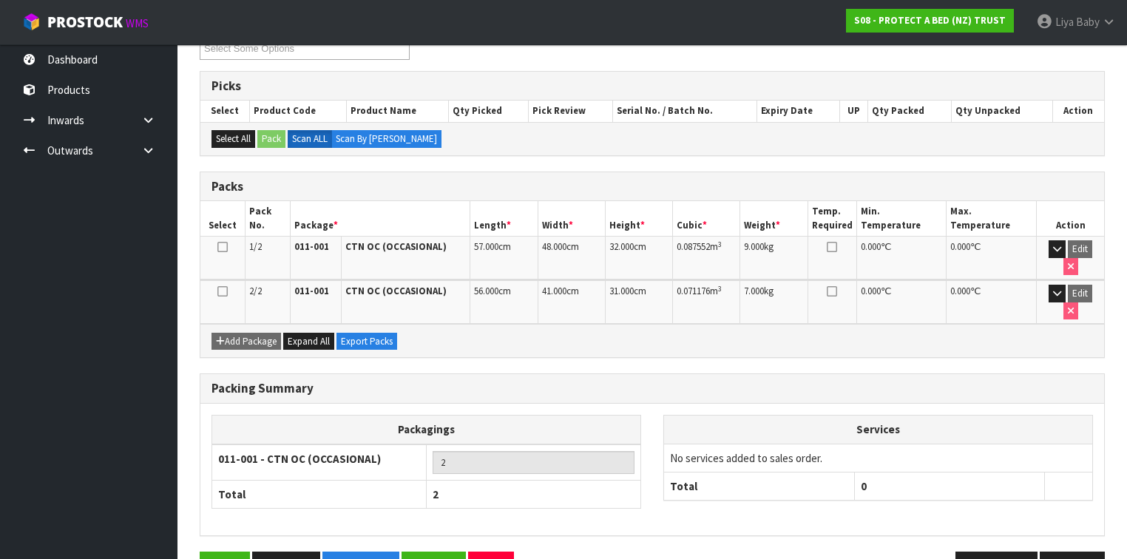
scroll to position [276, 0]
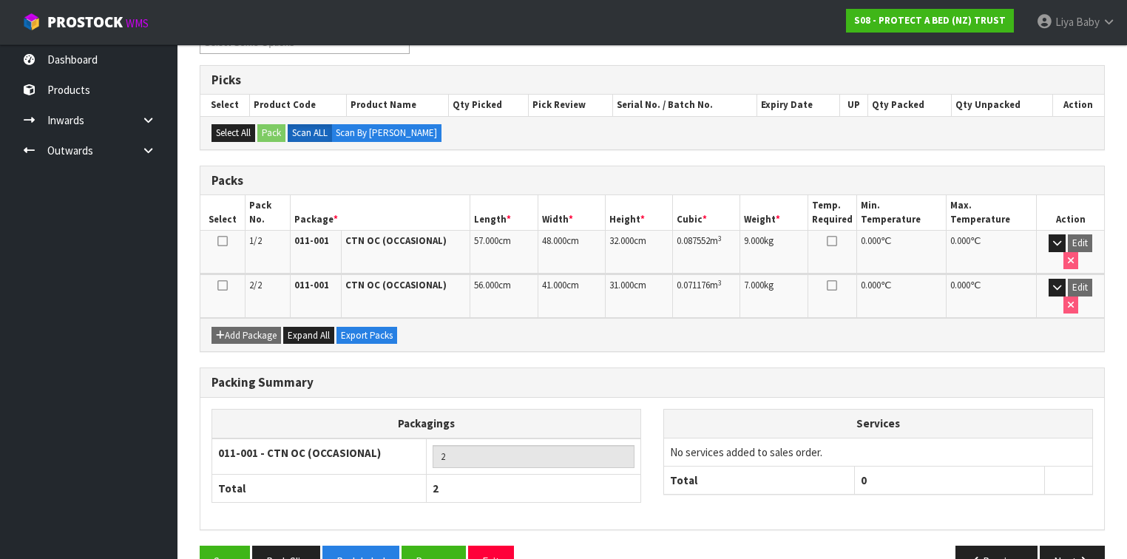
click at [222, 286] on icon at bounding box center [222, 286] width 10 height 1
click at [226, 286] on icon at bounding box center [222, 286] width 10 height 1
click at [1074, 546] on button "Next" at bounding box center [1072, 562] width 65 height 32
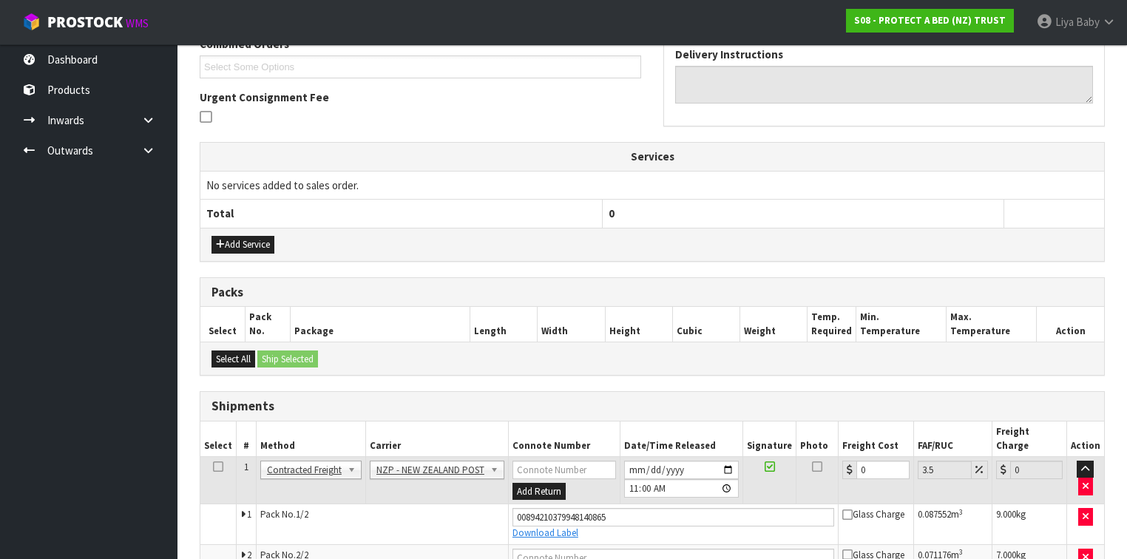
scroll to position [462, 0]
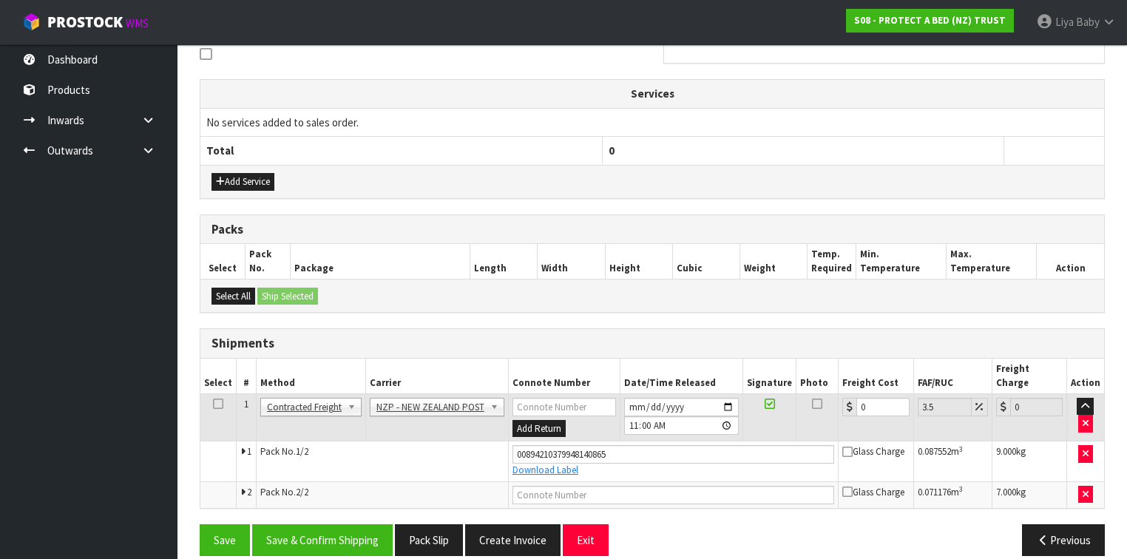
click at [213, 404] on icon at bounding box center [218, 404] width 10 height 1
click at [356, 525] on button "Save & Confirm Shipping" at bounding box center [322, 540] width 141 height 32
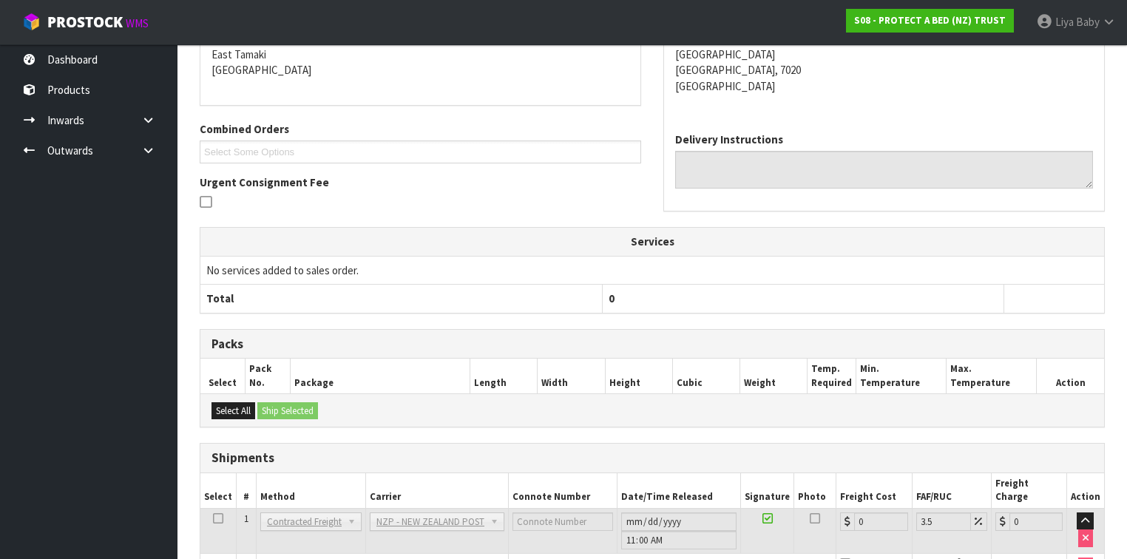
scroll to position [421, 0]
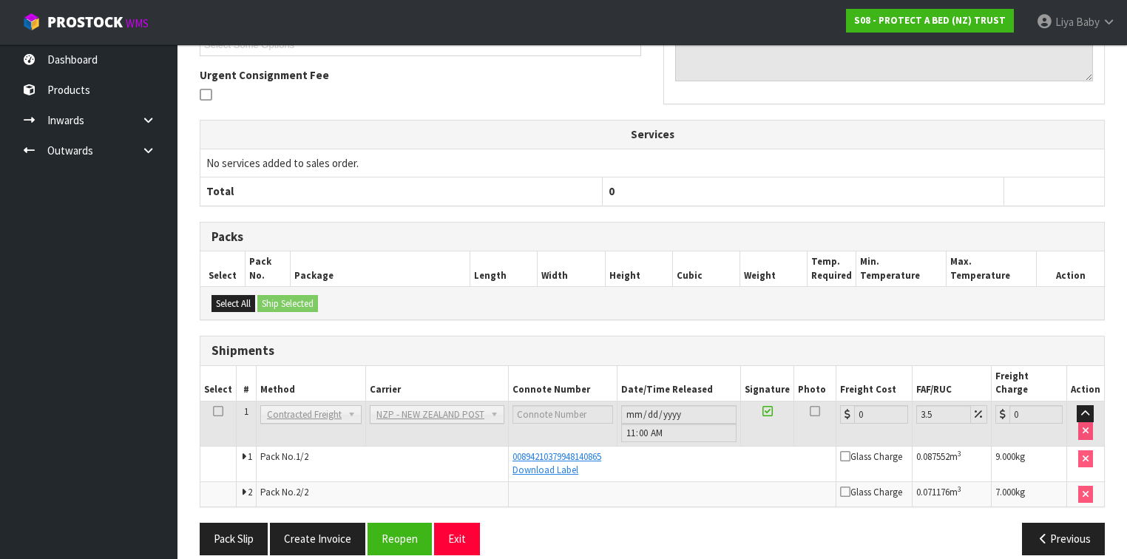
click at [780, 482] on td at bounding box center [673, 494] width 328 height 25
click at [635, 523] on div "Pack Slip Create Invoice Reopen Exit" at bounding box center [421, 539] width 464 height 32
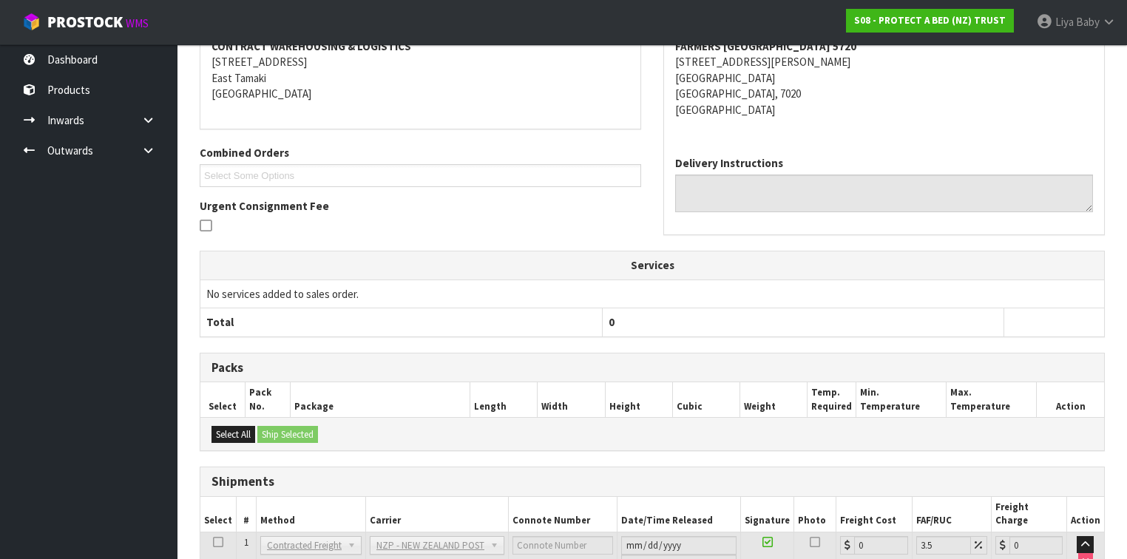
scroll to position [66, 0]
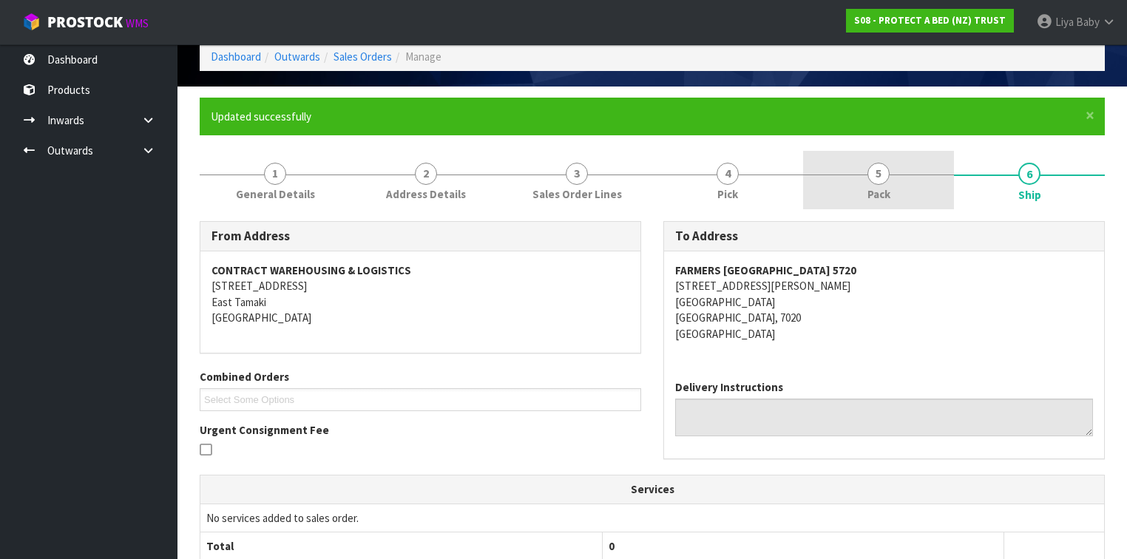
click at [829, 197] on link "5 Pack" at bounding box center [878, 180] width 151 height 58
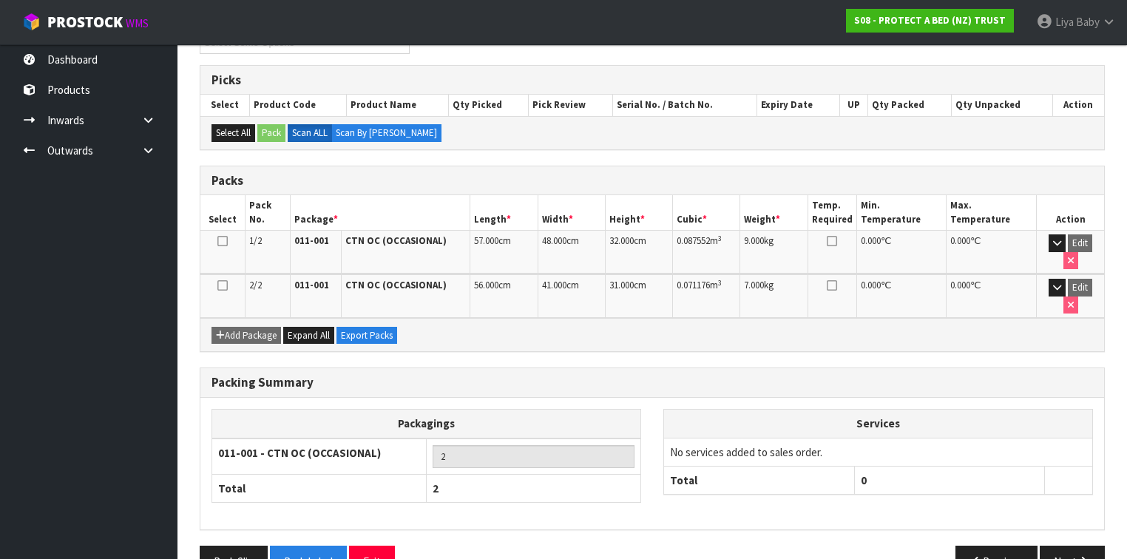
scroll to position [0, 0]
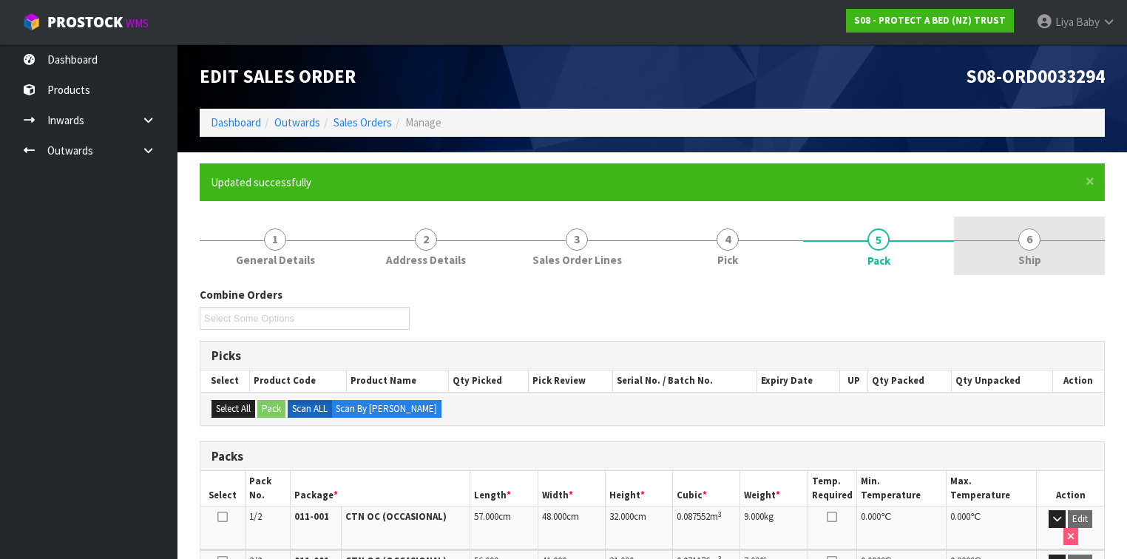
click at [1033, 240] on span "6" at bounding box center [1030, 240] width 22 height 22
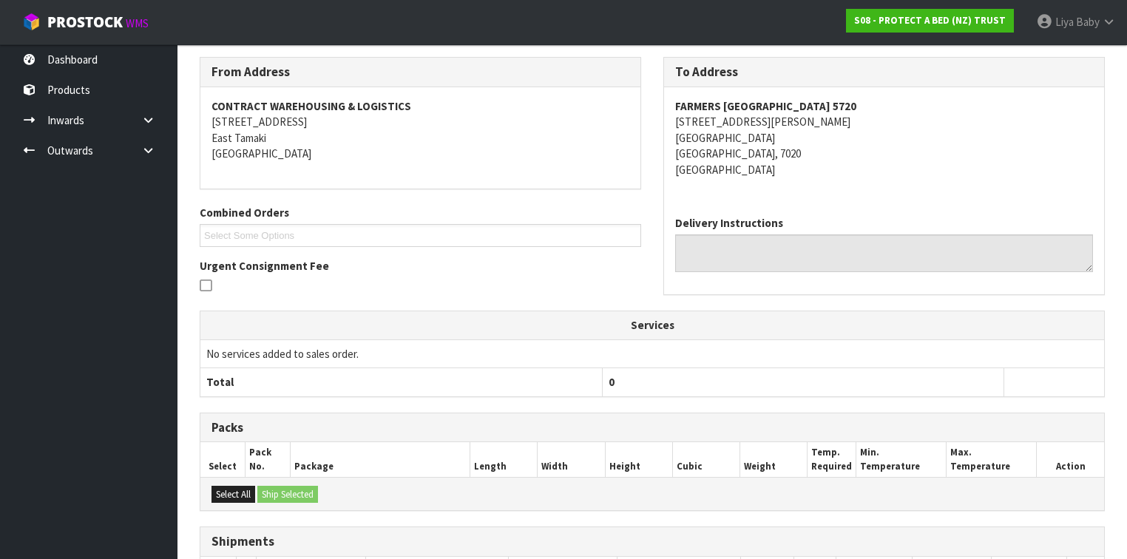
scroll to position [421, 0]
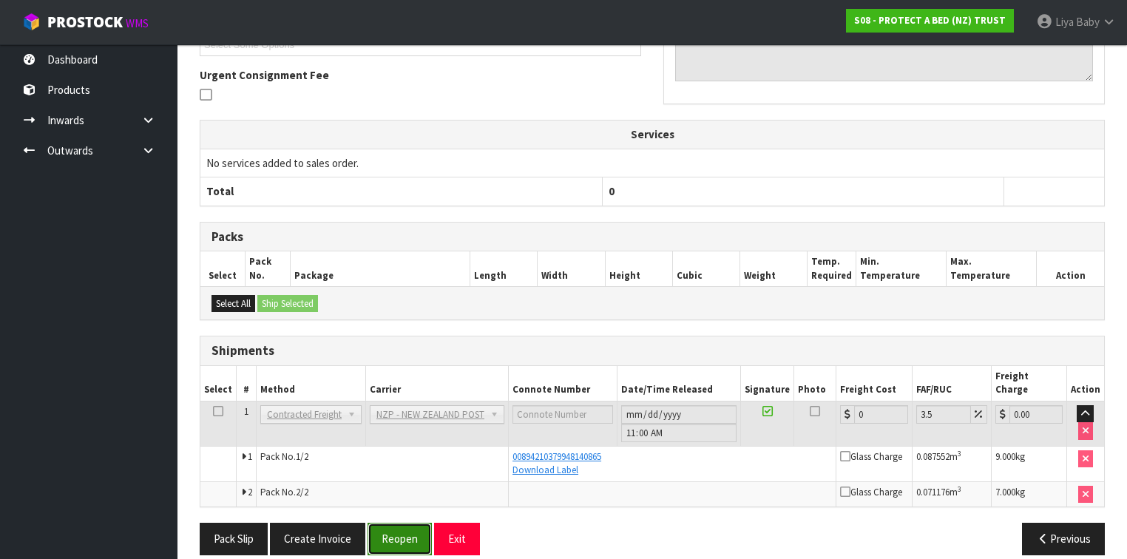
click at [405, 523] on button "Reopen" at bounding box center [400, 539] width 64 height 32
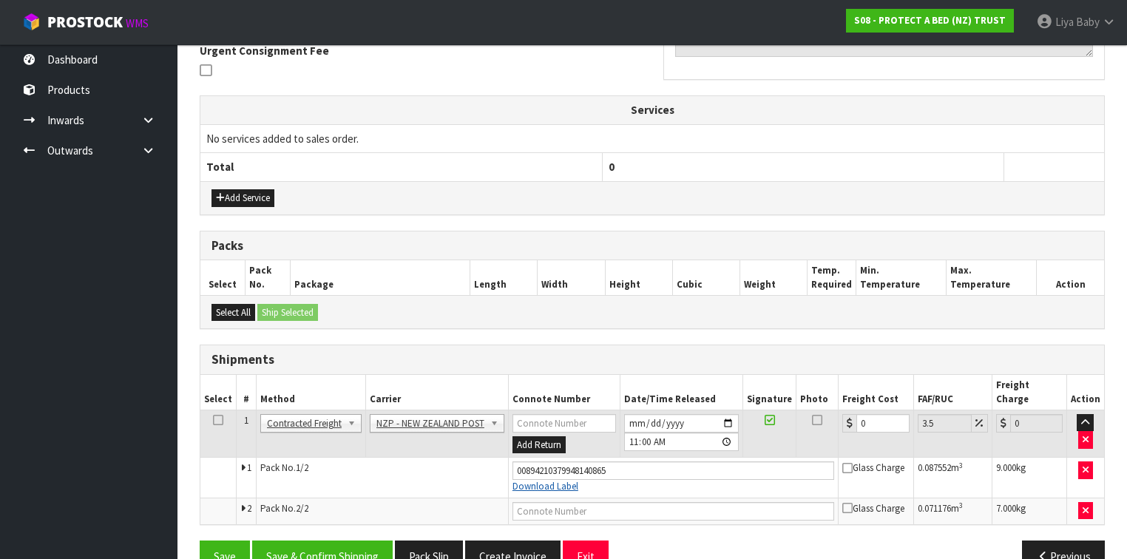
scroll to position [462, 0]
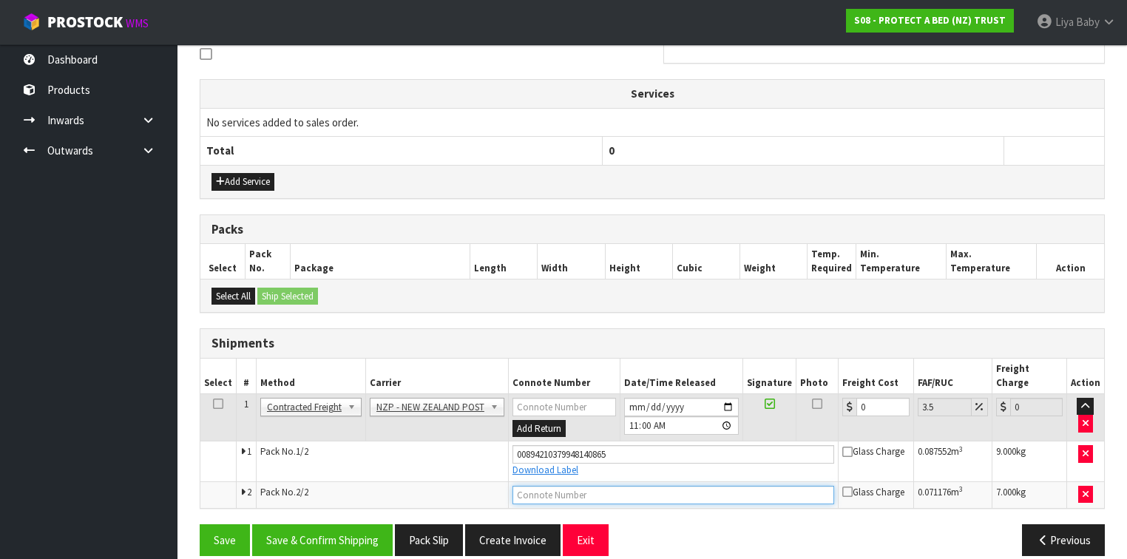
click at [555, 486] on input "text" at bounding box center [674, 495] width 322 height 18
drag, startPoint x: 873, startPoint y: 388, endPoint x: 831, endPoint y: 364, distance: 47.7
click at [831, 370] on table "Select # Method Carrier Connote Number Date/Time Released Signature Photo Freig…" at bounding box center [652, 433] width 904 height 149
click at [200, 524] on button "Save" at bounding box center [225, 540] width 50 height 32
click at [870, 398] on input "44" at bounding box center [883, 407] width 53 height 18
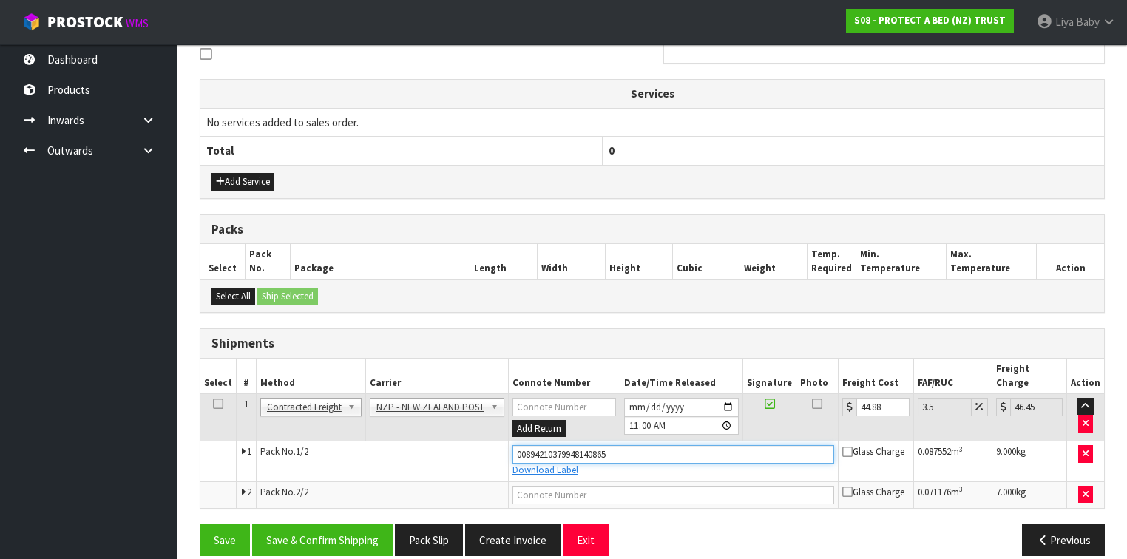
drag, startPoint x: 612, startPoint y: 438, endPoint x: 460, endPoint y: 462, distance: 154.2
click at [470, 462] on tbody "1 Client Local Pickup Customer Local Pickup Company Freight Contracted Freight …" at bounding box center [652, 451] width 904 height 114
click at [633, 445] on input "text" at bounding box center [674, 454] width 322 height 18
click at [639, 445] on input "text" at bounding box center [674, 454] width 322 height 18
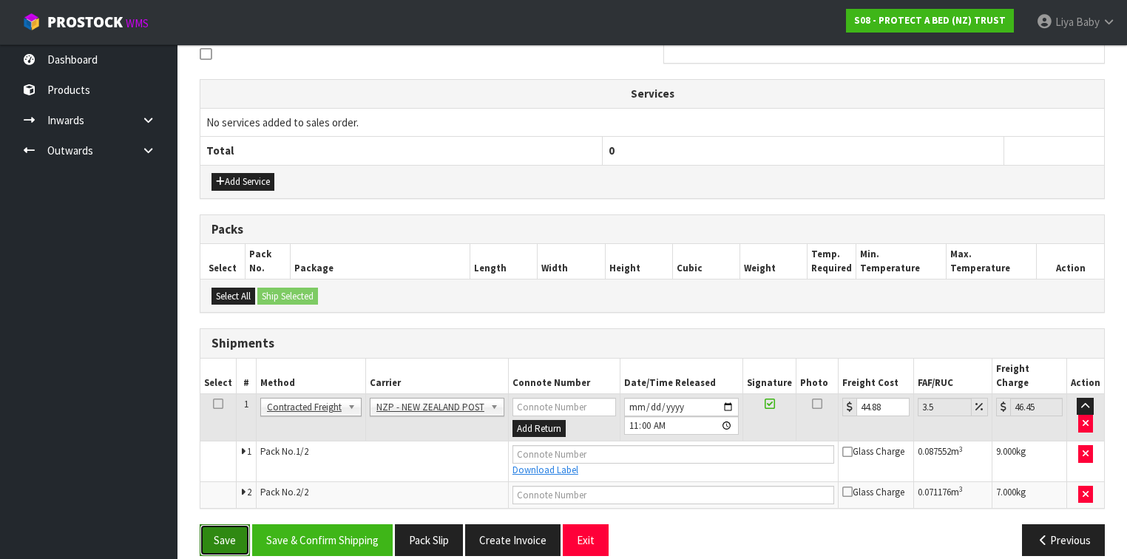
click at [227, 524] on button "Save" at bounding box center [225, 540] width 50 height 32
click at [346, 524] on button "Save & Confirm Shipping" at bounding box center [322, 540] width 141 height 32
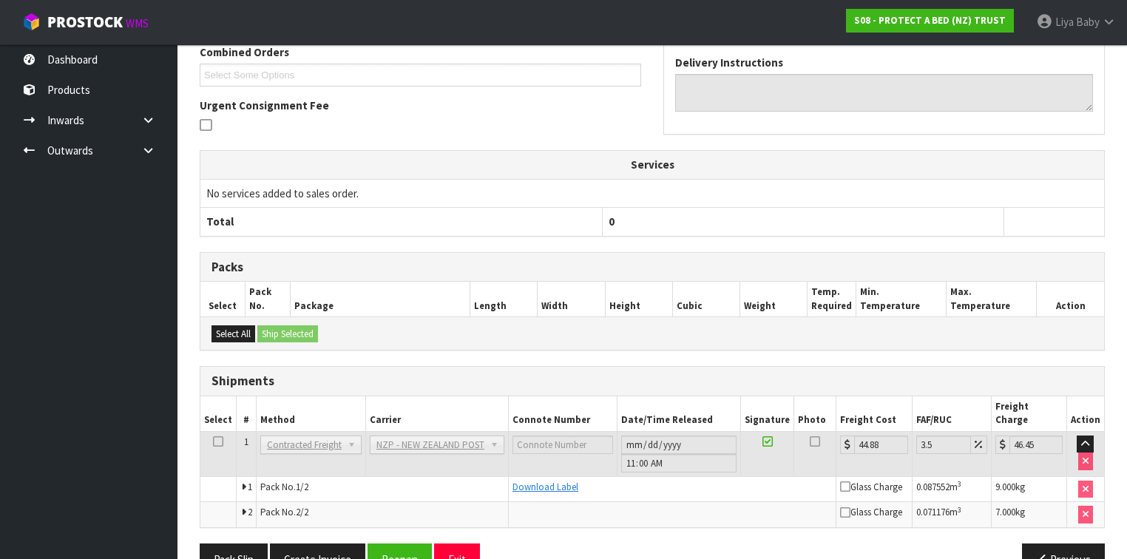
scroll to position [411, 0]
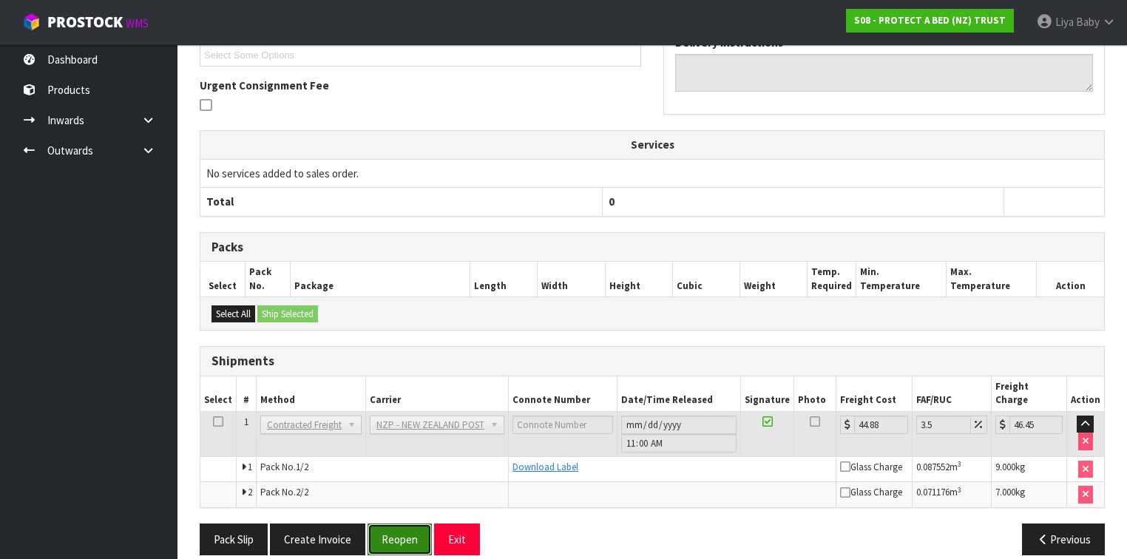
click at [404, 527] on button "Reopen" at bounding box center [400, 540] width 64 height 32
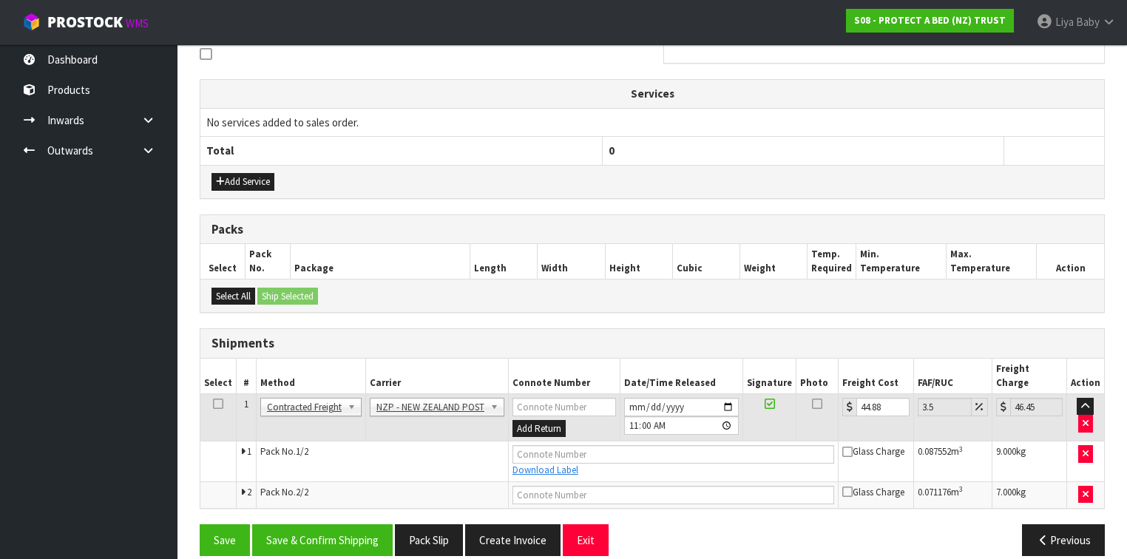
scroll to position [462, 0]
click at [638, 445] on input "text" at bounding box center [674, 454] width 322 height 18
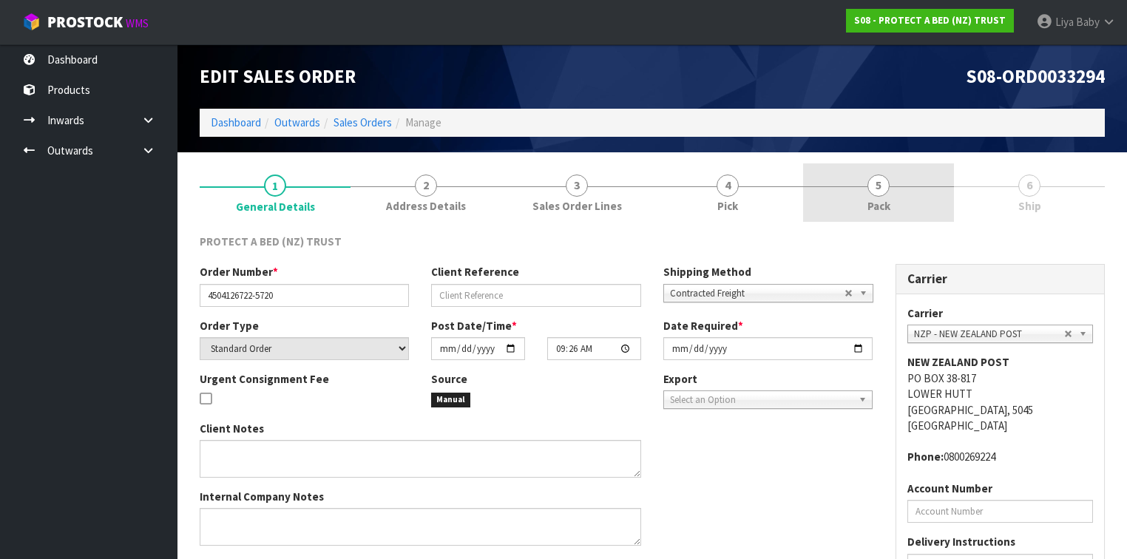
click at [899, 192] on link "5 Pack" at bounding box center [878, 192] width 151 height 58
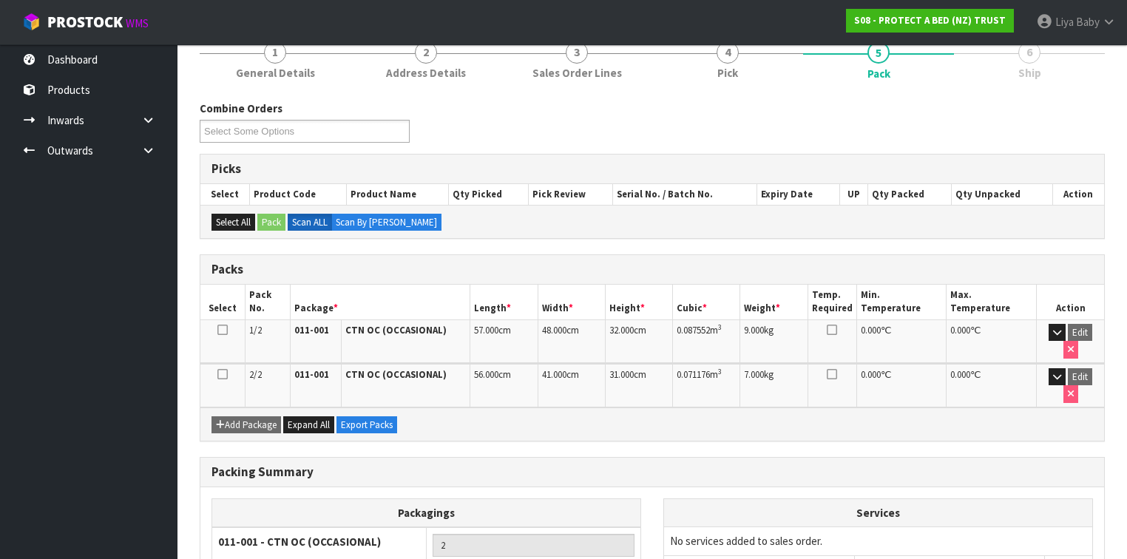
scroll to position [223, 0]
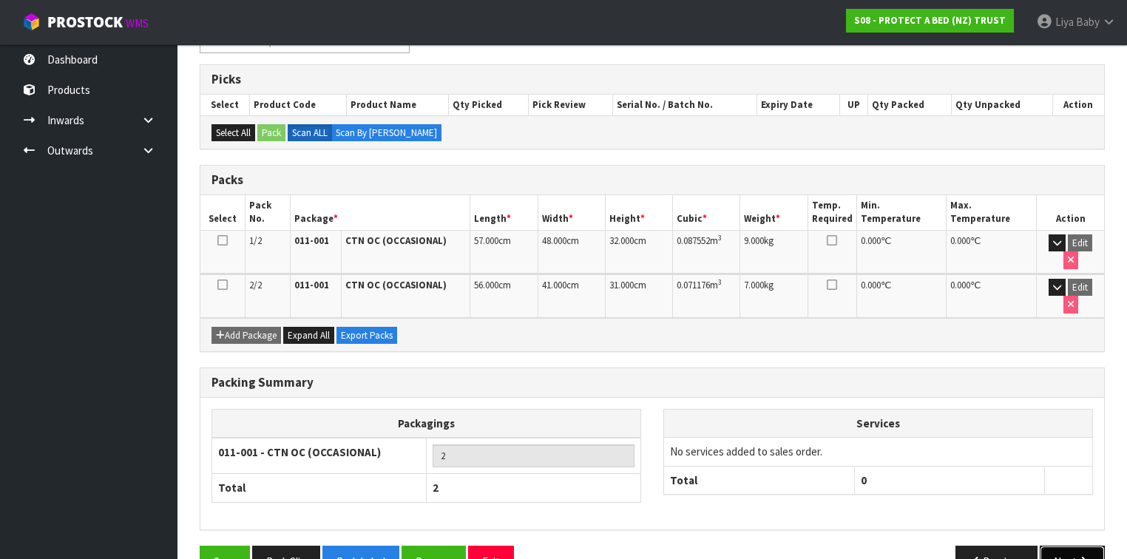
drag, startPoint x: 1061, startPoint y: 521, endPoint x: 919, endPoint y: 526, distance: 141.4
click at [1061, 546] on button "Next" at bounding box center [1072, 562] width 65 height 32
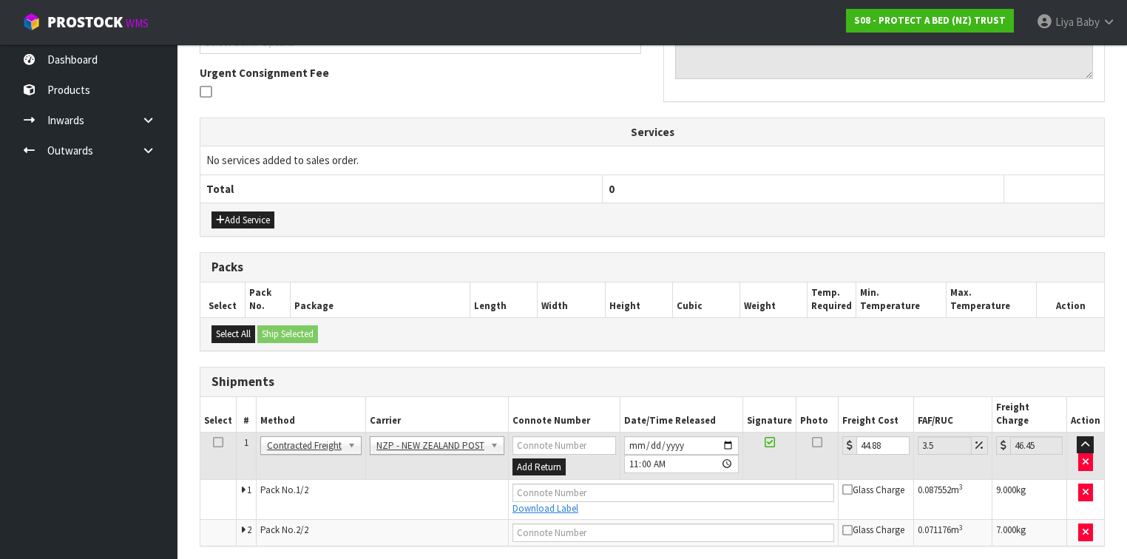
scroll to position [408, 0]
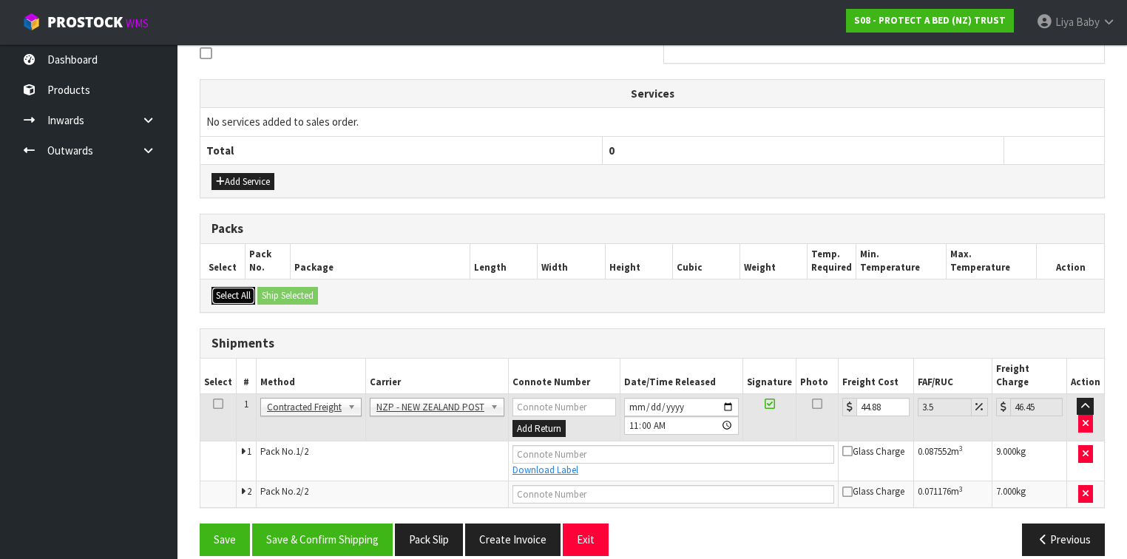
drag, startPoint x: 223, startPoint y: 292, endPoint x: 265, endPoint y: 291, distance: 42.2
click at [225, 292] on button "Select All" at bounding box center [234, 296] width 44 height 18
click at [545, 445] on input "text" at bounding box center [674, 454] width 322 height 18
click at [604, 485] on input "text" at bounding box center [674, 494] width 322 height 18
click at [126, 60] on link "Dashboard" at bounding box center [89, 59] width 178 height 30
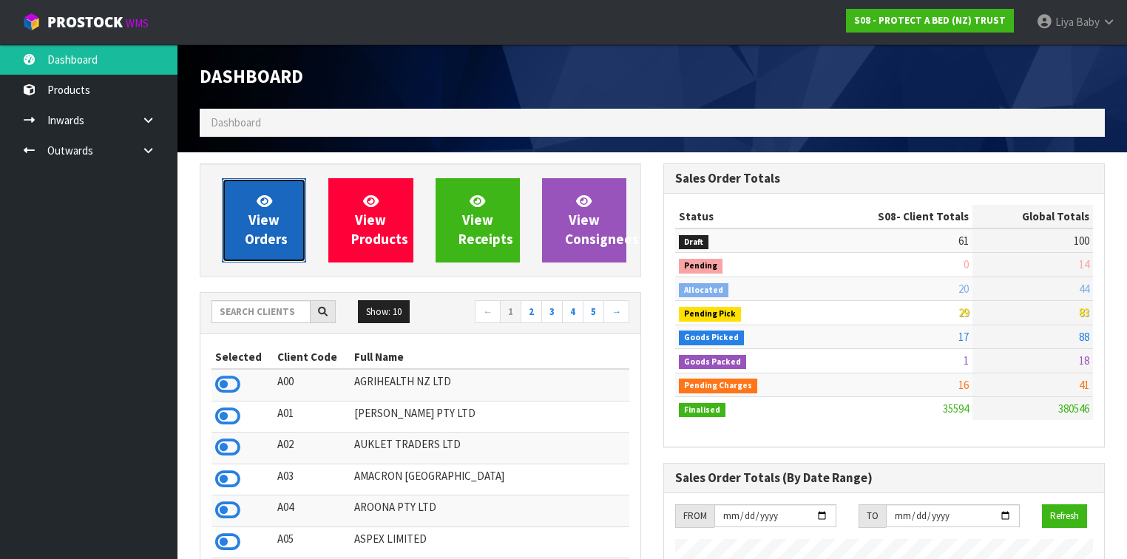
click at [272, 213] on span "View Orders" at bounding box center [266, 219] width 43 height 55
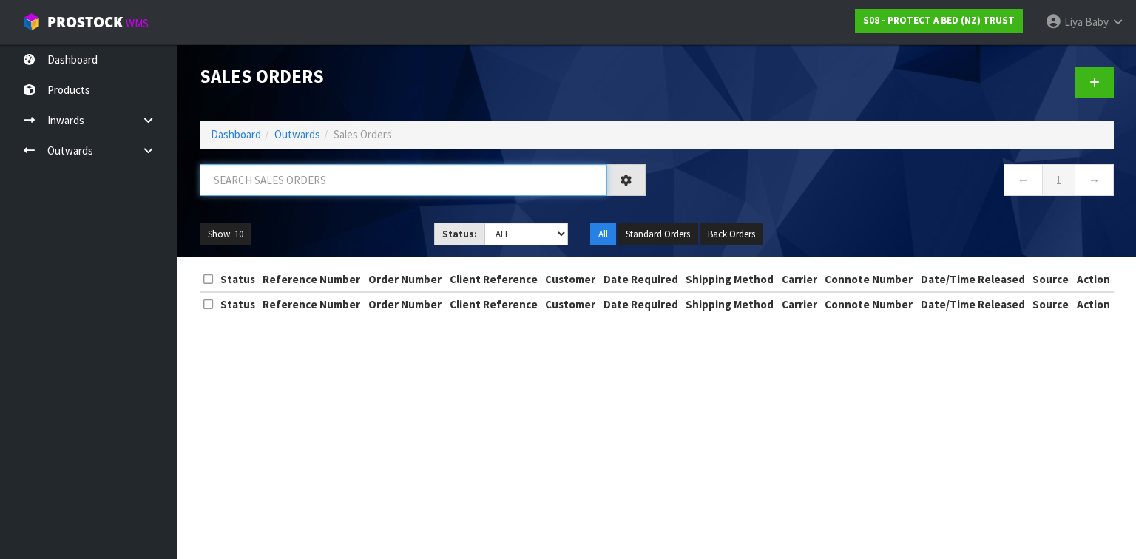
click at [275, 180] on input "text" at bounding box center [404, 180] width 408 height 32
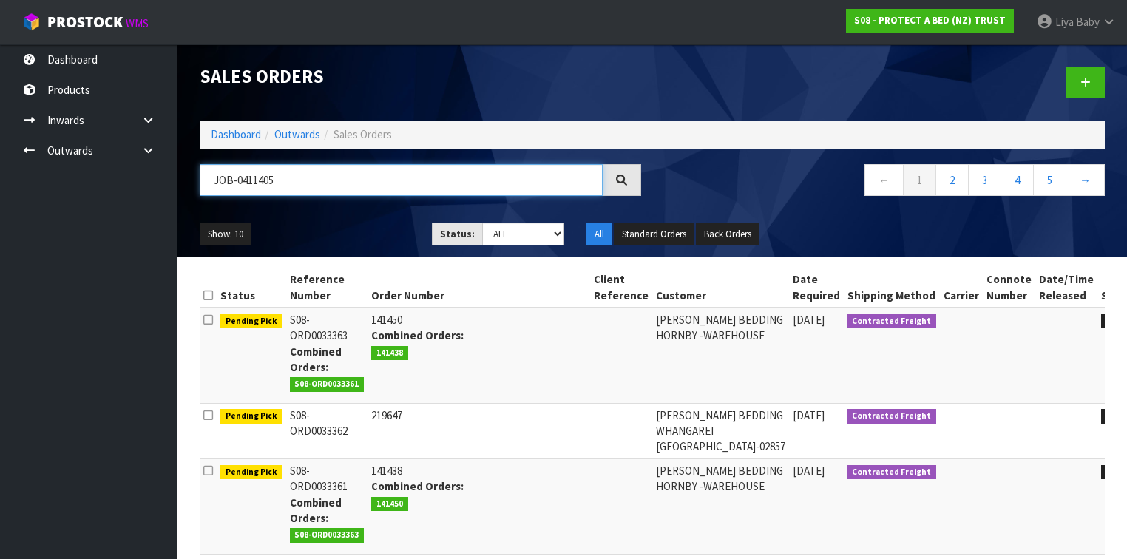
type input "JOB-0411405"
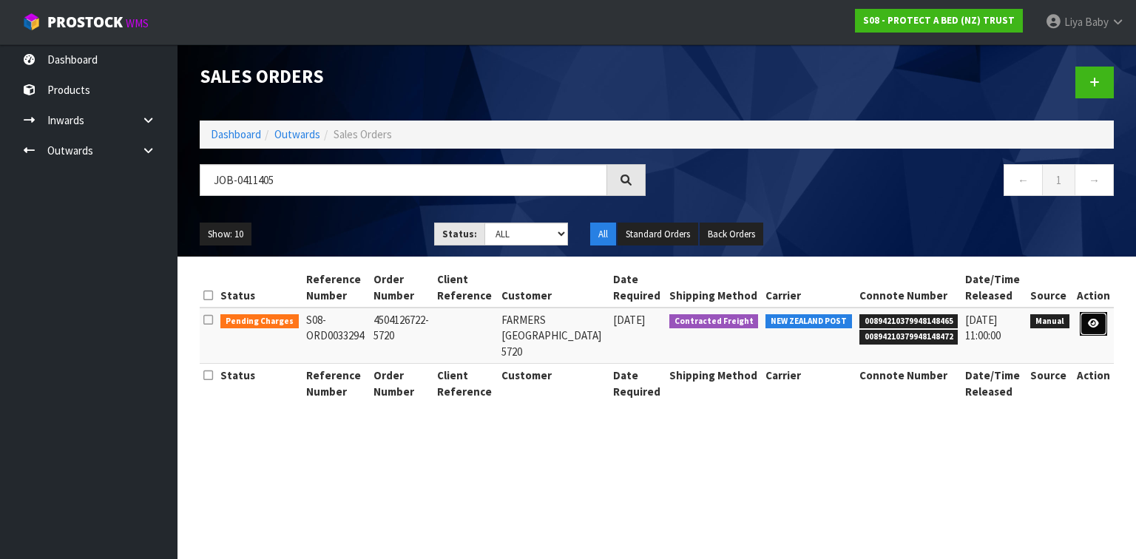
click at [1101, 320] on link at bounding box center [1093, 324] width 27 height 24
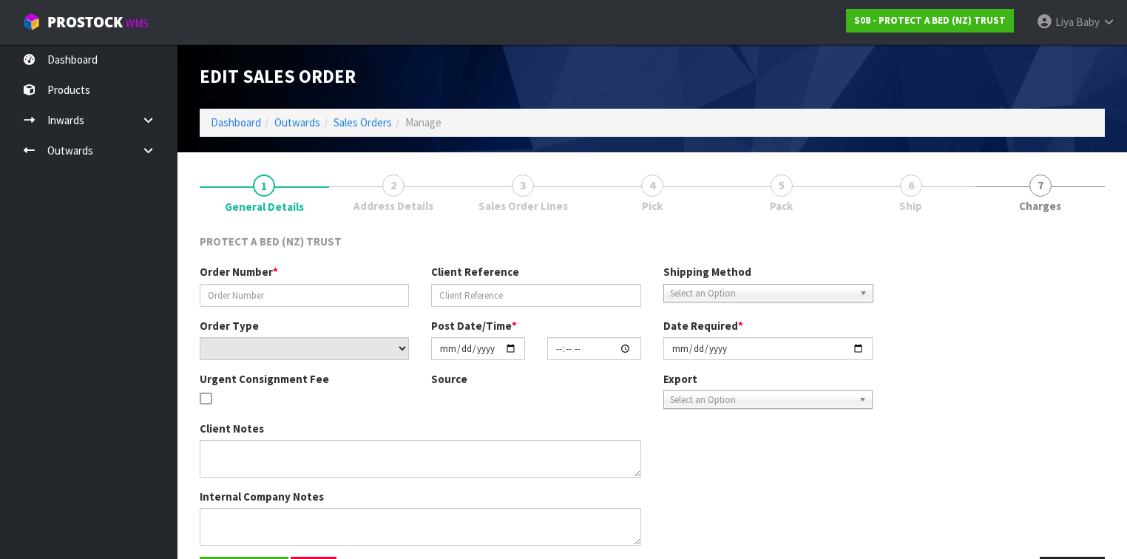
type input "4504126722-5720"
select select "number:0"
type input "[DATE]"
type input "09:26:00.000"
type input "[DATE]"
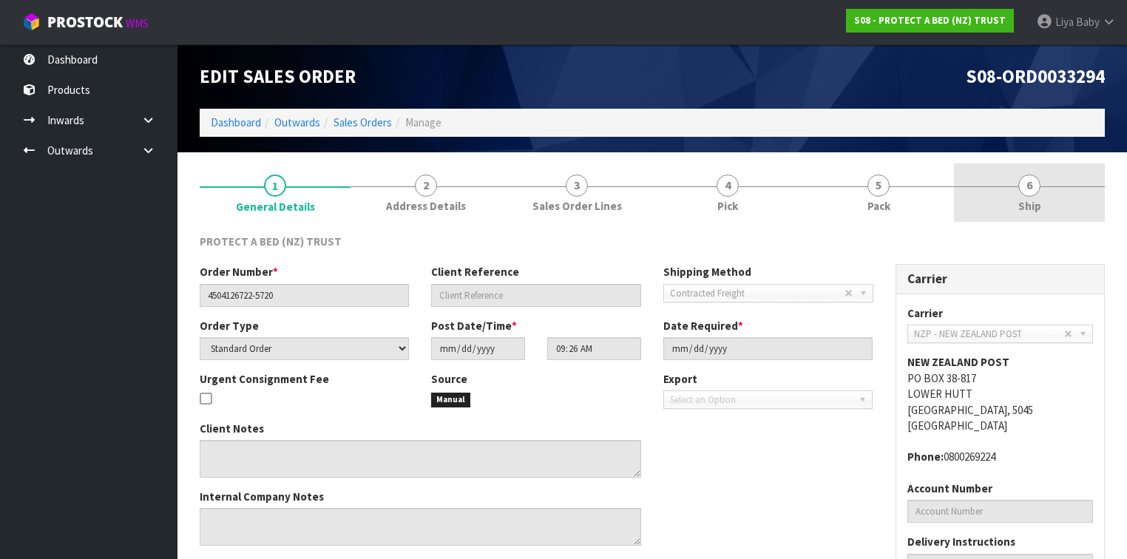
click at [1036, 201] on span "Ship" at bounding box center [1030, 206] width 23 height 16
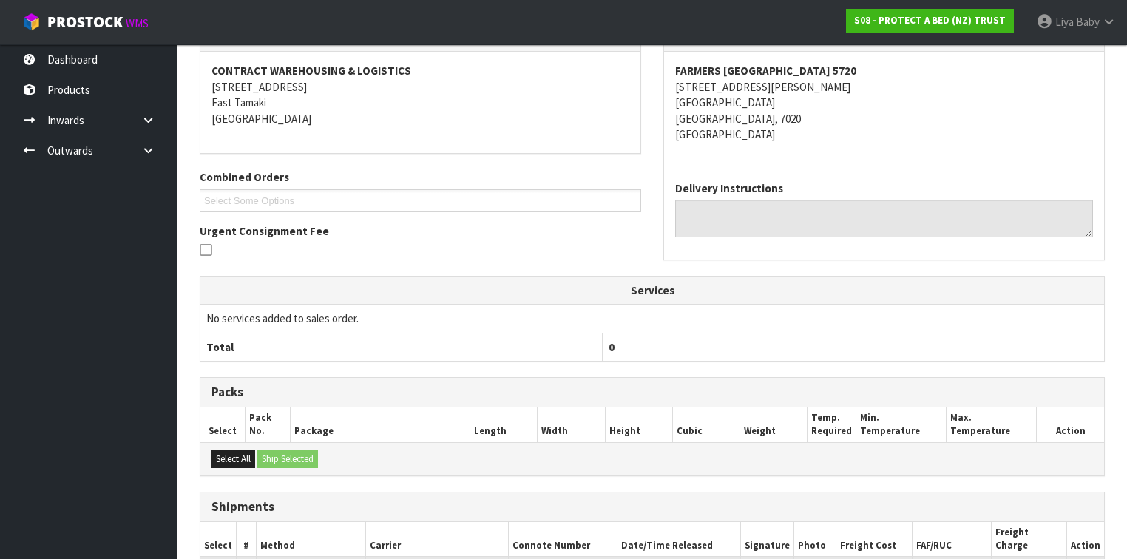
scroll to position [367, 0]
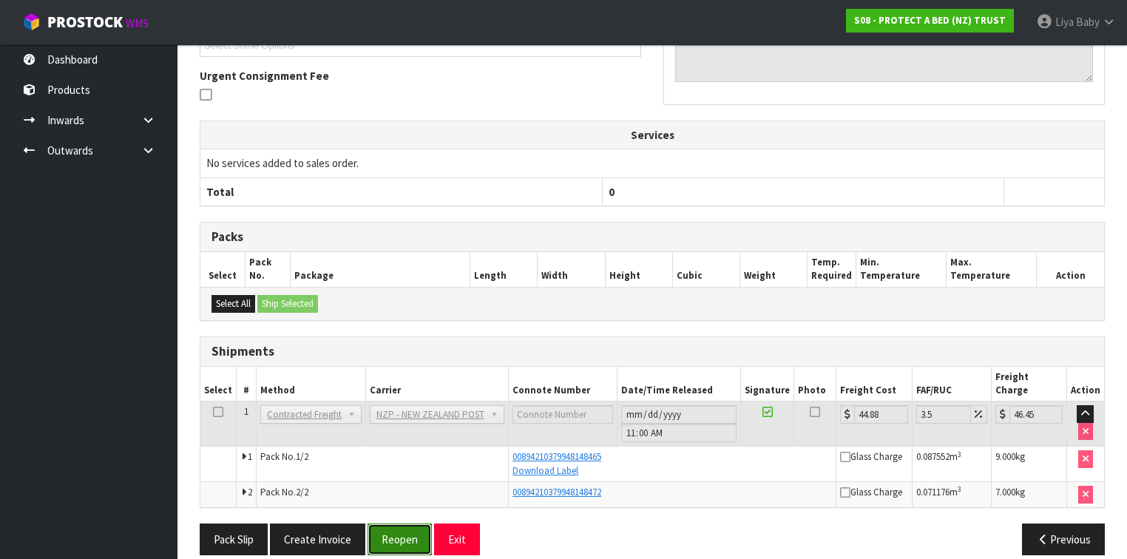
click at [402, 524] on button "Reopen" at bounding box center [400, 540] width 64 height 32
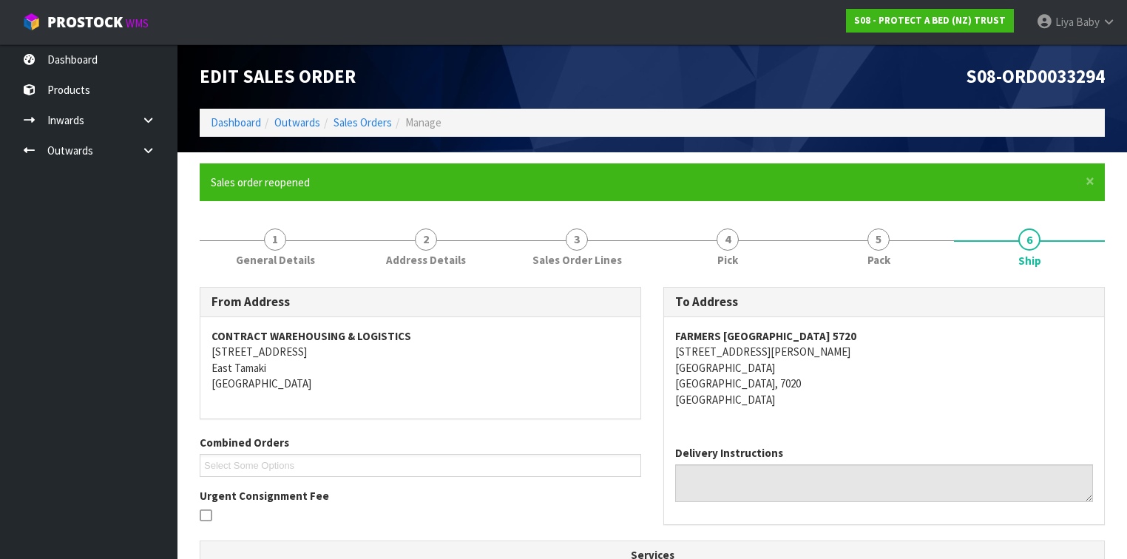
scroll to position [462, 0]
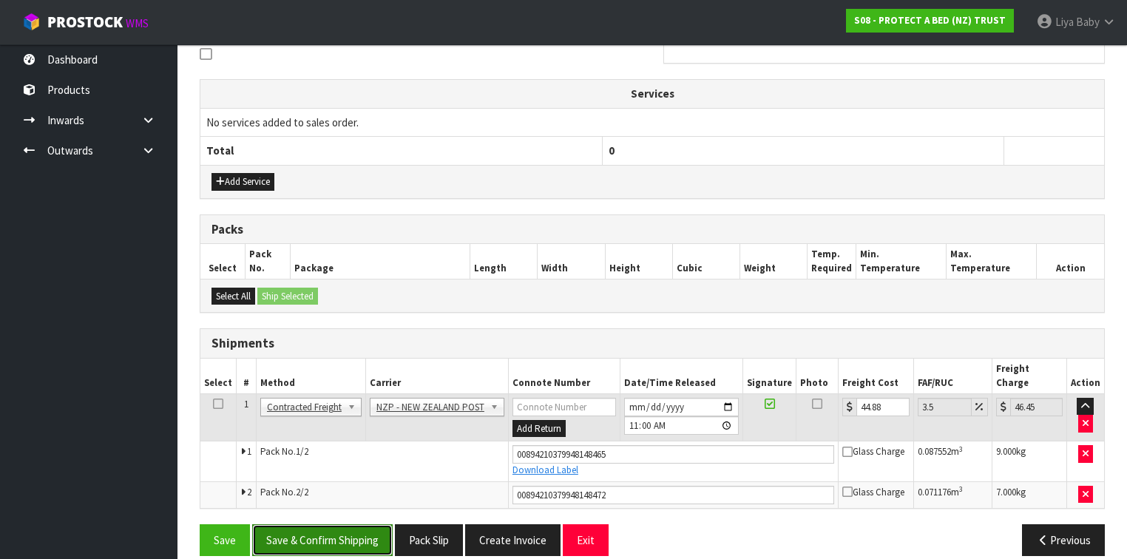
click at [317, 524] on button "Save & Confirm Shipping" at bounding box center [322, 540] width 141 height 32
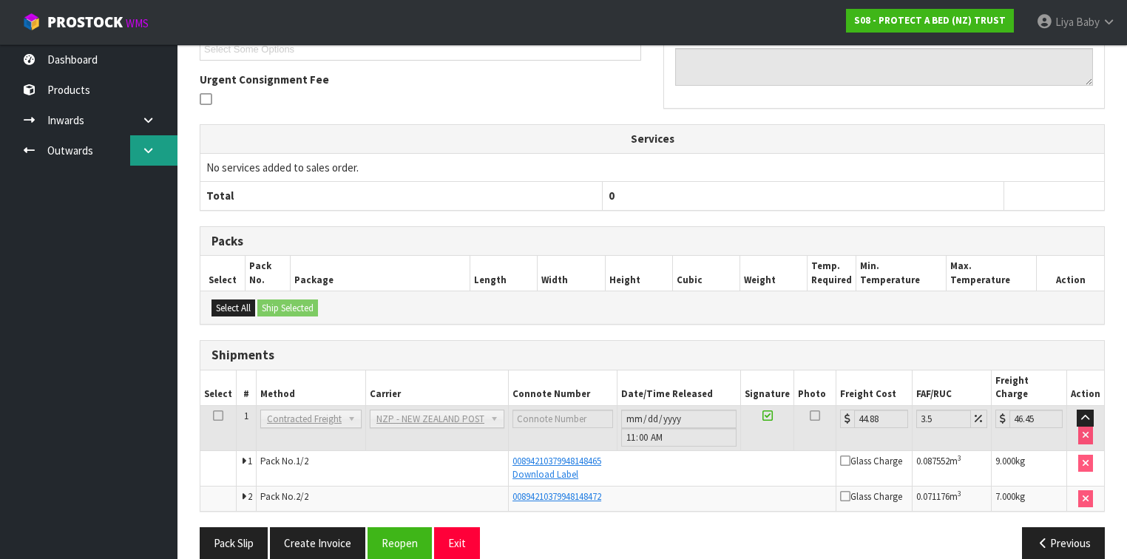
scroll to position [7, 0]
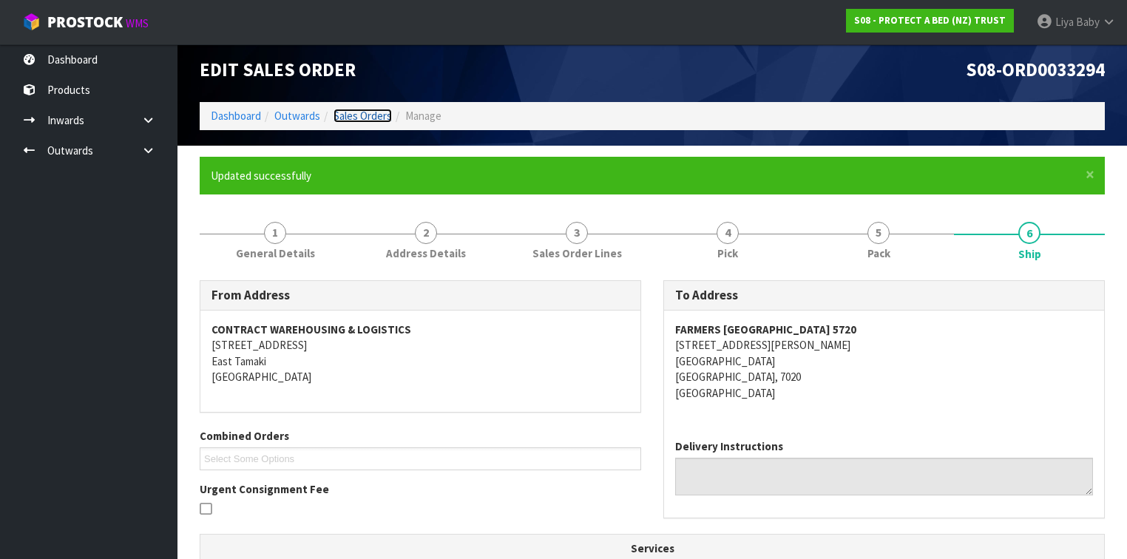
click at [377, 110] on link "Sales Orders" at bounding box center [363, 116] width 58 height 14
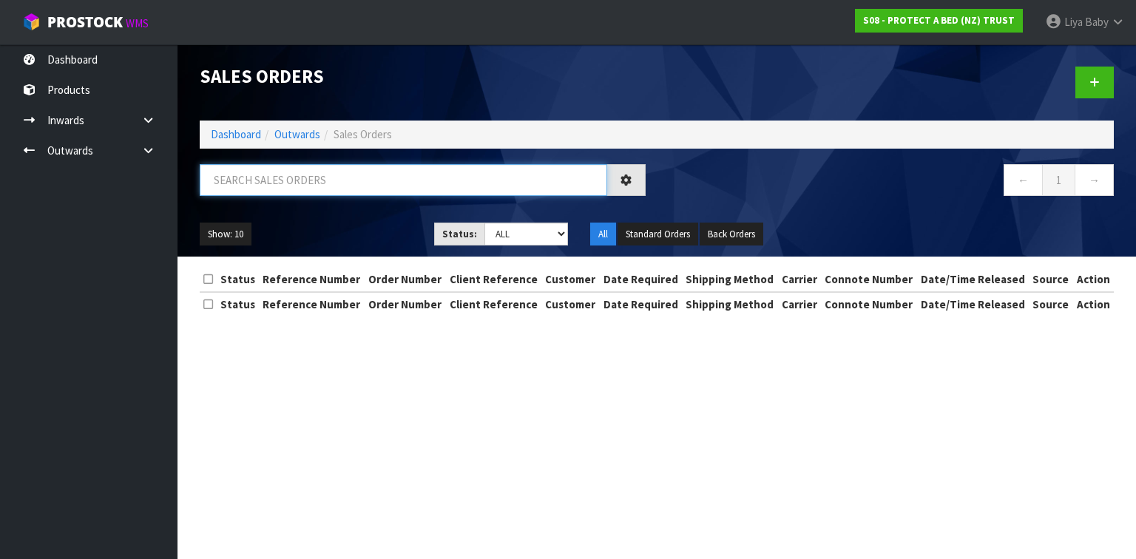
click at [297, 175] on input "text" at bounding box center [404, 180] width 408 height 32
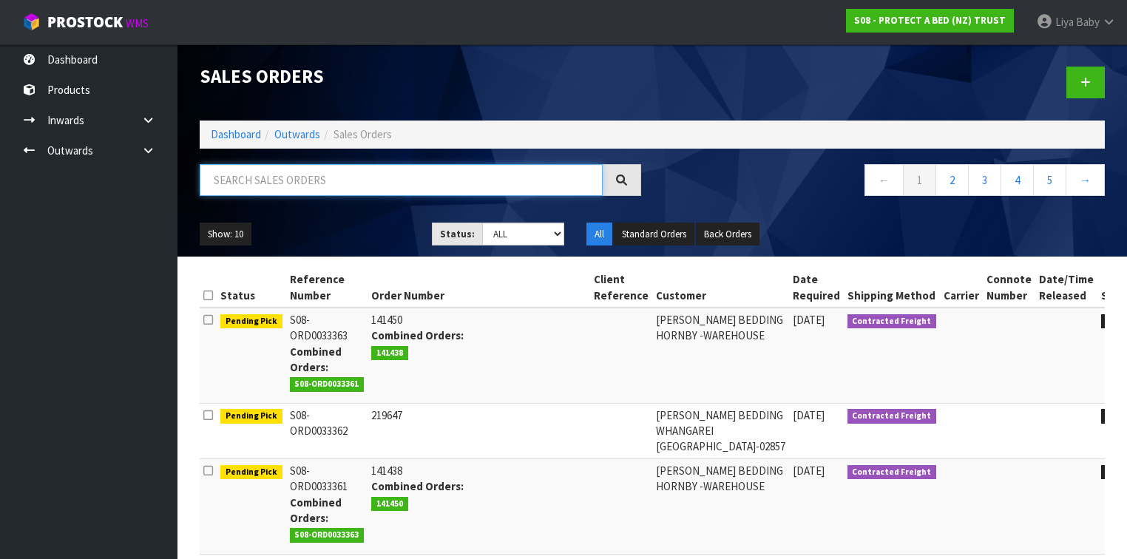
click at [270, 186] on input "text" at bounding box center [401, 180] width 403 height 32
type input "JOB-0411409"
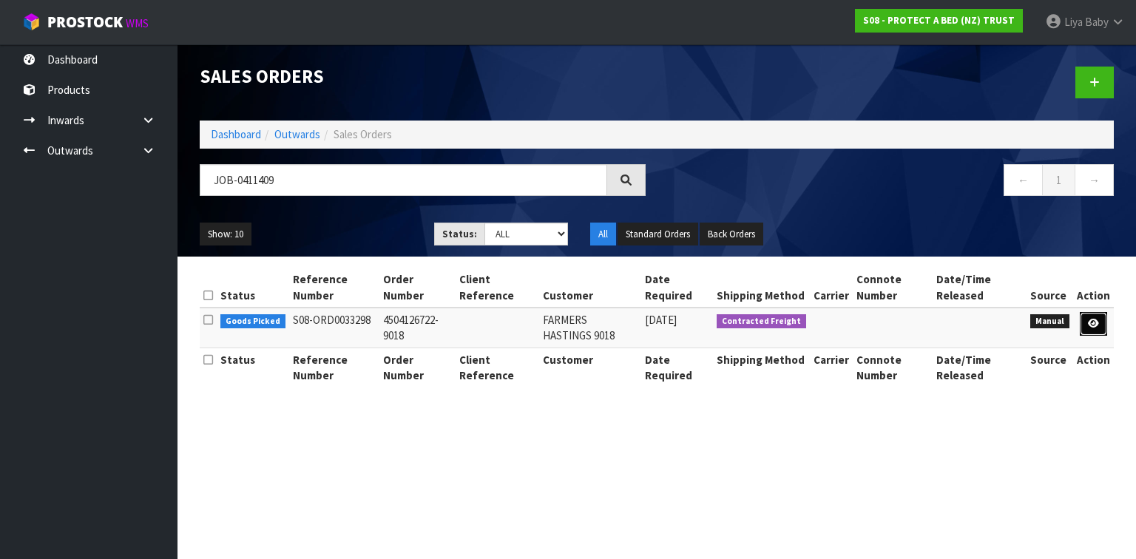
click at [1092, 322] on icon at bounding box center [1093, 324] width 11 height 10
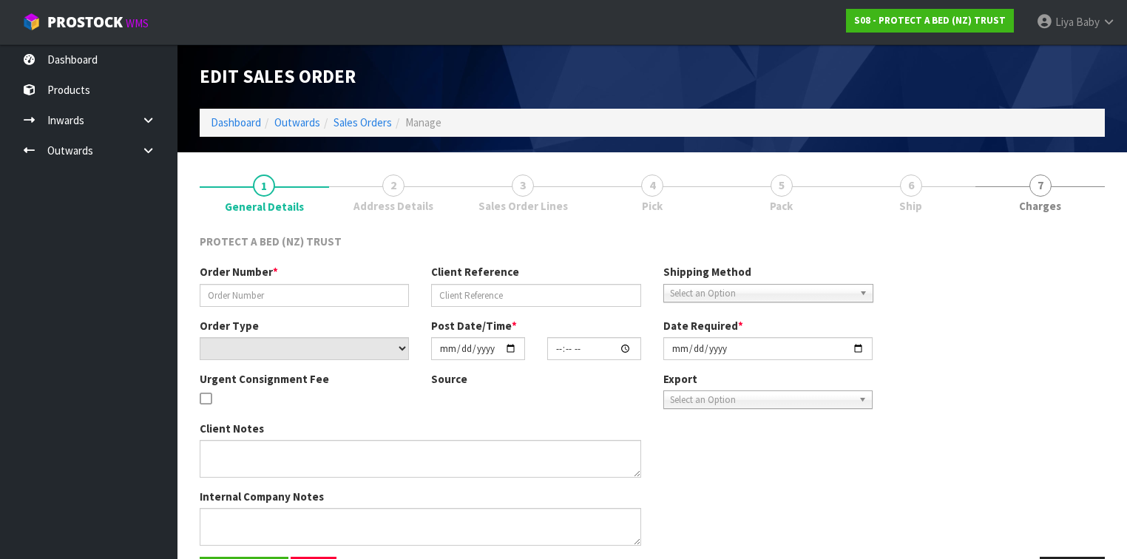
type input "4504126722-9018"
select select "number:0"
type input "[DATE]"
type input "09:29:00.000"
type input "[DATE]"
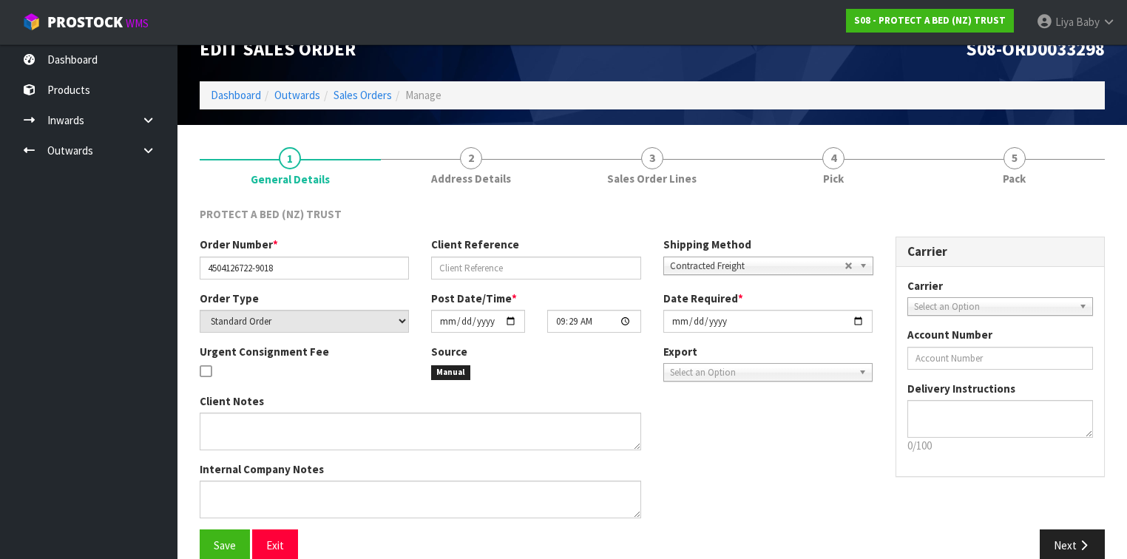
scroll to position [50, 0]
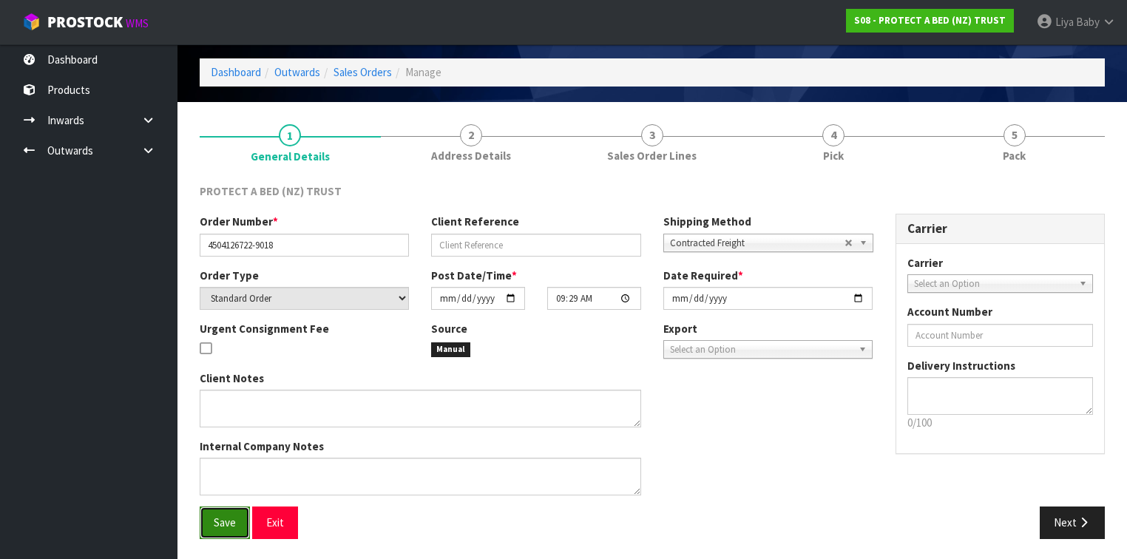
click at [225, 521] on span "Save" at bounding box center [225, 523] width 22 height 14
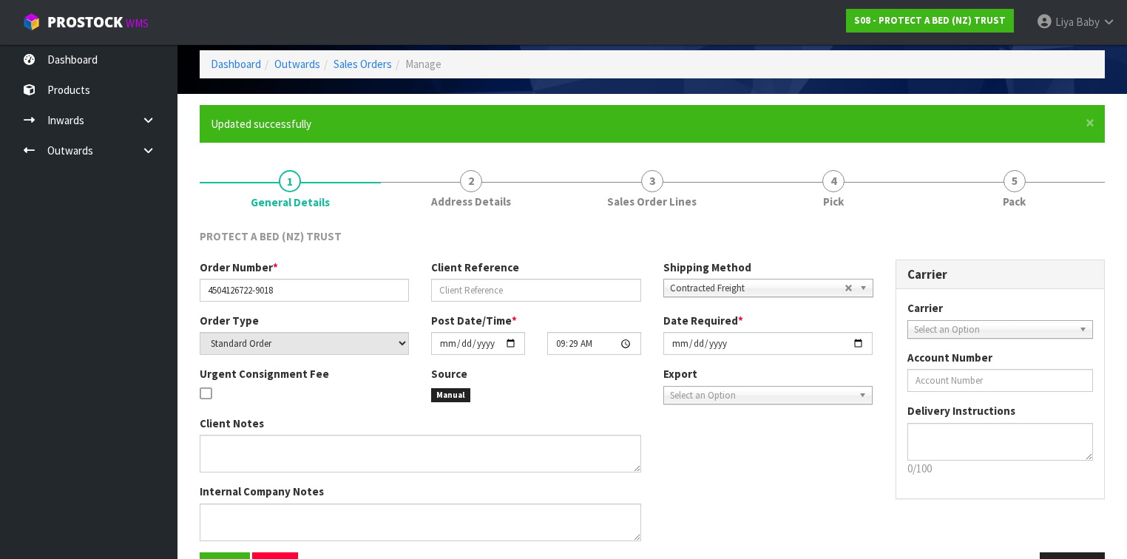
scroll to position [104, 0]
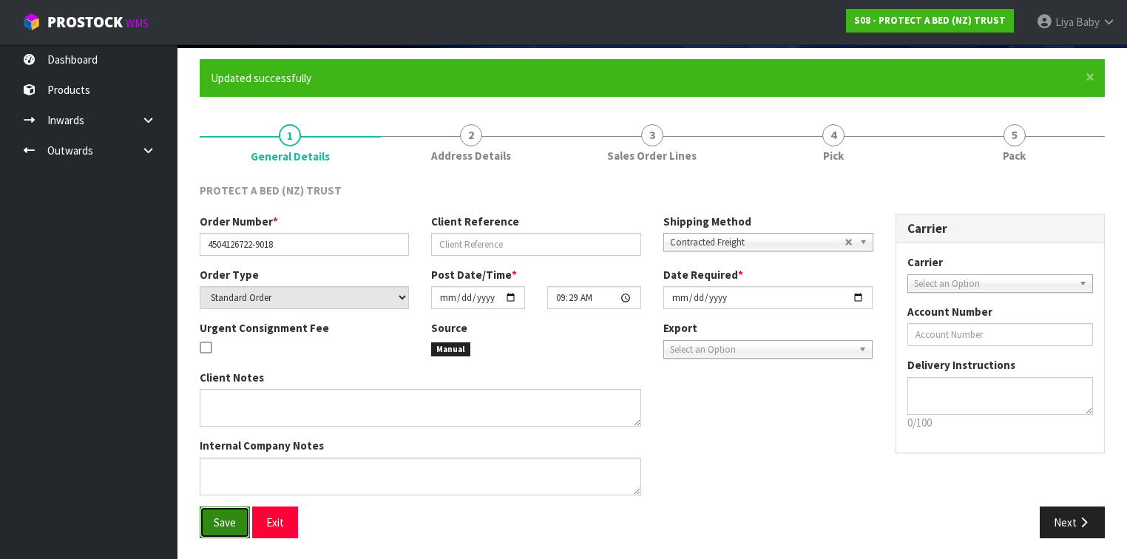
click at [234, 518] on span "Save" at bounding box center [225, 523] width 22 height 14
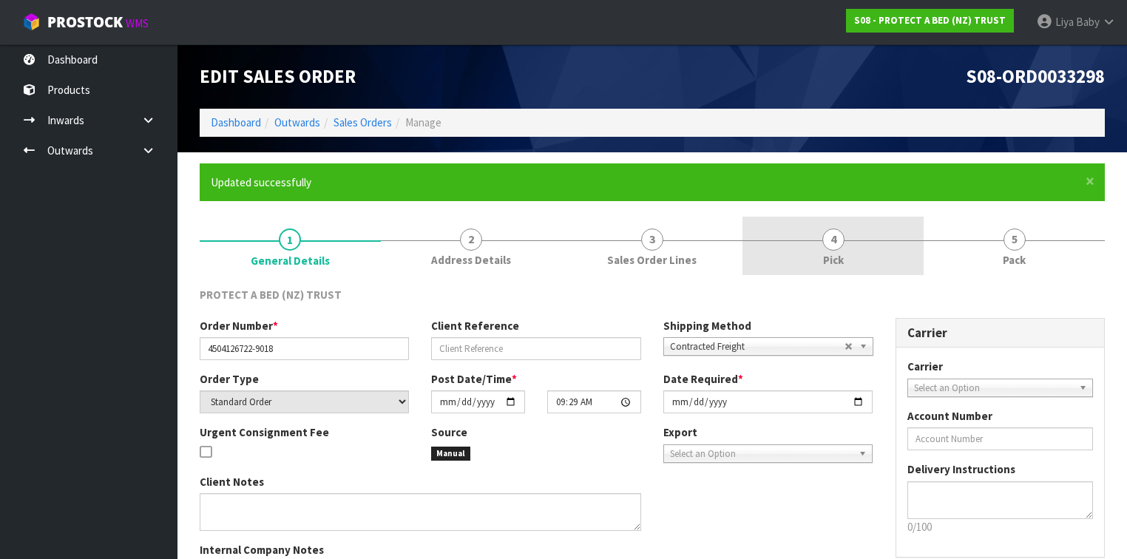
click at [822, 259] on link "4 Pick" at bounding box center [833, 246] width 181 height 58
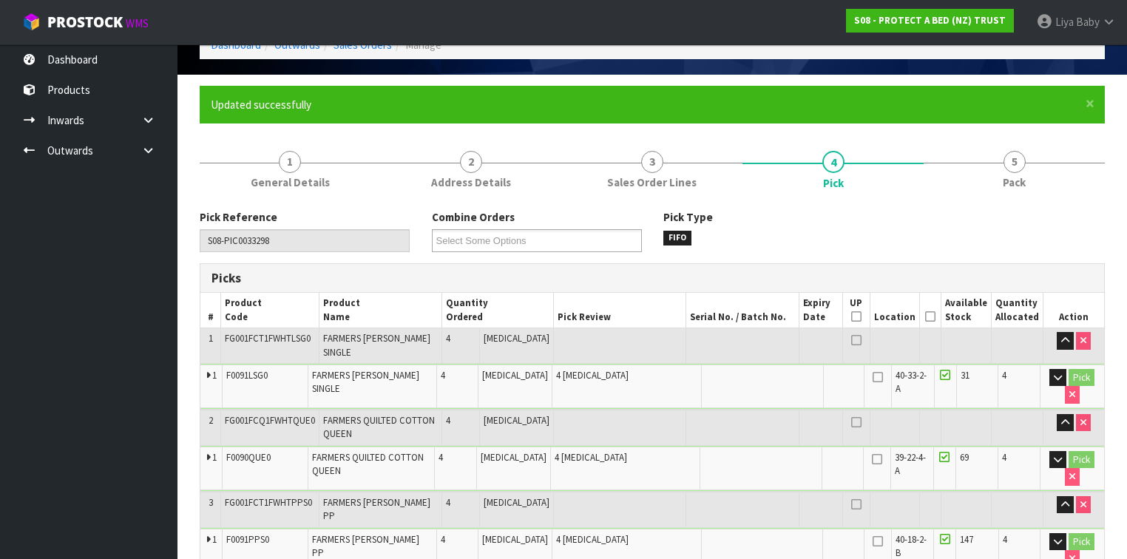
scroll to position [237, 0]
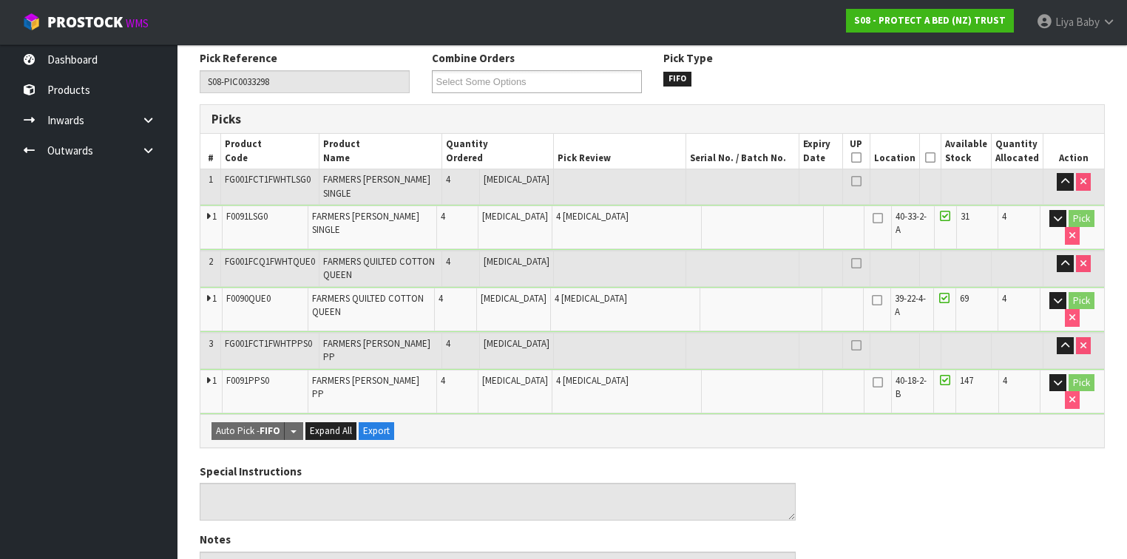
click at [931, 158] on icon at bounding box center [930, 158] width 10 height 1
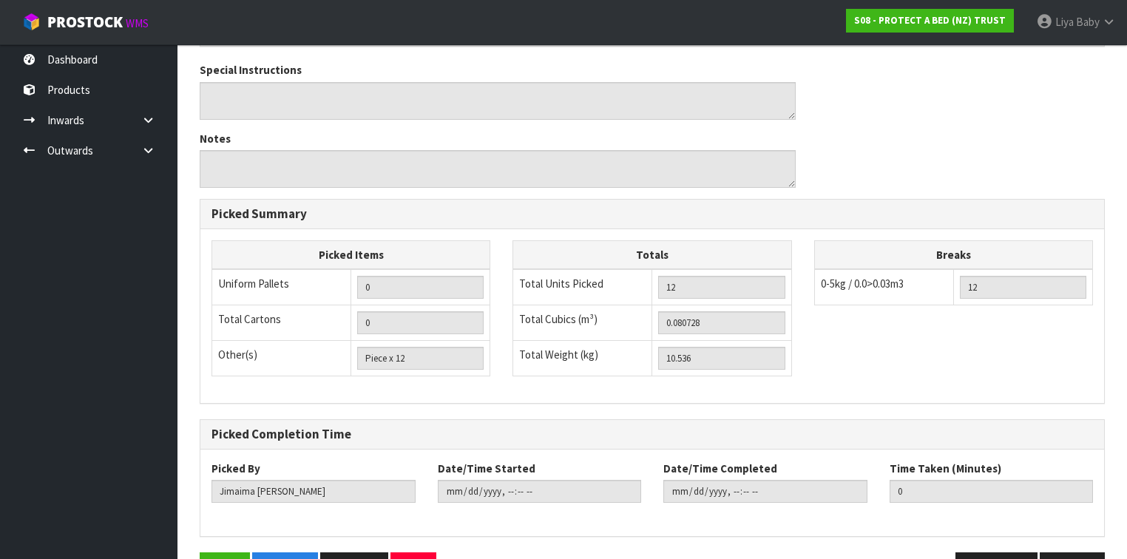
scroll to position [710, 0]
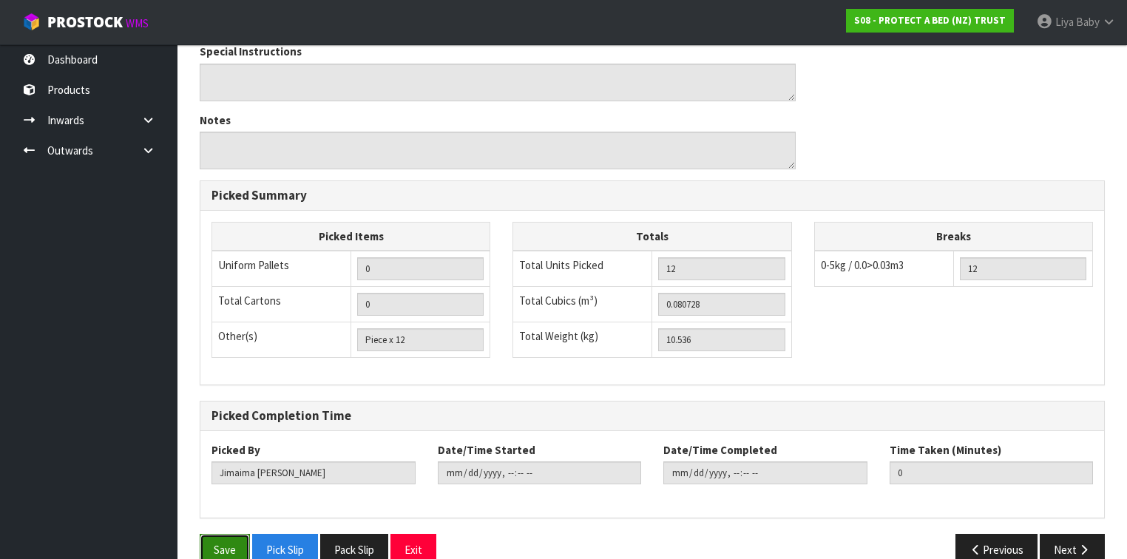
click at [227, 534] on button "Save" at bounding box center [225, 550] width 50 height 32
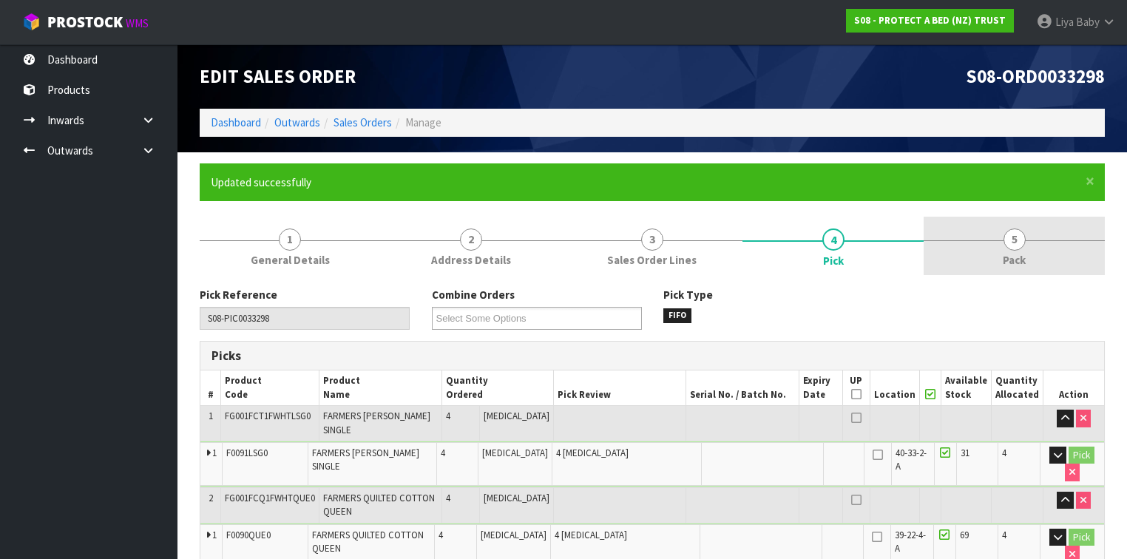
click at [999, 255] on link "5 Pack" at bounding box center [1014, 246] width 181 height 58
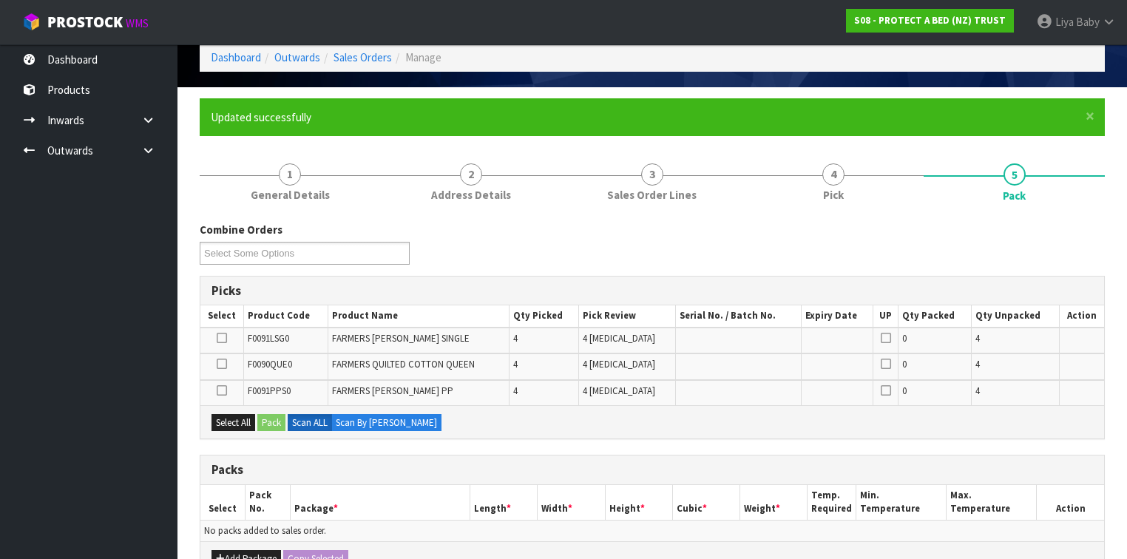
scroll to position [237, 0]
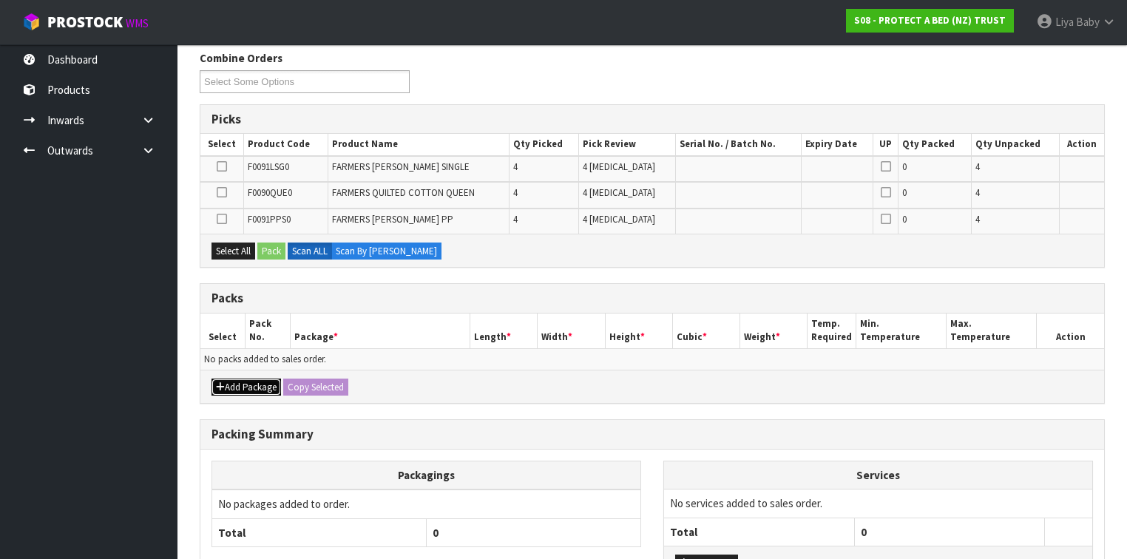
click at [240, 382] on button "Add Package" at bounding box center [247, 388] width 70 height 18
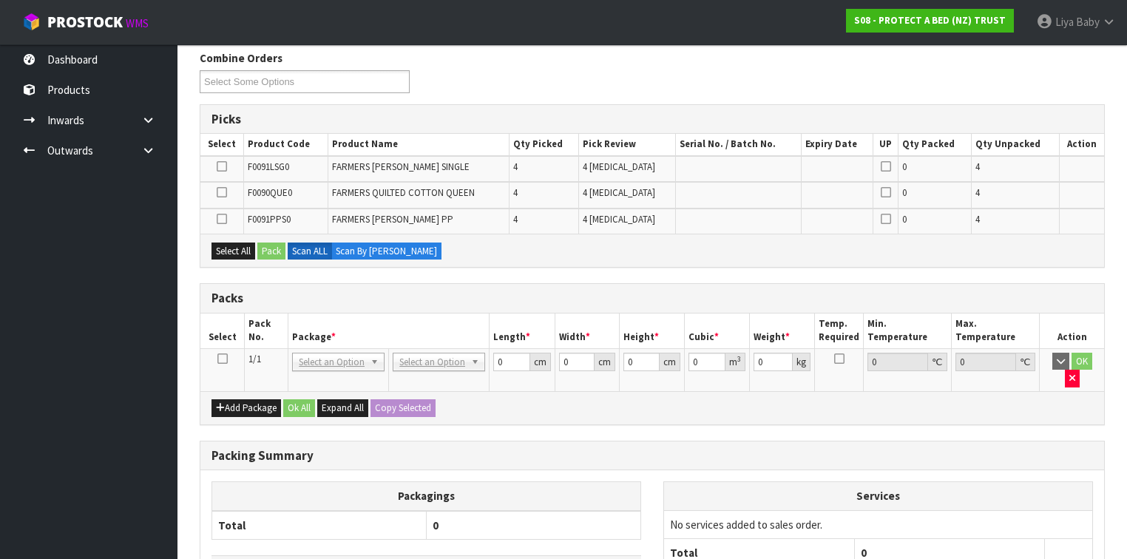
click at [220, 359] on icon at bounding box center [222, 359] width 10 height 1
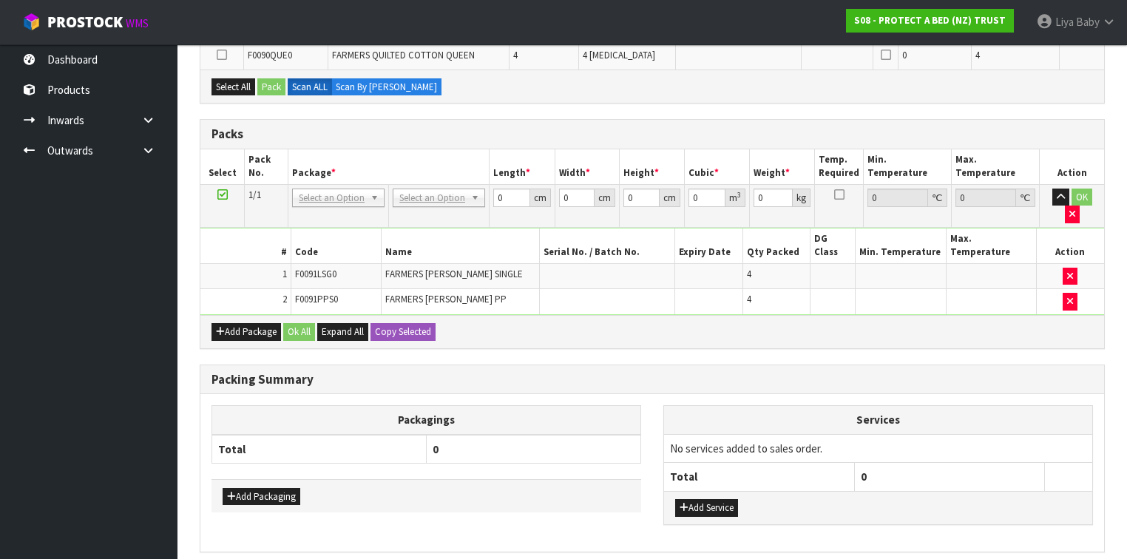
scroll to position [355, 0]
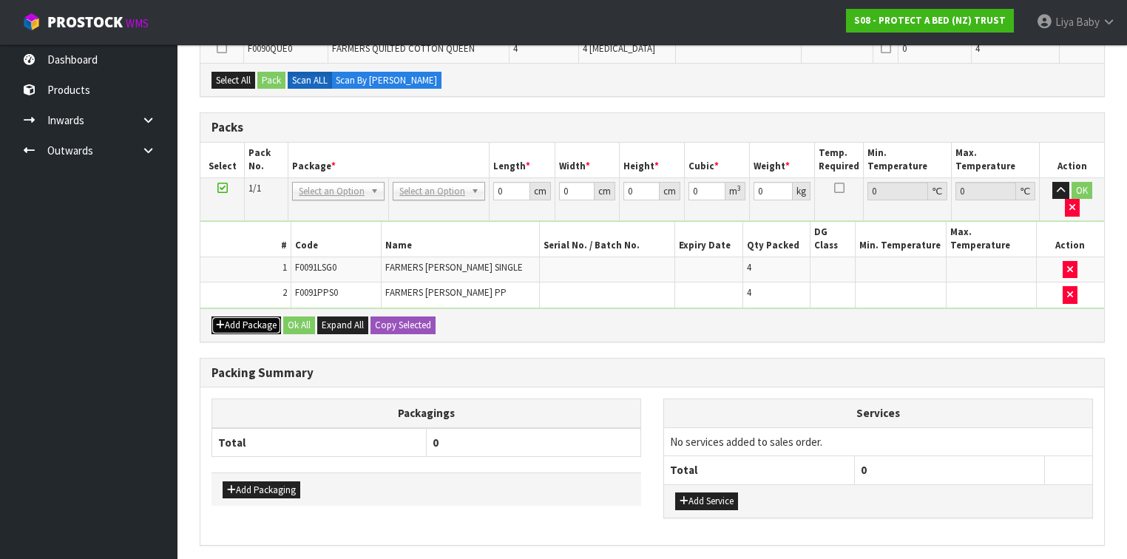
click at [231, 317] on button "Add Package" at bounding box center [247, 326] width 70 height 18
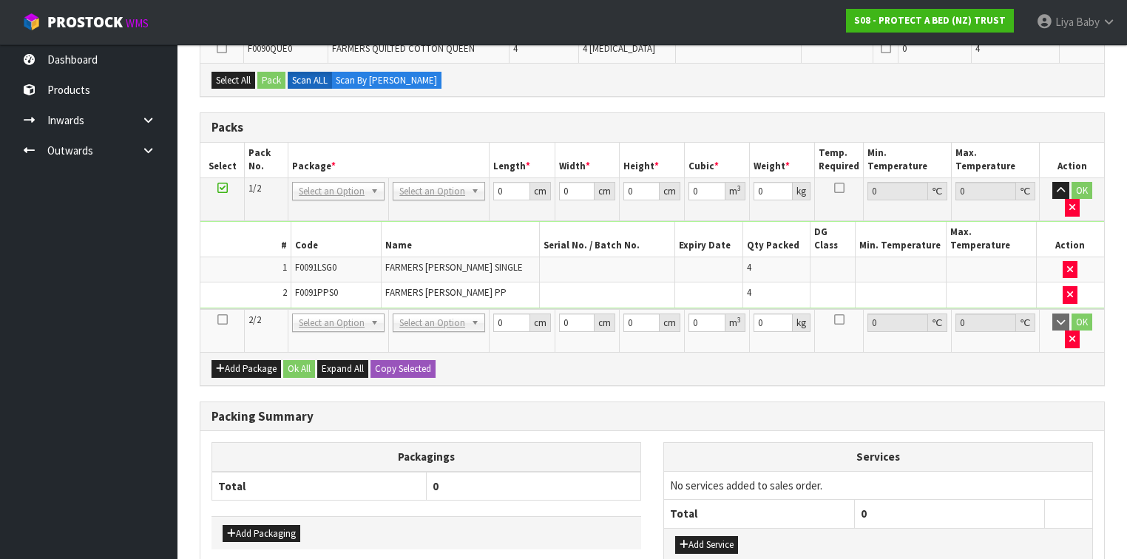
click at [226, 320] on icon at bounding box center [222, 320] width 10 height 1
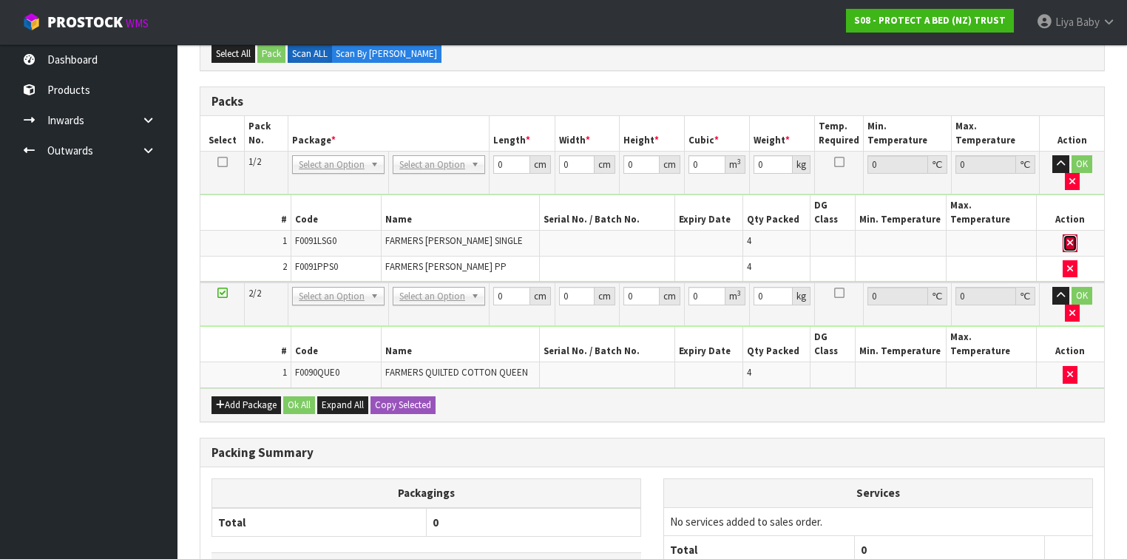
click at [1072, 238] on icon "button" at bounding box center [1070, 243] width 6 height 10
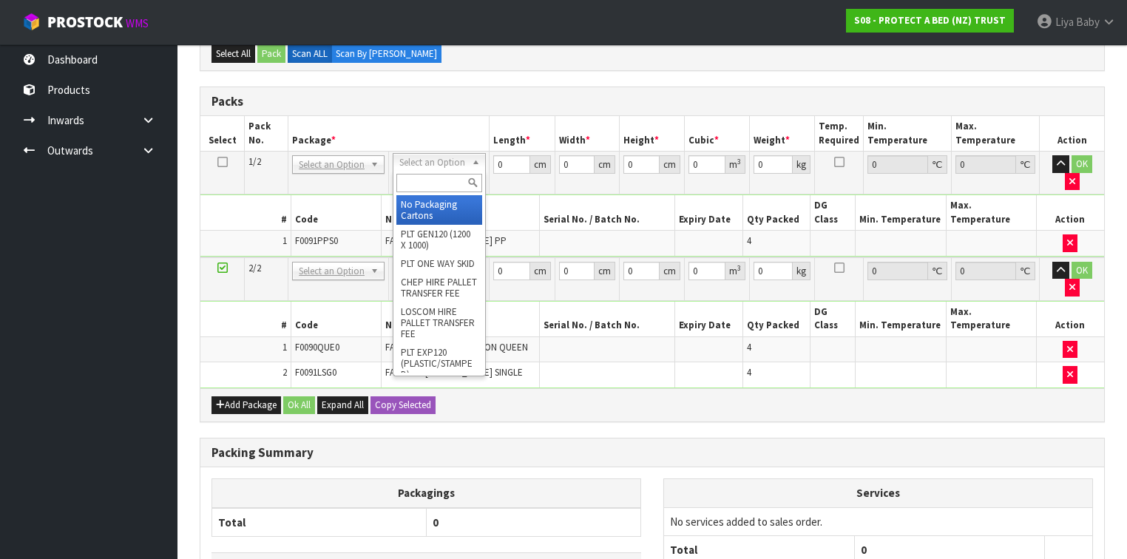
click at [438, 184] on input "text" at bounding box center [438, 183] width 85 height 18
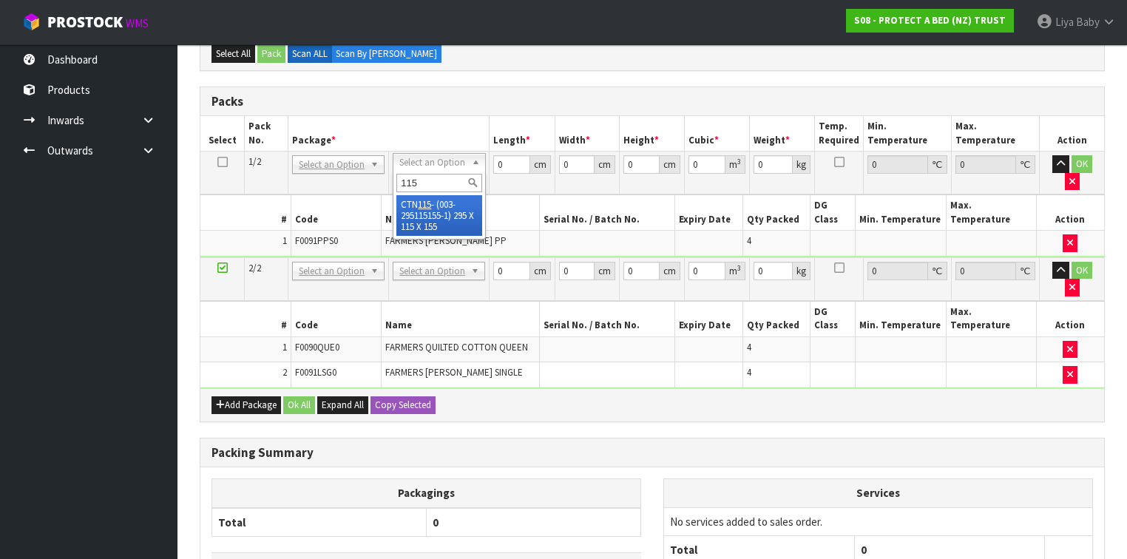
type input "115"
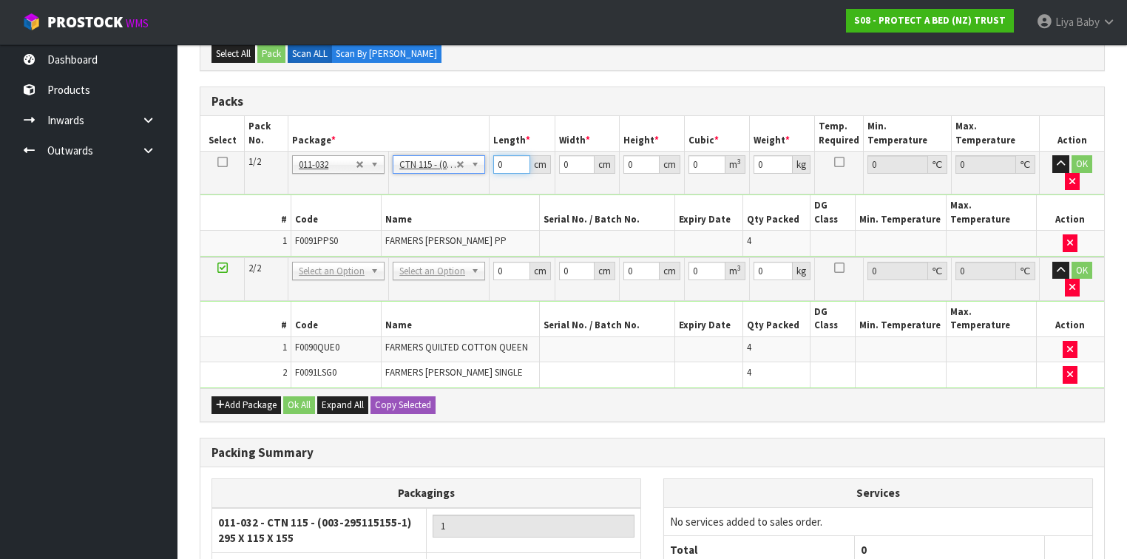
click at [511, 166] on input "0" at bounding box center [511, 164] width 36 height 18
type input "29.5"
type input "11.5"
type input "15.5"
type input "0.005258"
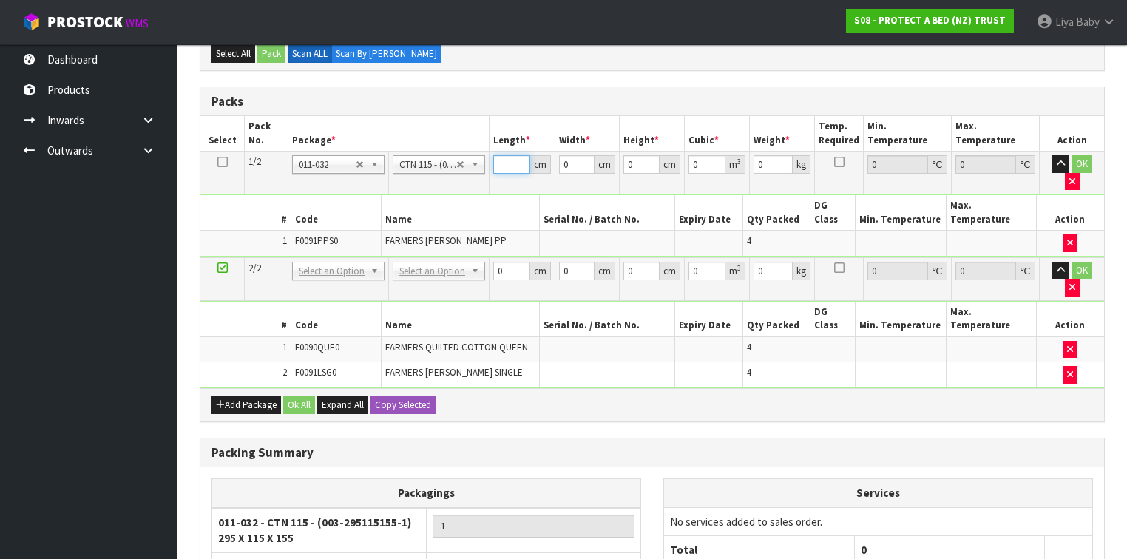
type input "1.652"
type input "29"
type input "0.005169"
type input "2"
type input "0.000356"
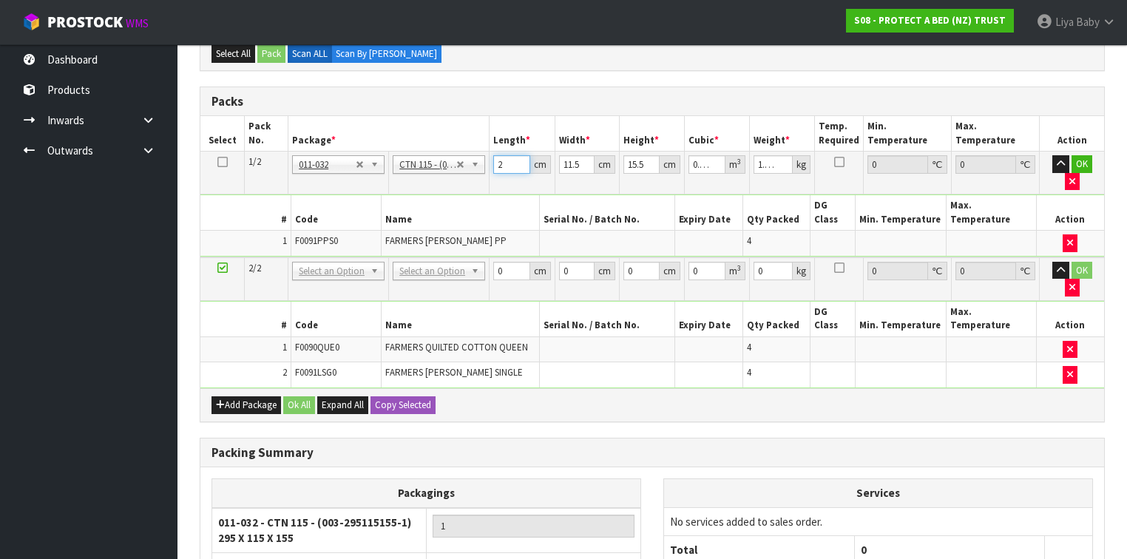
type input "0"
type input "3"
type input "0.000535"
type input "30"
type input "0.005348"
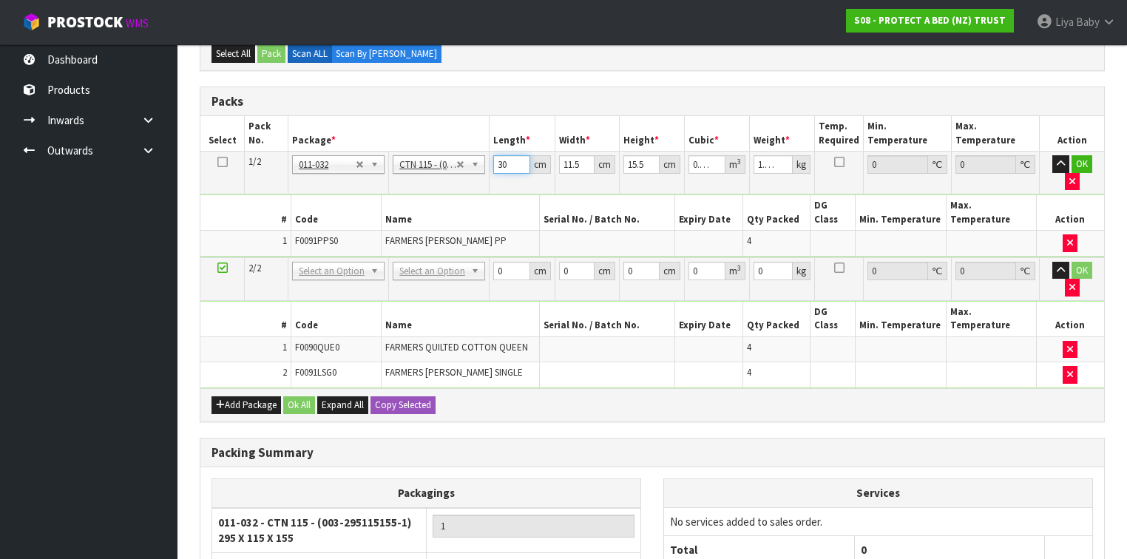
type input "30"
click at [578, 159] on input "11.5" at bounding box center [577, 164] width 36 height 18
type input "11"
type input "0.005115"
type input "1"
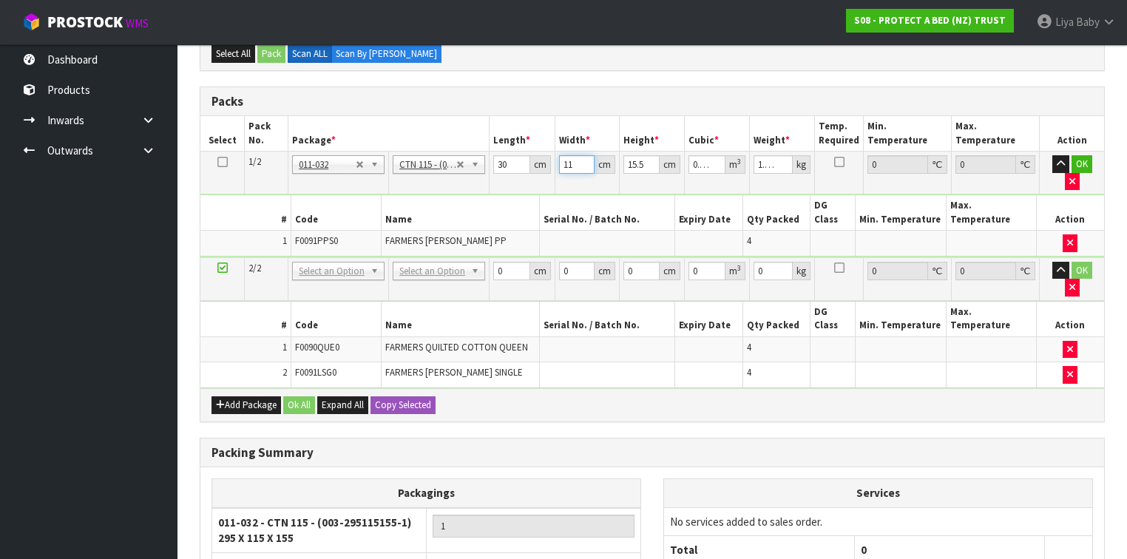
type input "0.000465"
type input "0"
type input "20"
type input "0.0093"
type input "204"
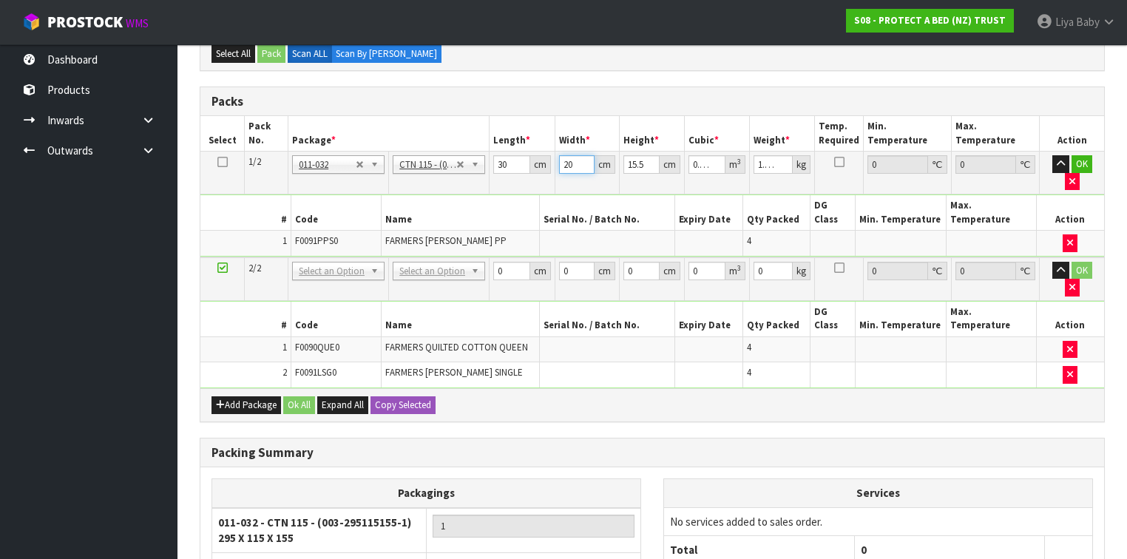
type input "0.09486"
type input "20"
type input "0.0093"
type input "2"
type input "0.00093"
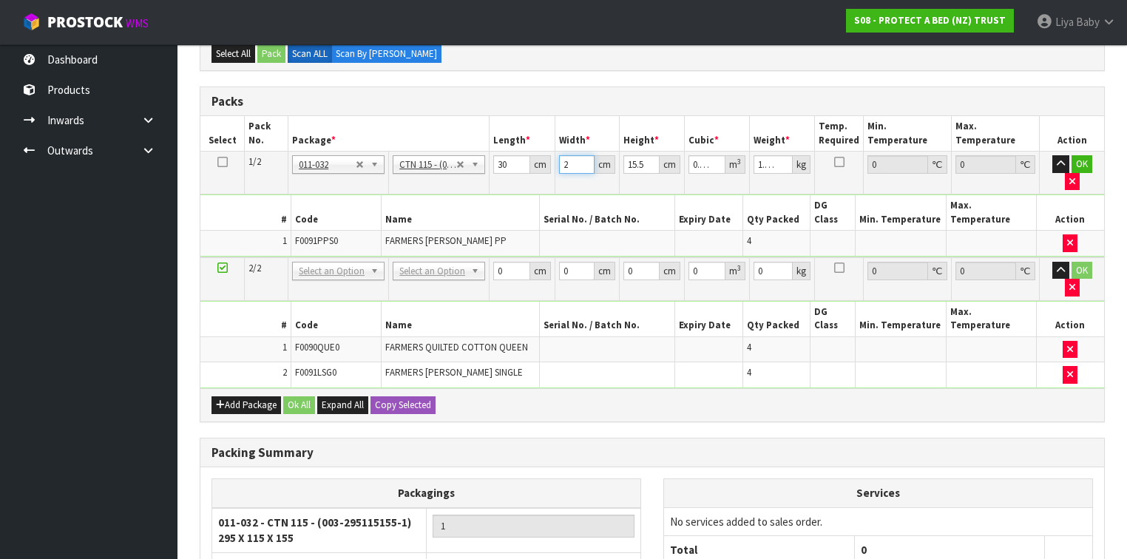
type input "0"
type input "2"
type input "0.00093"
type input "24"
type input "0.01116"
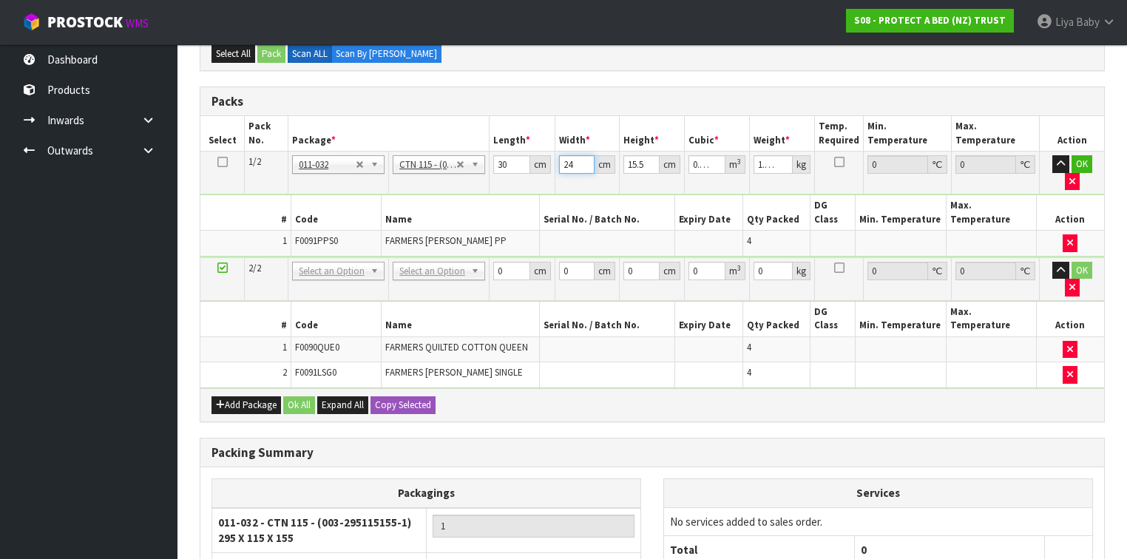
type input "24"
click at [644, 161] on input "15.5" at bounding box center [642, 164] width 36 height 18
type input "15"
type input "0.0108"
type input "1"
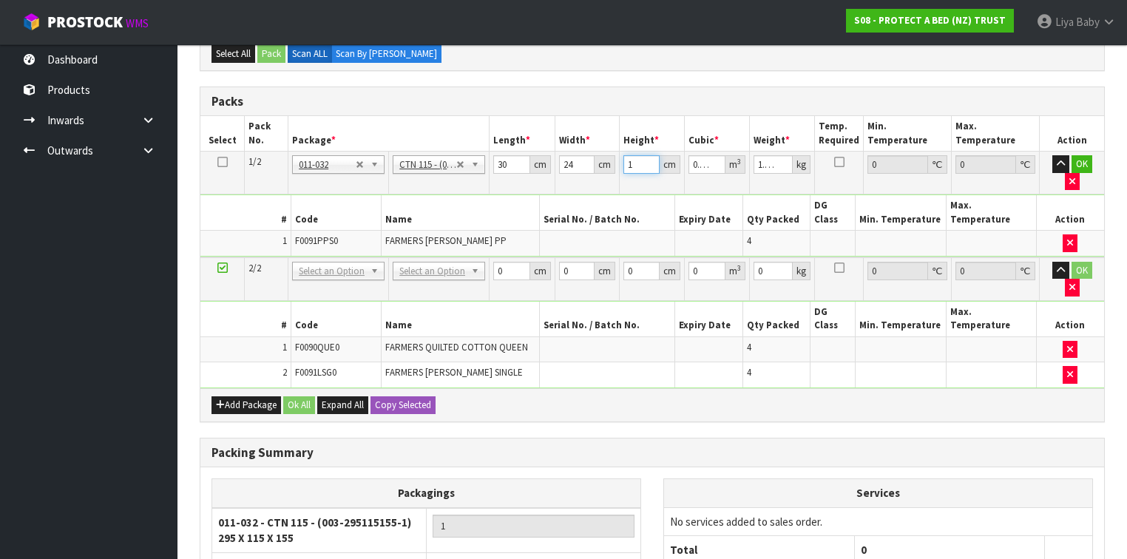
type input "0.00072"
type input "0"
type input "1"
type input "0.00072"
type input "18"
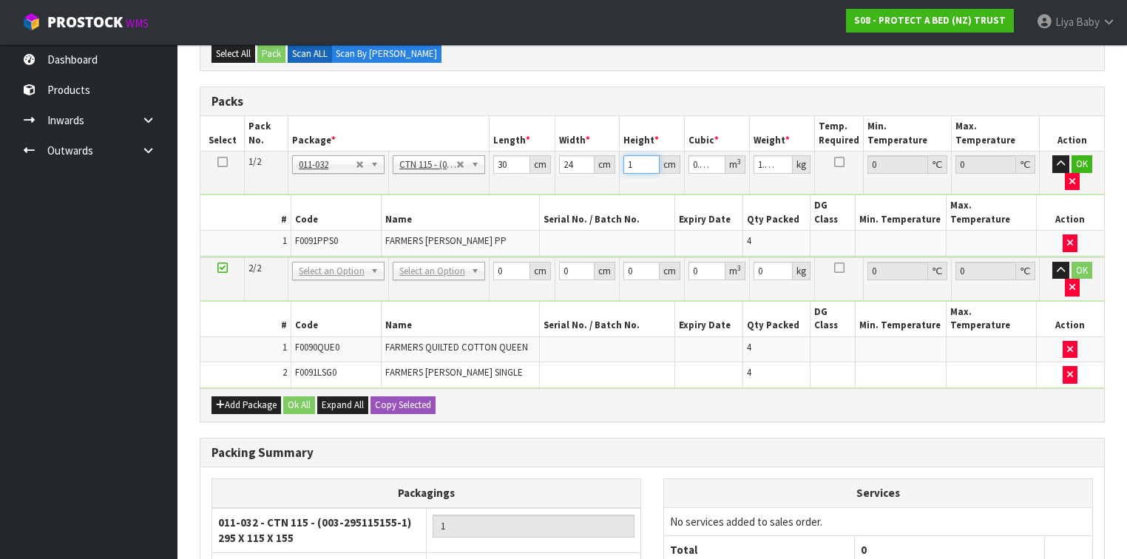
type input "0.01296"
type input "18"
click at [772, 163] on input "1.652" at bounding box center [773, 164] width 39 height 18
click at [772, 163] on input "52" at bounding box center [773, 164] width 39 height 18
type input "5"
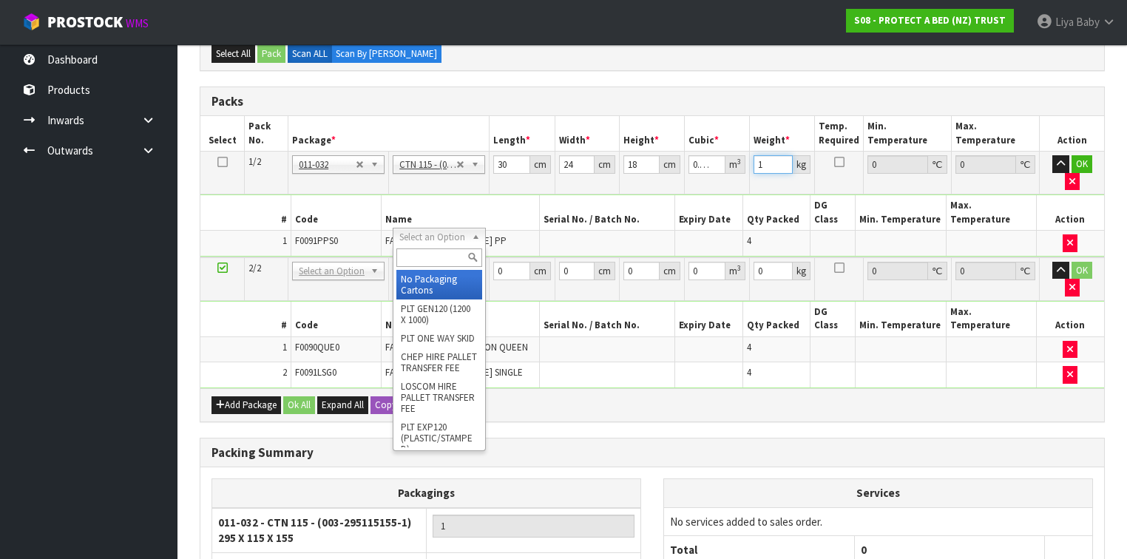
type input "1"
click at [420, 259] on input "text" at bounding box center [438, 258] width 85 height 18
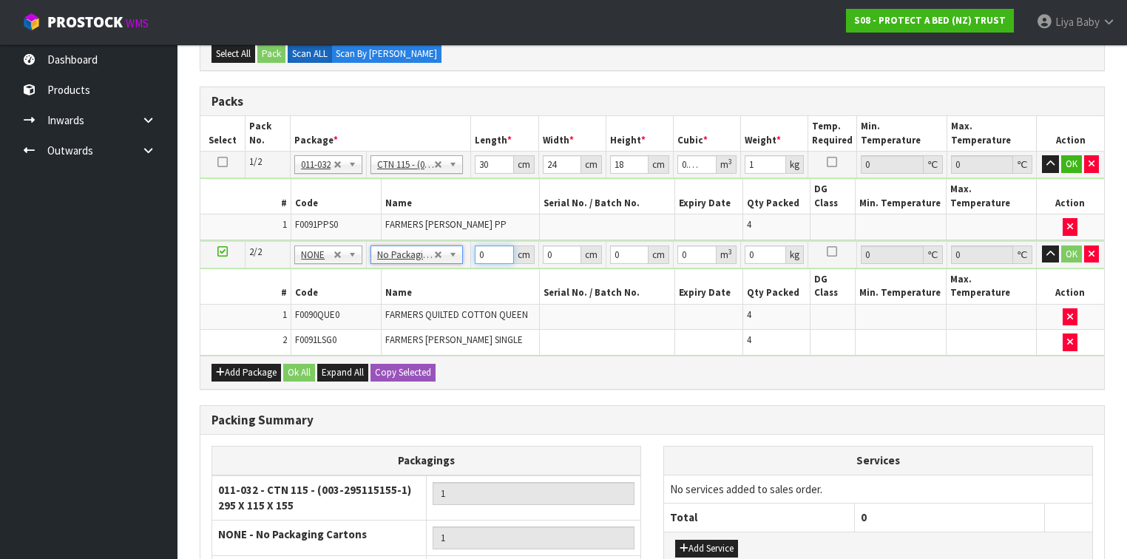
click at [487, 246] on input "0" at bounding box center [494, 255] width 38 height 18
type input "56"
click at [559, 246] on input "0" at bounding box center [562, 255] width 38 height 18
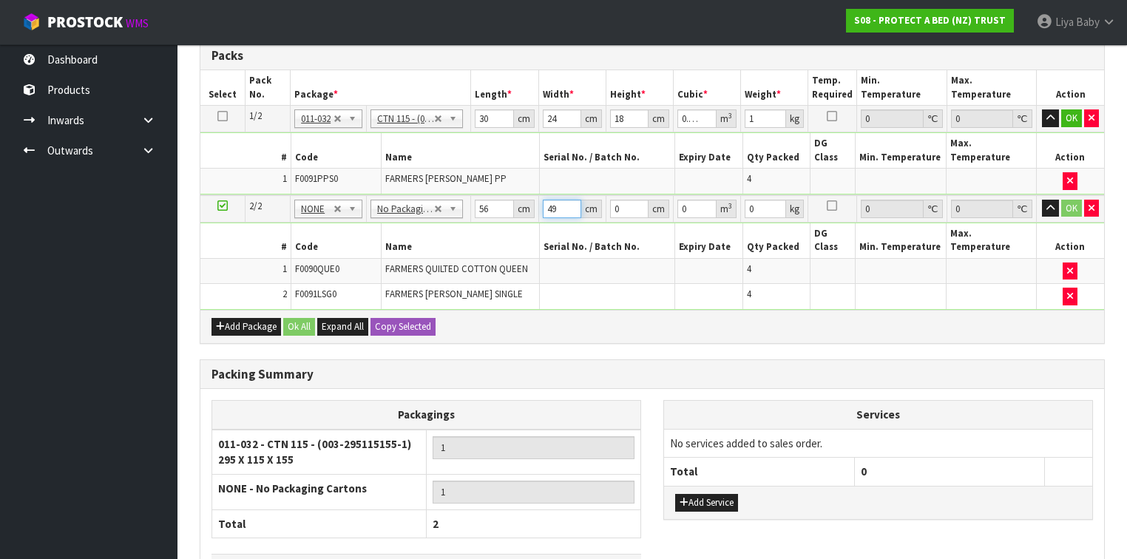
scroll to position [414, 0]
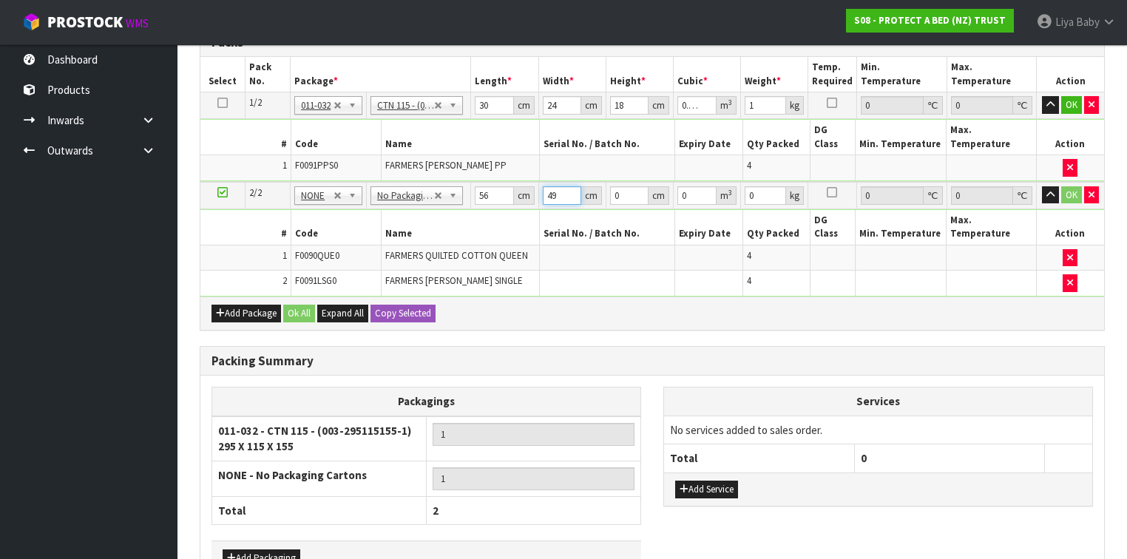
type input "49"
click at [623, 186] on input "0" at bounding box center [629, 195] width 38 height 18
type input "3"
type input "0.008232"
type input "32"
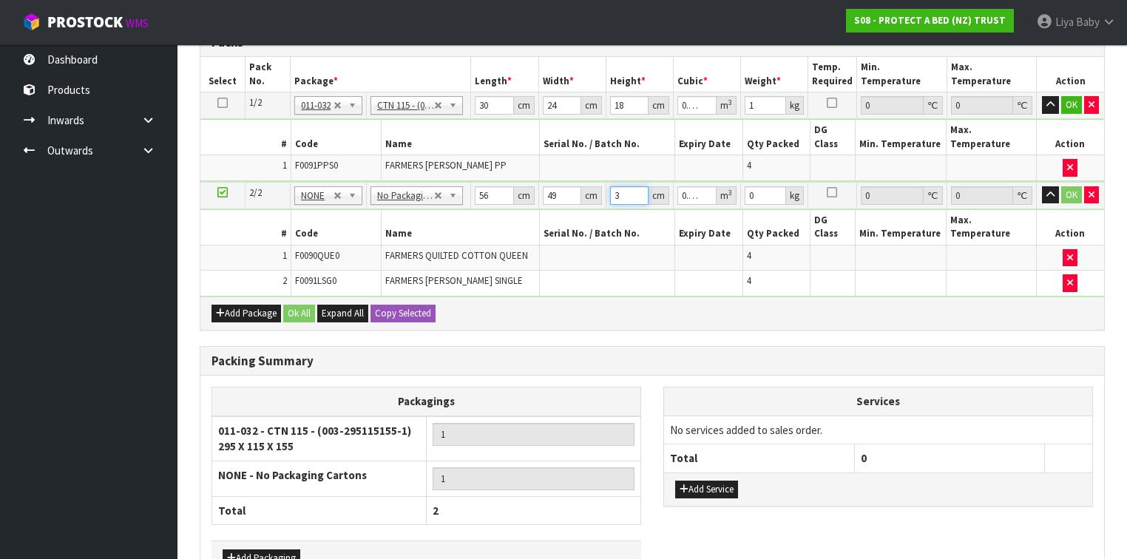
type input "0.087808"
type input "32"
click at [757, 186] on input "0" at bounding box center [765, 195] width 41 height 18
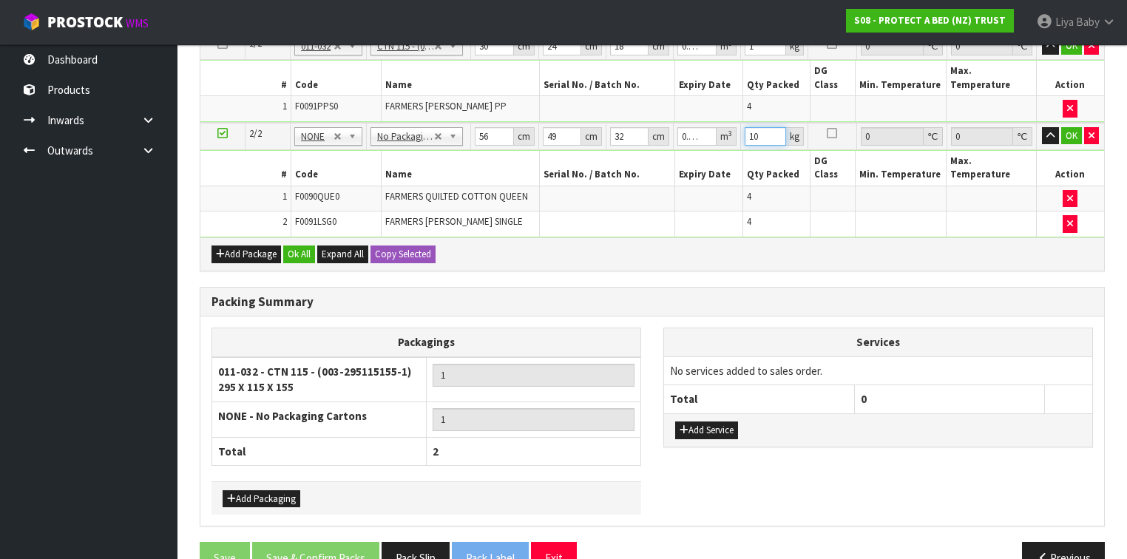
scroll to position [475, 0]
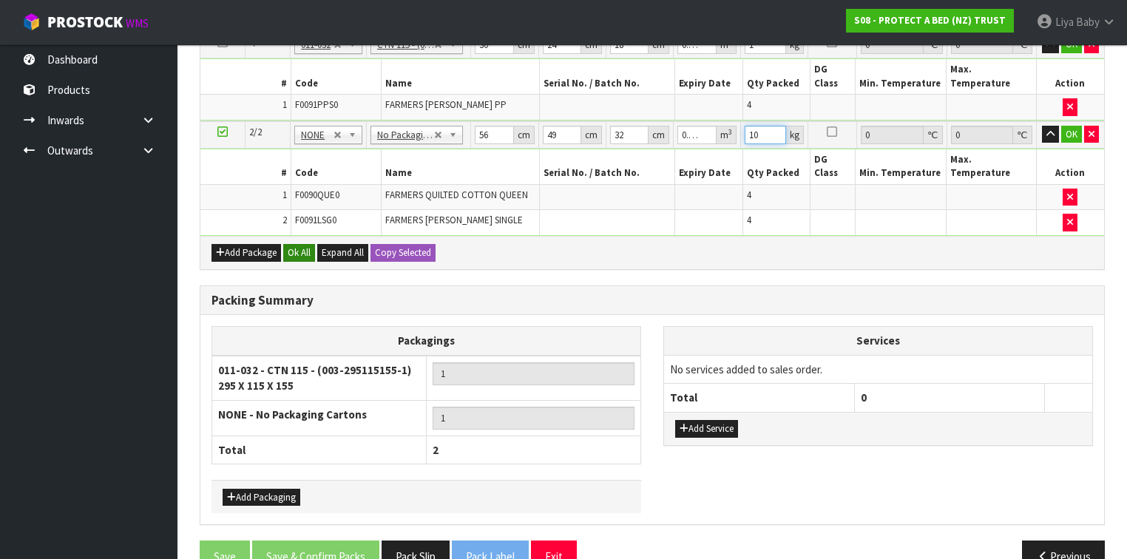
type input "10"
click at [308, 244] on button "Ok All" at bounding box center [299, 253] width 32 height 18
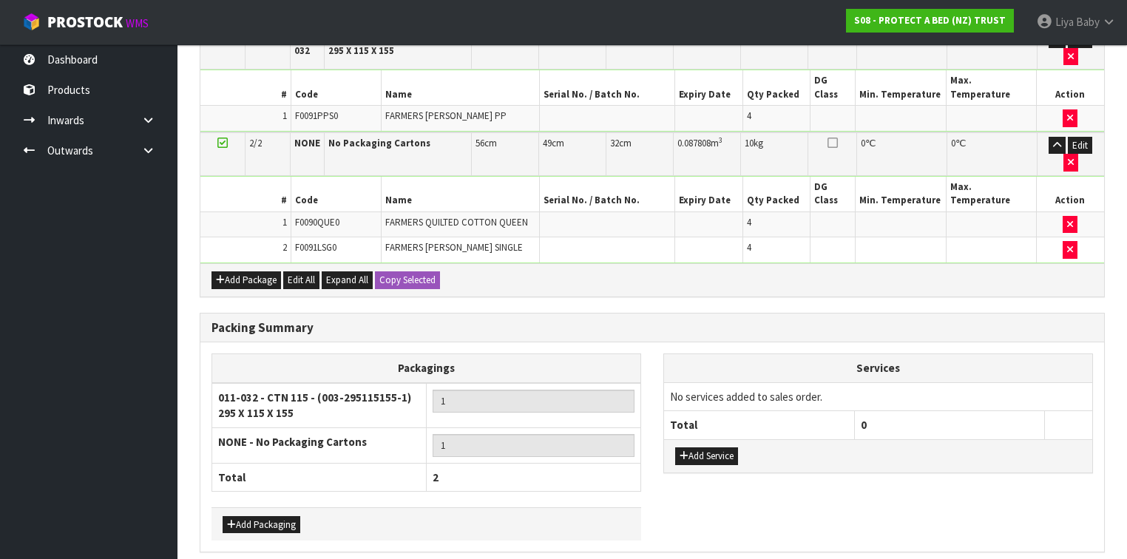
scroll to position [482, 0]
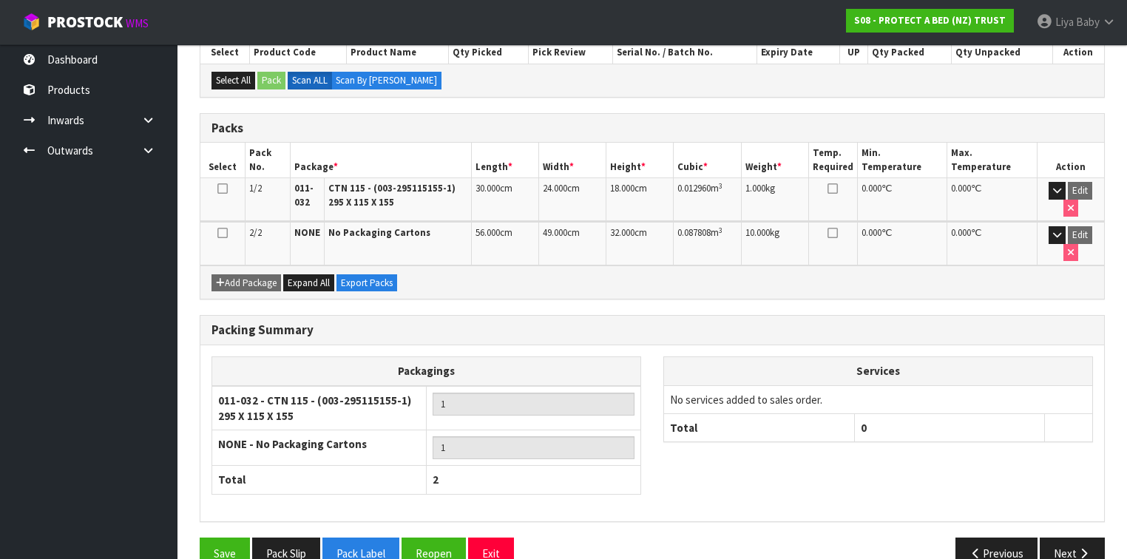
scroll to position [331, 0]
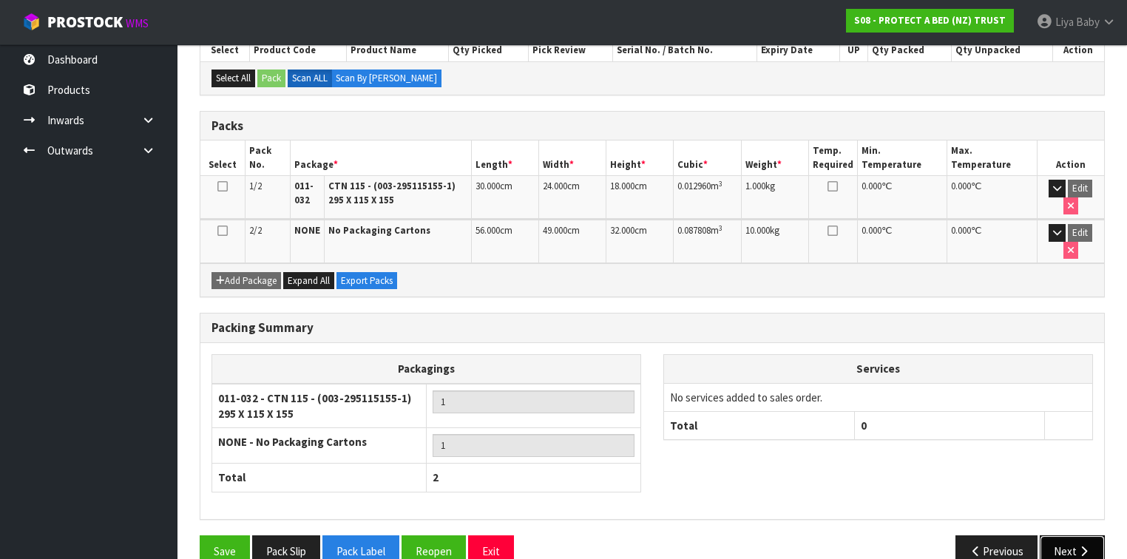
click at [1078, 536] on button "Next" at bounding box center [1072, 552] width 65 height 32
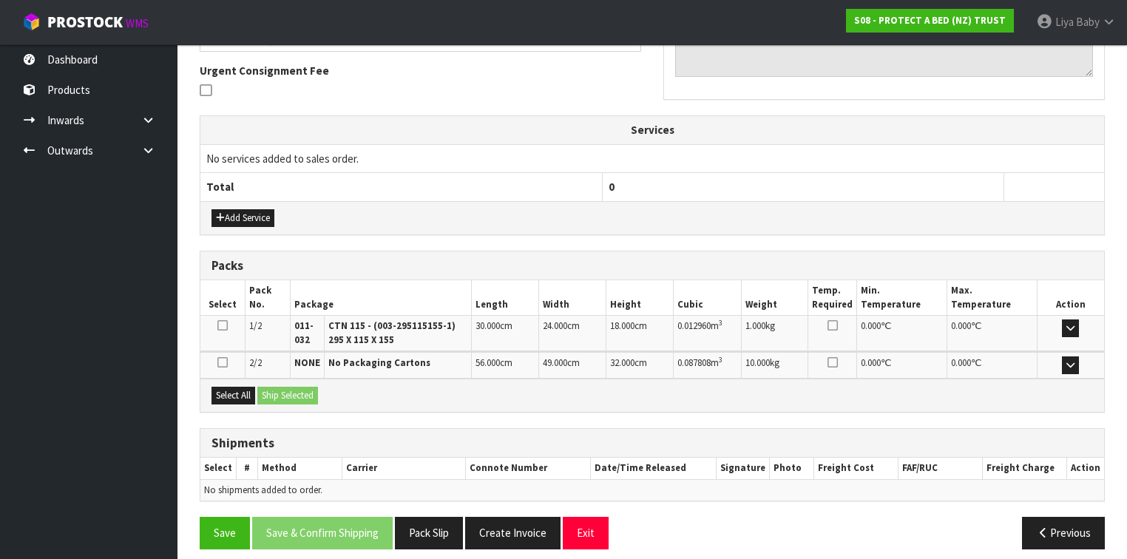
scroll to position [432, 0]
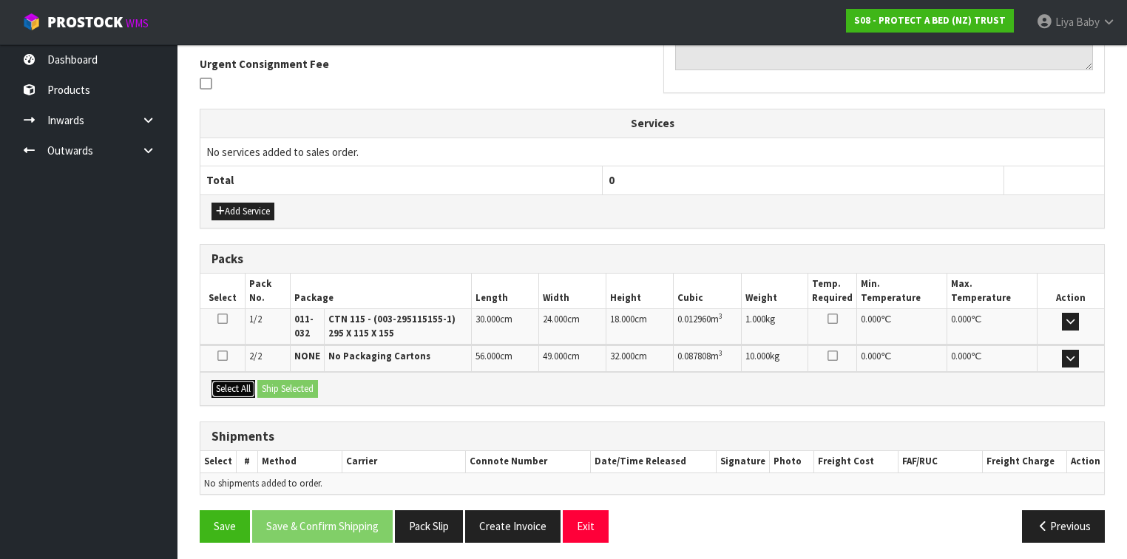
click at [237, 388] on button "Select All" at bounding box center [234, 389] width 44 height 18
click at [272, 386] on button "Ship Selected" at bounding box center [287, 389] width 61 height 18
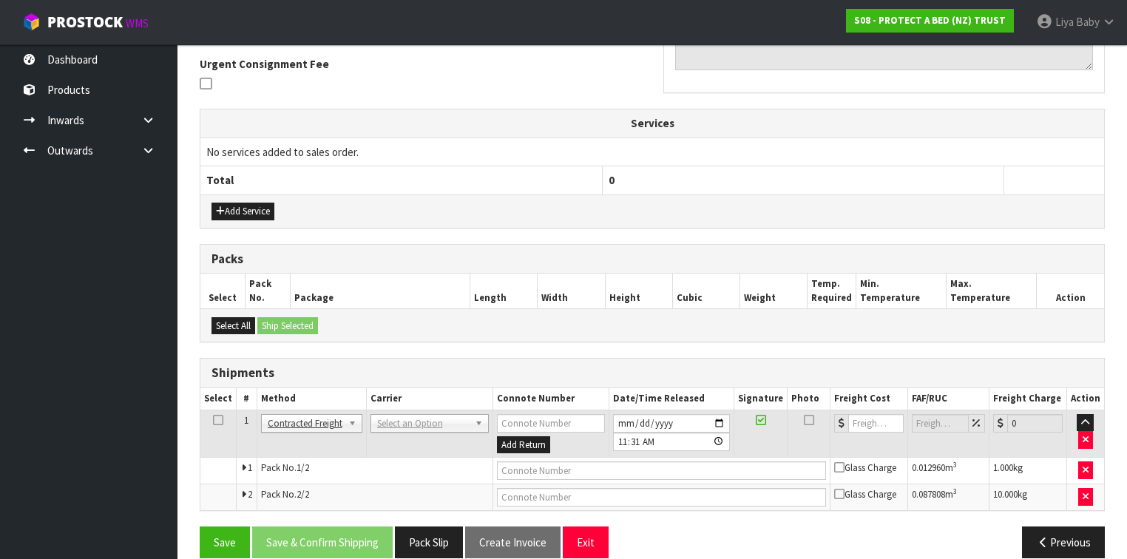
scroll to position [448, 0]
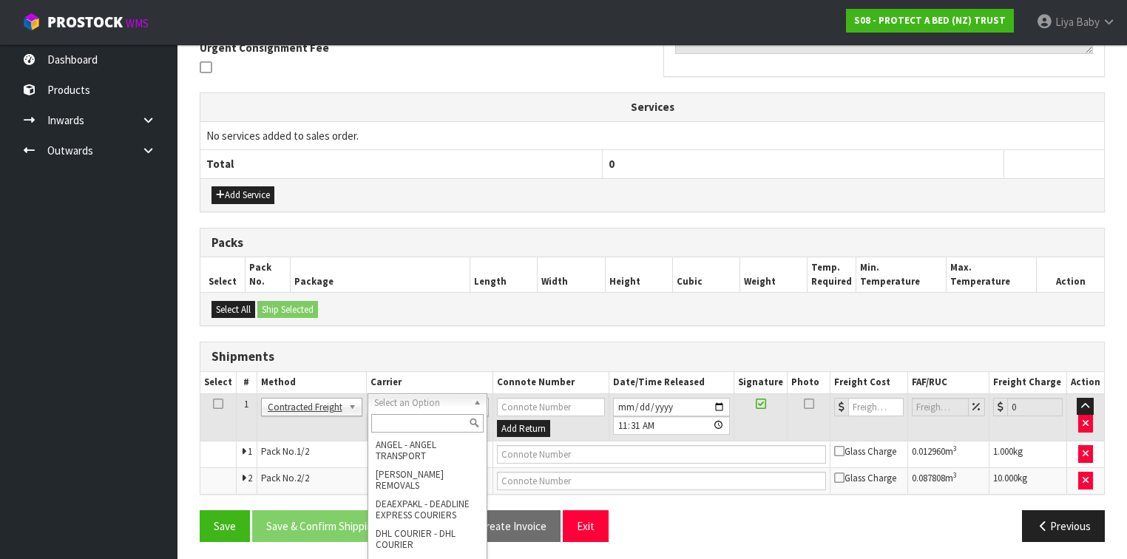
click at [403, 414] on input "text" at bounding box center [427, 423] width 112 height 18
type input "C"
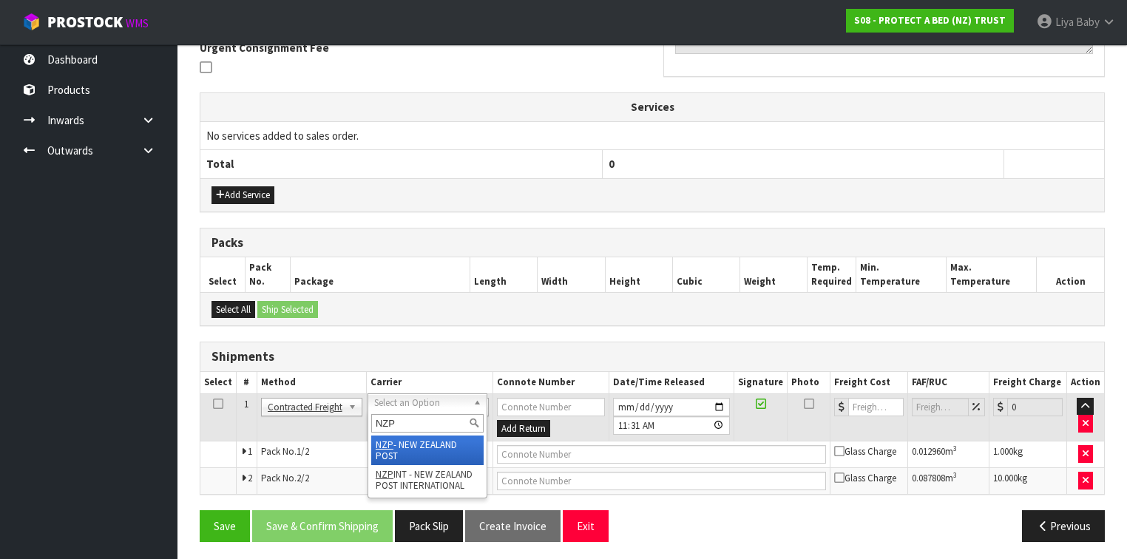
type input "NZP"
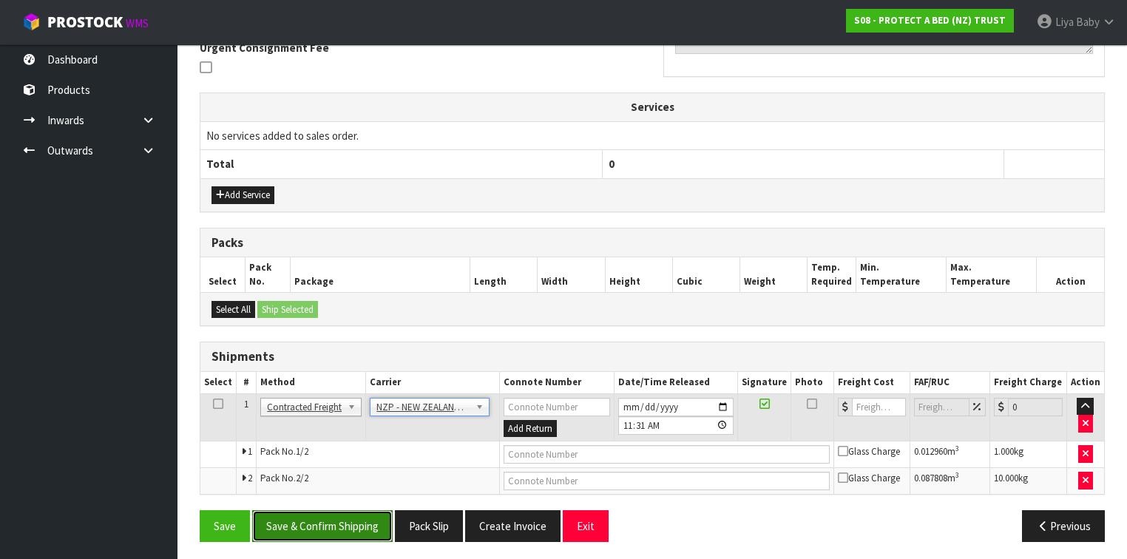
click at [314, 518] on button "Save & Confirm Shipping" at bounding box center [322, 526] width 141 height 32
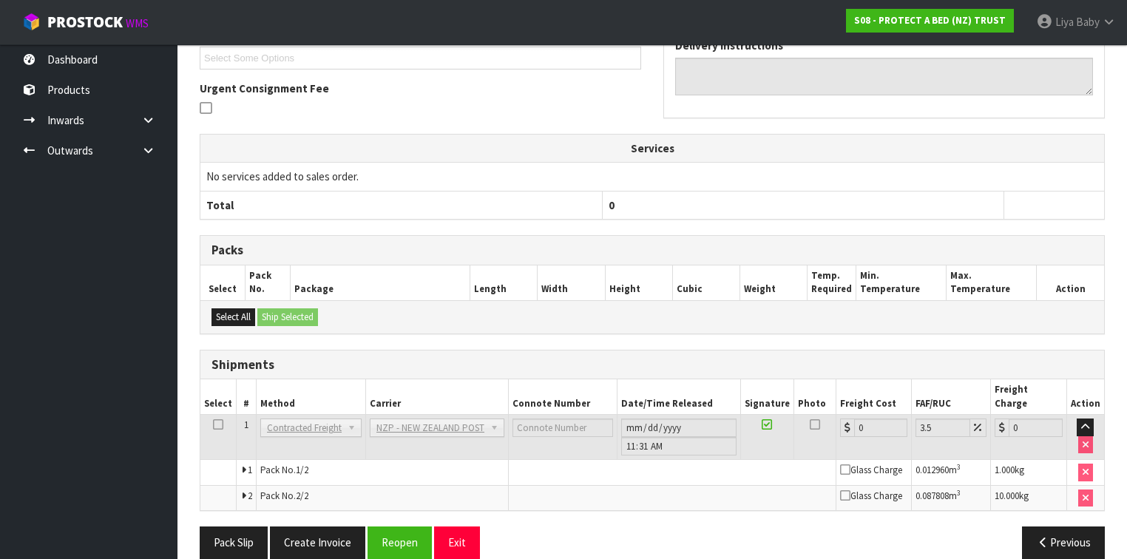
scroll to position [426, 0]
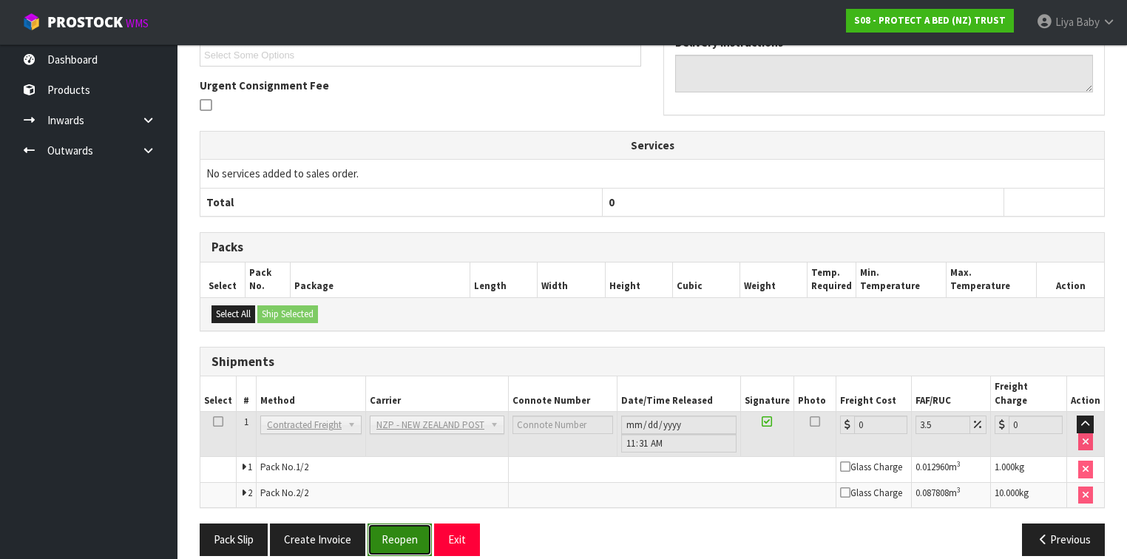
click at [394, 524] on button "Reopen" at bounding box center [400, 540] width 64 height 32
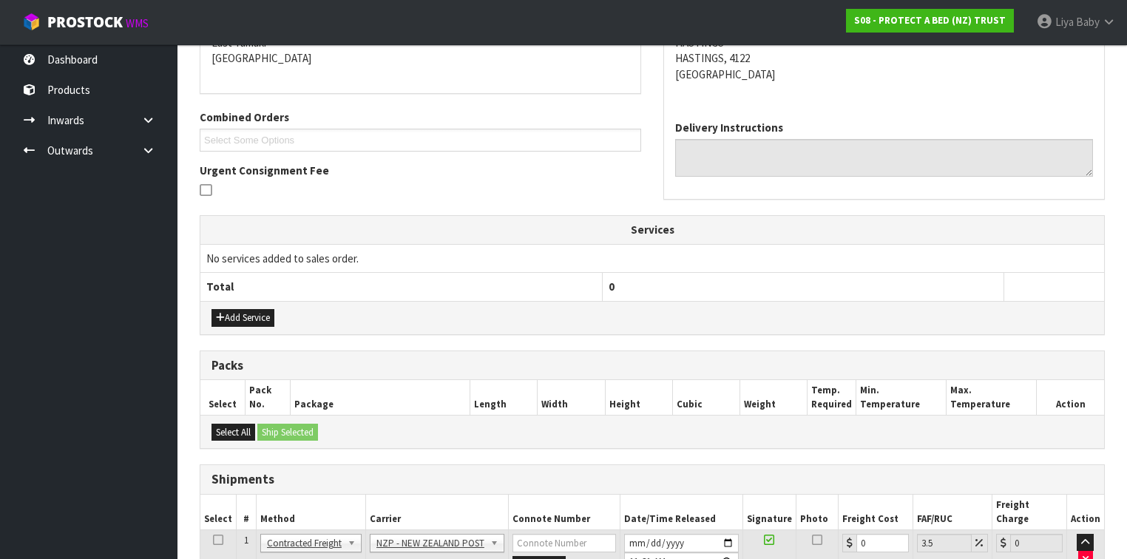
scroll to position [462, 0]
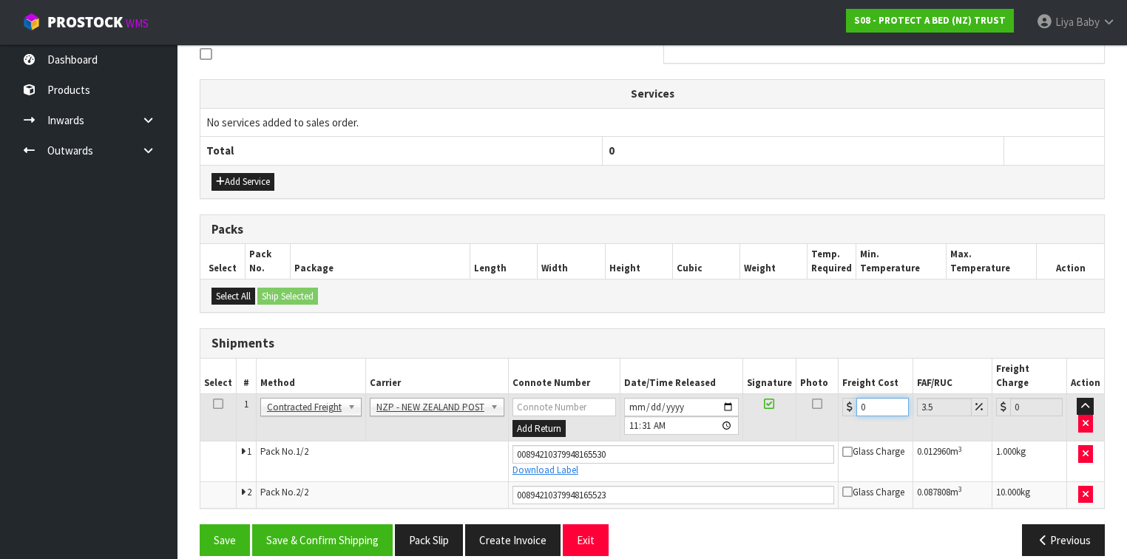
click at [876, 398] on input "0" at bounding box center [883, 407] width 53 height 18
type input "2"
type input "2.07"
type input "23"
type input "23.8"
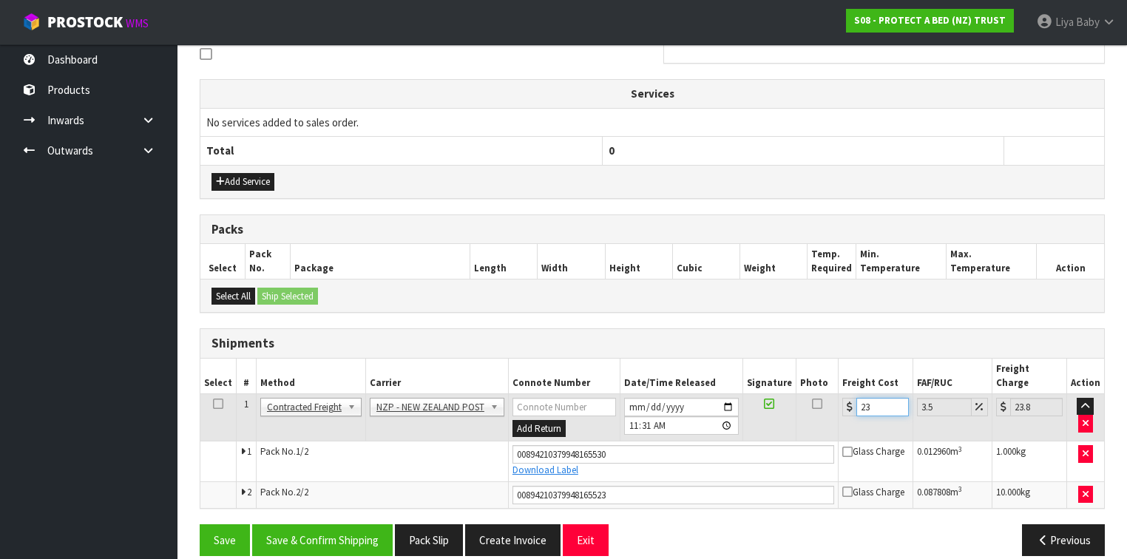
type input "23.4"
type input "24.22"
type input "23.40"
click at [213, 404] on icon at bounding box center [218, 404] width 10 height 1
click at [308, 524] on button "Save & Confirm Shipping" at bounding box center [322, 540] width 141 height 32
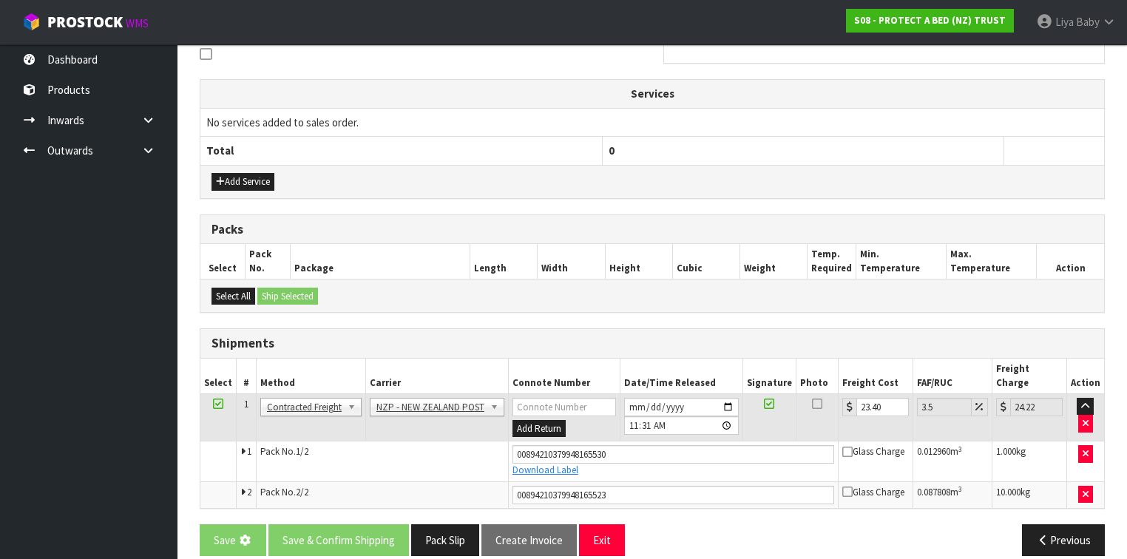
scroll to position [0, 0]
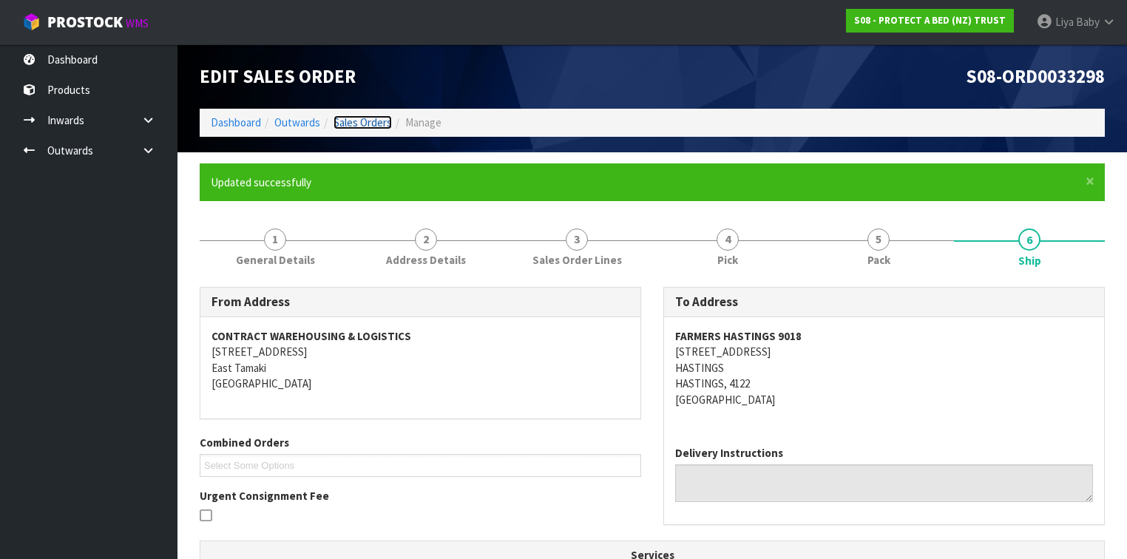
click at [361, 115] on link "Sales Orders" at bounding box center [363, 122] width 58 height 14
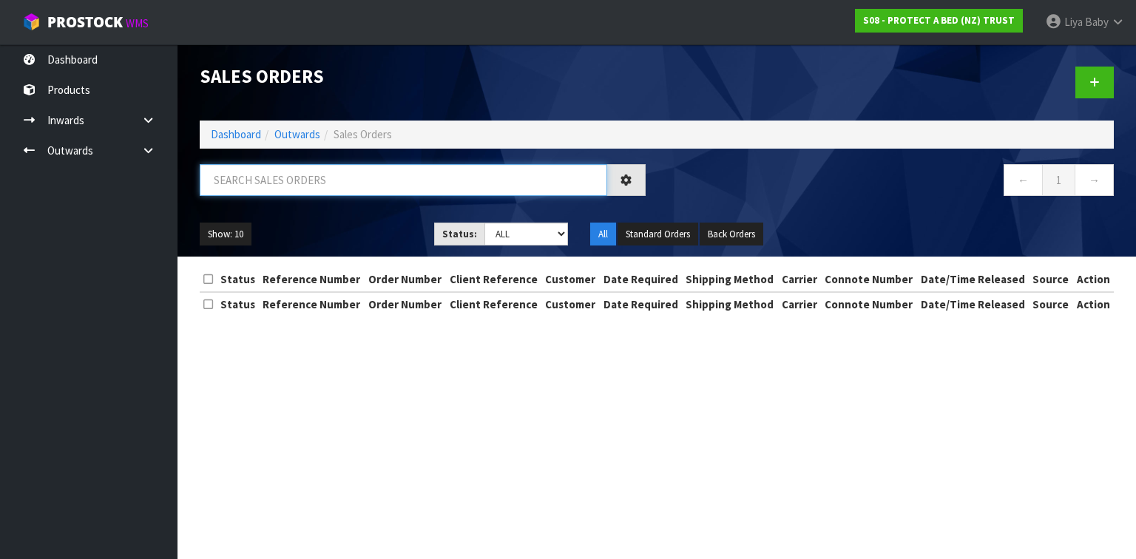
click at [325, 186] on input "text" at bounding box center [404, 180] width 408 height 32
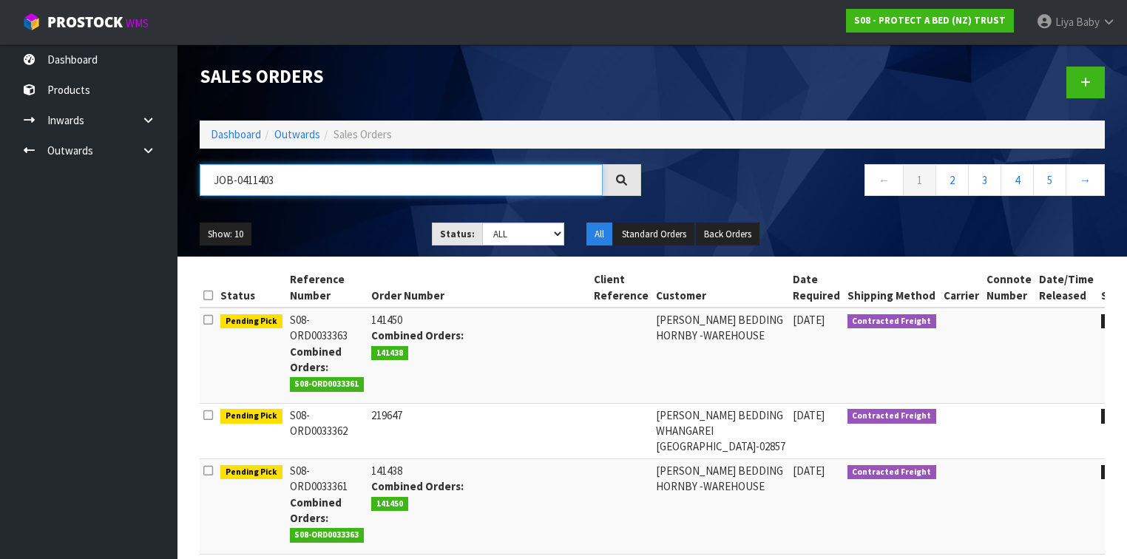
type input "JOB-0411403"
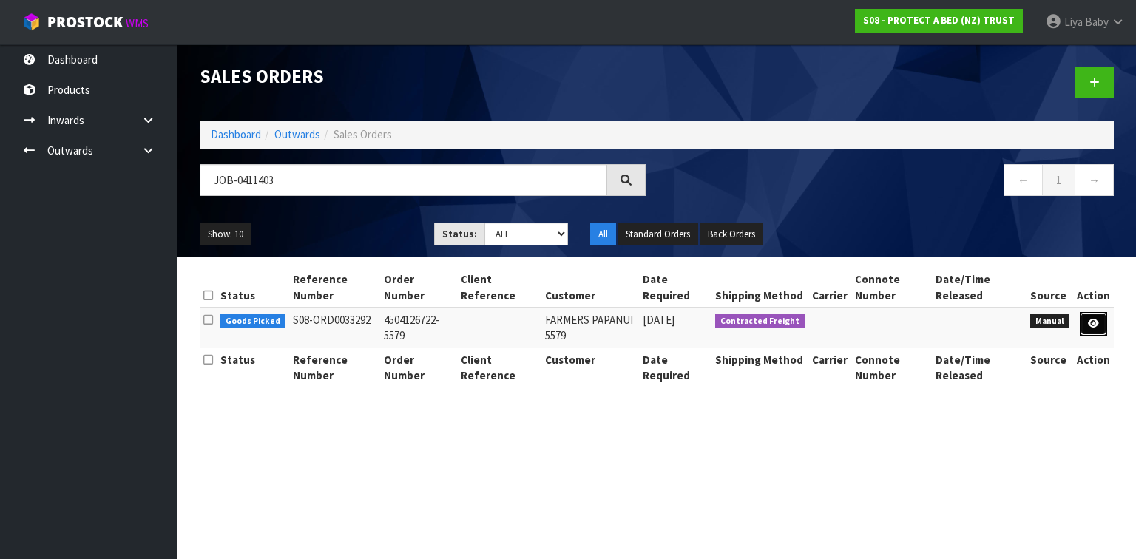
click at [1090, 321] on icon at bounding box center [1093, 324] width 11 height 10
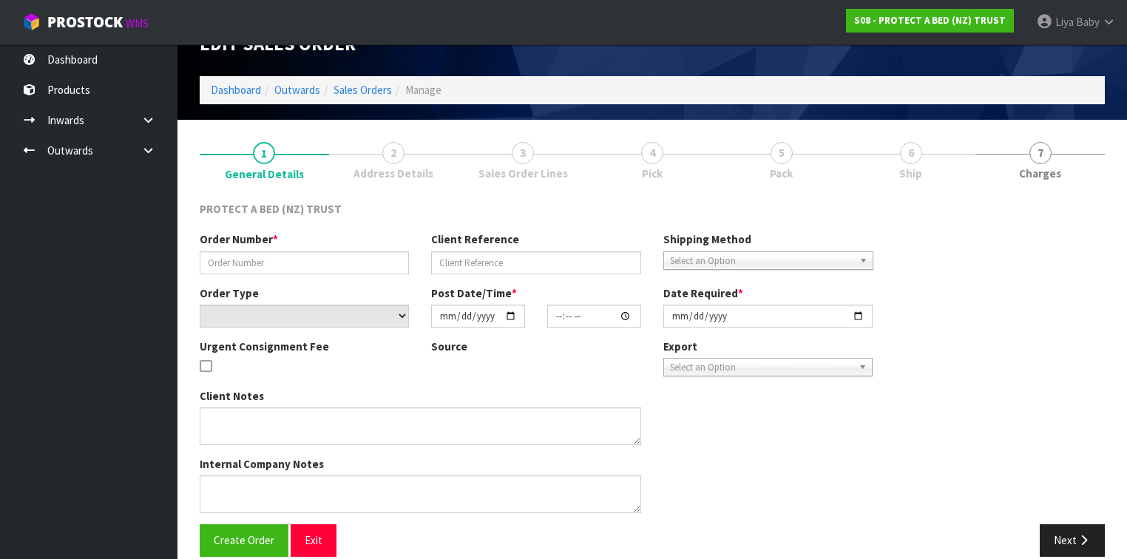
scroll to position [50, 0]
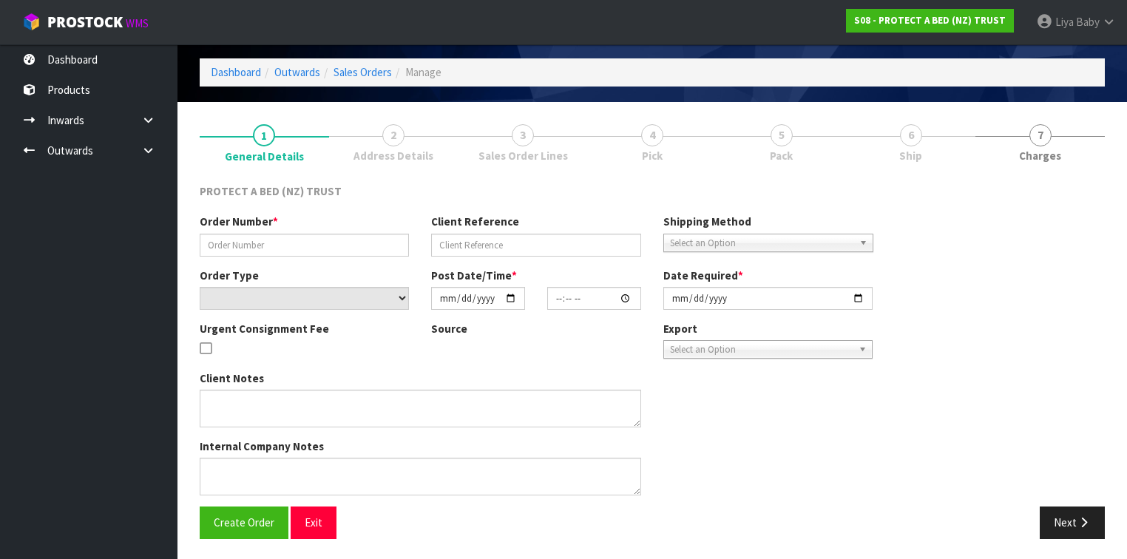
type input "4504126722-5579"
select select "number:0"
type input "[DATE]"
type input "09:25:00.000"
type input "[DATE]"
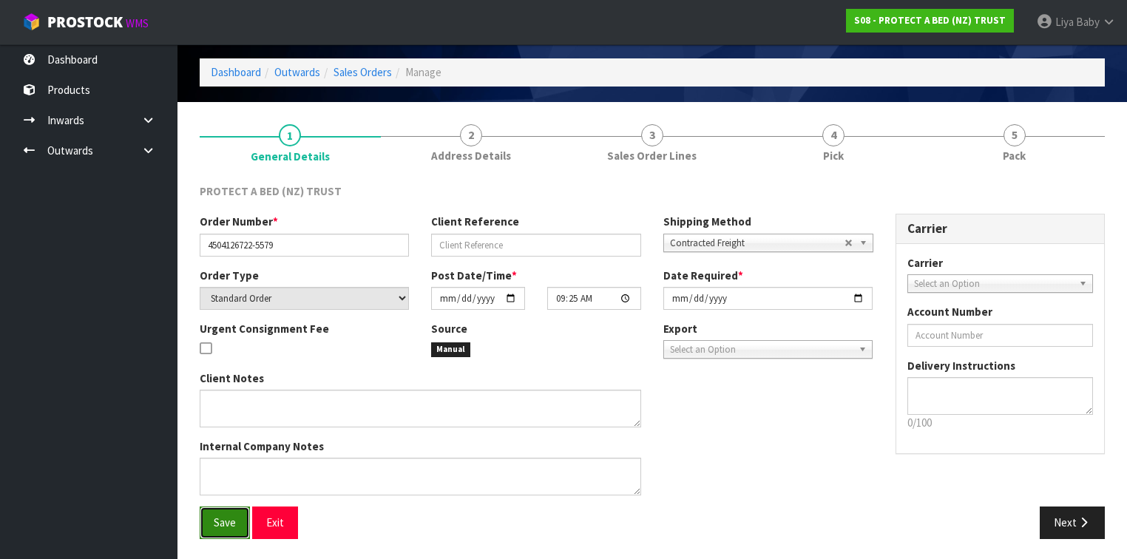
click at [222, 521] on span "Save" at bounding box center [225, 523] width 22 height 14
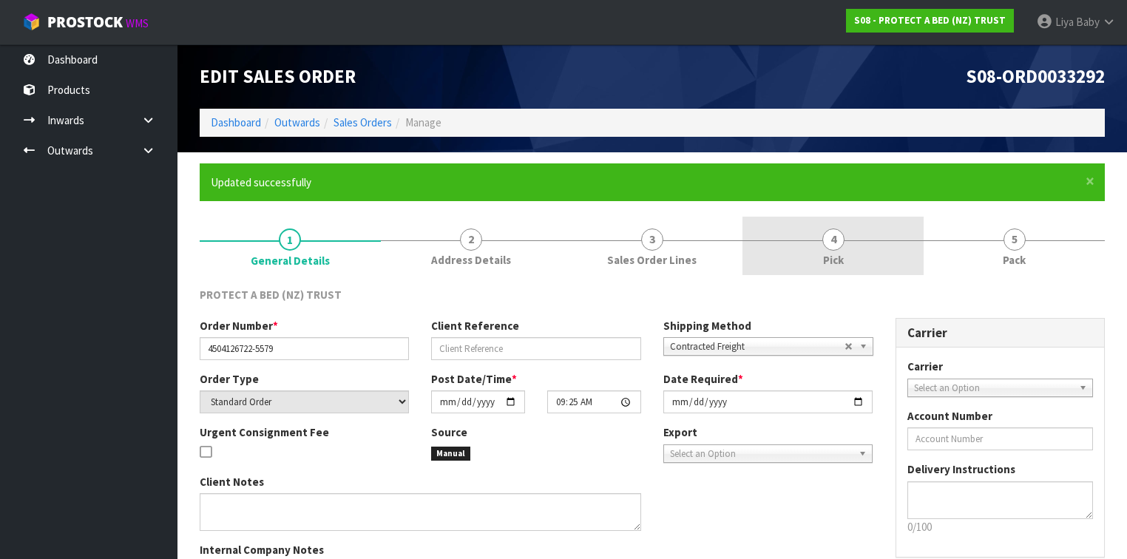
click at [826, 246] on span "4" at bounding box center [834, 240] width 22 height 22
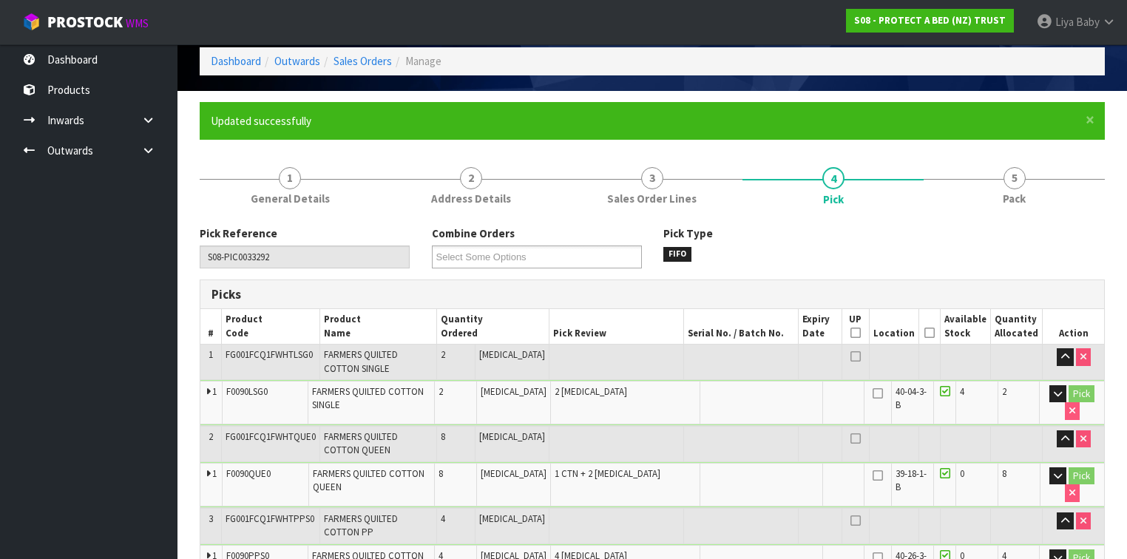
scroll to position [178, 0]
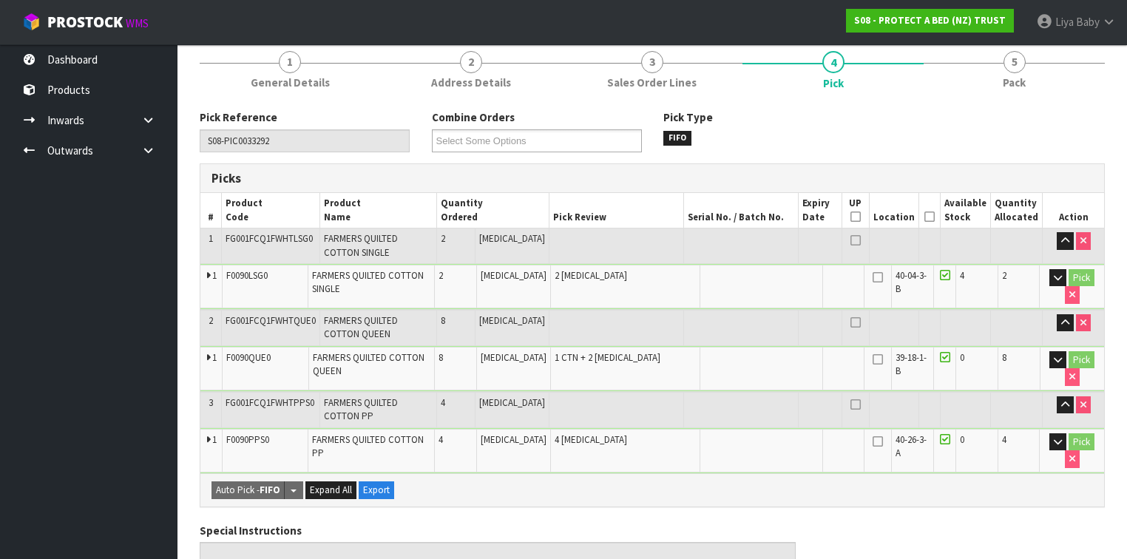
click at [935, 217] on icon at bounding box center [930, 217] width 10 height 1
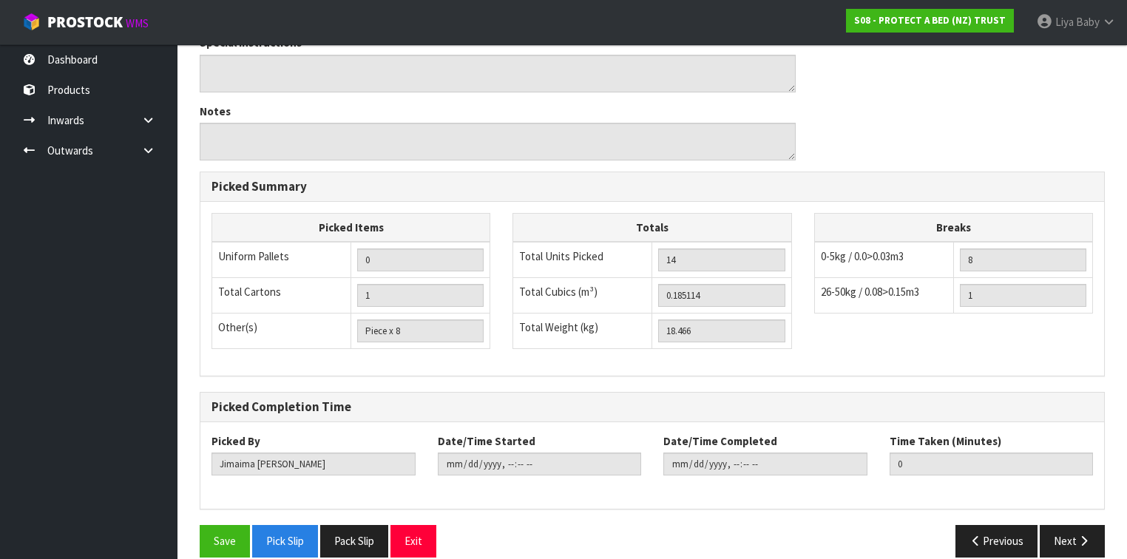
scroll to position [720, 0]
click at [222, 524] on button "Save" at bounding box center [225, 540] width 50 height 32
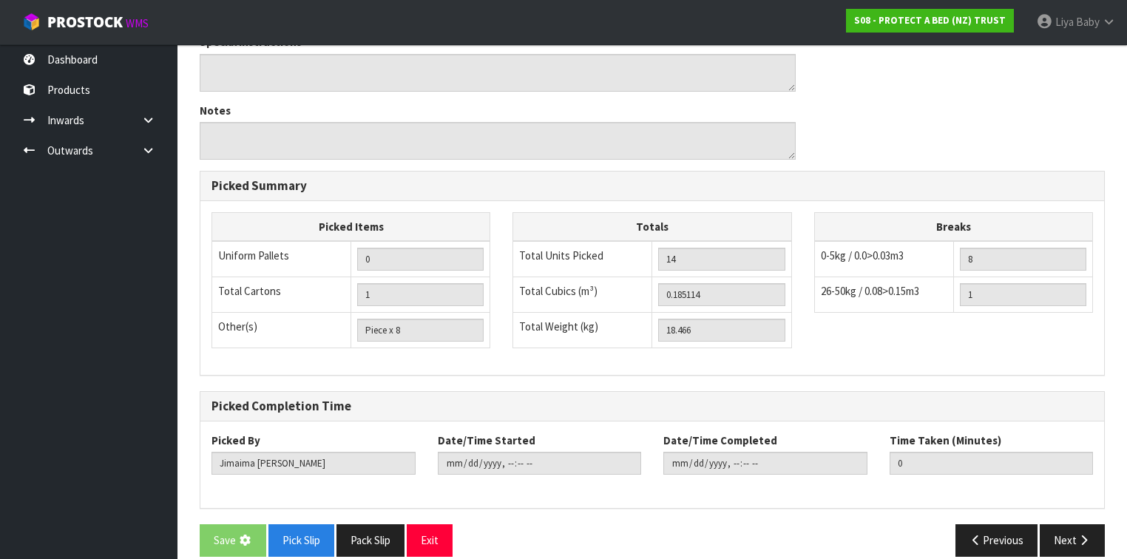
scroll to position [0, 0]
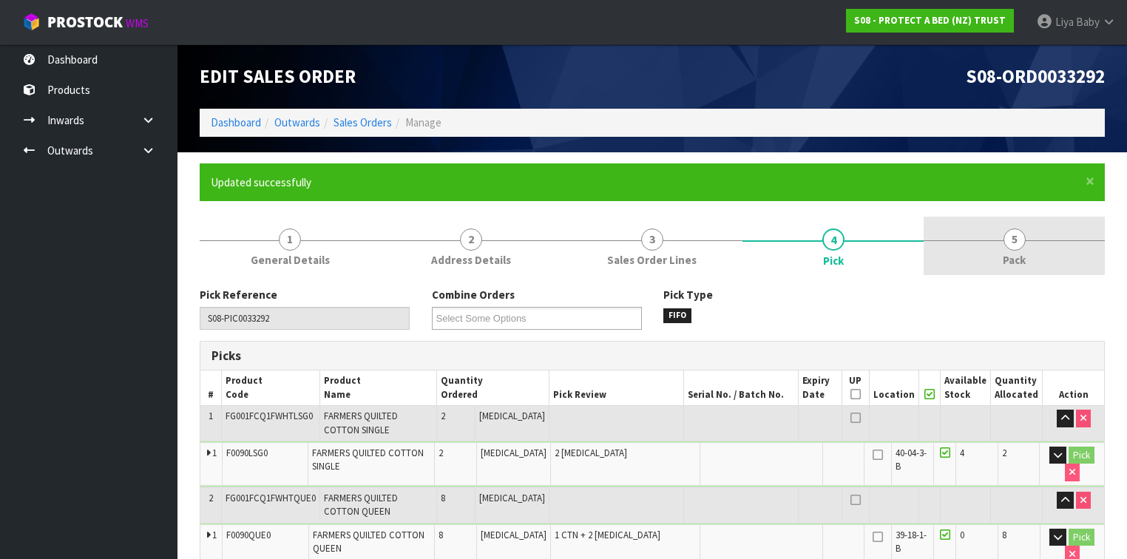
click at [1012, 251] on link "5 Pack" at bounding box center [1014, 246] width 181 height 58
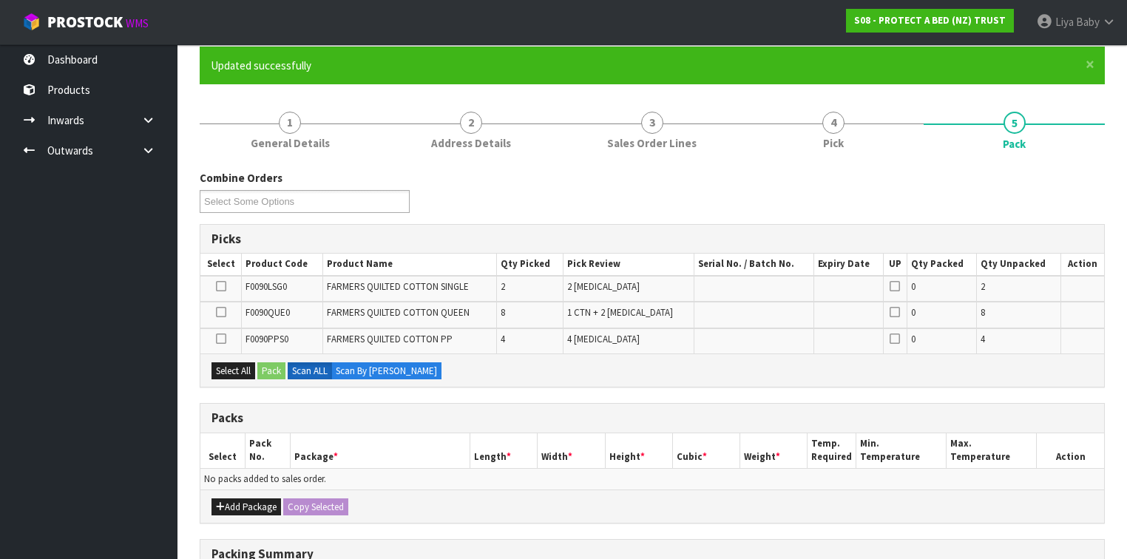
scroll to position [118, 0]
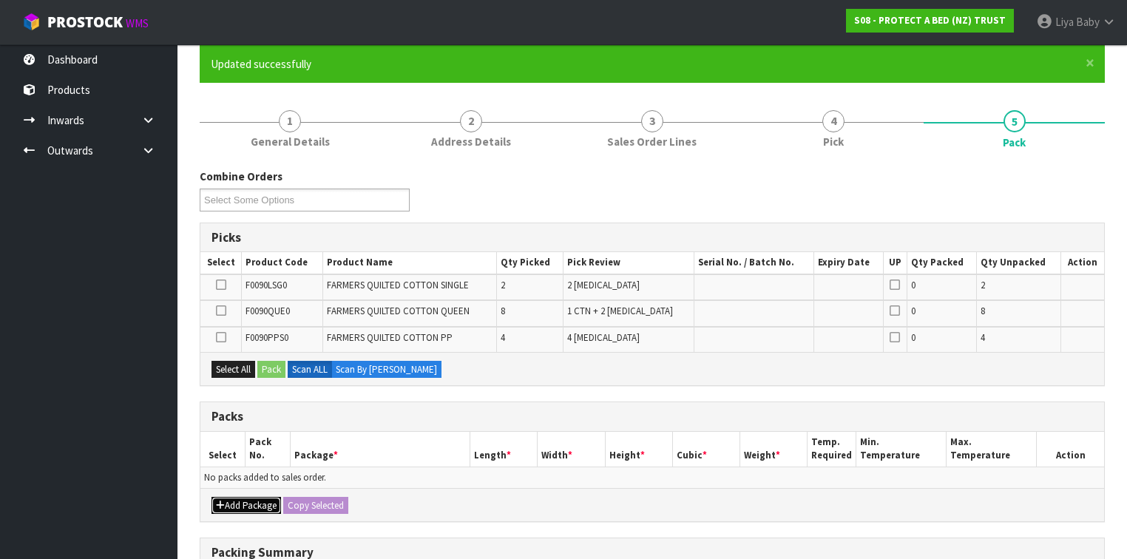
click at [250, 499] on button "Add Package" at bounding box center [247, 506] width 70 height 18
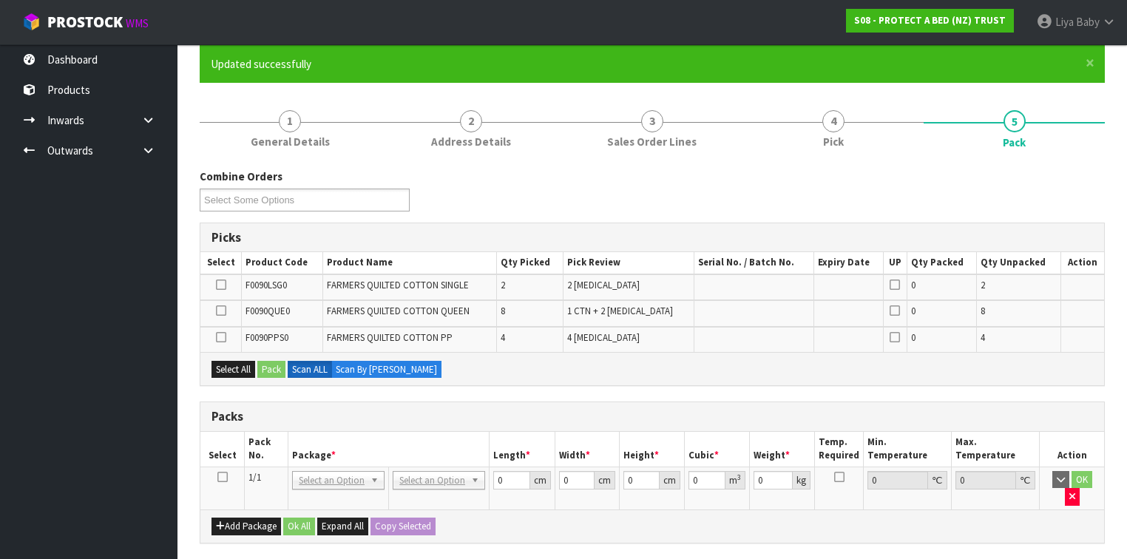
click at [228, 479] on td at bounding box center [222, 488] width 44 height 43
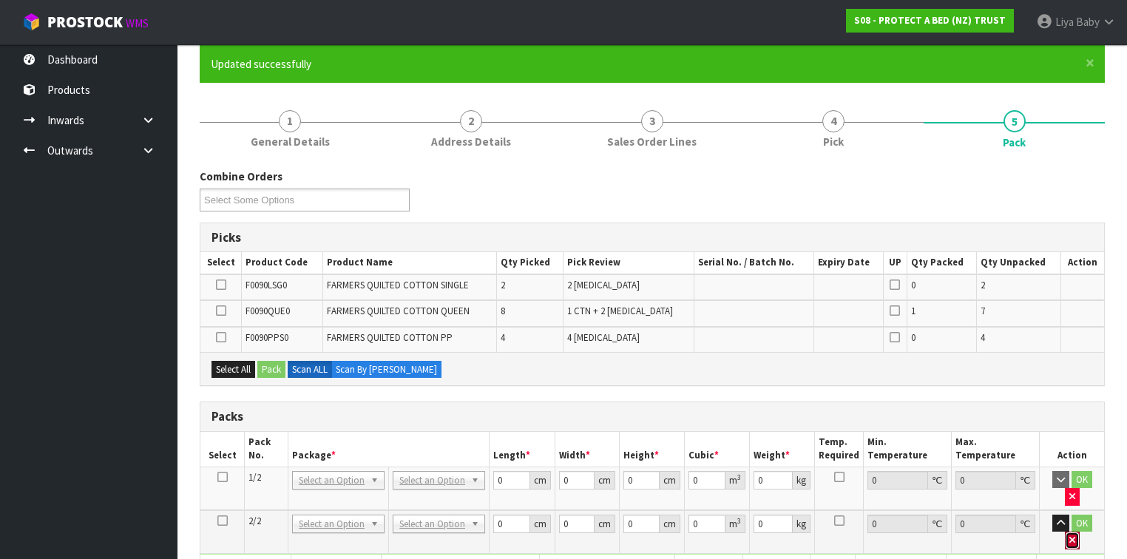
click at [1076, 536] on icon "button" at bounding box center [1073, 541] width 6 height 10
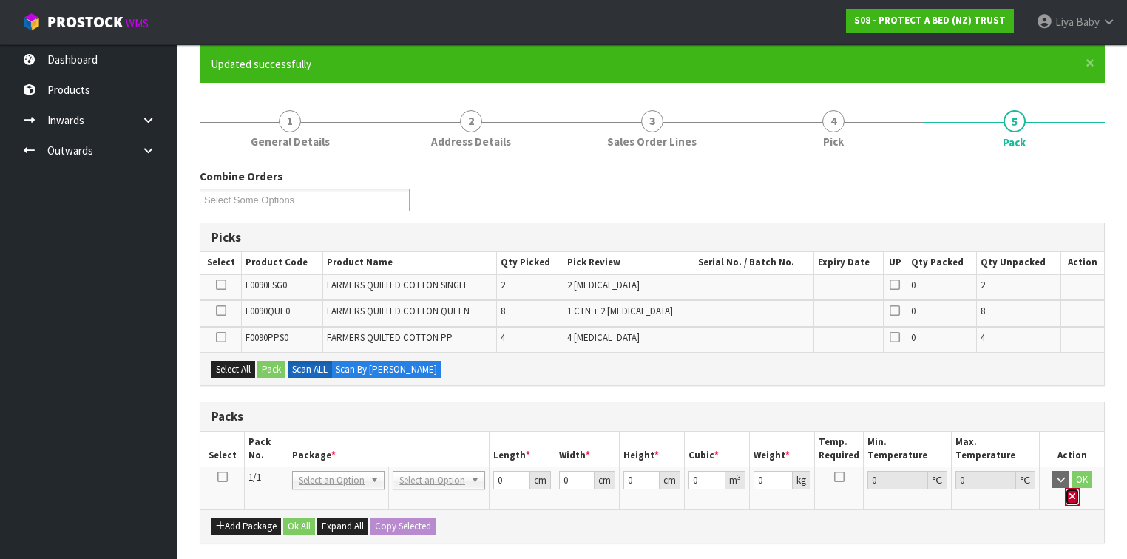
click at [1076, 492] on icon "button" at bounding box center [1073, 497] width 6 height 10
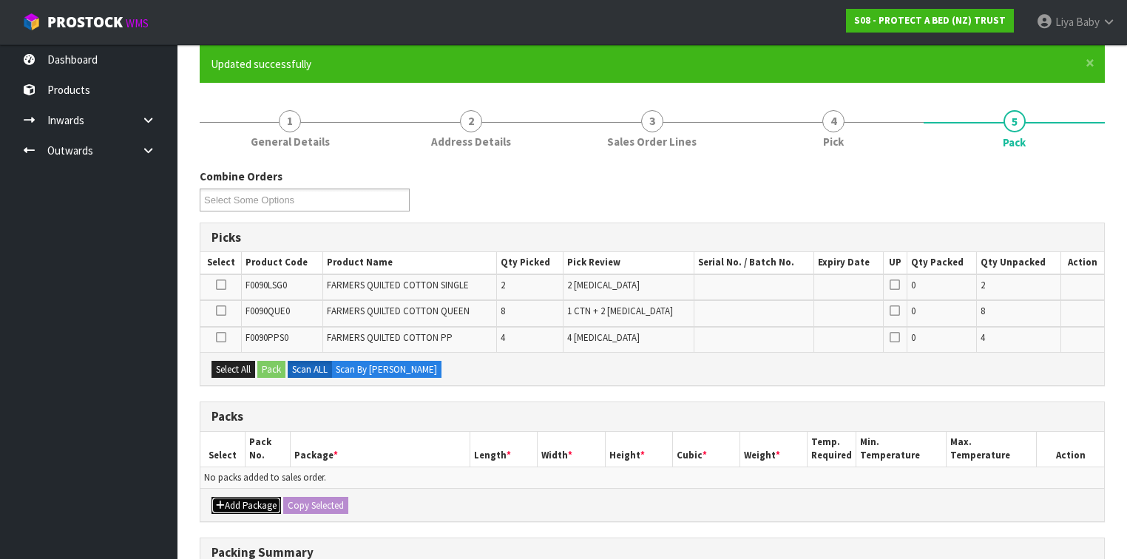
click at [269, 501] on button "Add Package" at bounding box center [247, 506] width 70 height 18
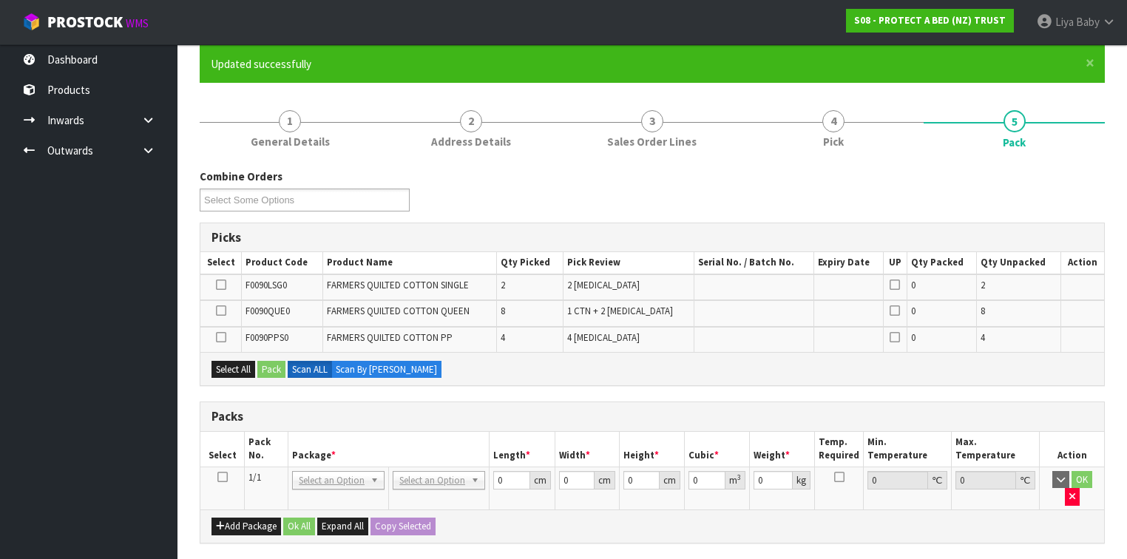
click at [228, 476] on td at bounding box center [222, 488] width 44 height 43
click at [224, 477] on icon at bounding box center [222, 477] width 10 height 1
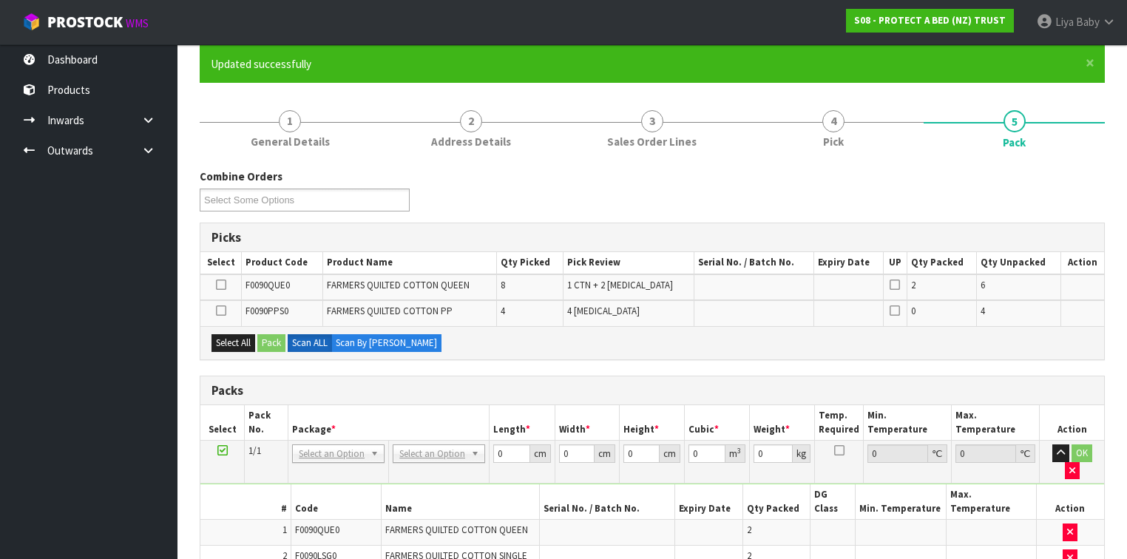
click at [222, 285] on icon at bounding box center [221, 285] width 10 height 1
click at [0, 0] on input "checkbox" at bounding box center [0, 0] width 0 height 0
click at [223, 285] on icon at bounding box center [221, 285] width 10 height 1
click at [0, 0] on input "checkbox" at bounding box center [0, 0] width 0 height 0
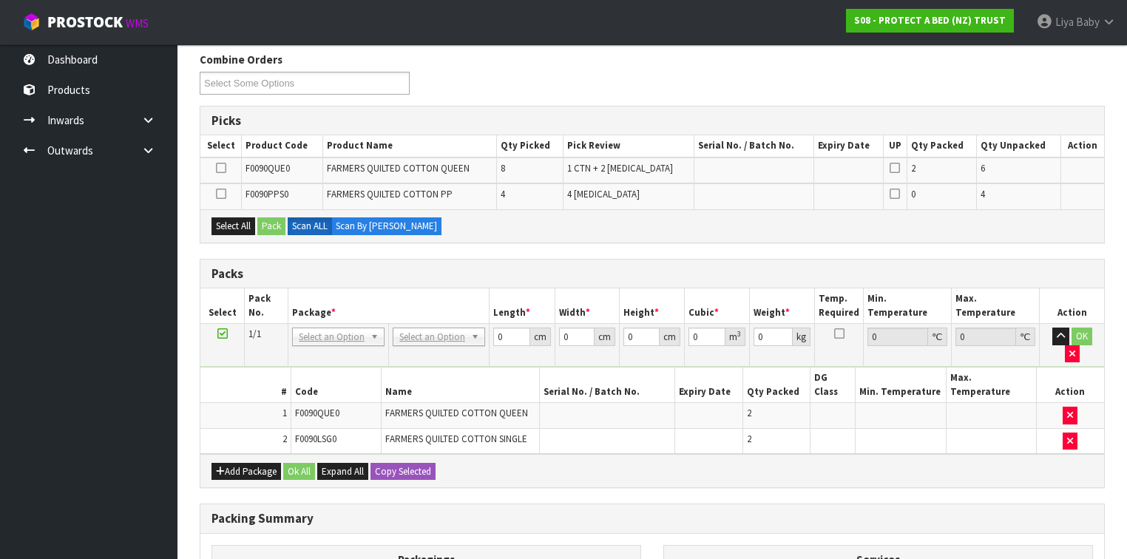
scroll to position [237, 0]
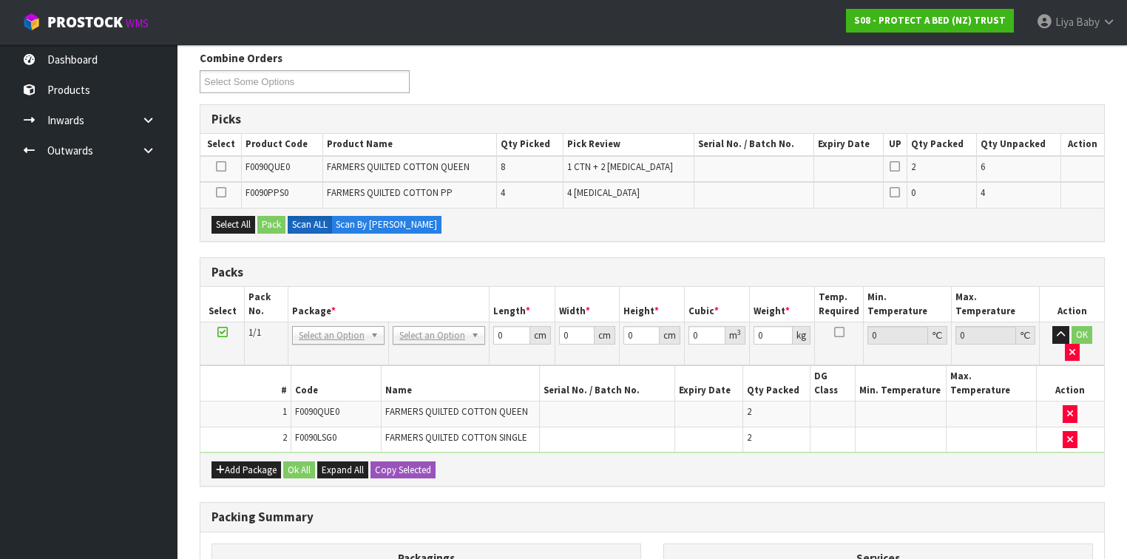
drag, startPoint x: 222, startPoint y: 189, endPoint x: 227, endPoint y: 198, distance: 9.6
click at [223, 192] on icon at bounding box center [221, 192] width 10 height 1
click at [0, 0] on input "checkbox" at bounding box center [0, 0] width 0 height 0
click at [218, 192] on icon at bounding box center [221, 192] width 10 height 1
click at [0, 0] on input "checkbox" at bounding box center [0, 0] width 0 height 0
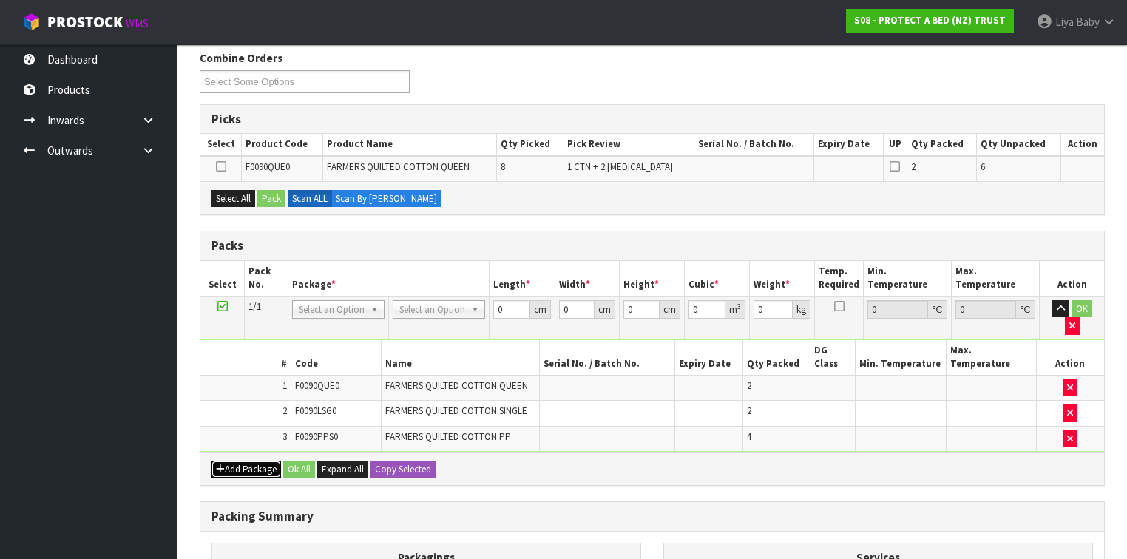
click at [246, 461] on button "Add Package" at bounding box center [247, 470] width 70 height 18
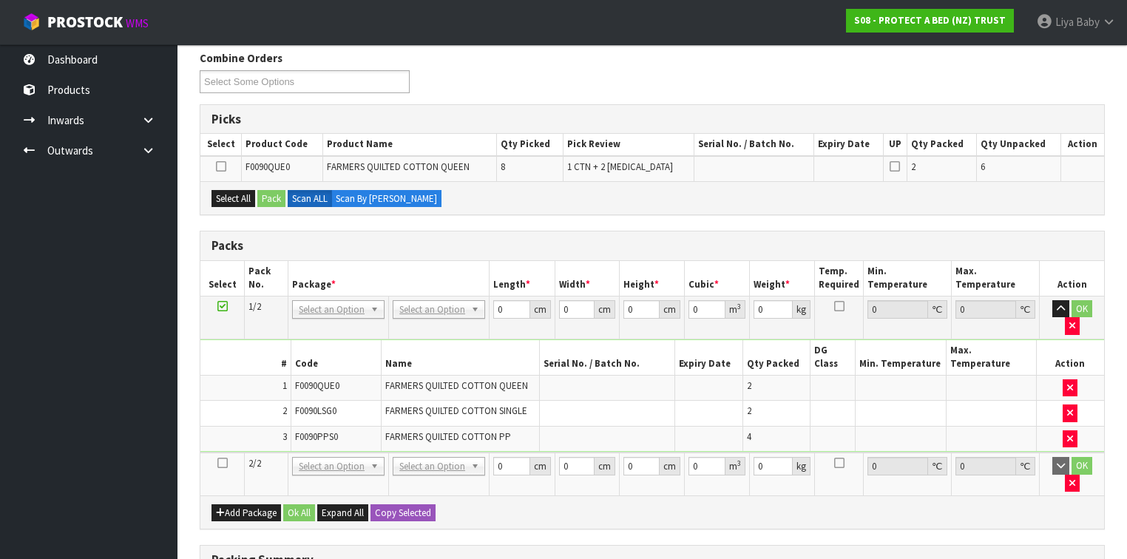
click at [222, 463] on icon at bounding box center [222, 463] width 10 height 1
click at [234, 198] on button "Select All" at bounding box center [234, 199] width 44 height 18
click at [214, 160] on td at bounding box center [220, 168] width 41 height 25
click at [240, 196] on button "Select All" at bounding box center [234, 199] width 44 height 18
click at [219, 166] on icon at bounding box center [221, 166] width 10 height 1
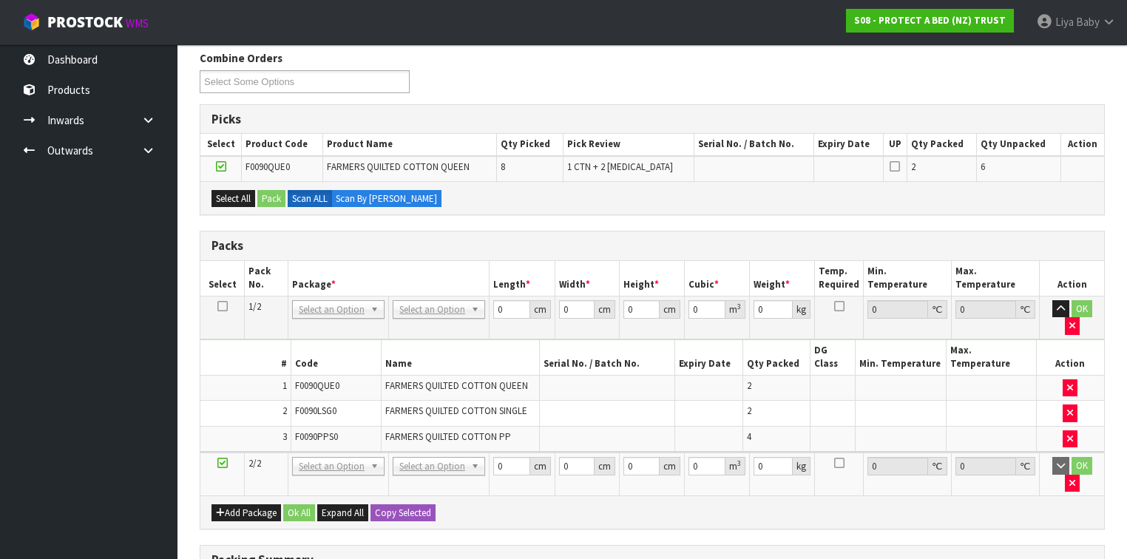
click at [0, 0] on input "checkbox" at bounding box center [0, 0] width 0 height 0
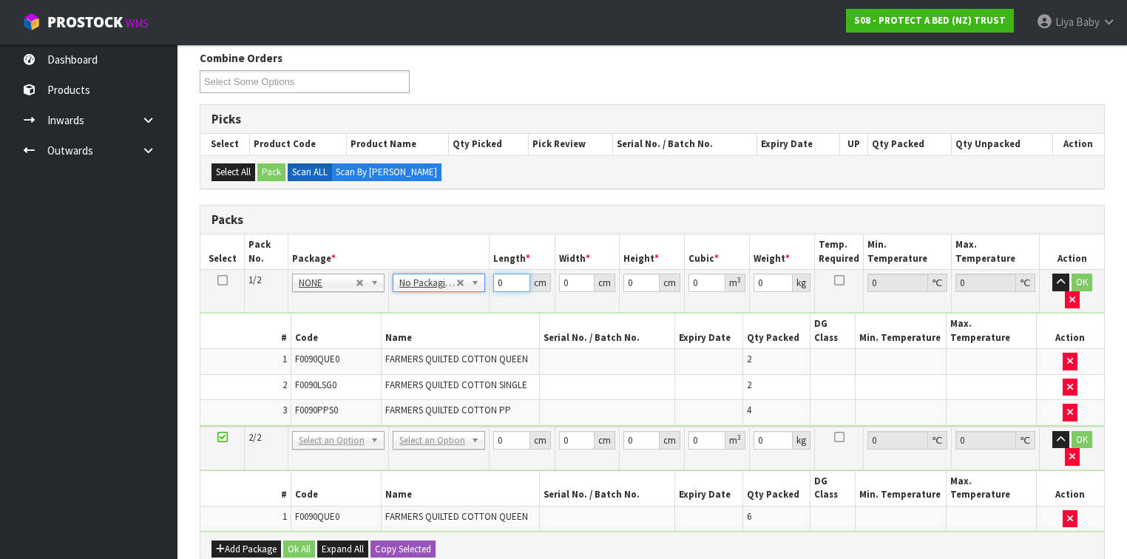
click at [507, 284] on input "0" at bounding box center [511, 283] width 36 height 18
type input "57"
click at [575, 277] on input "0" at bounding box center [577, 283] width 36 height 18
type input "40"
click at [636, 278] on input "0" at bounding box center [642, 283] width 36 height 18
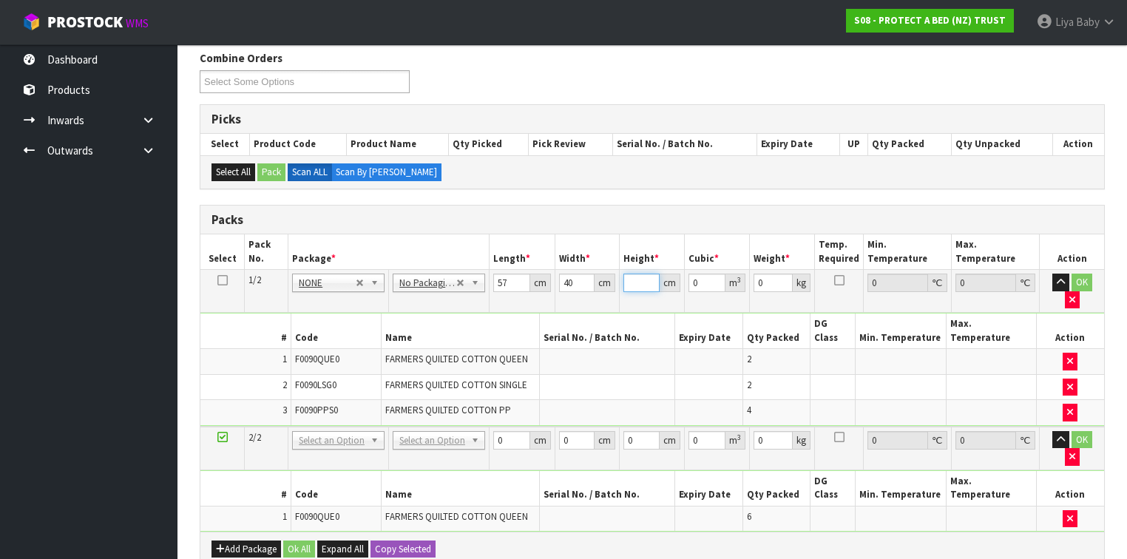
type input "3"
type input "0.00684"
type input "32"
type input "0.07296"
type input "32"
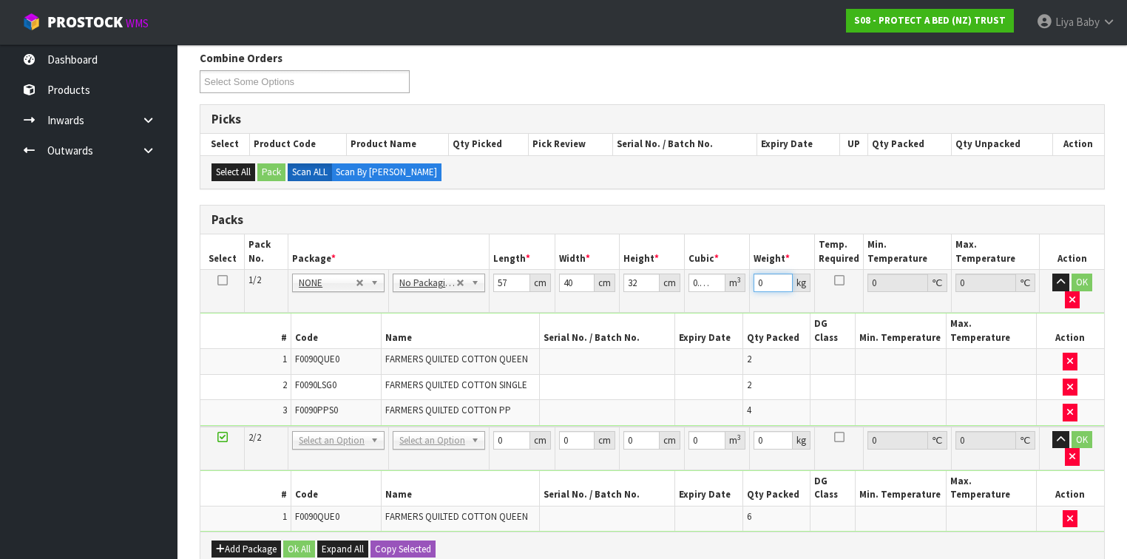
click at [769, 277] on input "0" at bounding box center [773, 283] width 39 height 18
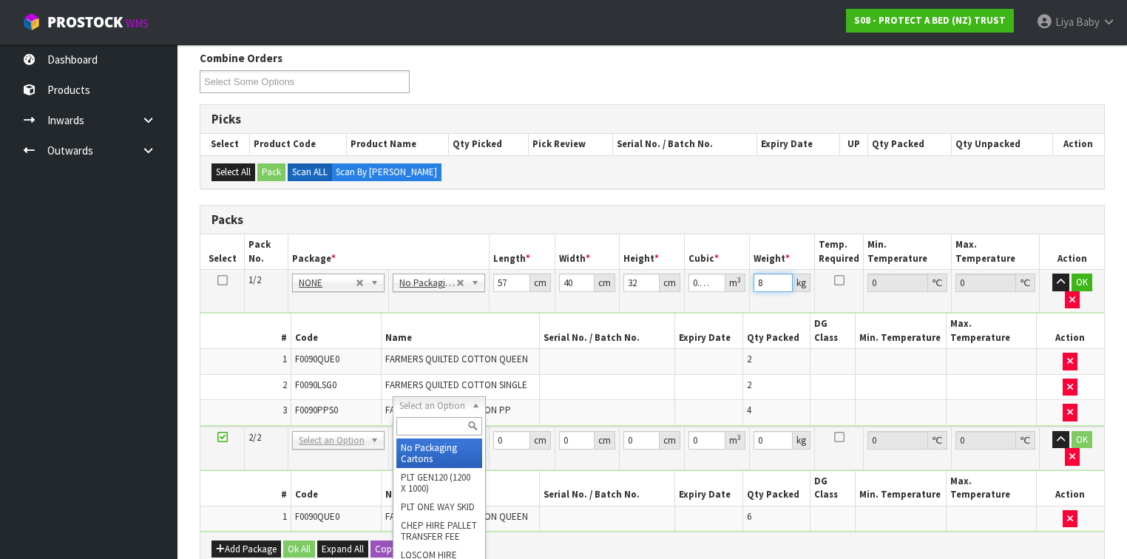
type input "8"
type input "2"
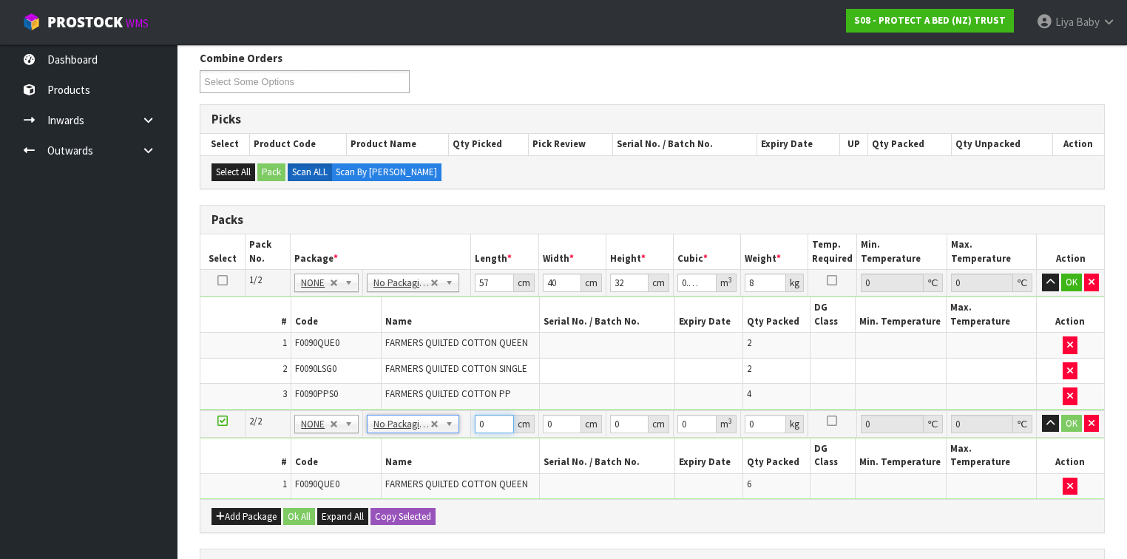
click at [496, 415] on input "0" at bounding box center [494, 424] width 38 height 18
type input "57"
click at [561, 415] on input "0" at bounding box center [562, 424] width 38 height 18
type input "89"
click at [626, 415] on input "0" at bounding box center [629, 424] width 38 height 18
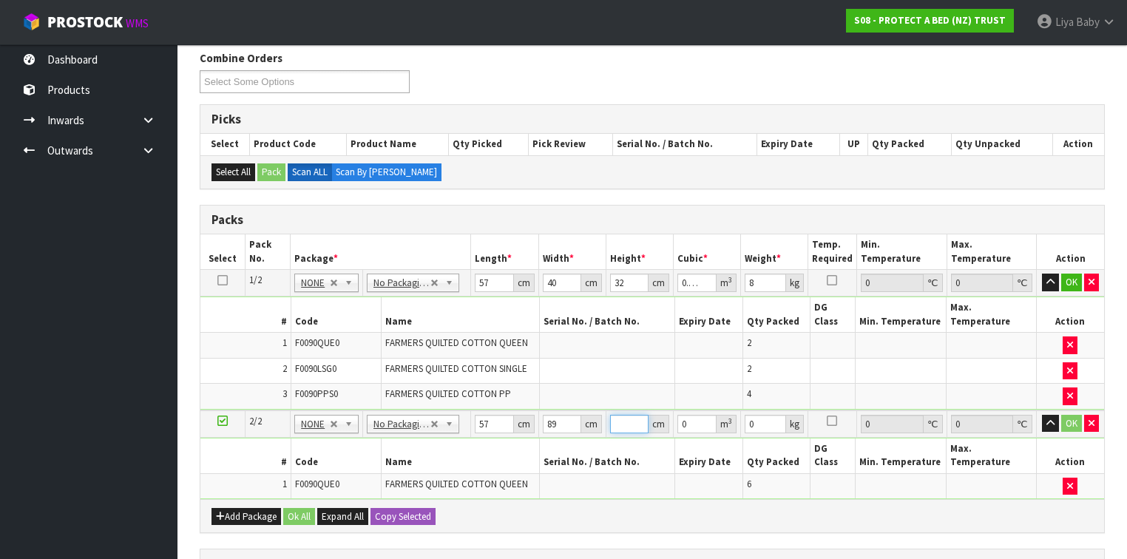
type input "4"
type input "0.020292"
type input "41"
type input "0.207993"
type input "41"
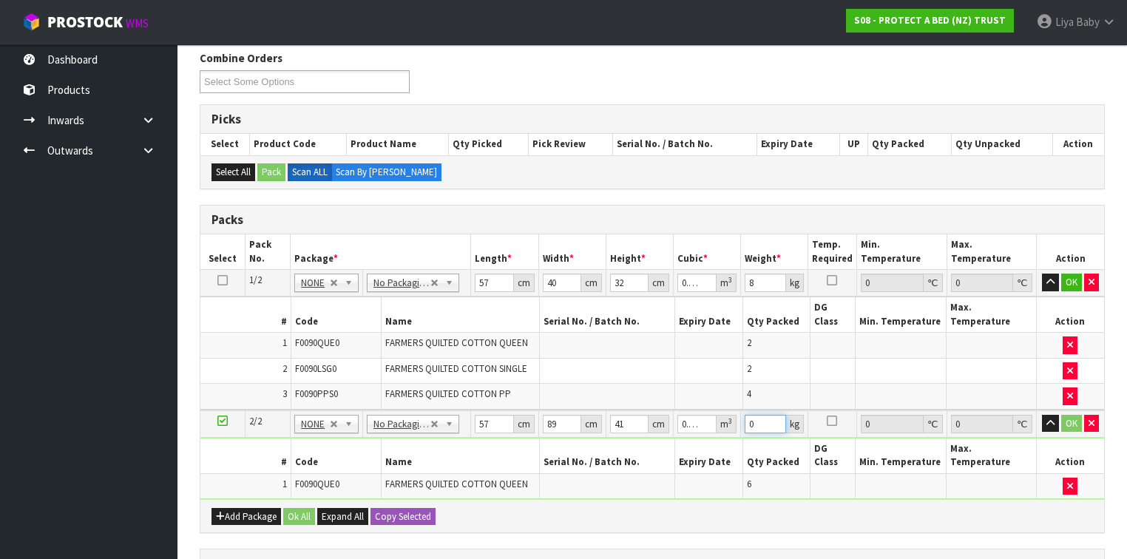
click at [770, 415] on input "0" at bounding box center [765, 424] width 41 height 18
type input "11"
click at [302, 508] on button "Ok All" at bounding box center [299, 517] width 32 height 18
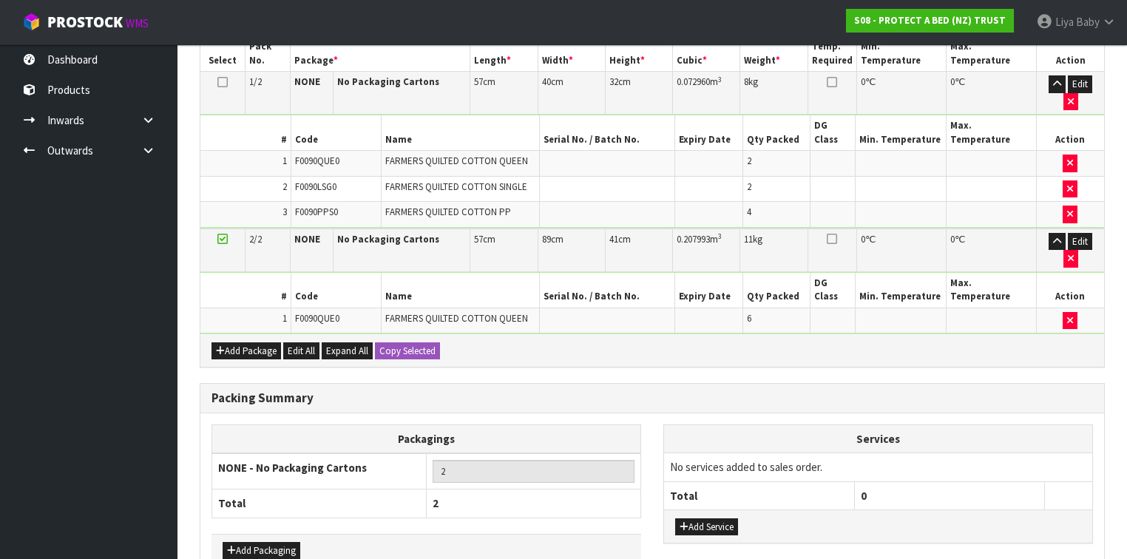
scroll to position [453, 0]
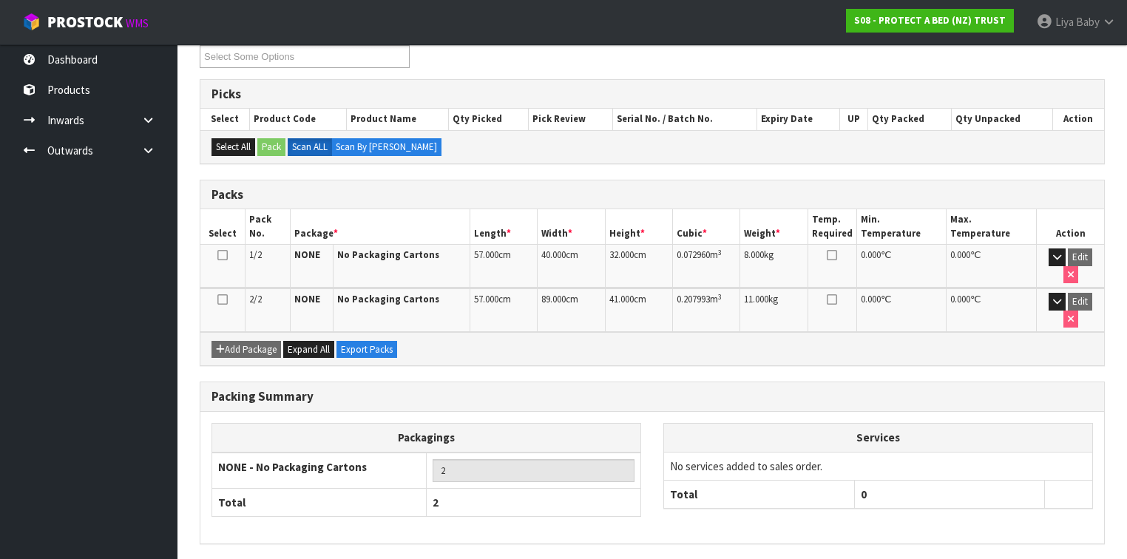
scroll to position [276, 0]
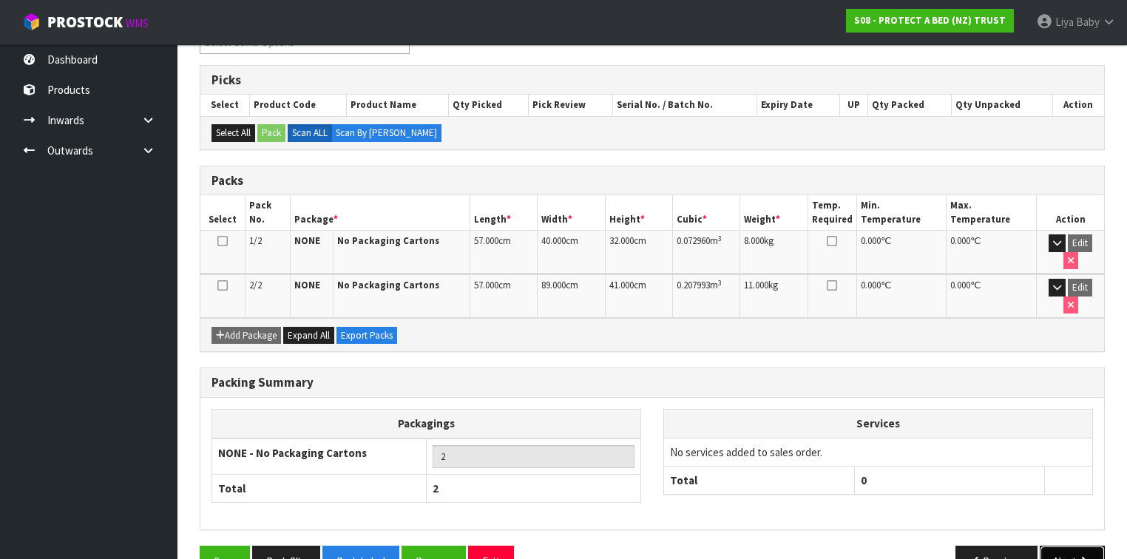
click at [1076, 546] on button "Next" at bounding box center [1072, 562] width 65 height 32
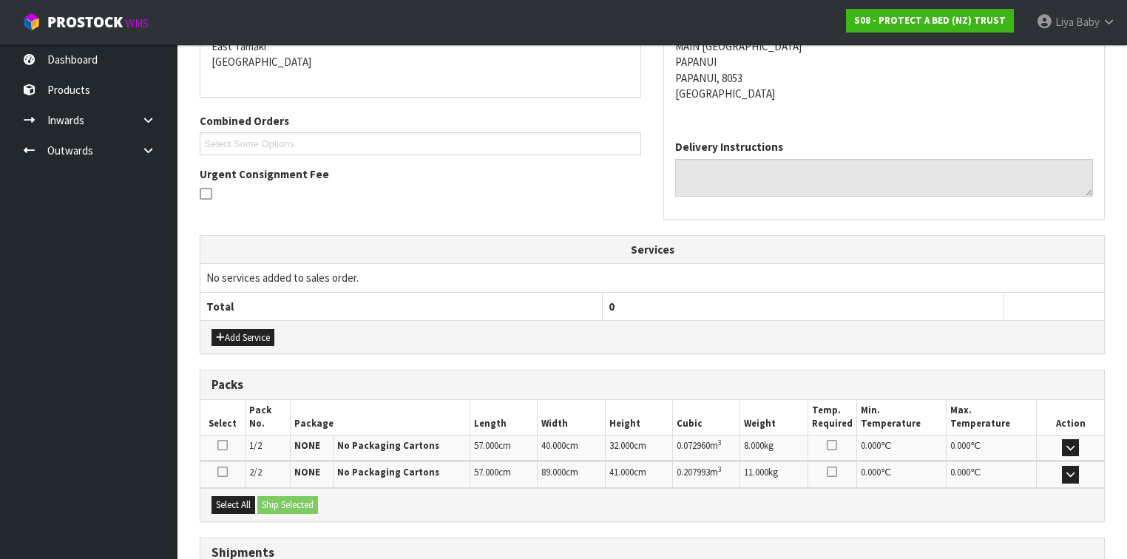
scroll to position [414, 0]
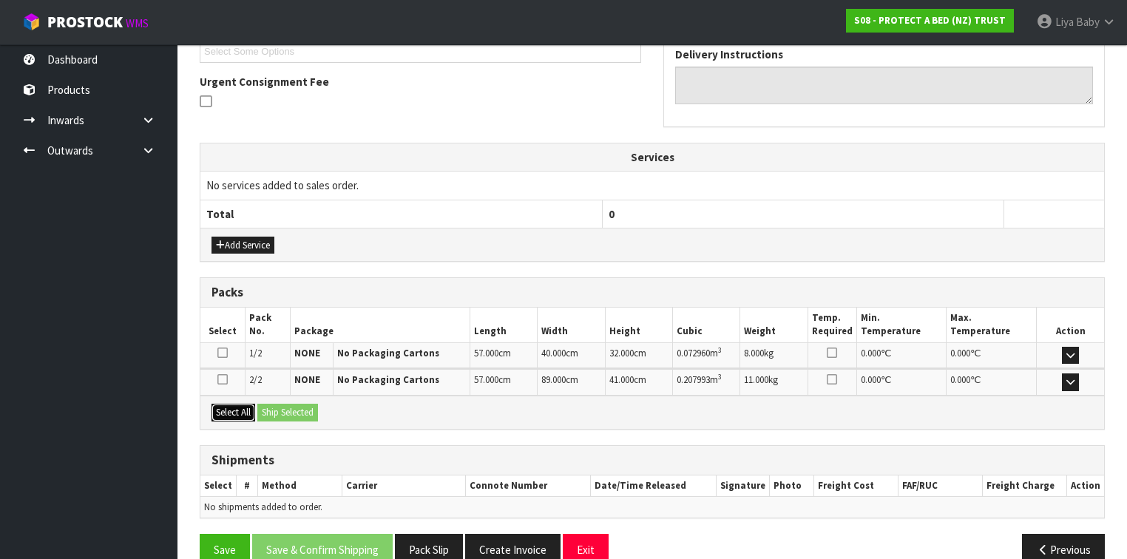
click at [241, 415] on button "Select All" at bounding box center [234, 413] width 44 height 18
click at [285, 405] on button "Ship Selected" at bounding box center [287, 413] width 61 height 18
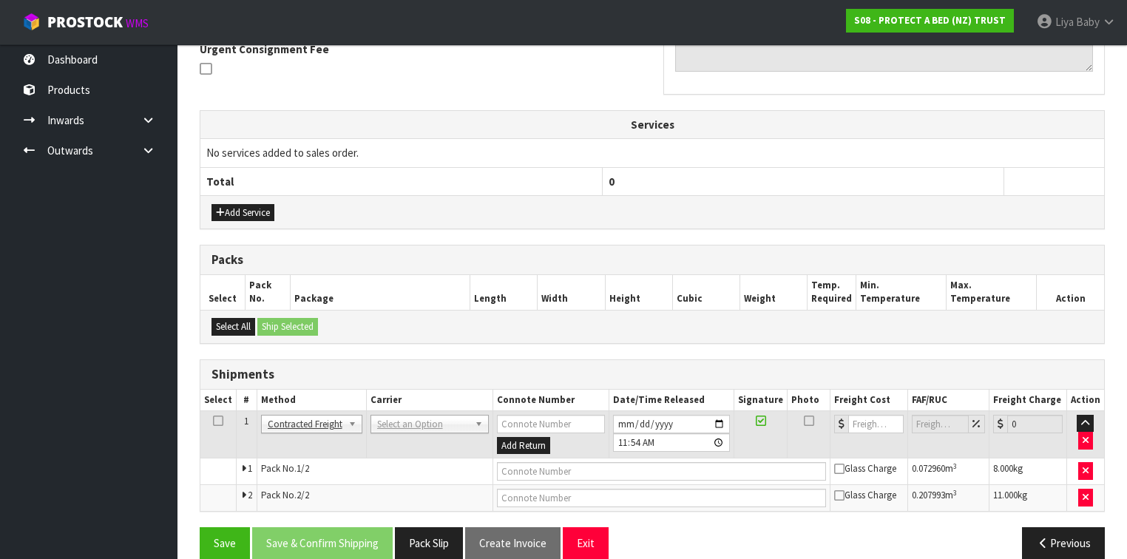
scroll to position [465, 0]
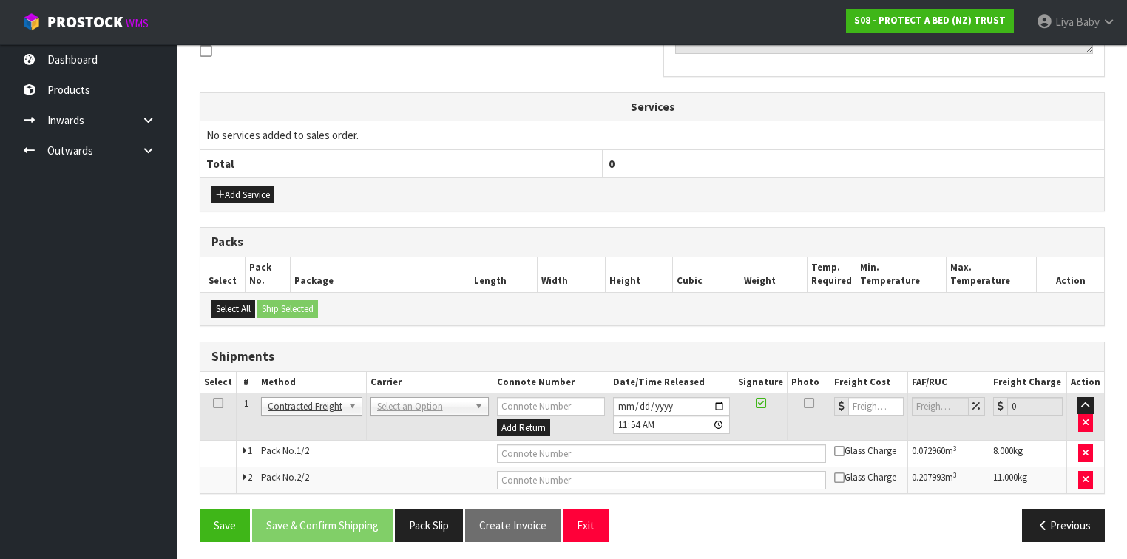
click at [218, 403] on icon at bounding box center [218, 403] width 10 height 1
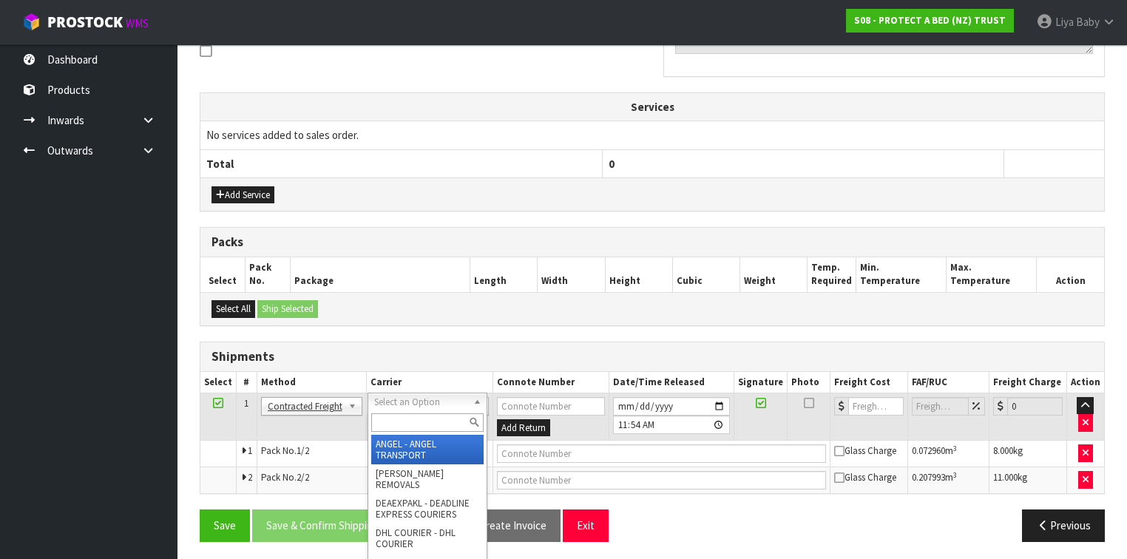
click at [400, 417] on input "text" at bounding box center [427, 422] width 112 height 18
type input "NZP"
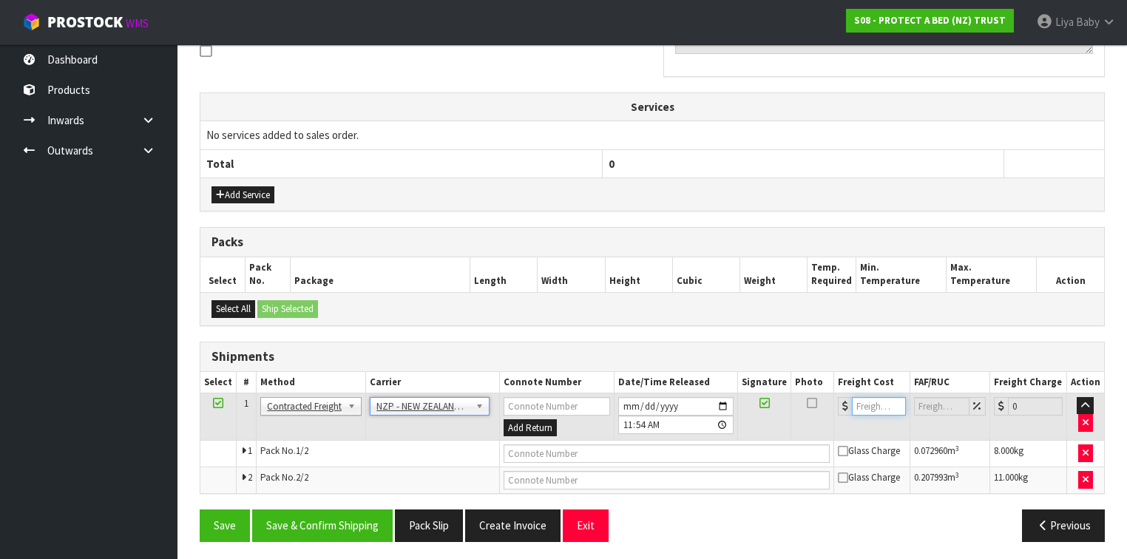
click at [856, 399] on input "number" at bounding box center [879, 406] width 54 height 18
click at [293, 520] on button "Save & Confirm Shipping" at bounding box center [322, 526] width 141 height 32
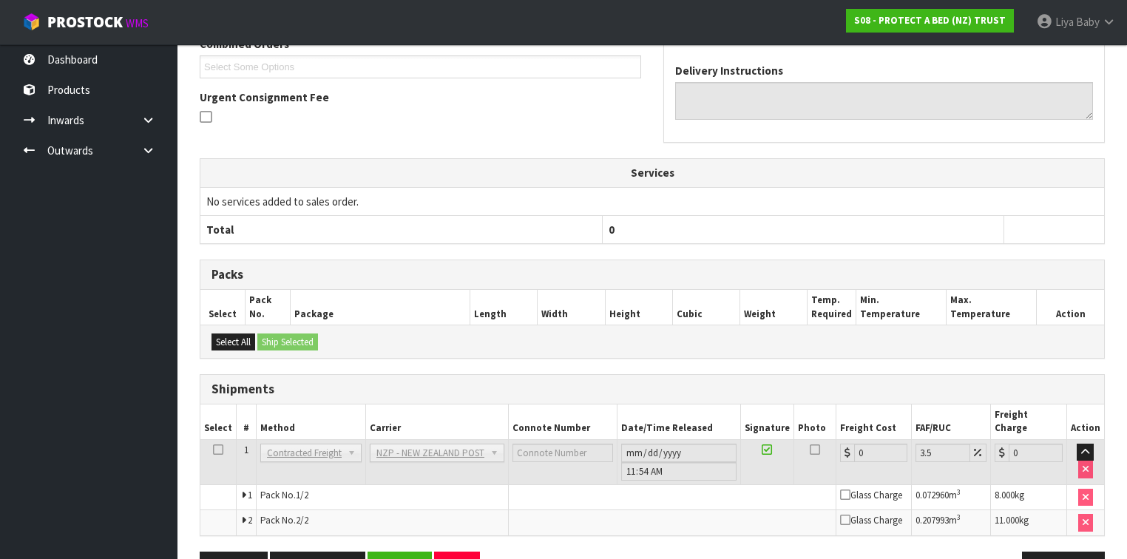
scroll to position [442, 0]
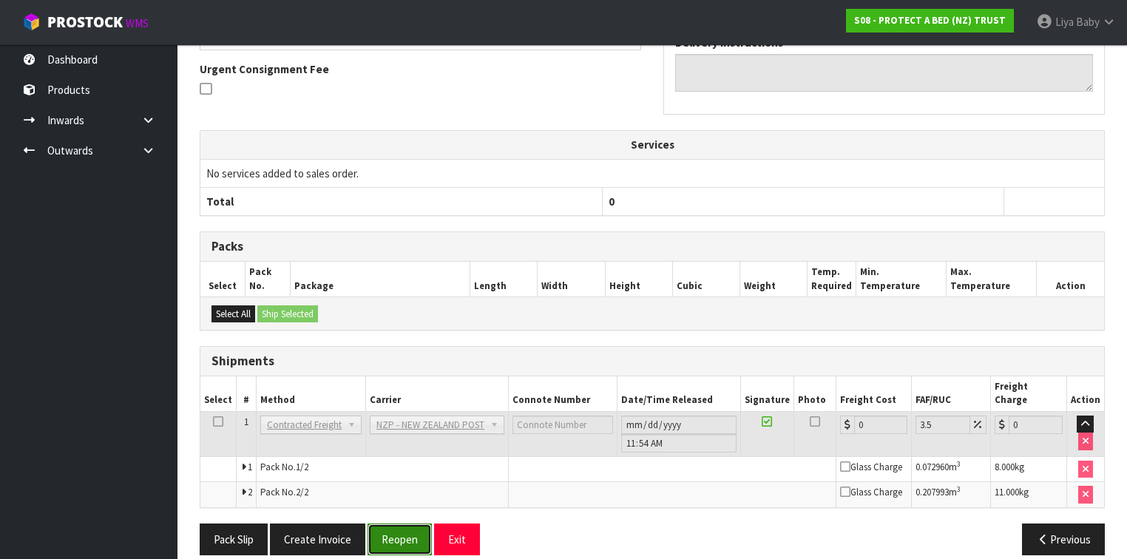
click at [405, 527] on button "Reopen" at bounding box center [400, 540] width 64 height 32
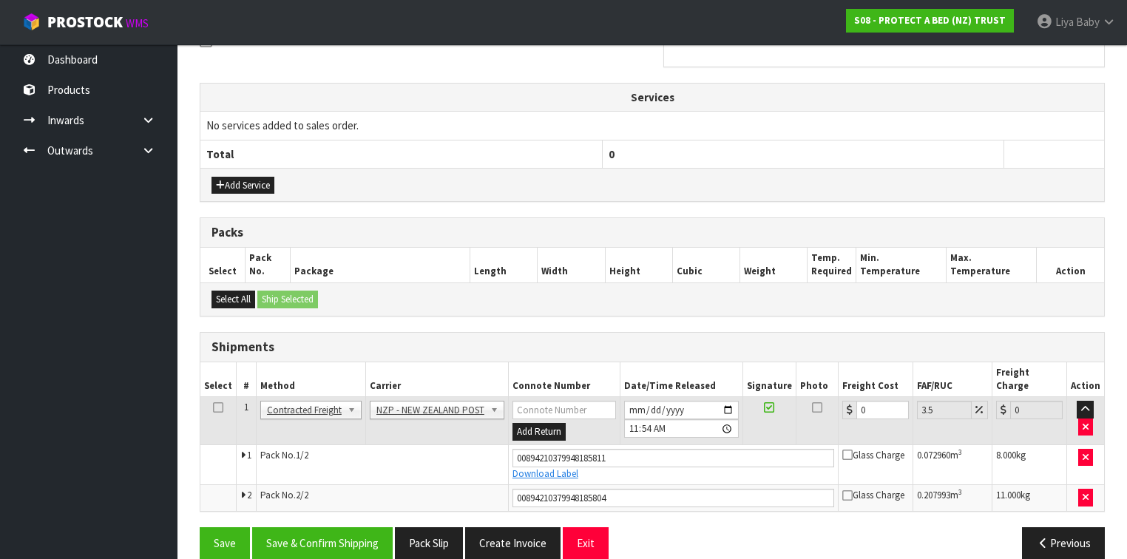
scroll to position [478, 0]
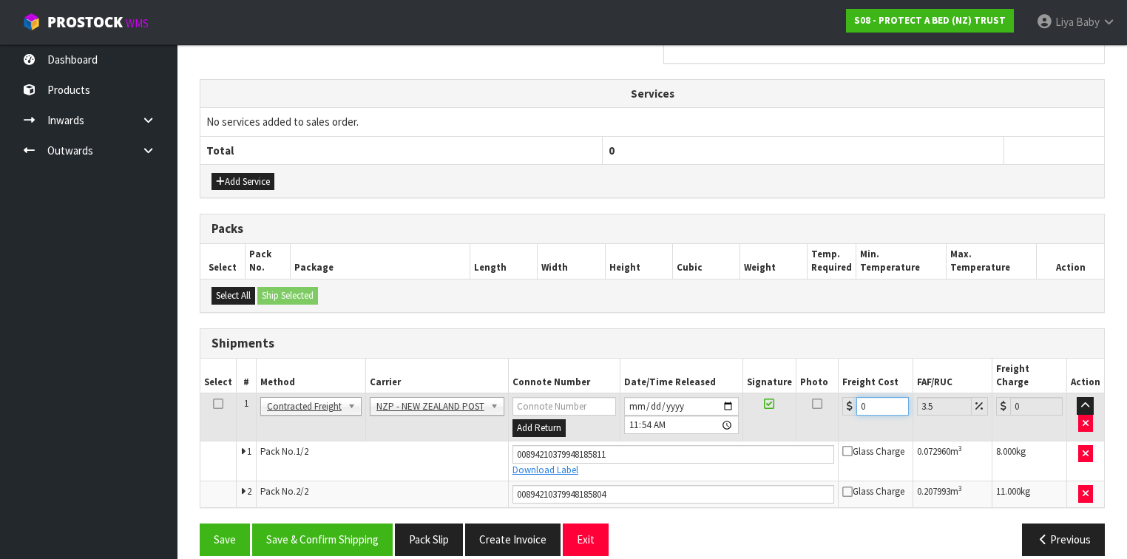
click at [877, 397] on input "0" at bounding box center [883, 406] width 53 height 18
type input "8"
type input "8.28"
type input "84"
type input "86.94"
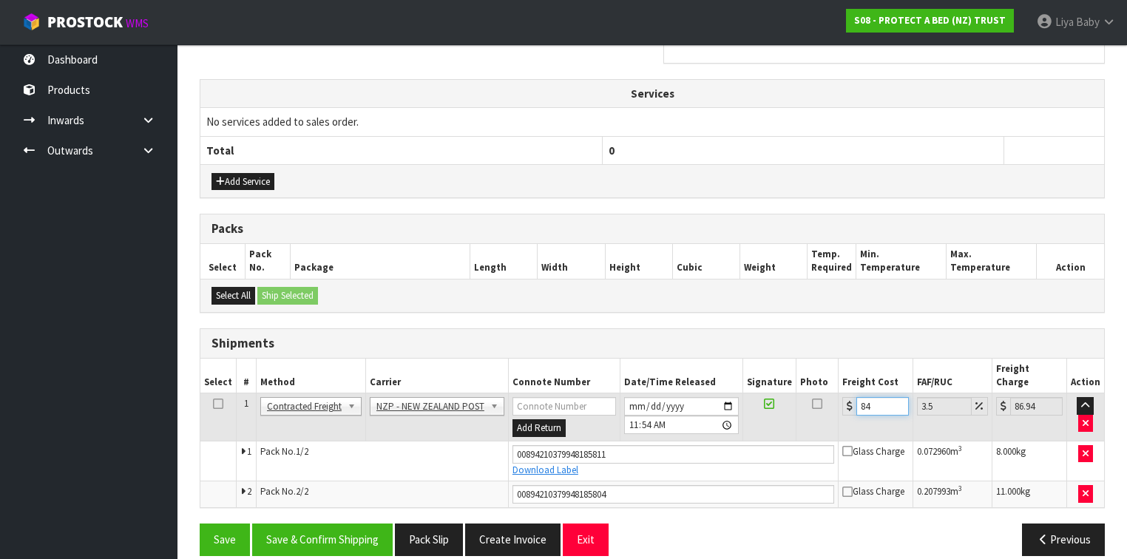
type input "84.8"
type input "87.77"
type input "84.89"
type input "87.86"
type input "84.89"
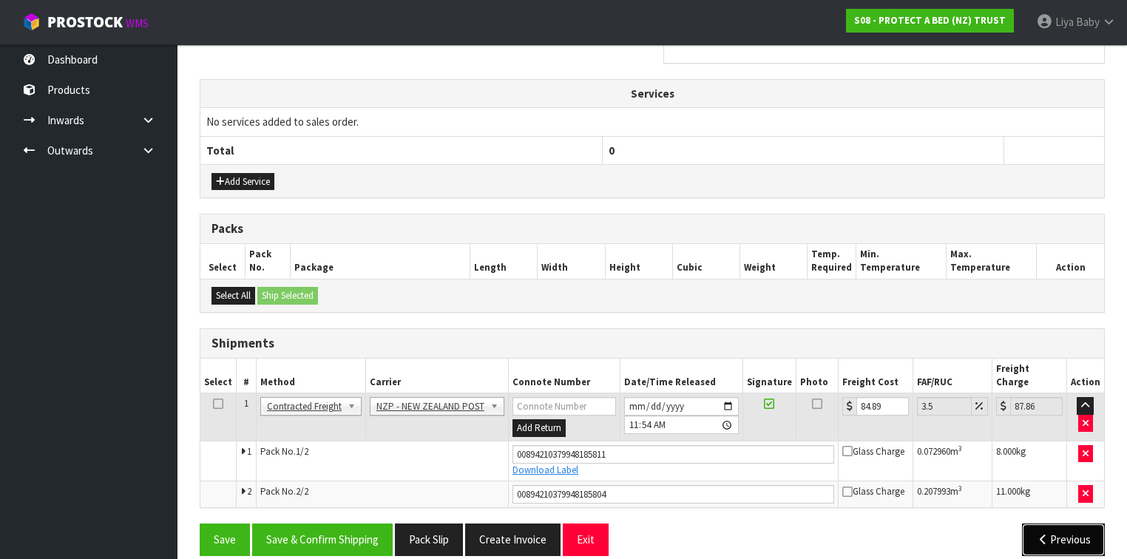
click at [1055, 524] on button "Previous" at bounding box center [1063, 540] width 83 height 32
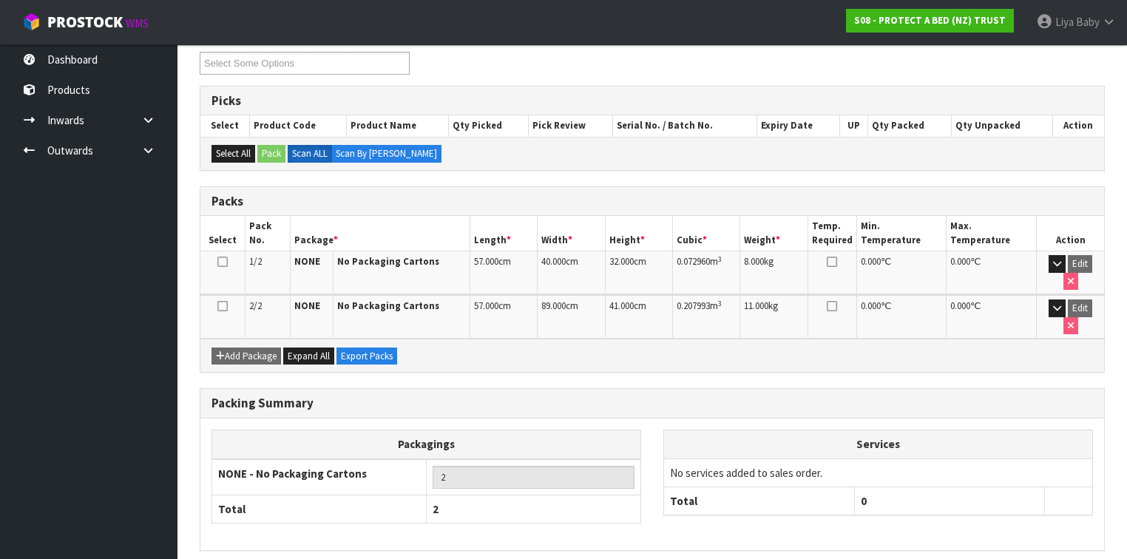
scroll to position [276, 0]
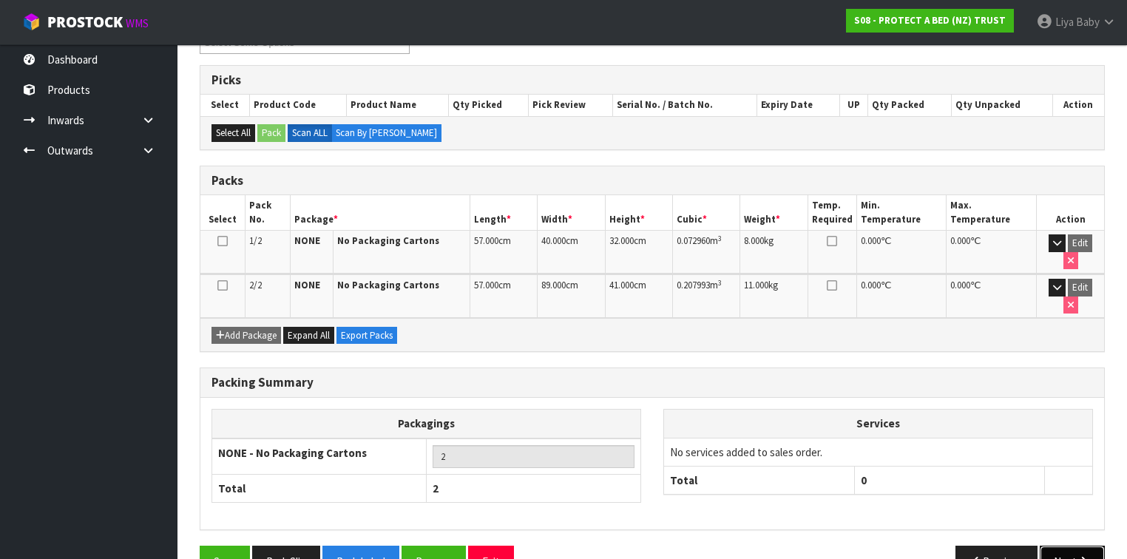
click at [1077, 556] on icon "button" at bounding box center [1084, 561] width 14 height 11
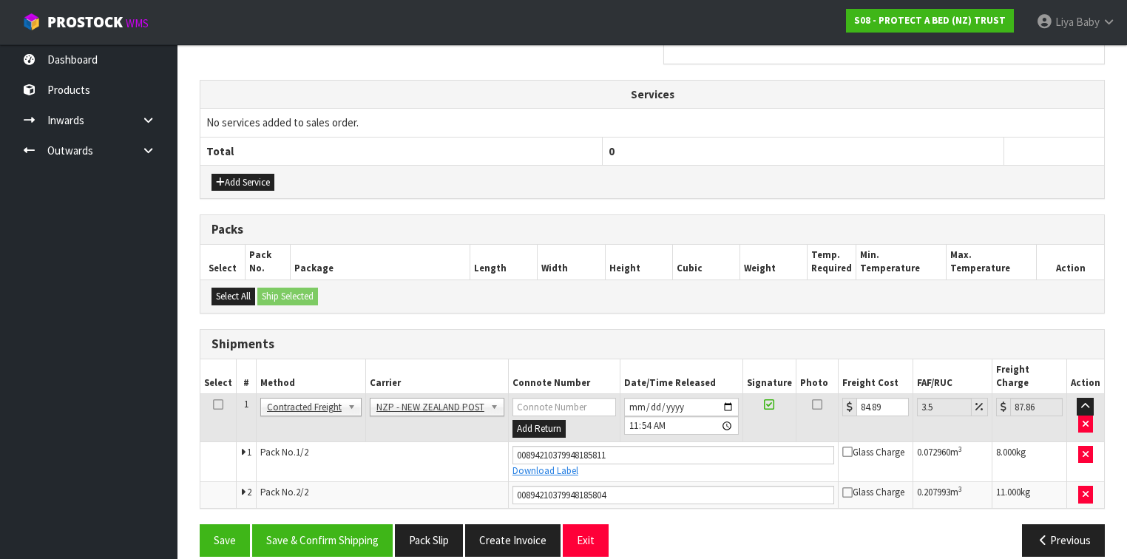
scroll to position [478, 0]
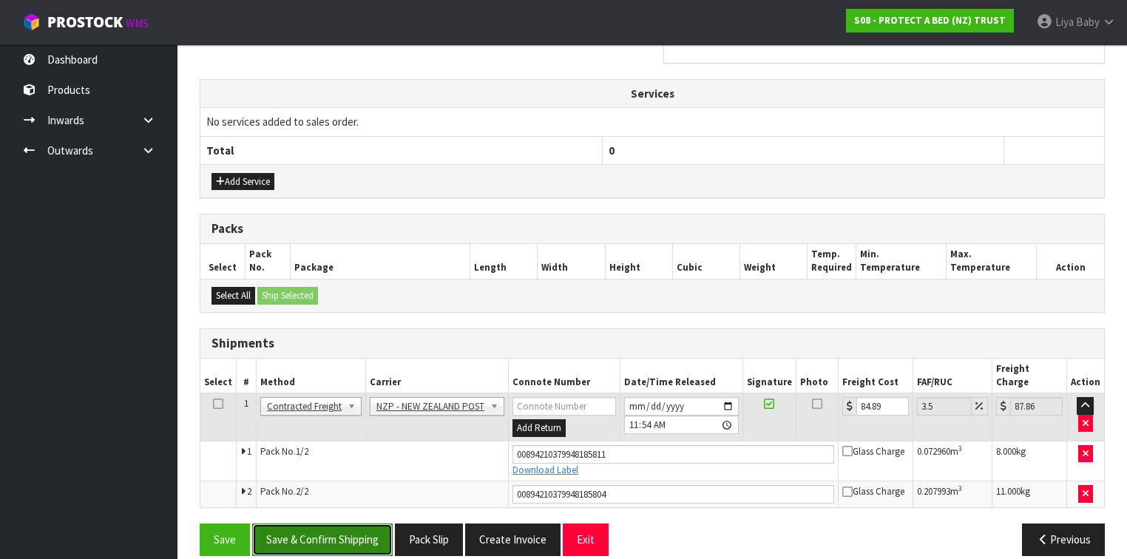
click at [305, 528] on button "Save & Confirm Shipping" at bounding box center [322, 540] width 141 height 32
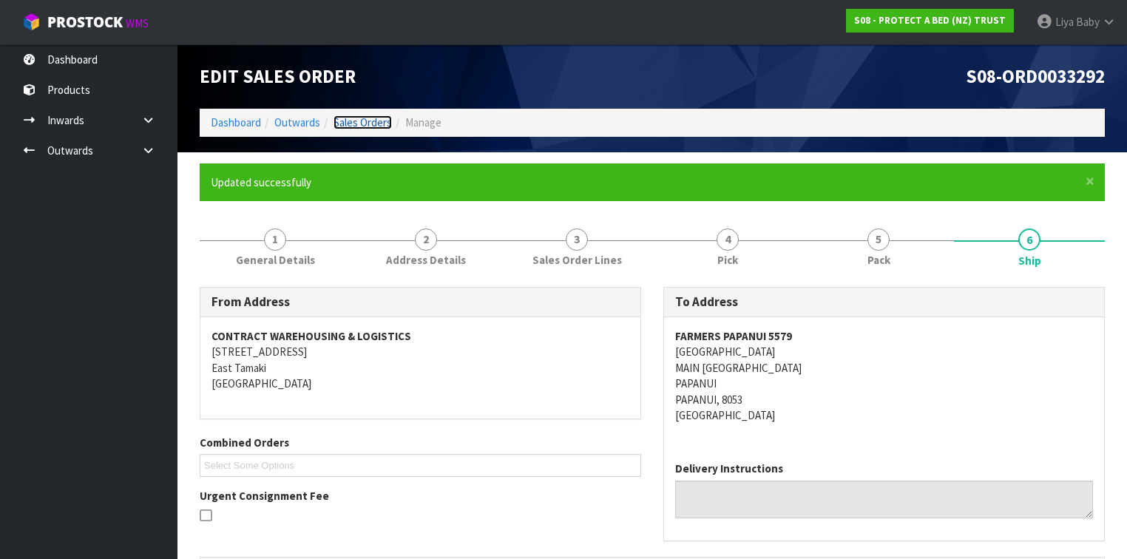
drag, startPoint x: 370, startPoint y: 118, endPoint x: 365, endPoint y: 130, distance: 12.9
click at [368, 119] on link "Sales Orders" at bounding box center [363, 122] width 58 height 14
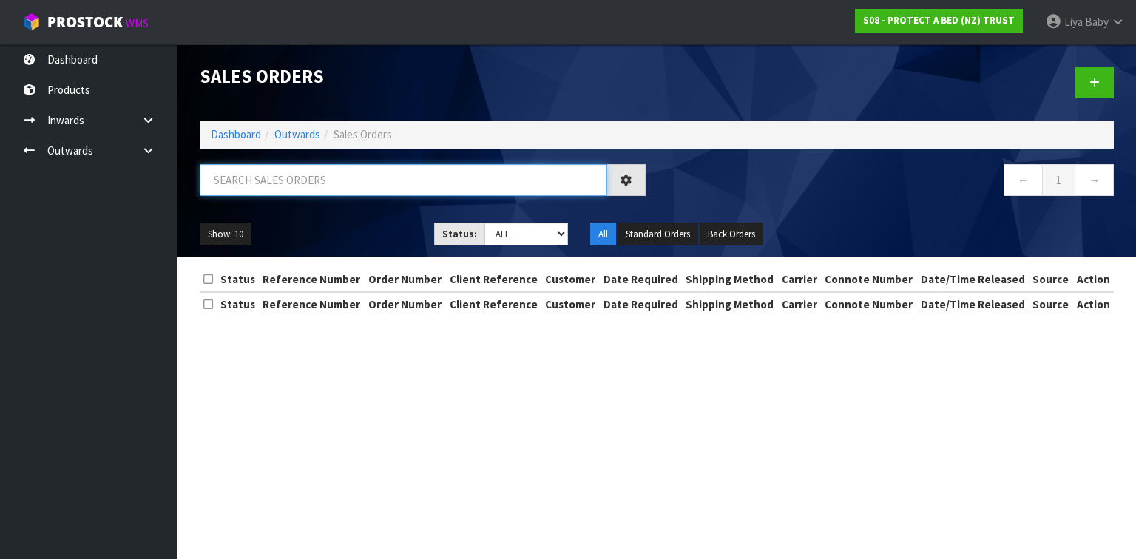
click at [337, 183] on input "text" at bounding box center [404, 180] width 408 height 32
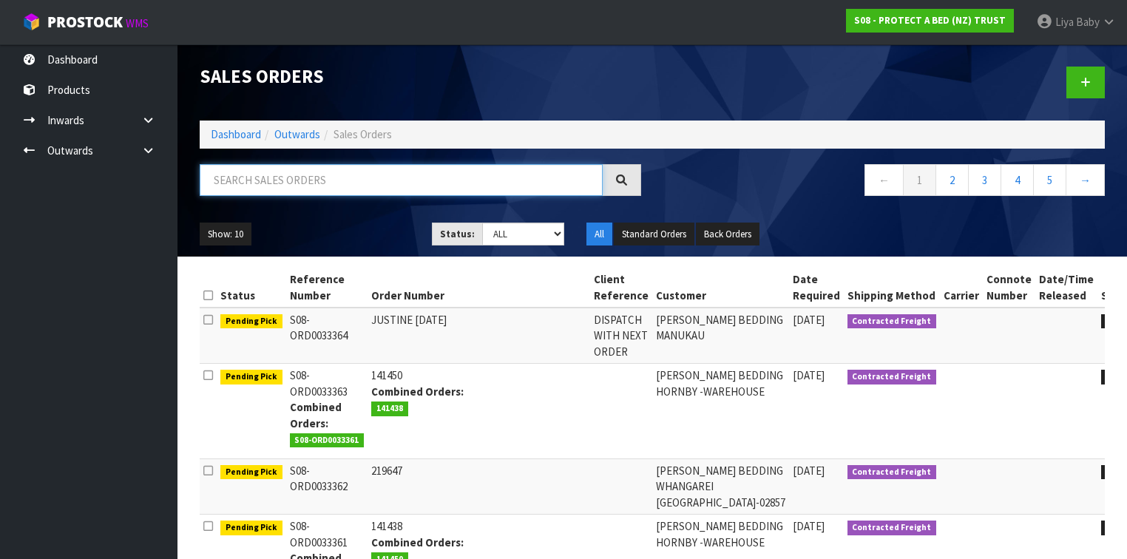
click at [359, 169] on input "text" at bounding box center [401, 180] width 403 height 32
